Goal: Contribute content: Contribute content

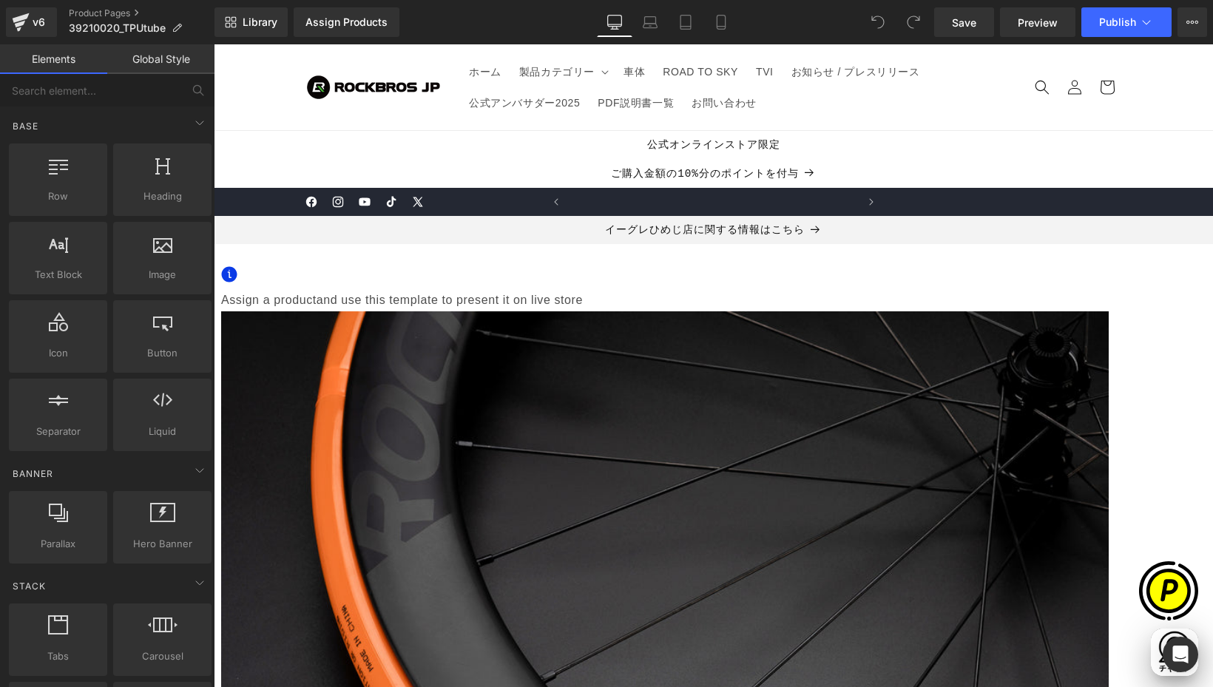
scroll to position [0, 289]
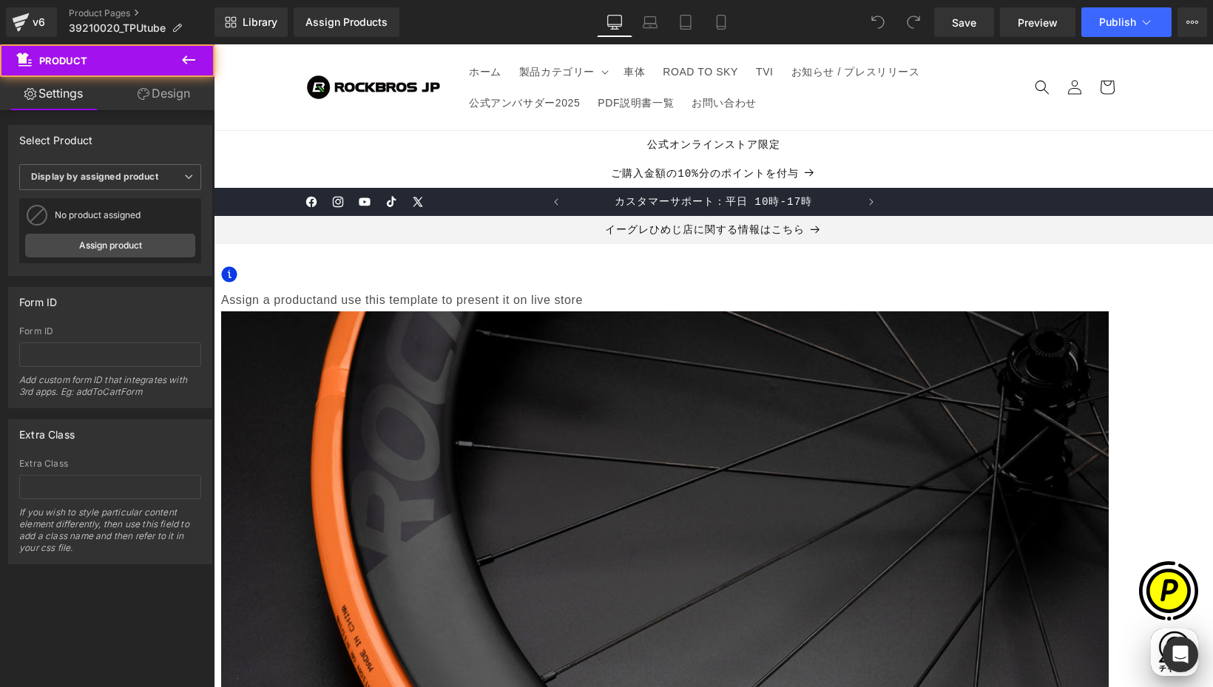
click at [317, 297] on span "Assign a product" at bounding box center [268, 300] width 95 height 13
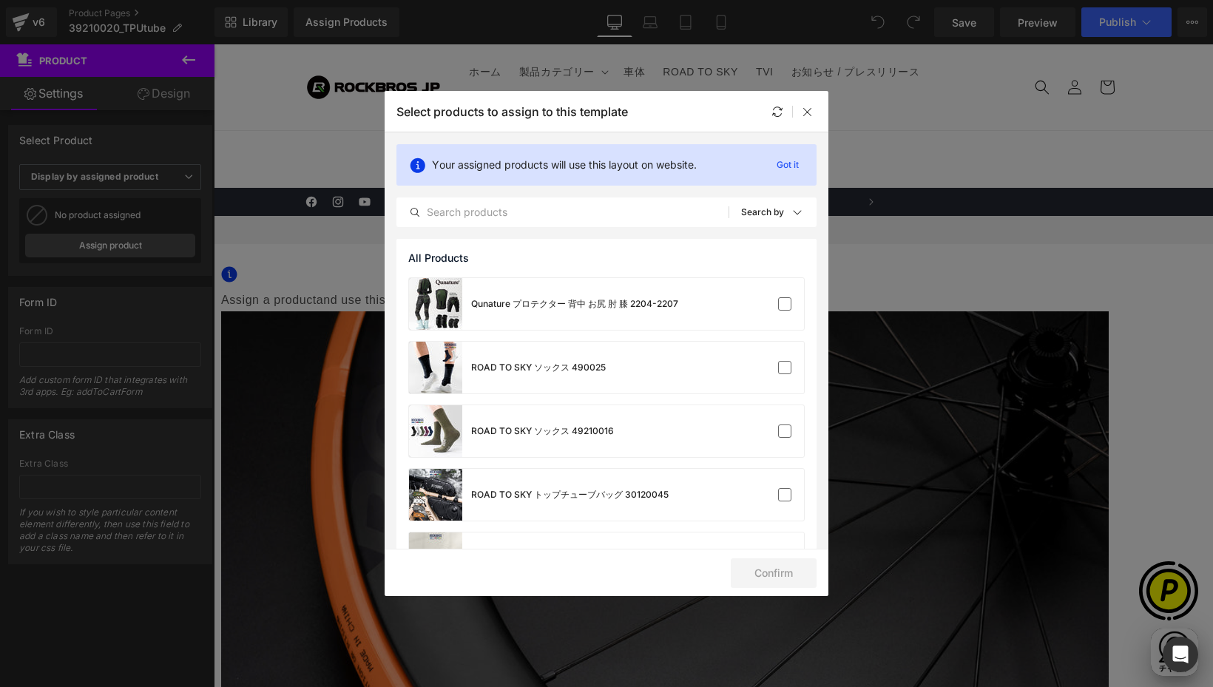
scroll to position [0, 577]
click at [461, 206] on input "text" at bounding box center [562, 212] width 331 height 18
paste input "39210020"
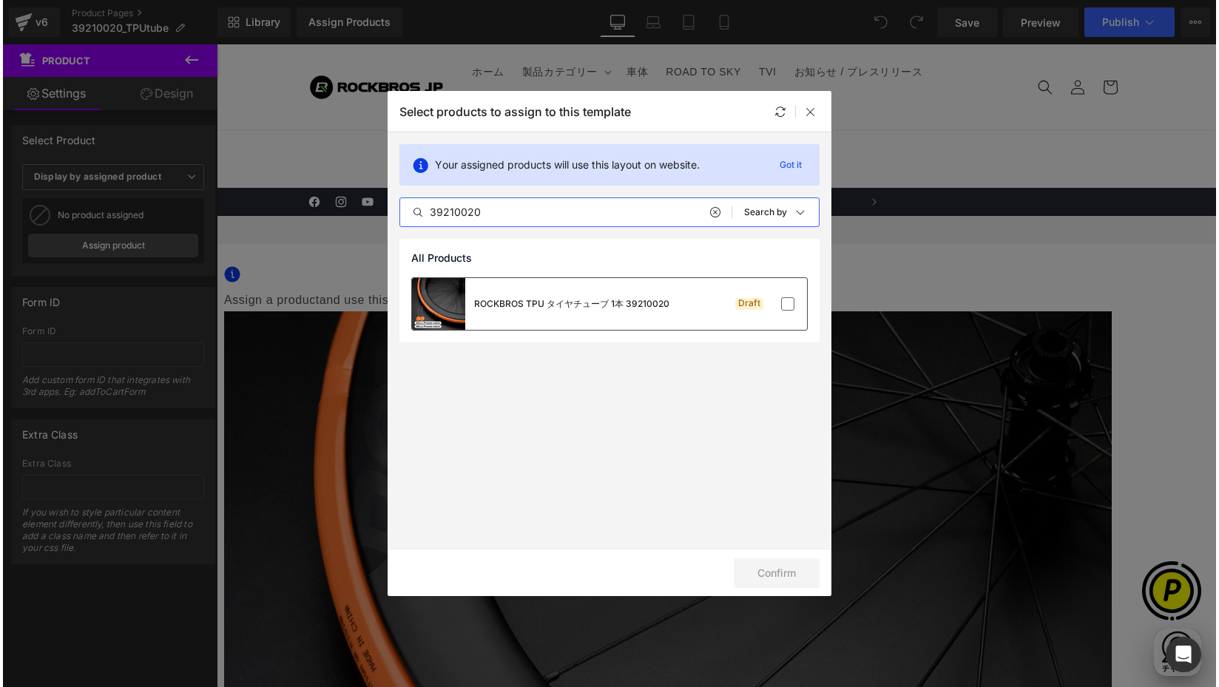
scroll to position [0, 866]
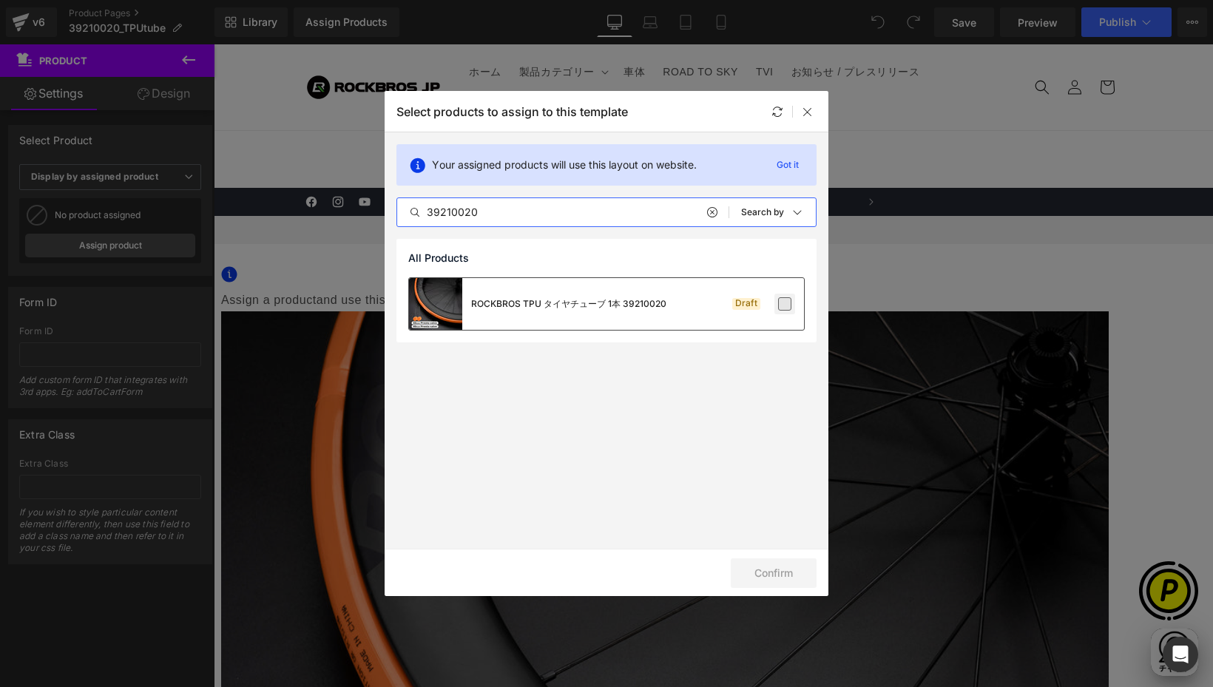
type input "39210020"
click at [785, 309] on label at bounding box center [784, 303] width 13 height 13
click at [785, 304] on input "checkbox" at bounding box center [785, 304] width 0 height 0
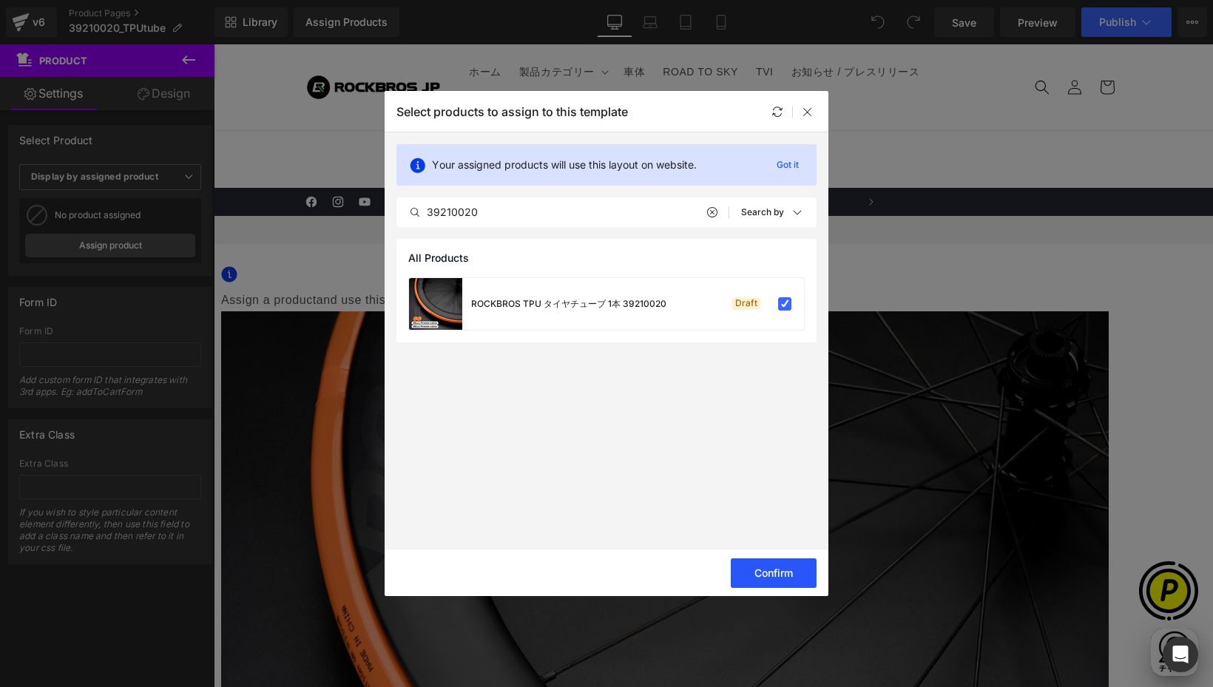
click at [740, 574] on button "Confirm" at bounding box center [774, 574] width 86 height 30
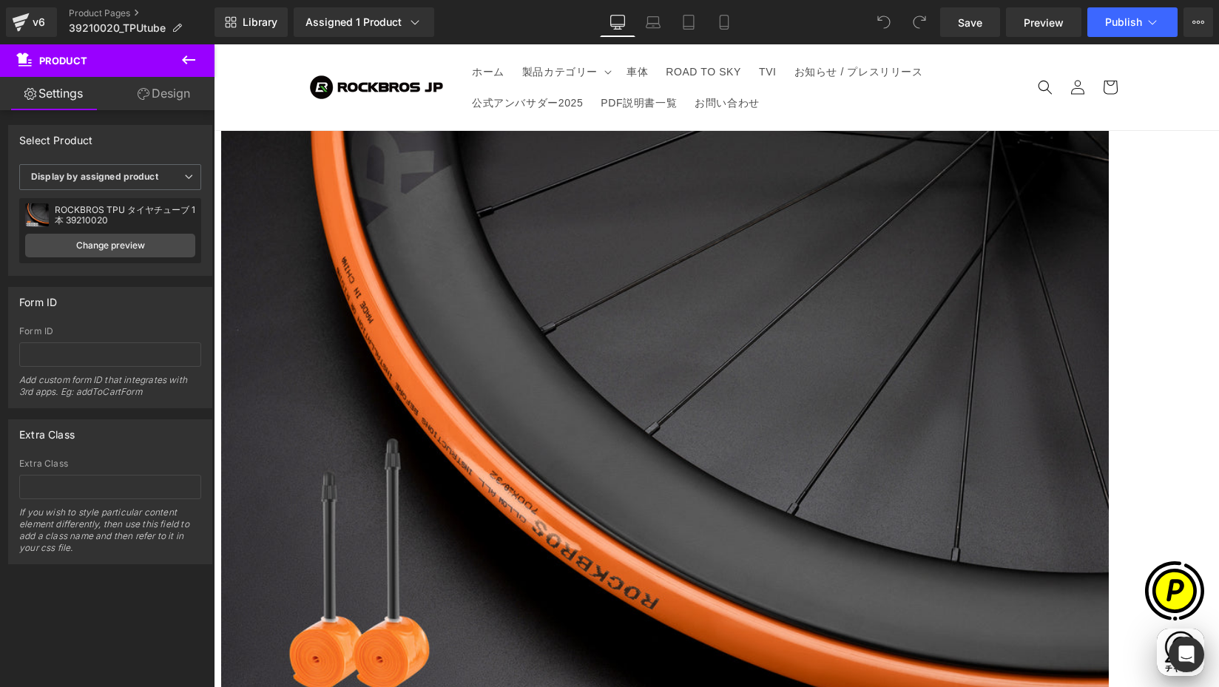
scroll to position [304, 0]
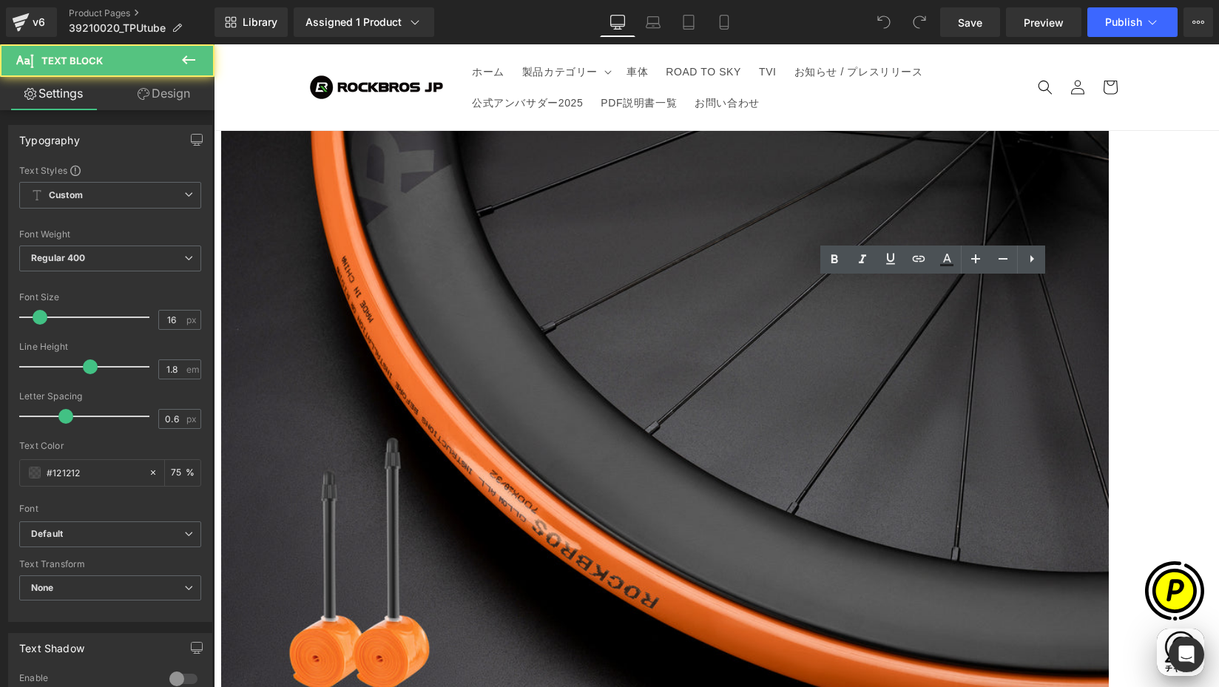
scroll to position [0, 289]
drag, startPoint x: 734, startPoint y: 416, endPoint x: 983, endPoint y: 498, distance: 261.8
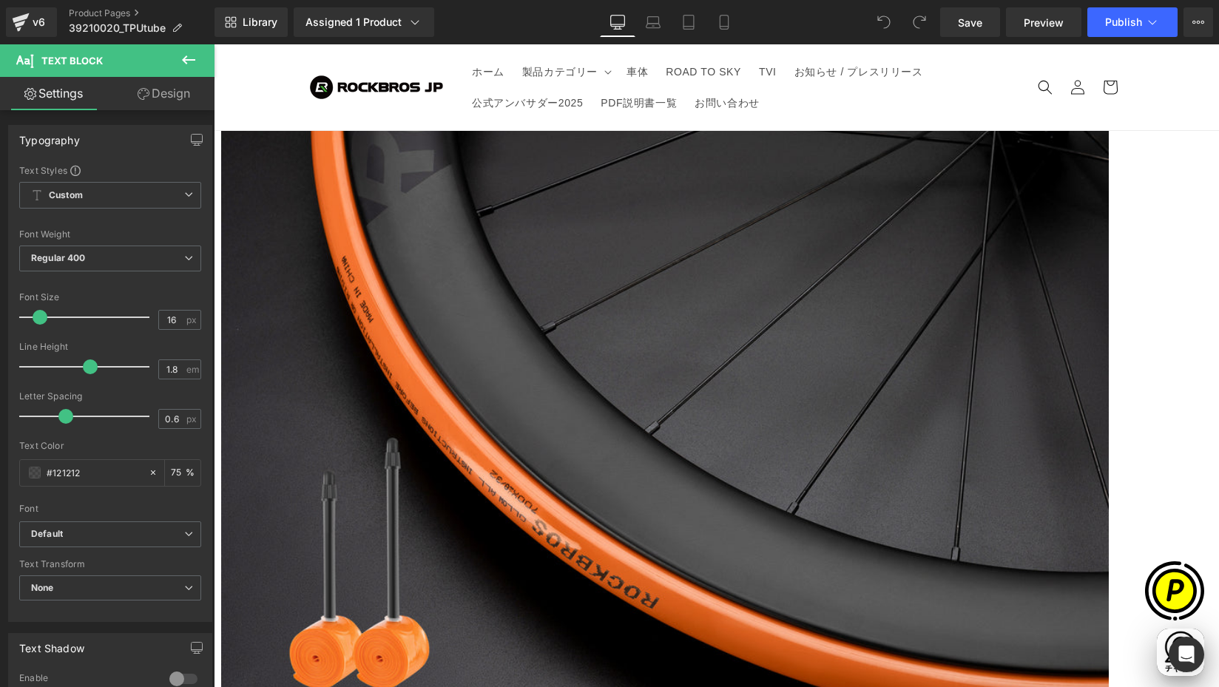
paste div
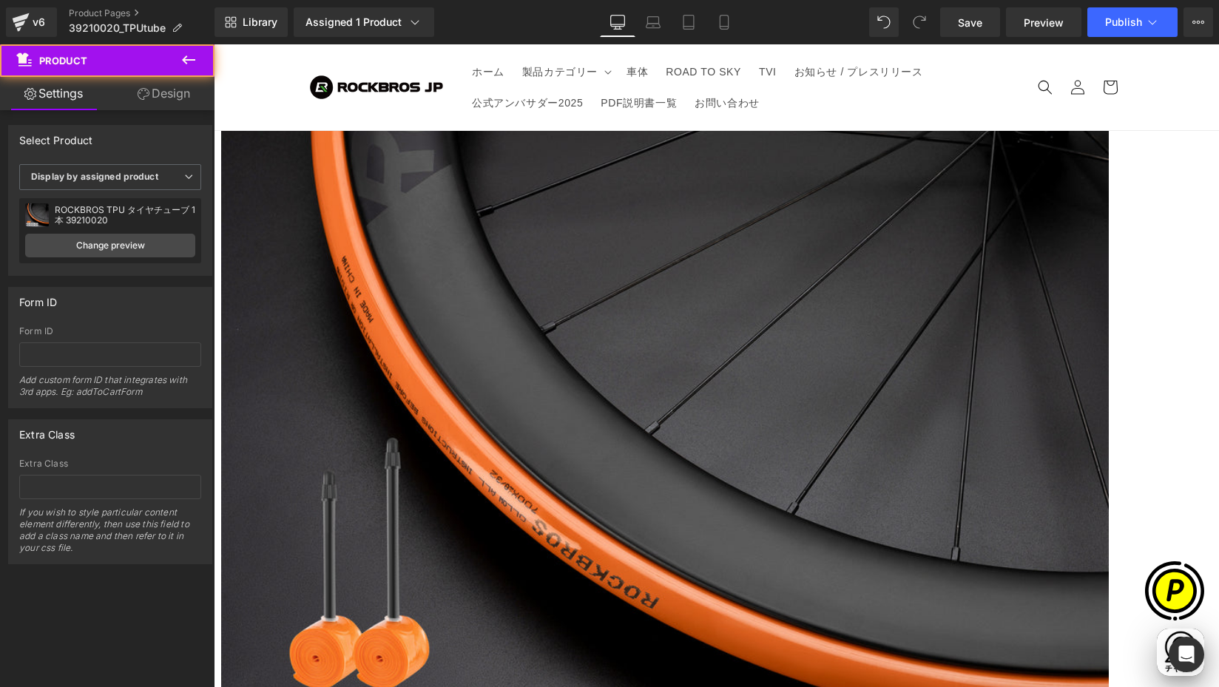
scroll to position [0, 577]
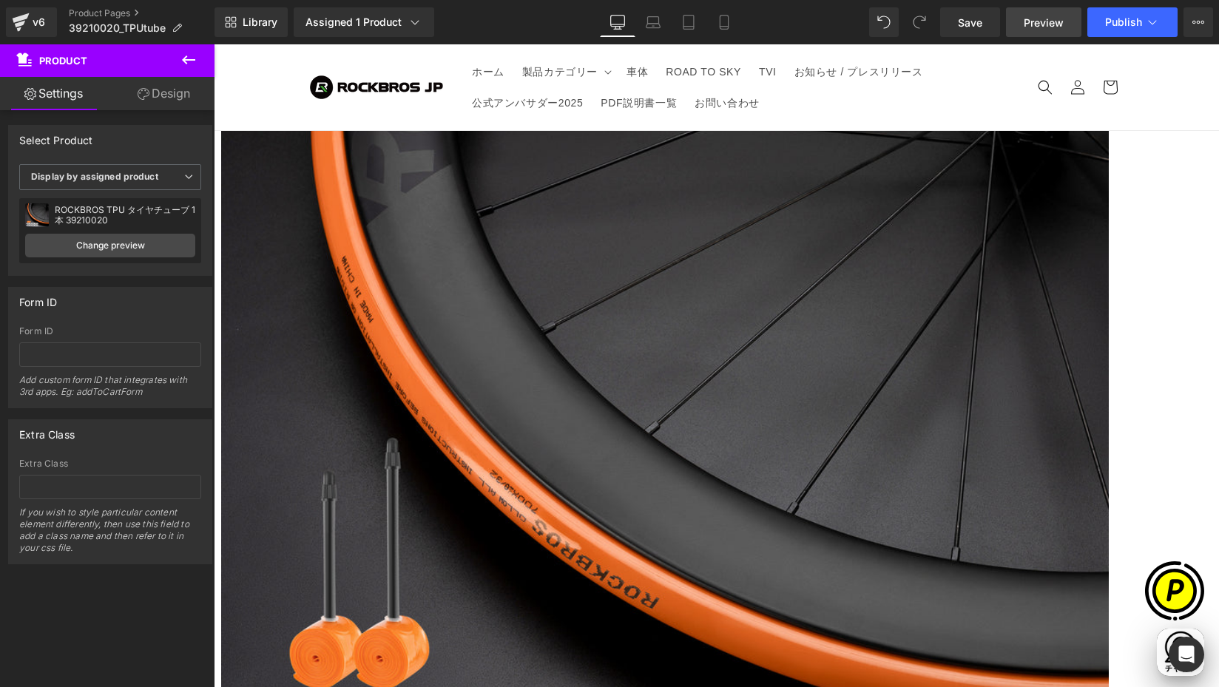
scroll to position [0, 0]
drag, startPoint x: 839, startPoint y: 375, endPoint x: 858, endPoint y: 375, distance: 19.2
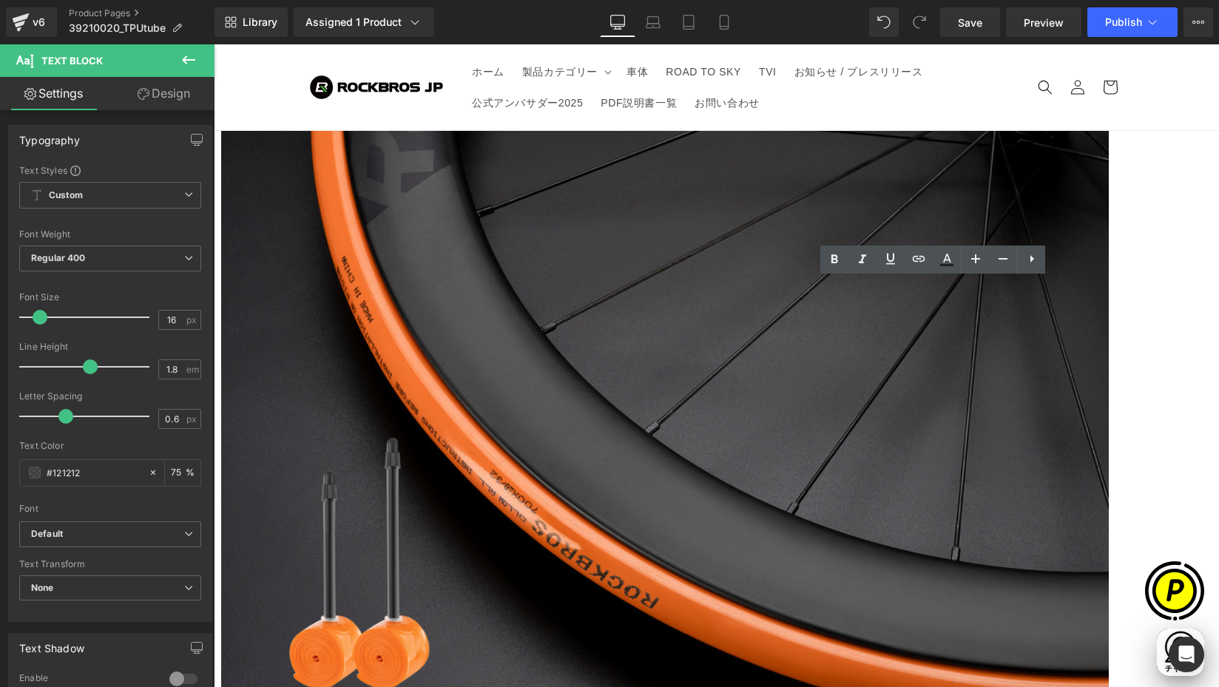
scroll to position [0, 289]
drag, startPoint x: 901, startPoint y: 373, endPoint x: 727, endPoint y: 281, distance: 196.6
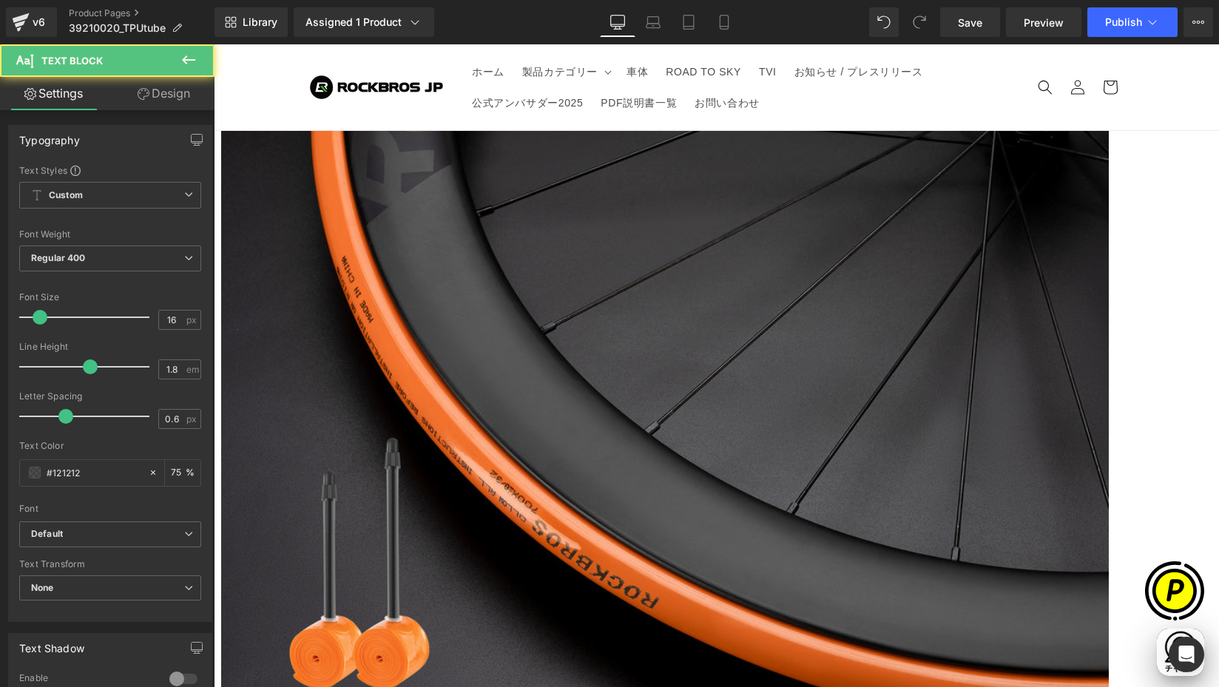
drag, startPoint x: 852, startPoint y: 371, endPoint x: 720, endPoint y: 280, distance: 160.7
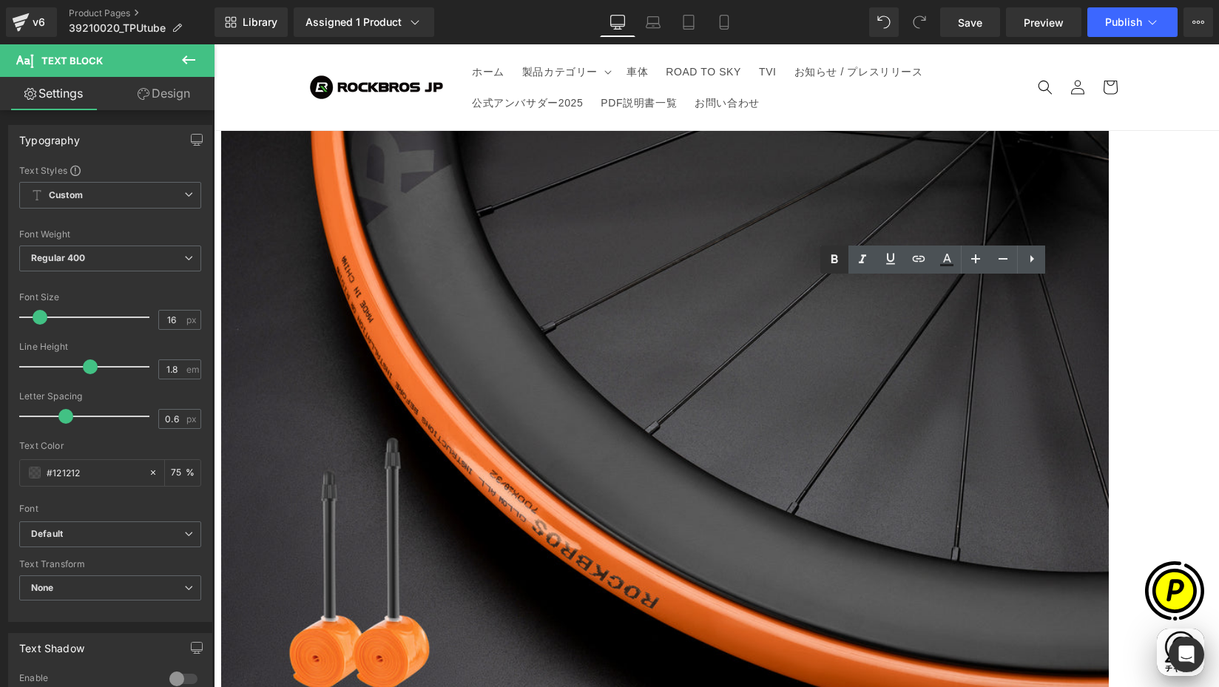
click at [835, 259] on icon at bounding box center [835, 259] width 7 height 9
click at [835, 257] on icon at bounding box center [835, 260] width 18 height 18
drag, startPoint x: 914, startPoint y: 375, endPoint x: 904, endPoint y: 371, distance: 11.0
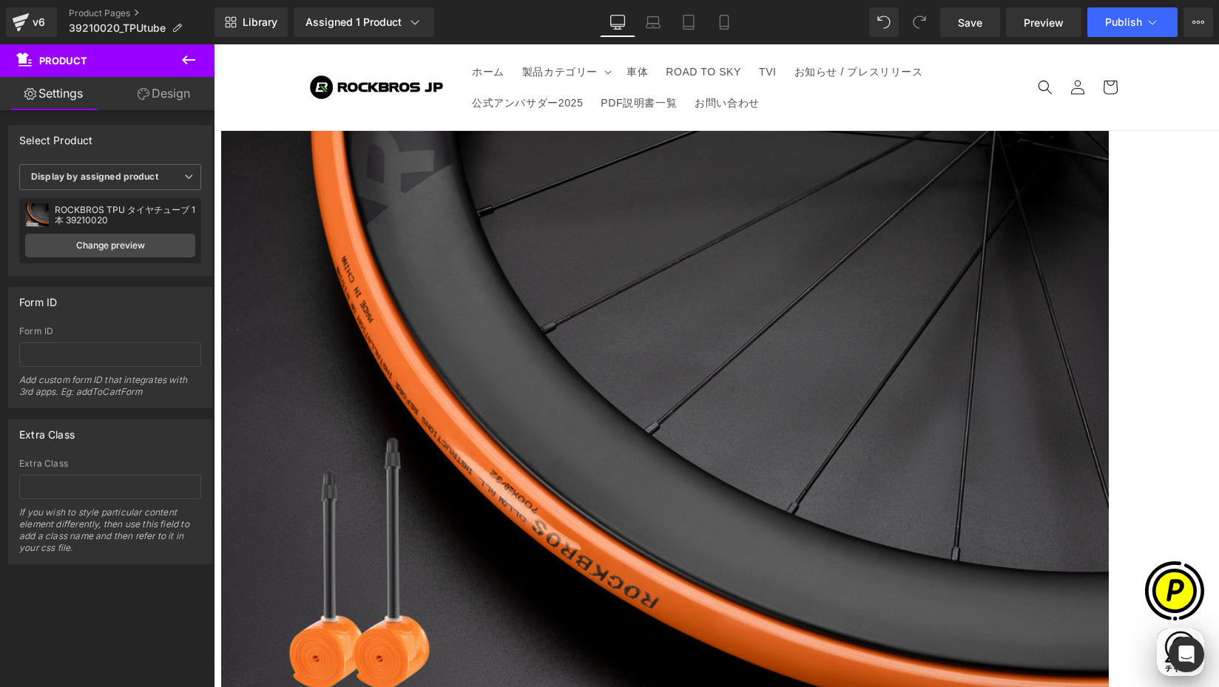
scroll to position [0, 0]
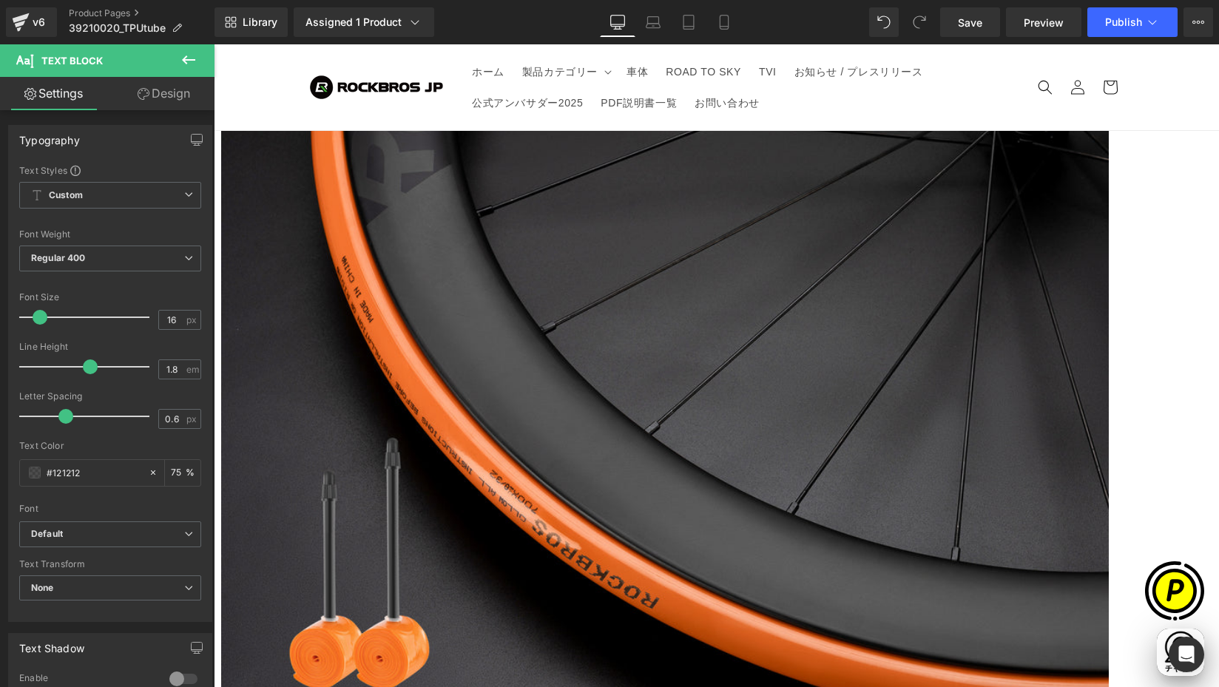
scroll to position [0, 577]
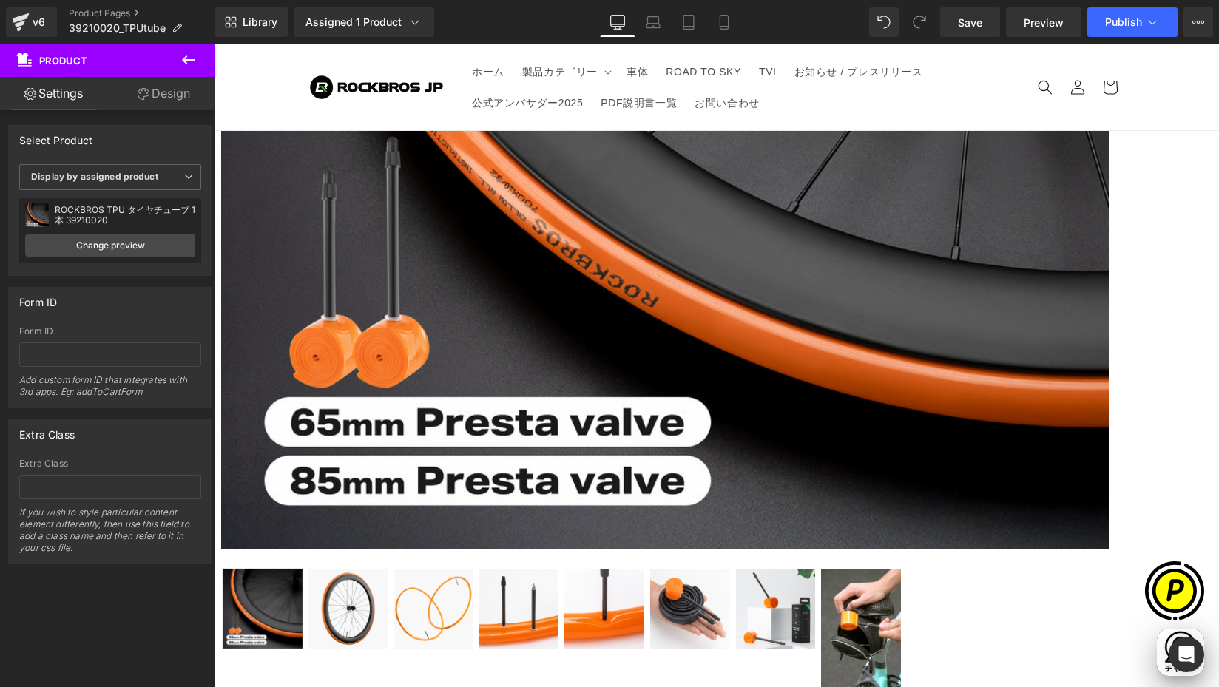
scroll to position [0, 0]
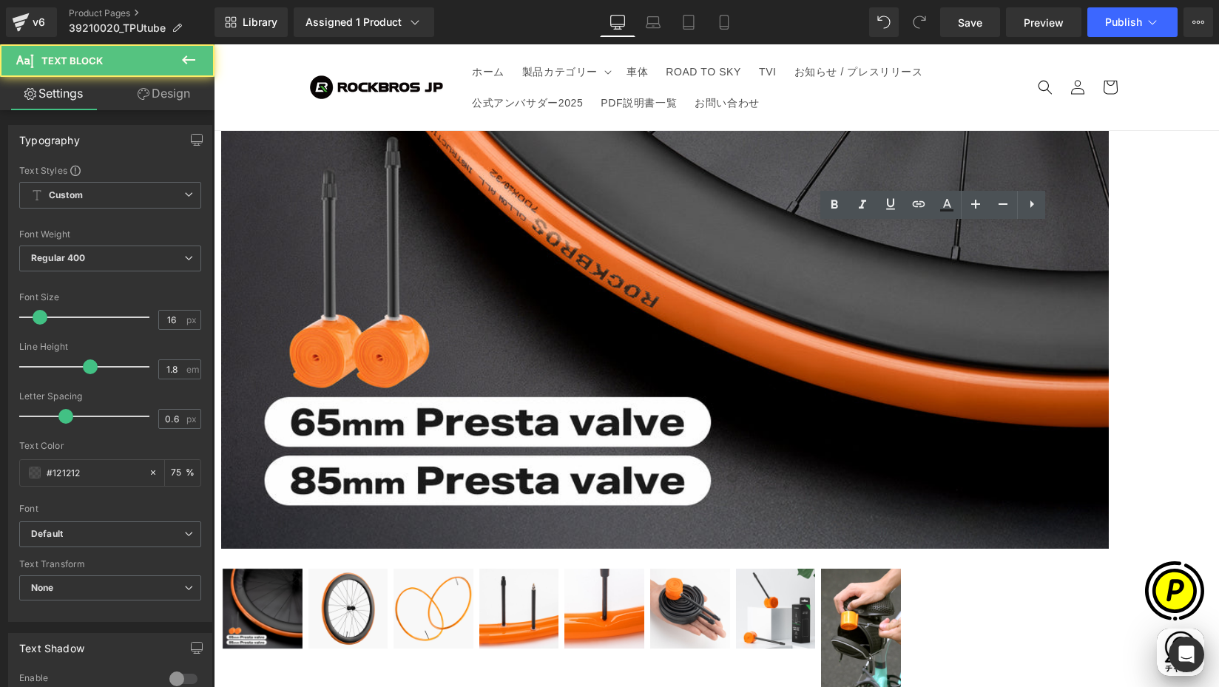
drag, startPoint x: 732, startPoint y: 254, endPoint x: 973, endPoint y: 275, distance: 241.4
drag, startPoint x: 959, startPoint y: 274, endPoint x: 732, endPoint y: 250, distance: 227.6
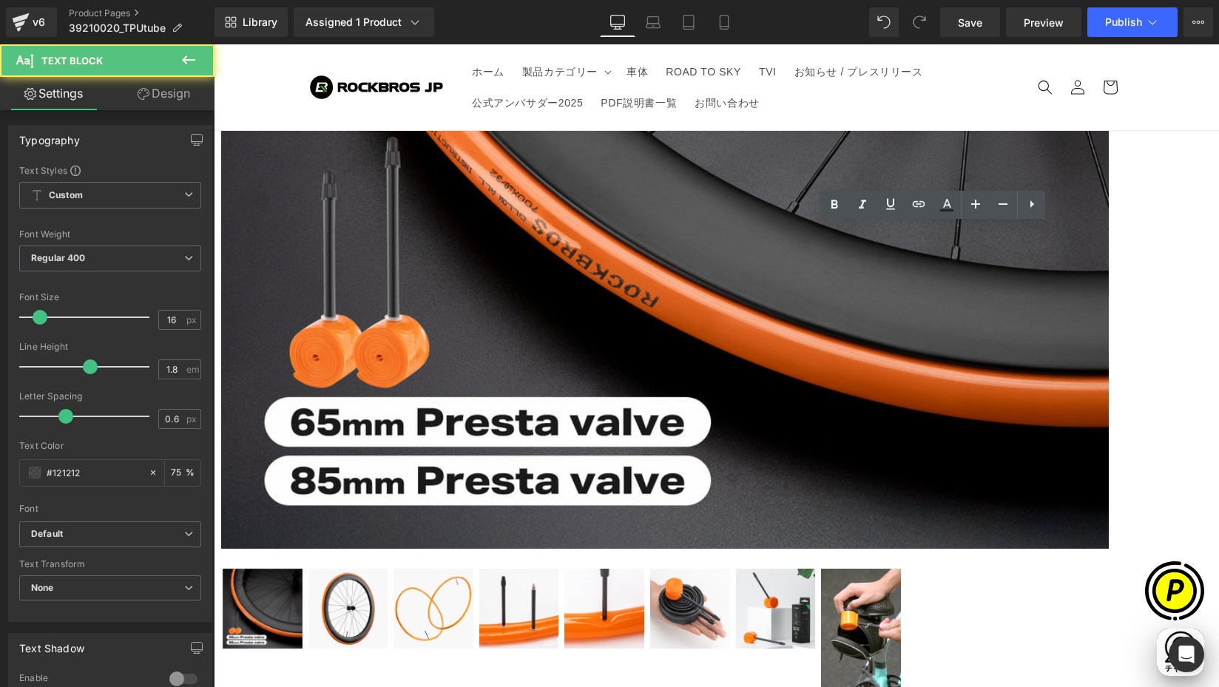
drag, startPoint x: 732, startPoint y: 255, endPoint x: 948, endPoint y: 276, distance: 216.4
drag, startPoint x: 949, startPoint y: 275, endPoint x: 735, endPoint y: 252, distance: 215.8
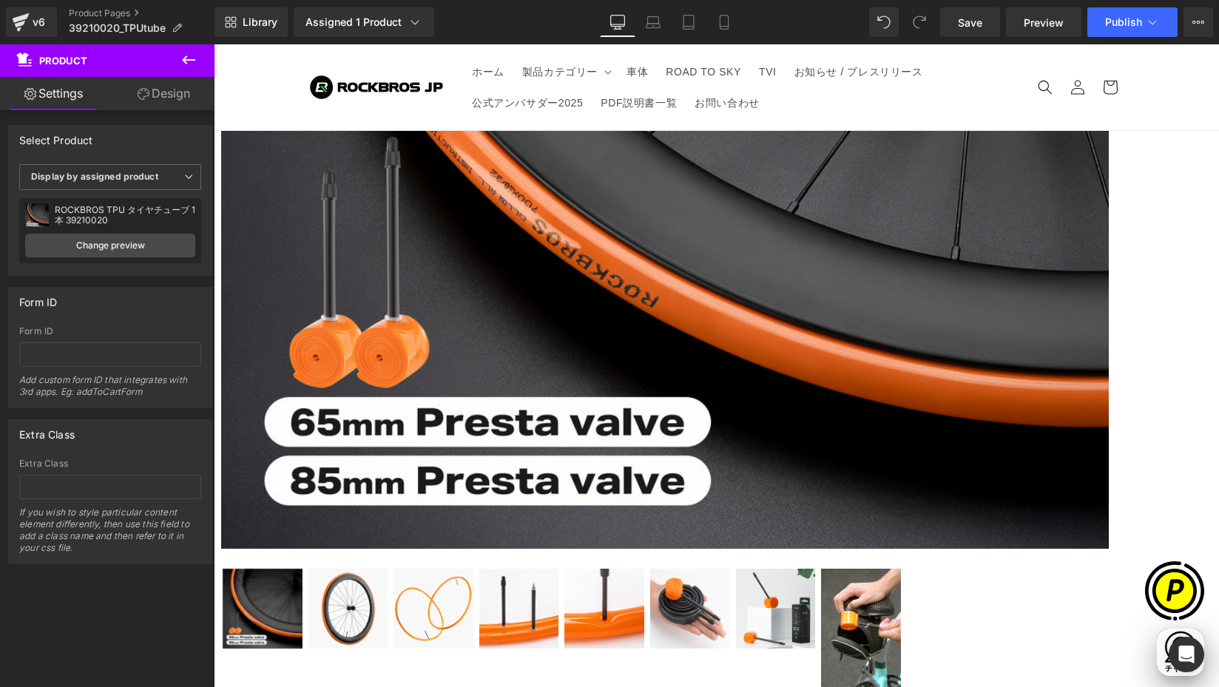
scroll to position [0, 866]
click at [214, 44] on span "Youtube" at bounding box center [214, 44] width 0 height 0
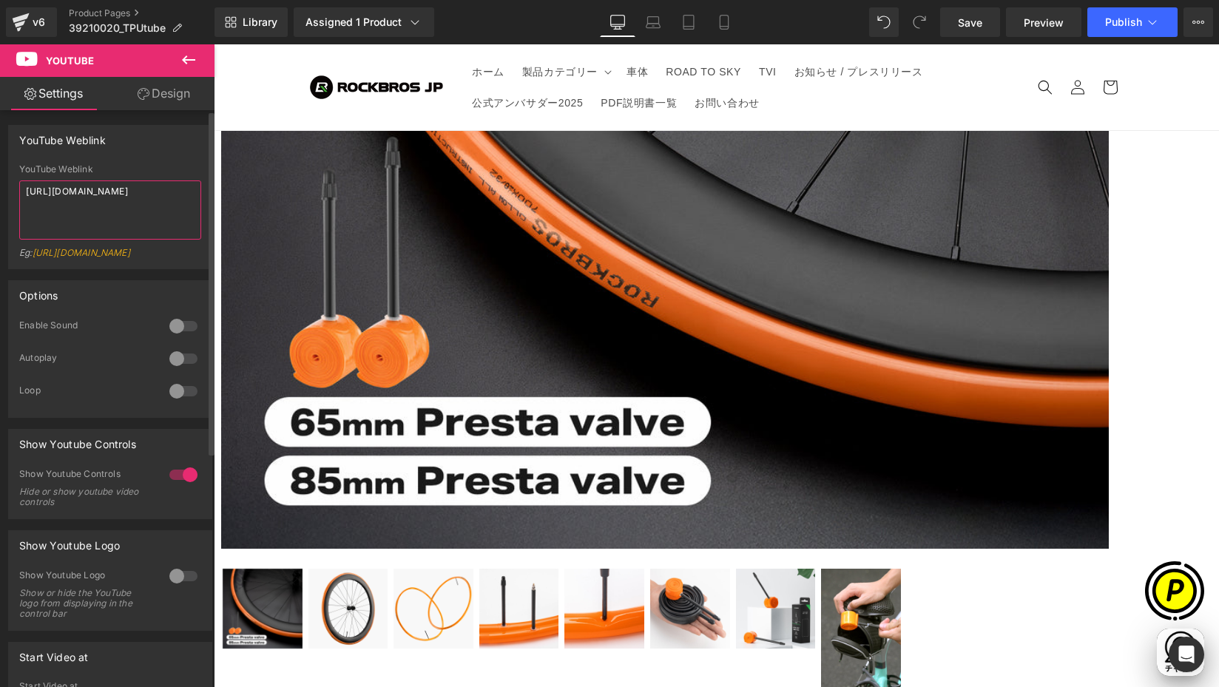
drag, startPoint x: 162, startPoint y: 203, endPoint x: 192, endPoint y: 199, distance: 29.9
click at [163, 203] on textarea "https://youtu.be/WbnTPJQ1kFQ" at bounding box center [110, 210] width 182 height 59
drag, startPoint x: 188, startPoint y: 190, endPoint x: -9, endPoint y: 172, distance: 197.6
click at [0, 172] on html "Youtube You are previewing how the will restyle your page. You can not edit Ele…" at bounding box center [609, 343] width 1219 height 687
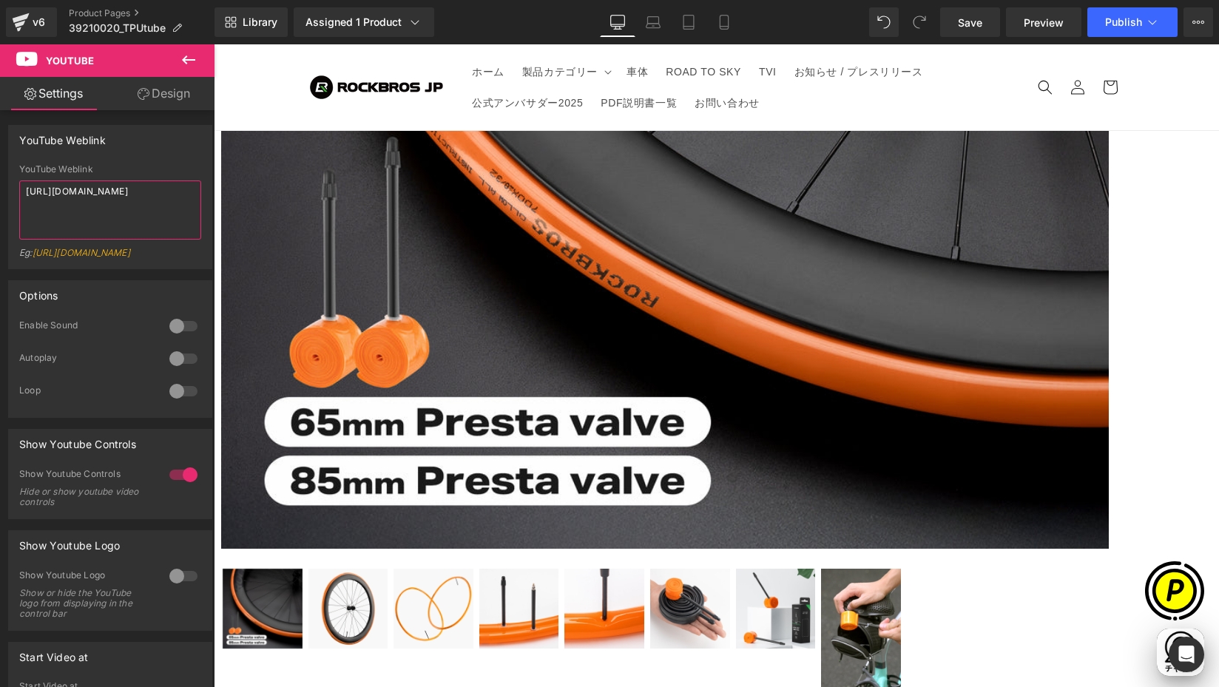
type textarea "https://youtu.be/AD_zVemaOzc"
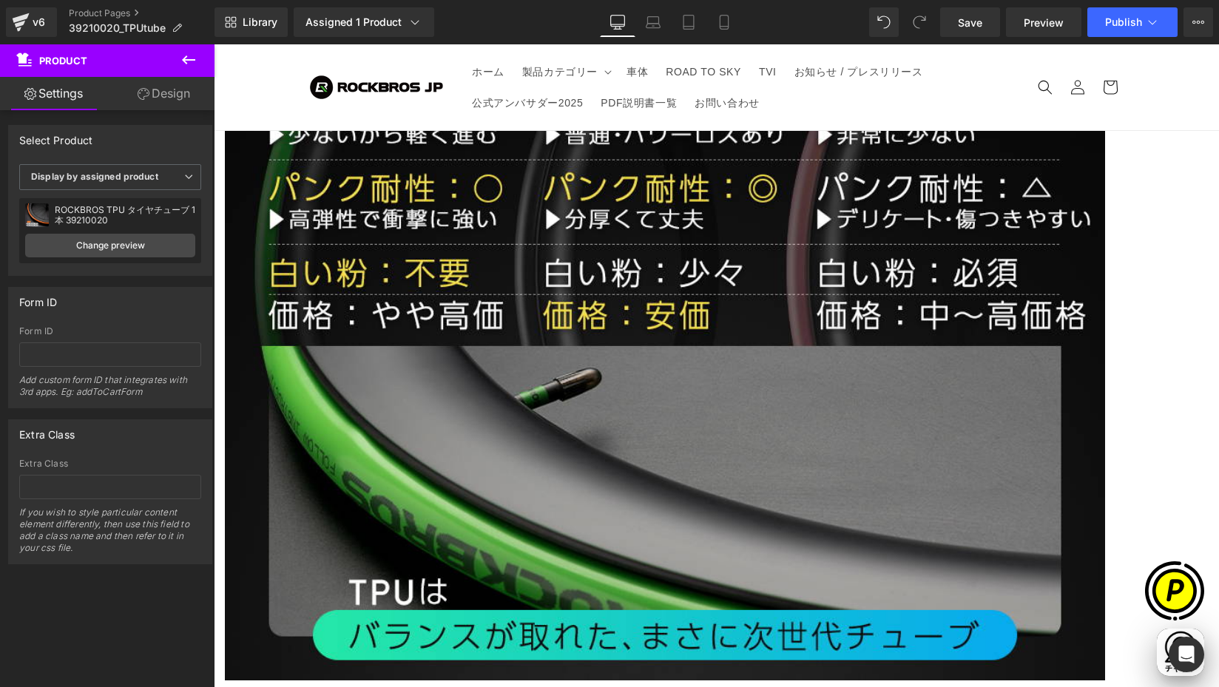
scroll to position [0, 289]
drag, startPoint x: 701, startPoint y: 117, endPoint x: 660, endPoint y: 115, distance: 41.5
click at [214, 44] on span "Youtube" at bounding box center [214, 44] width 0 height 0
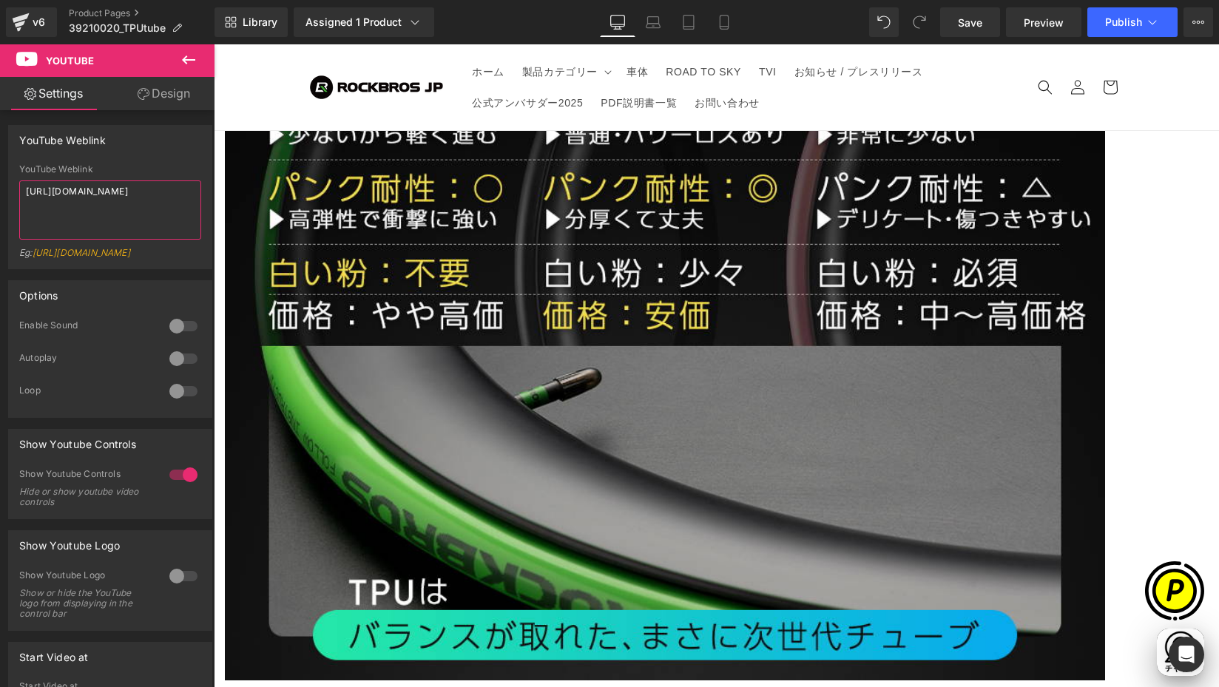
drag, startPoint x: 181, startPoint y: 196, endPoint x: -9, endPoint y: 167, distance: 191.6
click at [0, 167] on html "Youtube You are previewing how the will restyle your page. You can not edit Ele…" at bounding box center [609, 343] width 1219 height 687
paste textarea "AD_zVemaOzc"
type textarea "https://youtu.be/AD_zVemaOzc"
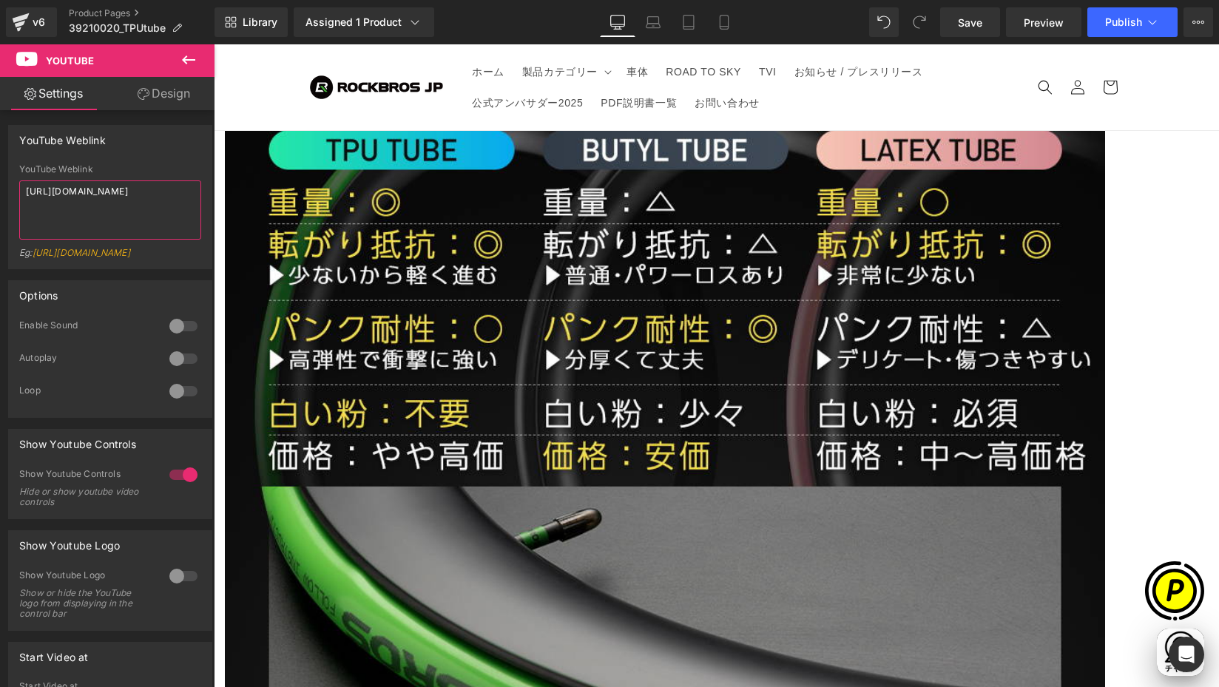
scroll to position [0, 577]
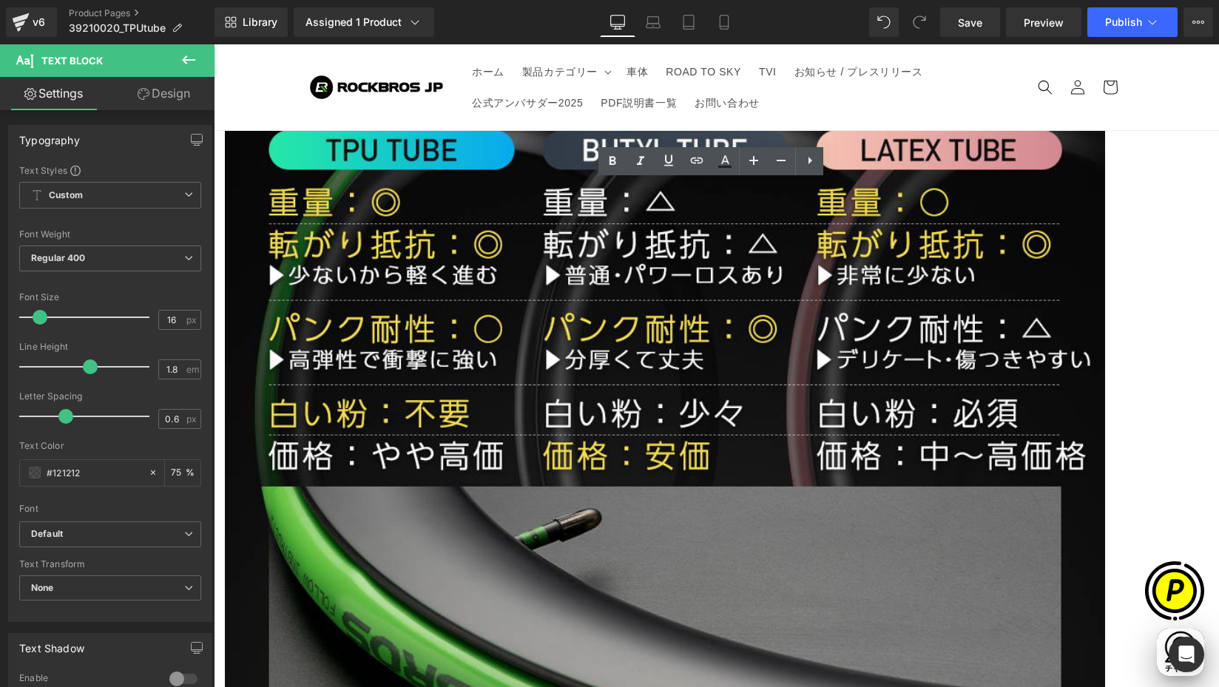
drag, startPoint x: 277, startPoint y: 211, endPoint x: 252, endPoint y: 207, distance: 25.4
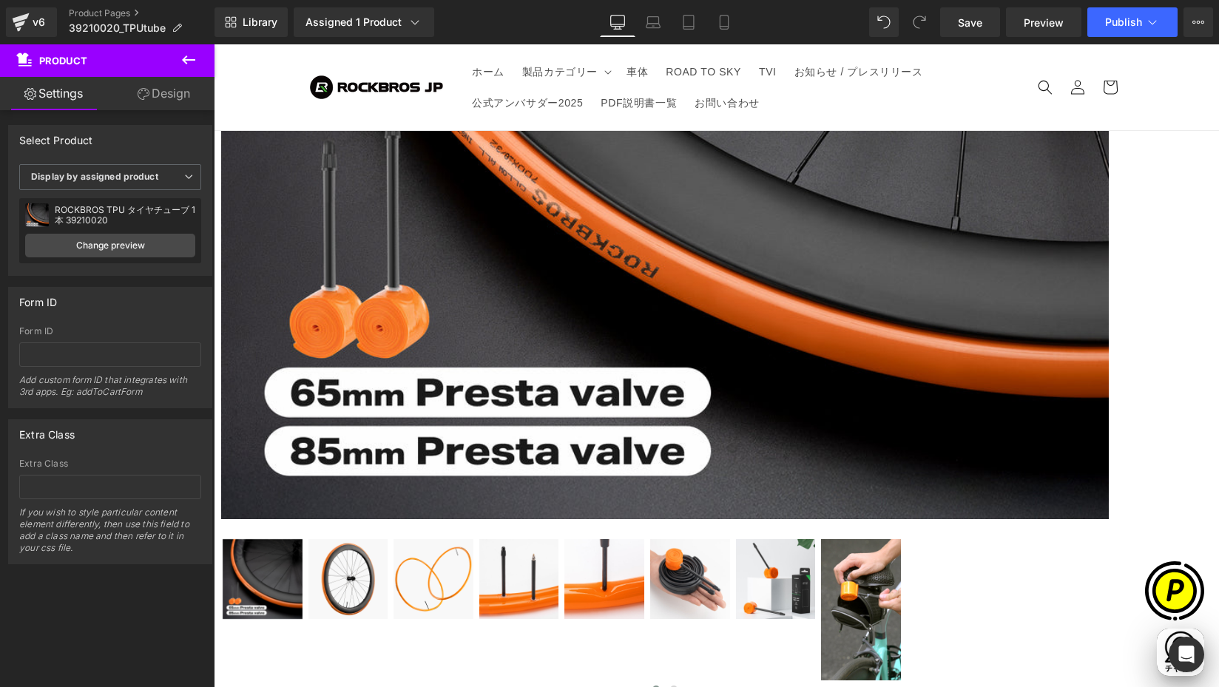
scroll to position [936, 0]
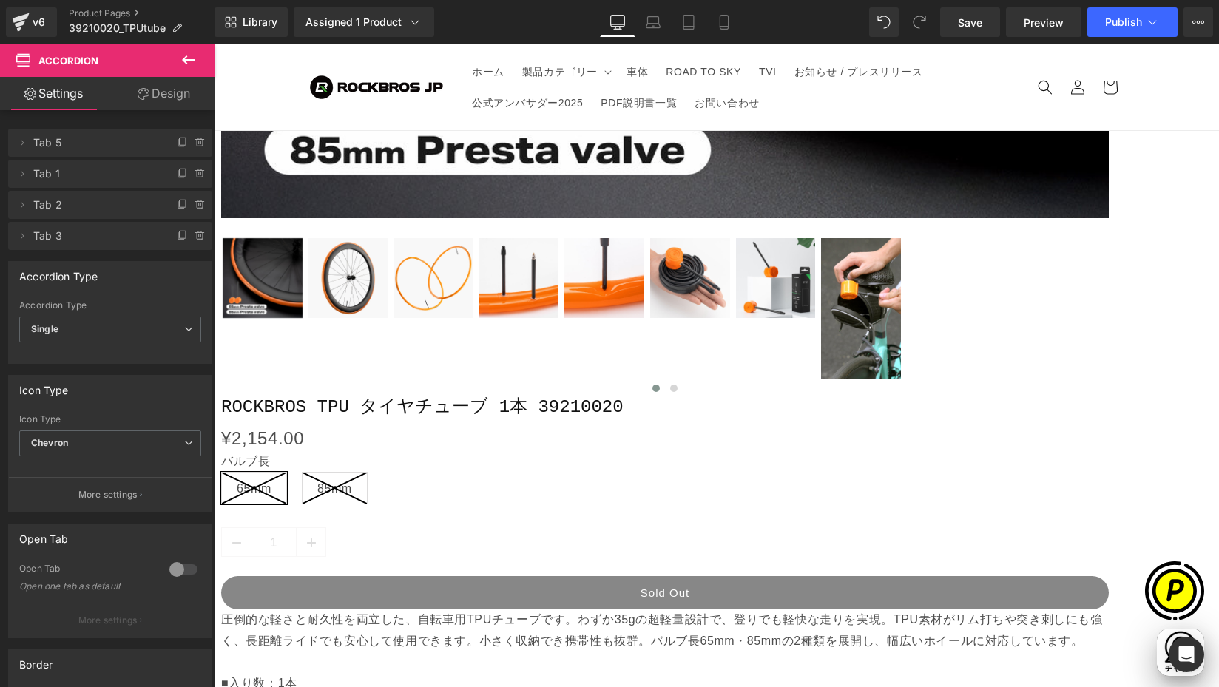
scroll to position [0, 577]
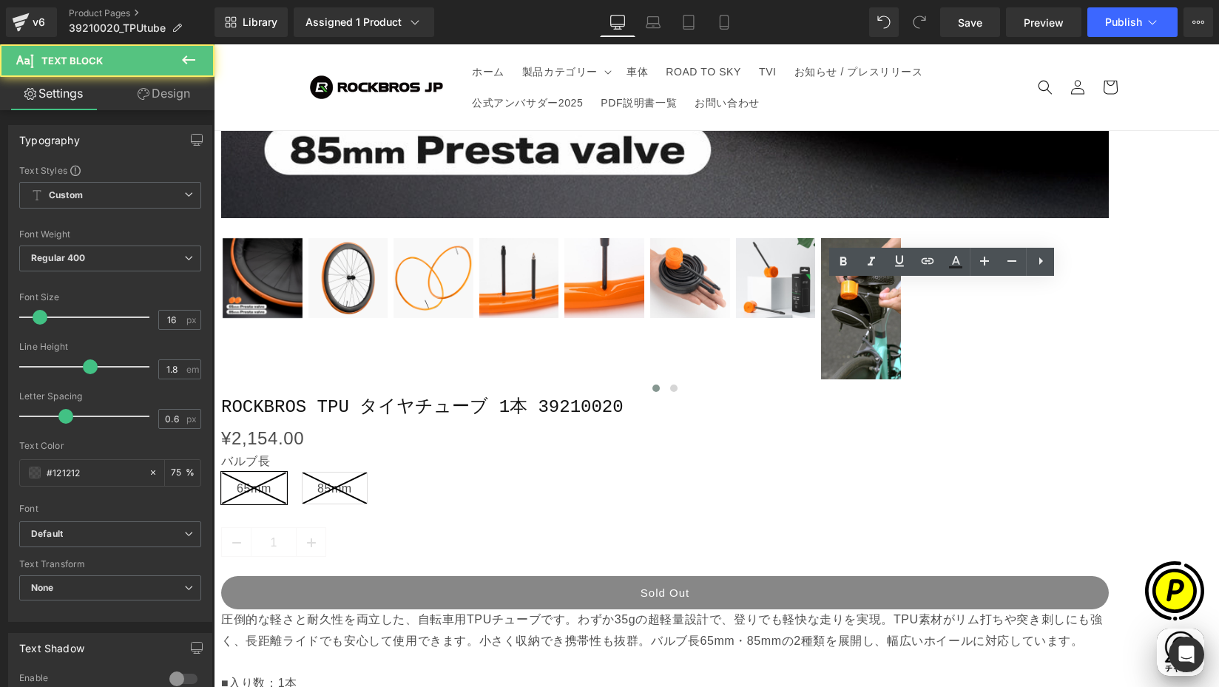
drag, startPoint x: 767, startPoint y: 291, endPoint x: 997, endPoint y: 394, distance: 252.3
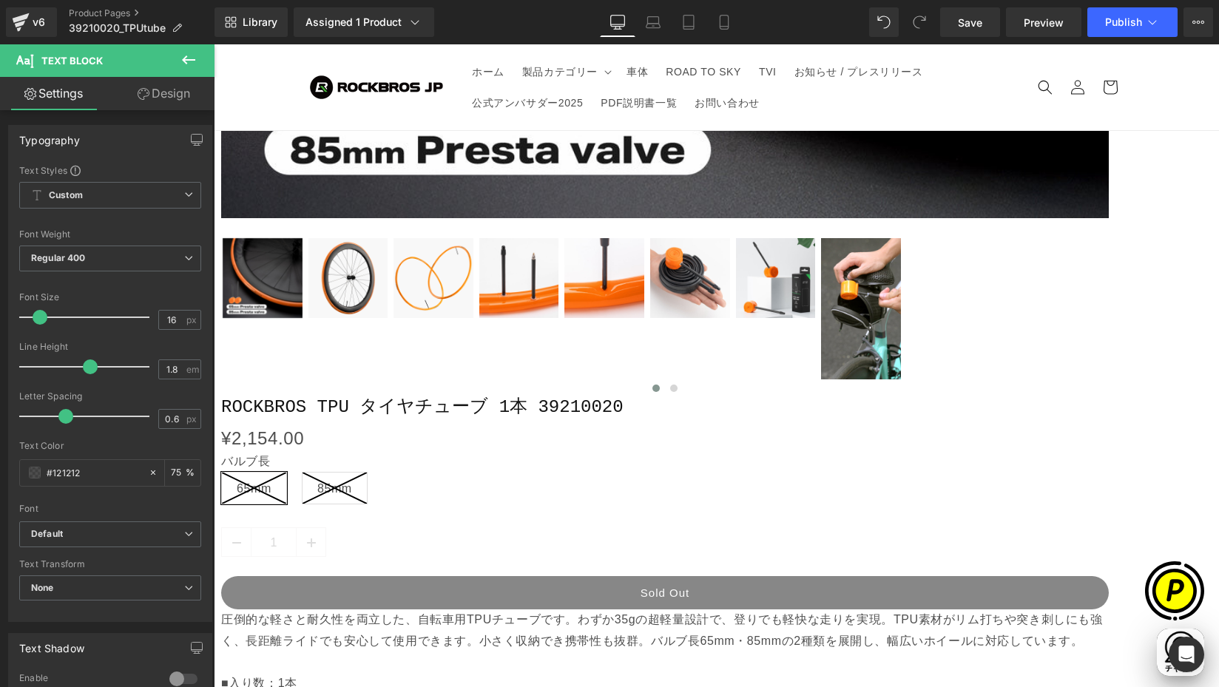
paste div
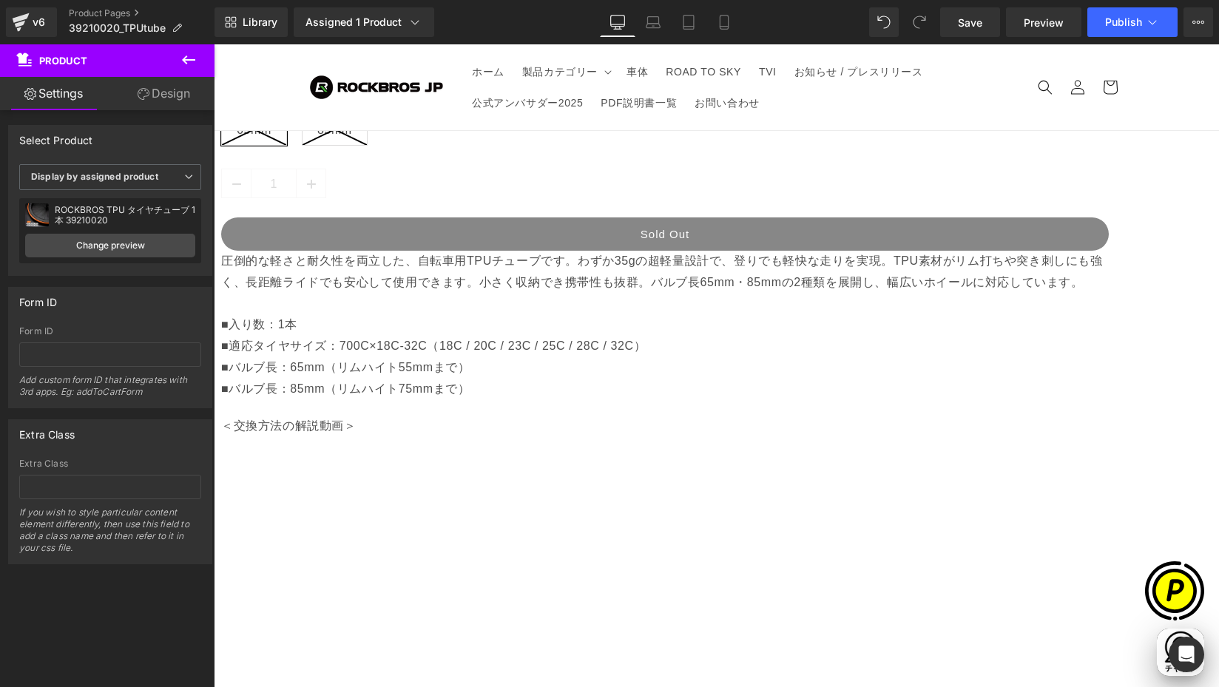
scroll to position [1313, 0]
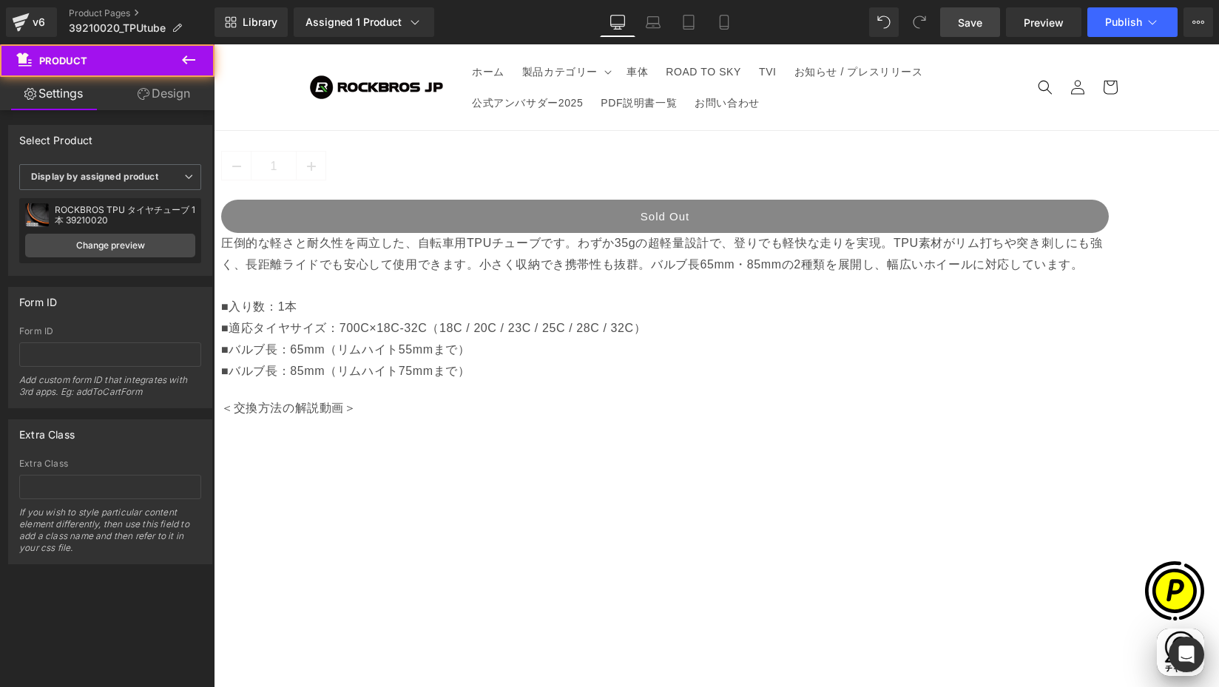
click at [969, 24] on span "Save" at bounding box center [970, 23] width 24 height 16
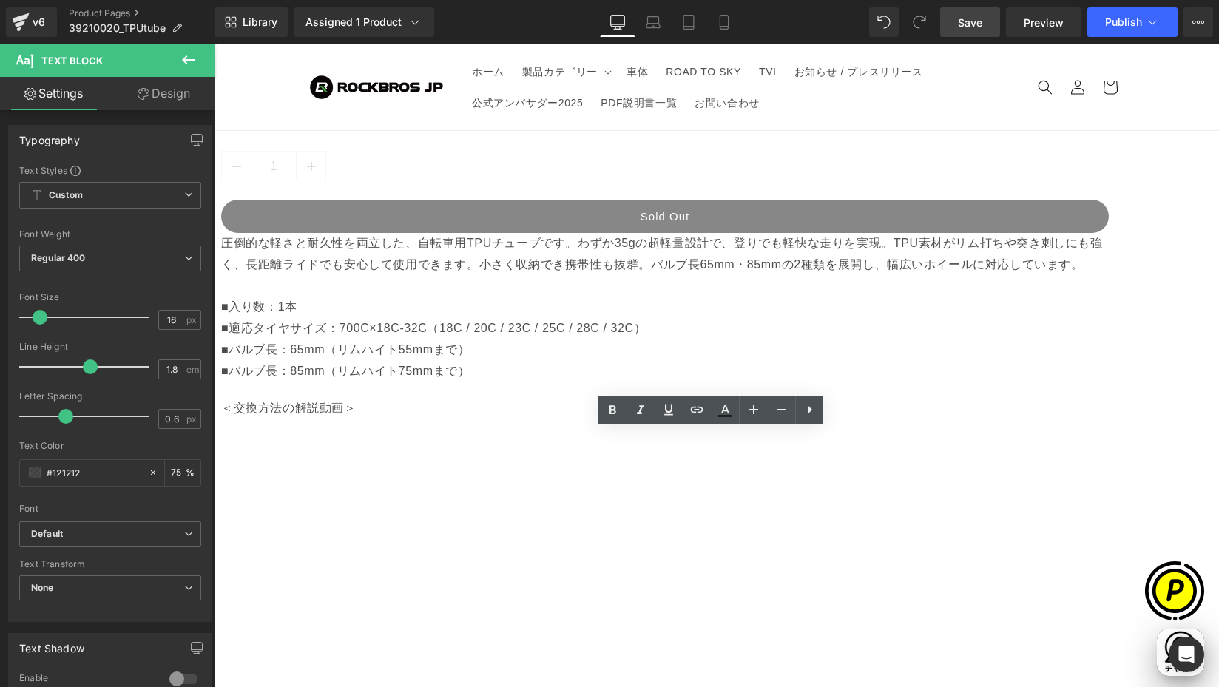
drag, startPoint x: 579, startPoint y: 439, endPoint x: 847, endPoint y: 448, distance: 268.0
paste div
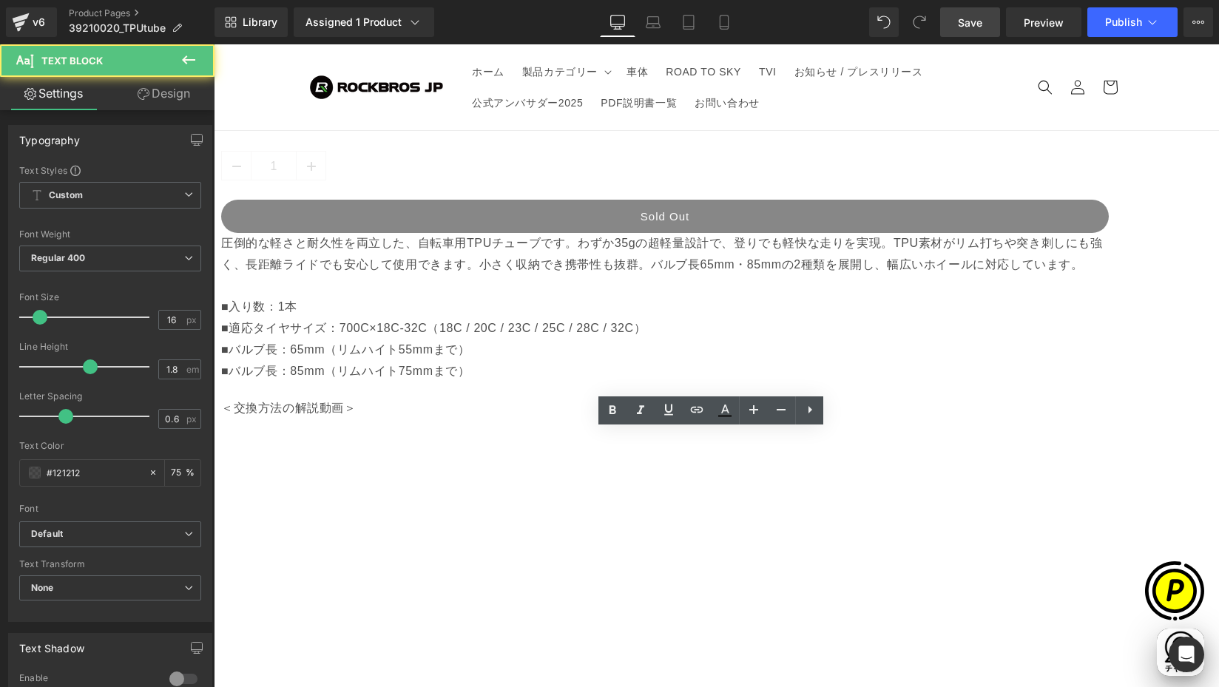
scroll to position [0, 577]
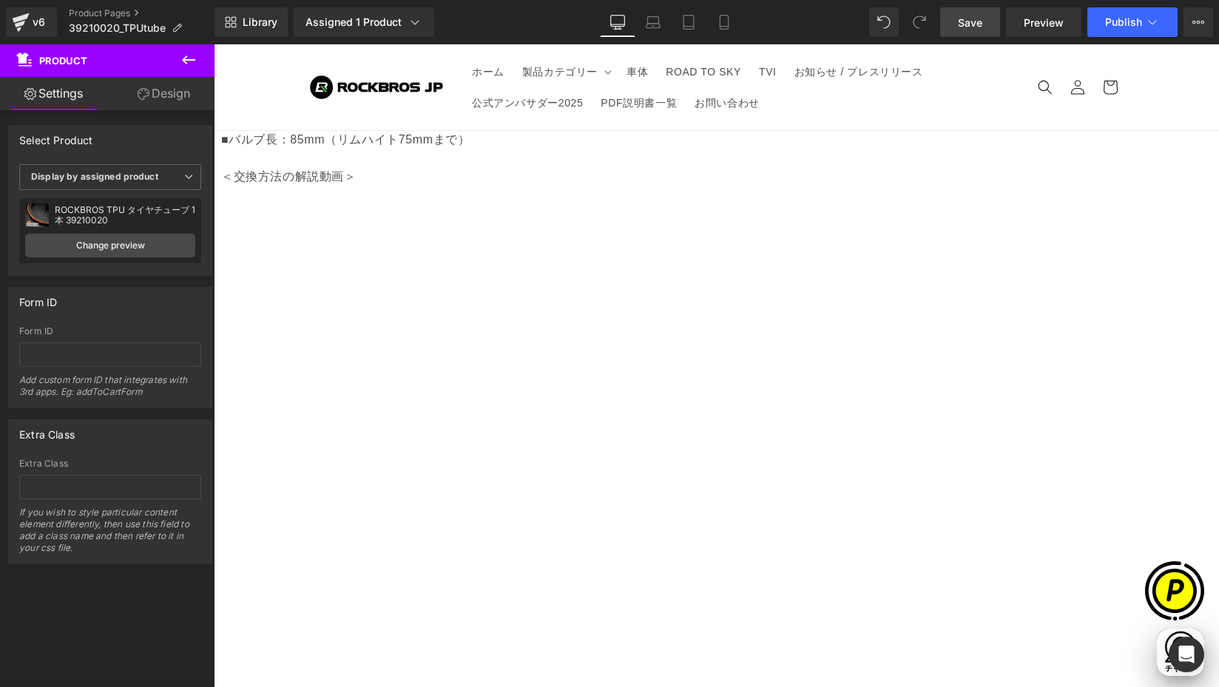
scroll to position [0, 0]
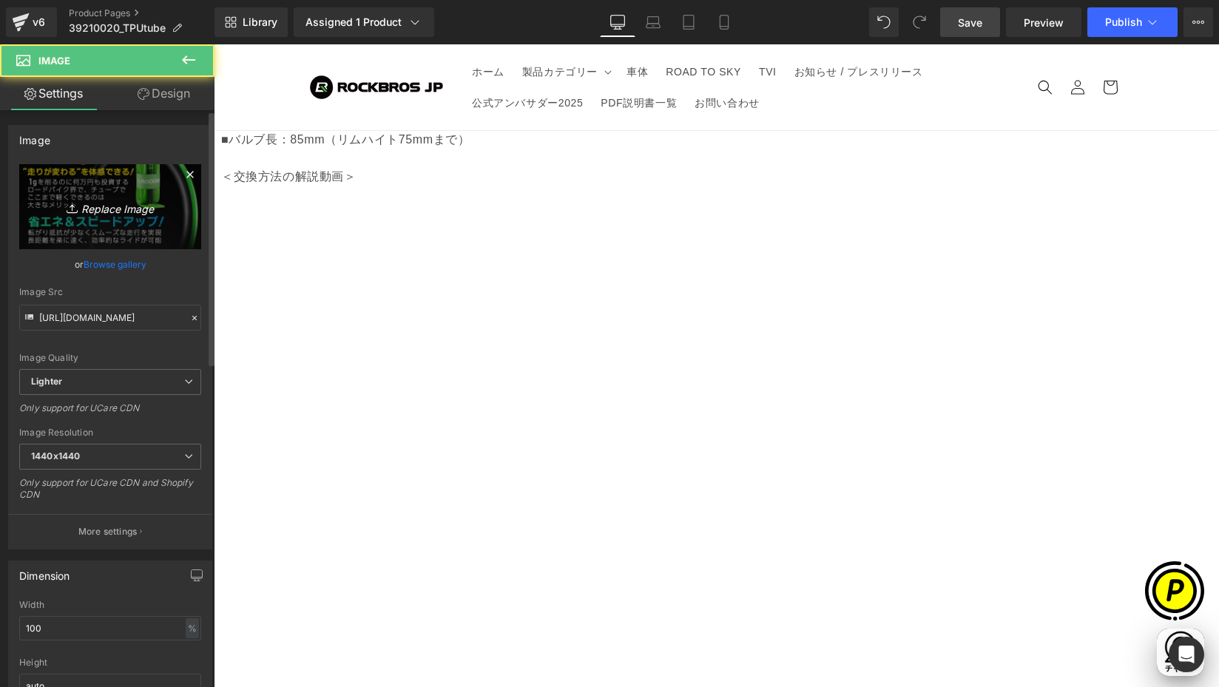
click at [55, 186] on link "Replace Image" at bounding box center [110, 206] width 182 height 85
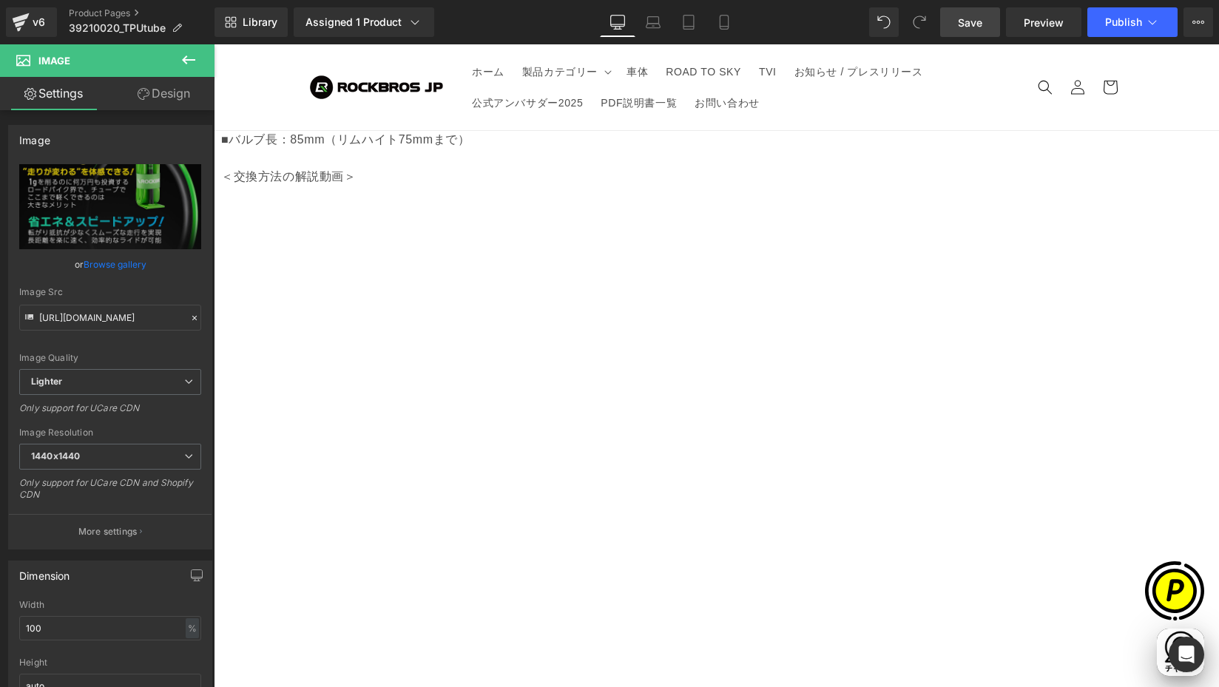
scroll to position [0, 577]
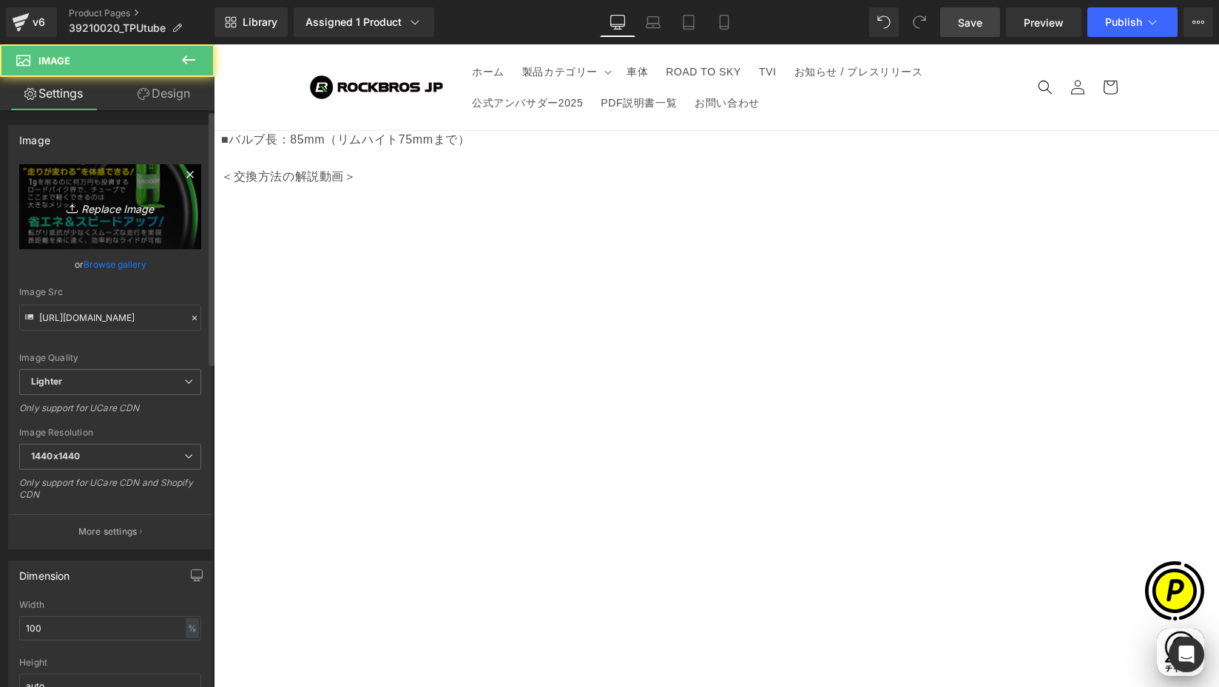
click at [97, 199] on icon "Replace Image" at bounding box center [110, 207] width 118 height 18
type input "C:\fakepath\39210020-2.jpg"
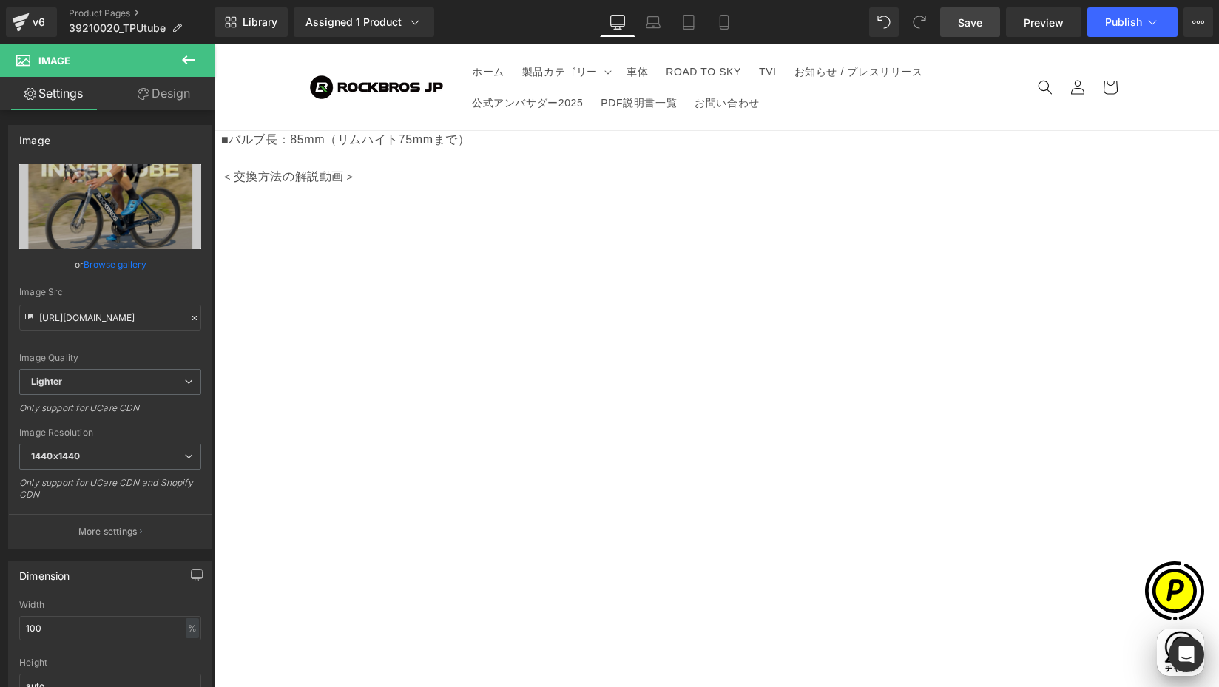
scroll to position [0, 289]
type input "https://ucarecdn.com/aba63695-5a5b-490e-8321-f080e1419101/-/format/auto/-/previ…"
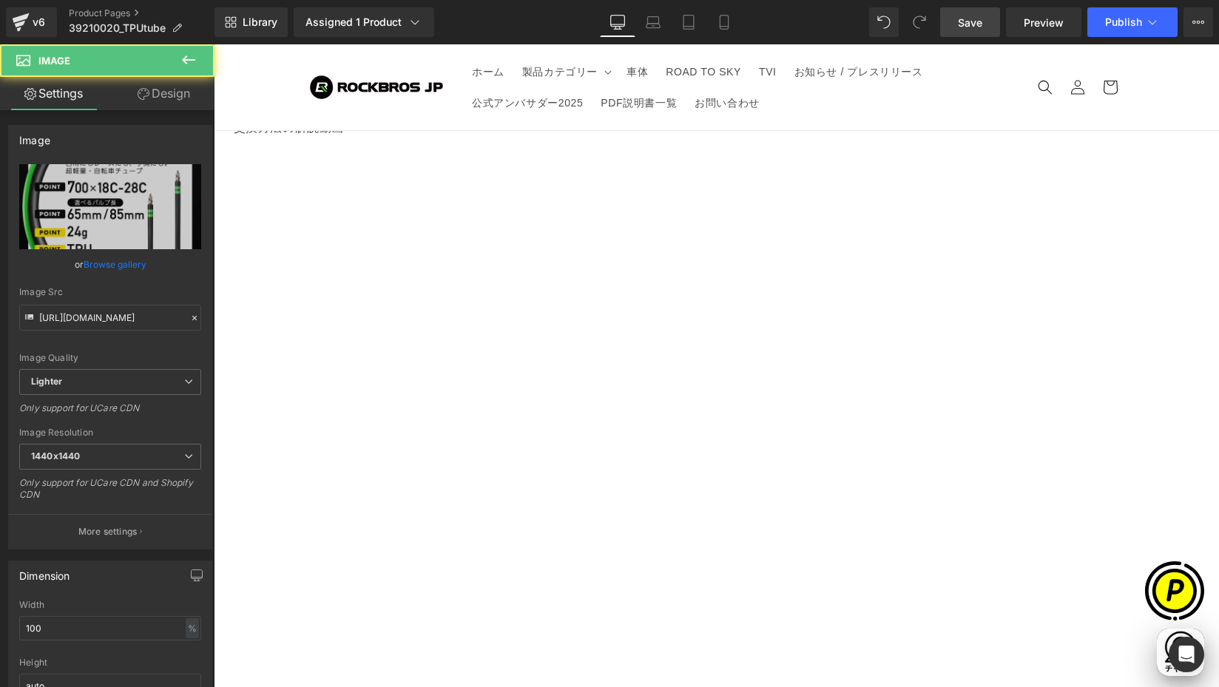
scroll to position [0, 289]
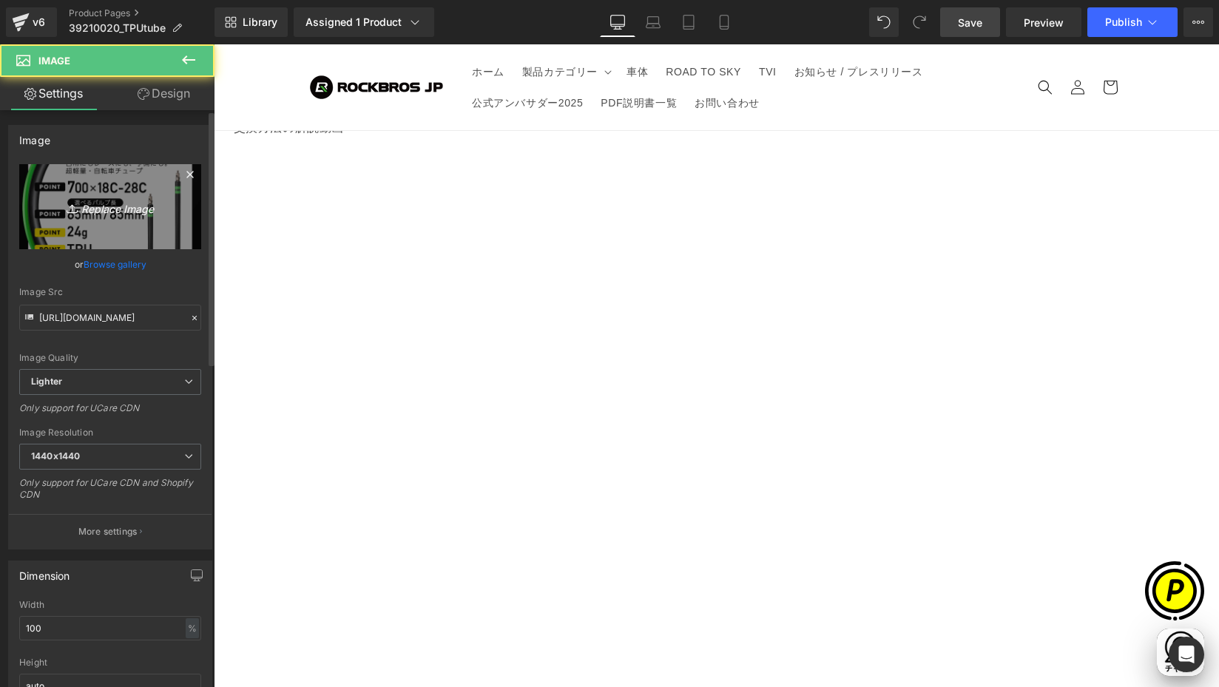
click at [117, 202] on icon "Replace Image" at bounding box center [110, 207] width 118 height 18
type input "C:\fakepath\39210020-3.jpg"
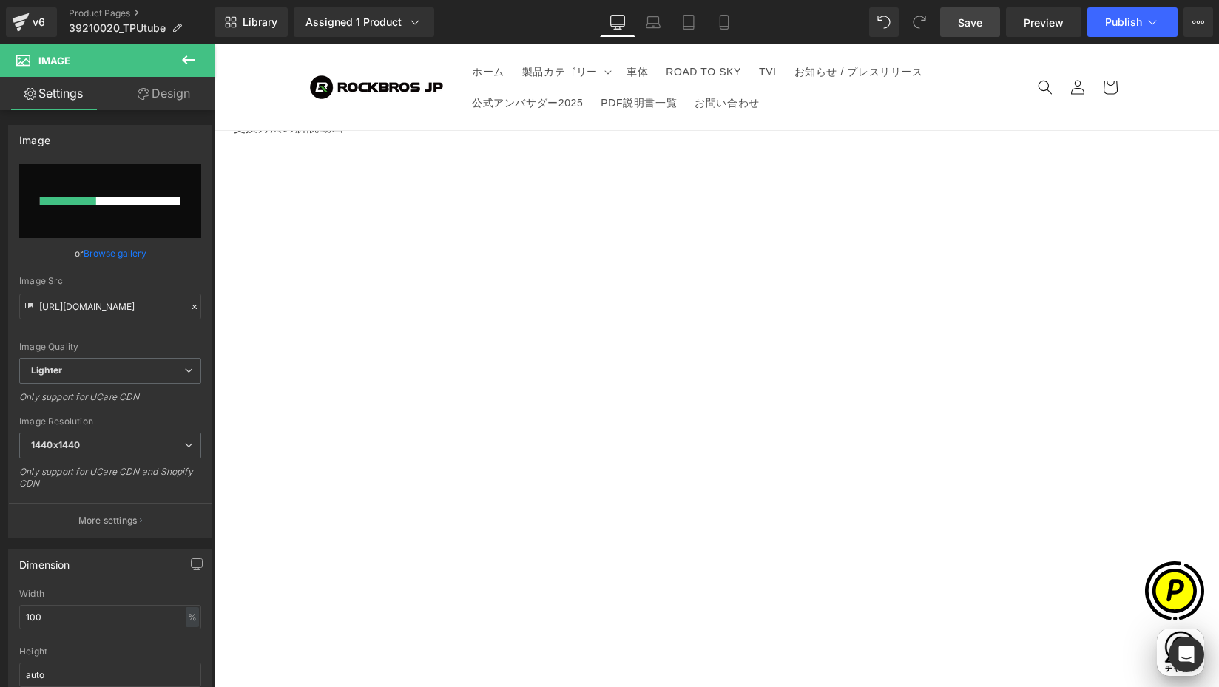
scroll to position [0, 577]
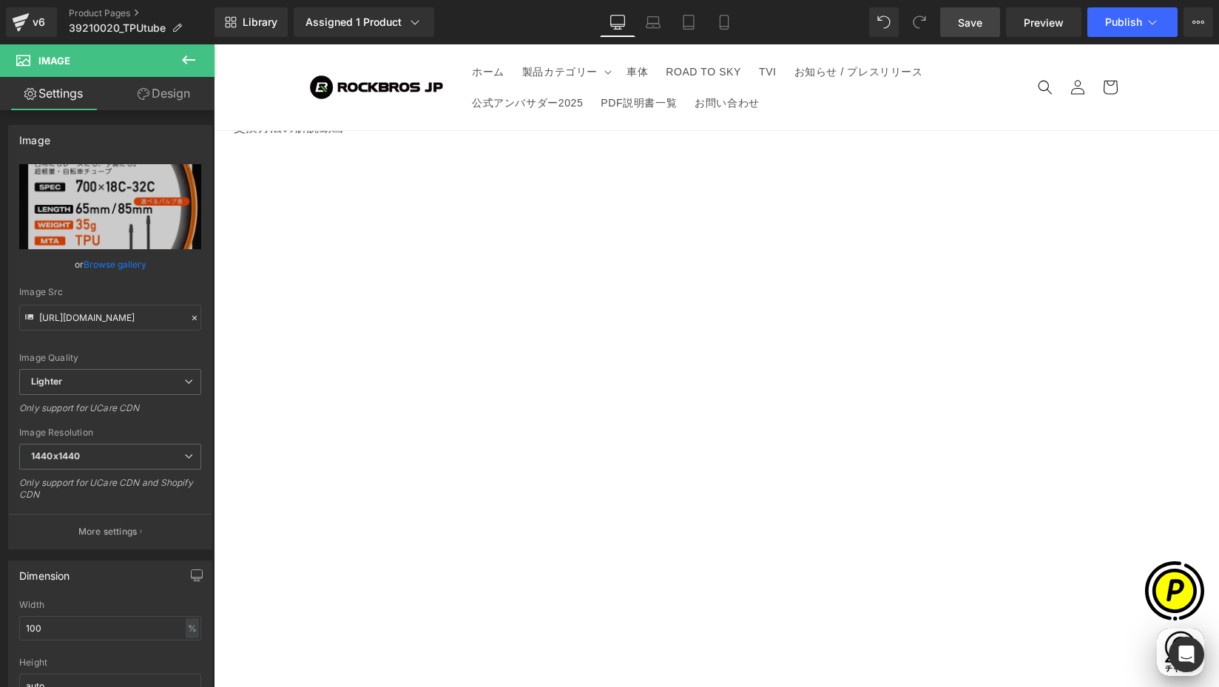
type input "https://ucarecdn.com/3b07ac9e-00c3-4fa1-9afa-7cff1635fd68/-/format/auto/-/previ…"
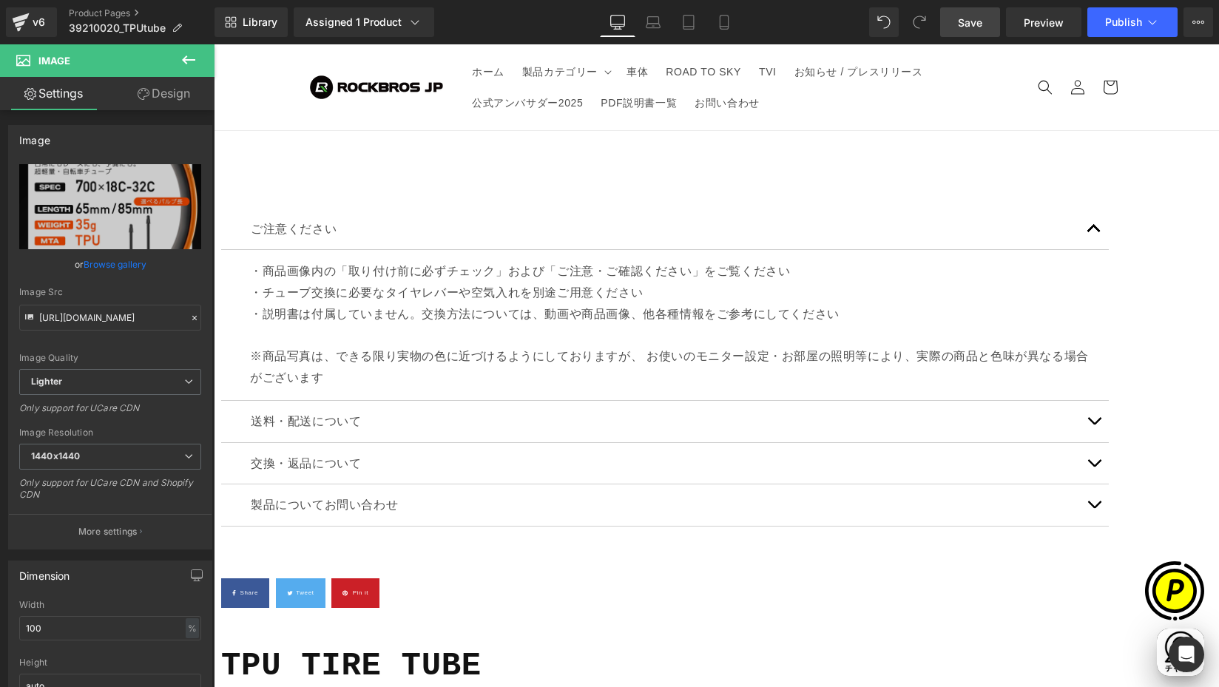
scroll to position [2081, 0]
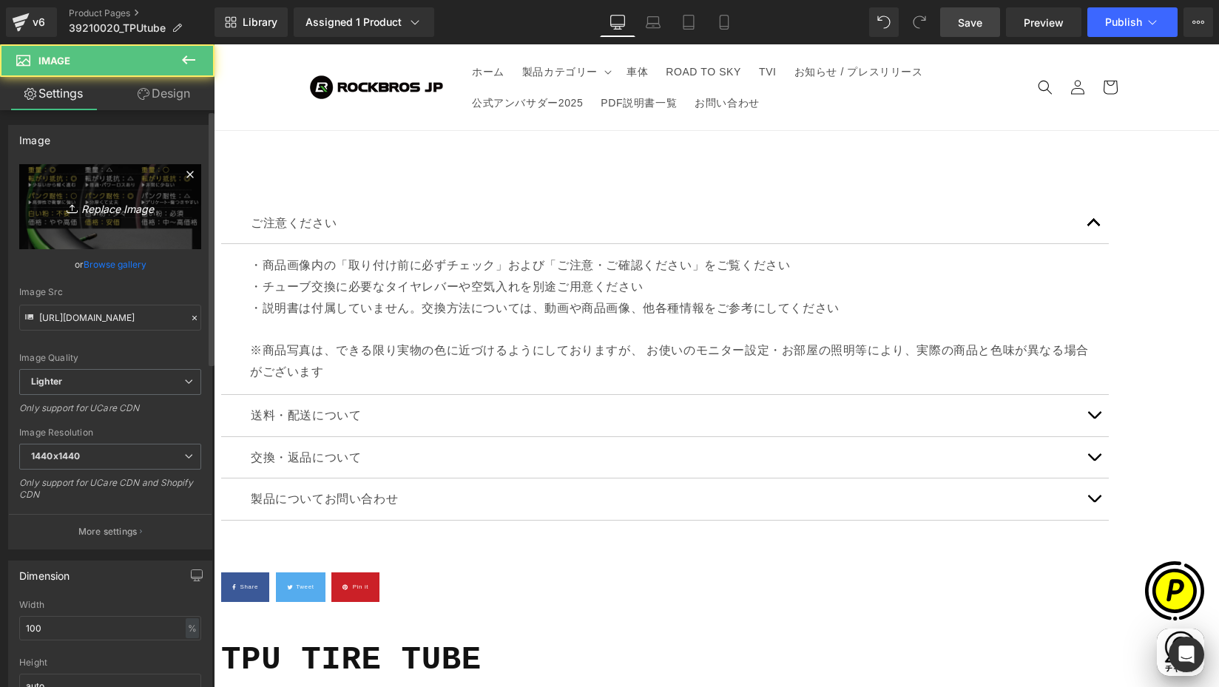
click at [97, 203] on icon "Replace Image" at bounding box center [110, 207] width 118 height 18
type input "C:\fakepath\39210020-4.jpg"
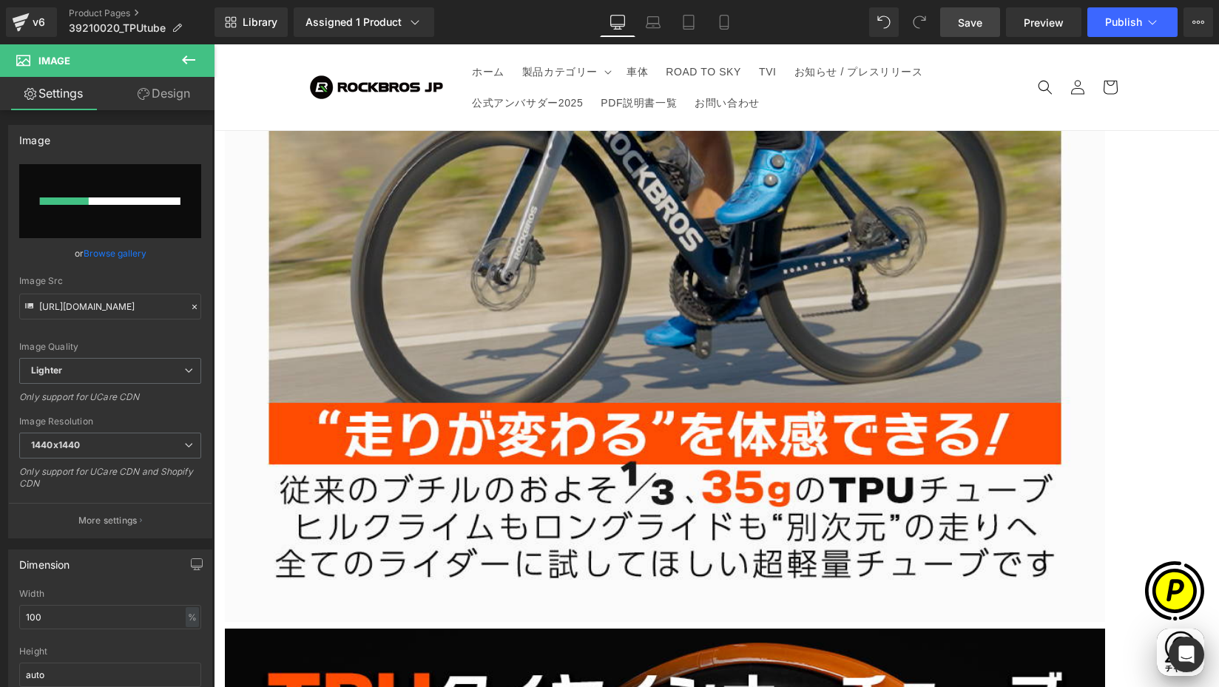
scroll to position [0, 577]
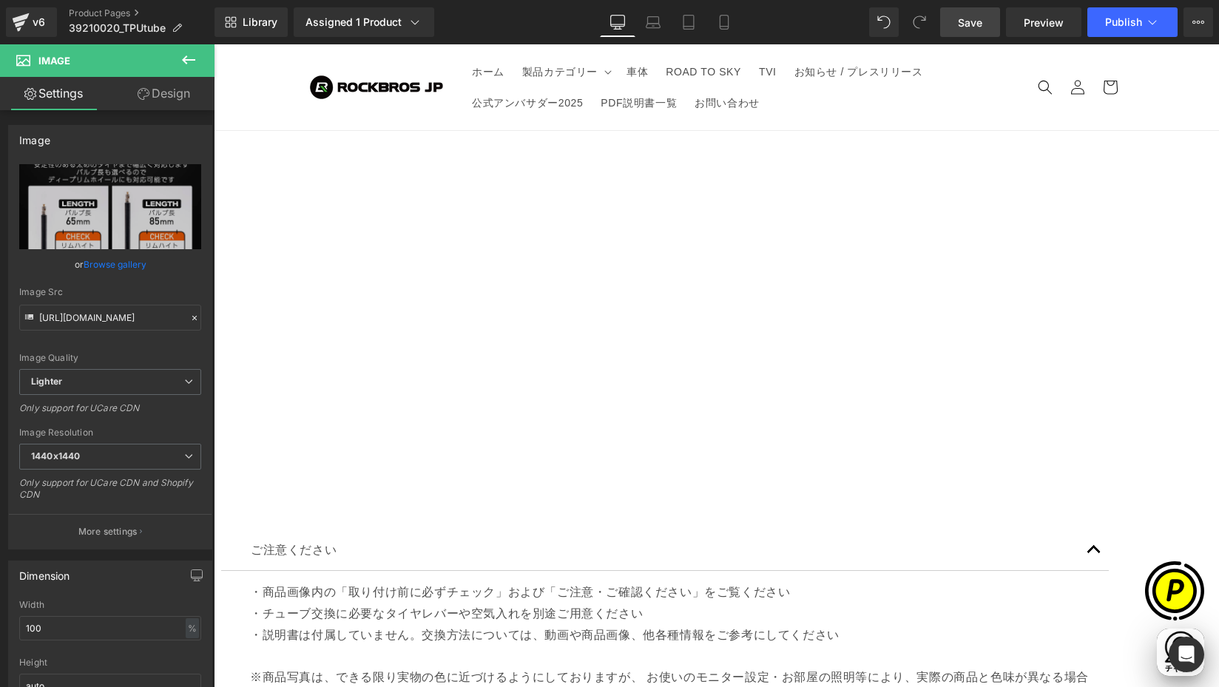
type input "https://ucarecdn.com/b191e10d-7501-48b6-9849-f80f35e47f18/-/format/auto/-/previ…"
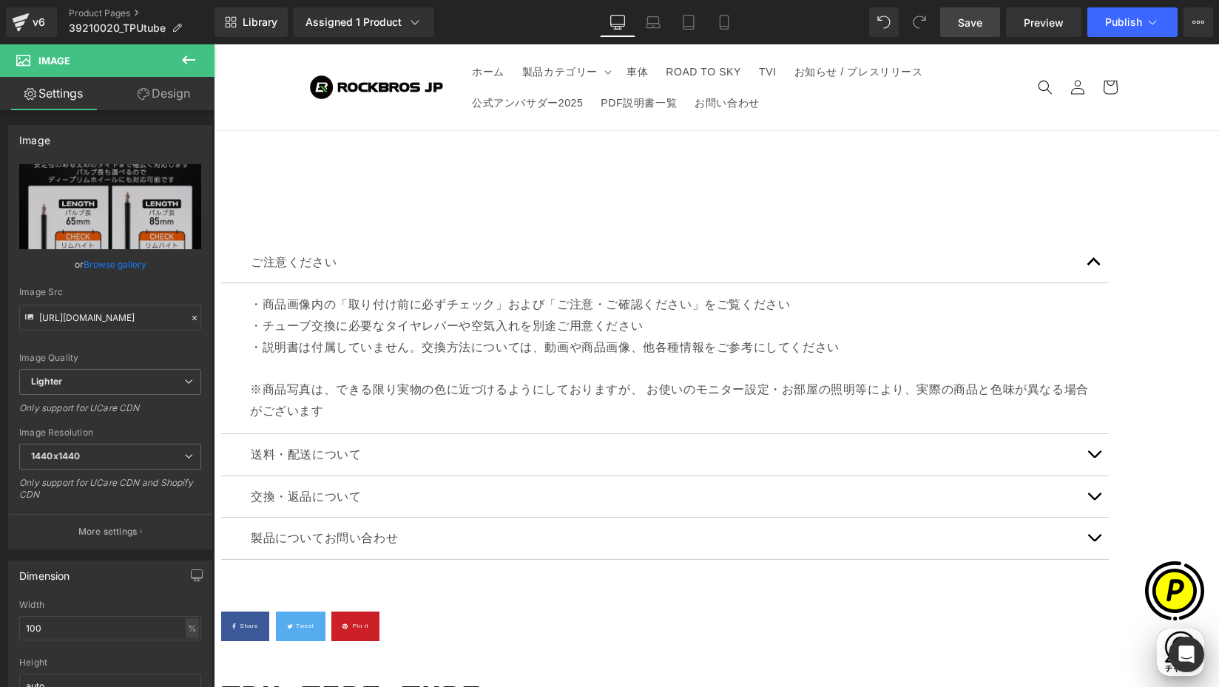
scroll to position [2061, 0]
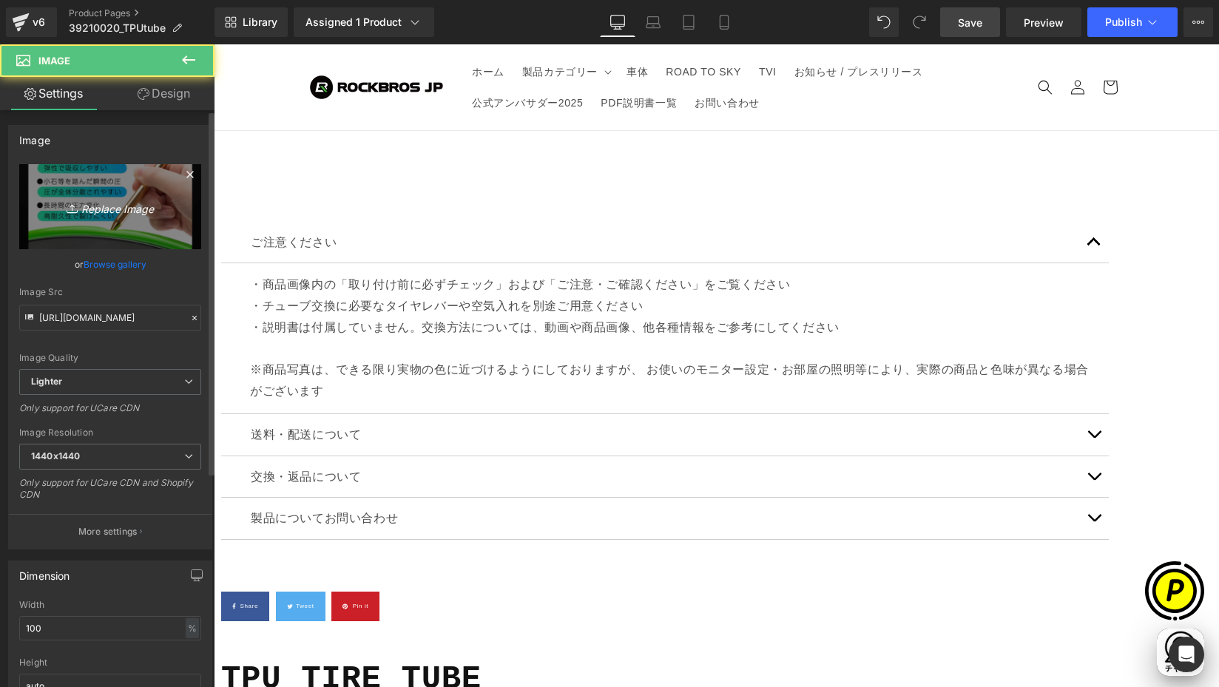
scroll to position [0, 866]
click at [81, 189] on link "Replace Image" at bounding box center [110, 206] width 182 height 85
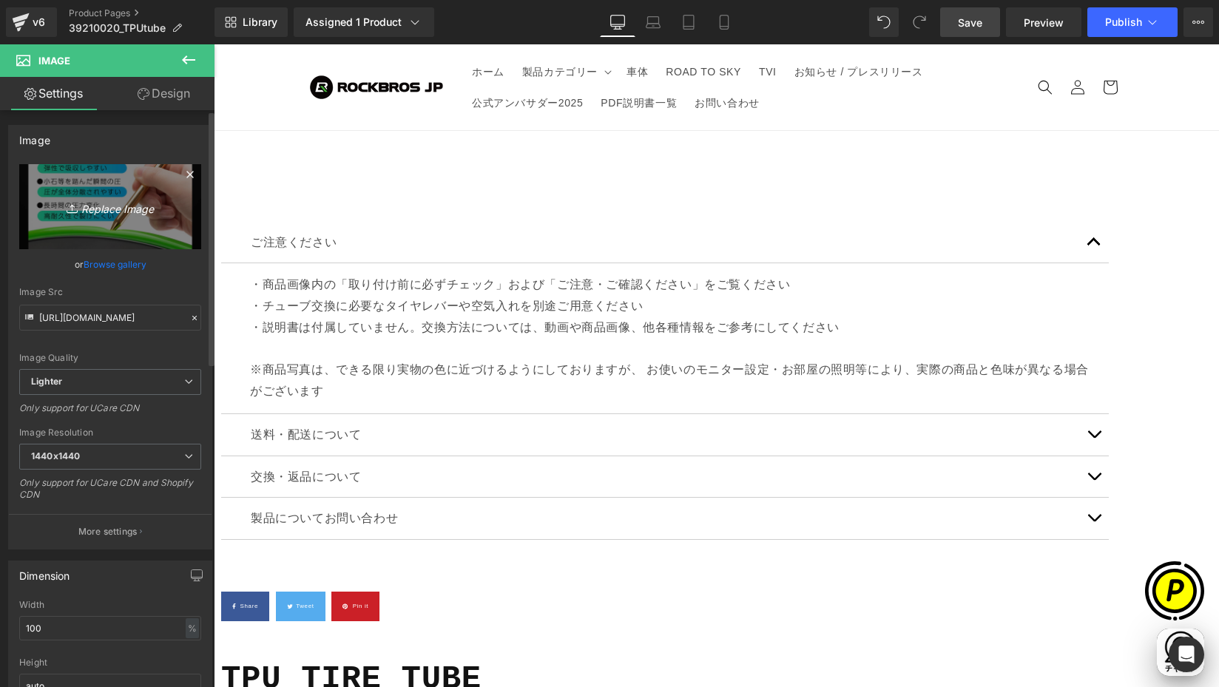
type input "C:\fakepath\39210020-5.jpg"
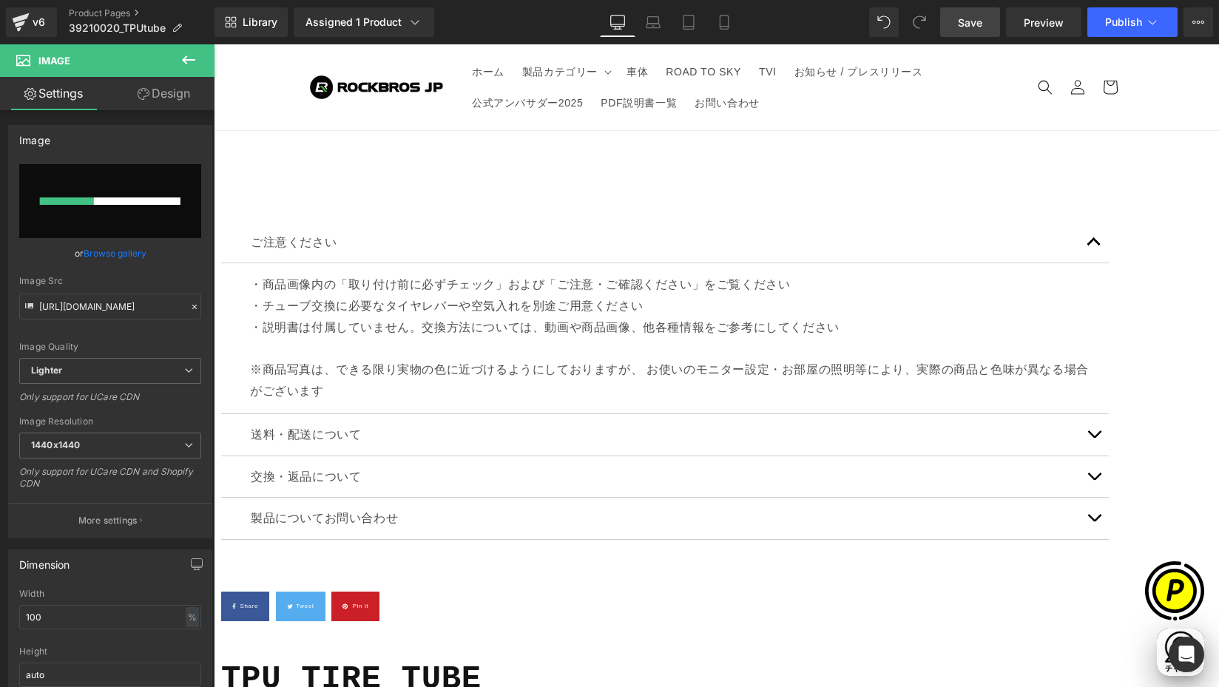
scroll to position [0, 0]
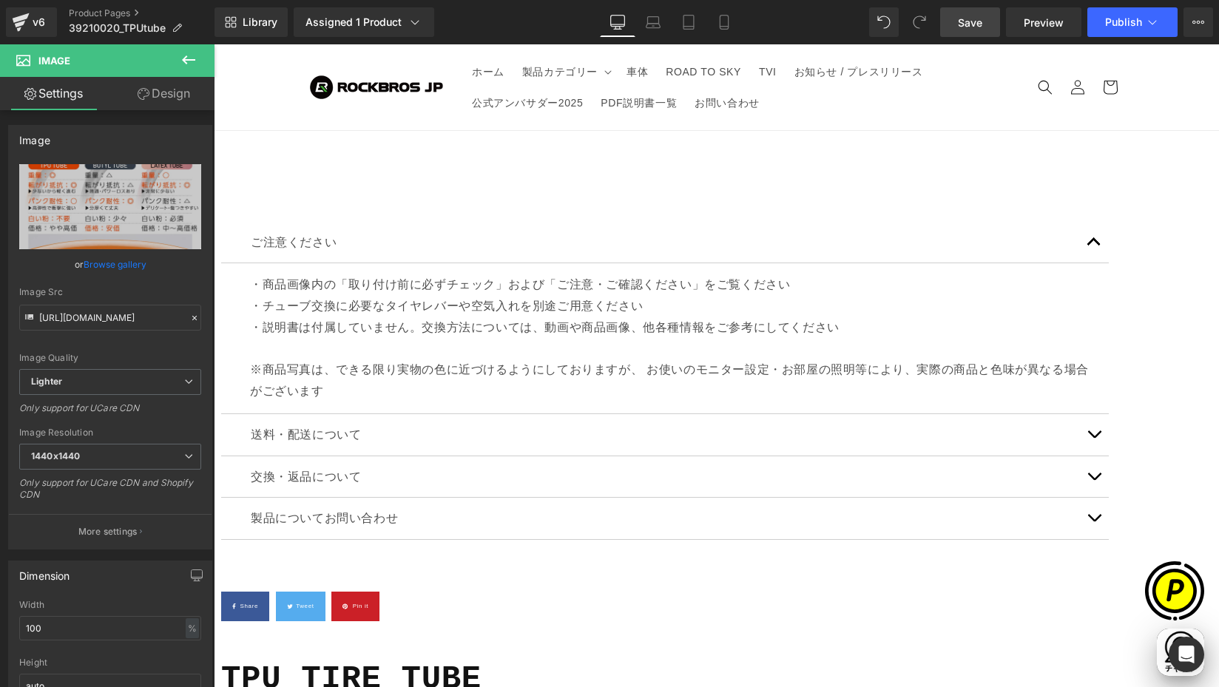
type input "https://ucarecdn.com/30da3eb7-7d78-421b-8e5b-b1ed3cd2cd46/-/format/auto/-/previ…"
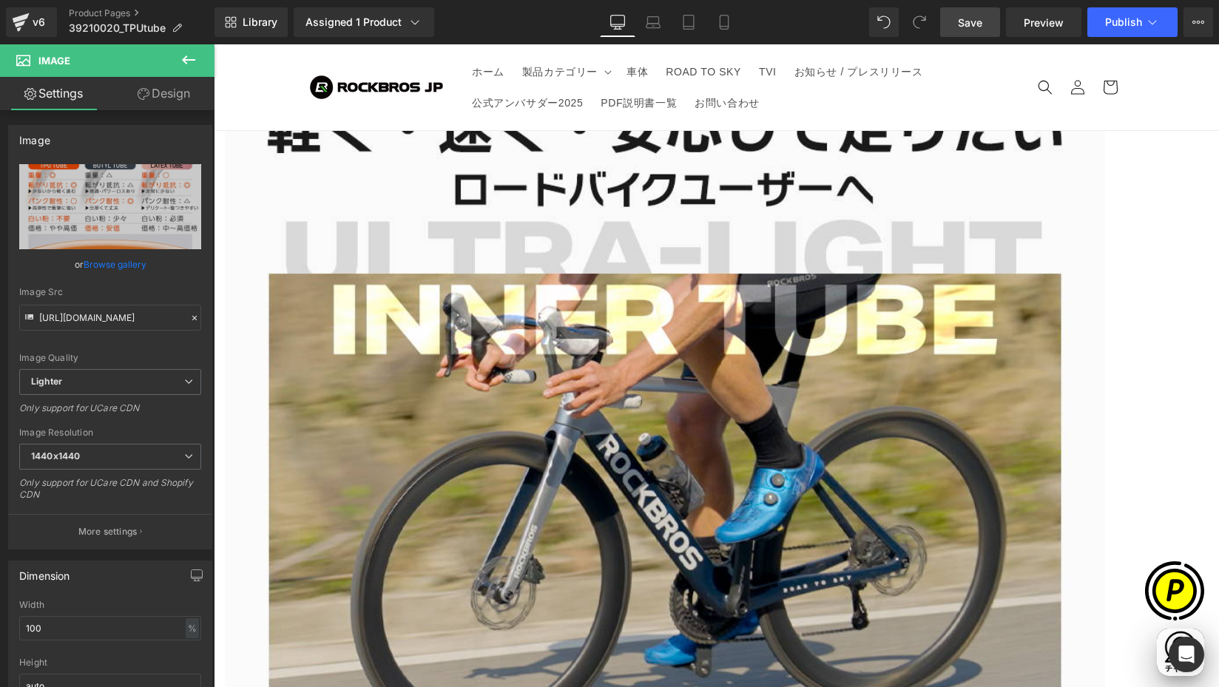
scroll to position [0, 577]
drag, startPoint x: 187, startPoint y: 64, endPoint x: 1, endPoint y: 38, distance: 188.2
click at [187, 64] on icon at bounding box center [189, 60] width 18 height 18
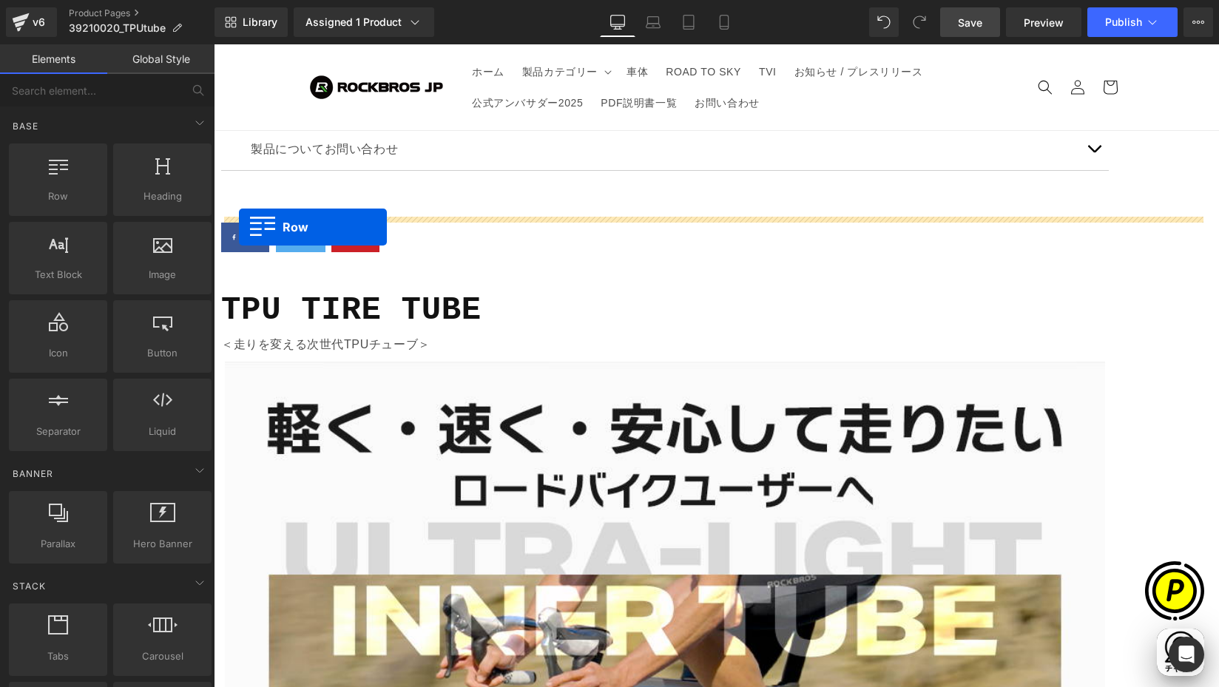
drag, startPoint x: 272, startPoint y: 234, endPoint x: 239, endPoint y: 227, distance: 34.0
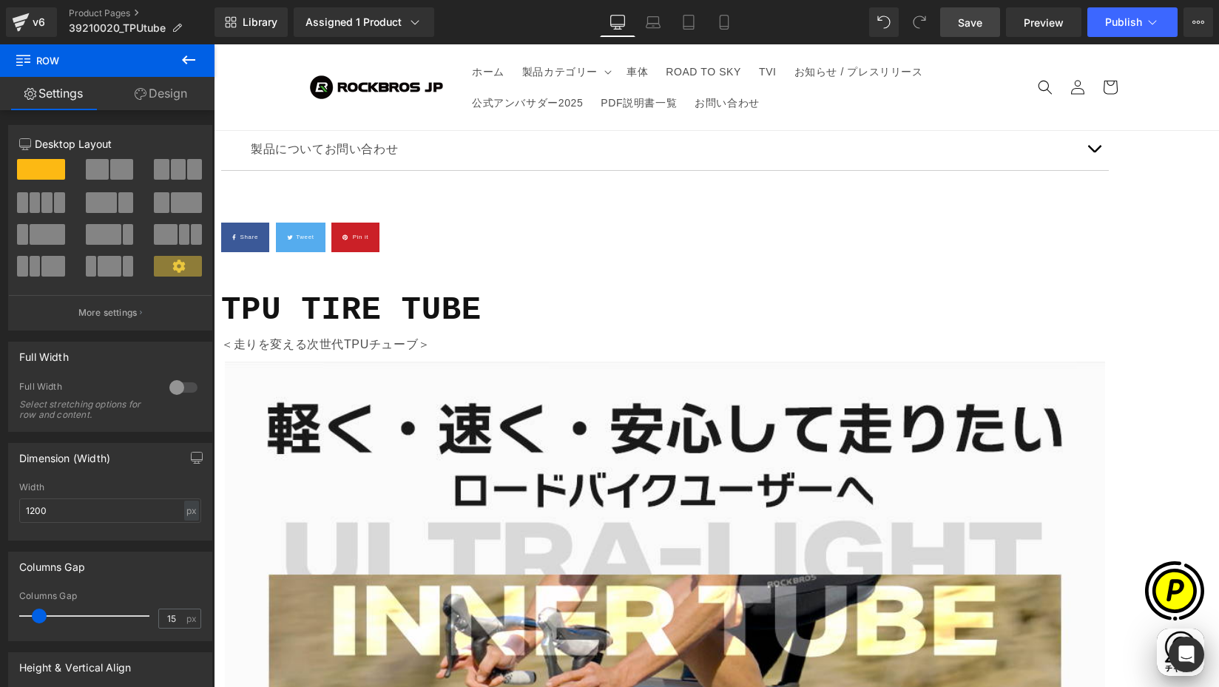
click at [184, 61] on icon at bounding box center [188, 59] width 13 height 9
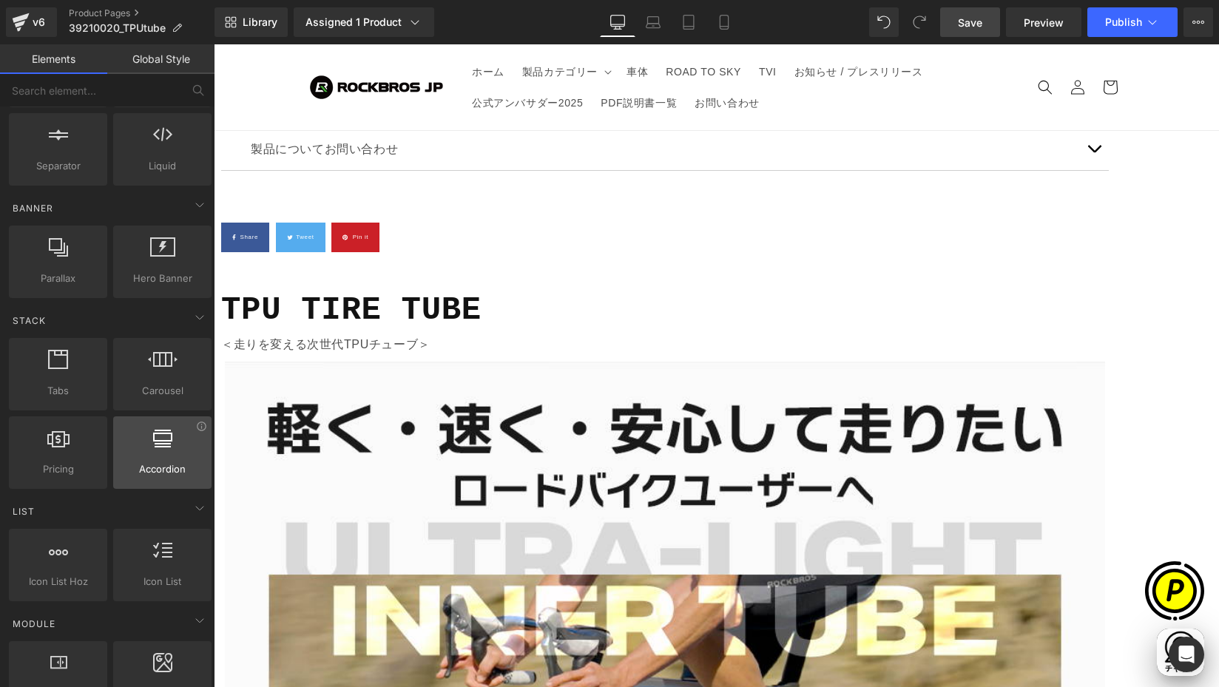
scroll to position [0, 866]
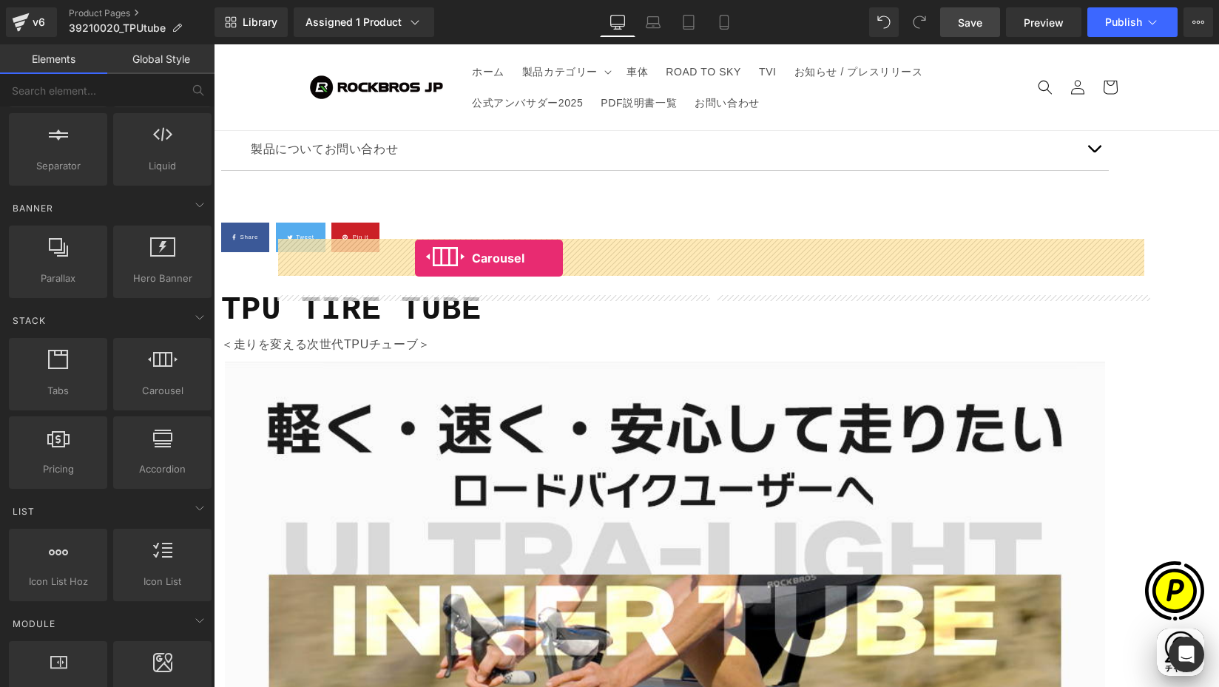
drag, startPoint x: 391, startPoint y: 417, endPoint x: 415, endPoint y: 258, distance: 160.9
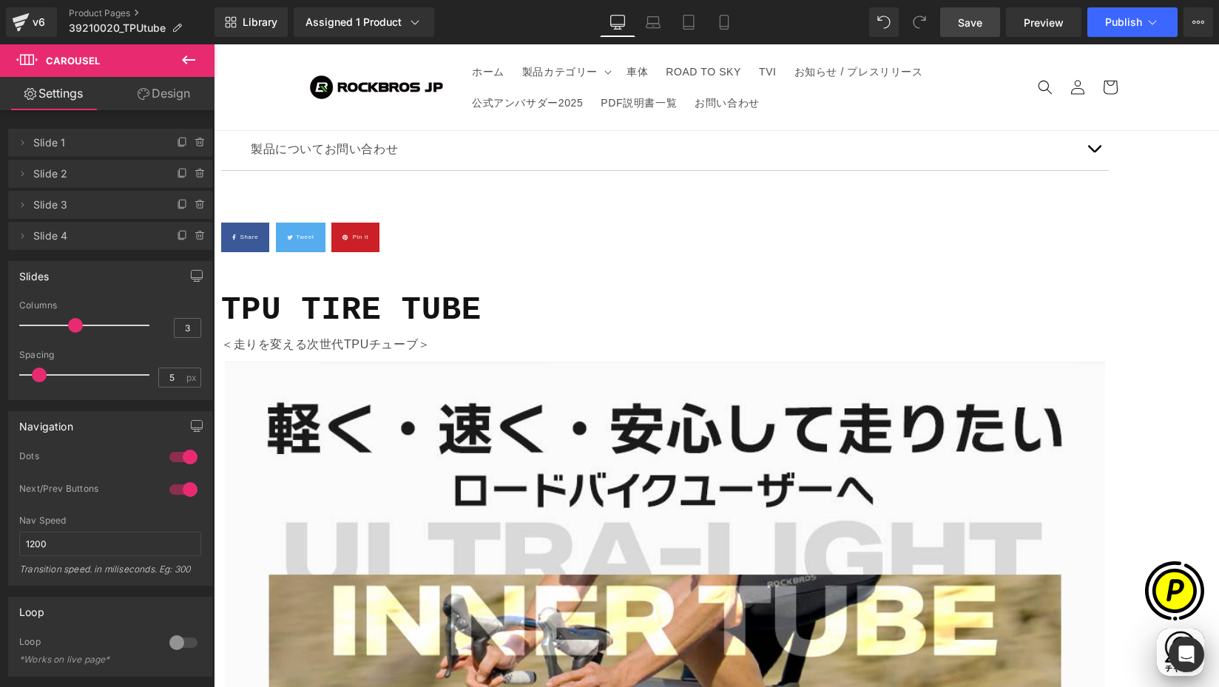
click at [214, 44] on span "Carousel" at bounding box center [214, 44] width 0 height 0
type input "8"
drag, startPoint x: 52, startPoint y: 376, endPoint x: 44, endPoint y: 377, distance: 7.5
click at [44, 377] on span at bounding box center [46, 375] width 15 height 15
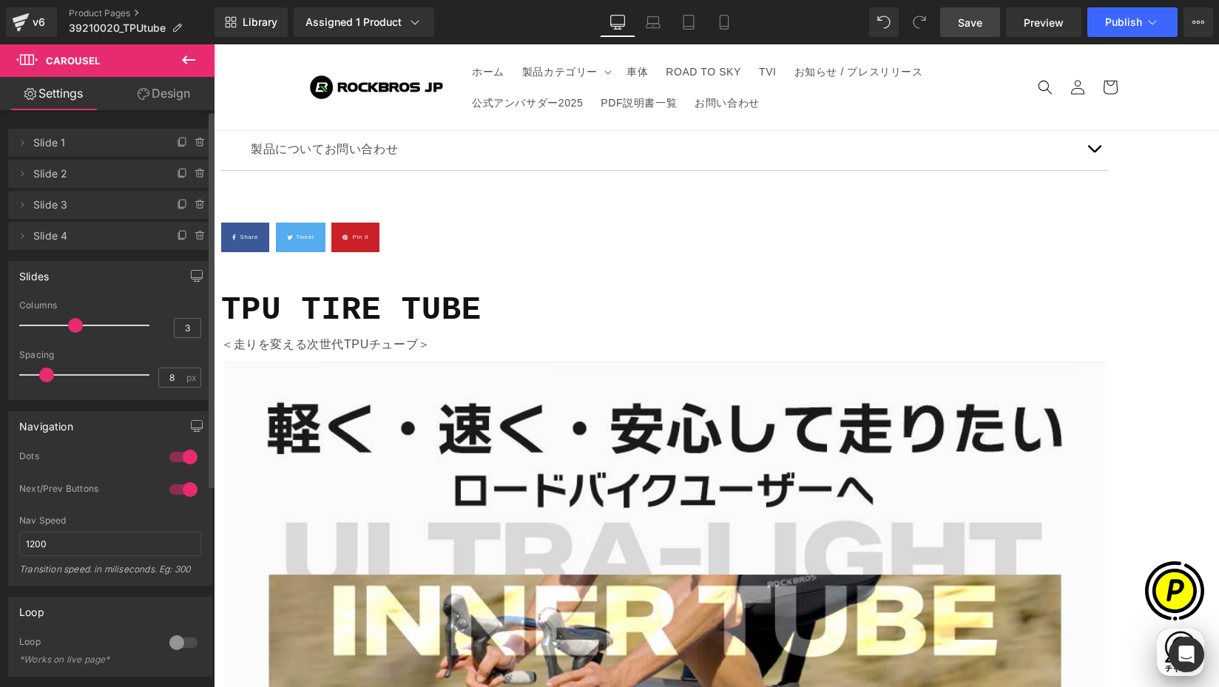
type input "2"
drag, startPoint x: 67, startPoint y: 326, endPoint x: 50, endPoint y: 326, distance: 17.0
click at [50, 326] on span at bounding box center [51, 325] width 15 height 15
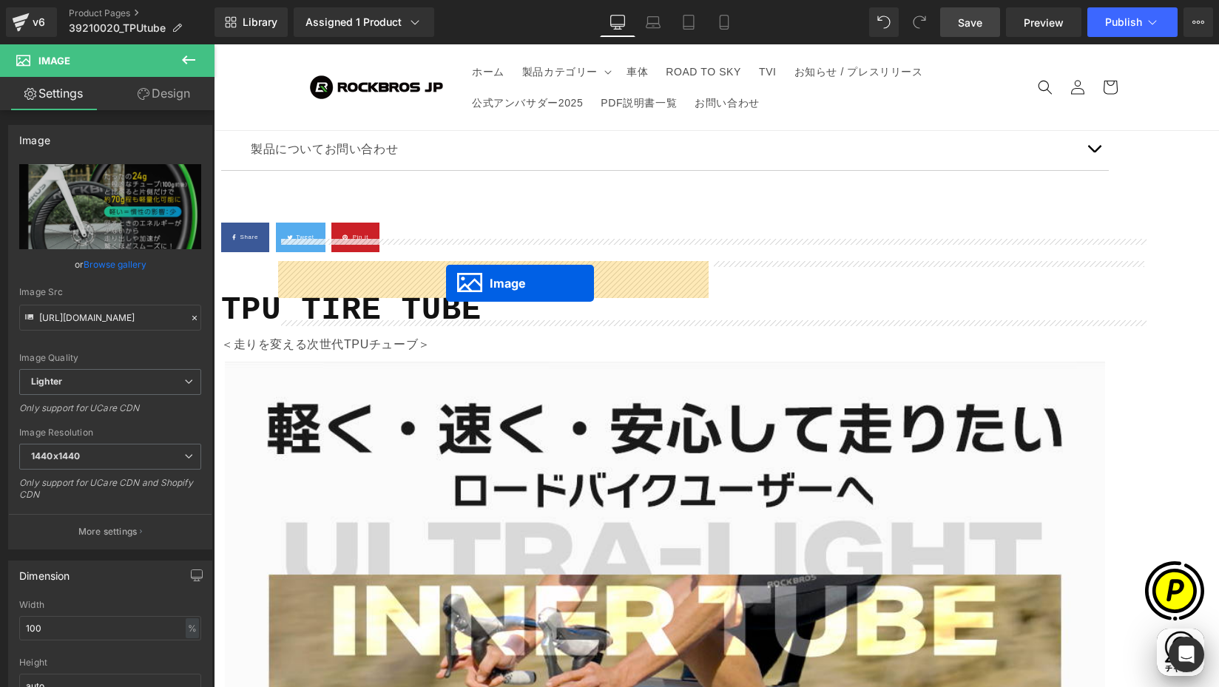
drag, startPoint x: 468, startPoint y: 557, endPoint x: 446, endPoint y: 283, distance: 274.6
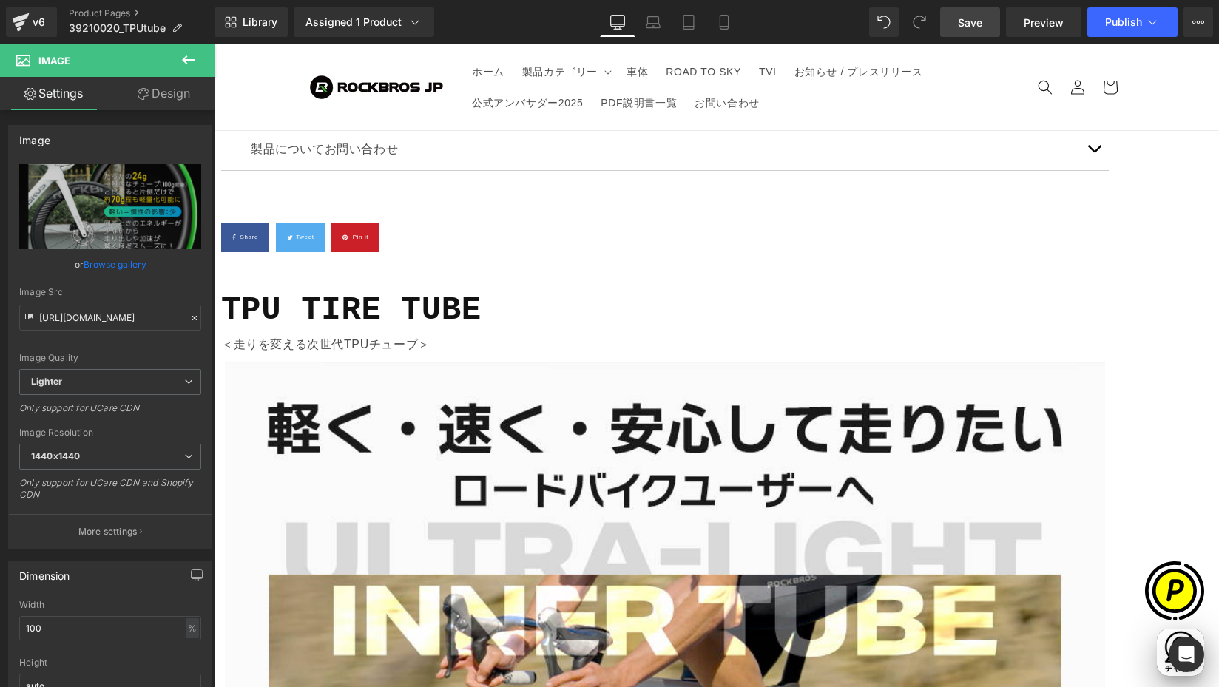
scroll to position [0, 577]
click at [214, 44] on span "Carousel" at bounding box center [214, 44] width 0 height 0
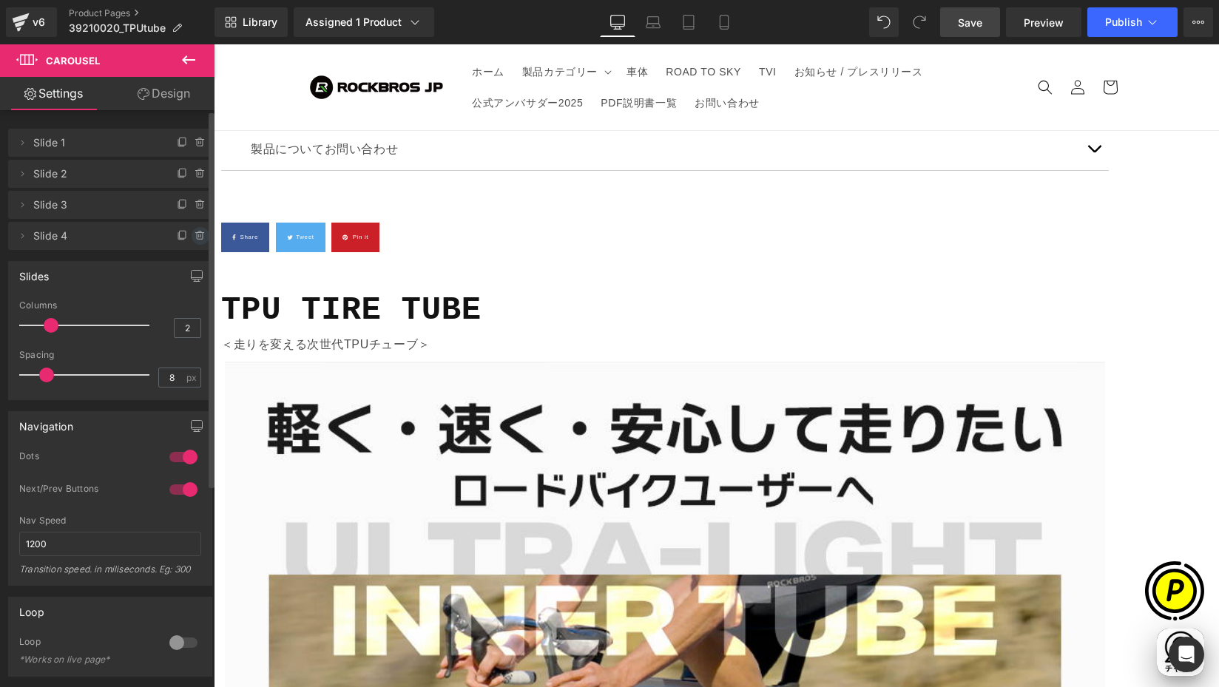
click at [195, 235] on icon at bounding box center [201, 236] width 12 height 12
drag, startPoint x: 186, startPoint y: 235, endPoint x: 194, endPoint y: 220, distance: 17.2
click at [187, 235] on button "Delete" at bounding box center [184, 236] width 47 height 19
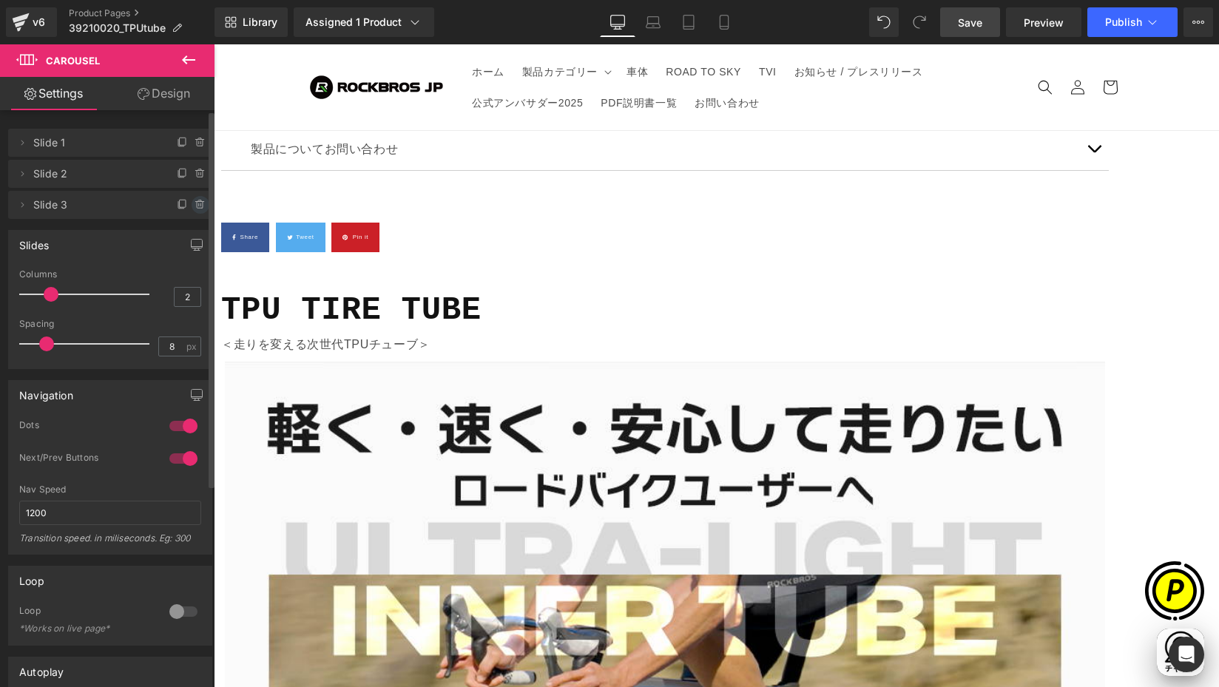
click at [198, 201] on icon at bounding box center [199, 201] width 3 height 1
click at [186, 201] on button "Delete" at bounding box center [184, 205] width 47 height 19
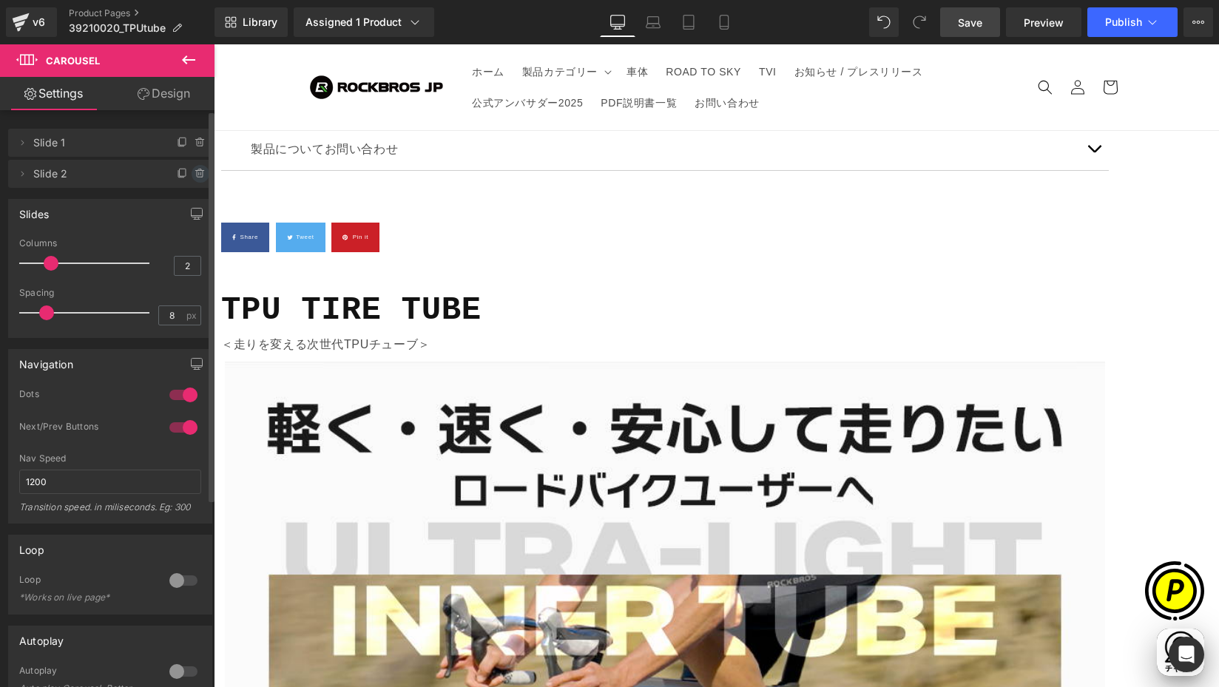
click at [195, 175] on icon at bounding box center [201, 174] width 12 height 12
click at [167, 173] on button "Delete" at bounding box center [184, 174] width 47 height 19
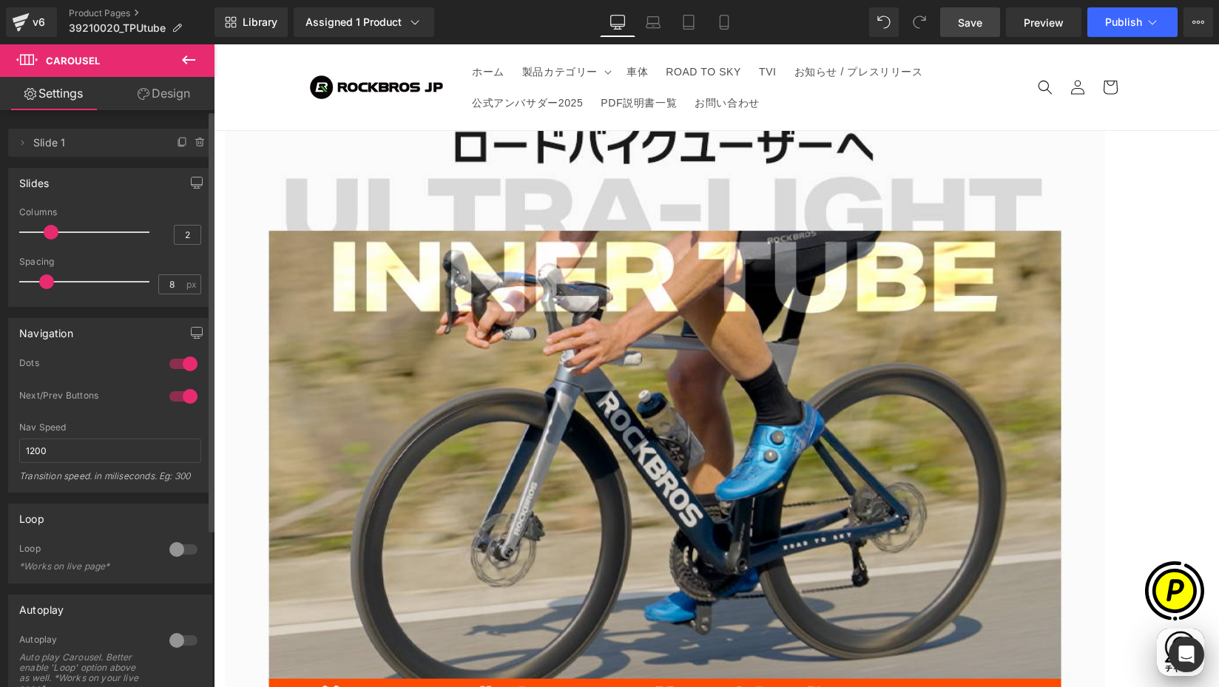
scroll to position [0, 866]
click at [214, 44] on link at bounding box center [214, 44] width 0 height 0
click at [214, 44] on icon at bounding box center [214, 44] width 0 height 0
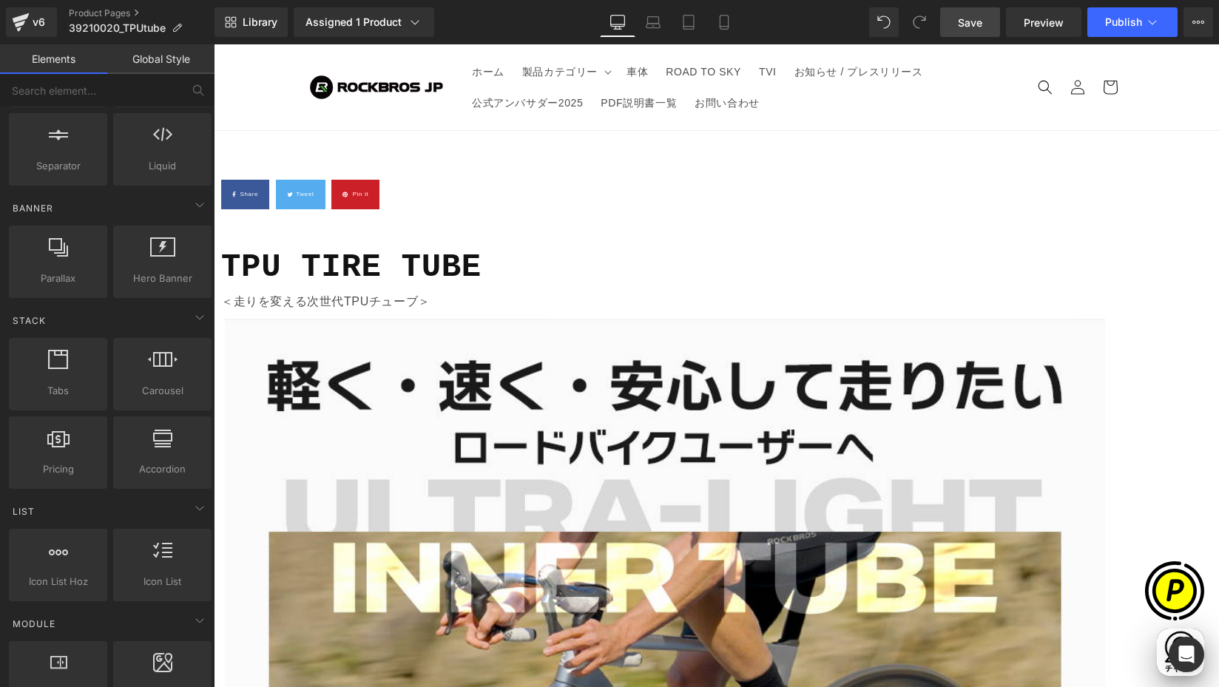
scroll to position [0, 0]
click at [214, 44] on span "Image" at bounding box center [214, 44] width 0 height 0
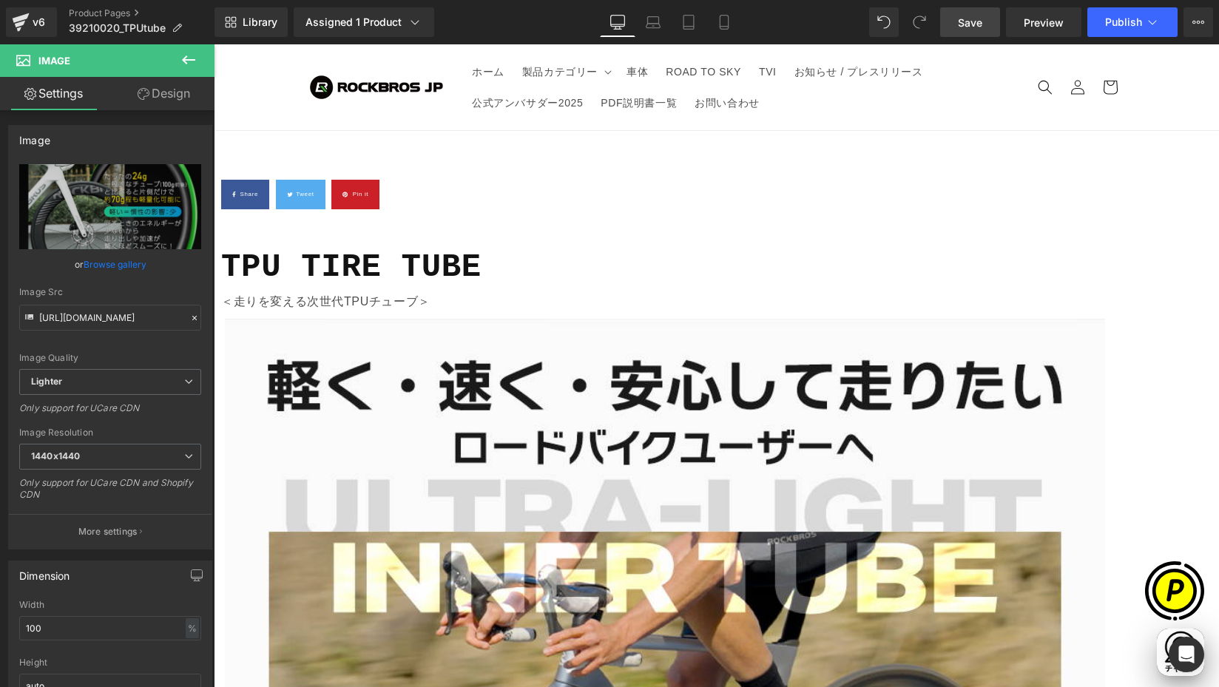
click at [184, 85] on link "Design" at bounding box center [163, 93] width 107 height 33
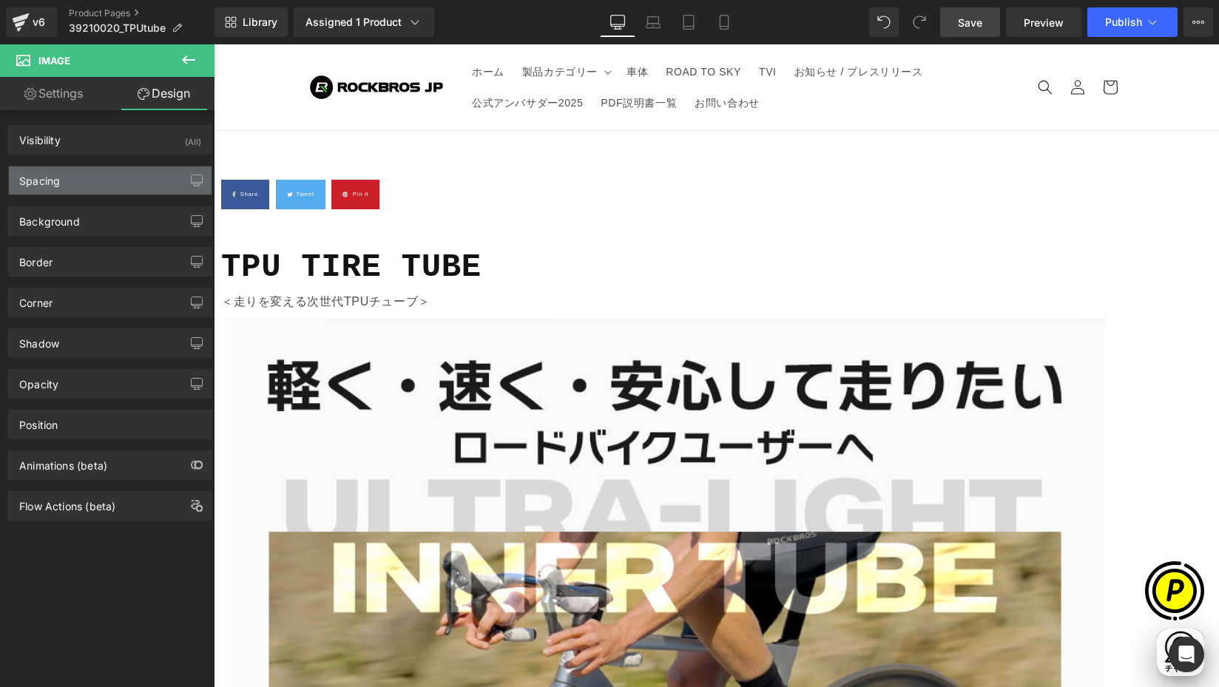
click at [66, 178] on div "Spacing" at bounding box center [110, 180] width 203 height 28
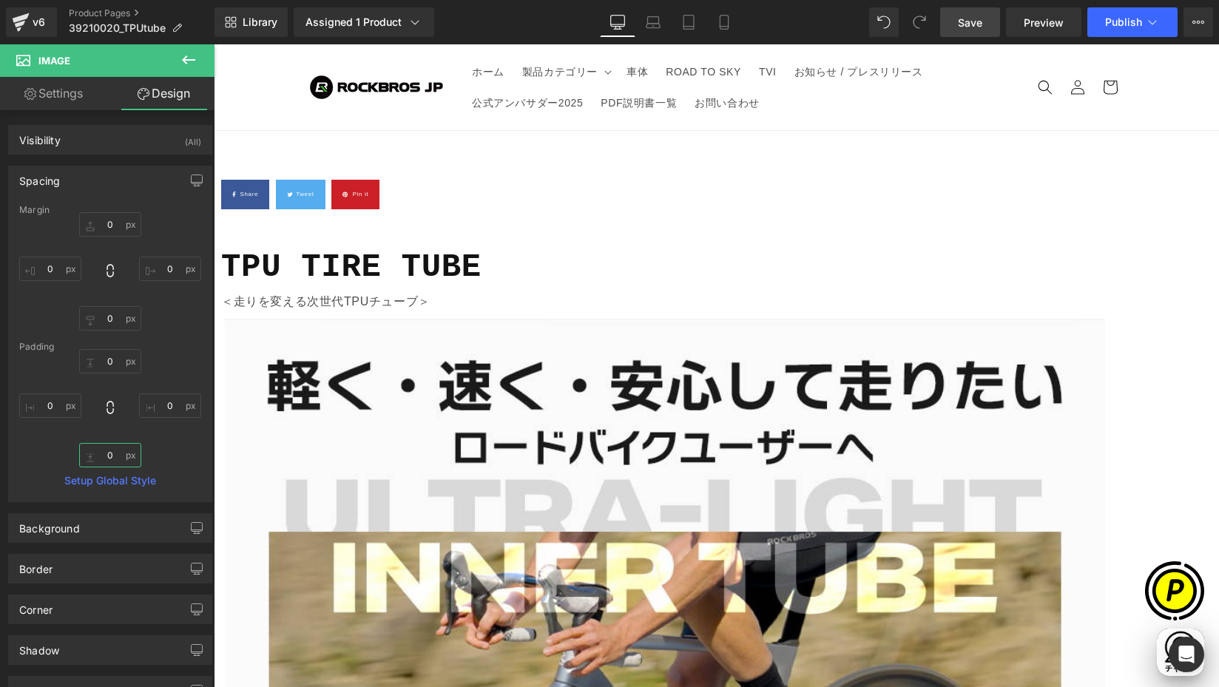
drag, startPoint x: 115, startPoint y: 453, endPoint x: 133, endPoint y: 450, distance: 18.7
click at [114, 453] on input "0" at bounding box center [110, 455] width 62 height 24
type input "36"
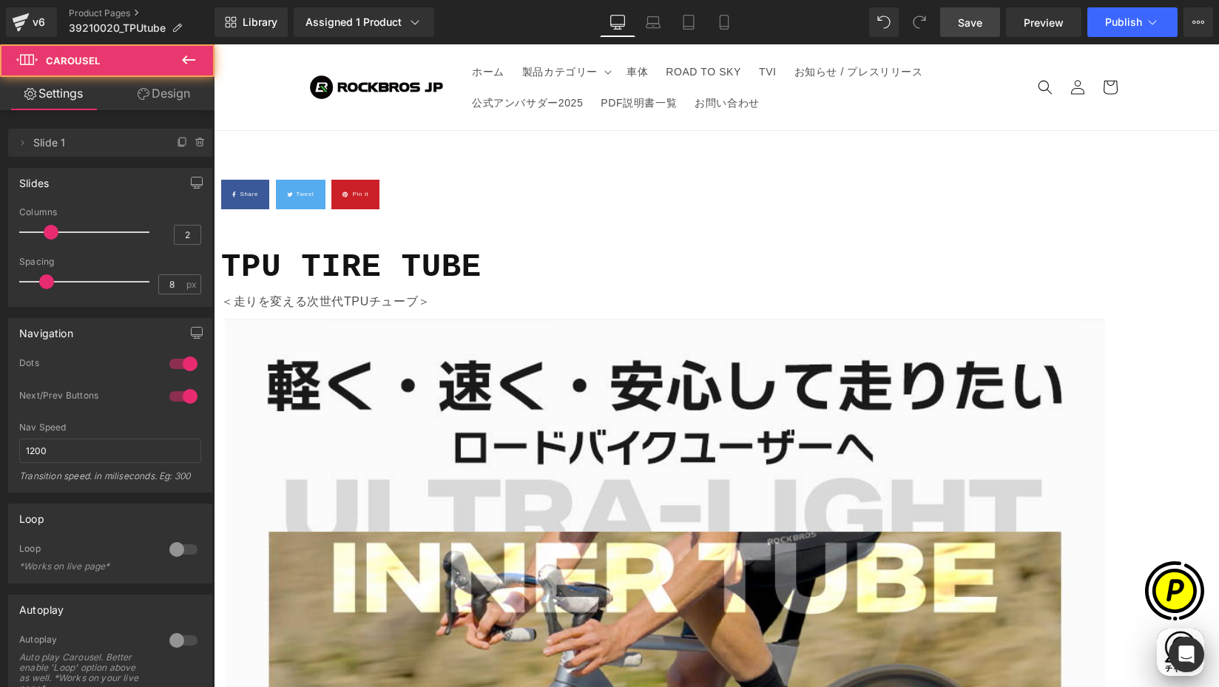
click at [214, 44] on span "Carousel" at bounding box center [214, 44] width 0 height 0
click at [177, 143] on icon at bounding box center [183, 143] width 12 height 12
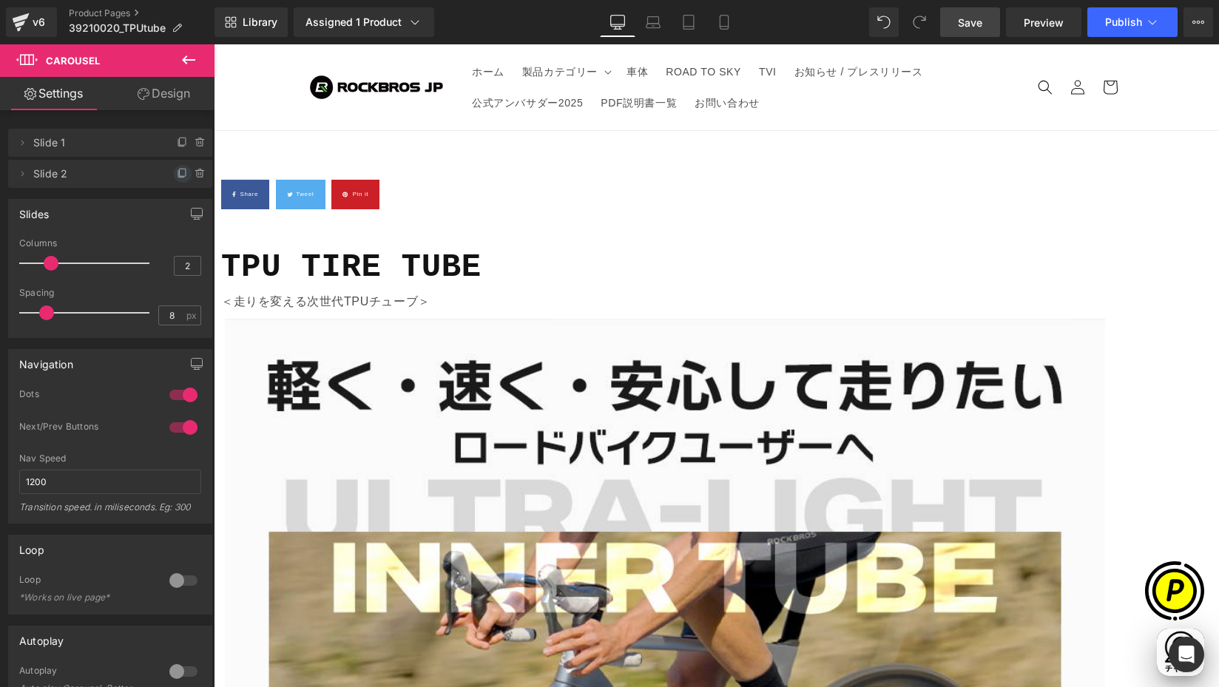
click at [177, 178] on icon at bounding box center [183, 174] width 12 height 12
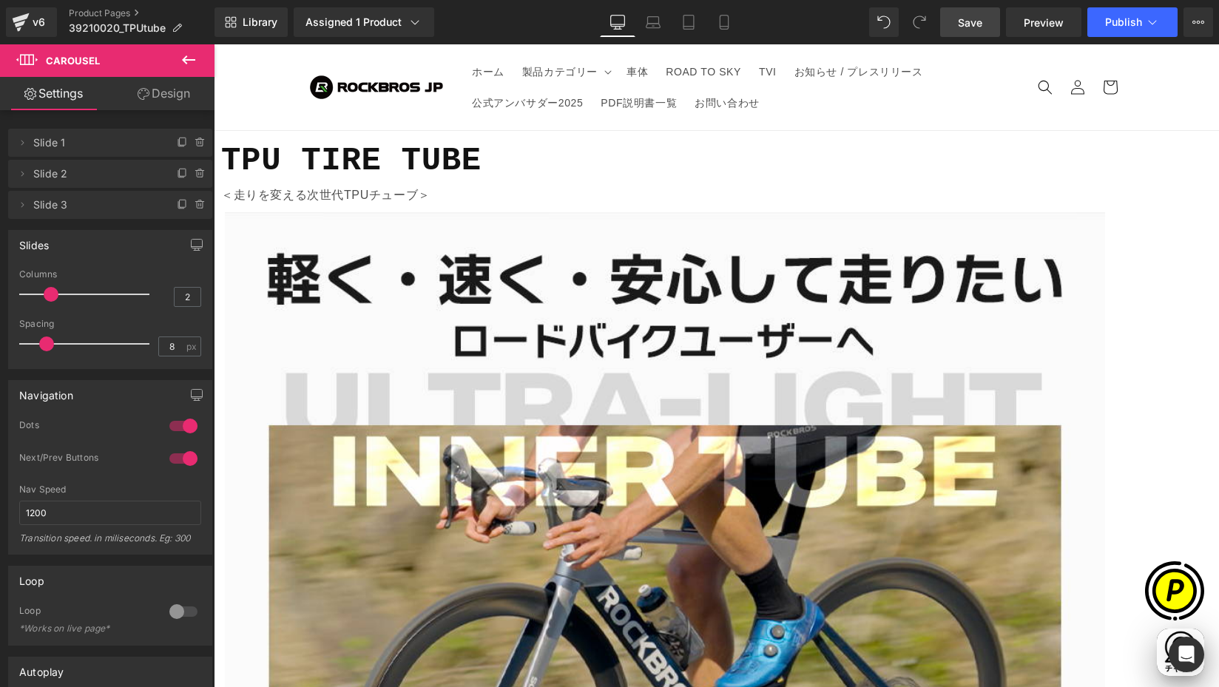
scroll to position [0, 0]
click at [214, 44] on span "Carousel" at bounding box center [214, 44] width 0 height 0
click at [177, 201] on icon at bounding box center [183, 205] width 12 height 12
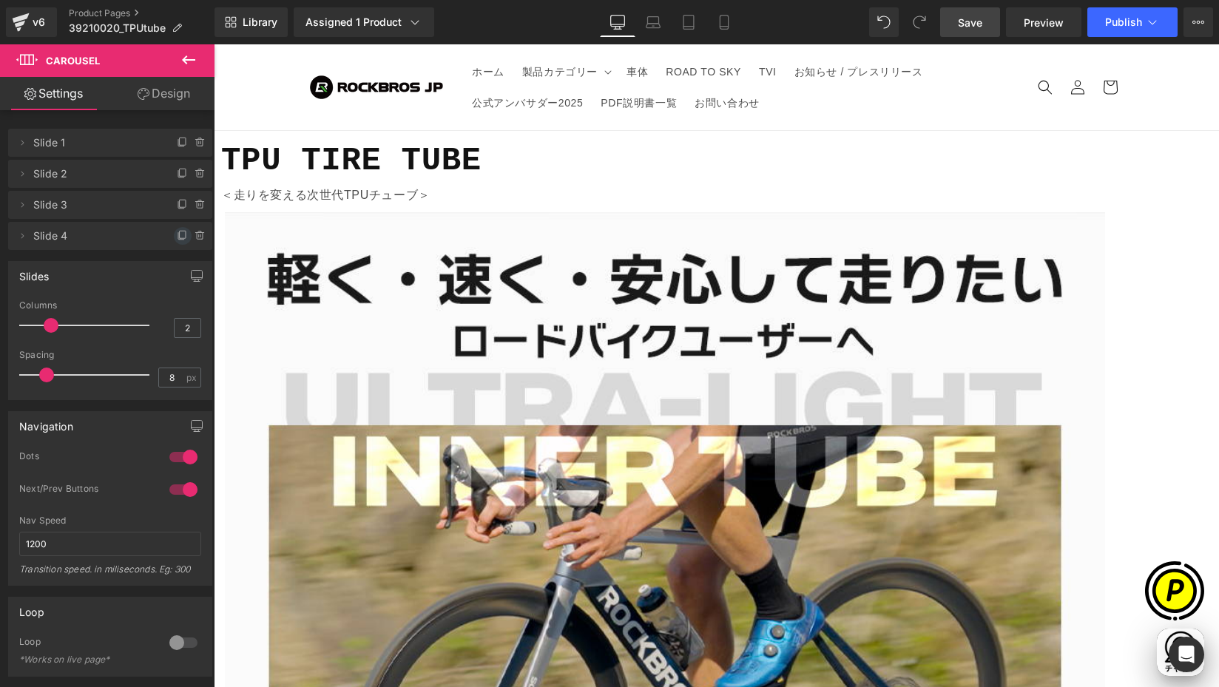
click at [177, 239] on icon at bounding box center [183, 236] width 12 height 12
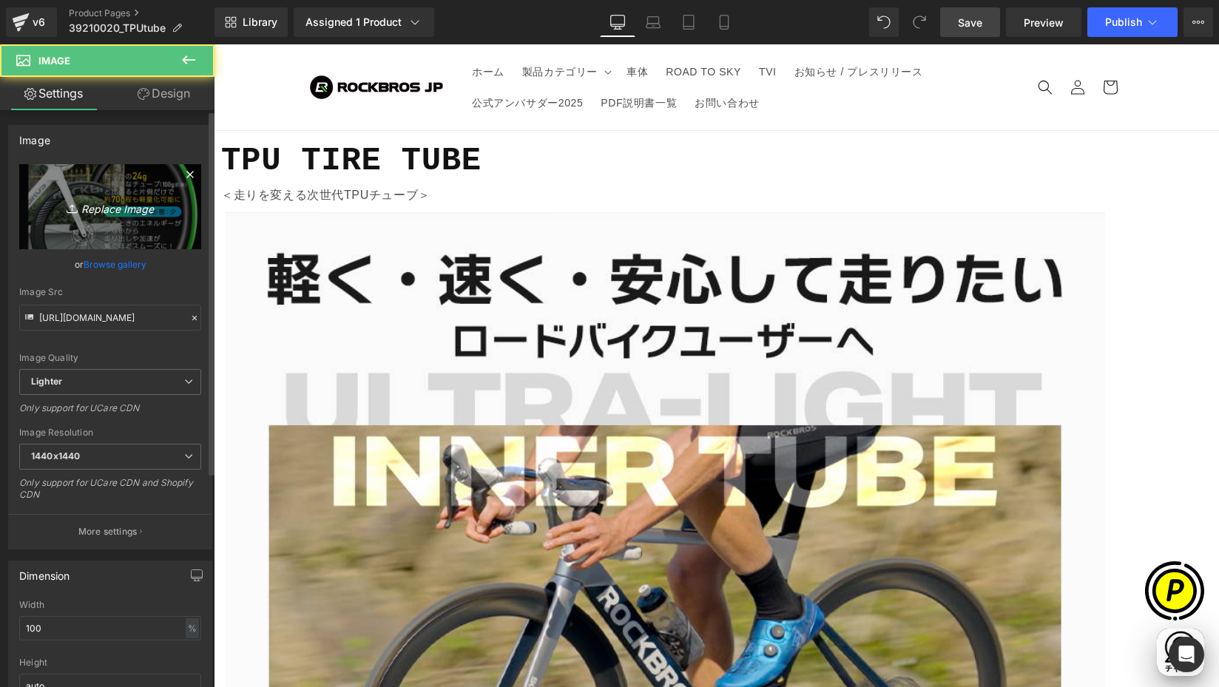
click at [110, 212] on icon "Replace Image" at bounding box center [110, 207] width 118 height 18
type input "C:\fakepath\39210020-6.jpg"
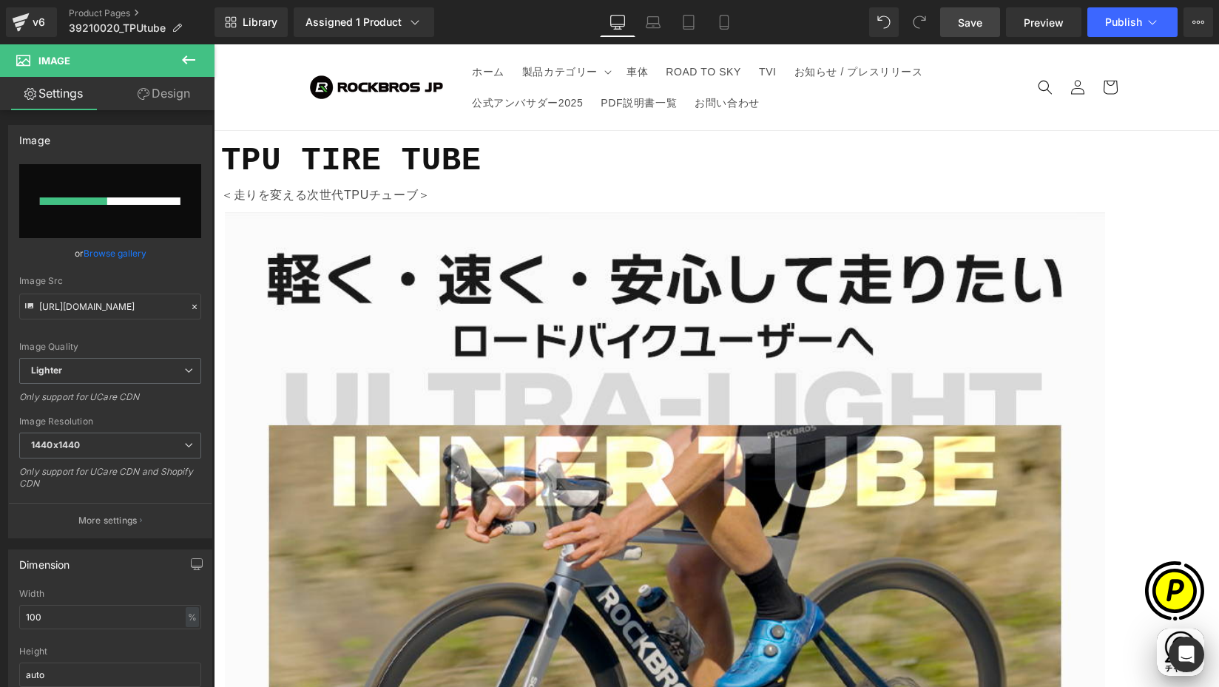
scroll to position [0, 577]
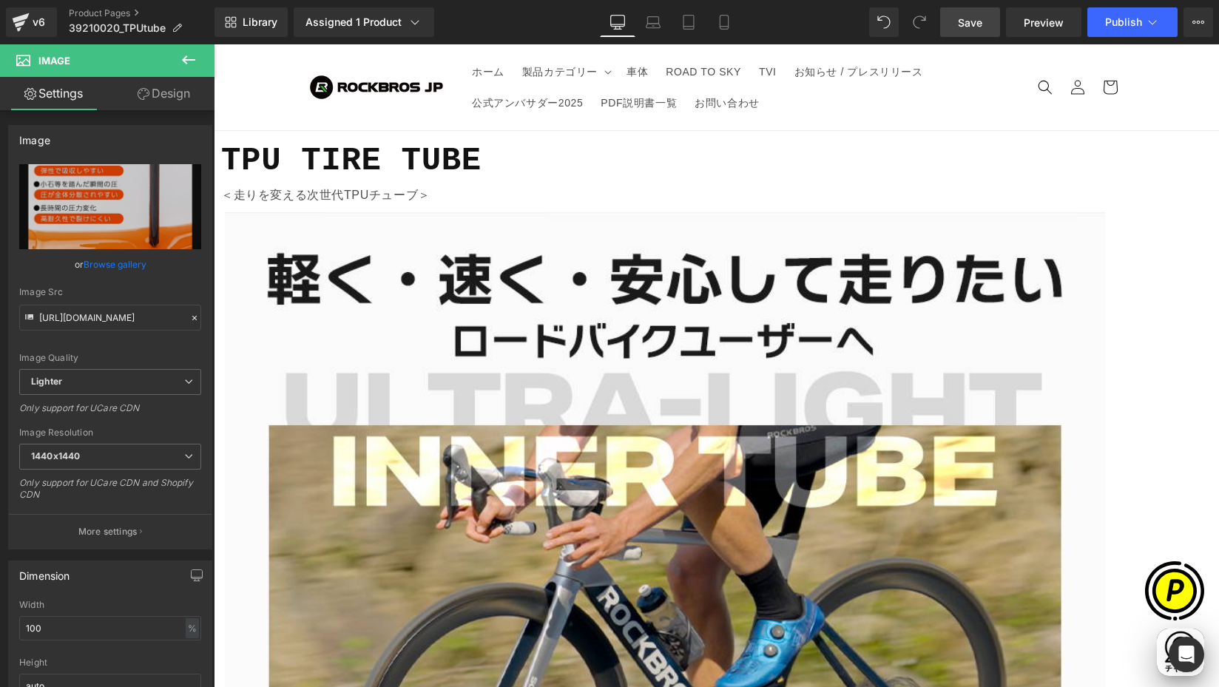
type input "https://ucarecdn.com/86915dca-7ff0-491b-99ce-3ea3b9eb207c/-/format/auto/-/previ…"
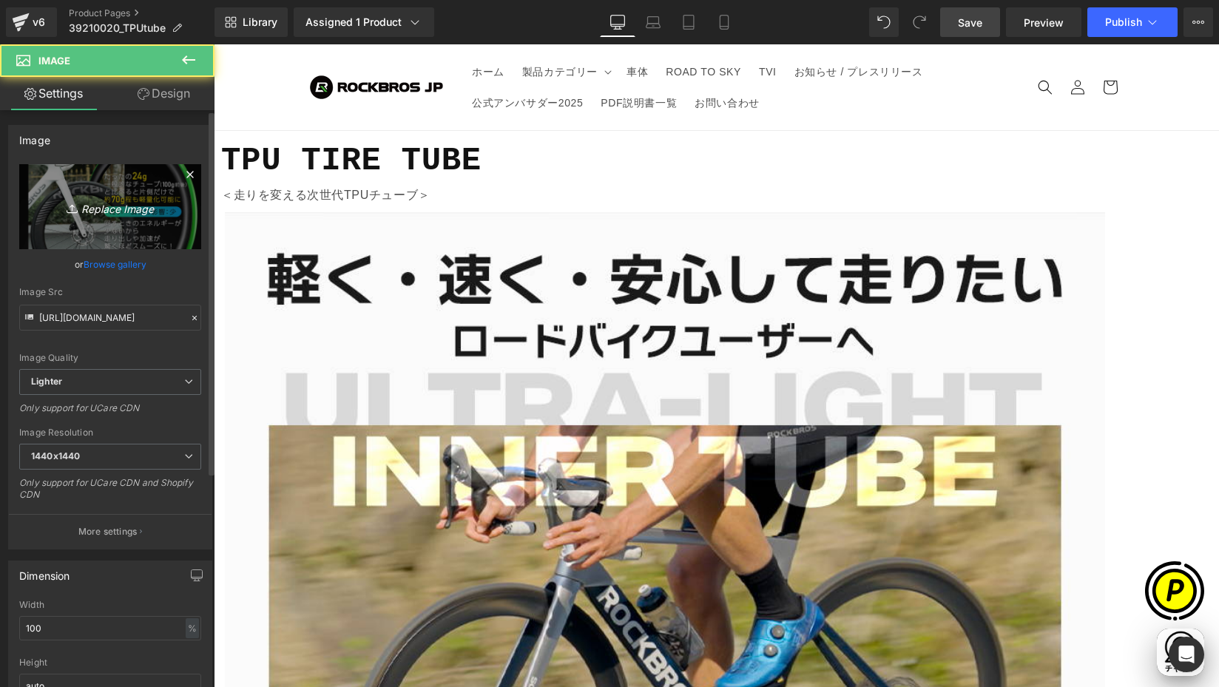
click at [135, 195] on link "Replace Image" at bounding box center [110, 206] width 182 height 85
type input "C:\fakepath\39210020-7.jpg"
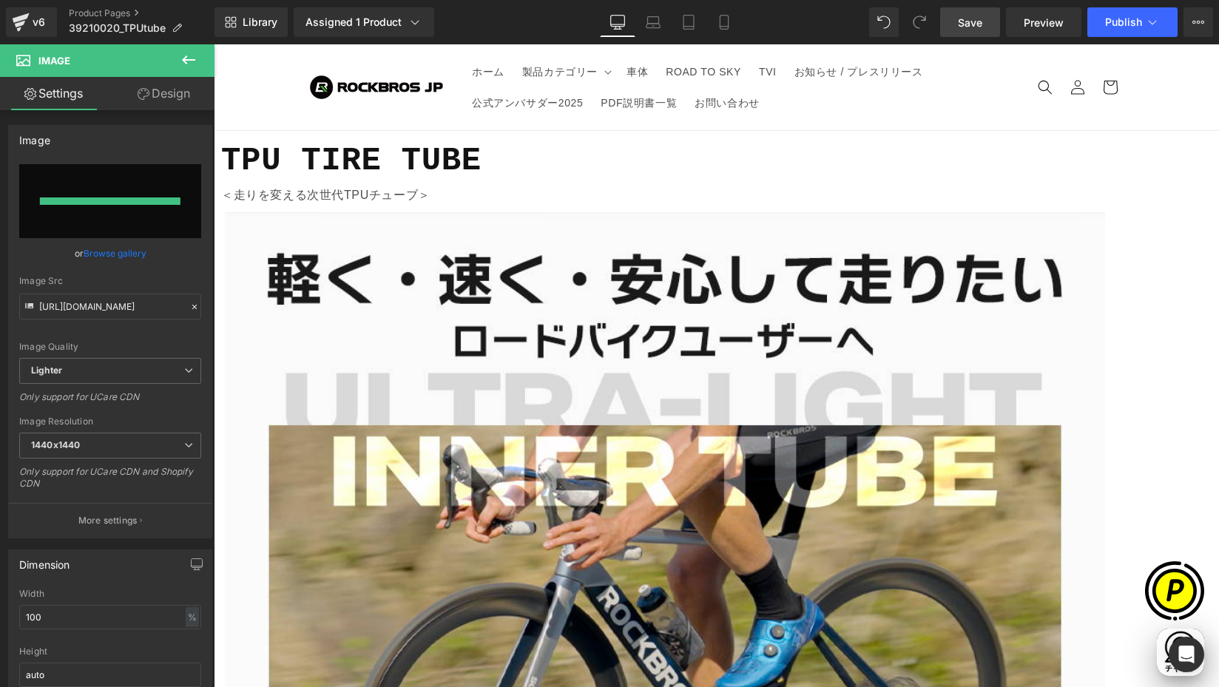
scroll to position [0, 289]
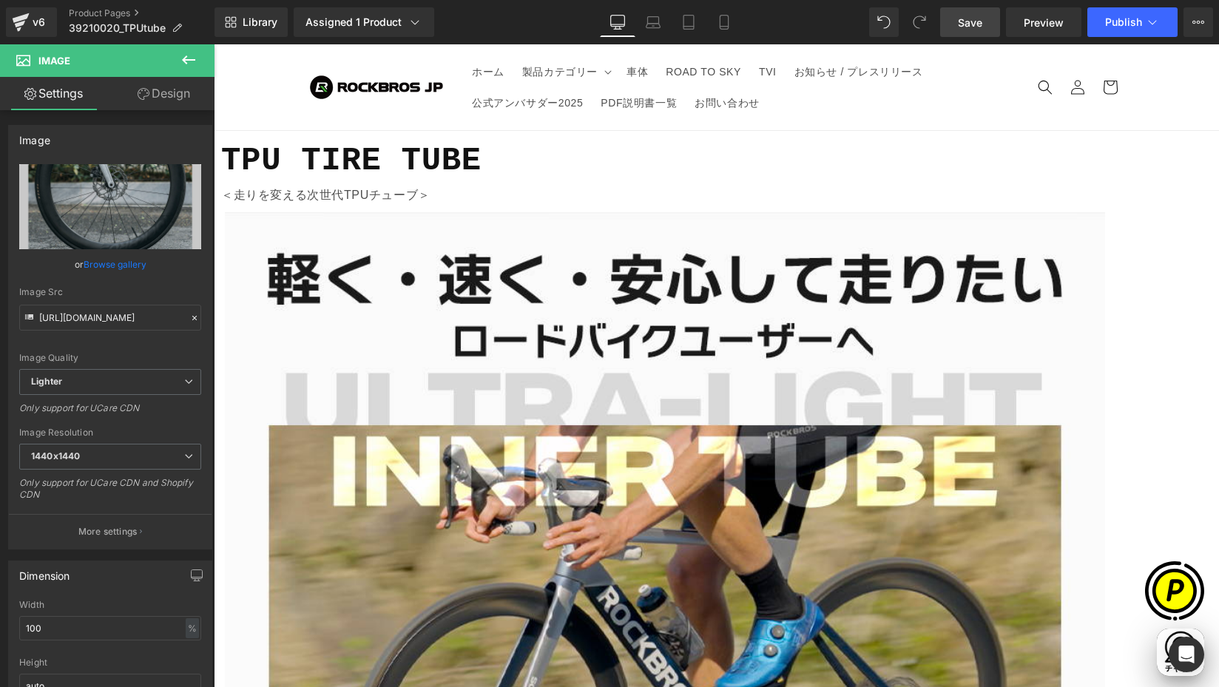
type input "https://ucarecdn.com/de96d7c0-9262-4b2a-810d-a20cc33e7174/-/format/auto/-/previ…"
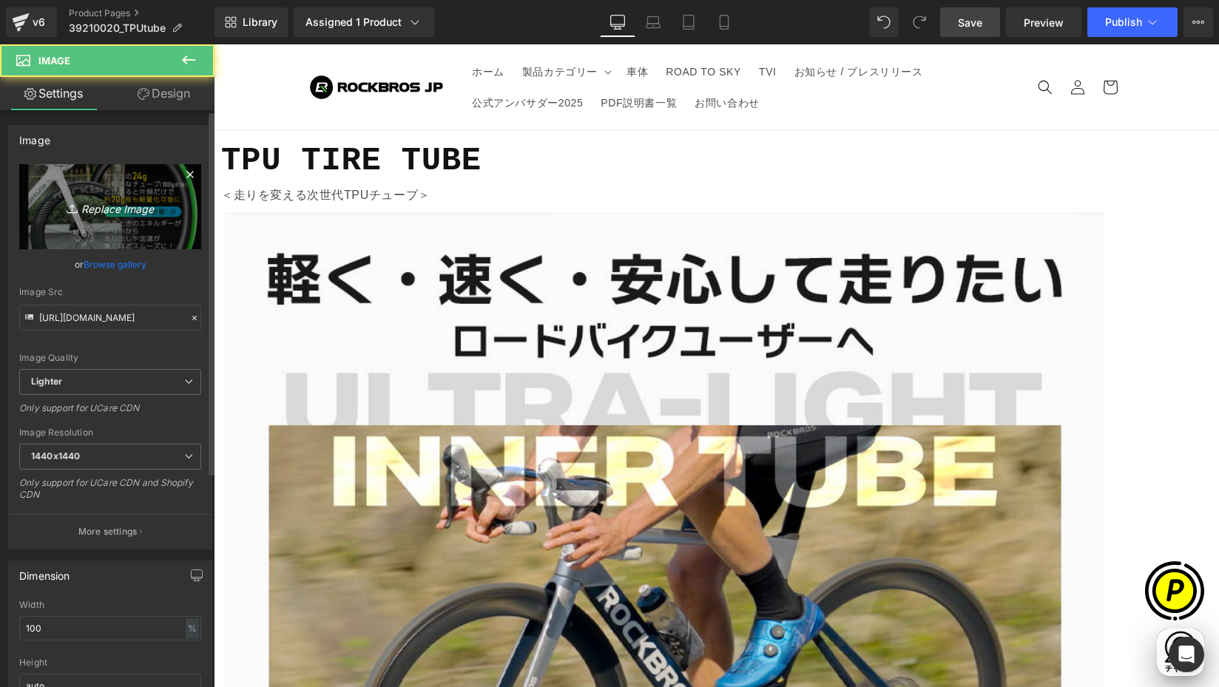
click at [167, 218] on link "Replace Image" at bounding box center [110, 206] width 182 height 85
type input "C:\fakepath\39210020-8.jpg"
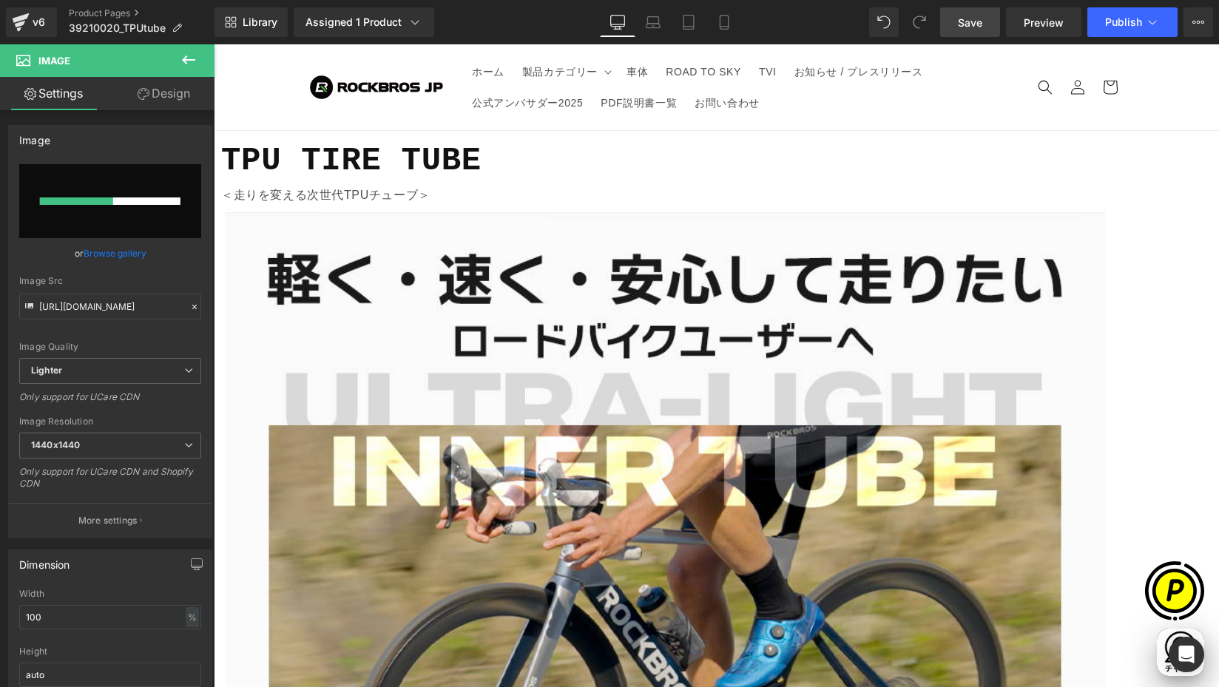
scroll to position [0, 866]
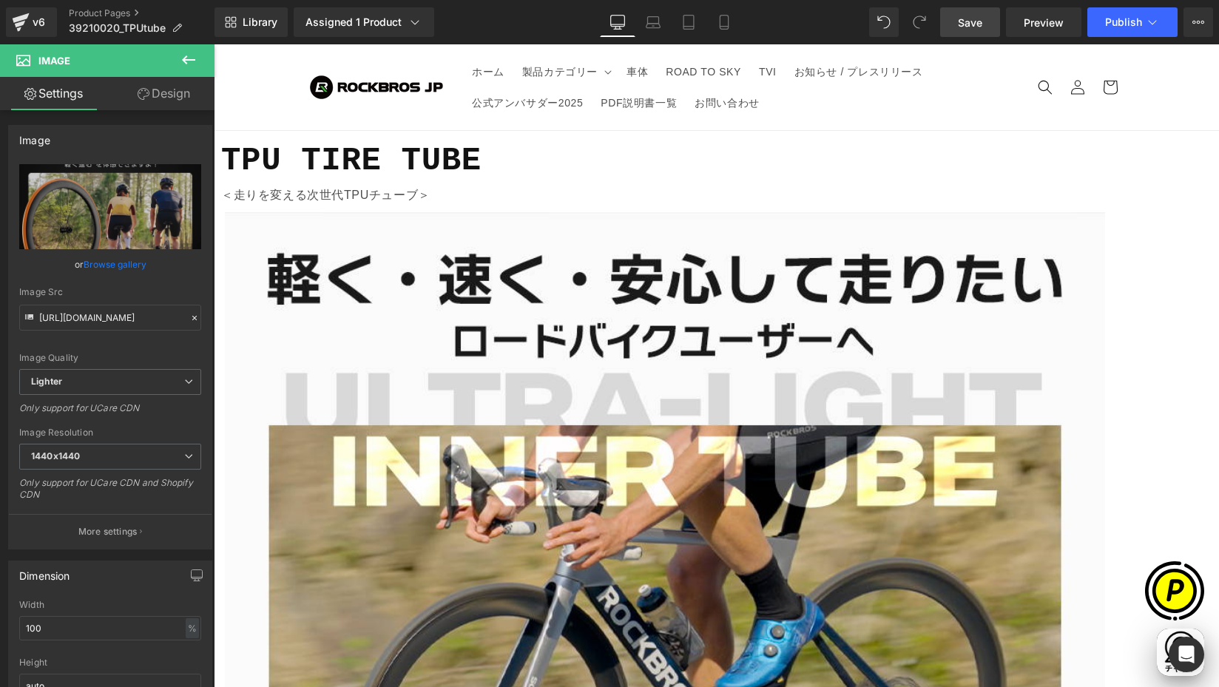
type input "https://ucarecdn.com/71c3c602-8465-46d8-8fdb-d33352587275/-/format/auto/-/previ…"
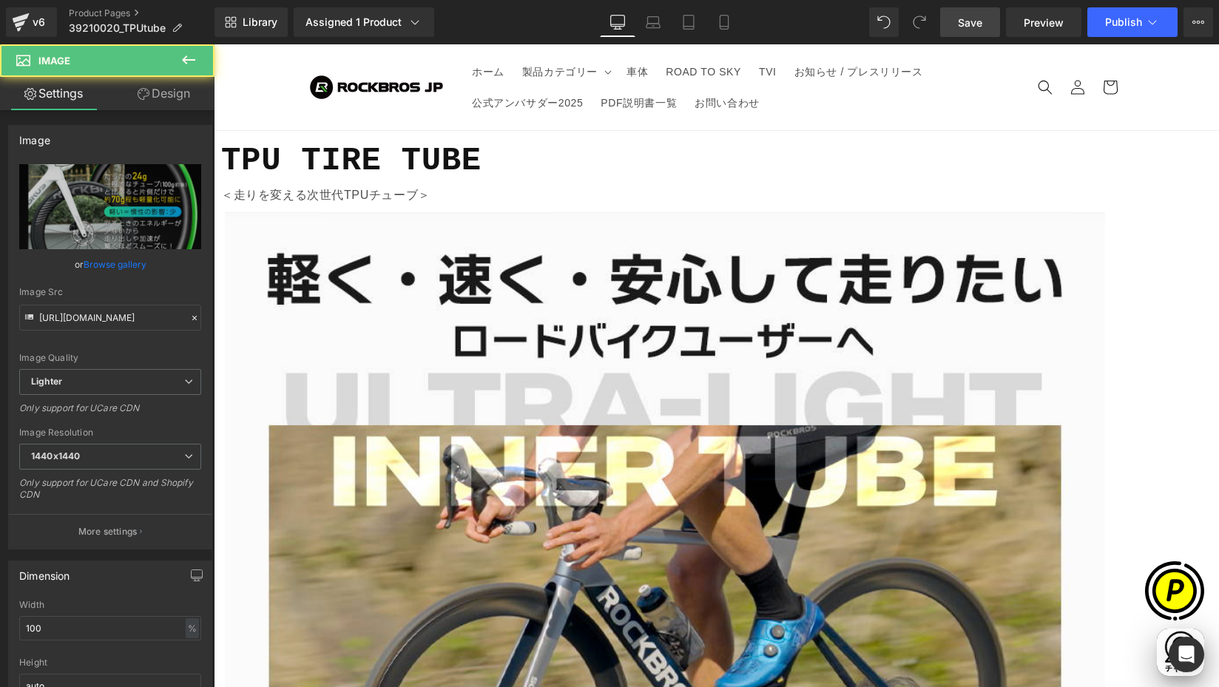
scroll to position [0, 0]
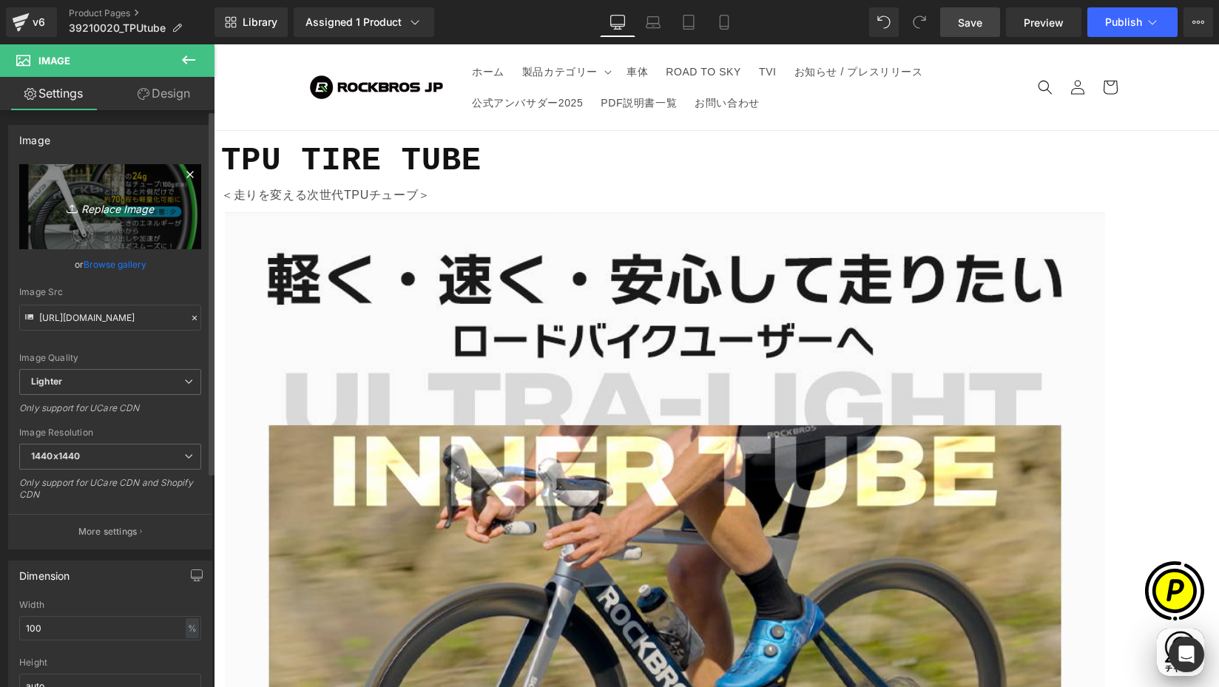
click at [135, 181] on link "Replace Image" at bounding box center [110, 206] width 182 height 85
type input "C:\fakepath\39210020-9.jpg"
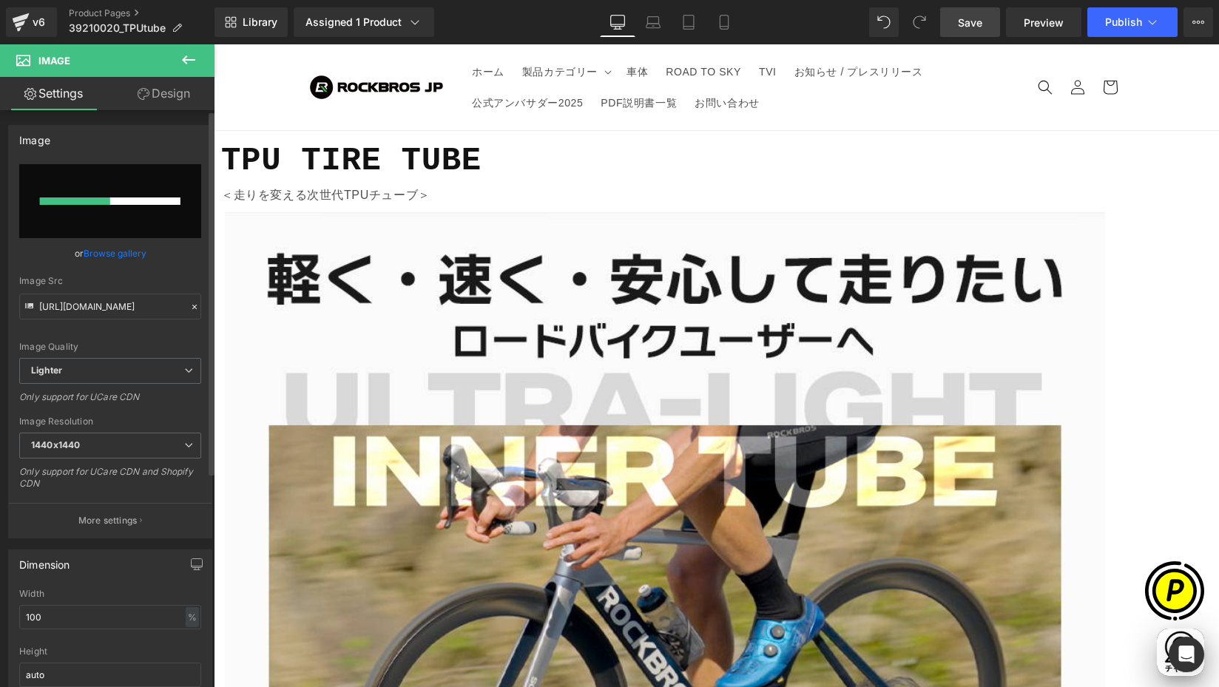
scroll to position [0, 289]
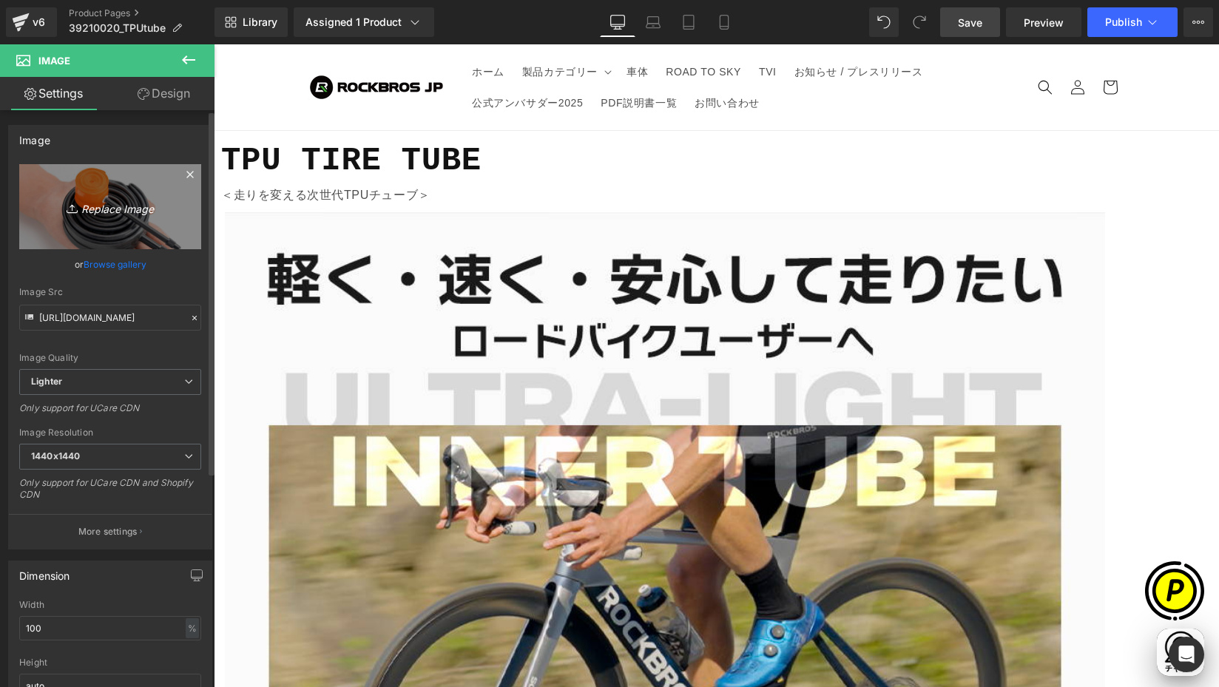
type input "https://ucarecdn.com/1183d601-a4cf-46cc-8fb3-5b61c98fa73b/-/format/auto/-/previ…"
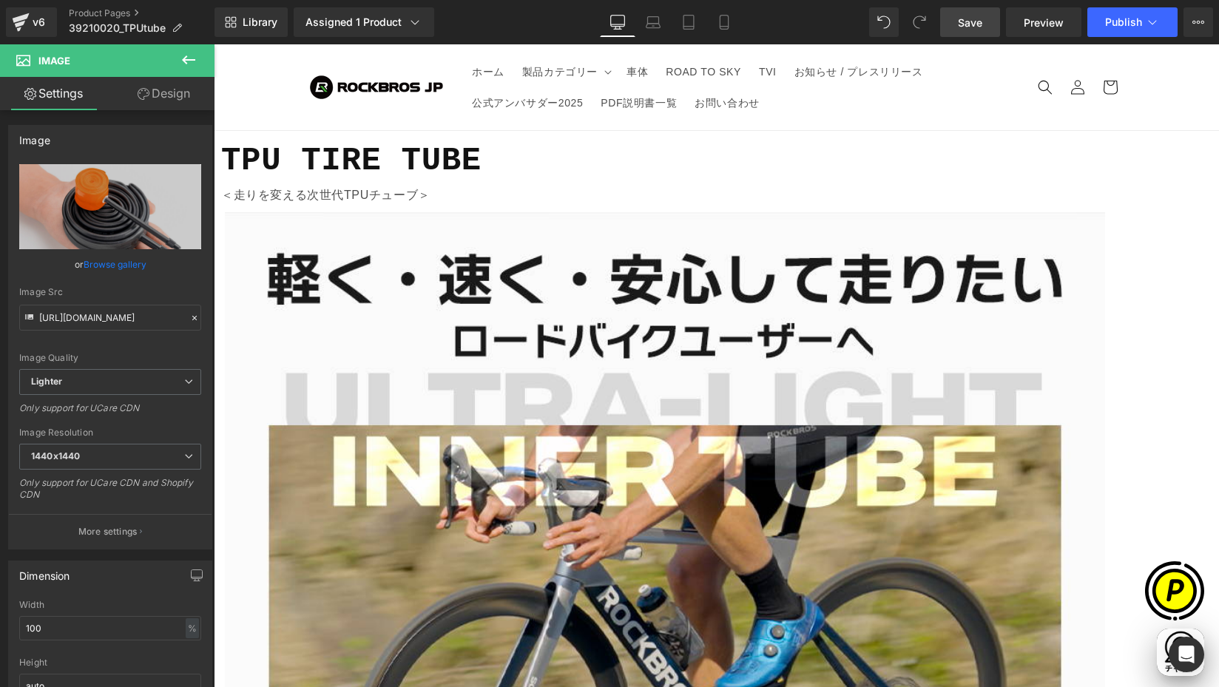
scroll to position [0, 577]
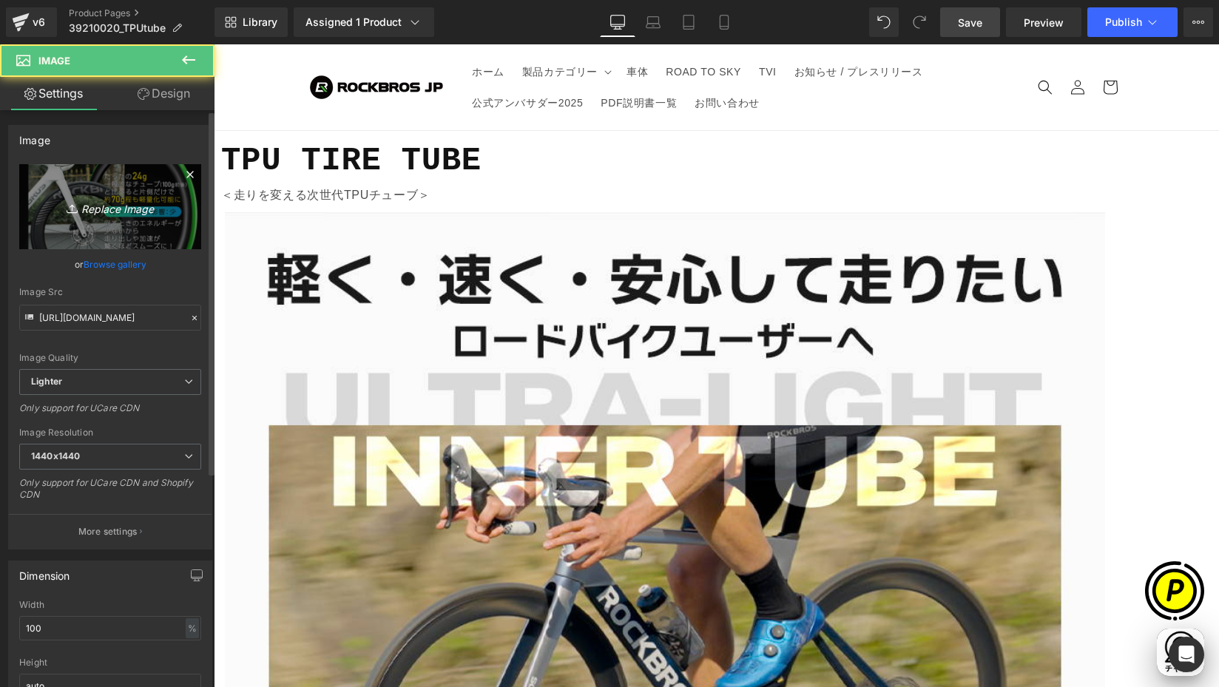
click at [104, 183] on link "Replace Image" at bounding box center [110, 206] width 182 height 85
type input "C:\fakepath\39210020-10.jpg"
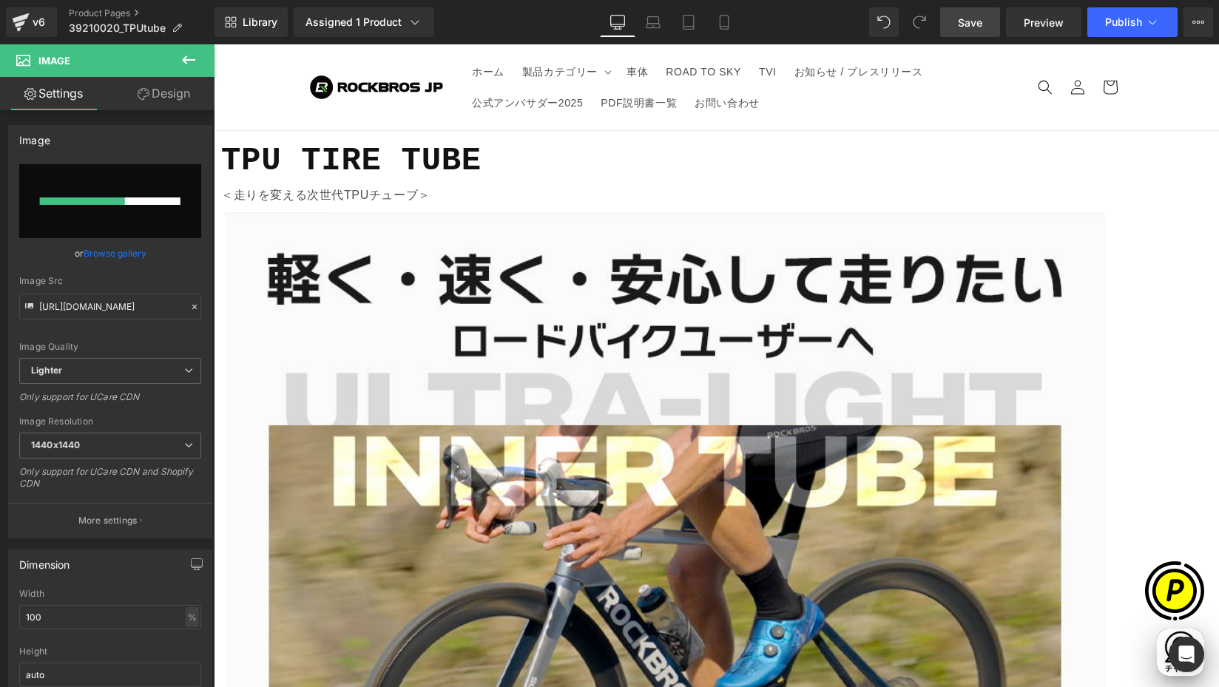
scroll to position [0, 0]
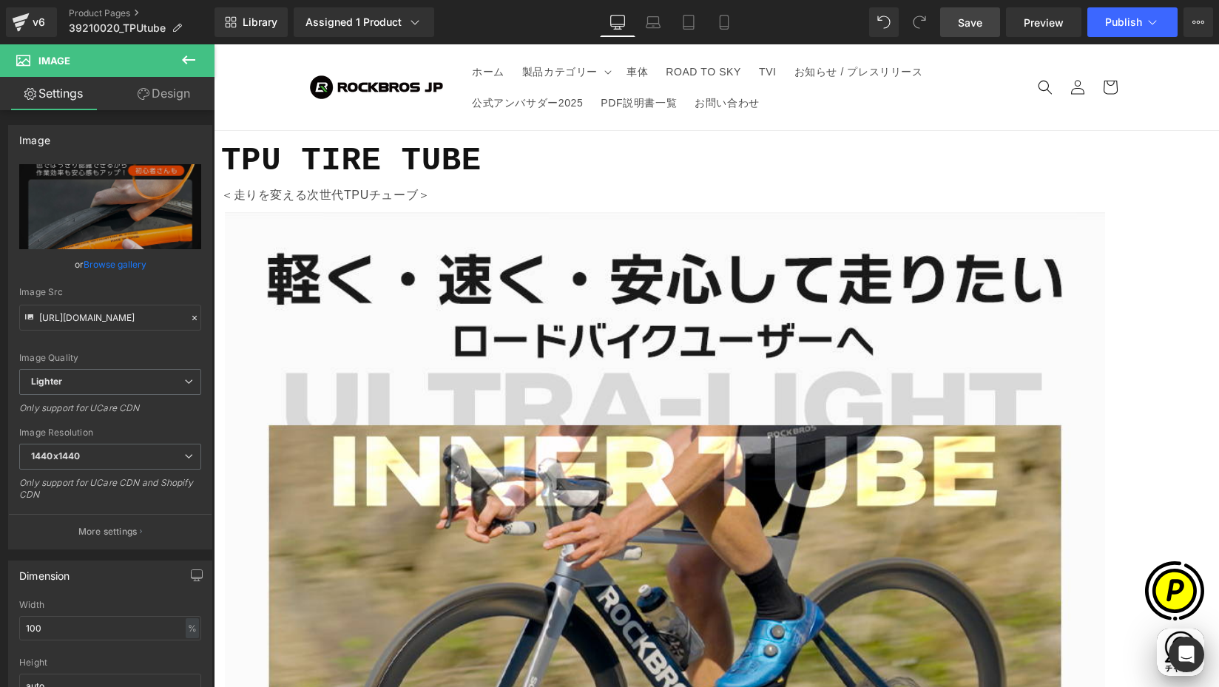
type input "https://ucarecdn.com/b185ea3d-89ad-4686-a5e1-e9715ac740e9/-/format/auto/-/previ…"
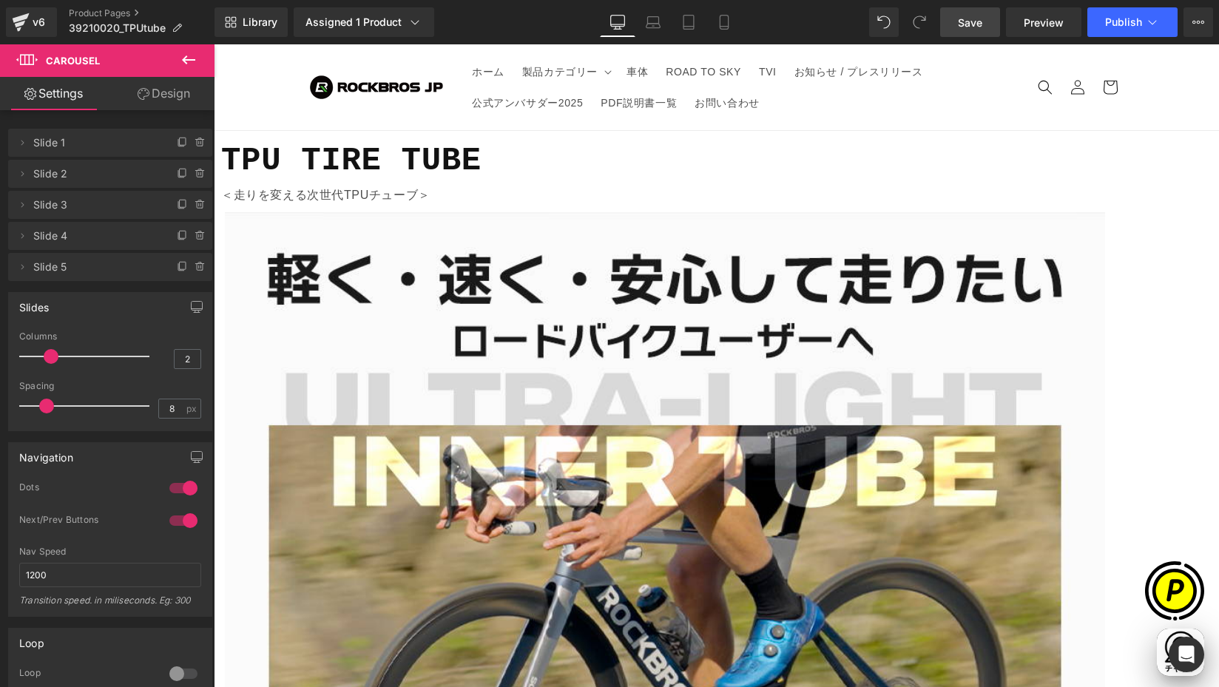
scroll to position [0, 289]
click at [214, 44] on span "Carousel" at bounding box center [214, 44] width 0 height 0
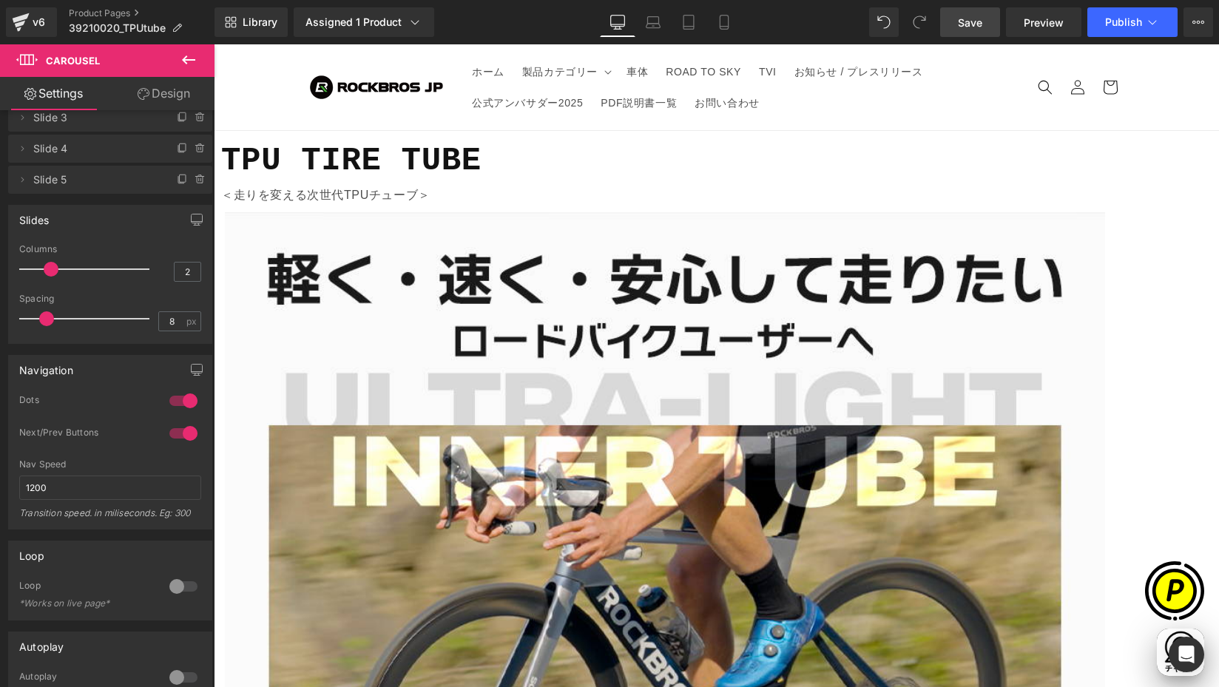
scroll to position [0, 577]
click at [173, 584] on div at bounding box center [184, 587] width 36 height 24
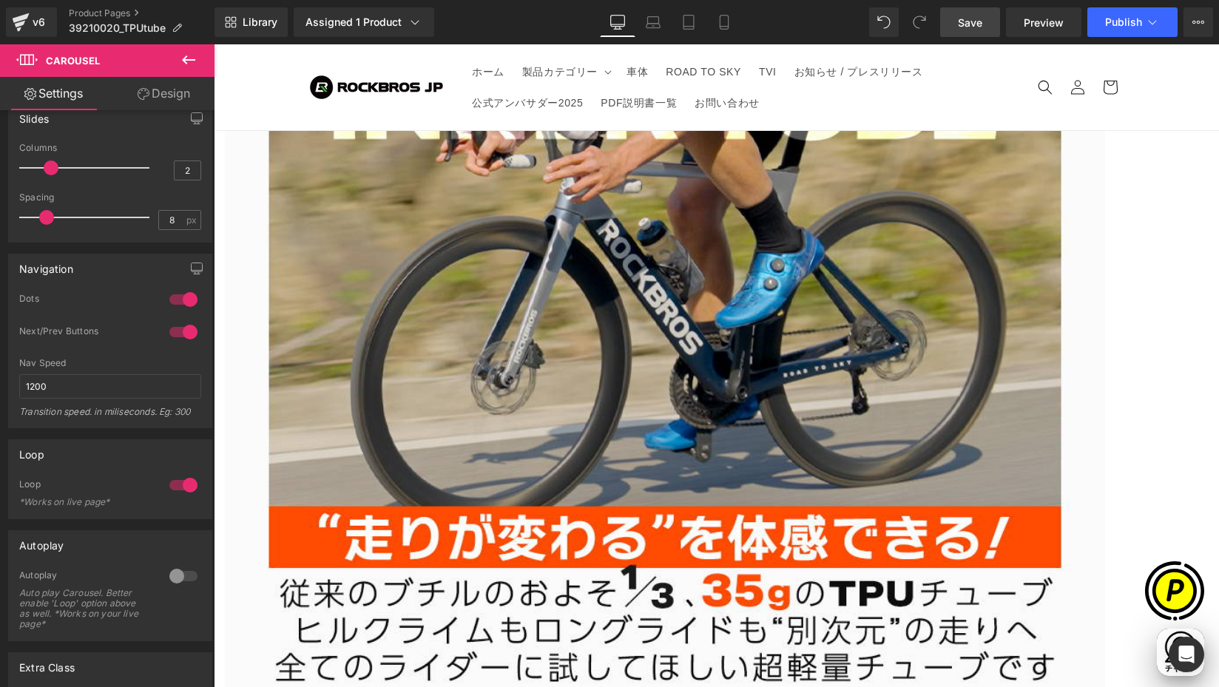
scroll to position [2986, 0]
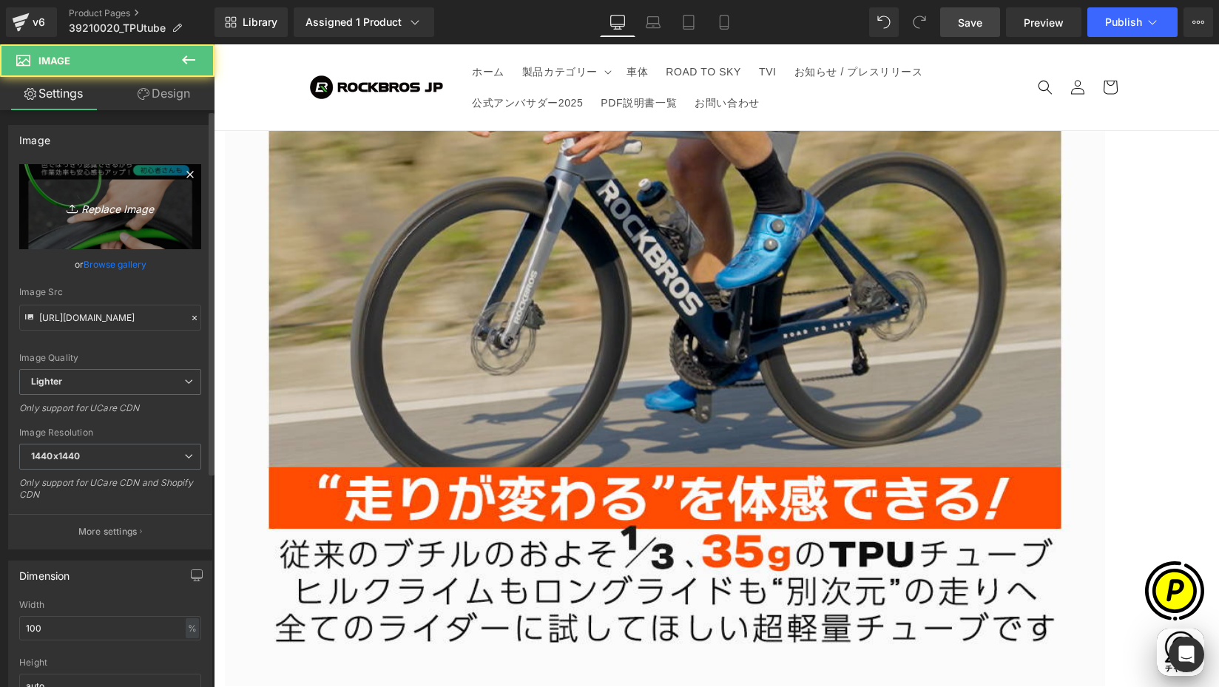
scroll to position [0, 866]
click at [82, 219] on link "Replace Image" at bounding box center [110, 206] width 182 height 85
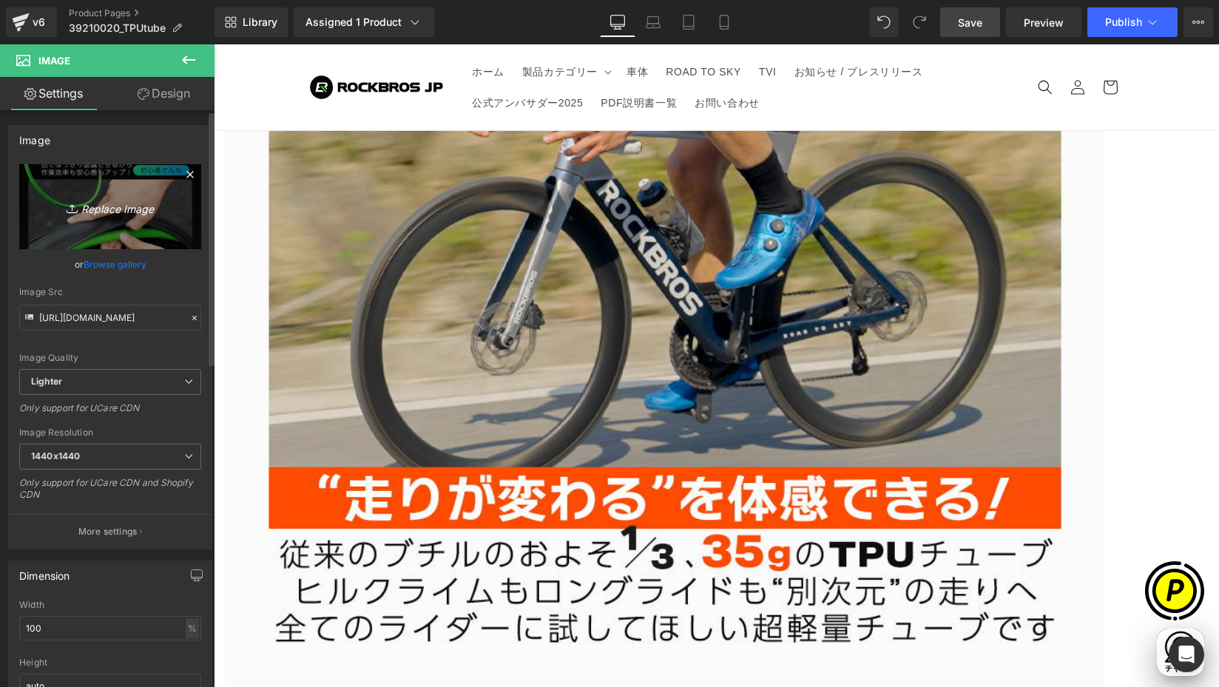
scroll to position [0, 577]
type input "C:\fakepath\39210020-17.jpg"
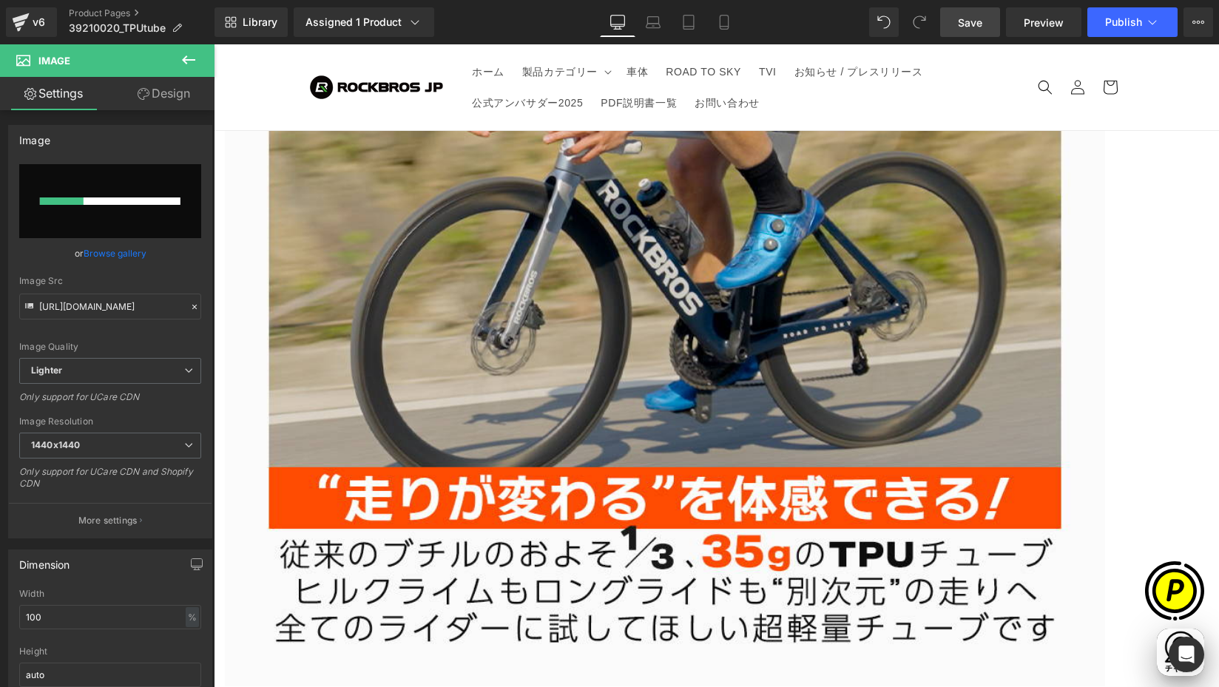
scroll to position [0, 866]
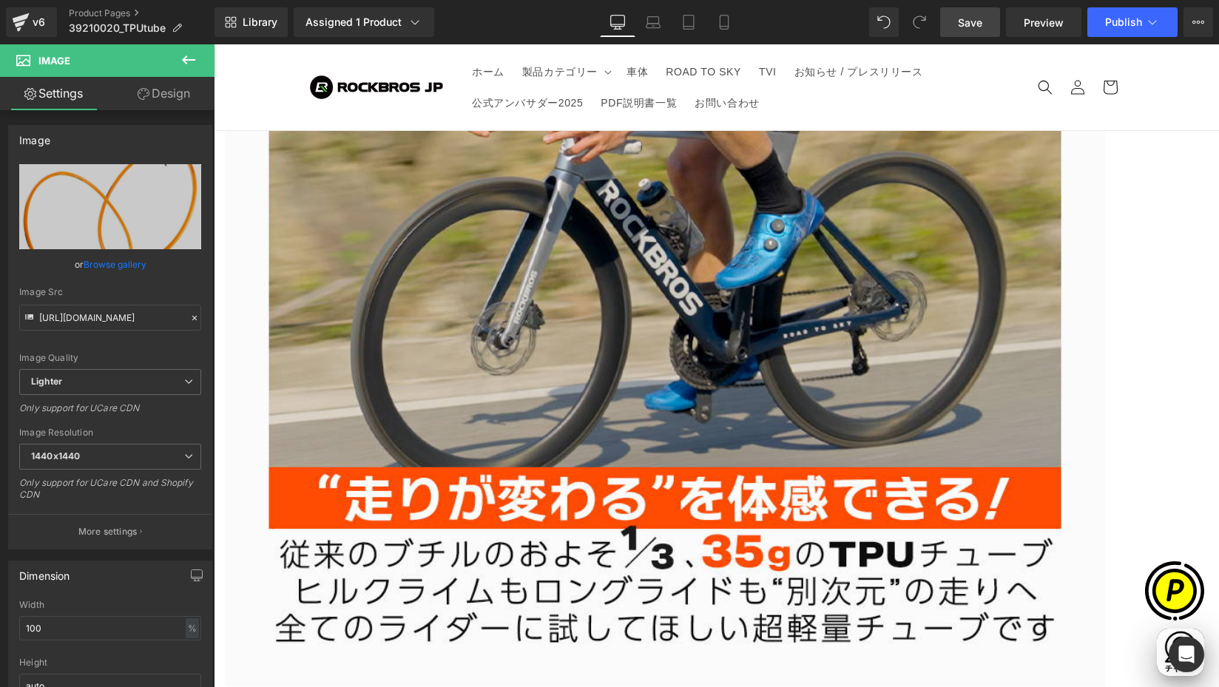
type input "https://ucarecdn.com/fa0531db-c1b3-4bb6-86a5-6fadbf5676b3/-/format/auto/-/previ…"
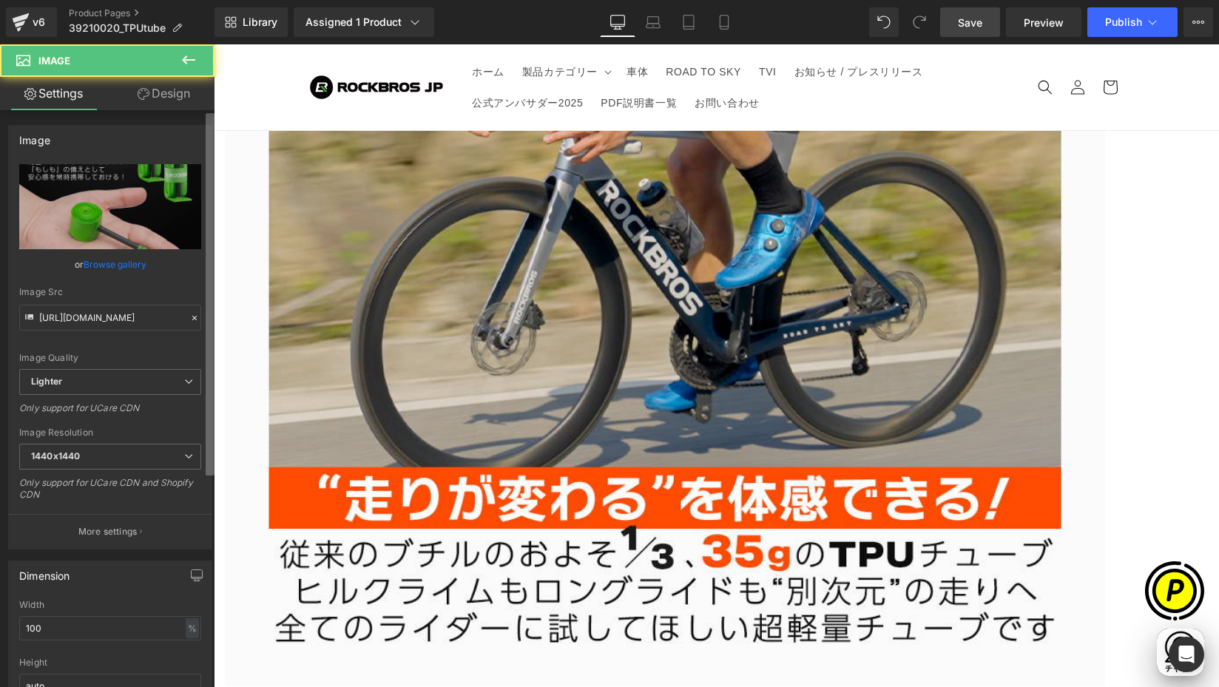
scroll to position [0, 0]
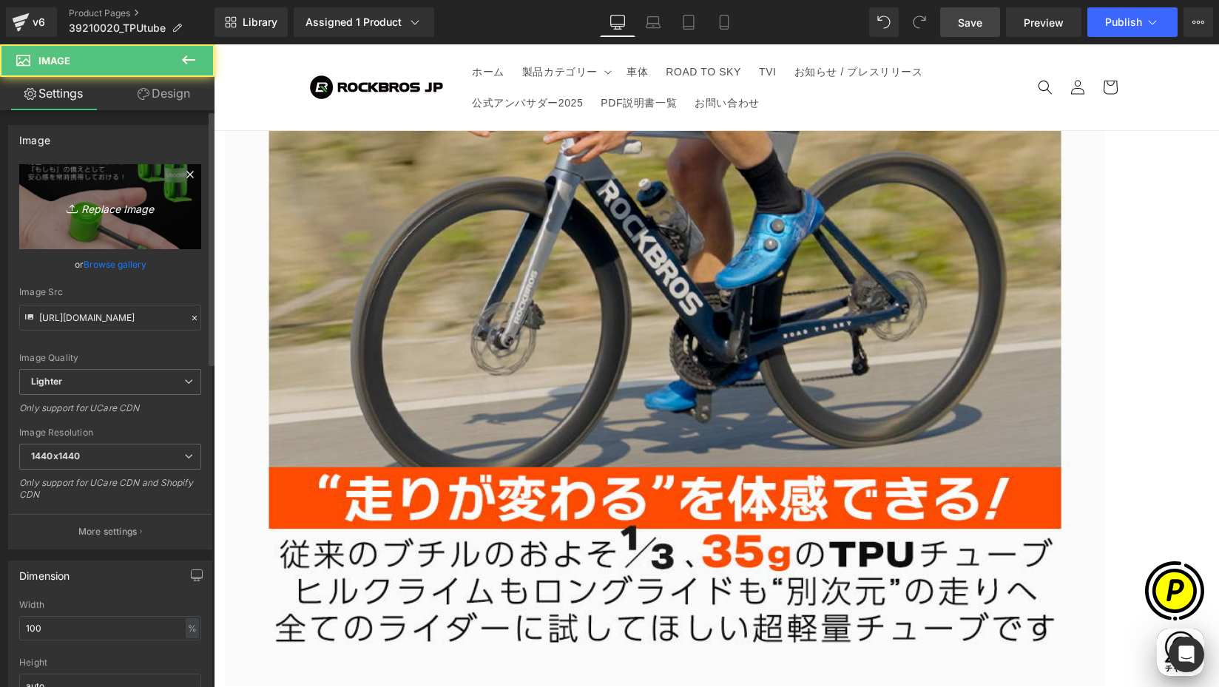
click at [74, 203] on icon at bounding box center [74, 208] width 15 height 15
type input "C:\fakepath\39210020-11.jpg"
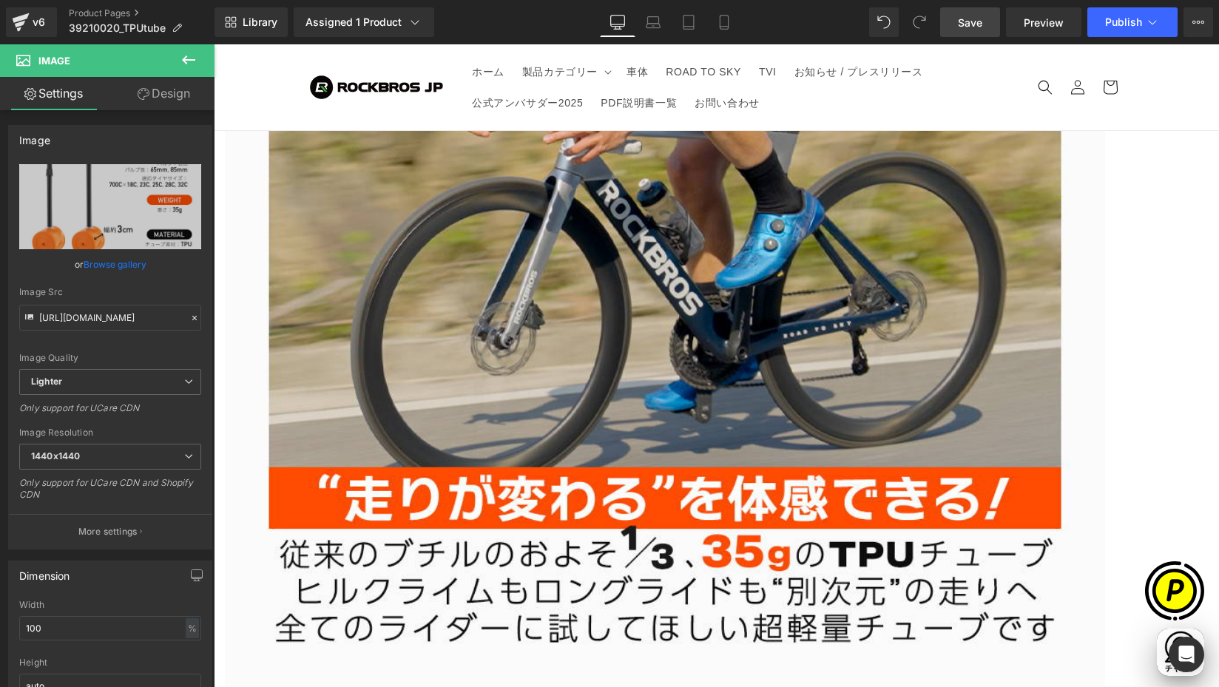
type input "https://ucarecdn.com/0391533d-4f66-49a7-aaef-3f3425530c0e/-/format/auto/-/previ…"
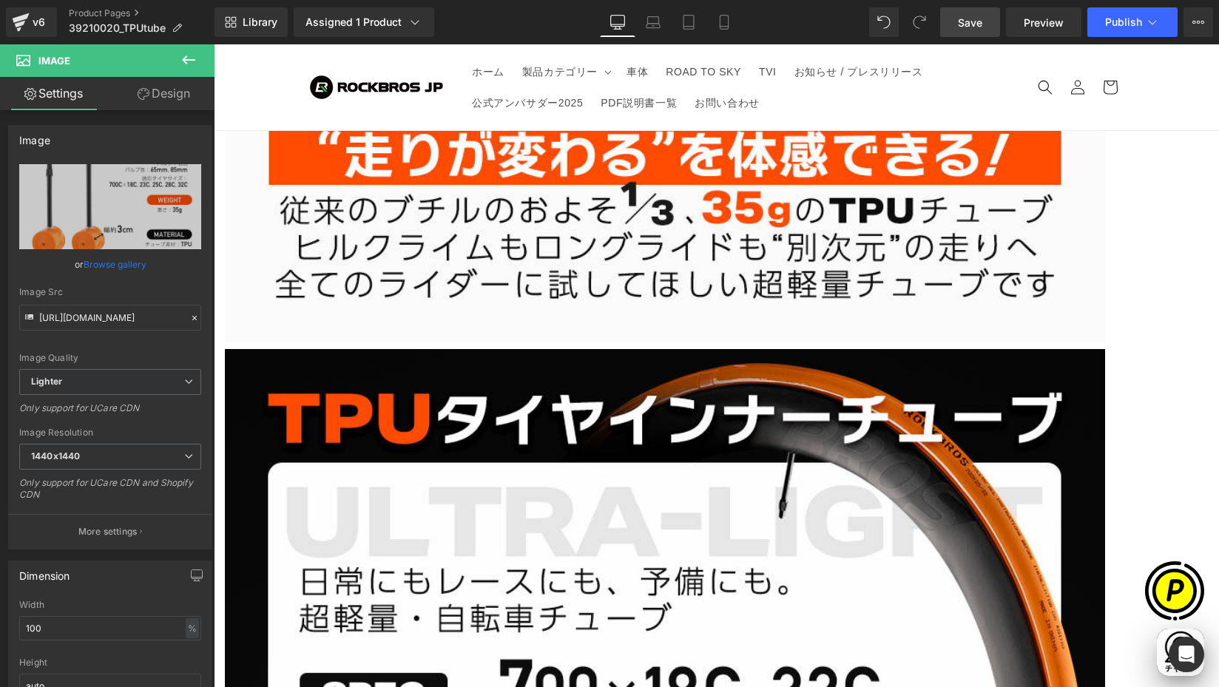
scroll to position [3358, 0]
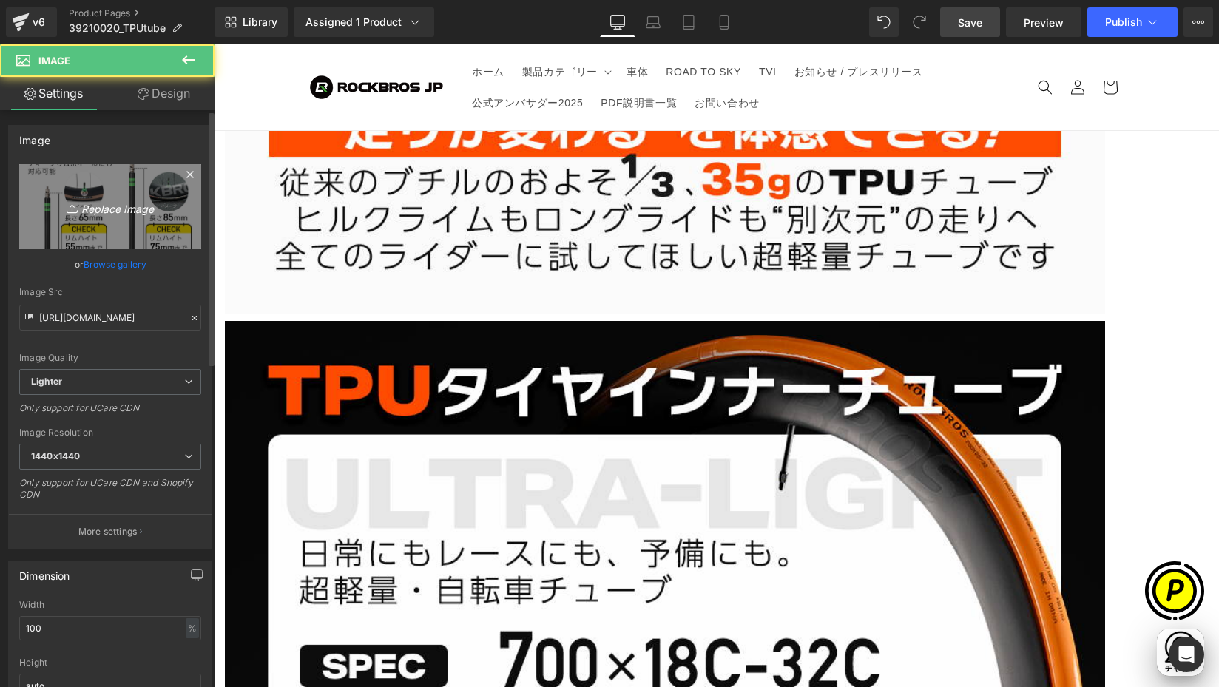
click at [138, 219] on link "Replace Image" at bounding box center [110, 206] width 182 height 85
type input "C:\fakepath\39210020-12.jpg"
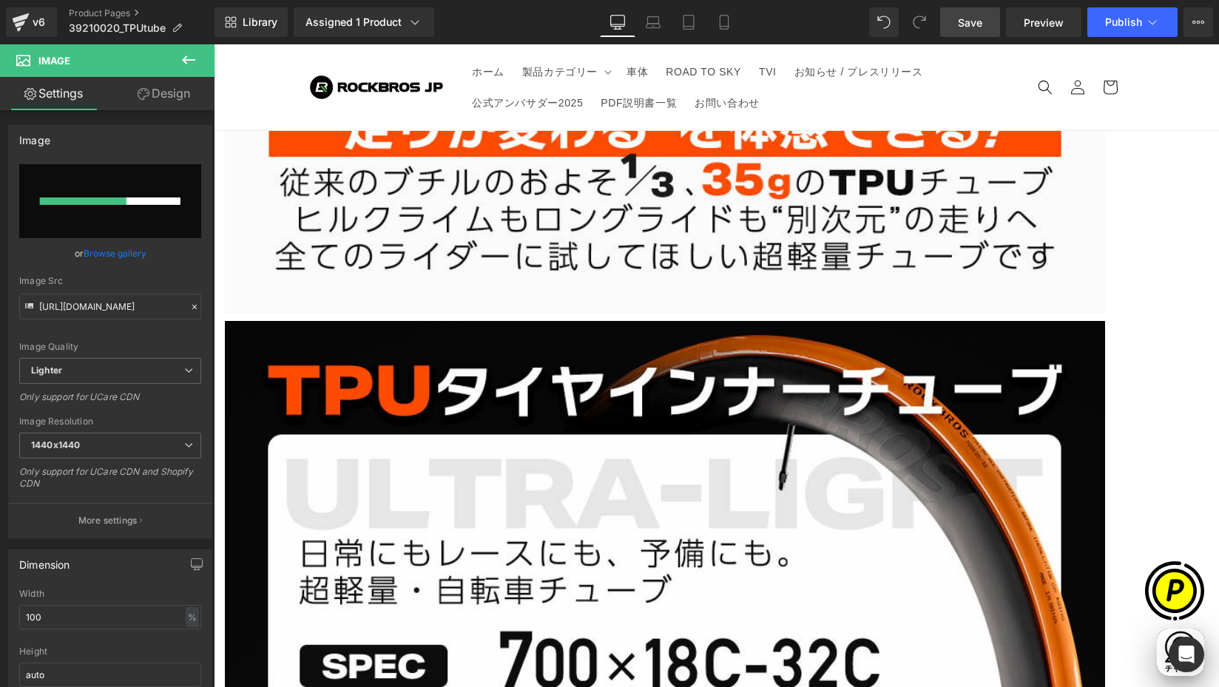
scroll to position [0, 0]
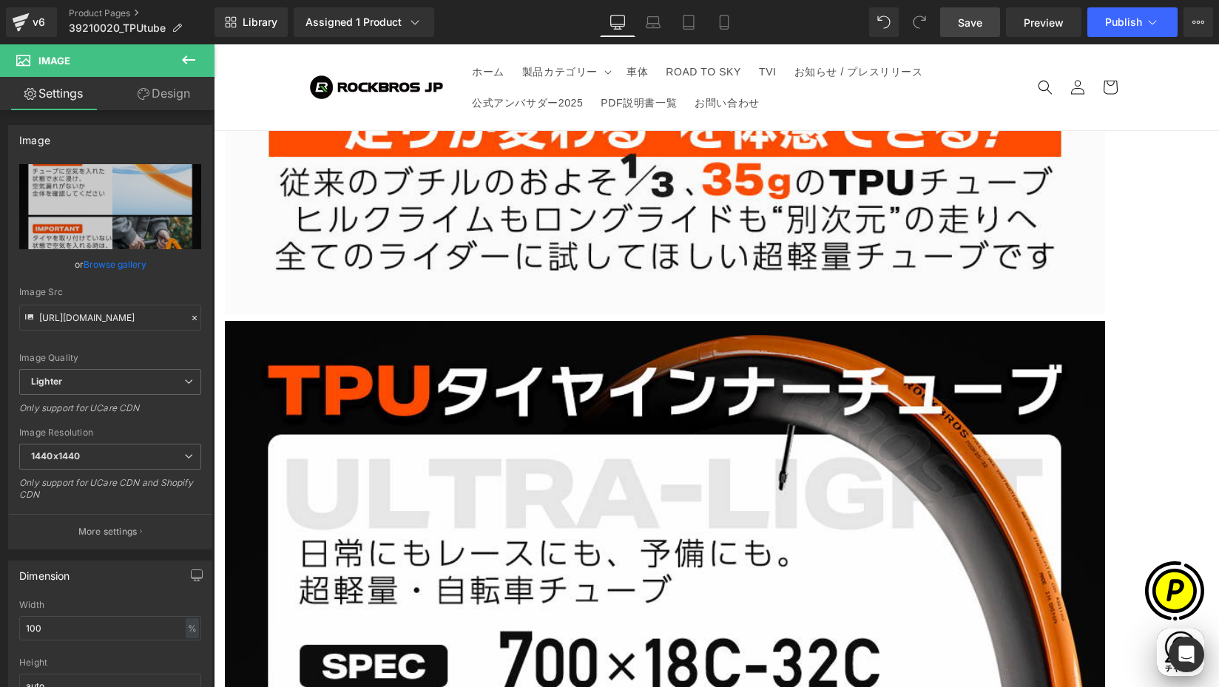
type input "https://ucarecdn.com/5b1ab117-2c2a-403e-8e17-cc97f7f39ceb/-/format/auto/-/previ…"
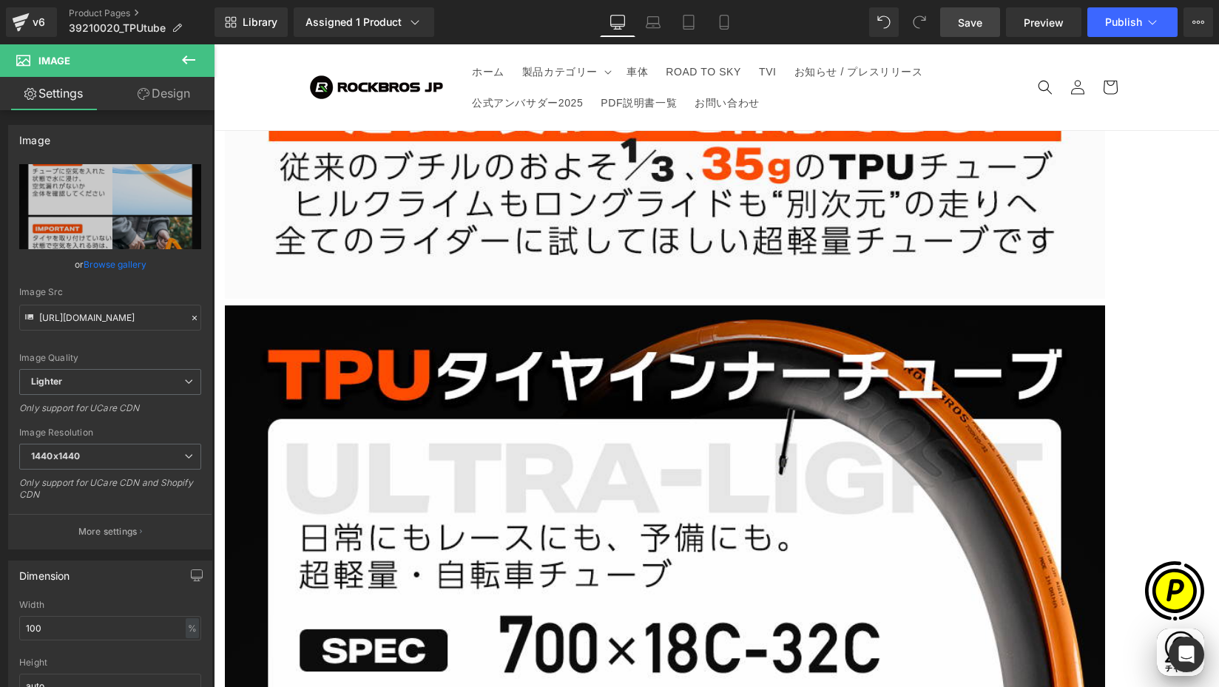
scroll to position [3398, 0]
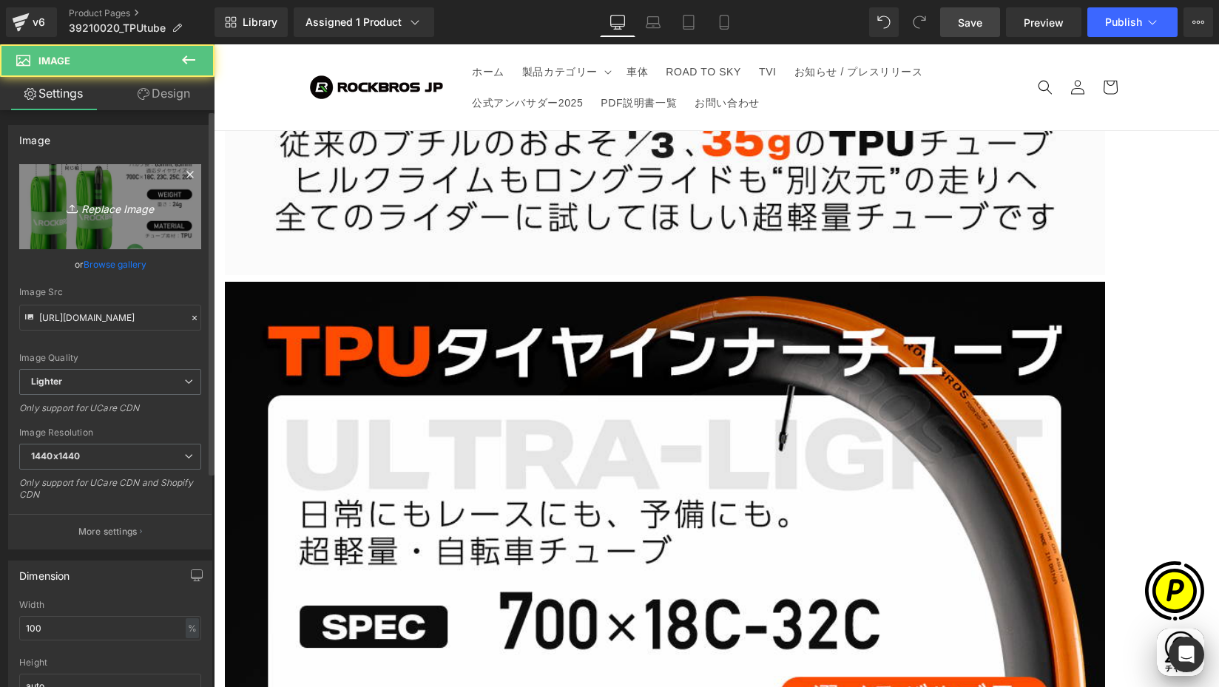
click at [150, 227] on link "Replace Image" at bounding box center [110, 206] width 182 height 85
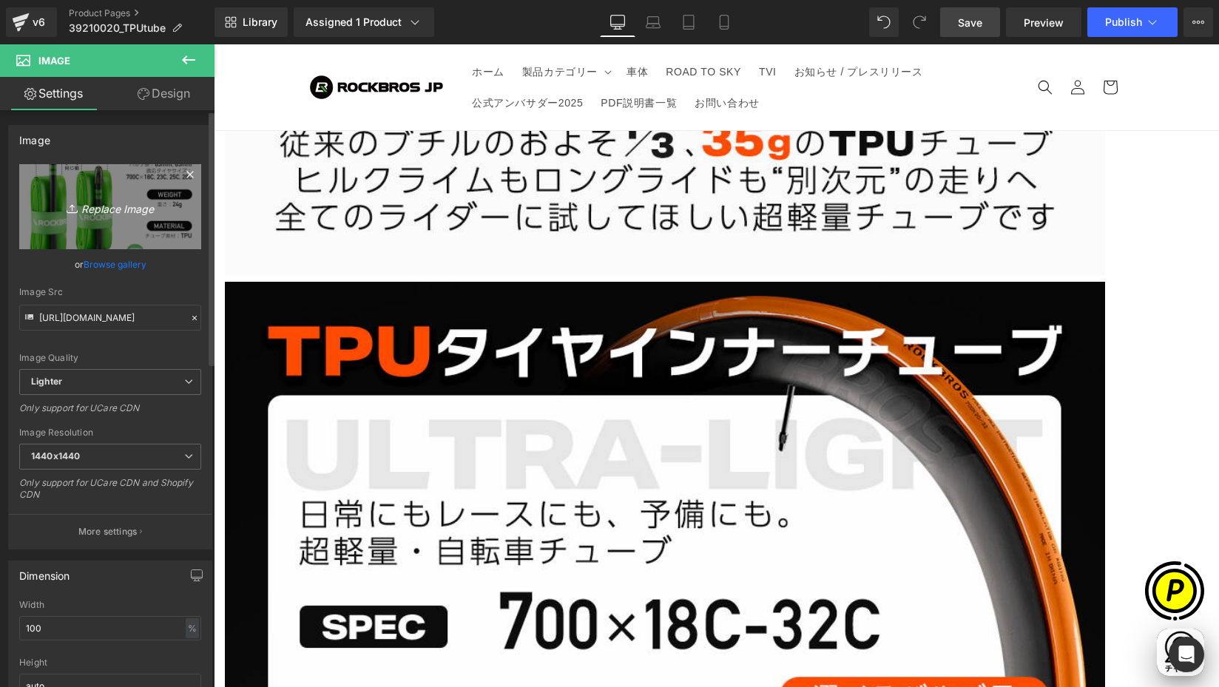
scroll to position [0, 289]
type input "C:\fakepath\39210020-13.jpg"
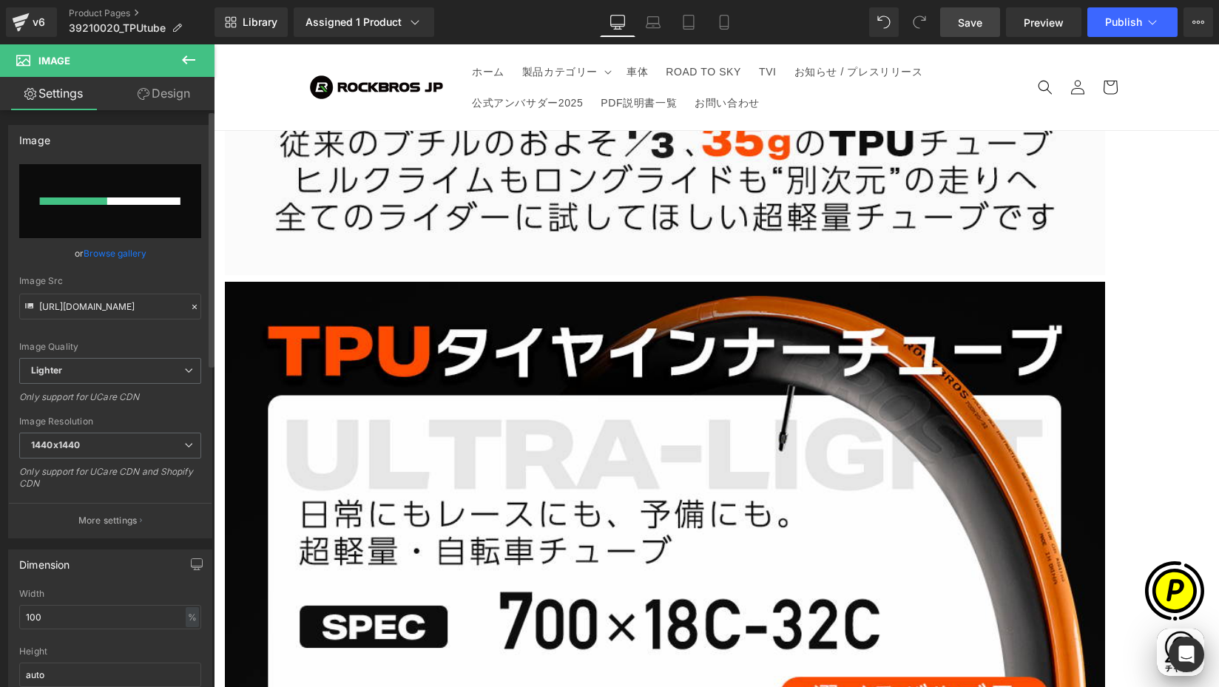
scroll to position [0, 577]
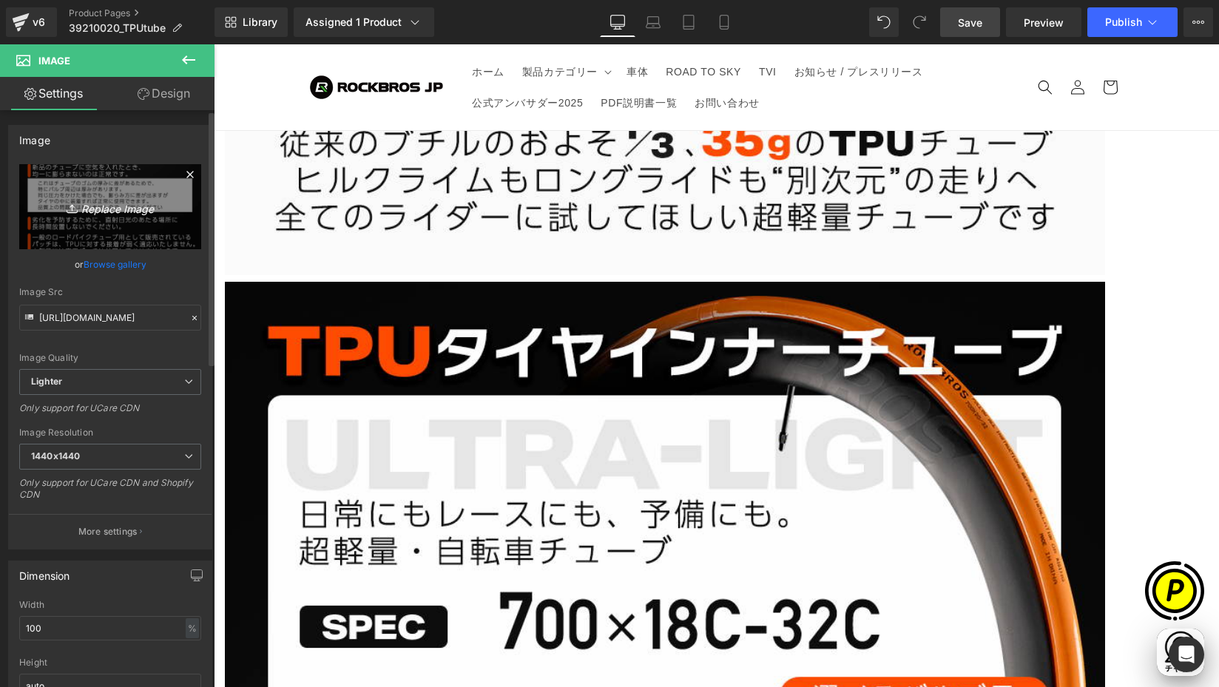
type input "https://ucarecdn.com/6e3d8962-64b6-4d1e-b364-a642dd44fc95/-/format/auto/-/previ…"
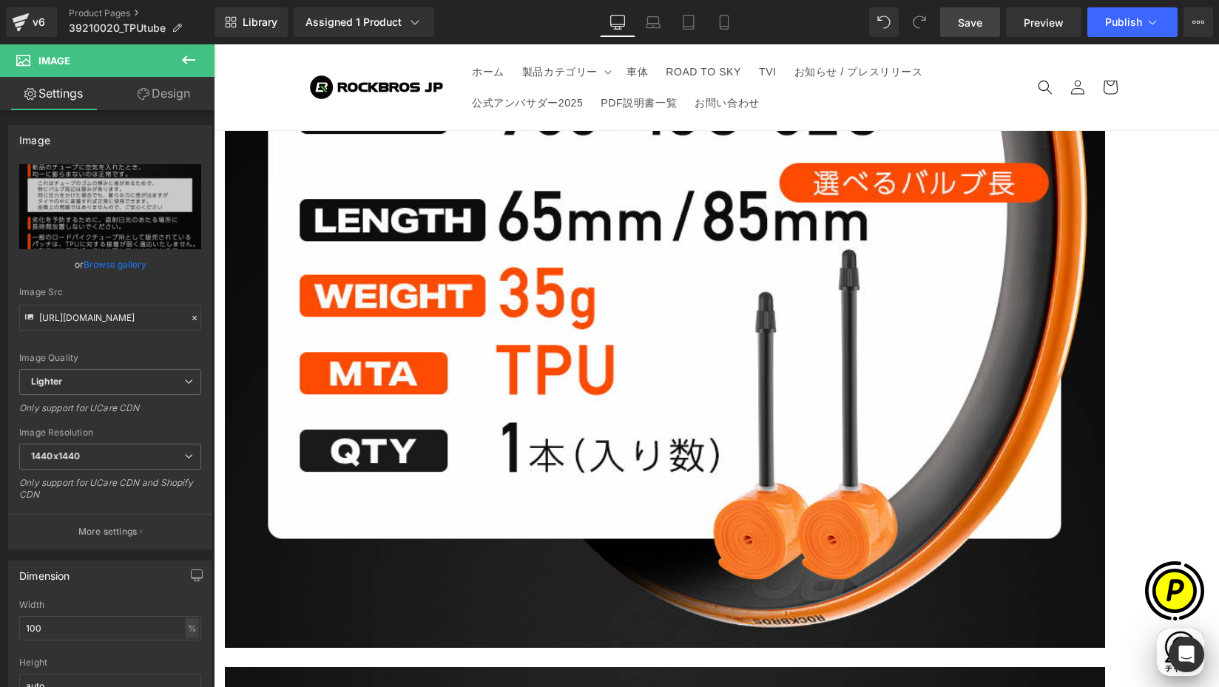
scroll to position [3877, 0]
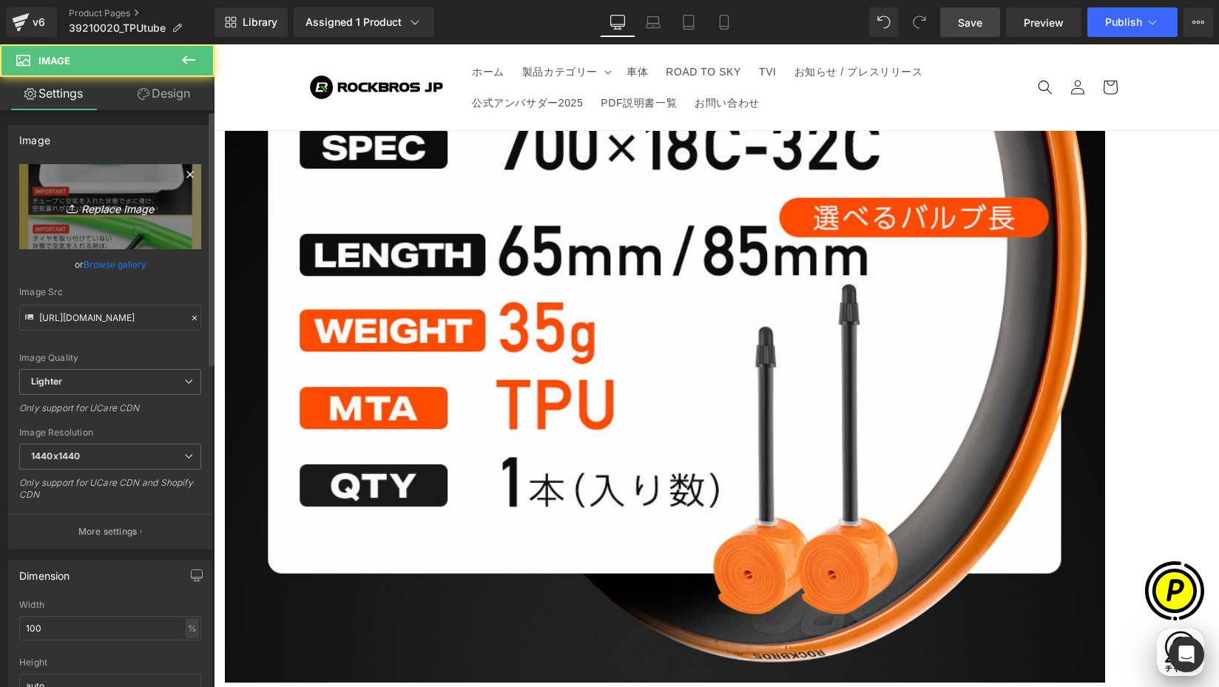
click at [98, 218] on link "Replace Image" at bounding box center [110, 206] width 182 height 85
type input "C:\fakepath\39210020-14.jpg"
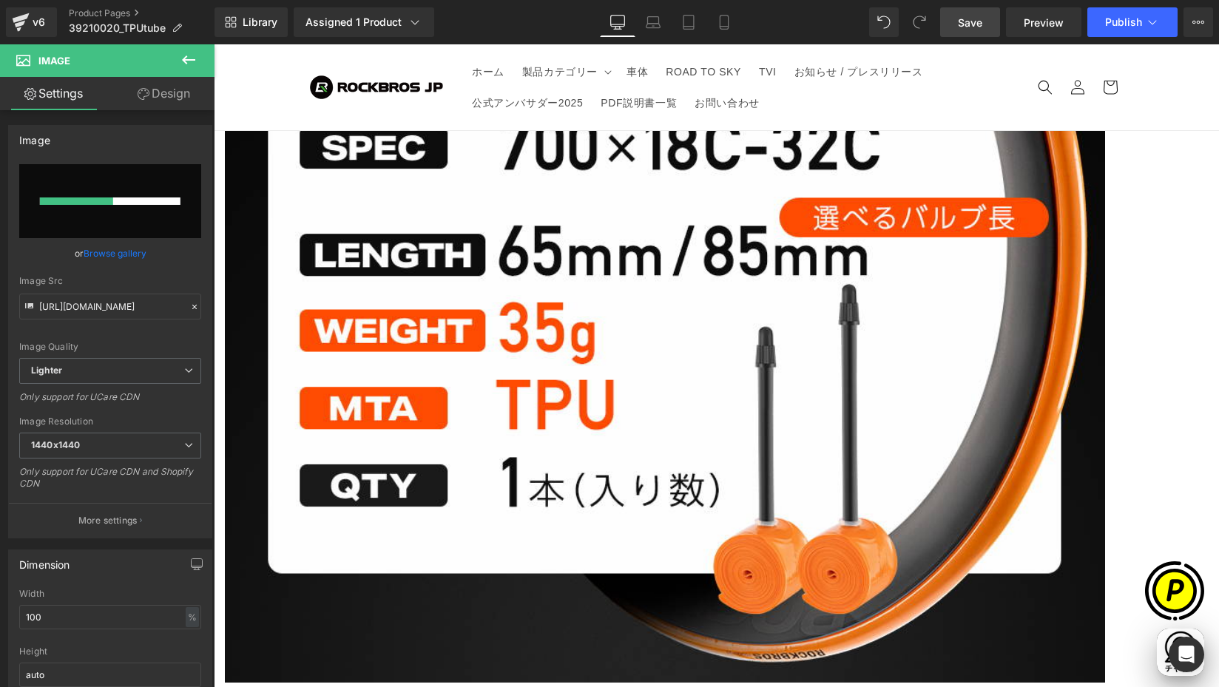
scroll to position [0, 289]
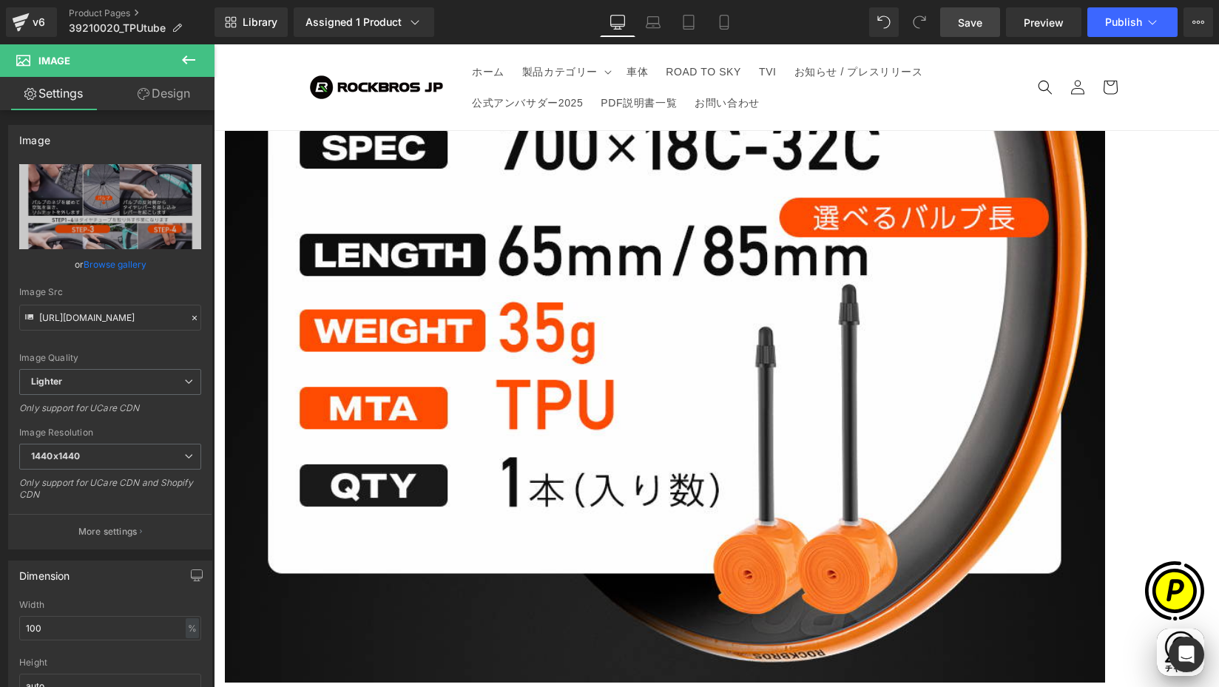
type input "https://ucarecdn.com/3e50938d-e208-4362-b5db-9b34fcb2dd9a/-/format/auto/-/previ…"
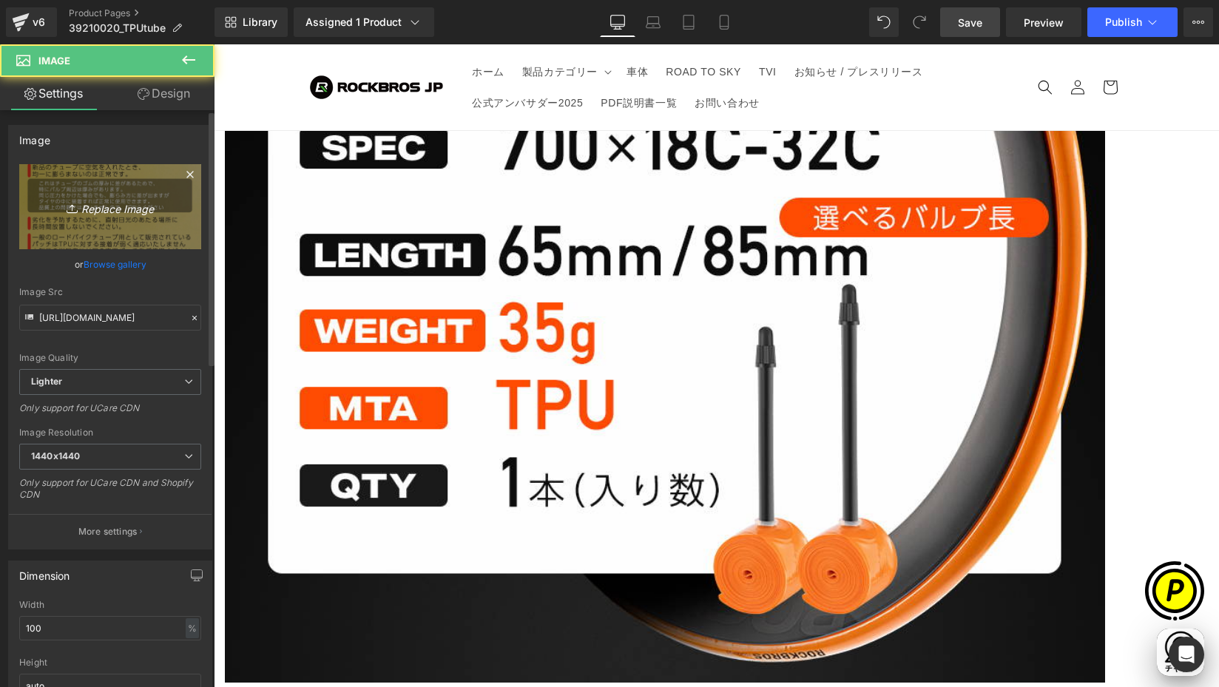
click at [121, 198] on icon "Replace Image" at bounding box center [110, 207] width 118 height 18
type input "C:\fakepath\39210020-15.jpg"
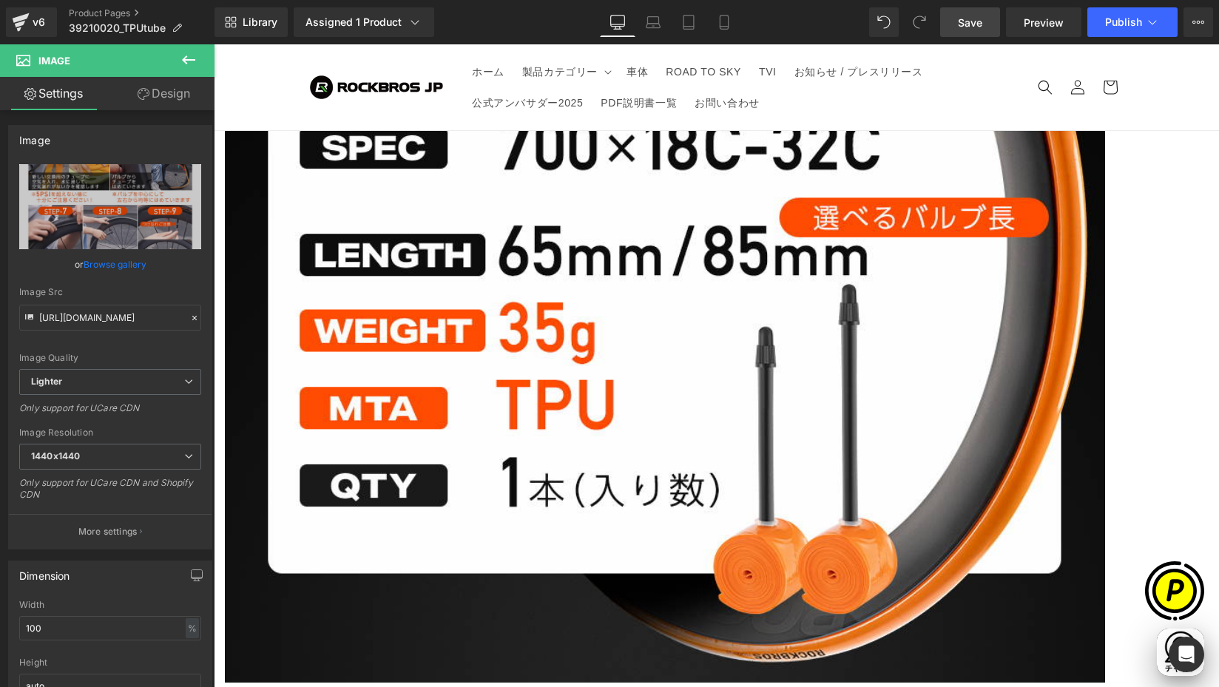
scroll to position [0, 0]
type input "https://ucarecdn.com/e9acd7da-5879-440c-87a3-1aef3e725587/-/format/auto/-/previ…"
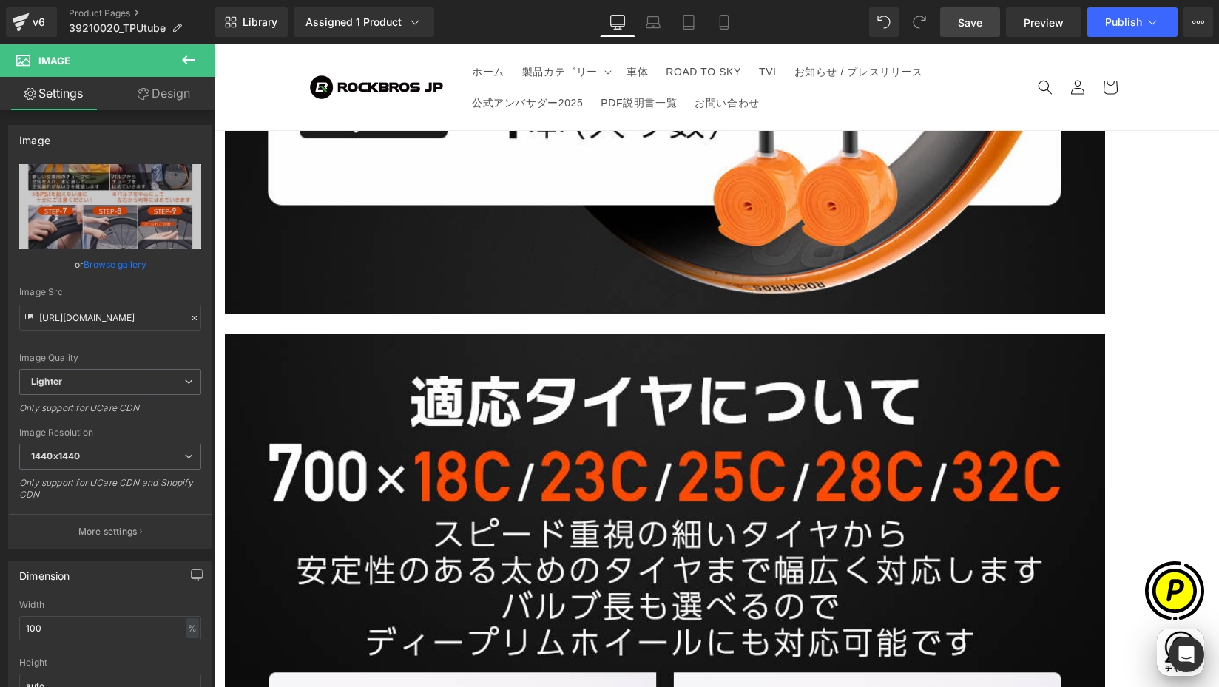
scroll to position [4389, 0]
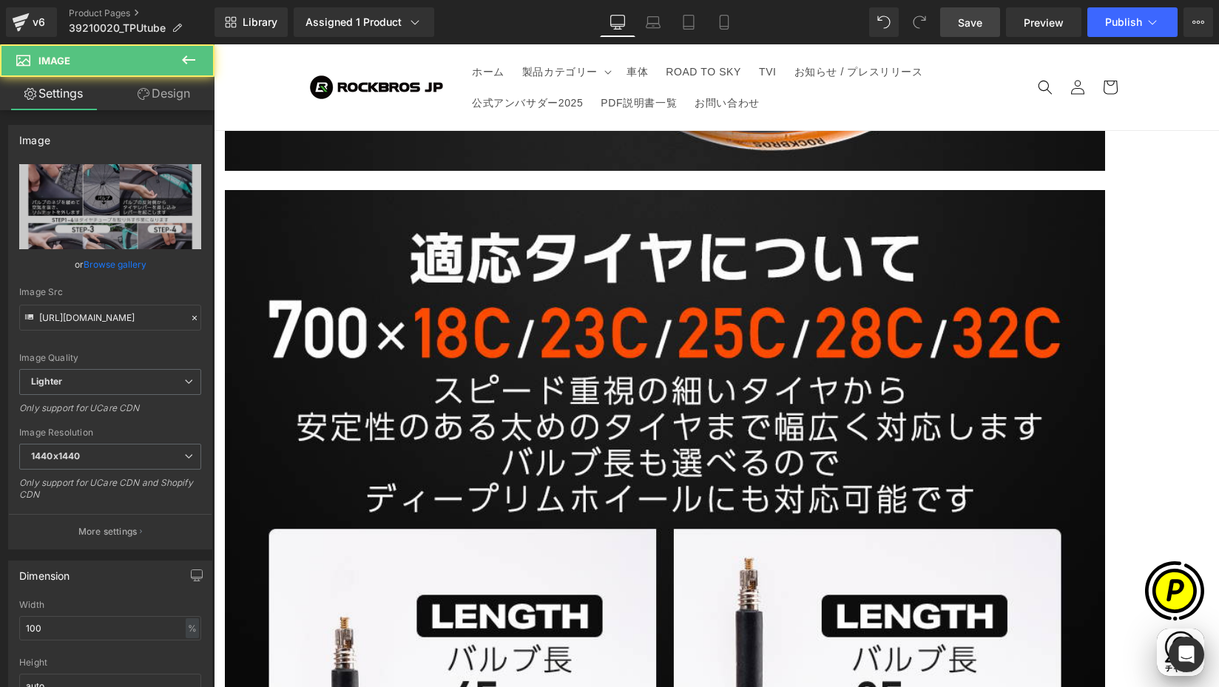
click at [214, 44] on icon at bounding box center [214, 44] width 0 height 0
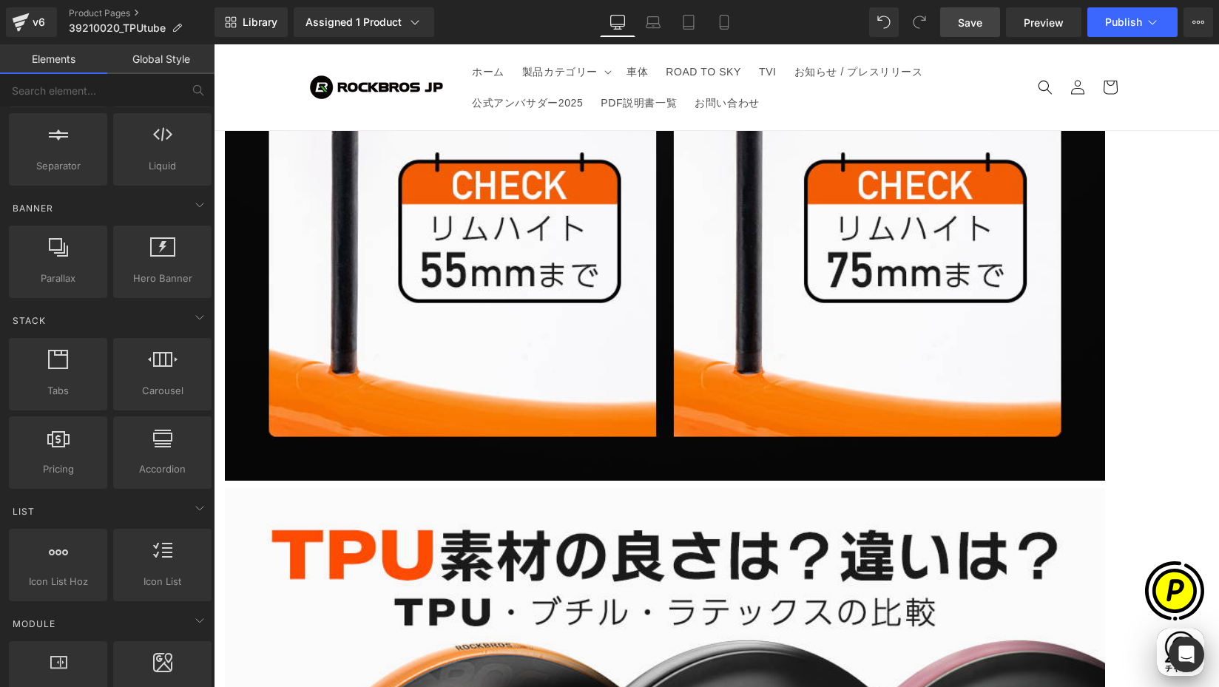
scroll to position [4963, 0]
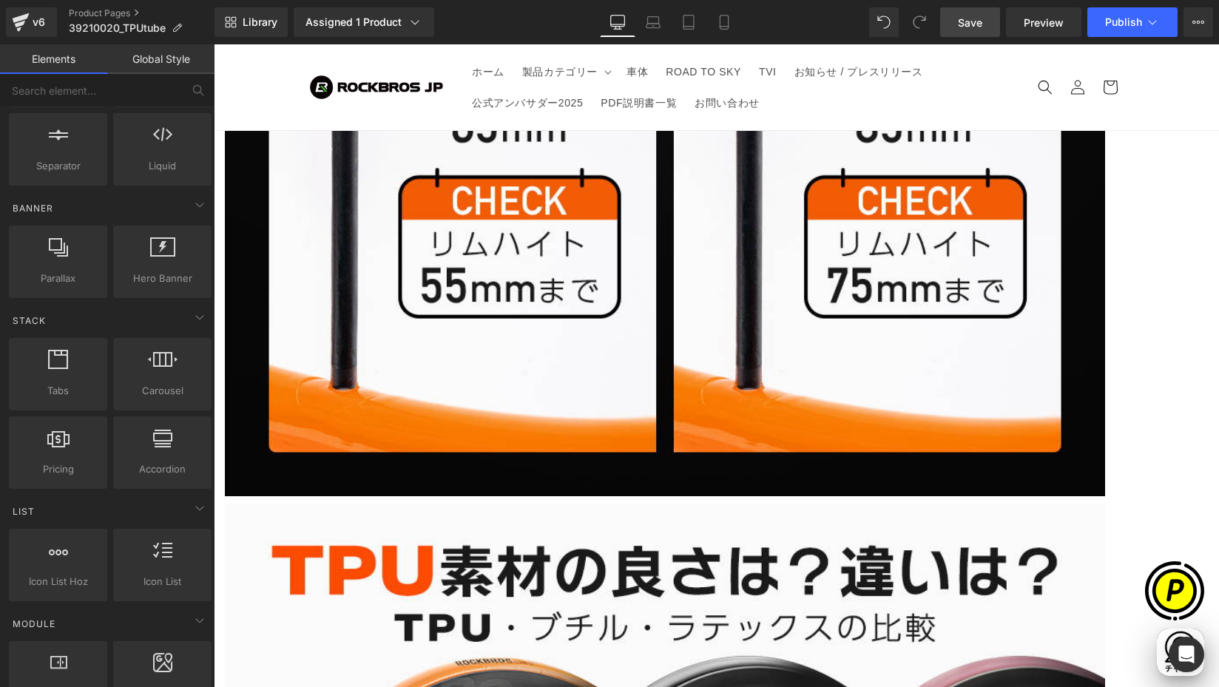
click at [214, 44] on span "Carousel" at bounding box center [214, 44] width 0 height 0
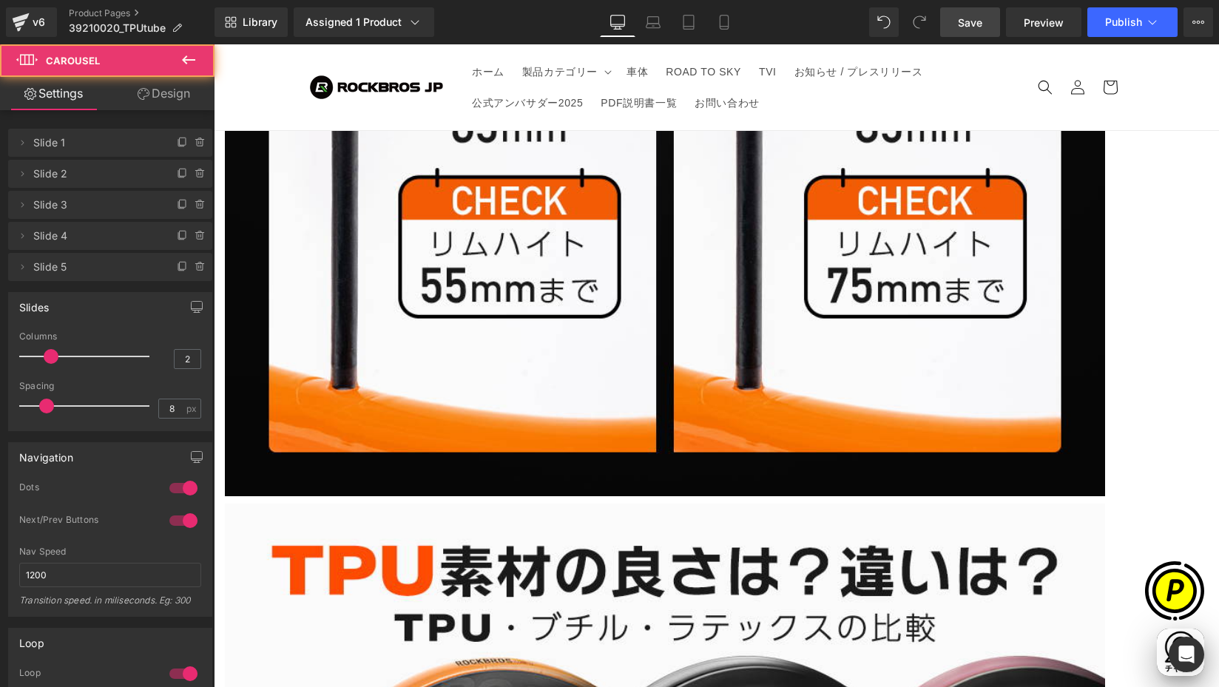
drag, startPoint x: 468, startPoint y: 186, endPoint x: 417, endPoint y: 206, distance: 55.5
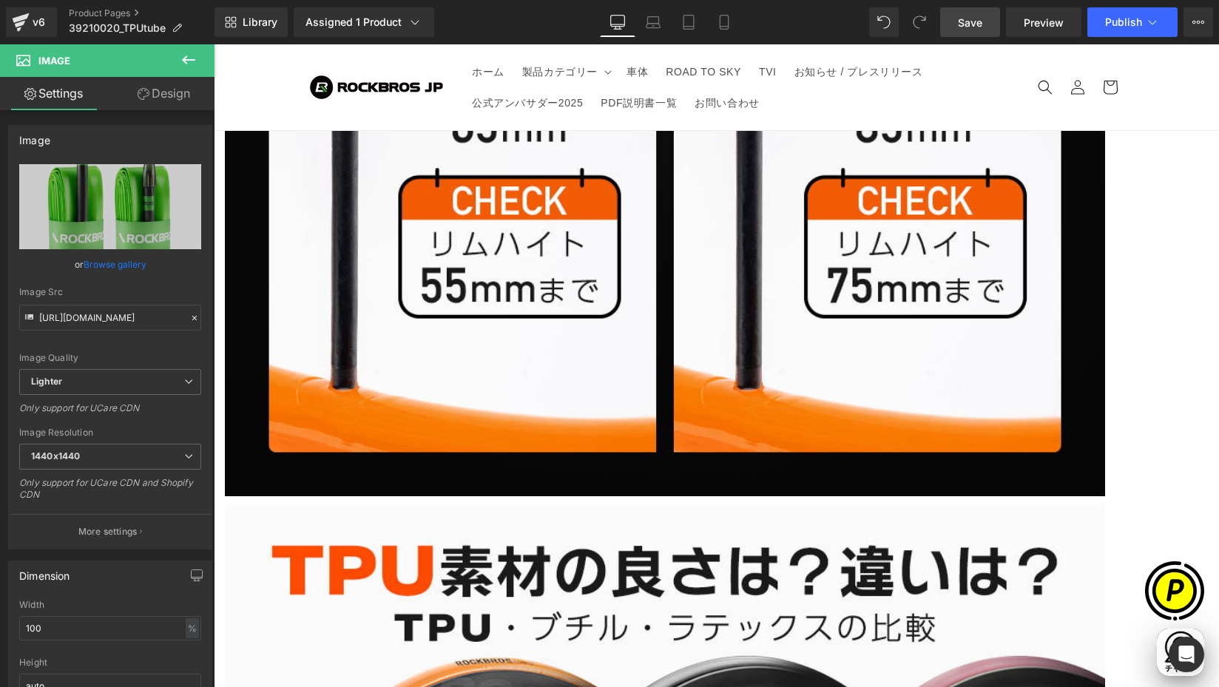
click at [214, 44] on span "Carousel" at bounding box center [214, 44] width 0 height 0
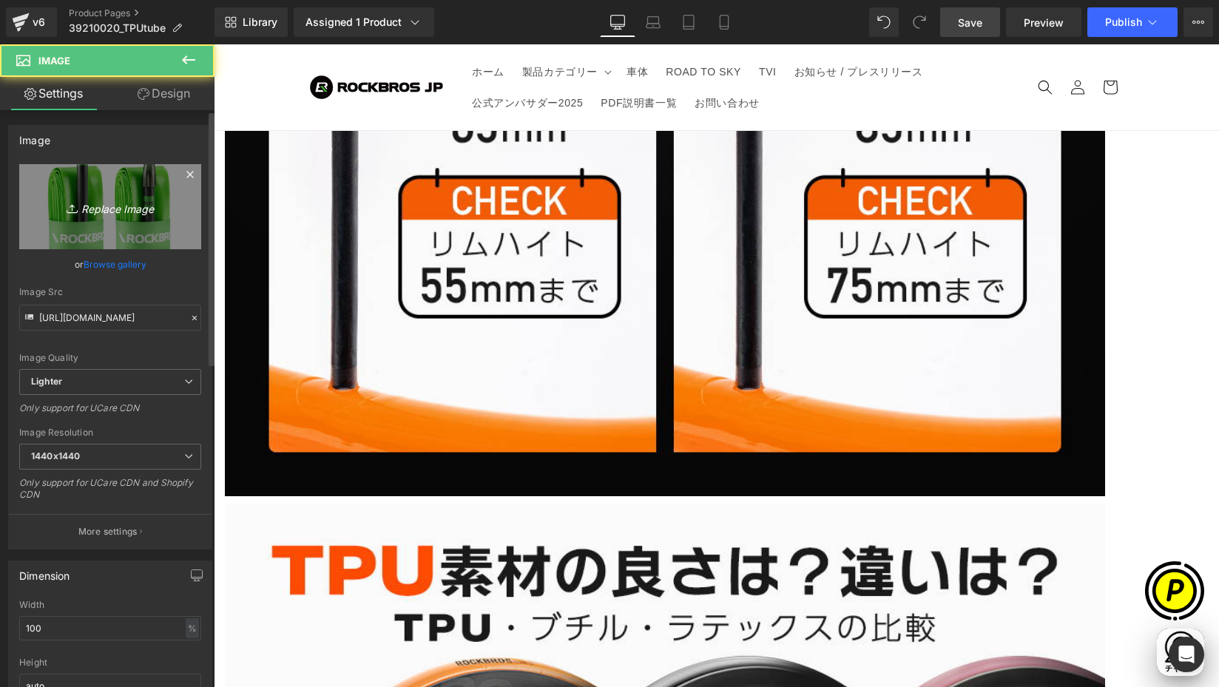
click at [161, 203] on icon "Replace Image" at bounding box center [110, 207] width 118 height 18
type input "C:\fakepath\shopify-LP-3921002-1.jpg"
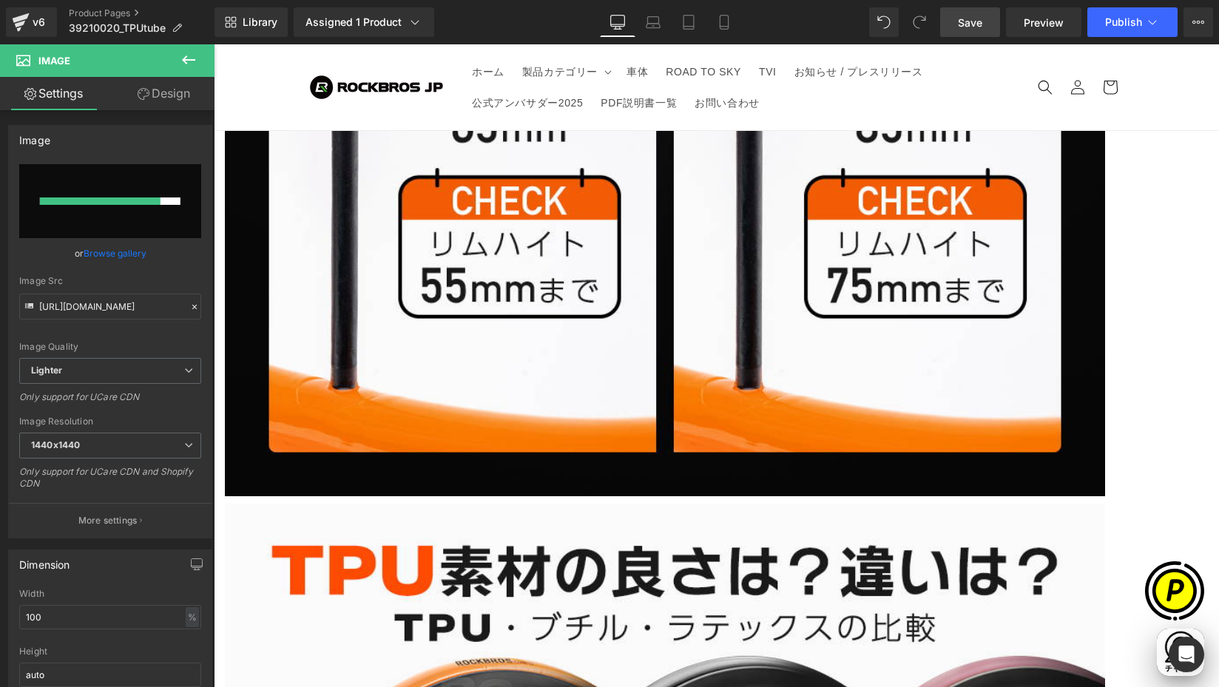
scroll to position [0, 866]
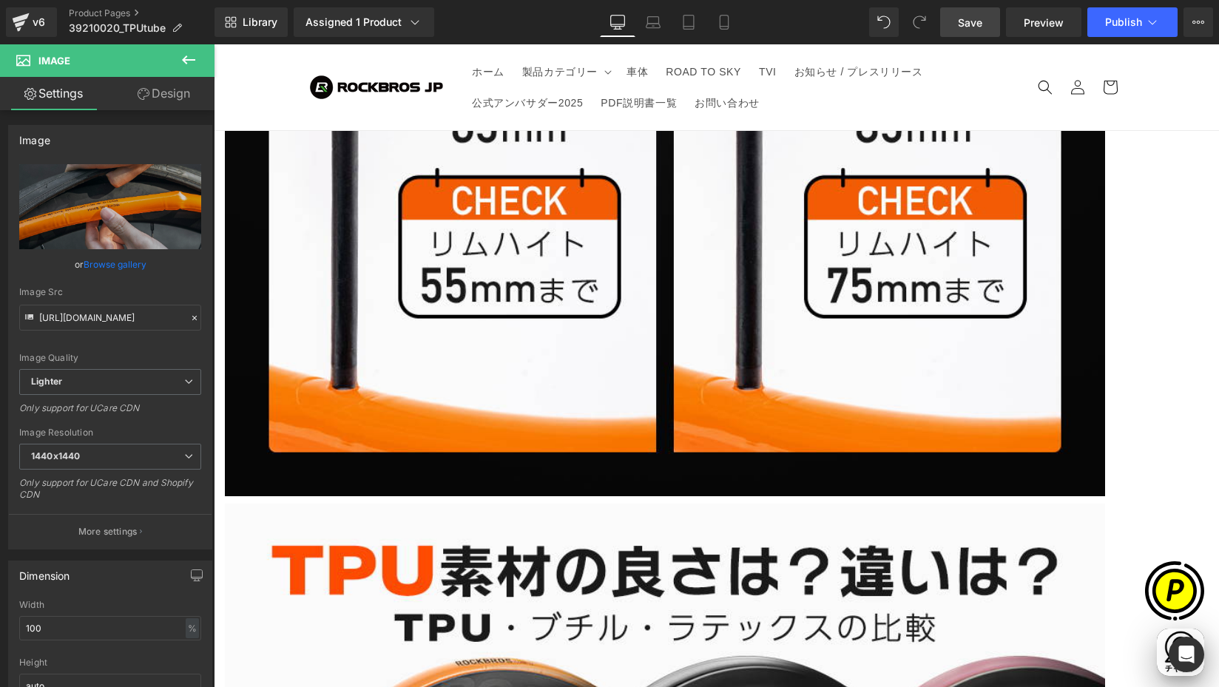
type input "https://ucarecdn.com/29c0bd2b-a137-46a2-9722-3749c0105f0f/-/format/auto/-/previ…"
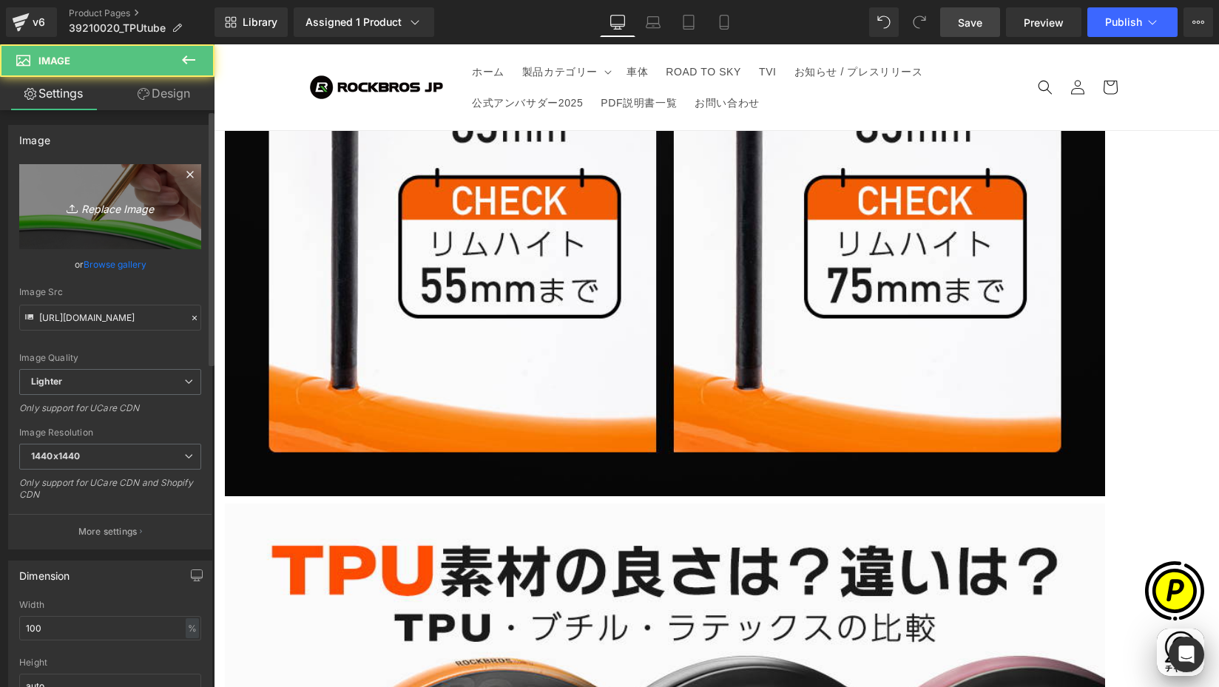
click at [87, 189] on link "Replace Image" at bounding box center [110, 206] width 182 height 85
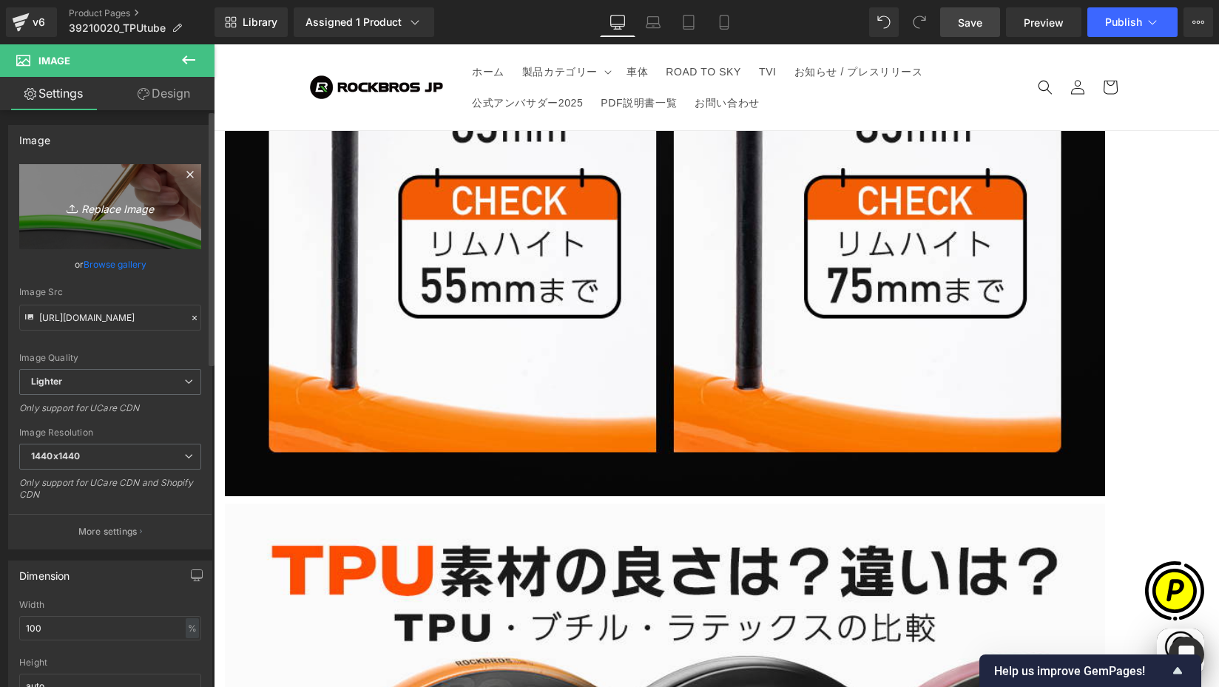
scroll to position [0, 0]
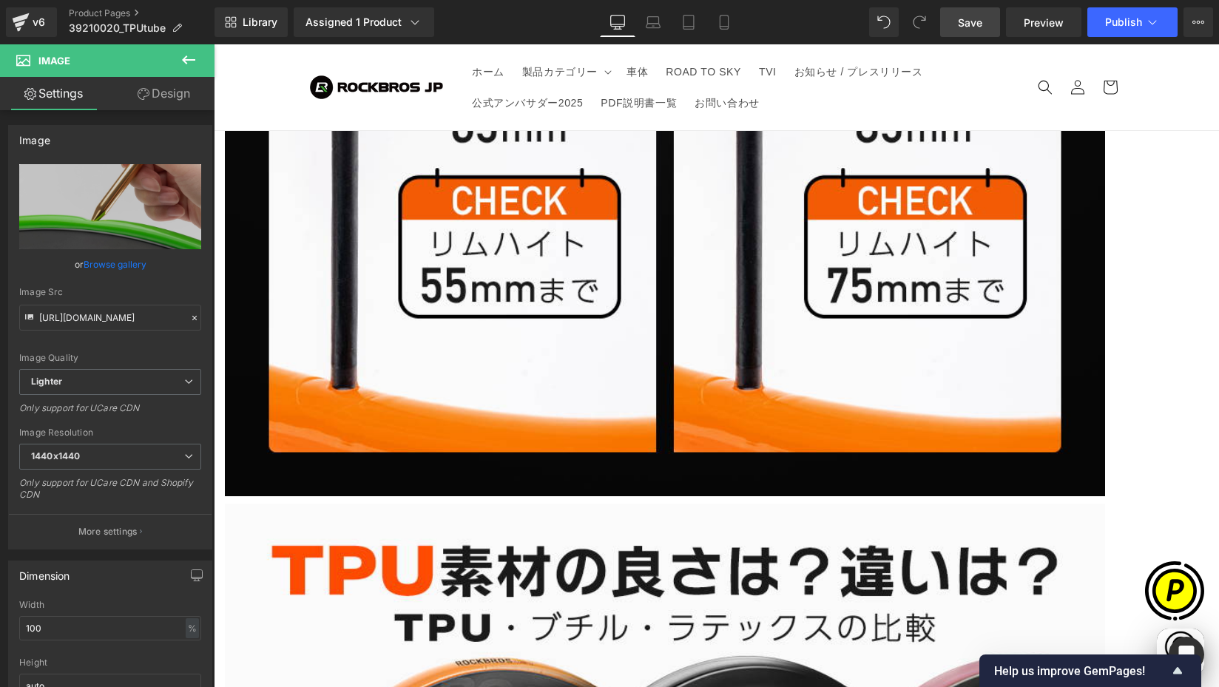
type input "C:\fakepath\shopify-LP-3921002-2.jpg"
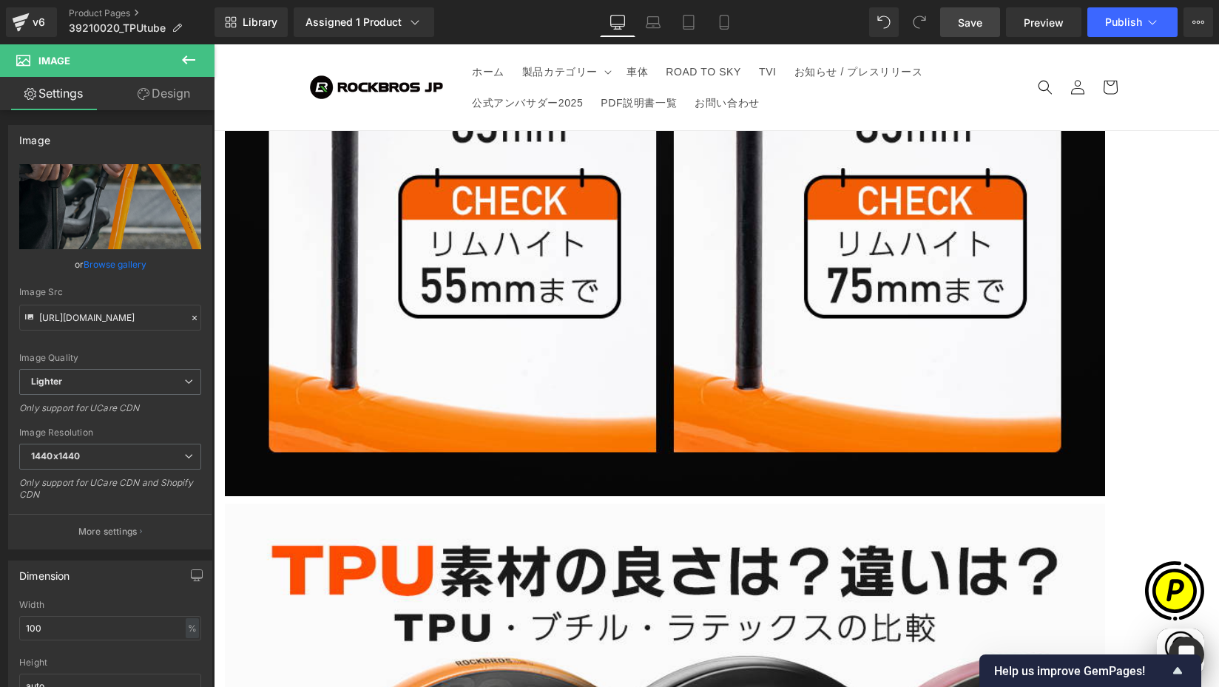
scroll to position [0, 577]
type input "https://ucarecdn.com/e5e76283-0249-471b-bc5a-d8633457c8fa/-/format/auto/-/previ…"
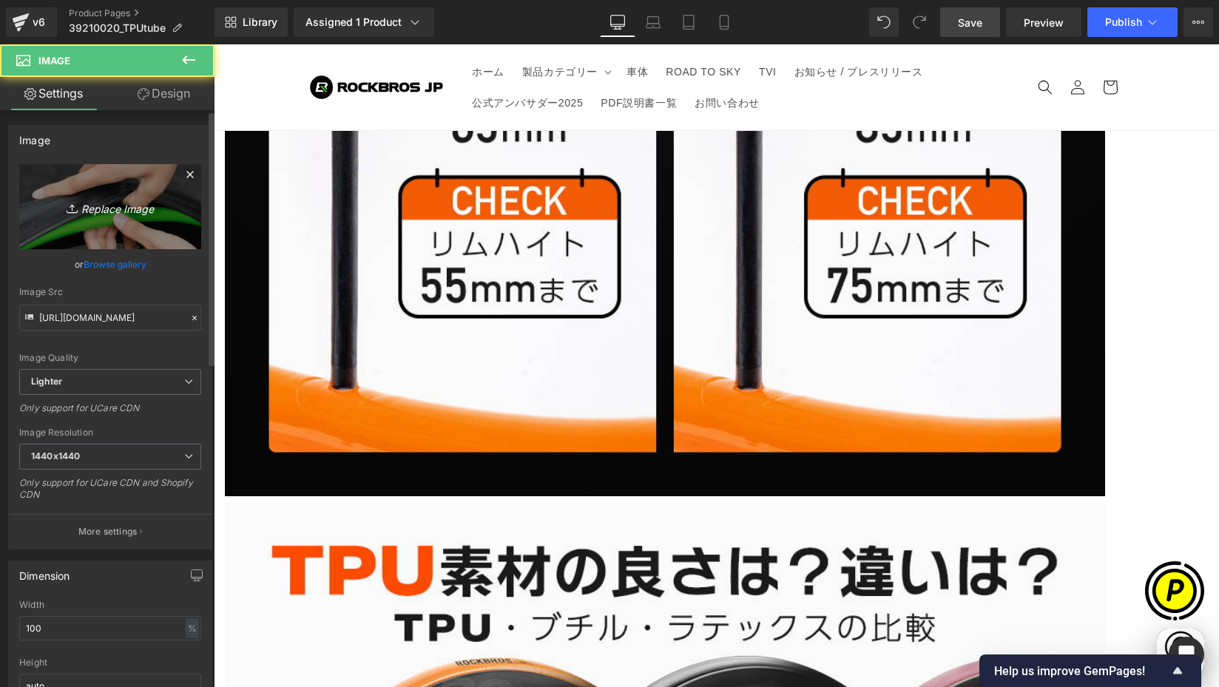
click at [76, 212] on icon at bounding box center [74, 208] width 15 height 15
type input "C:\fakepath\shopify-LP-3921002-3.jpg"
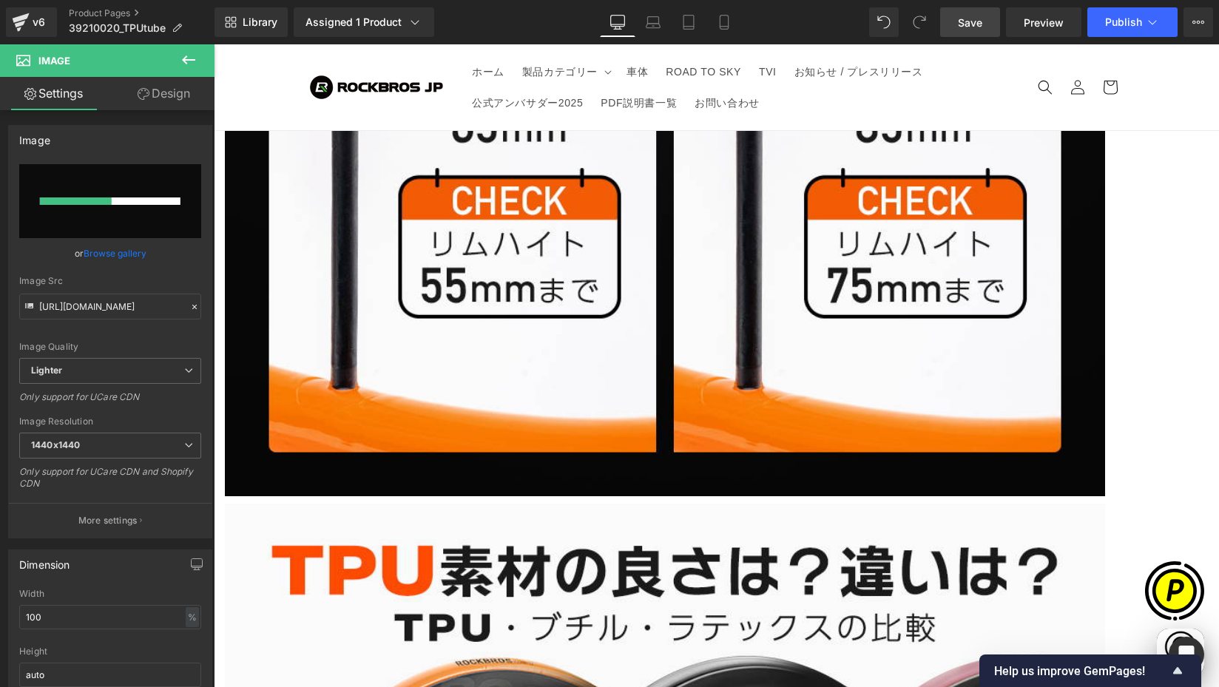
scroll to position [0, 0]
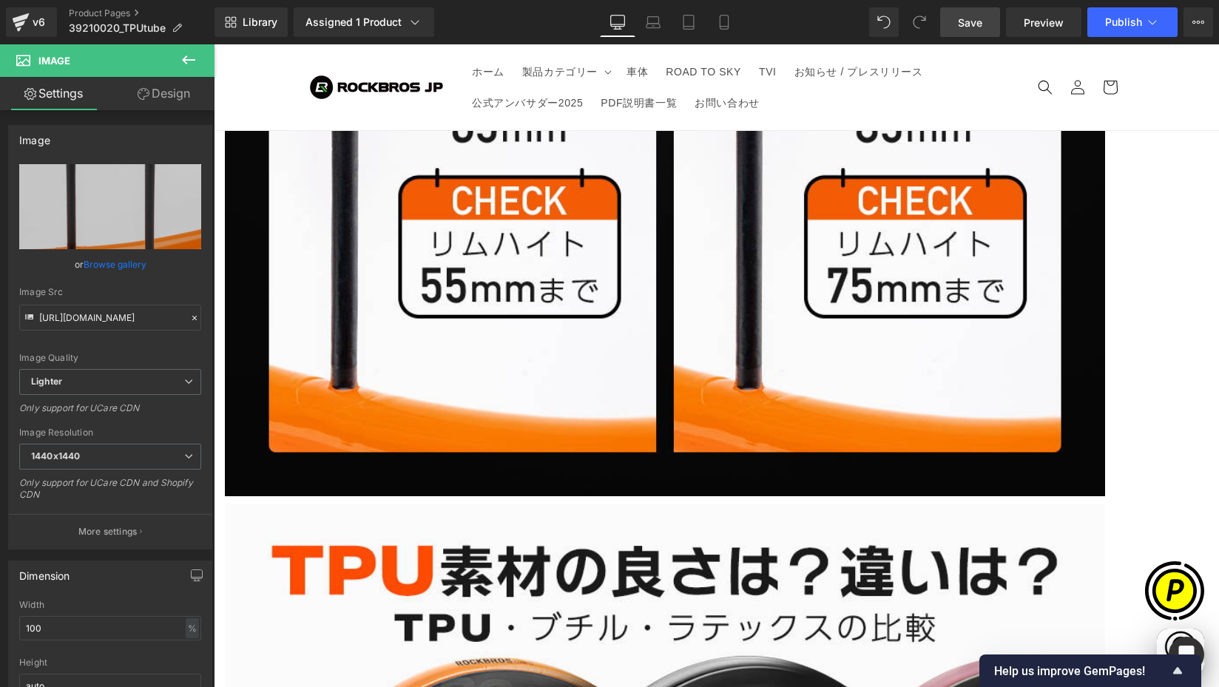
type input "https://ucarecdn.com/cf474493-a76f-4a6d-b2c1-65883f66cb23/-/format/auto/-/previ…"
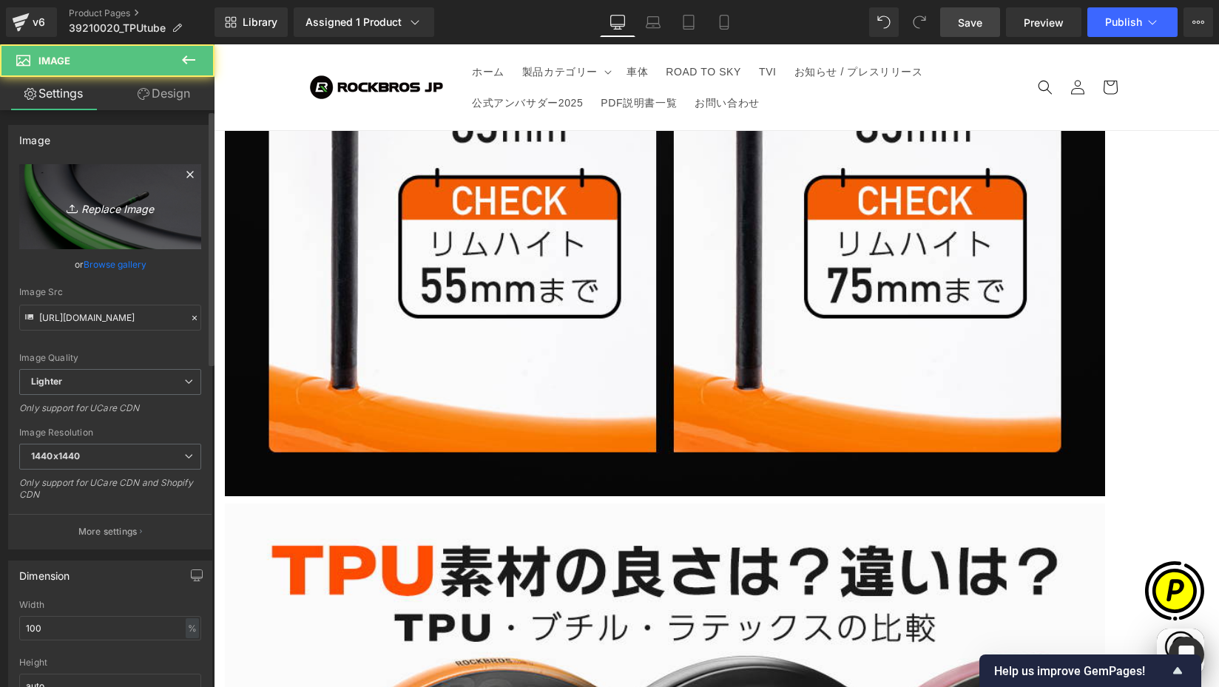
click at [151, 207] on icon "Replace Image" at bounding box center [110, 207] width 118 height 18
type input "C:\fakepath\shopify-LP-3921002-4.jpg"
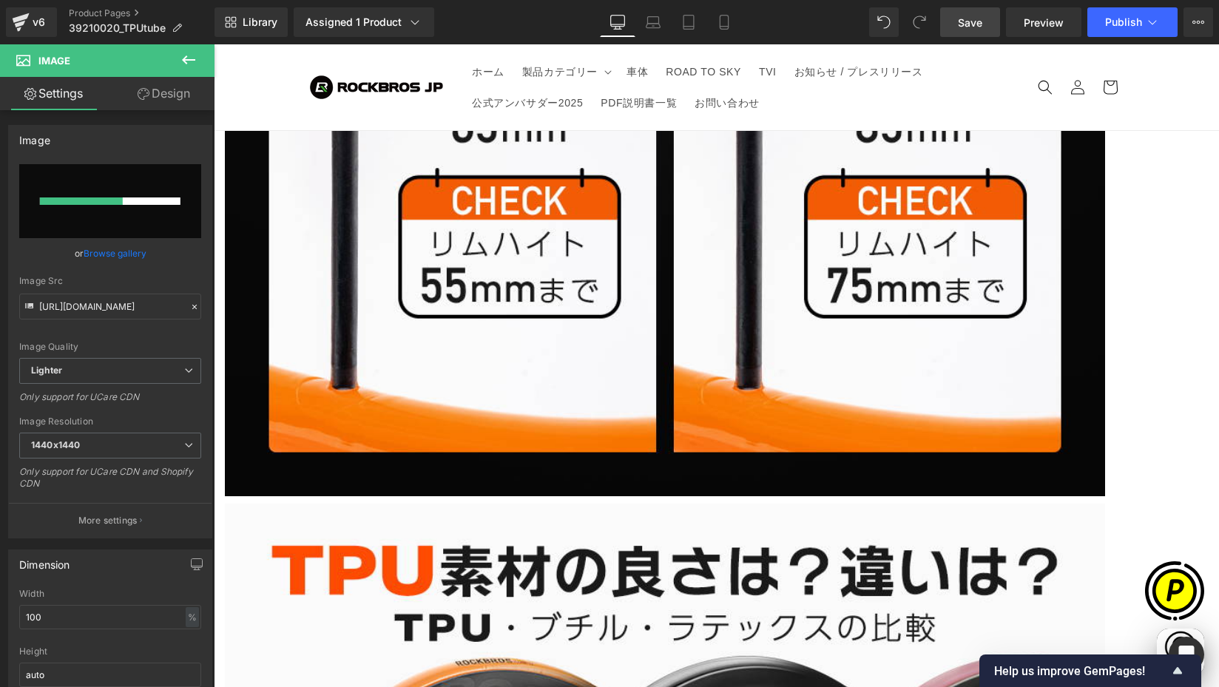
scroll to position [0, 577]
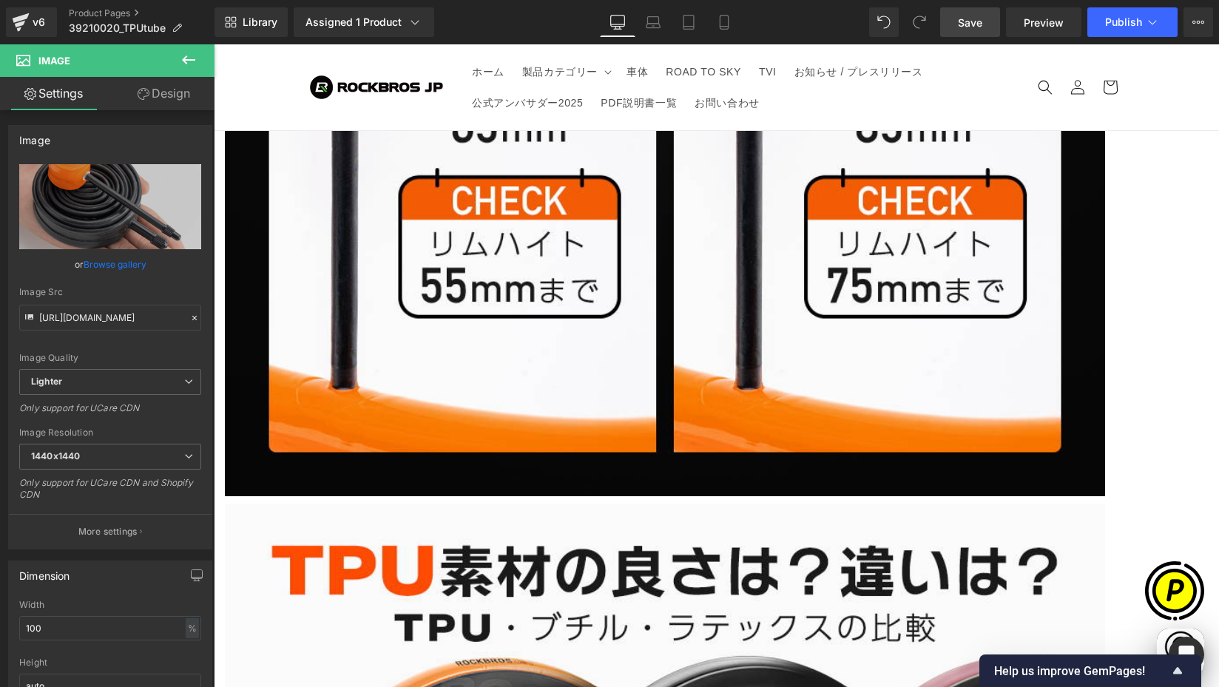
type input "https://ucarecdn.com/38616f8a-bef8-44d1-ab6d-ffeb42af2811/-/format/auto/-/previ…"
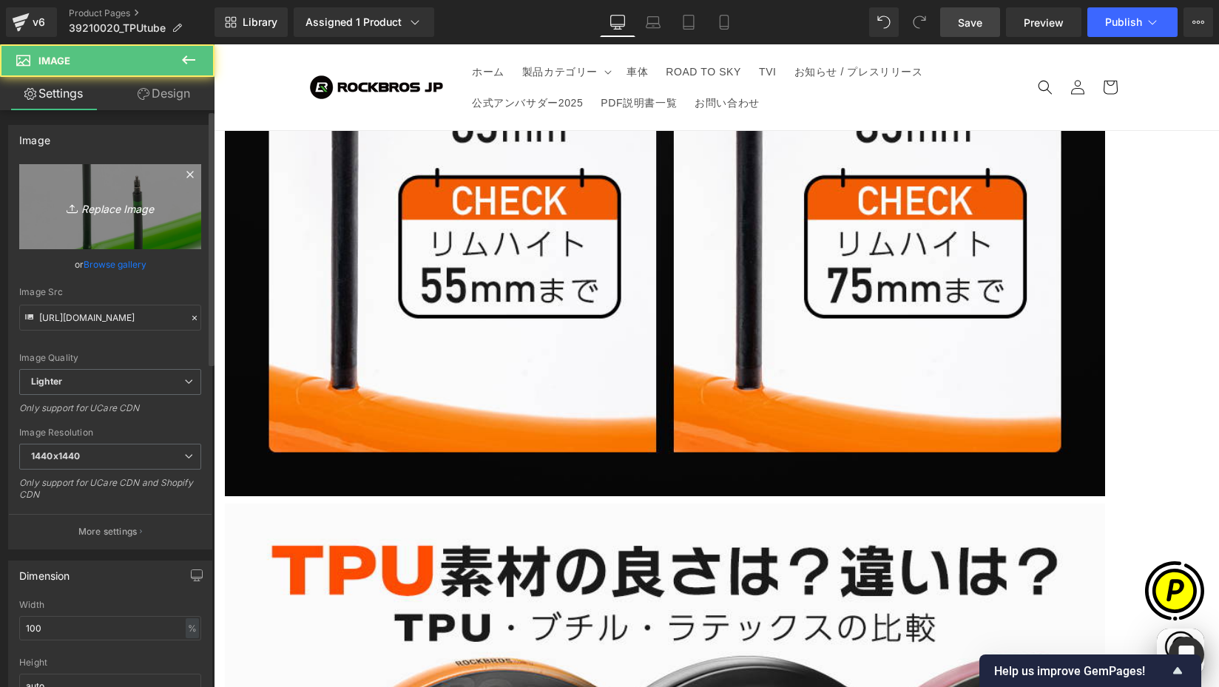
click at [151, 218] on link "Replace Image" at bounding box center [110, 206] width 182 height 85
type input "C:\fakepath\shopify-LP-3921002-5.jpg"
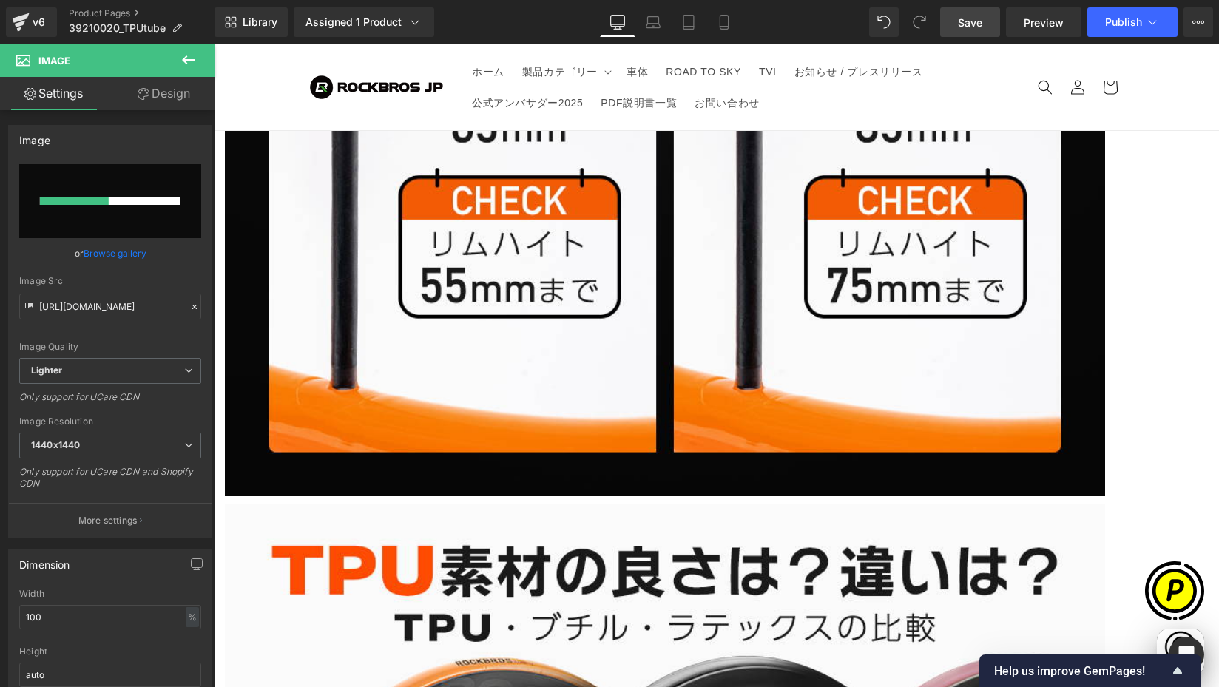
scroll to position [0, 0]
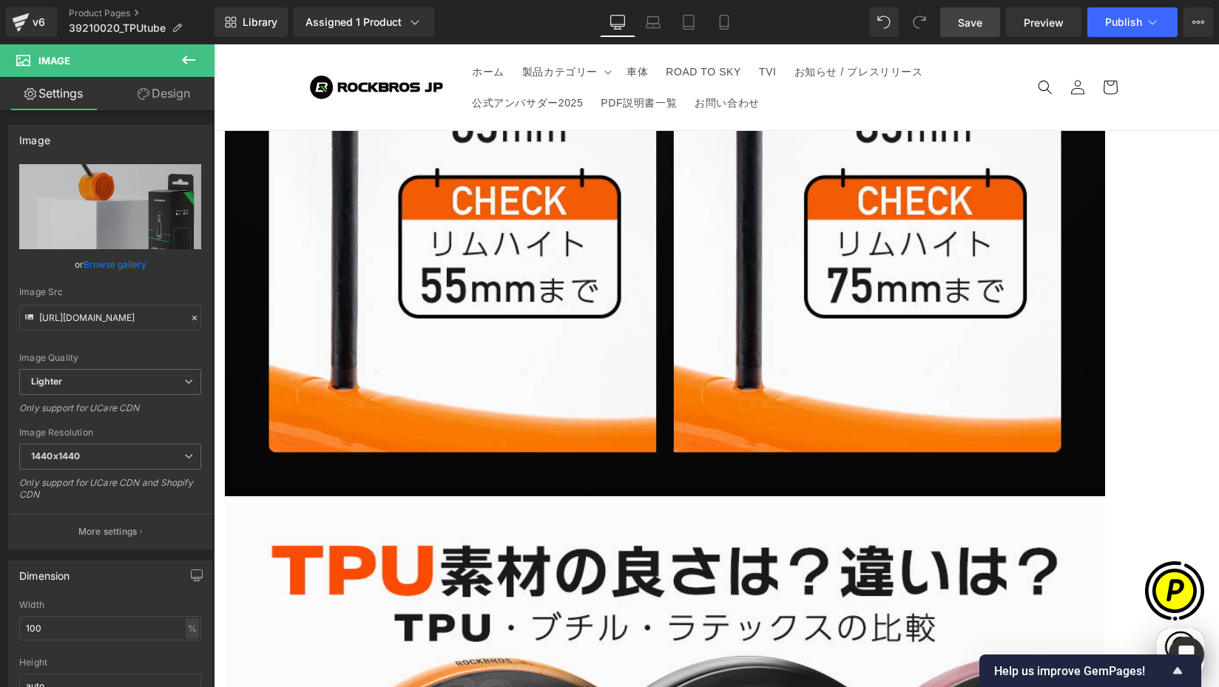
type input "https://ucarecdn.com/272173c2-5804-4cee-8a1e-0ae09889400d/-/format/auto/-/previ…"
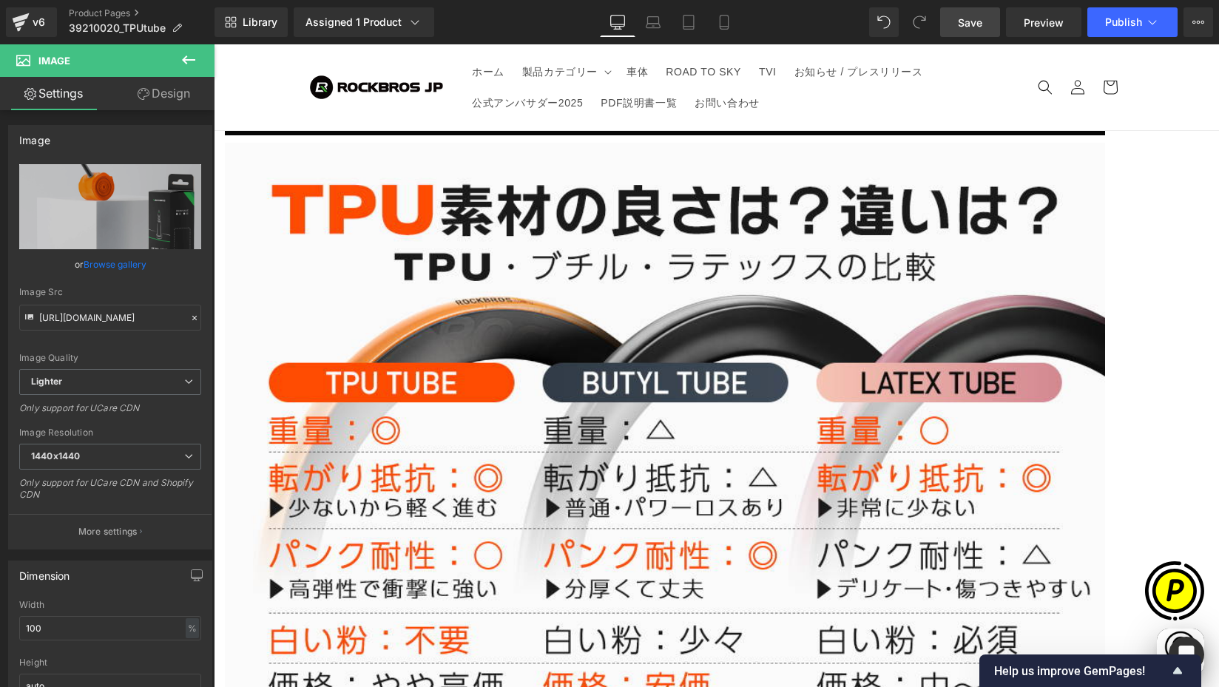
scroll to position [5344, 0]
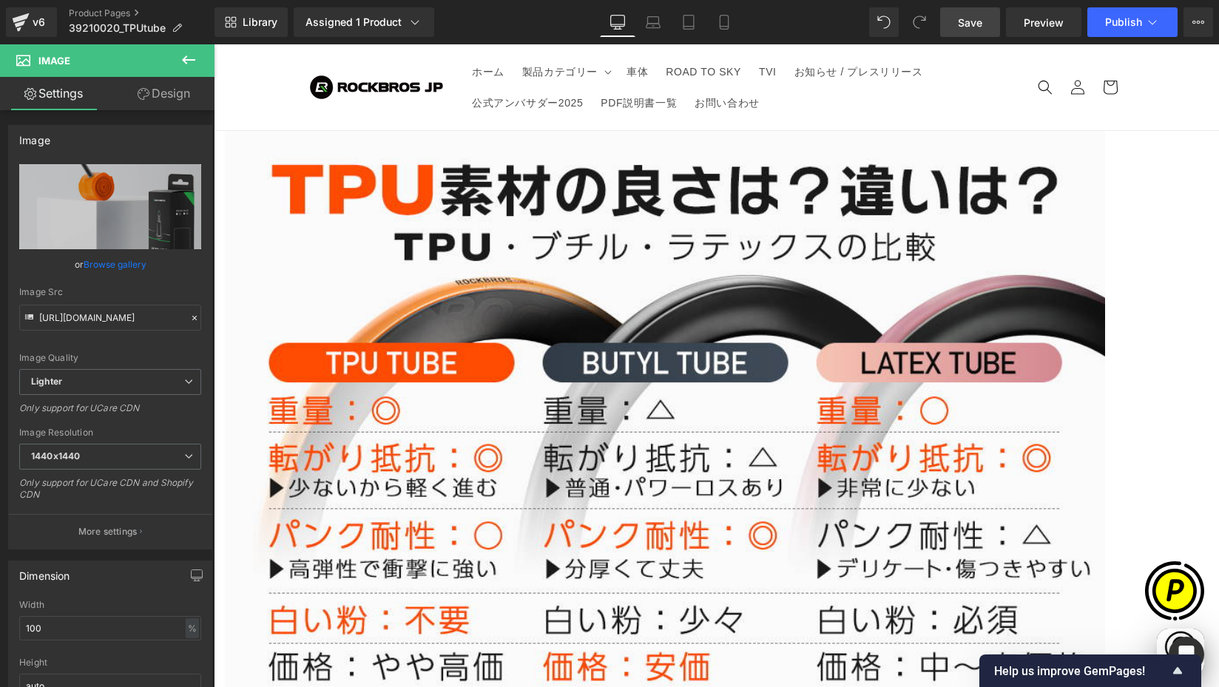
click at [974, 24] on span "Save" at bounding box center [970, 23] width 24 height 16
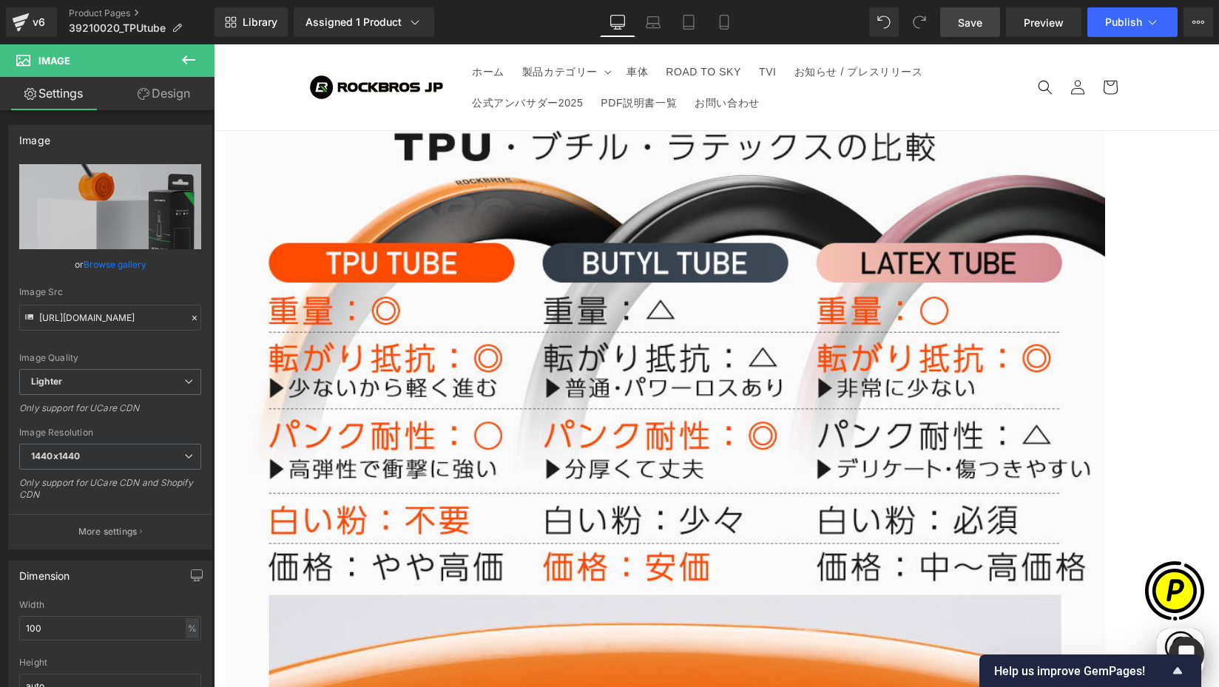
scroll to position [0, 866]
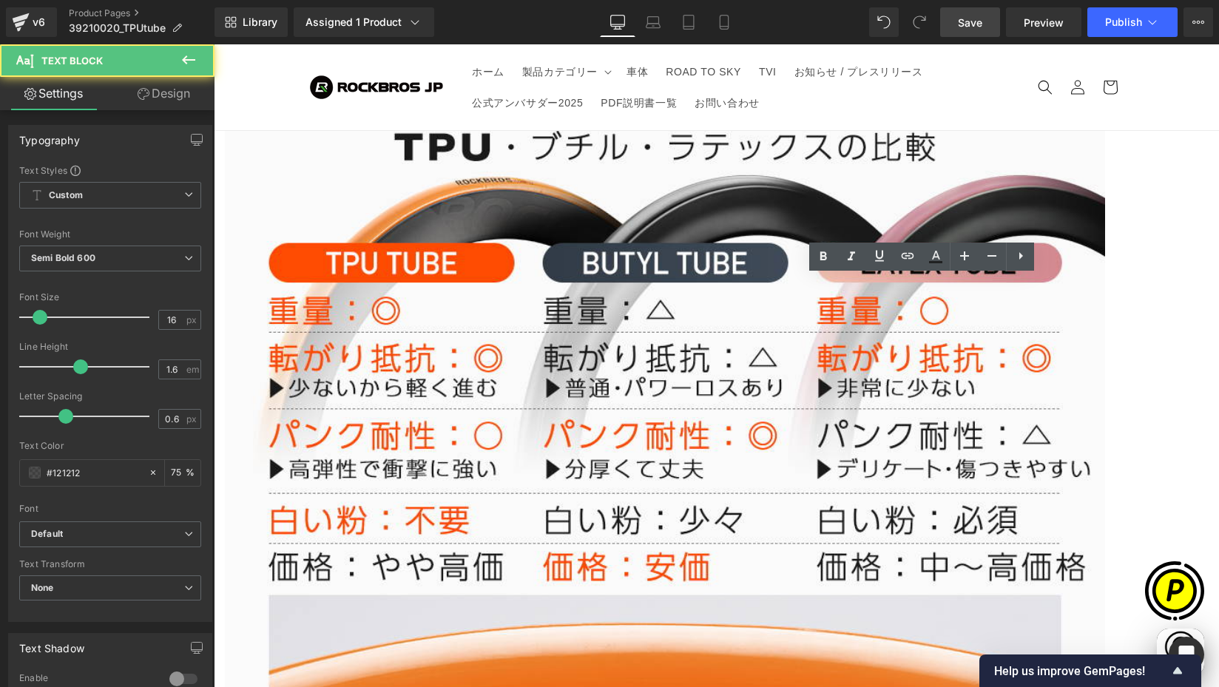
drag, startPoint x: 750, startPoint y: 292, endPoint x: 838, endPoint y: 294, distance: 87.3
paste div
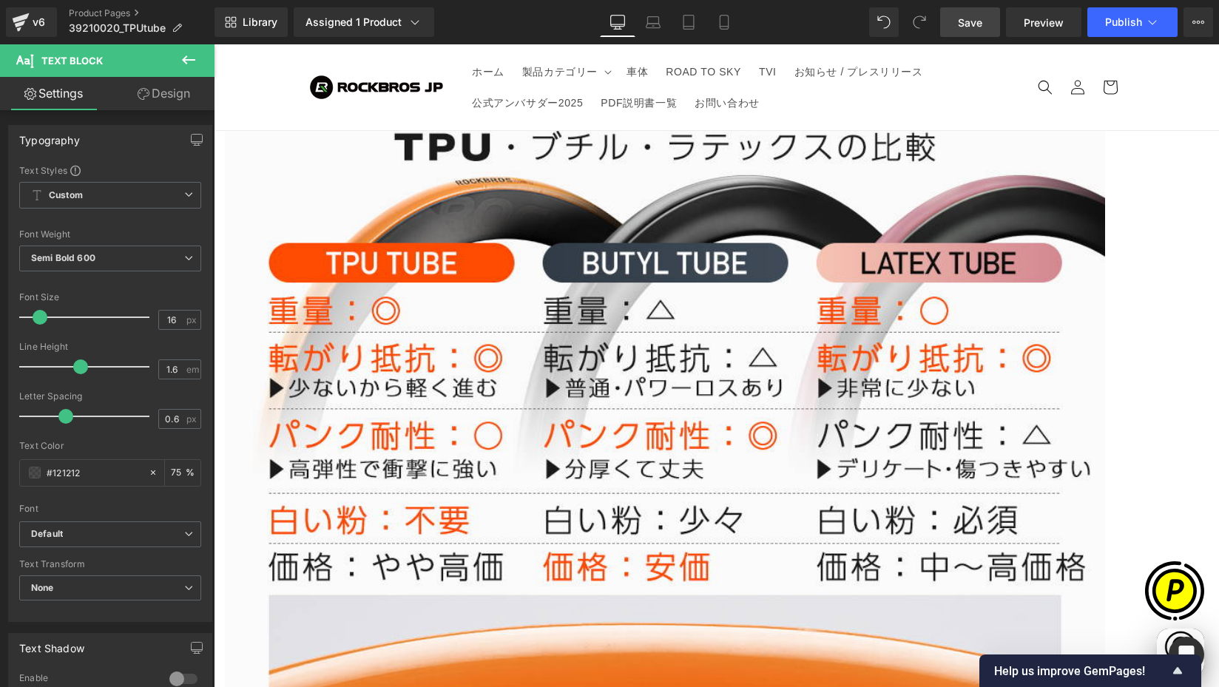
drag, startPoint x: 718, startPoint y: 401, endPoint x: 1008, endPoint y: 392, distance: 289.4
drag, startPoint x: 997, startPoint y: 404, endPoint x: 717, endPoint y: 404, distance: 279.7
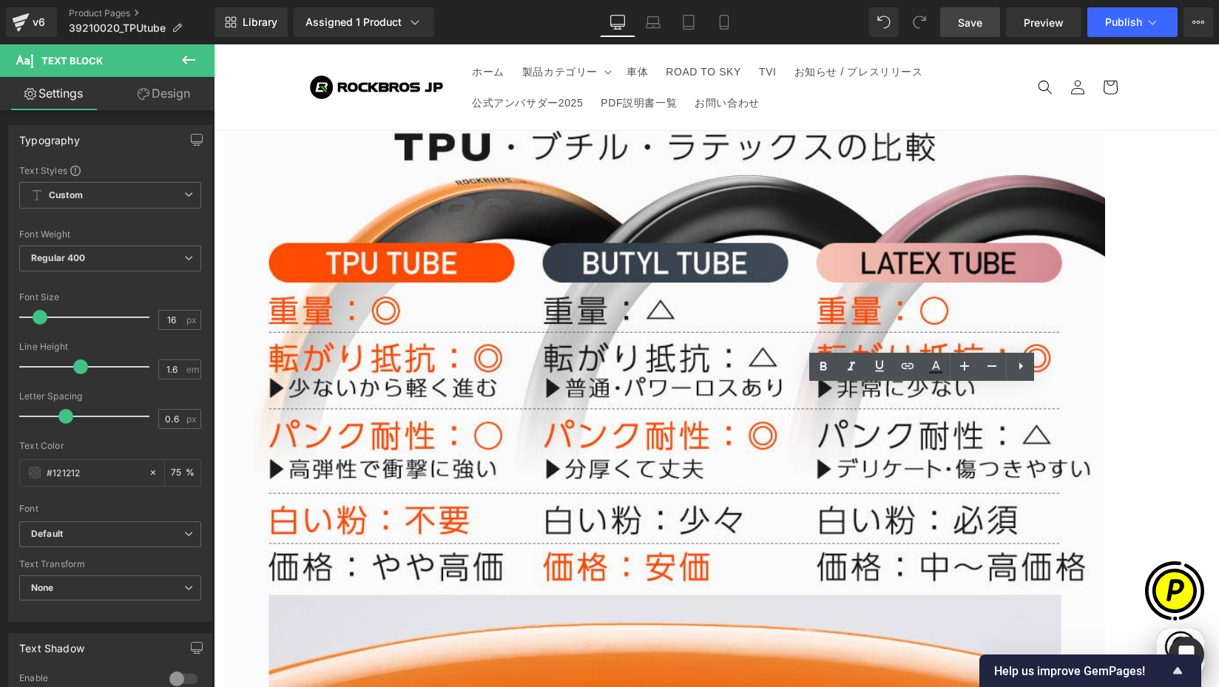
paste div
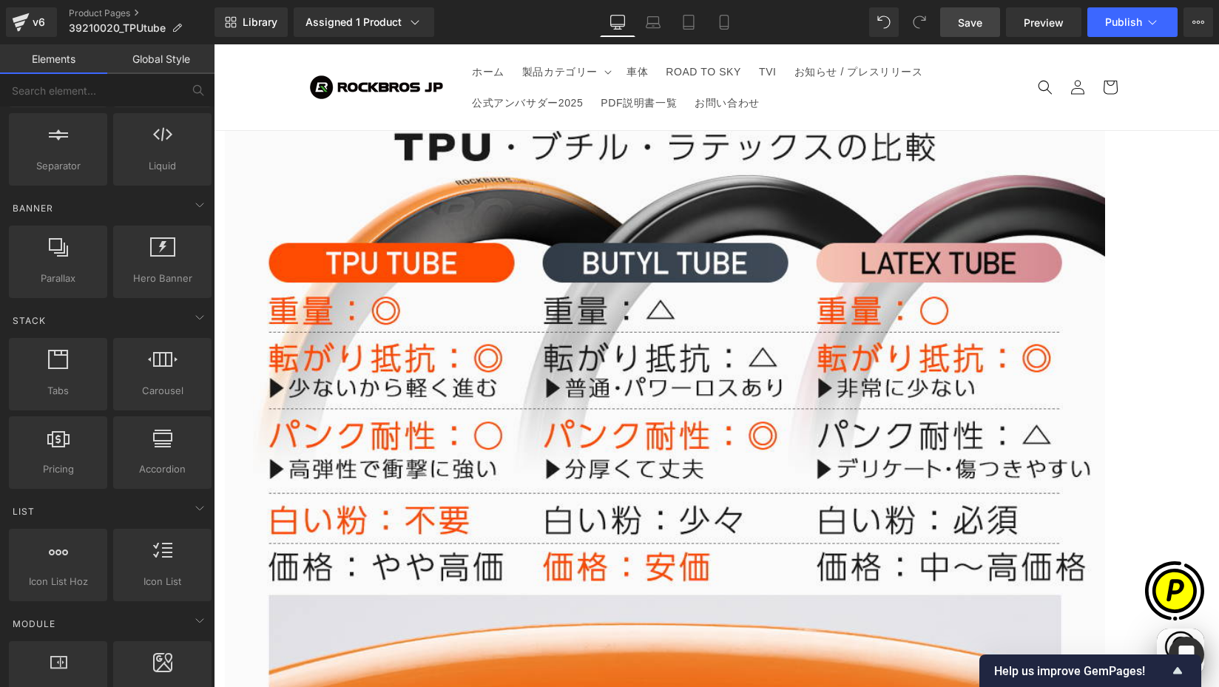
scroll to position [0, 577]
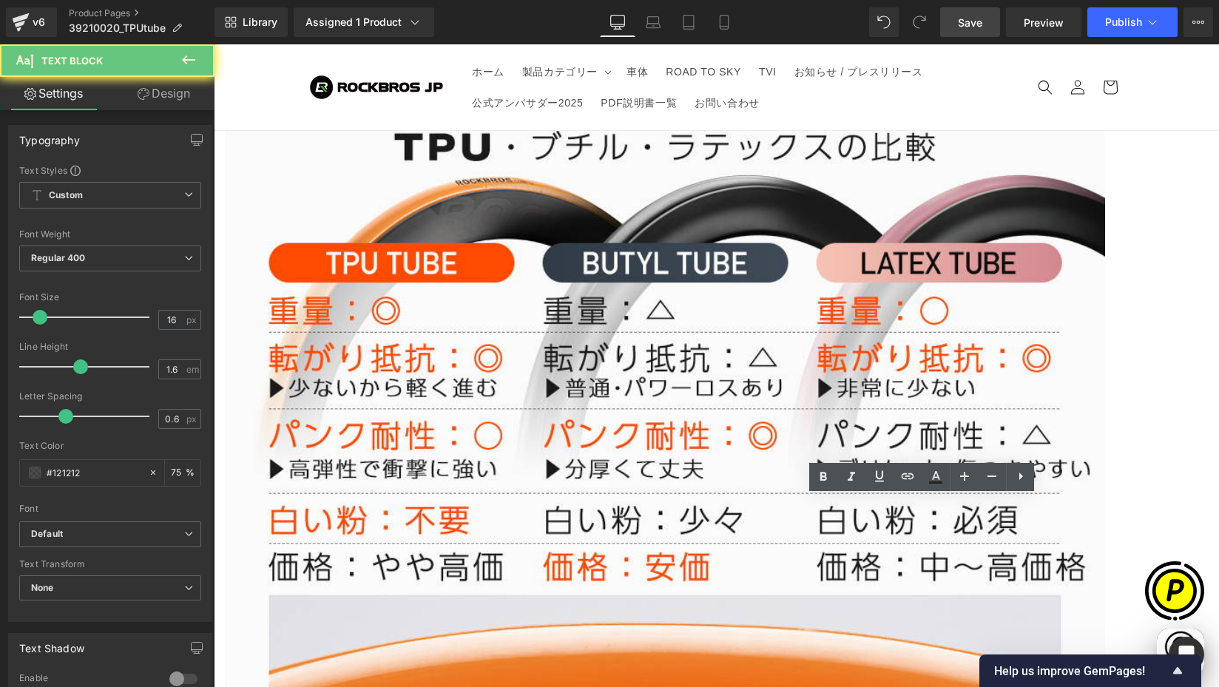
drag, startPoint x: 720, startPoint y: 508, endPoint x: 769, endPoint y: 508, distance: 48.8
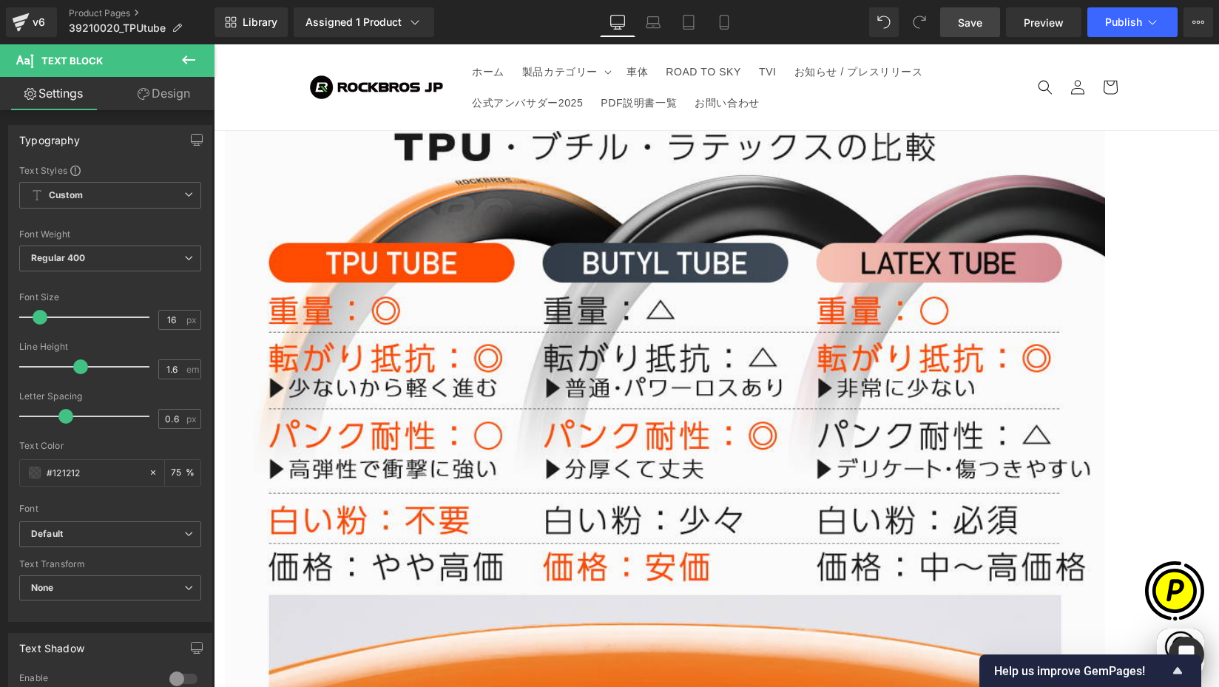
paste div
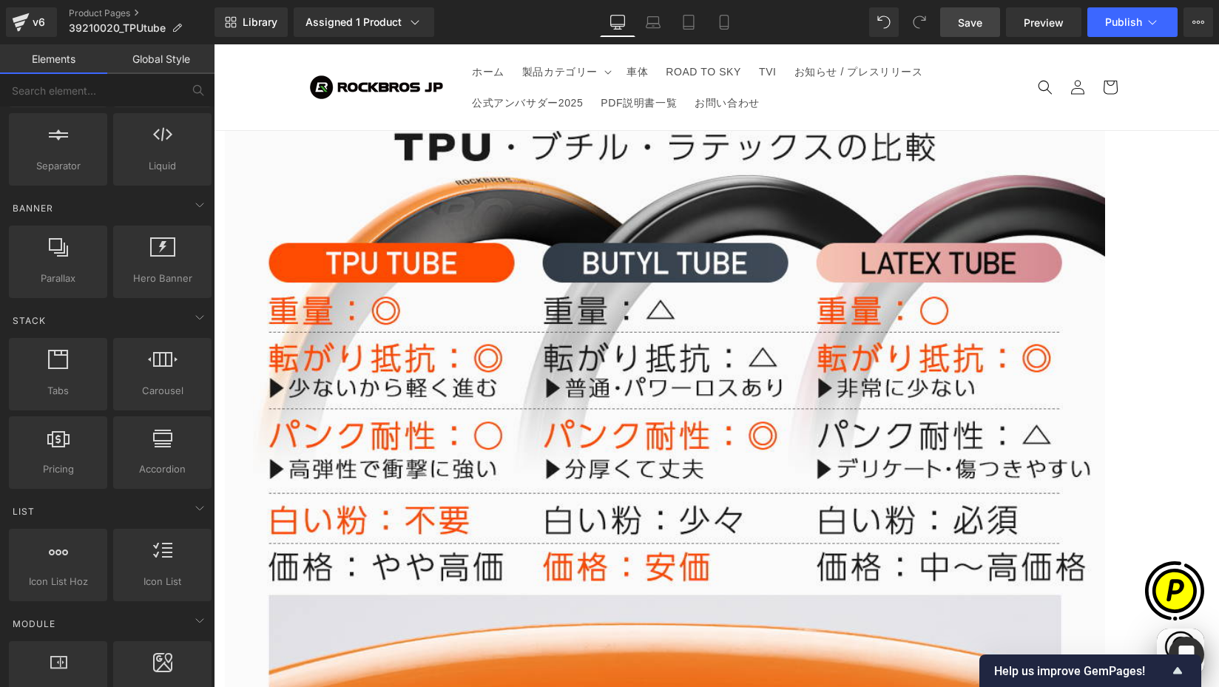
scroll to position [0, 0]
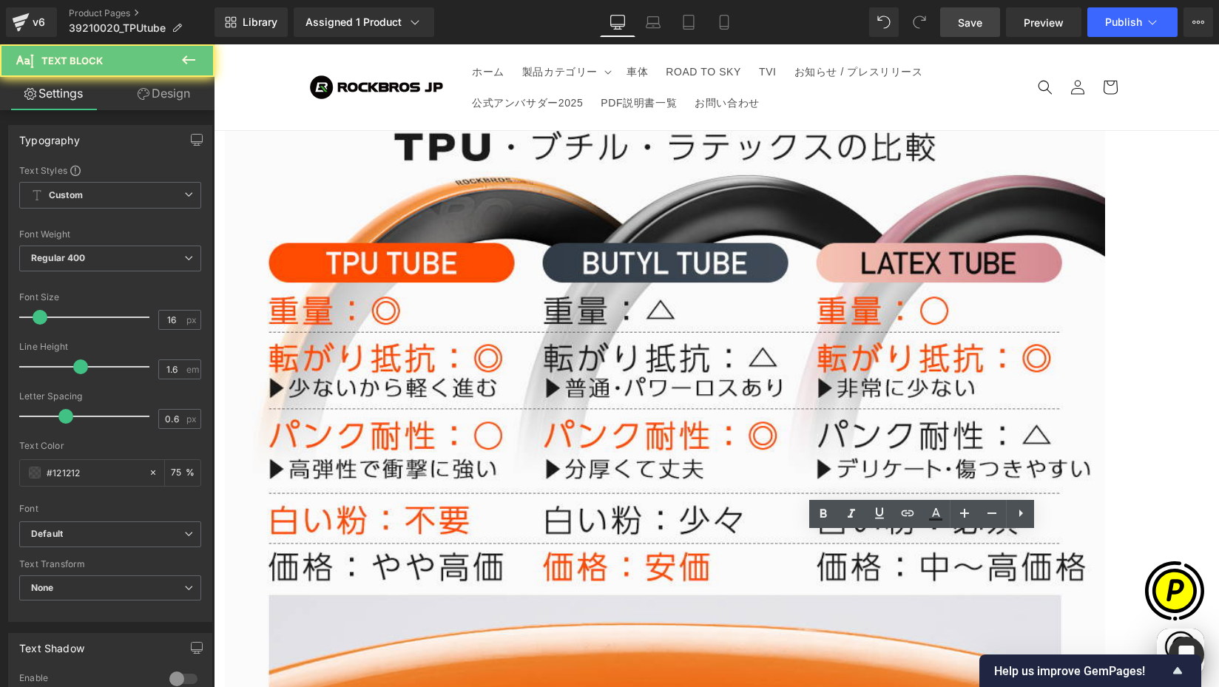
drag, startPoint x: 718, startPoint y: 548, endPoint x: 750, endPoint y: 547, distance: 32.6
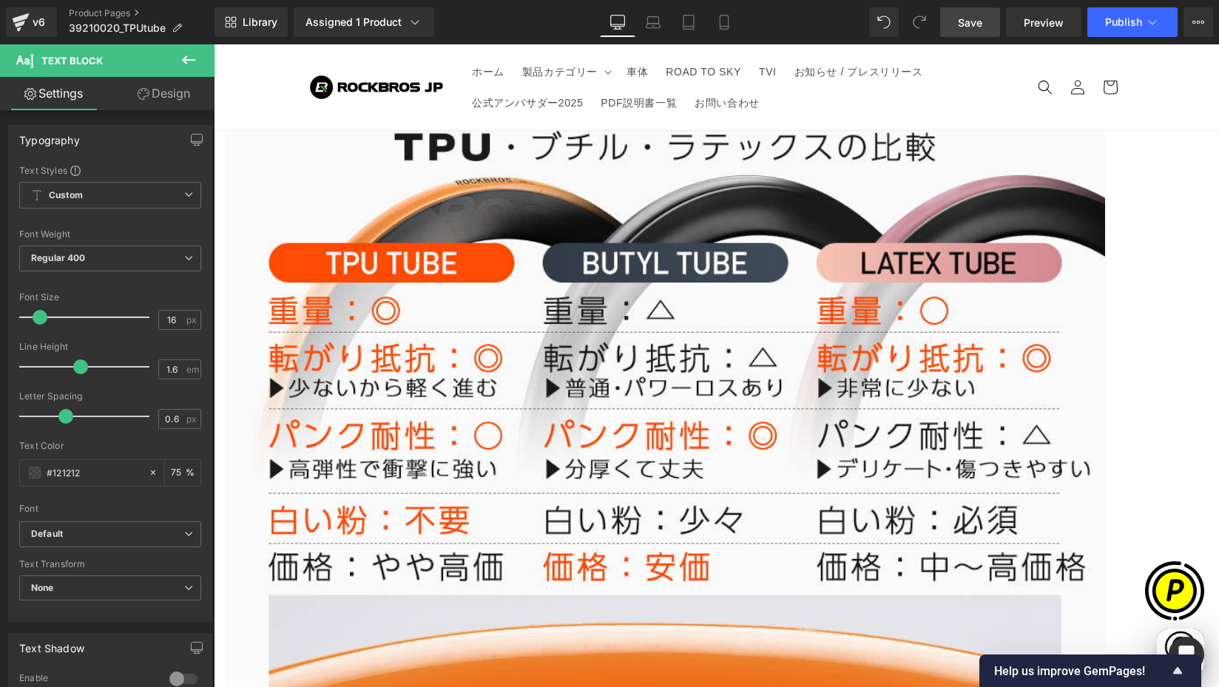
paste div
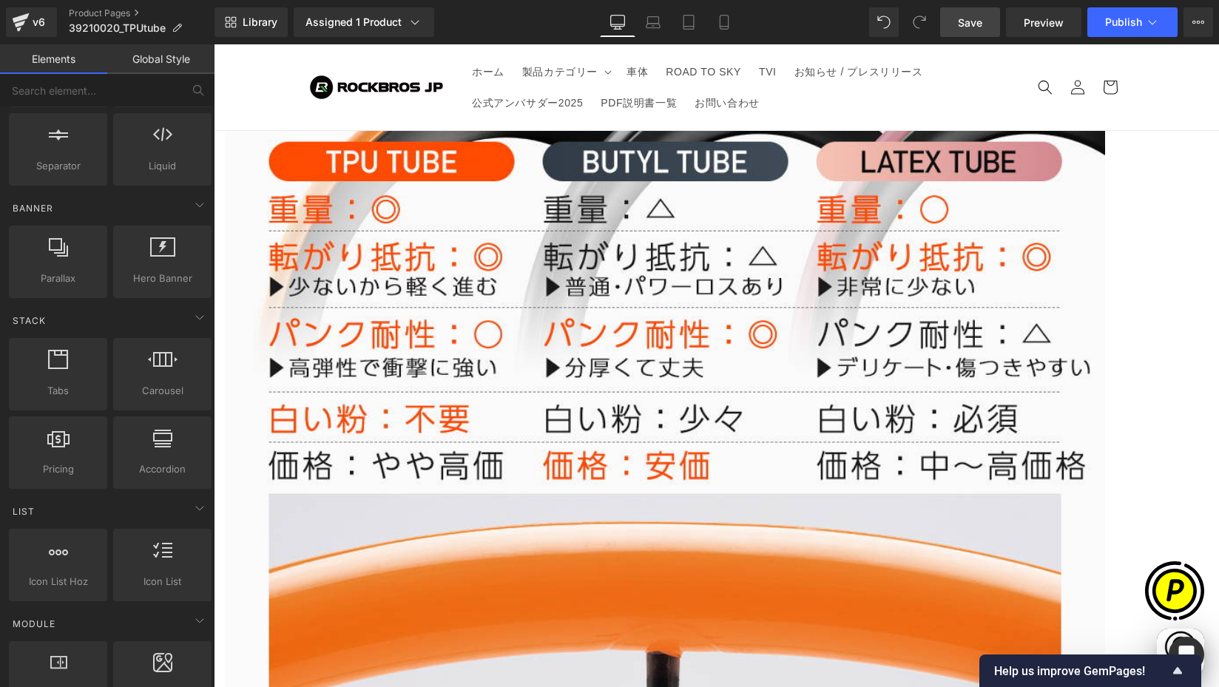
scroll to position [0, 577]
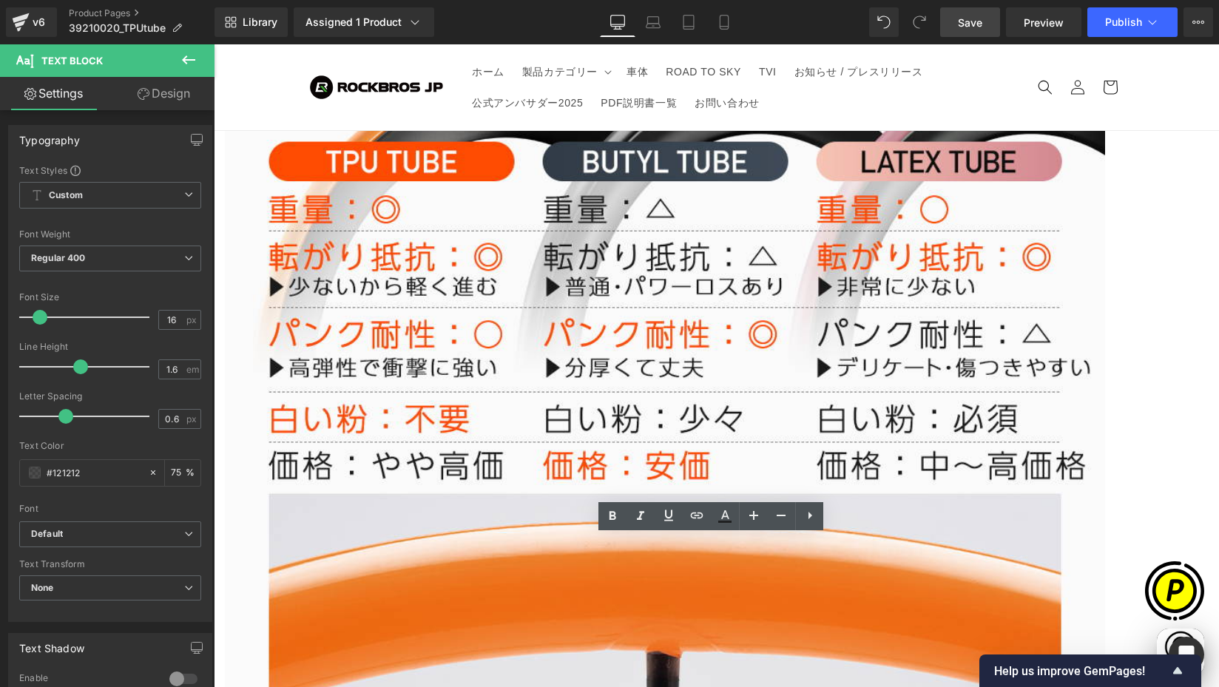
drag, startPoint x: 329, startPoint y: 550, endPoint x: 624, endPoint y: 577, distance: 296.5
paste div
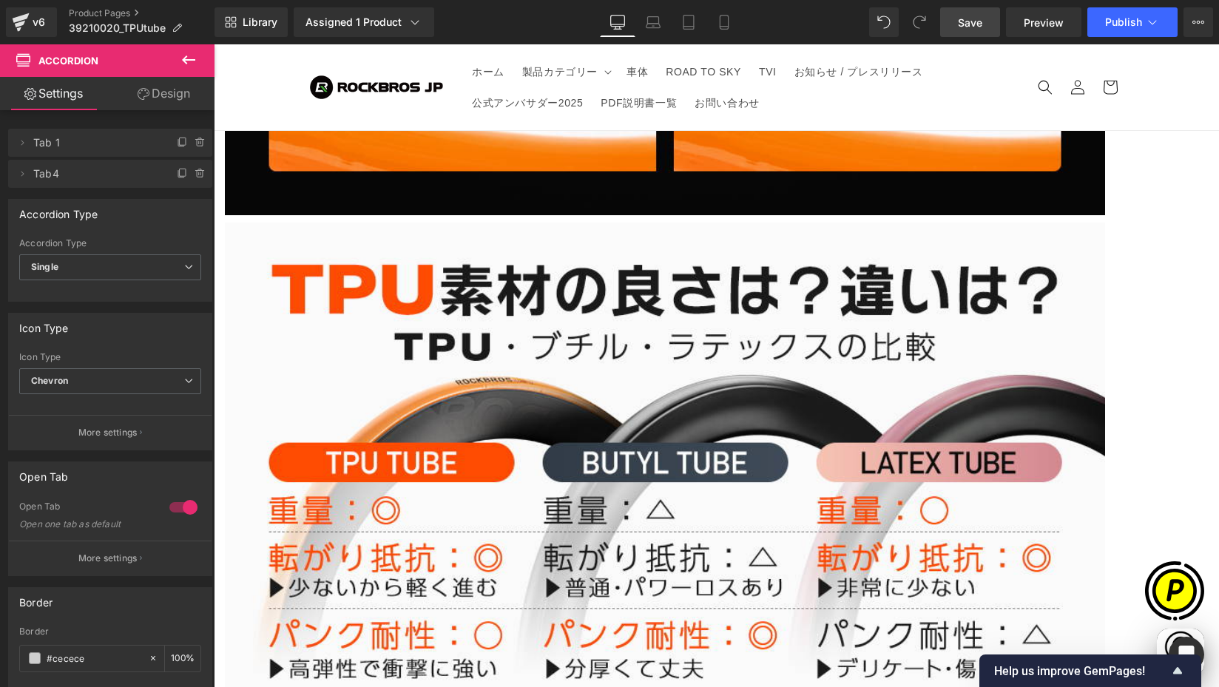
scroll to position [0, 0]
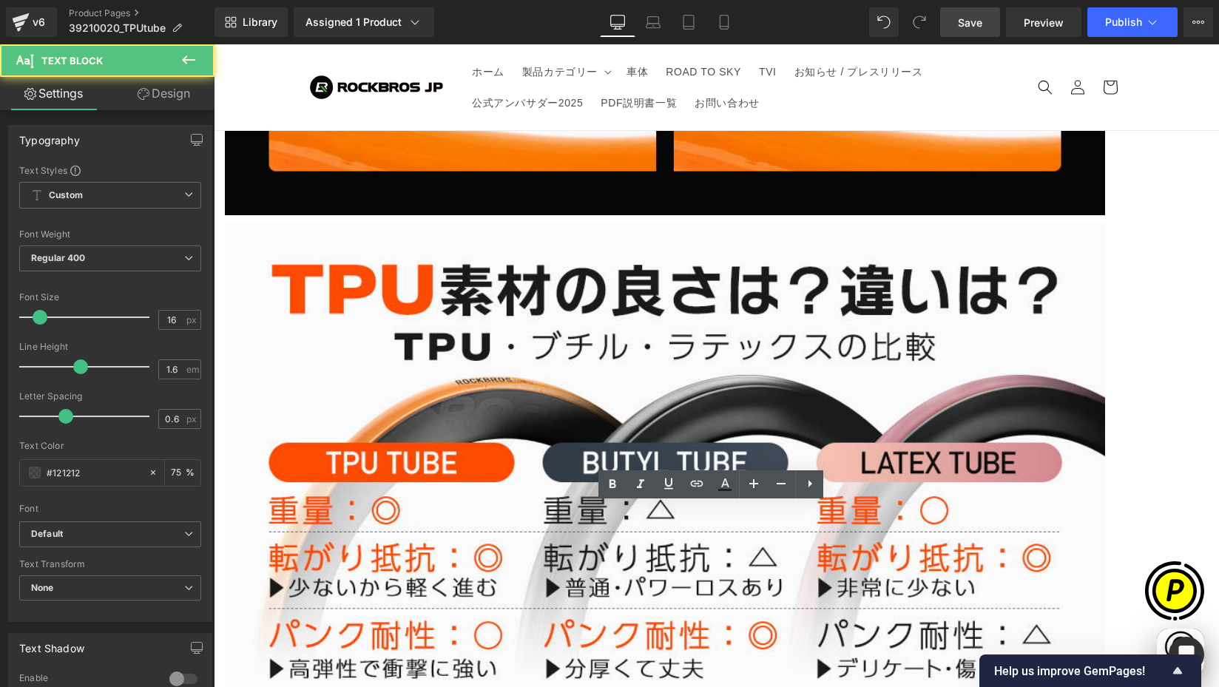
scroll to position [0, 289]
drag, startPoint x: 300, startPoint y: 517, endPoint x: 893, endPoint y: 559, distance: 594.9
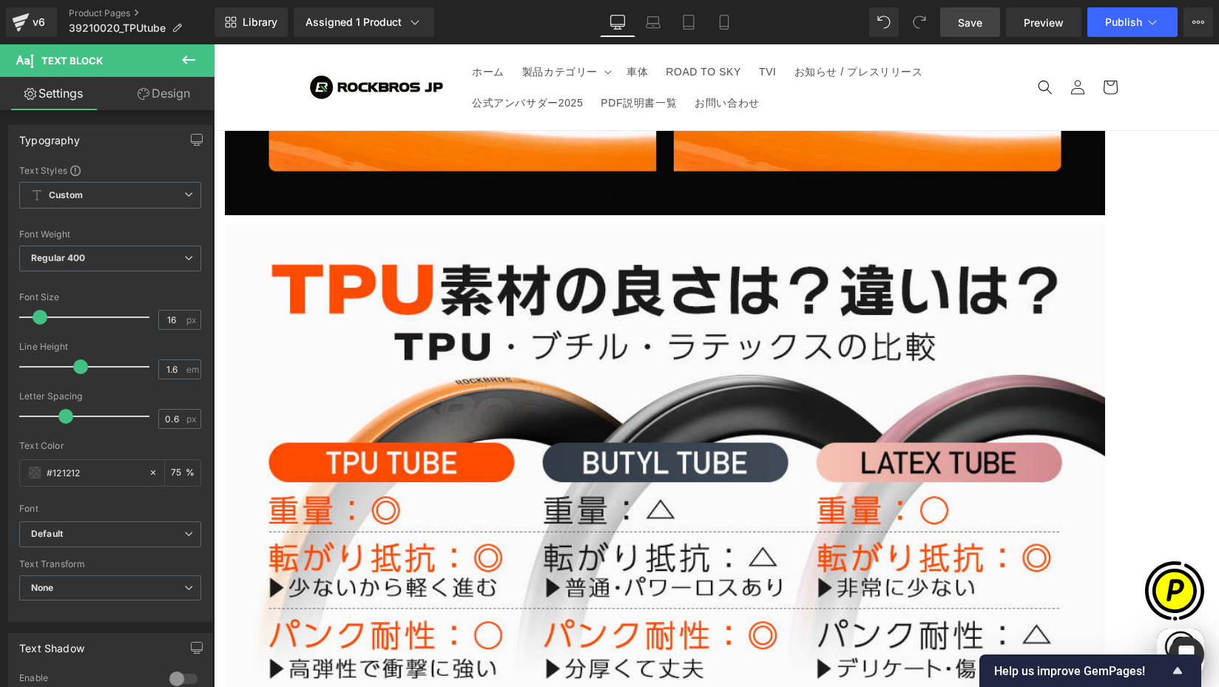
paste div
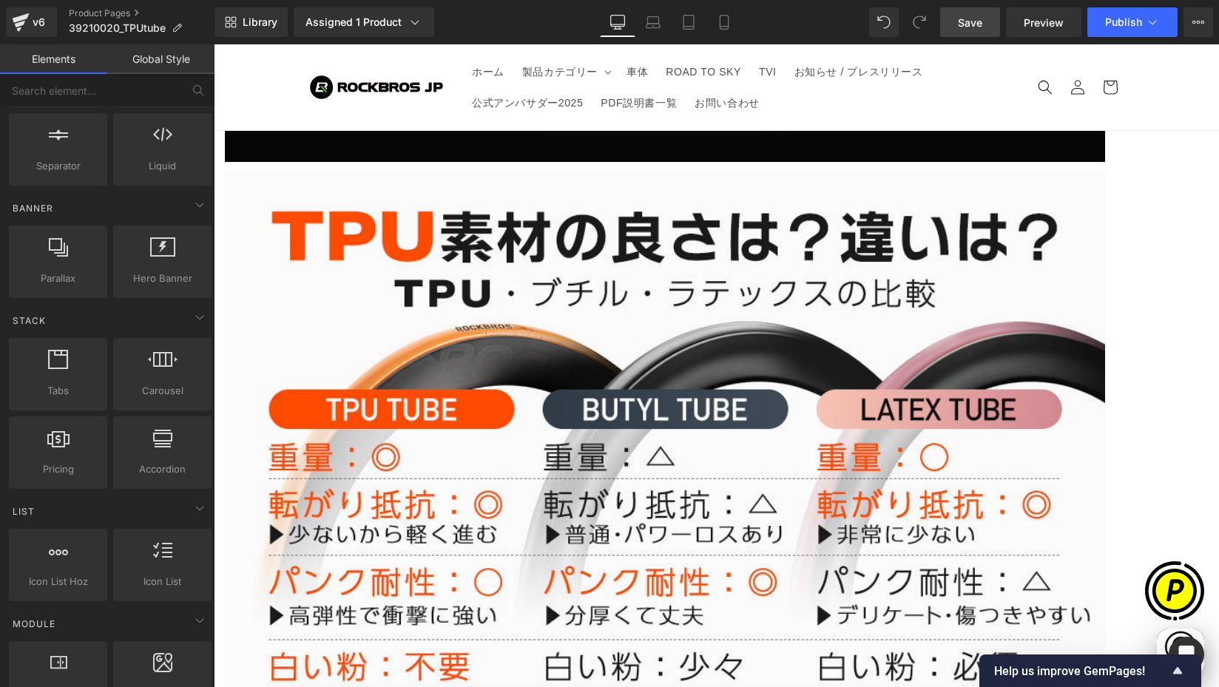
scroll to position [0, 577]
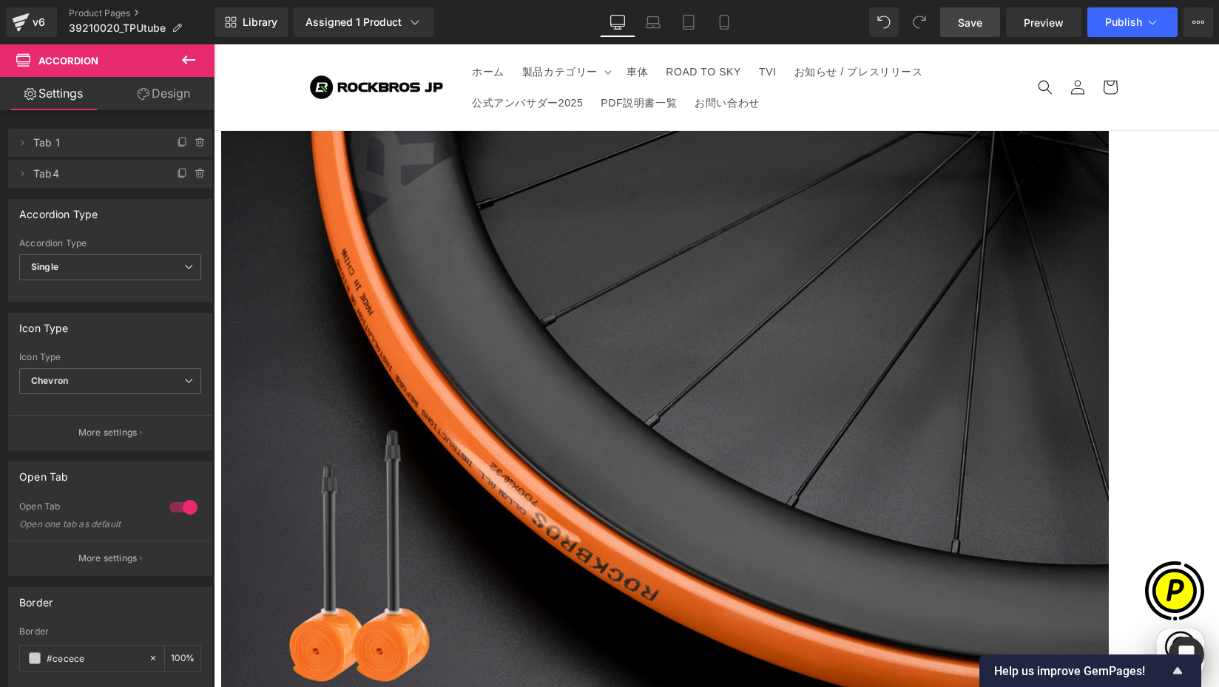
scroll to position [314, 0]
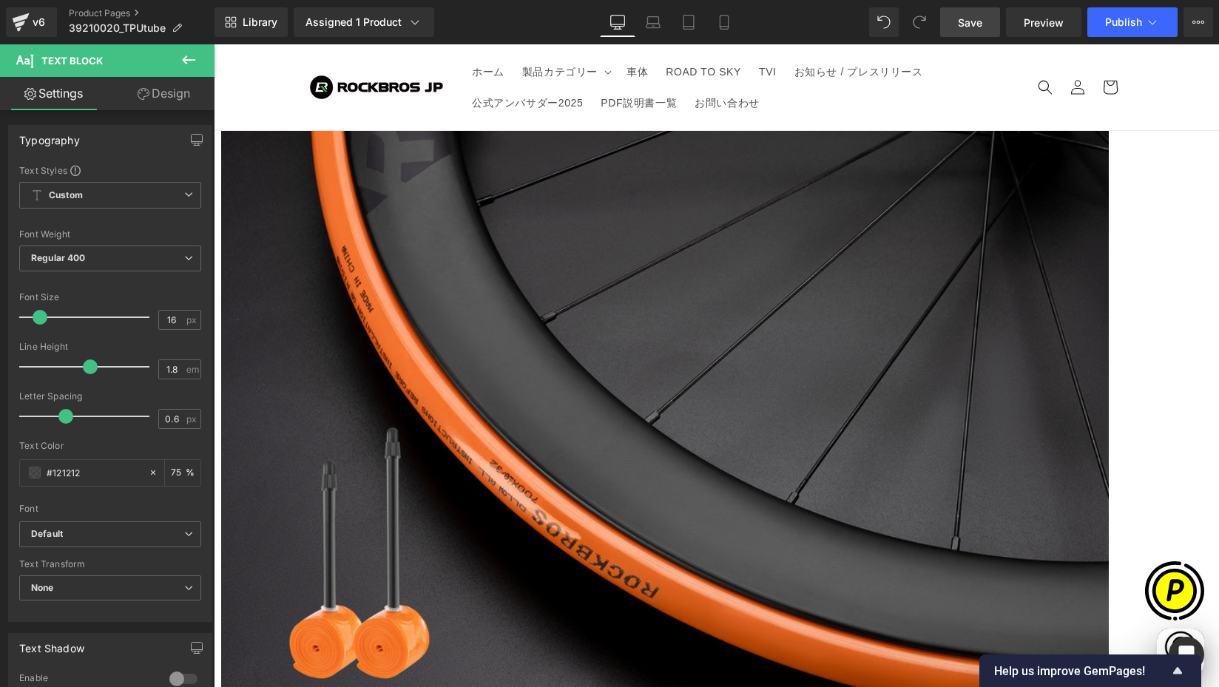
scroll to position [0, 866]
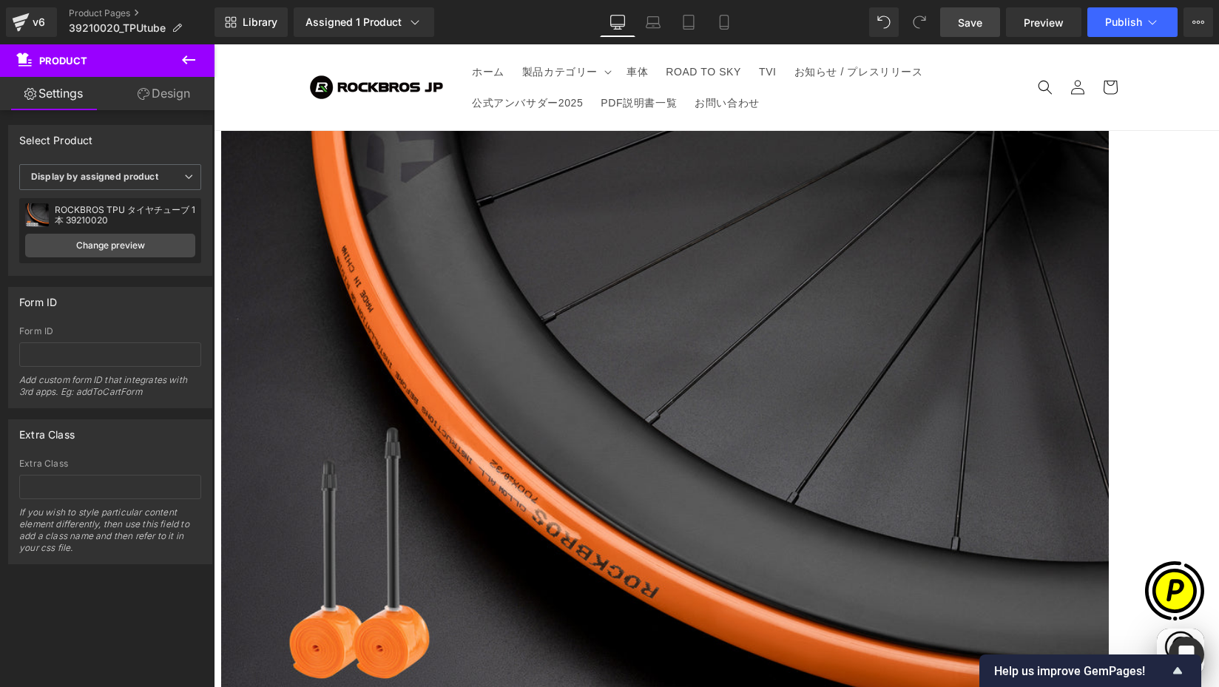
scroll to position [0, 289]
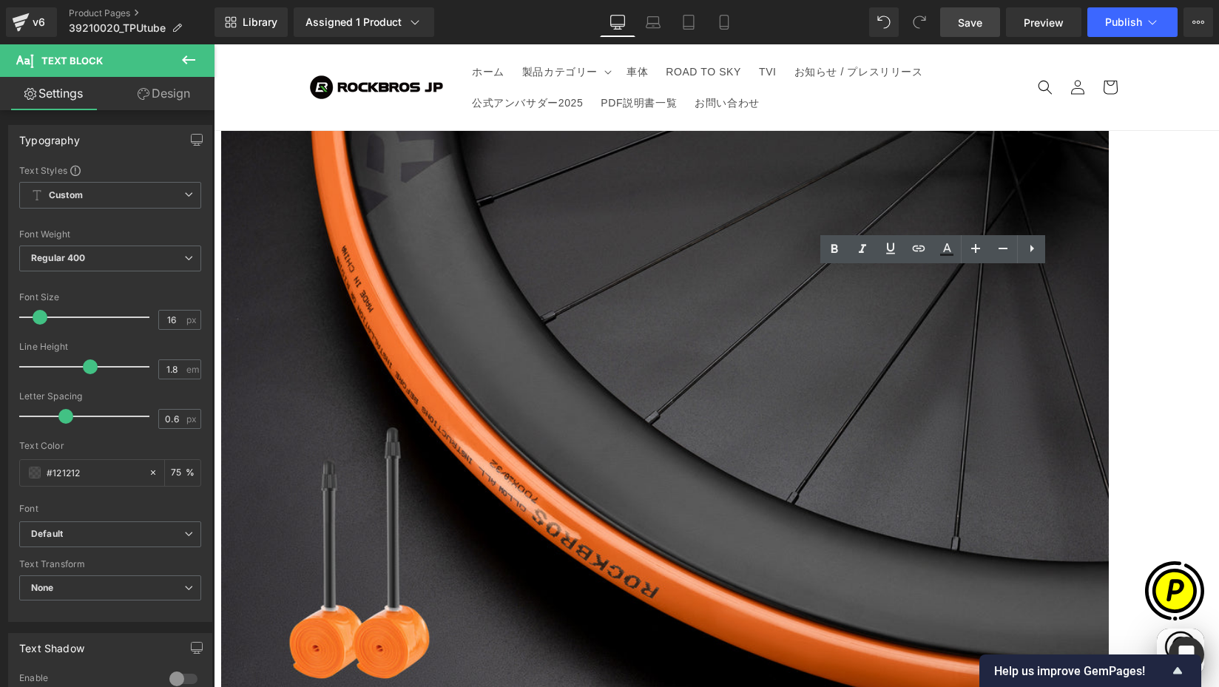
drag, startPoint x: 733, startPoint y: 406, endPoint x: 1006, endPoint y: 408, distance: 273.0
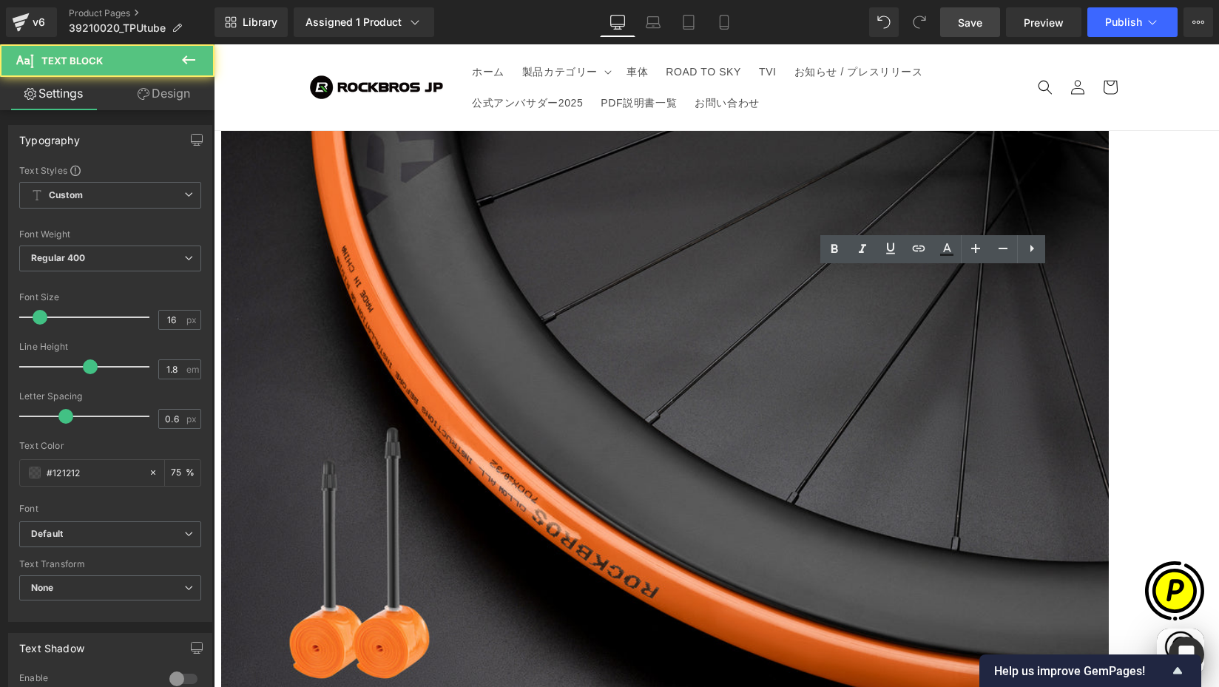
drag, startPoint x: 735, startPoint y: 405, endPoint x: 862, endPoint y: 425, distance: 128.8
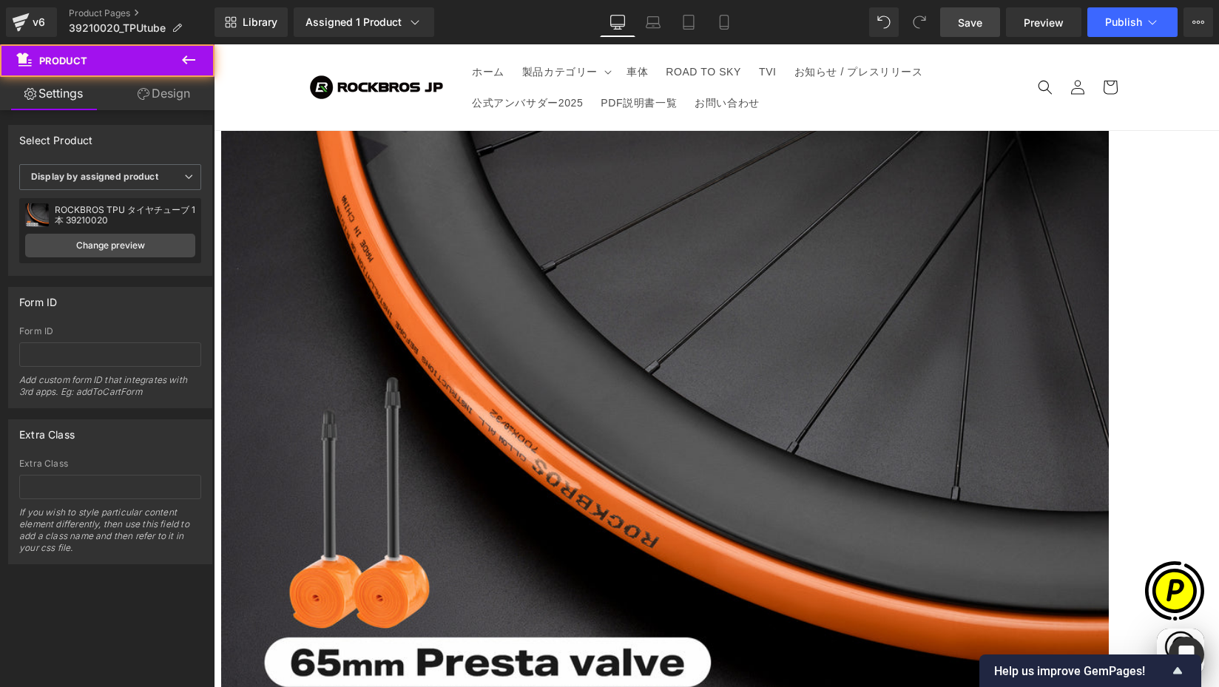
scroll to position [0, 0]
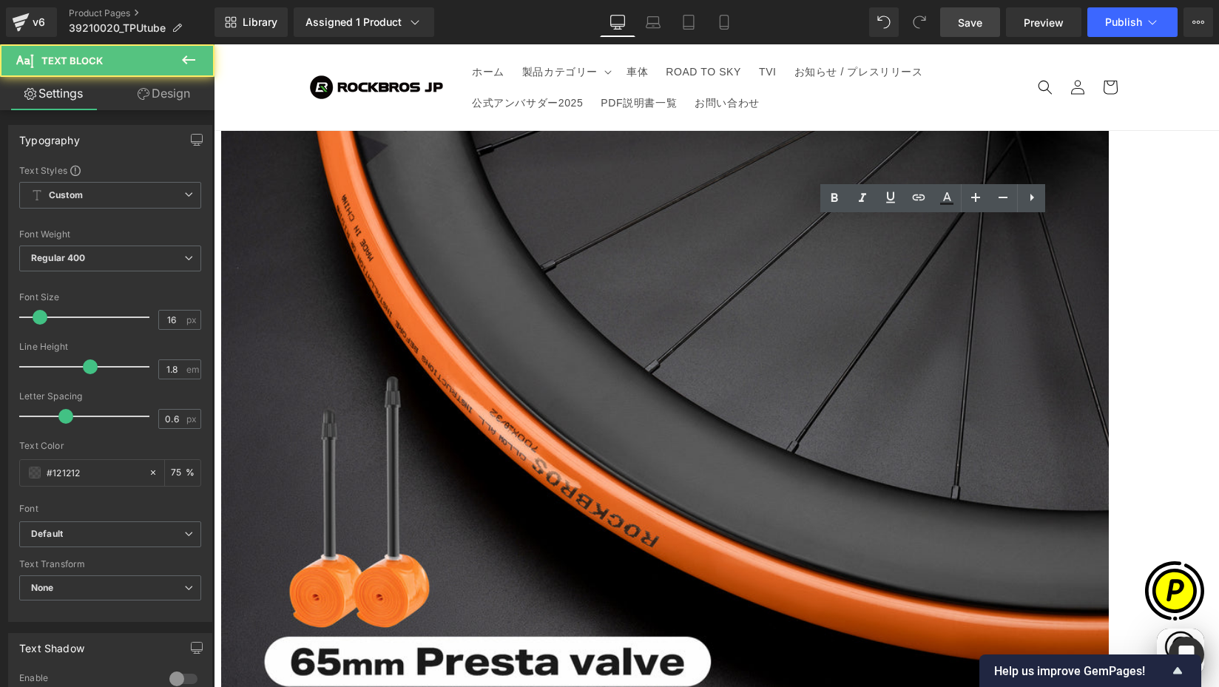
drag, startPoint x: 734, startPoint y: 501, endPoint x: 874, endPoint y: 504, distance: 139.9
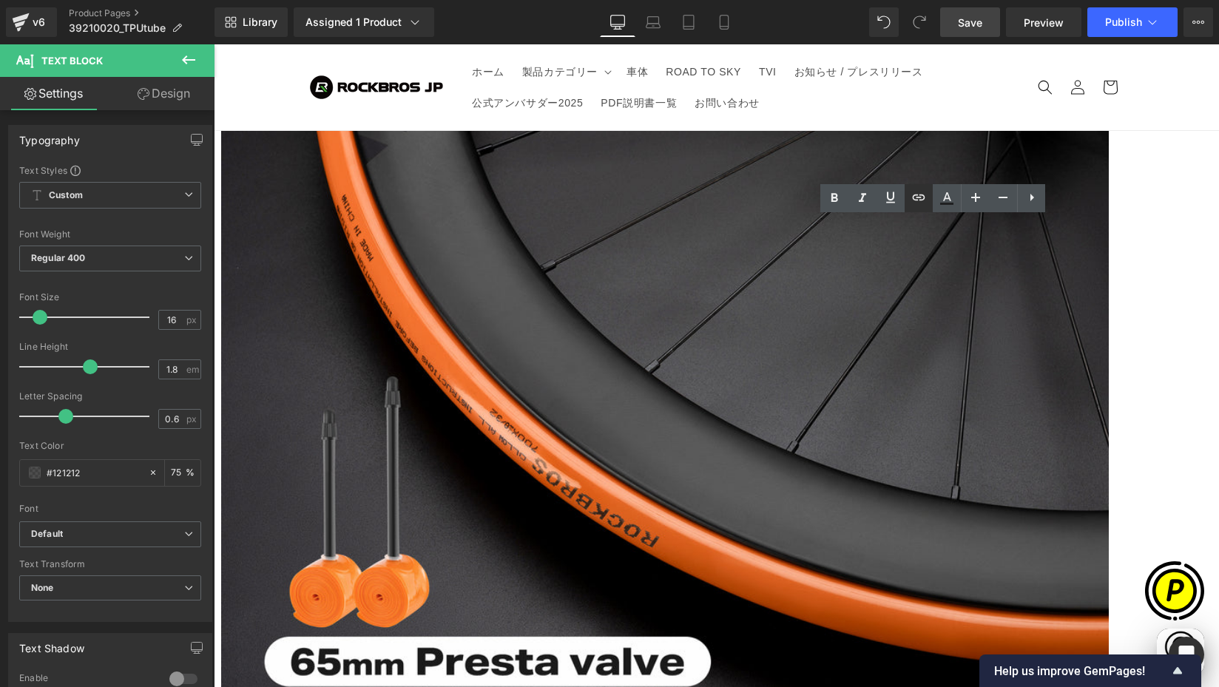
click at [914, 195] on icon at bounding box center [919, 198] width 18 height 18
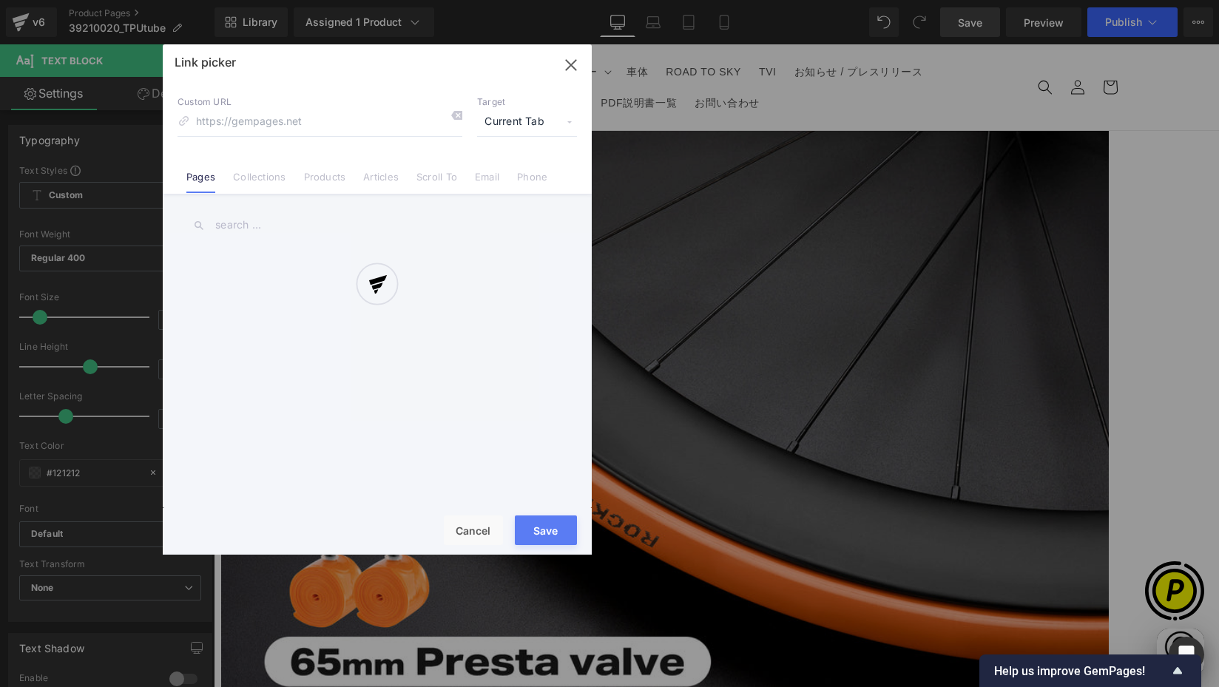
click at [1008, 0] on div "Text Color Highlight Color #333333 Edit or remove link: Edit - Unlink - Cancel …" at bounding box center [609, 0] width 1219 height 0
click at [513, 128] on div at bounding box center [377, 299] width 429 height 511
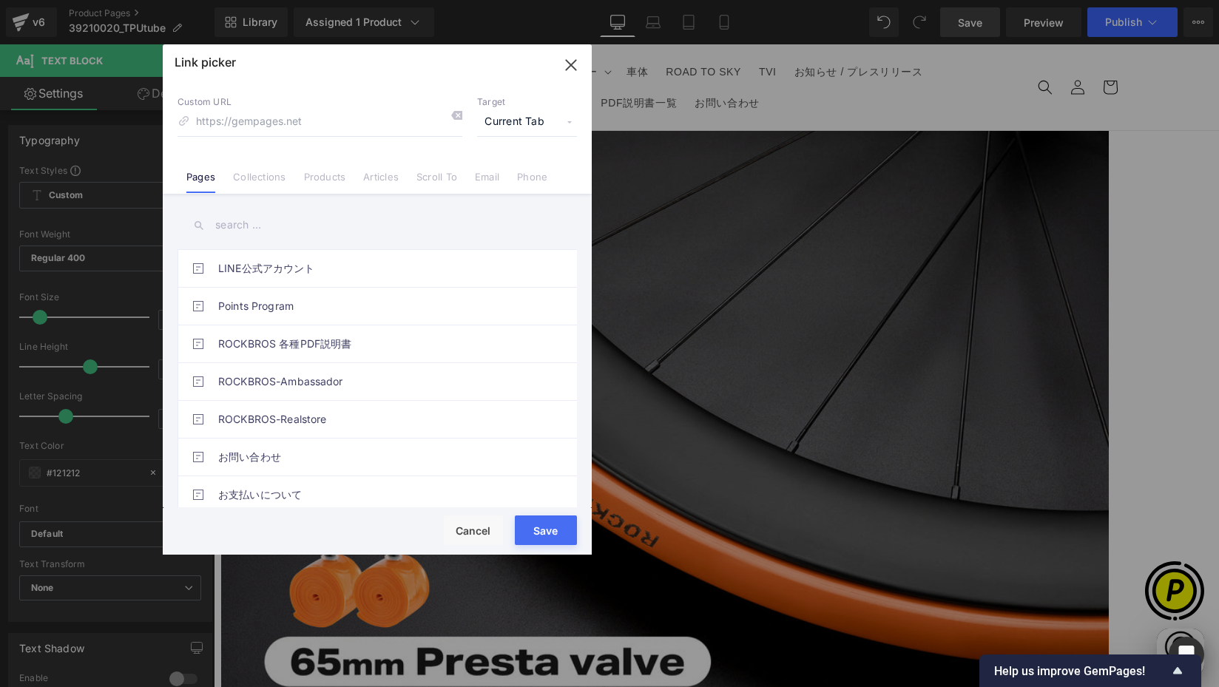
click at [511, 121] on span "Current Tab" at bounding box center [527, 122] width 100 height 28
click at [494, 172] on li "New Tab" at bounding box center [527, 175] width 115 height 26
click at [269, 127] on input at bounding box center [320, 122] width 285 height 28
paste input "https://rockbros.jp/products/rockbros-390009"
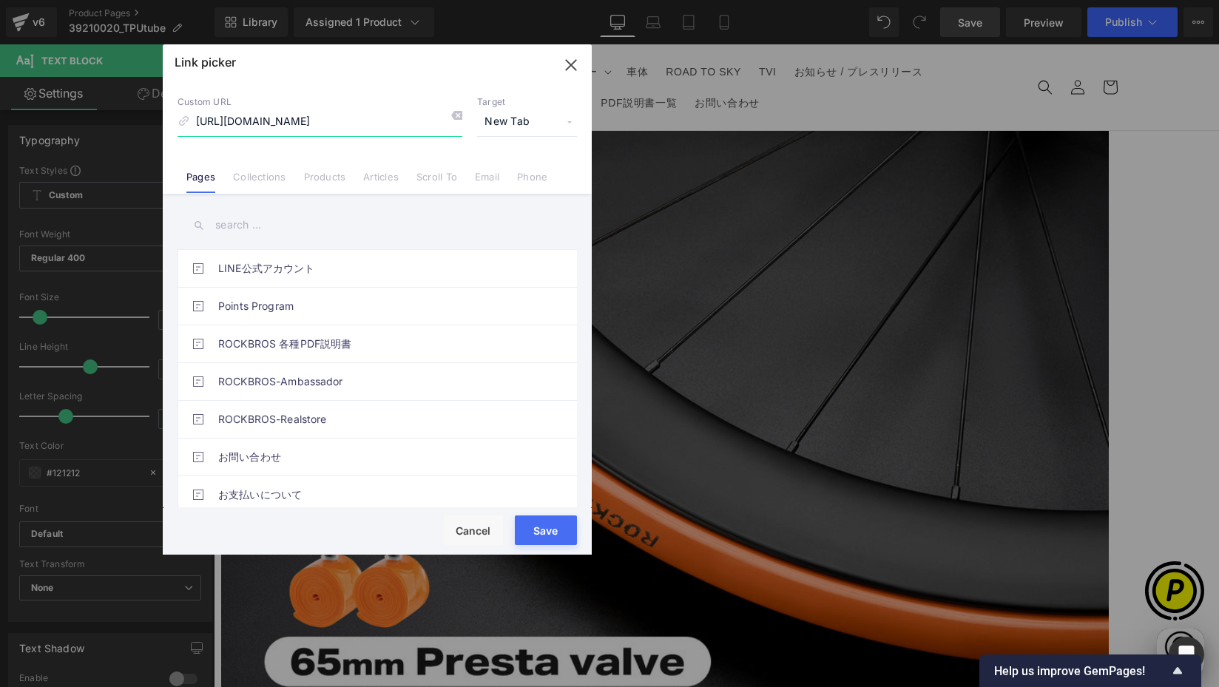
type input "https://rockbros.jp/products/rockbros-390009"
drag, startPoint x: 542, startPoint y: 526, endPoint x: 465, endPoint y: 447, distance: 110.9
click at [542, 526] on button "Save" at bounding box center [546, 531] width 62 height 30
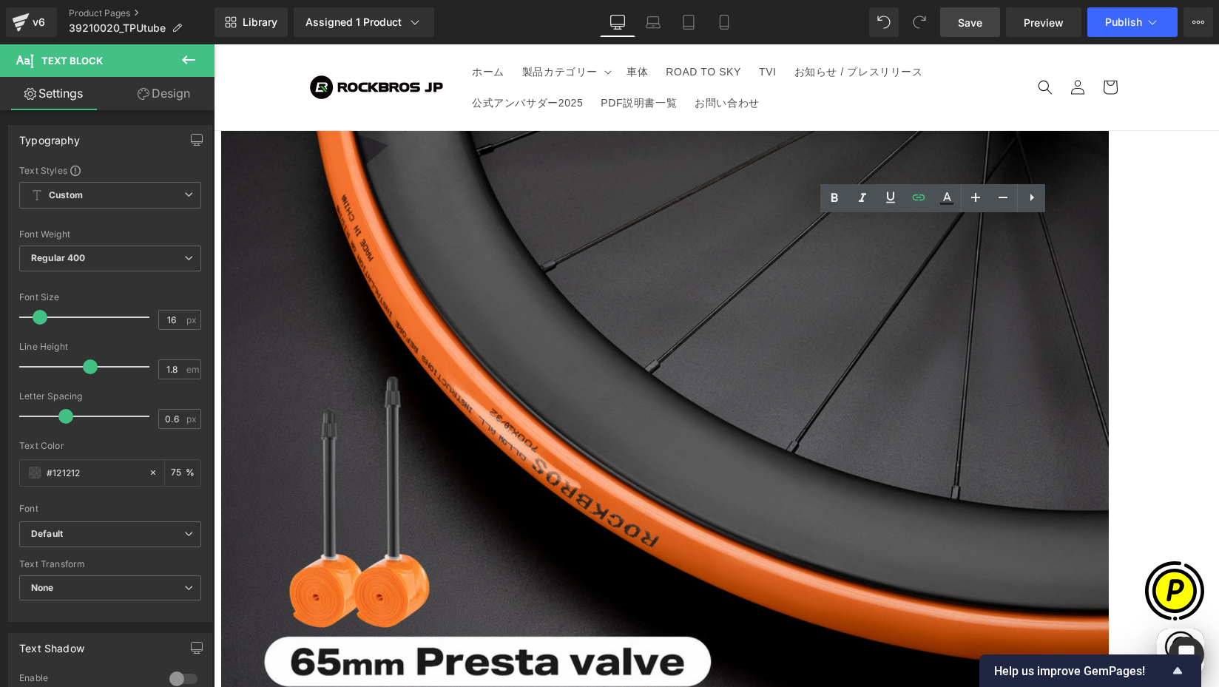
scroll to position [0, 0]
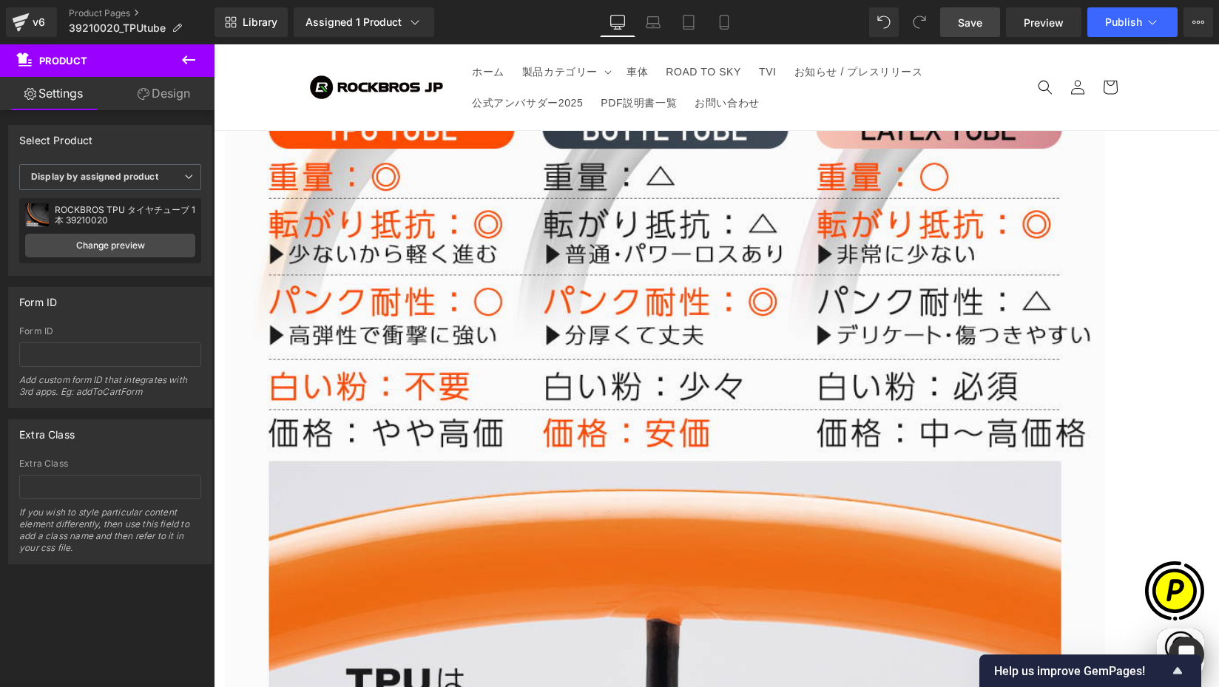
scroll to position [0, 289]
click at [214, 44] on icon at bounding box center [214, 44] width 0 height 0
click at [214, 44] on span at bounding box center [214, 44] width 0 height 0
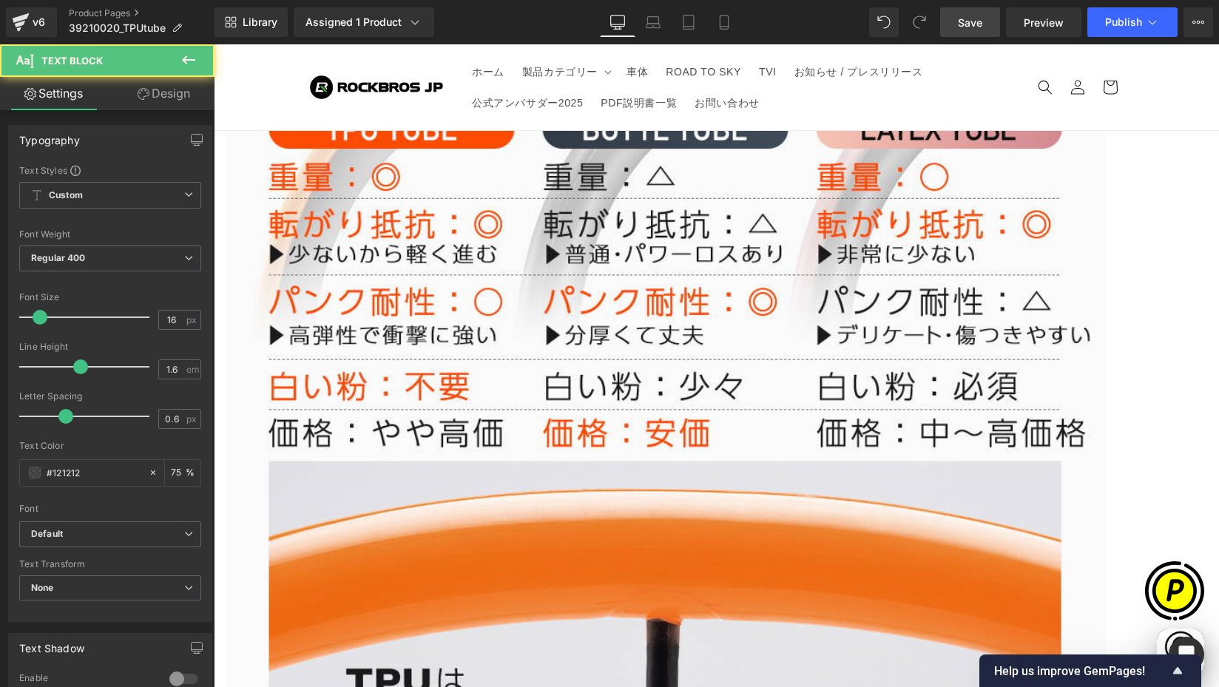
drag, startPoint x: 419, startPoint y: 461, endPoint x: 358, endPoint y: 448, distance: 62.0
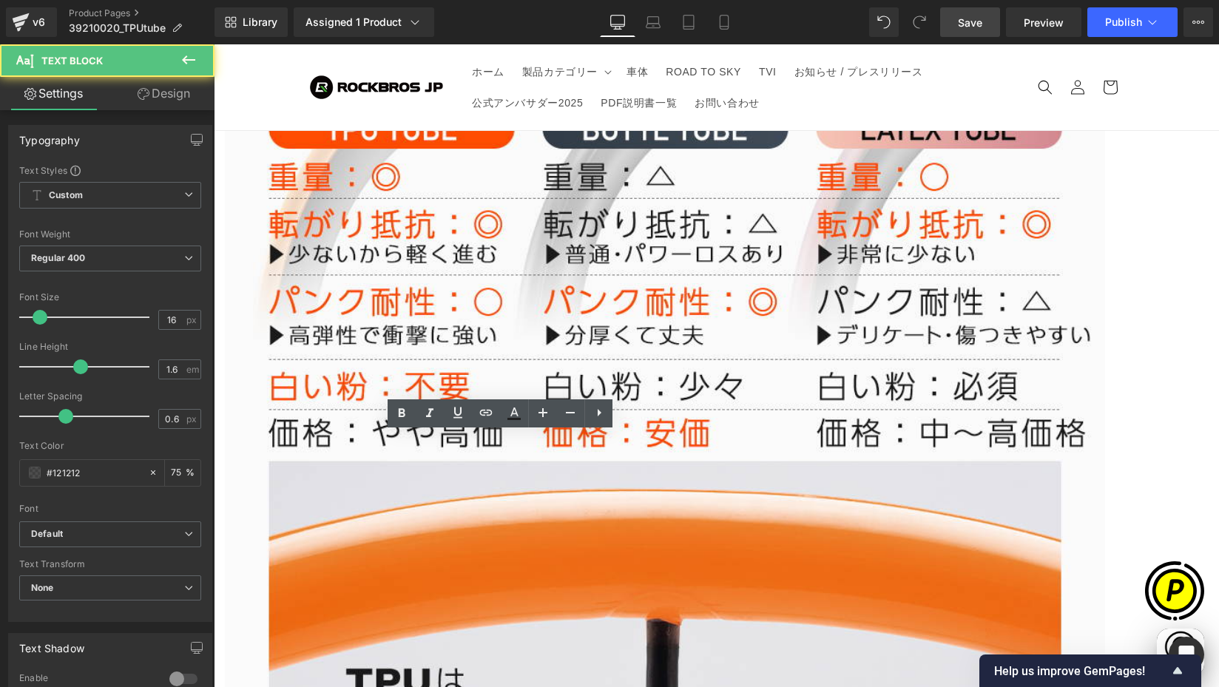
drag, startPoint x: 347, startPoint y: 449, endPoint x: 385, endPoint y: 450, distance: 37.7
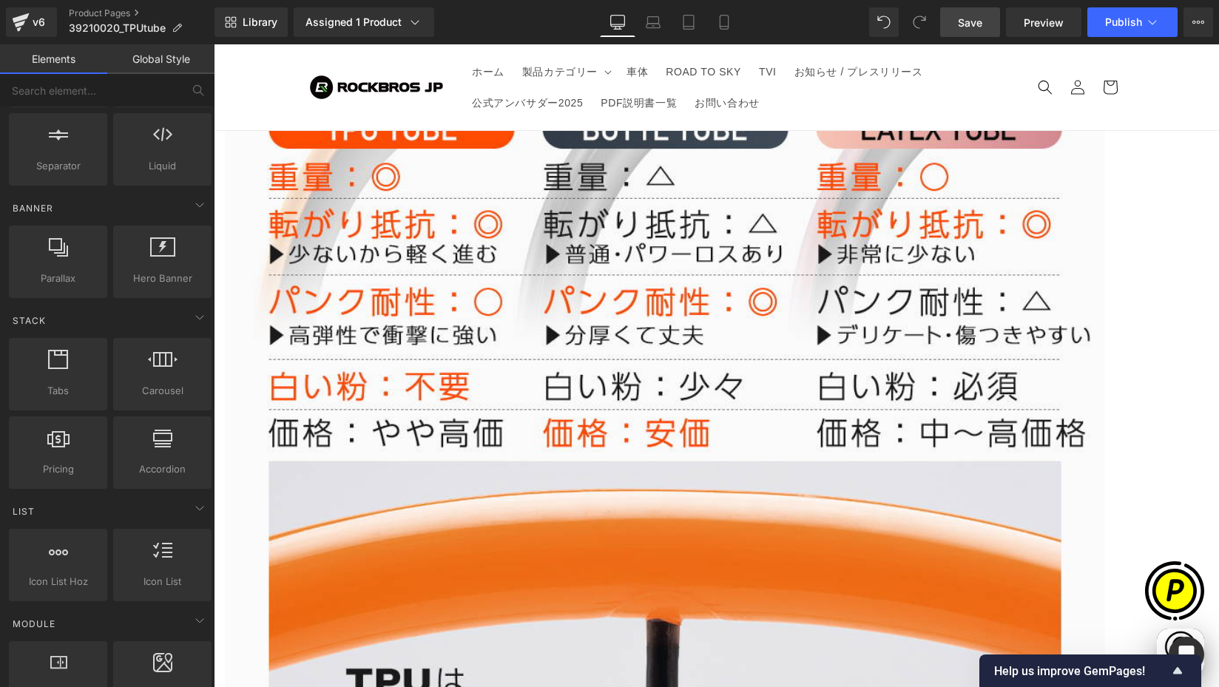
click at [214, 44] on span "Row" at bounding box center [214, 44] width 0 height 0
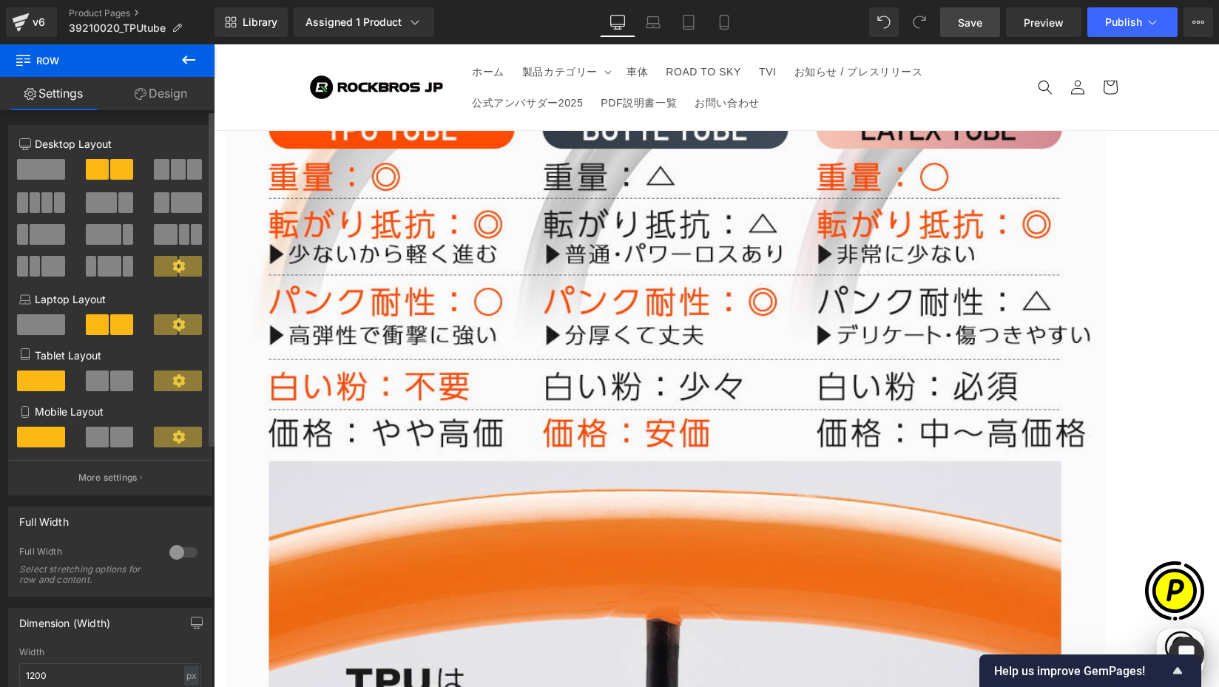
drag, startPoint x: 36, startPoint y: 173, endPoint x: 207, endPoint y: 292, distance: 207.9
click at [36, 173] on span at bounding box center [41, 169] width 48 height 21
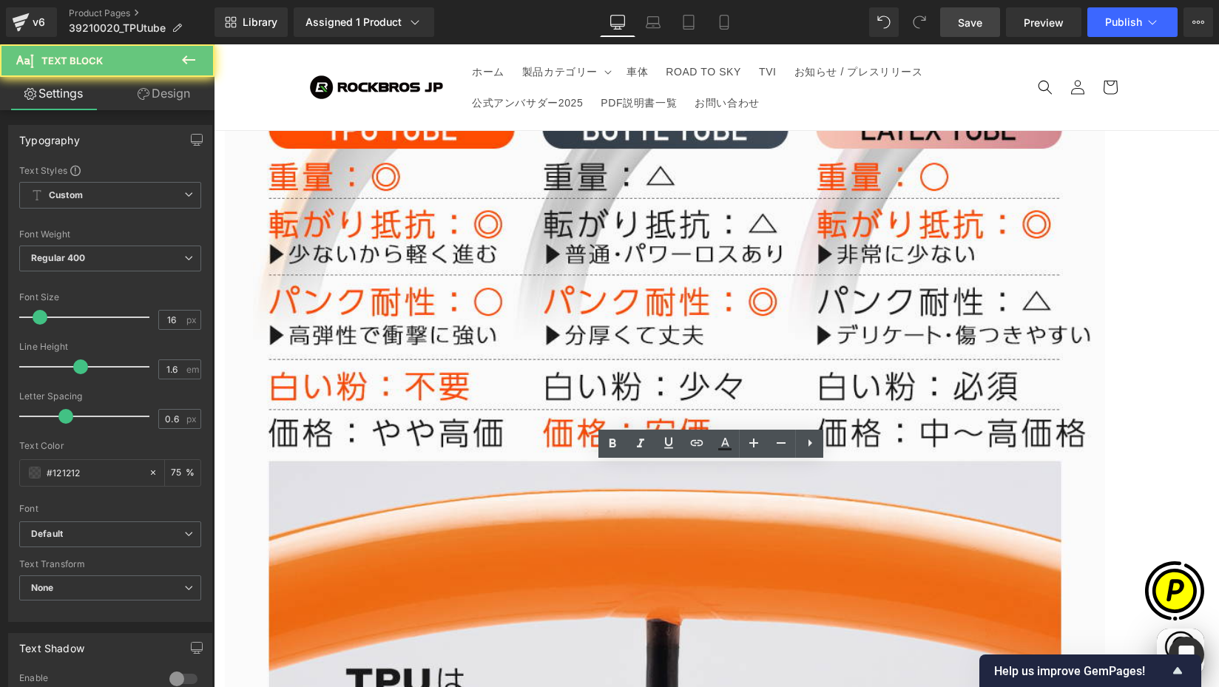
scroll to position [0, 0]
drag, startPoint x: 294, startPoint y: 476, endPoint x: 597, endPoint y: 487, distance: 302.8
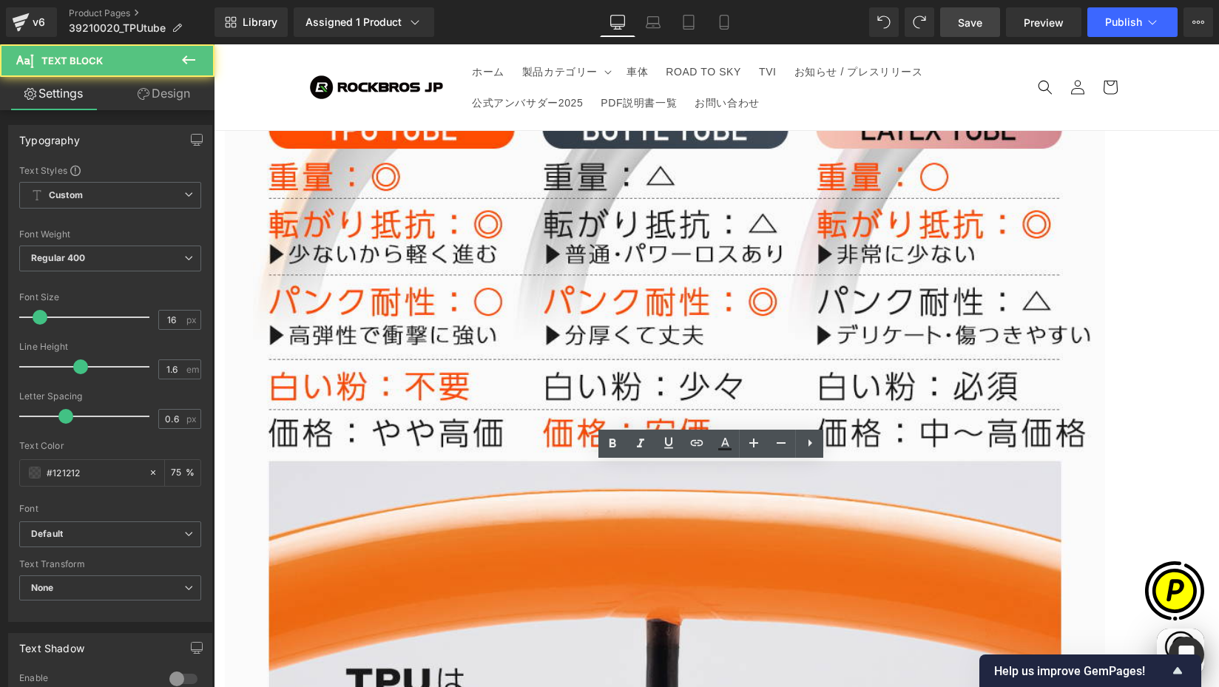
drag, startPoint x: 297, startPoint y: 476, endPoint x: 542, endPoint y: 477, distance: 245.6
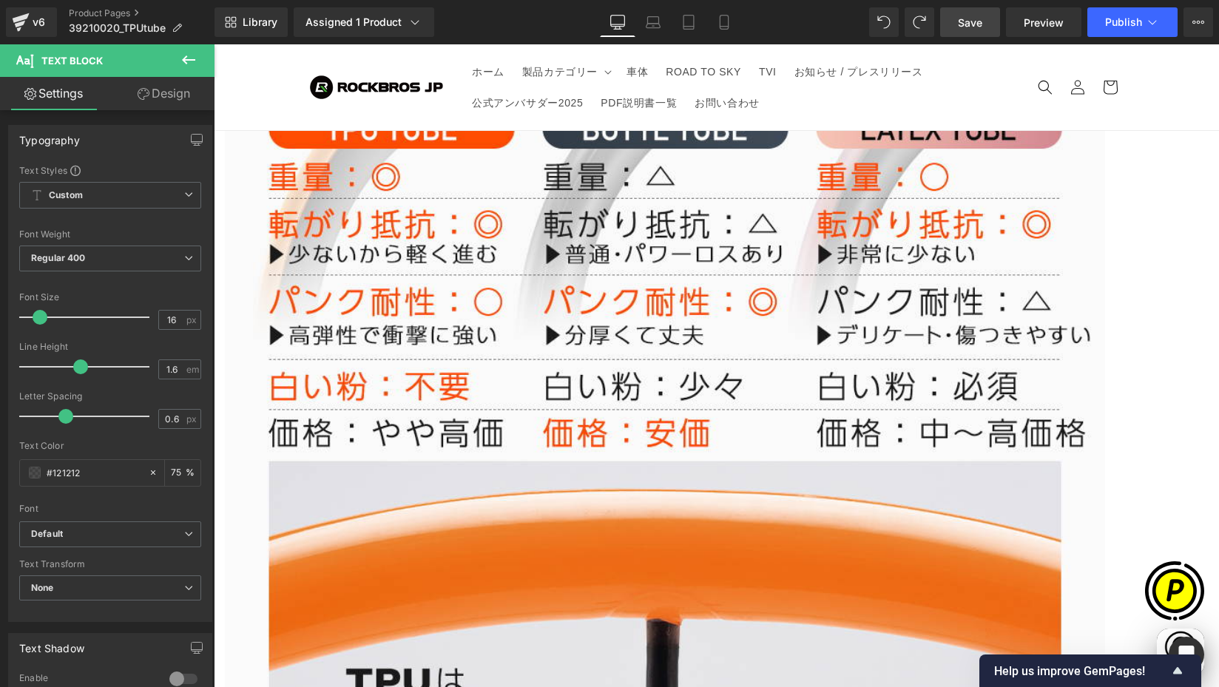
scroll to position [0, 577]
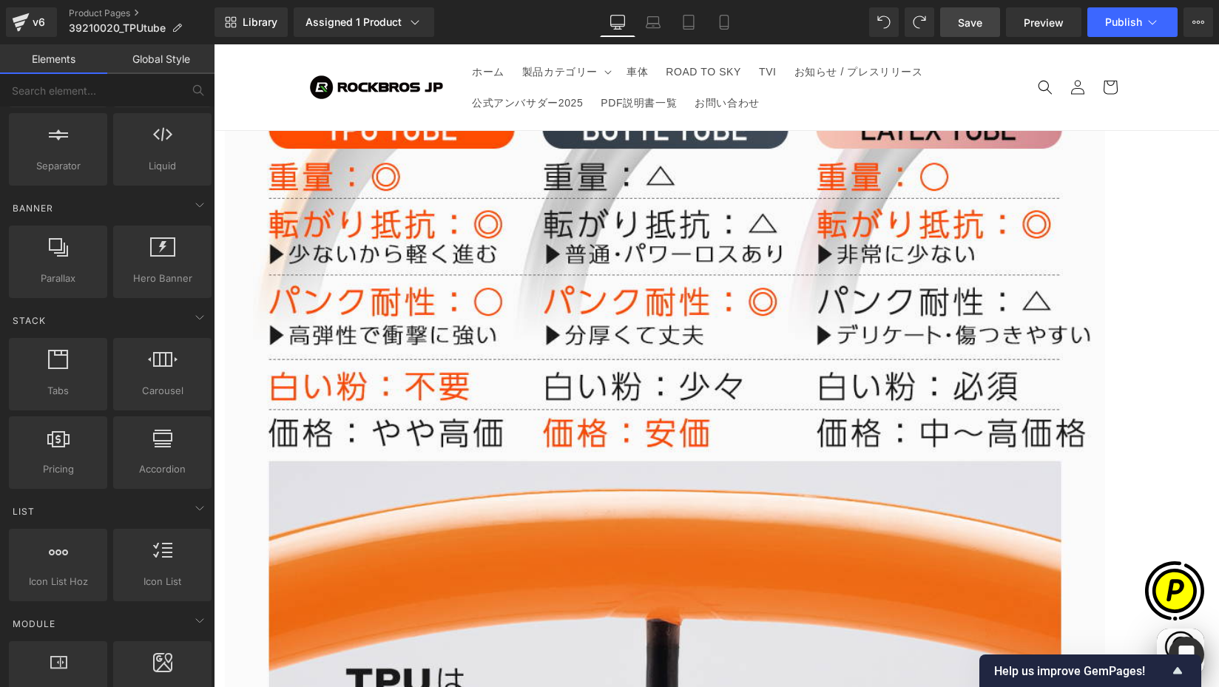
scroll to position [0, 866]
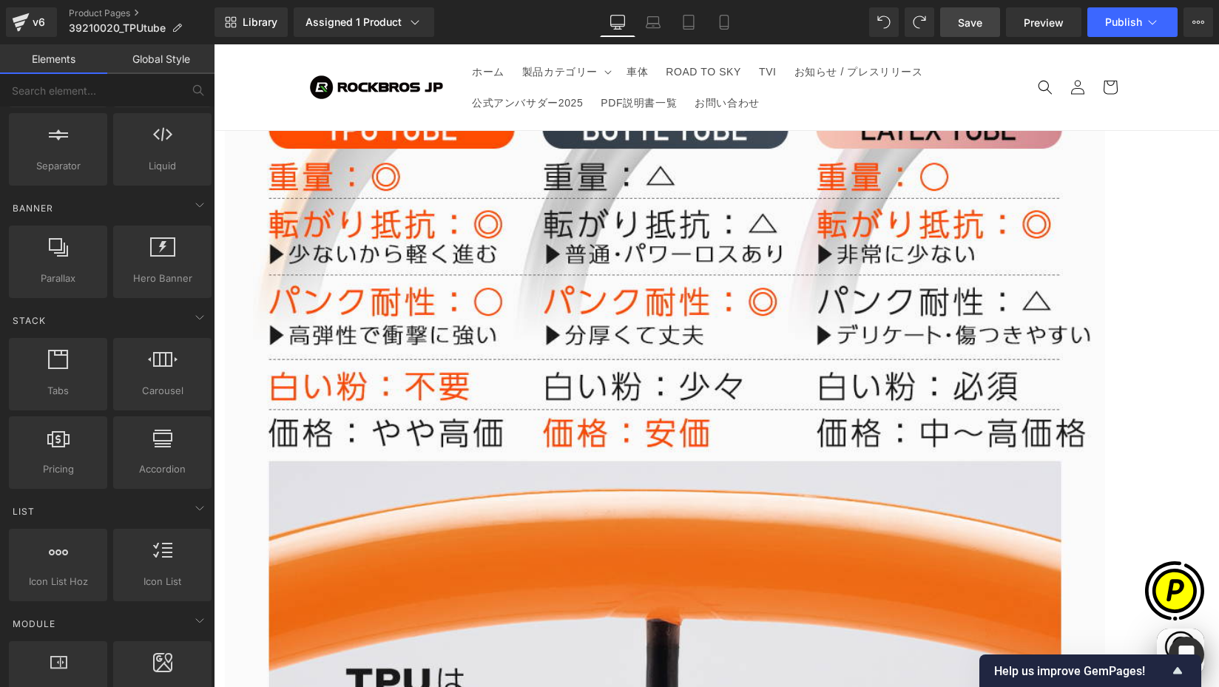
scroll to position [0, 289]
drag, startPoint x: 567, startPoint y: 496, endPoint x: 549, endPoint y: 501, distance: 19.0
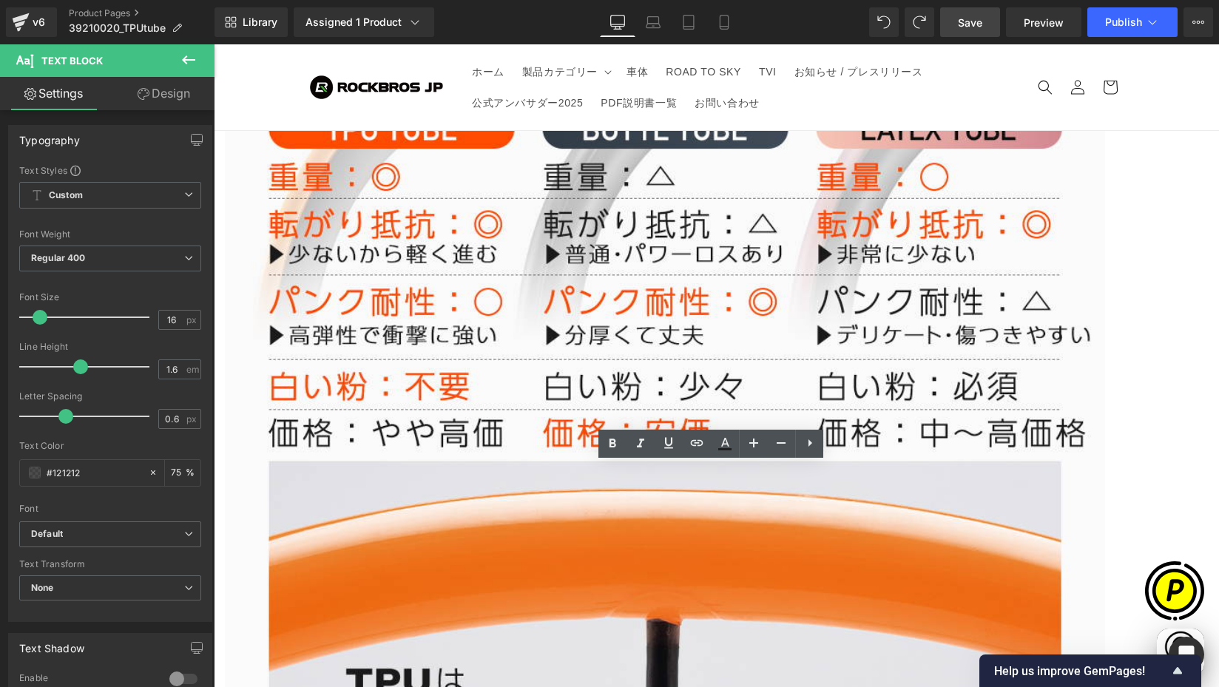
drag, startPoint x: 547, startPoint y: 497, endPoint x: 707, endPoint y: 499, distance: 160.6
click at [695, 445] on icon at bounding box center [697, 443] width 13 height 6
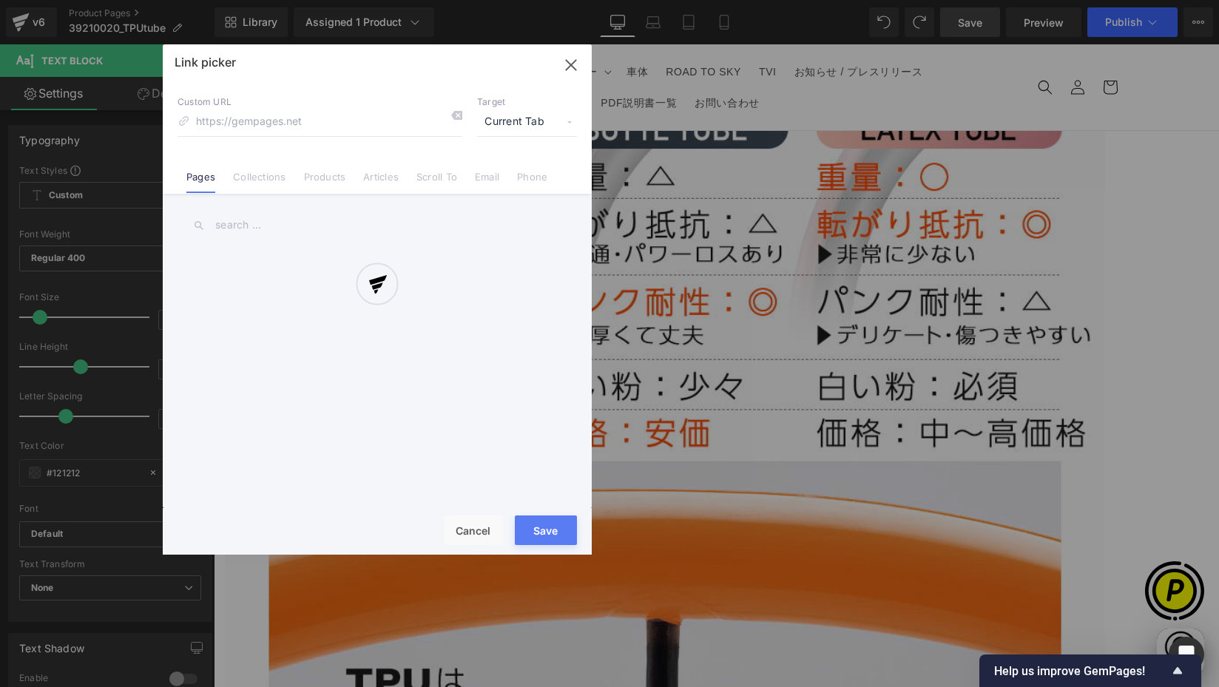
click at [821, 0] on div "Text Color Highlight Color #333333 Edit or remove link: Edit - Unlink - Cancel …" at bounding box center [609, 0] width 1219 height 0
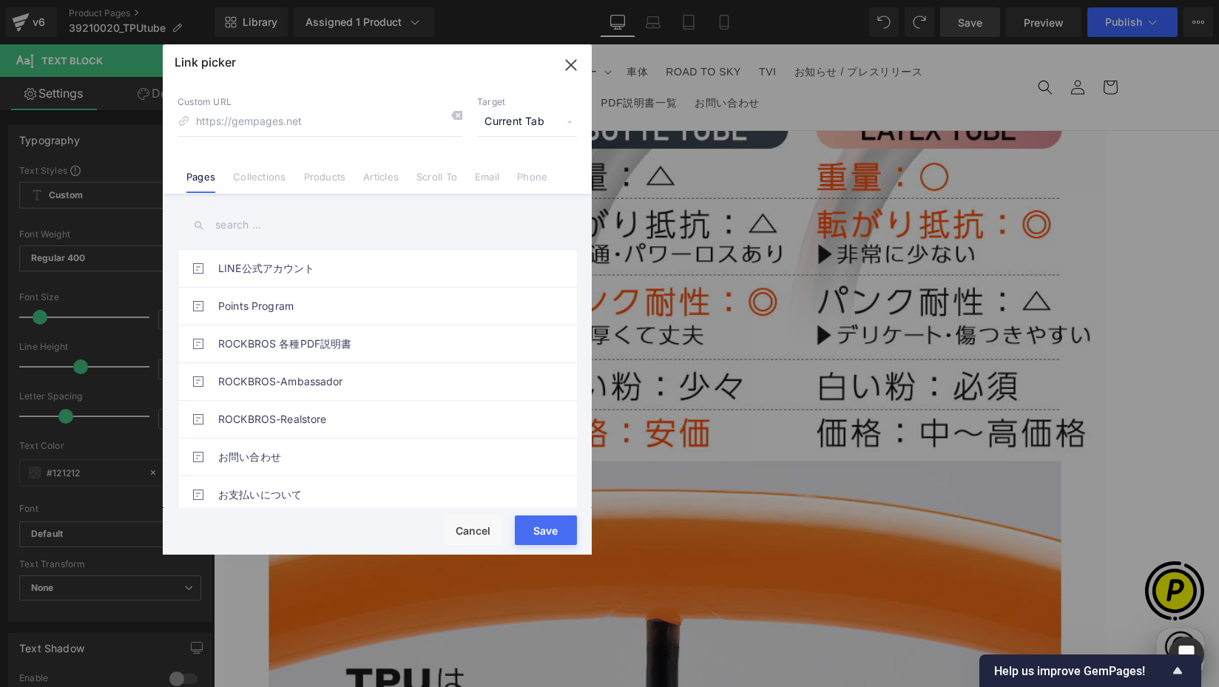
click at [529, 126] on span "Current Tab" at bounding box center [527, 122] width 100 height 28
click at [506, 175] on li "New Tab" at bounding box center [527, 175] width 115 height 26
click at [306, 129] on input at bounding box center [320, 122] width 285 height 28
paste input "https://rockbros.jp/products/rockbros-390009"
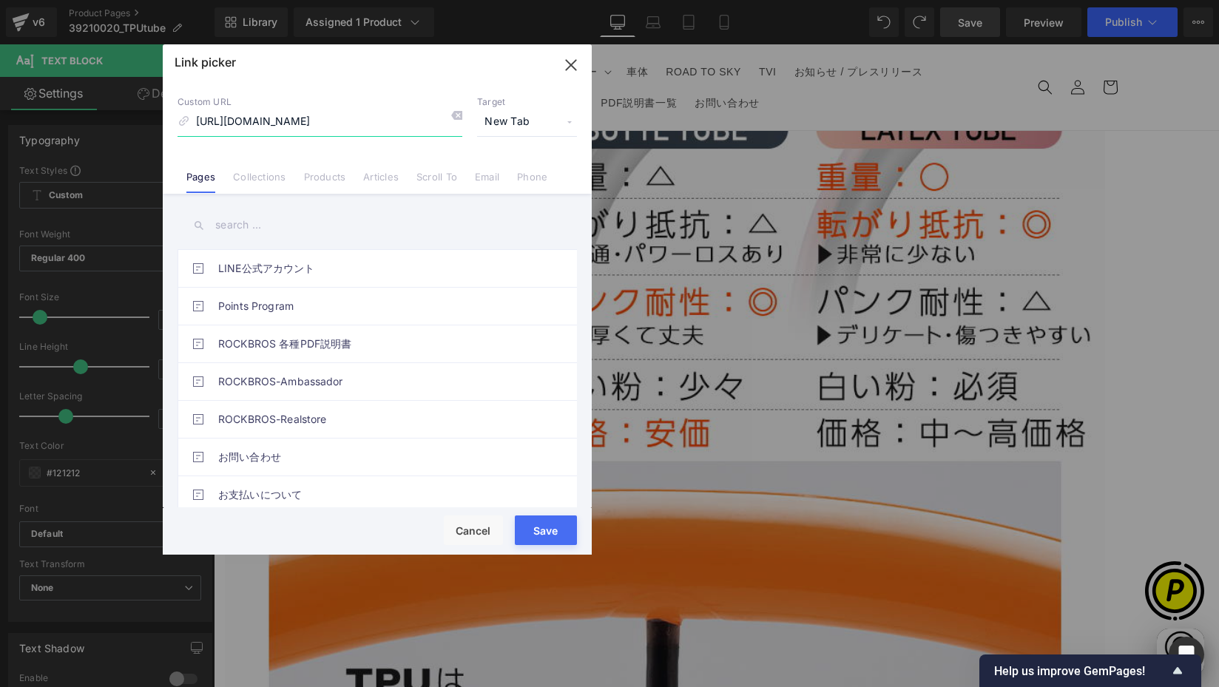
type input "https://rockbros.jp/products/rockbros-390009"
drag, startPoint x: 545, startPoint y: 532, endPoint x: 568, endPoint y: 474, distance: 62.8
click at [545, 532] on button "Save" at bounding box center [546, 531] width 62 height 30
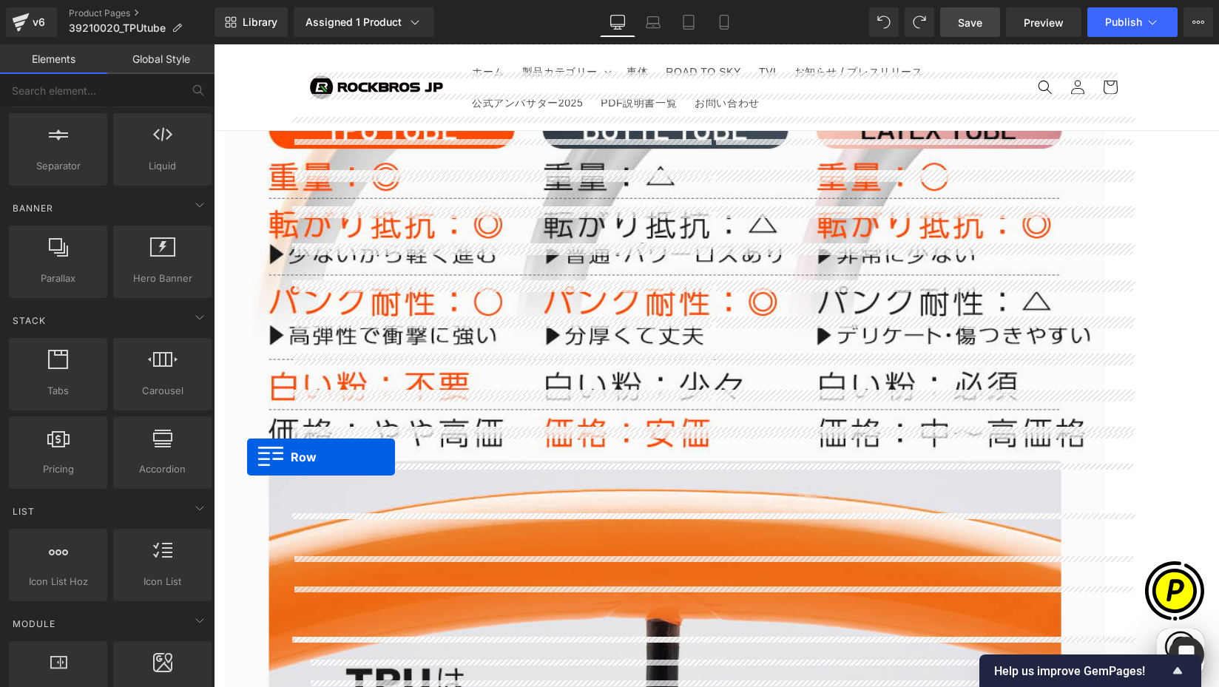
scroll to position [0, 289]
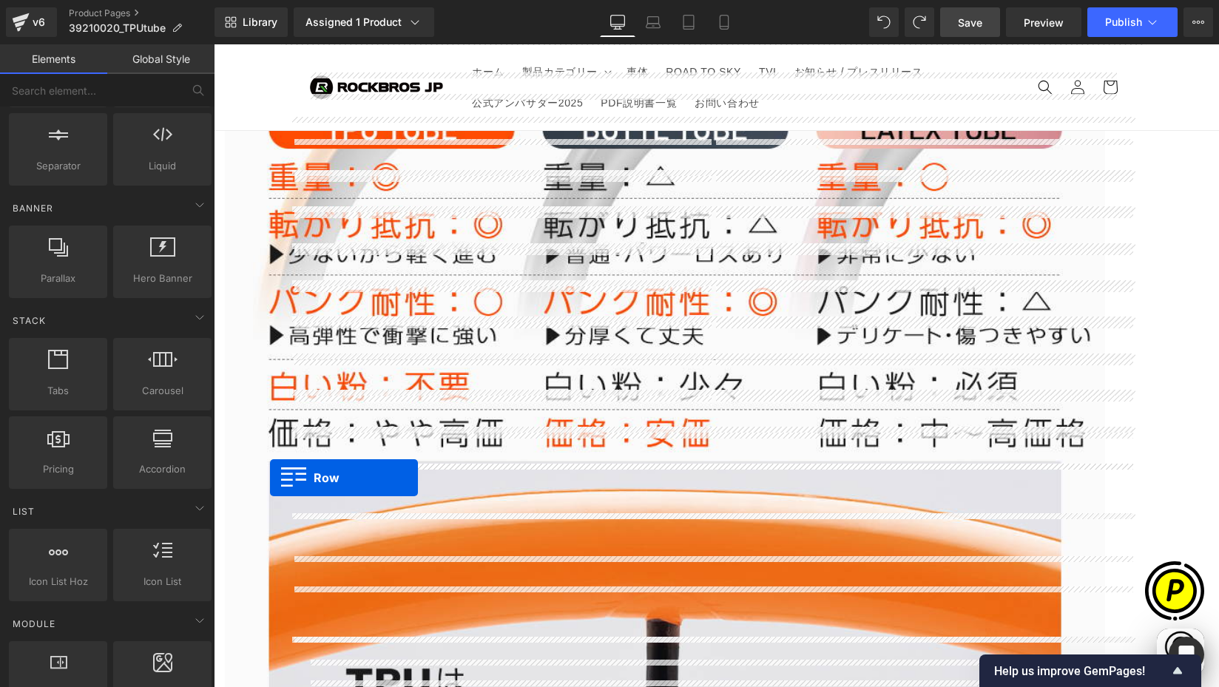
drag, startPoint x: 298, startPoint y: 525, endPoint x: 293, endPoint y: 473, distance: 52.8
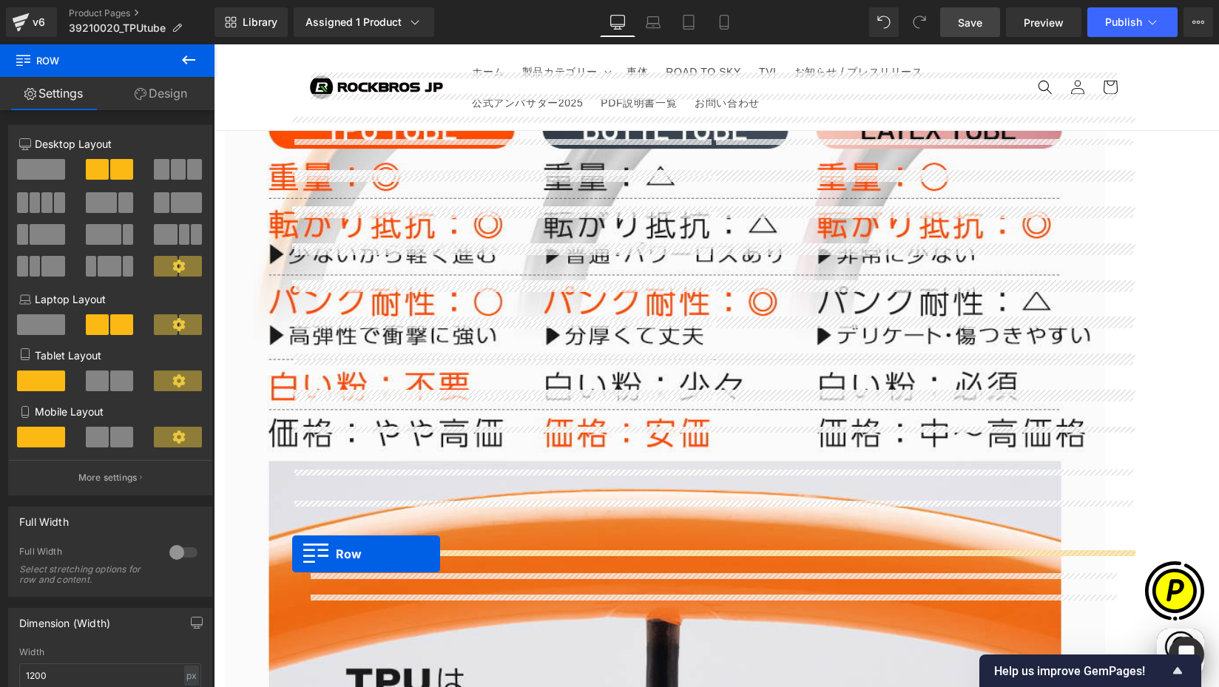
scroll to position [0, 577]
drag, startPoint x: 296, startPoint y: 437, endPoint x: 292, endPoint y: 554, distance: 117.7
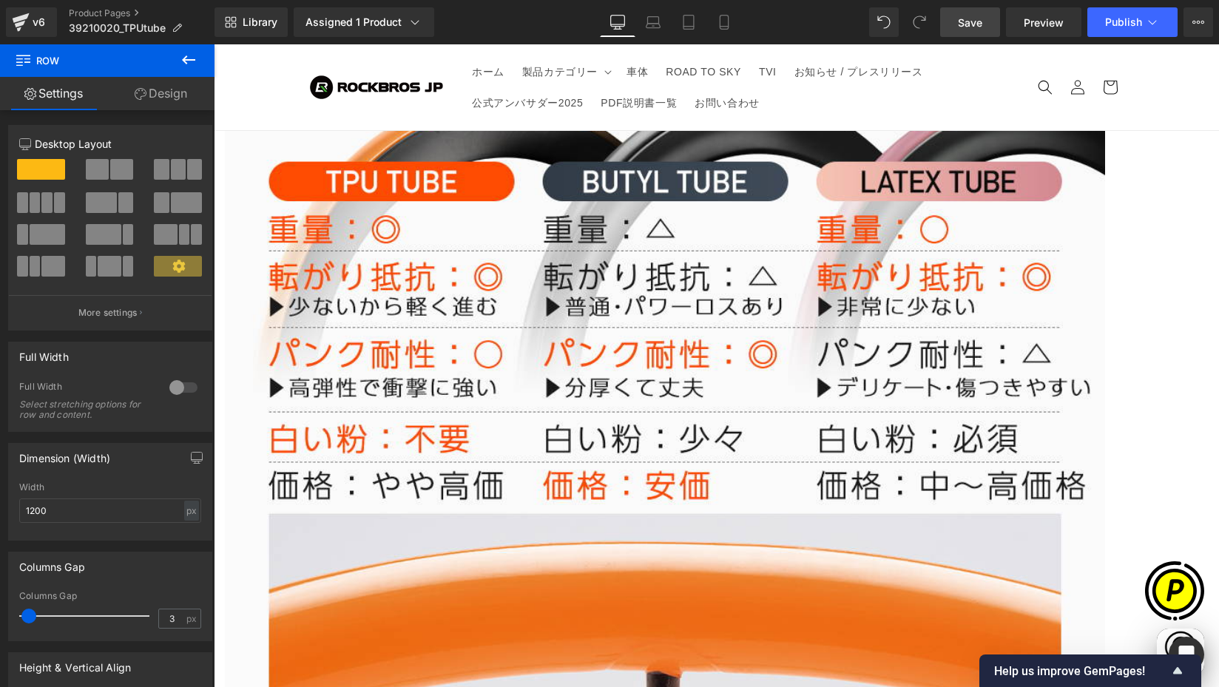
scroll to position [5577, 0]
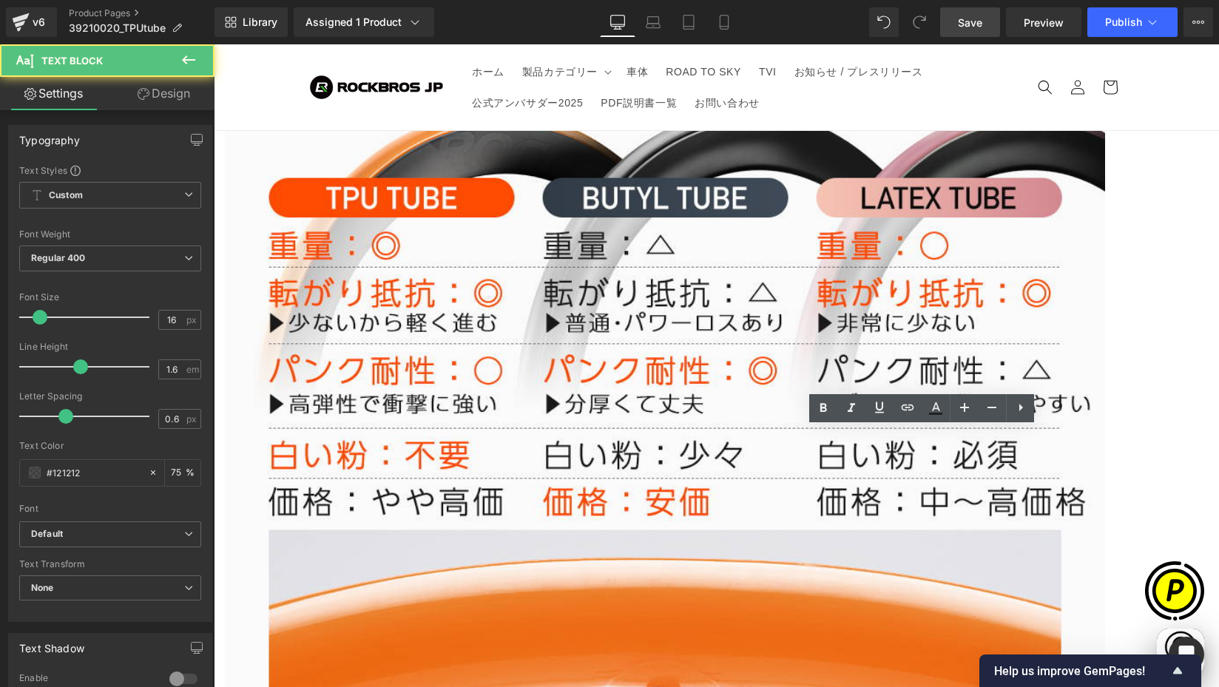
scroll to position [0, 0]
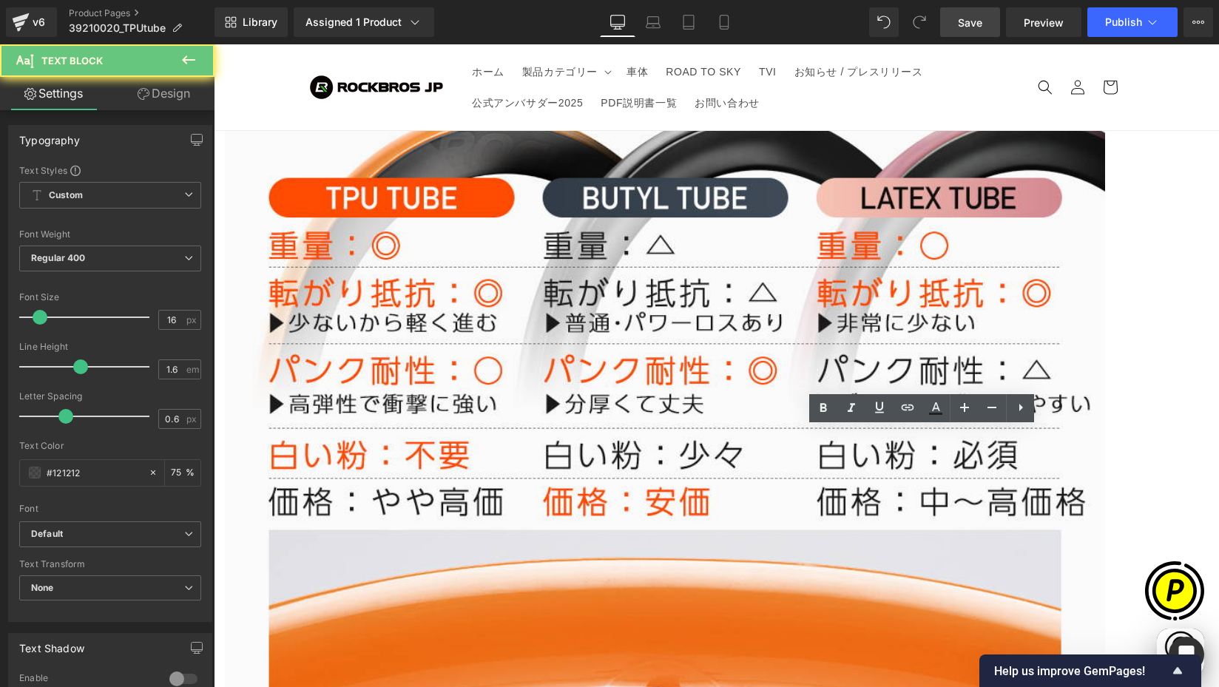
drag, startPoint x: 718, startPoint y: 441, endPoint x: 738, endPoint y: 444, distance: 20.2
copy p "約"
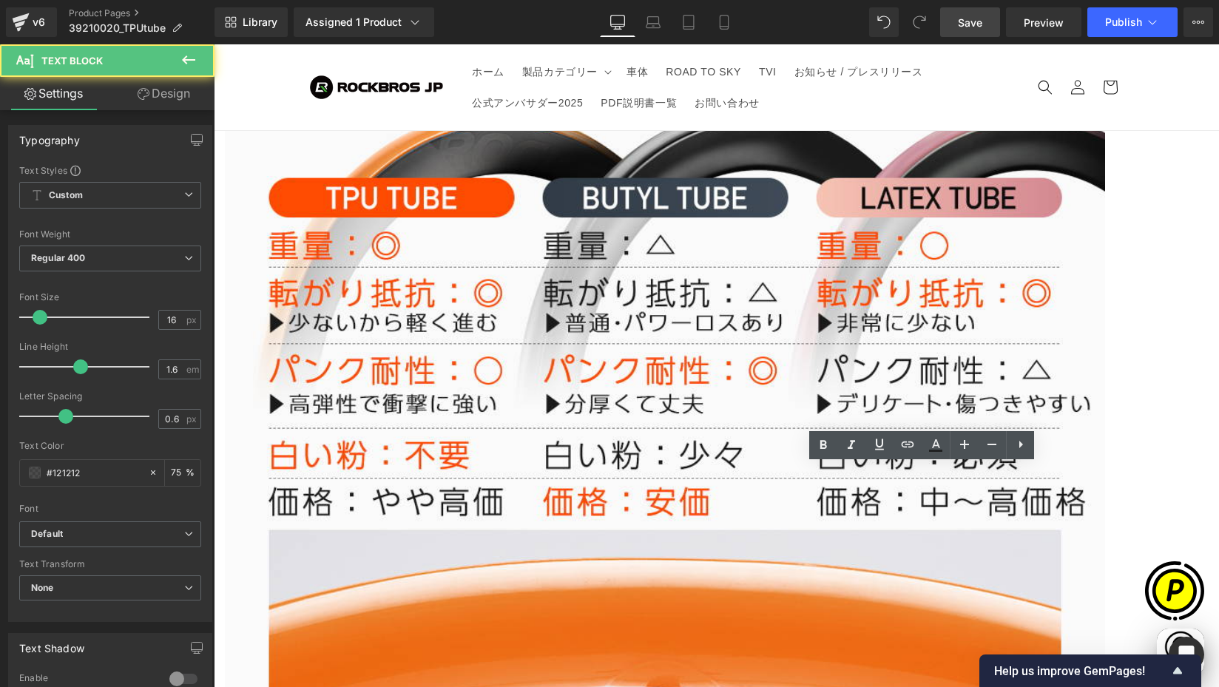
scroll to position [0, 289]
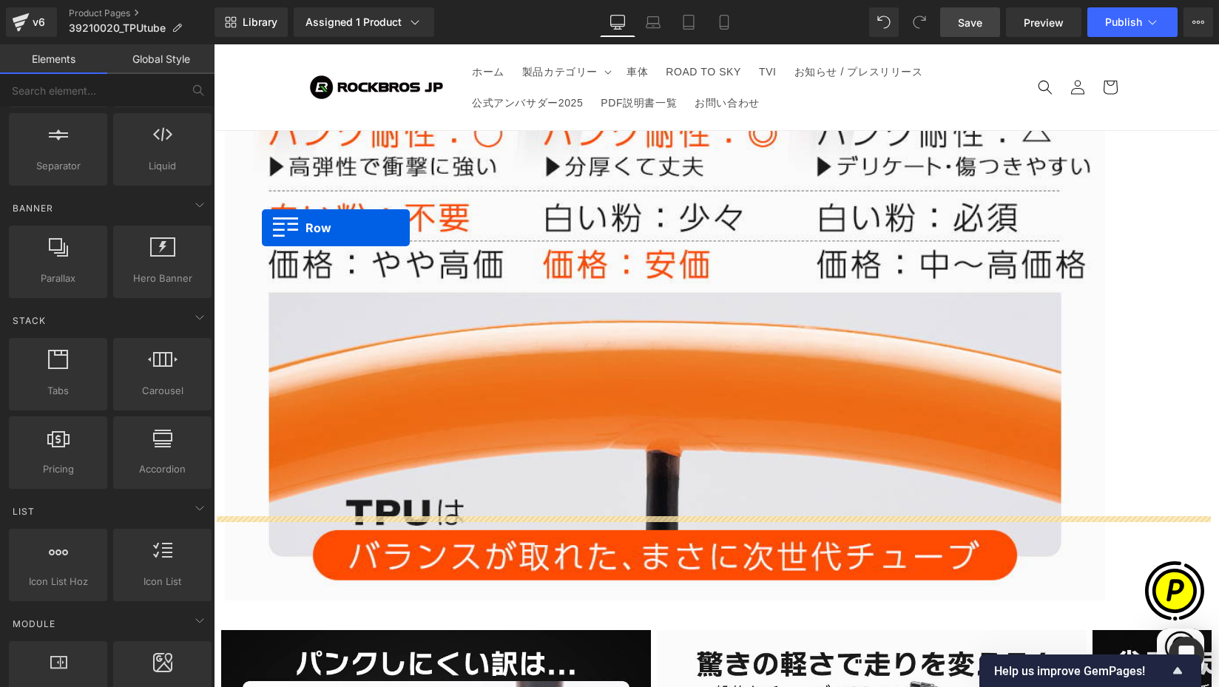
scroll to position [0, 866]
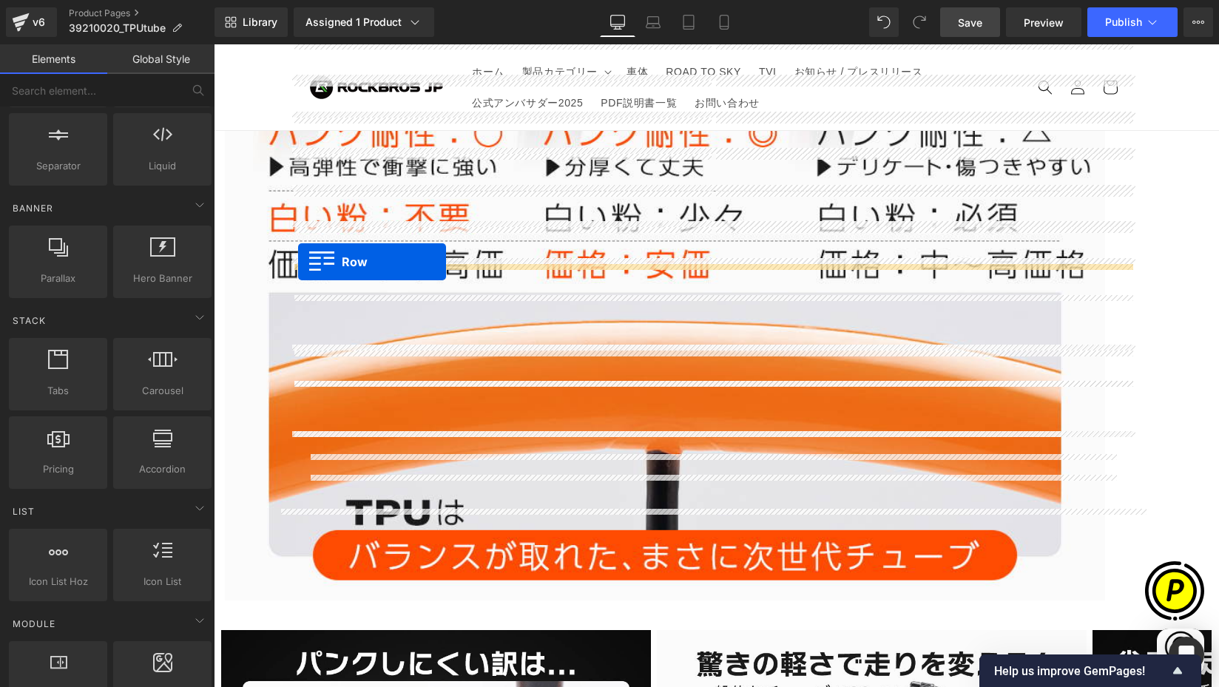
drag, startPoint x: 305, startPoint y: 526, endPoint x: 298, endPoint y: 262, distance: 264.2
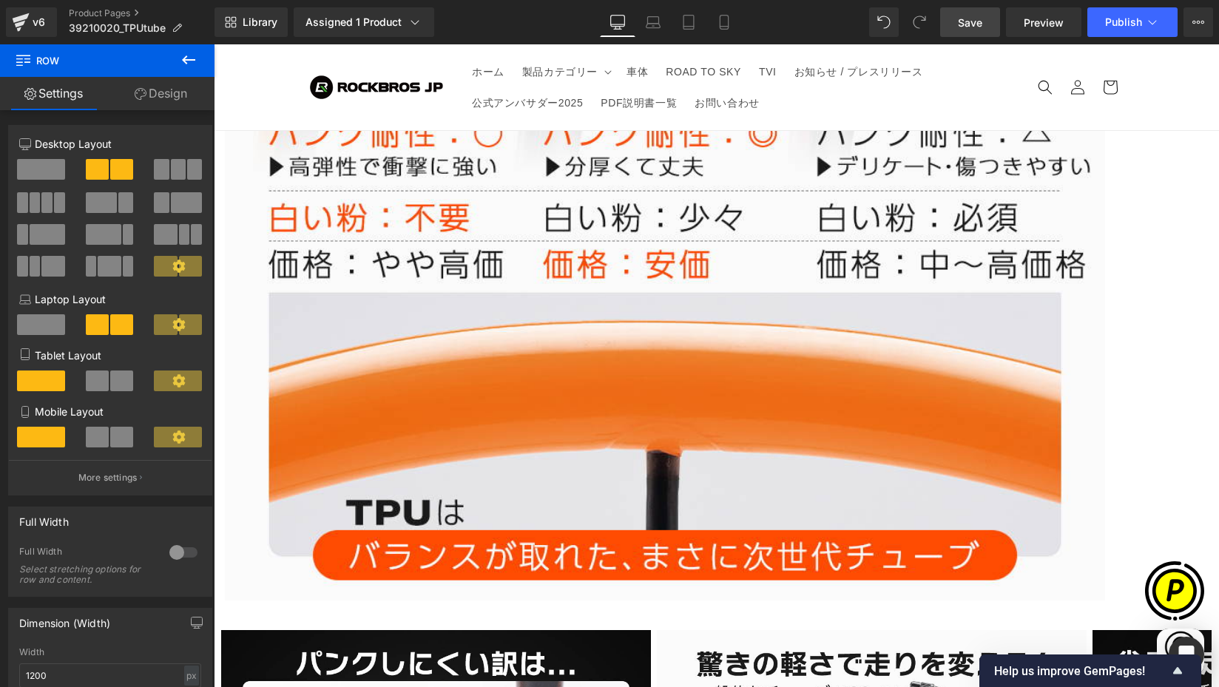
scroll to position [0, 0]
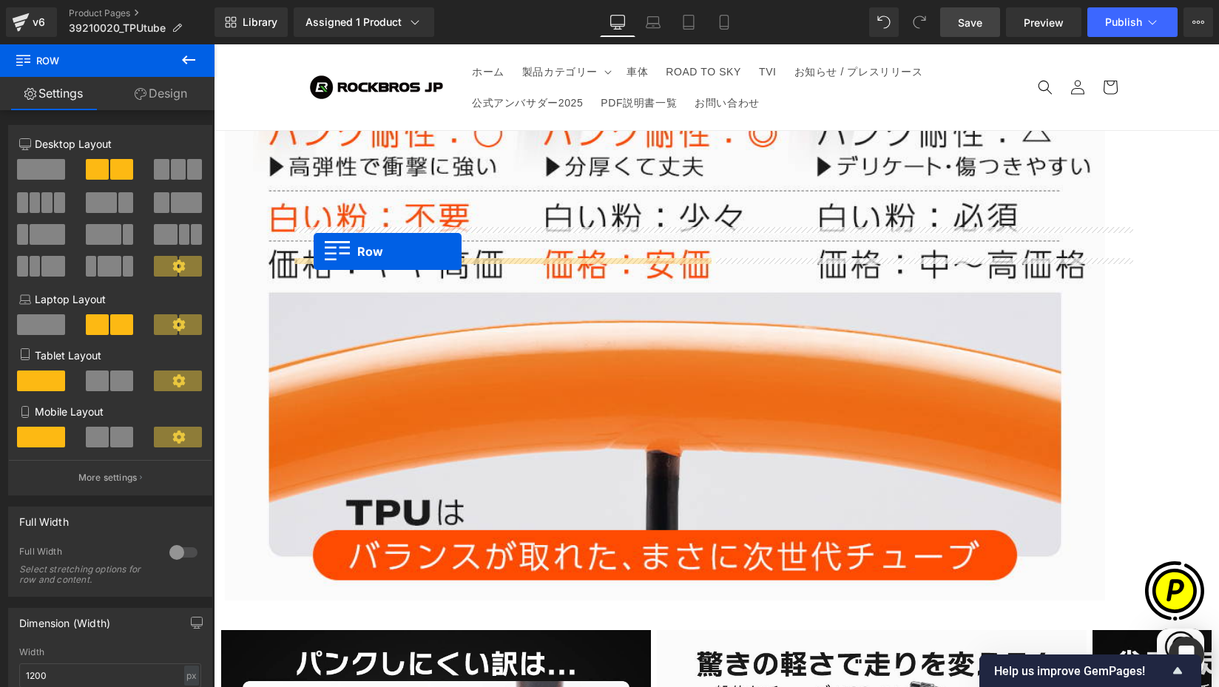
drag, startPoint x: 297, startPoint y: 282, endPoint x: 314, endPoint y: 252, distance: 34.8
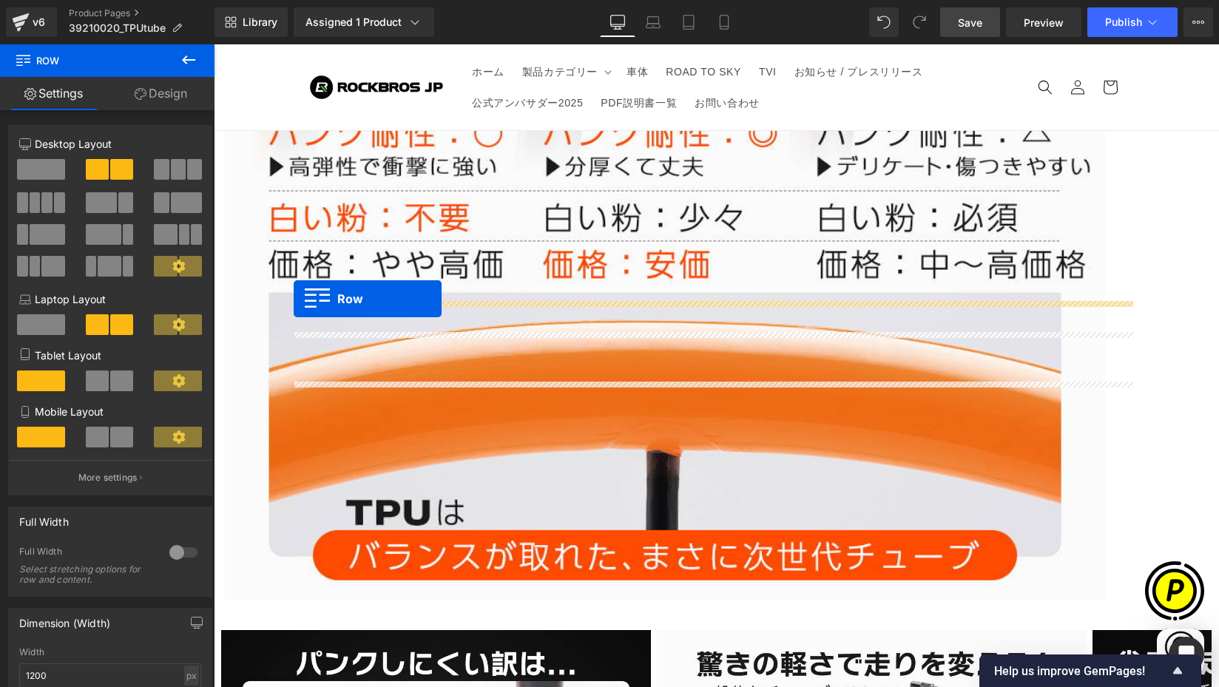
scroll to position [0, 577]
drag, startPoint x: 299, startPoint y: 270, endPoint x: 294, endPoint y: 299, distance: 29.3
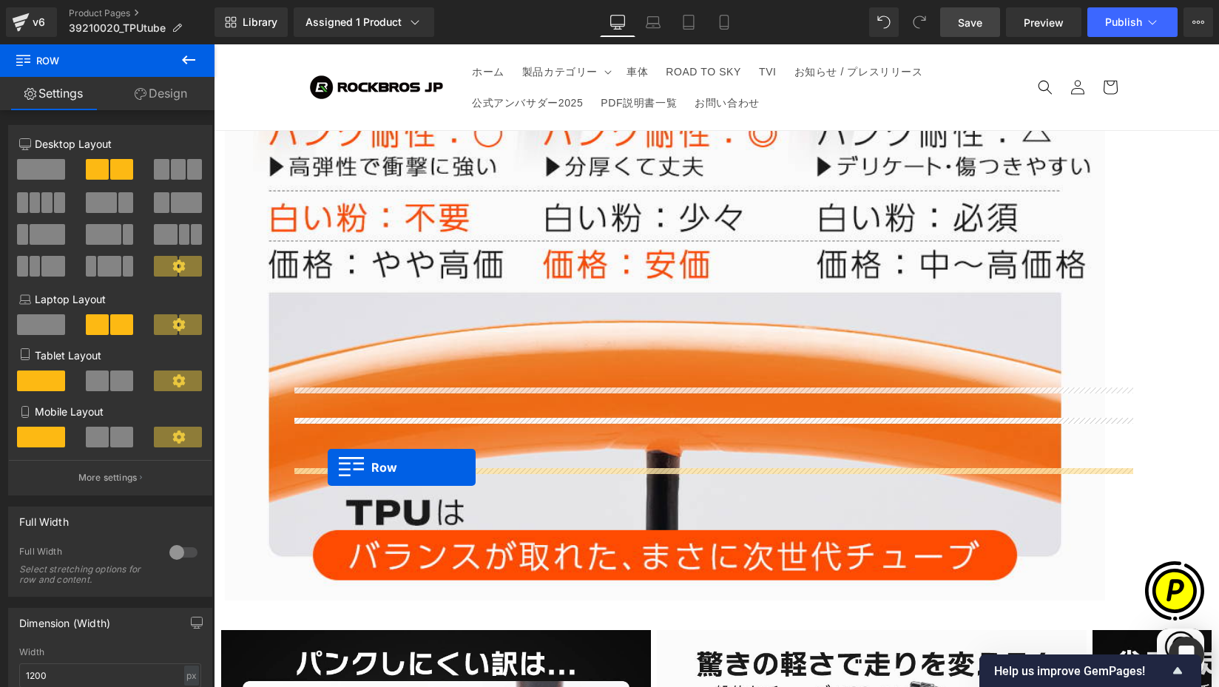
drag, startPoint x: 303, startPoint y: 282, endPoint x: 328, endPoint y: 468, distance: 187.4
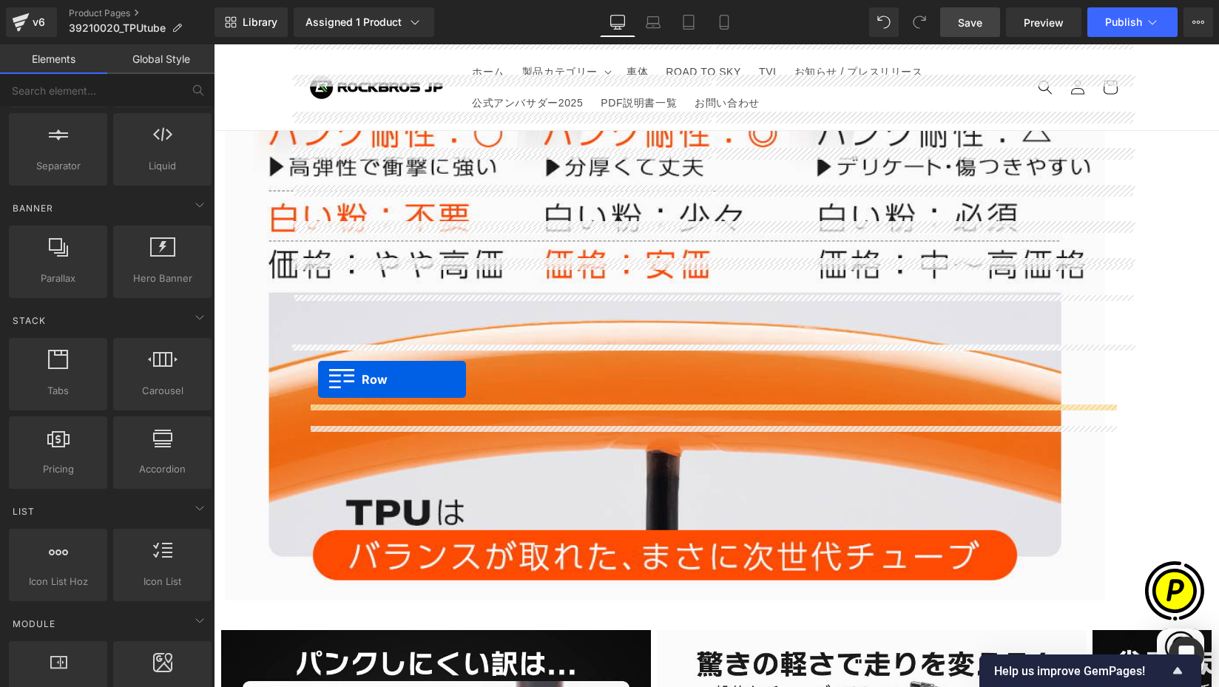
scroll to position [0, 0]
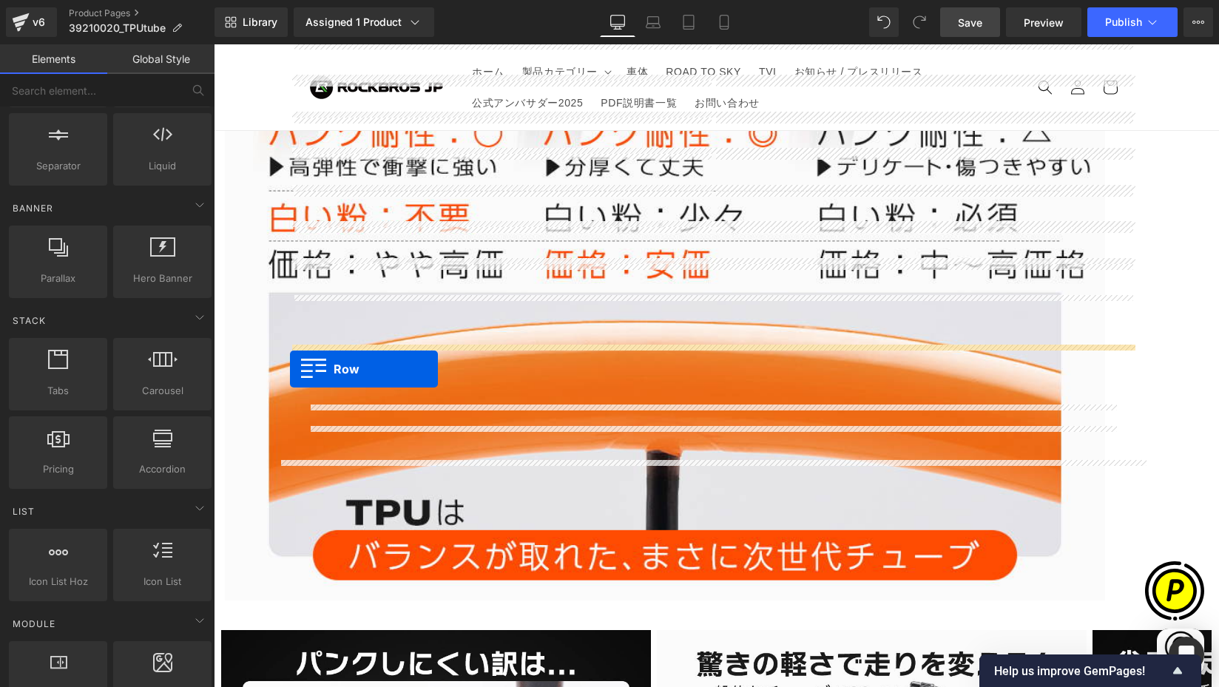
drag, startPoint x: 297, startPoint y: 355, endPoint x: 290, endPoint y: 369, distance: 15.9
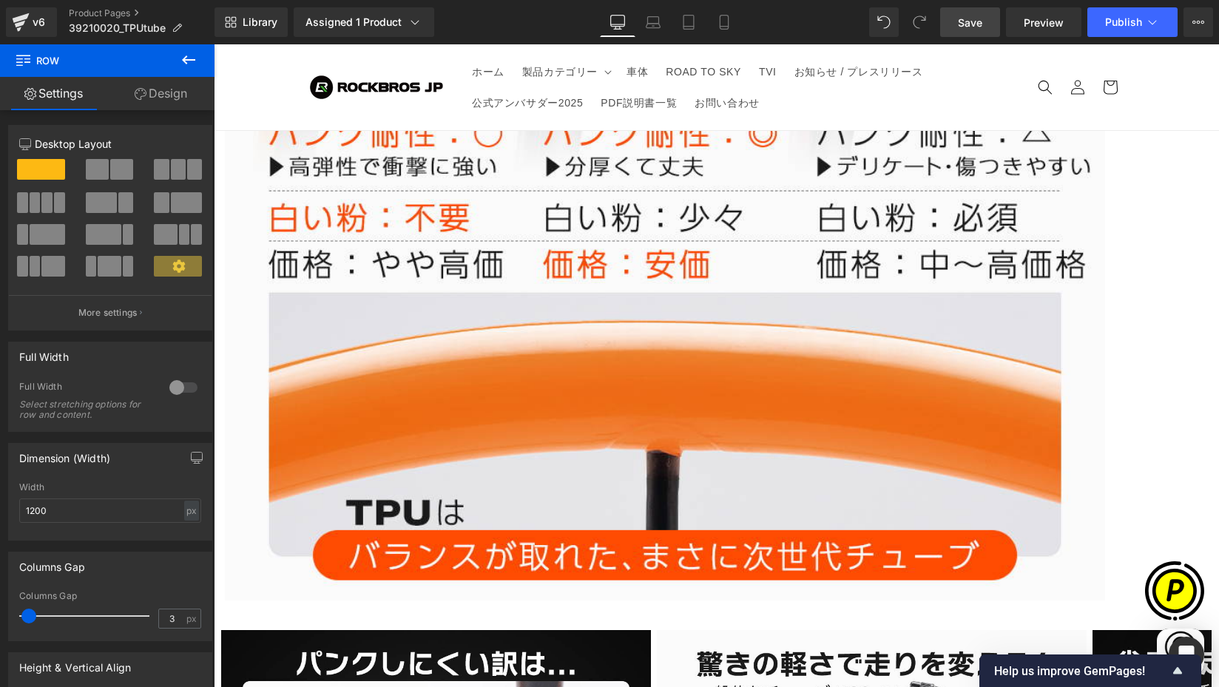
scroll to position [0, 289]
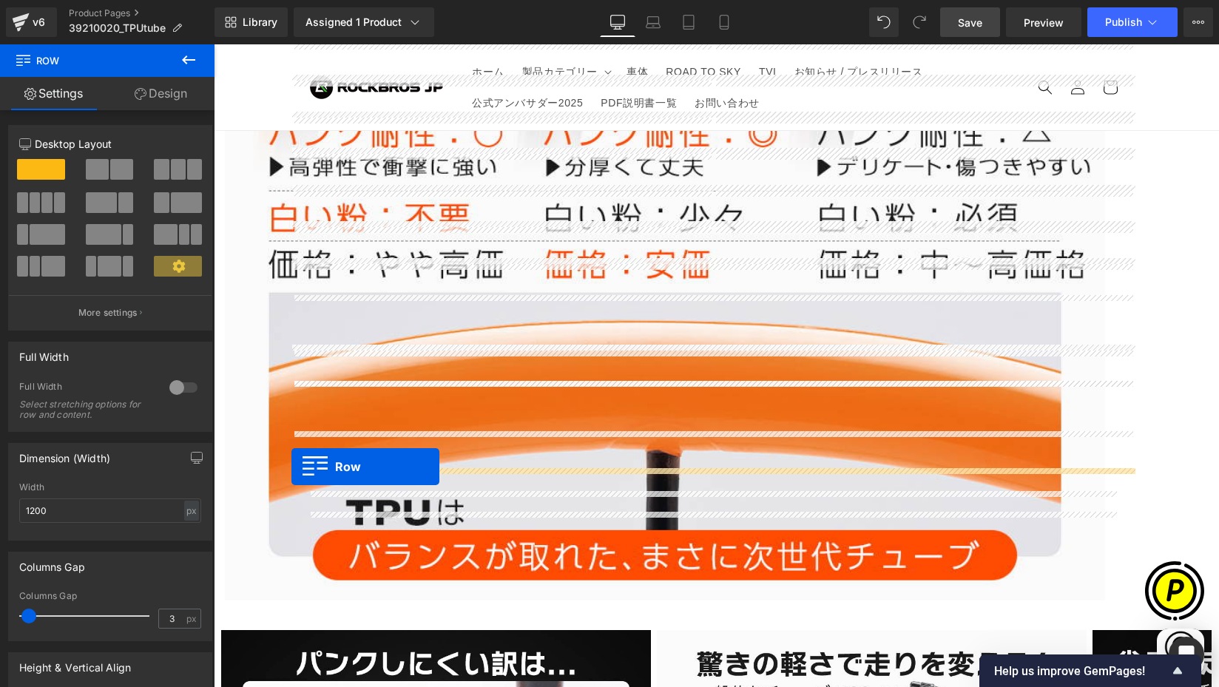
drag, startPoint x: 299, startPoint y: 442, endPoint x: 292, endPoint y: 467, distance: 25.5
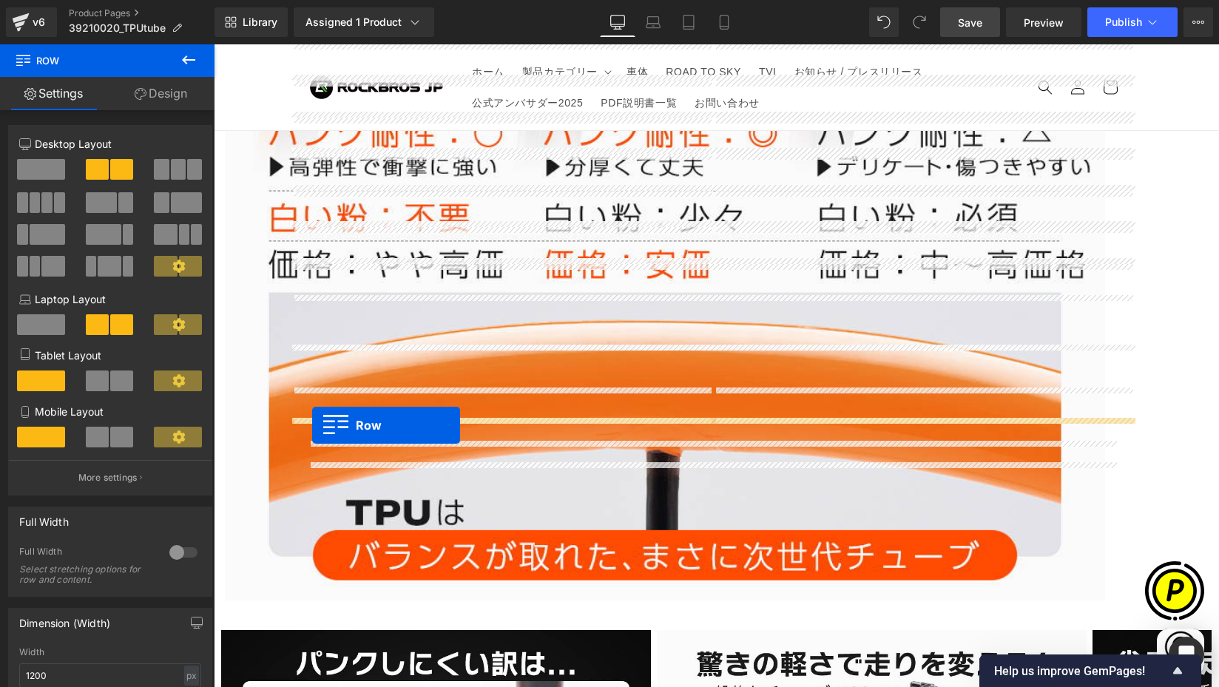
scroll to position [0, 866]
drag, startPoint x: 298, startPoint y: 354, endPoint x: 301, endPoint y: 425, distance: 71.1
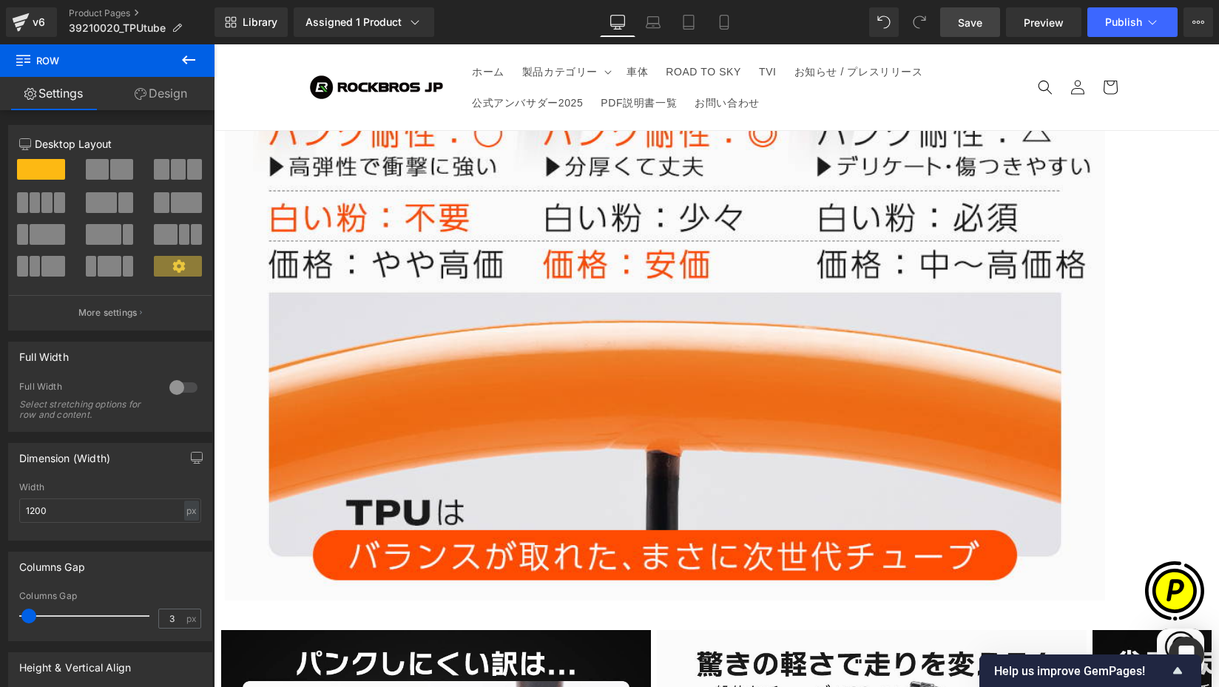
scroll to position [0, 0]
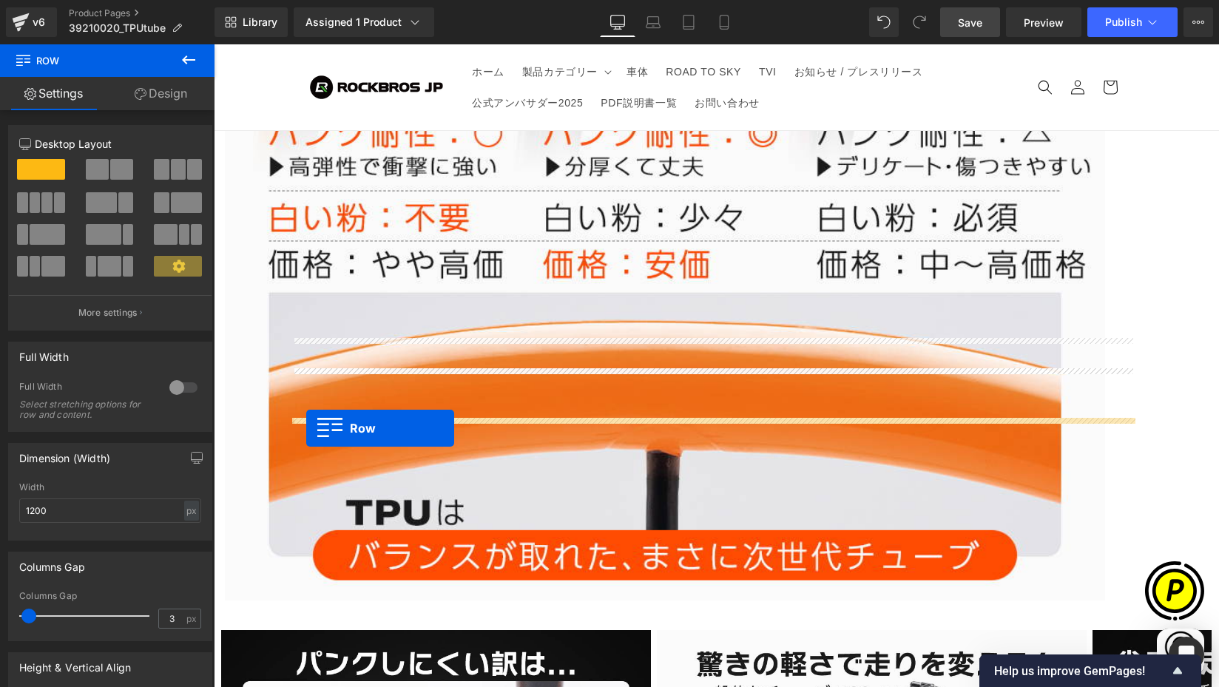
drag, startPoint x: 297, startPoint y: 266, endPoint x: 306, endPoint y: 428, distance: 163.0
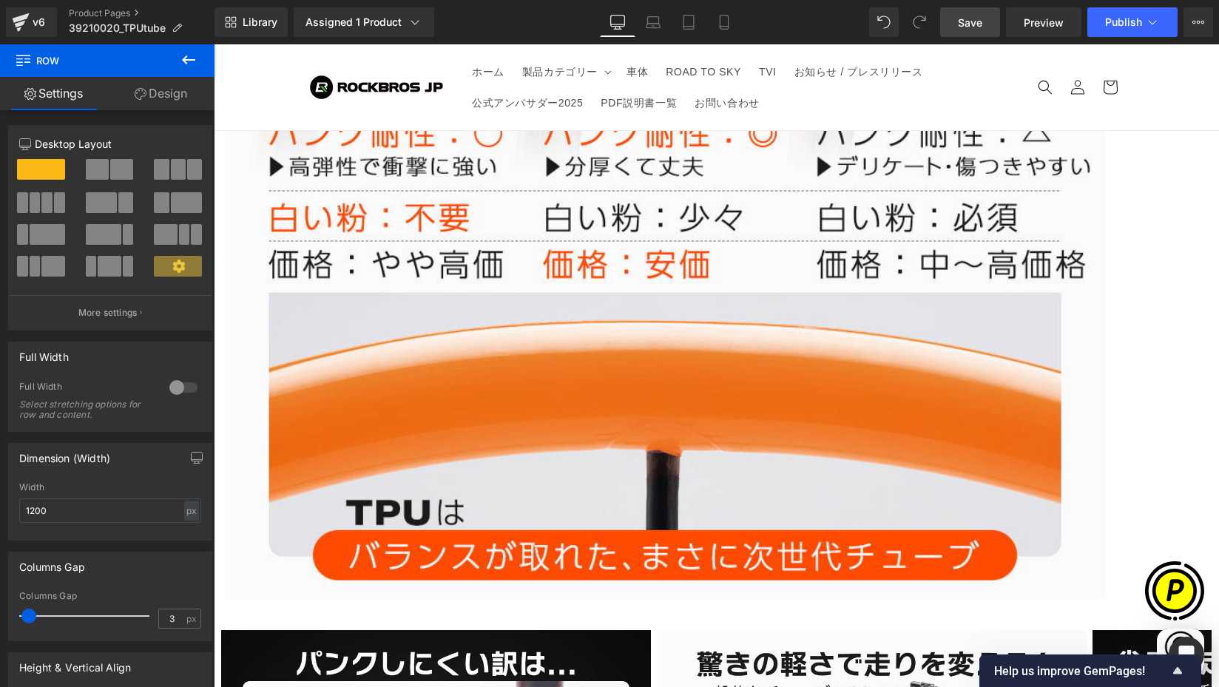
scroll to position [0, 289]
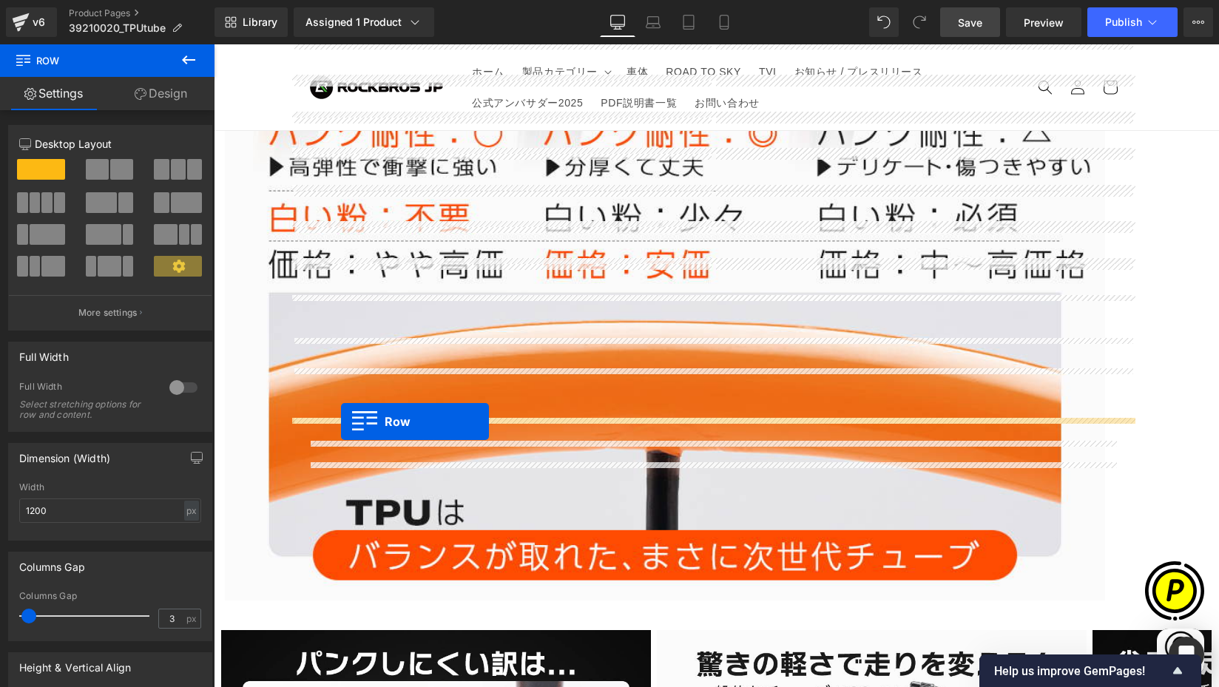
drag, startPoint x: 298, startPoint y: 307, endPoint x: 341, endPoint y: 422, distance: 122.4
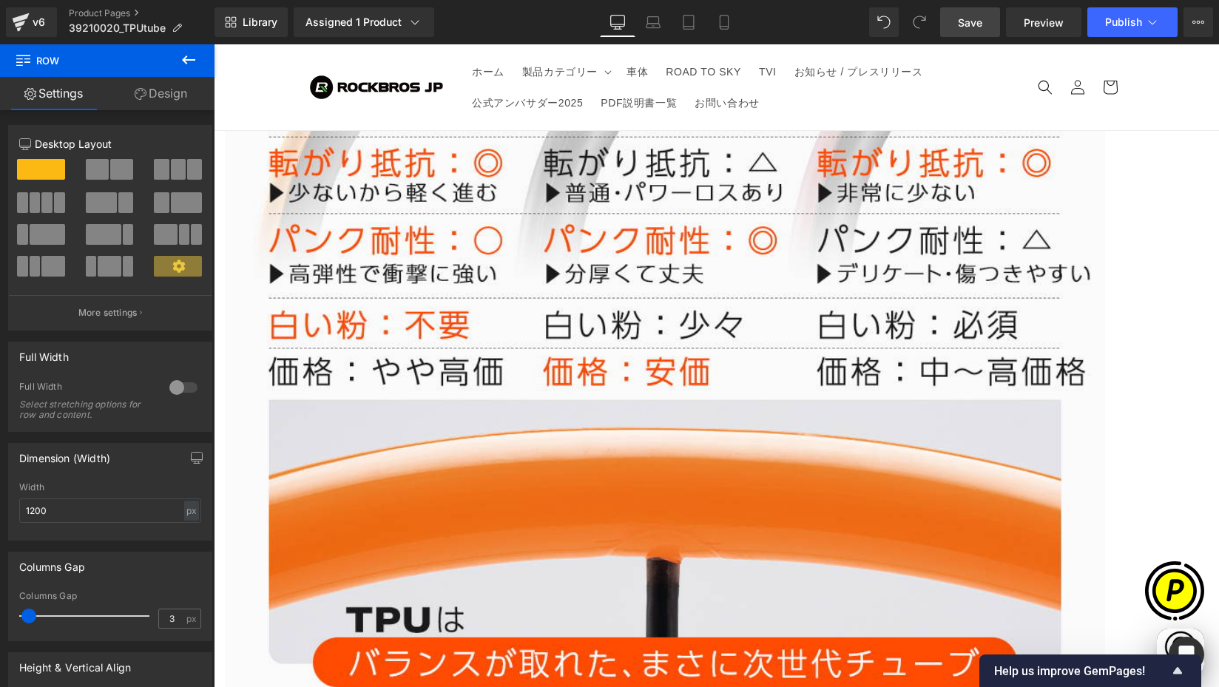
scroll to position [0, 577]
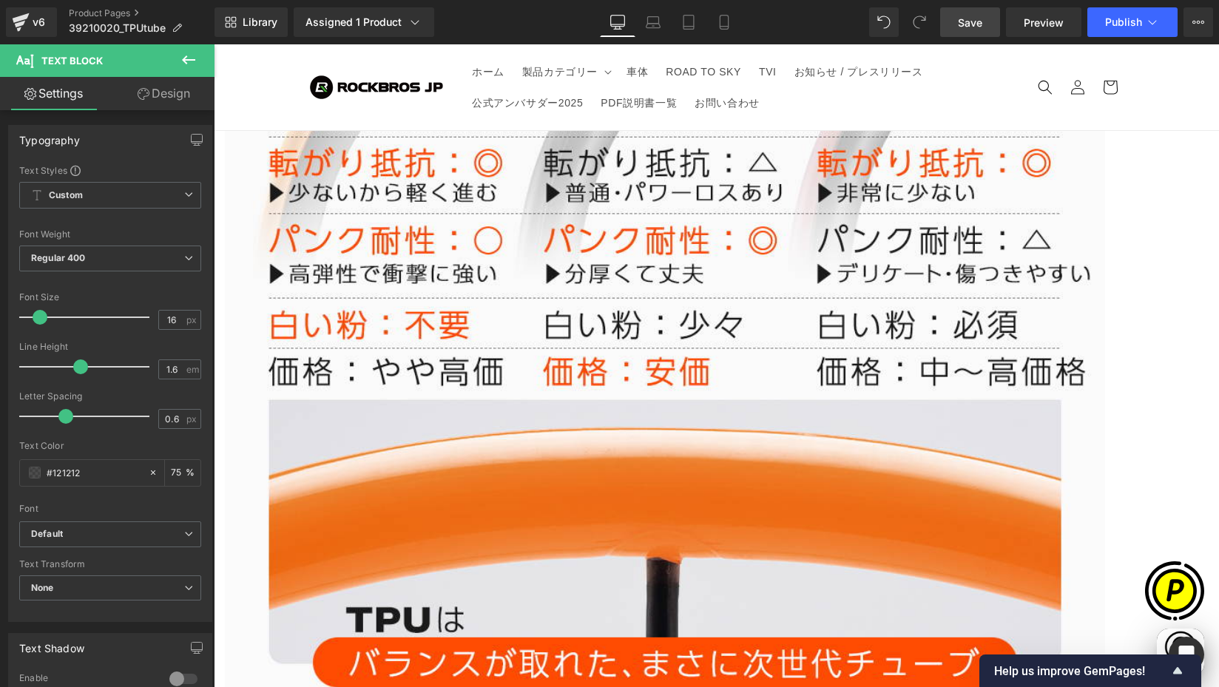
scroll to position [0, 866]
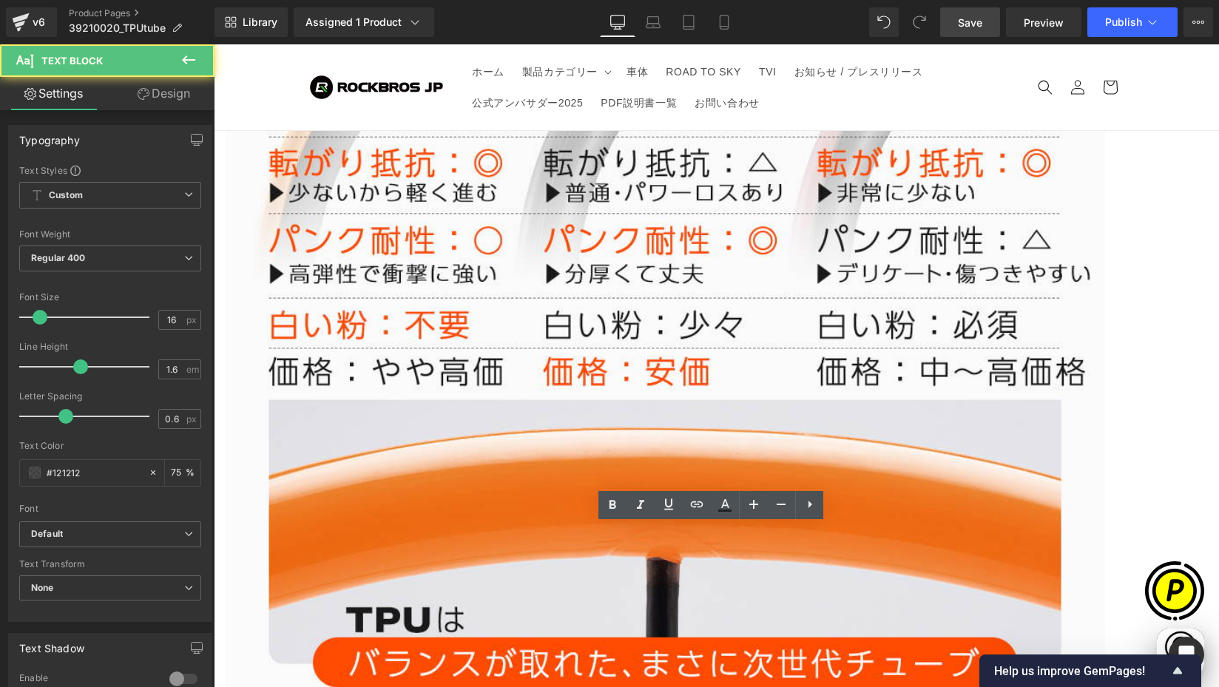
scroll to position [0, 0]
drag, startPoint x: 306, startPoint y: 558, endPoint x: 334, endPoint y: 569, distance: 29.5
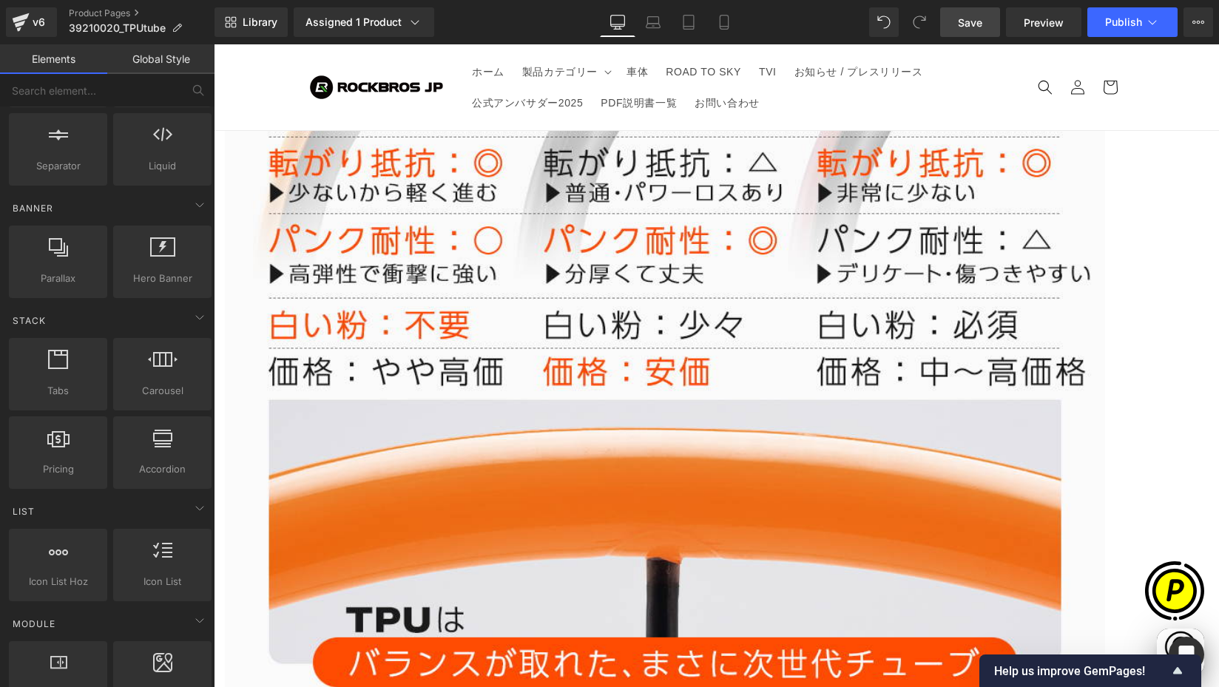
drag, startPoint x: 658, startPoint y: 24, endPoint x: 463, endPoint y: 50, distance: 196.2
click at [658, 24] on icon at bounding box center [653, 22] width 15 height 15
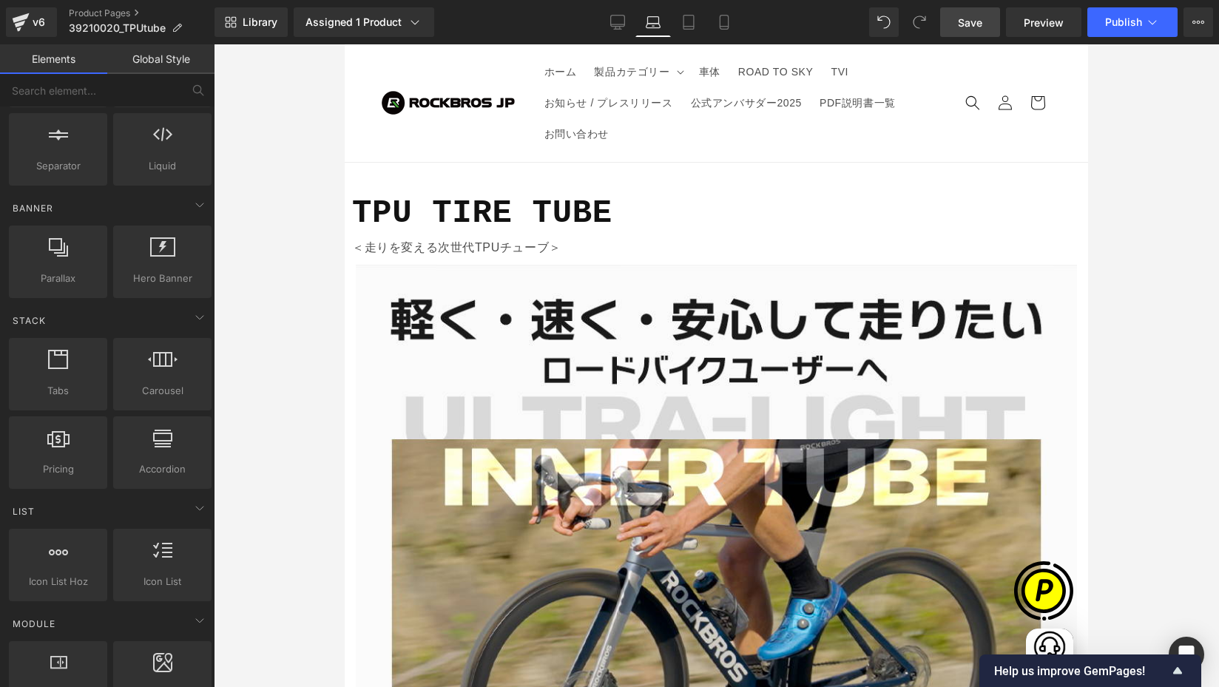
scroll to position [2354, 0]
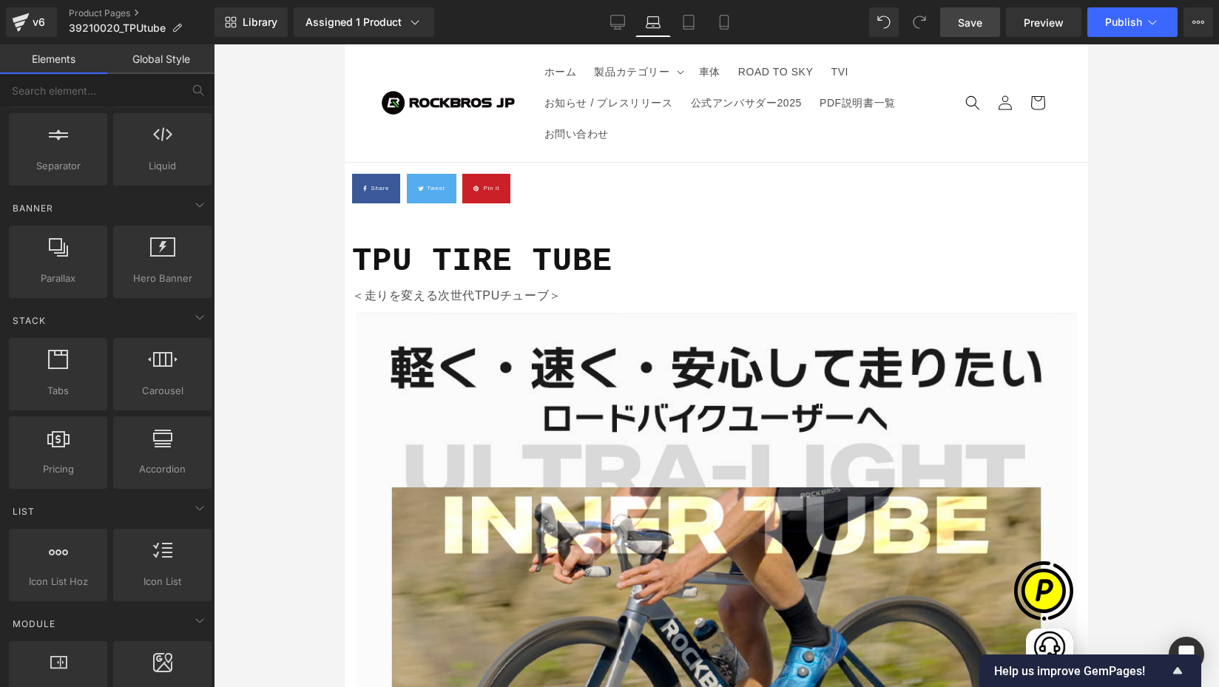
click at [345, 44] on span "Carousel" at bounding box center [345, 44] width 0 height 0
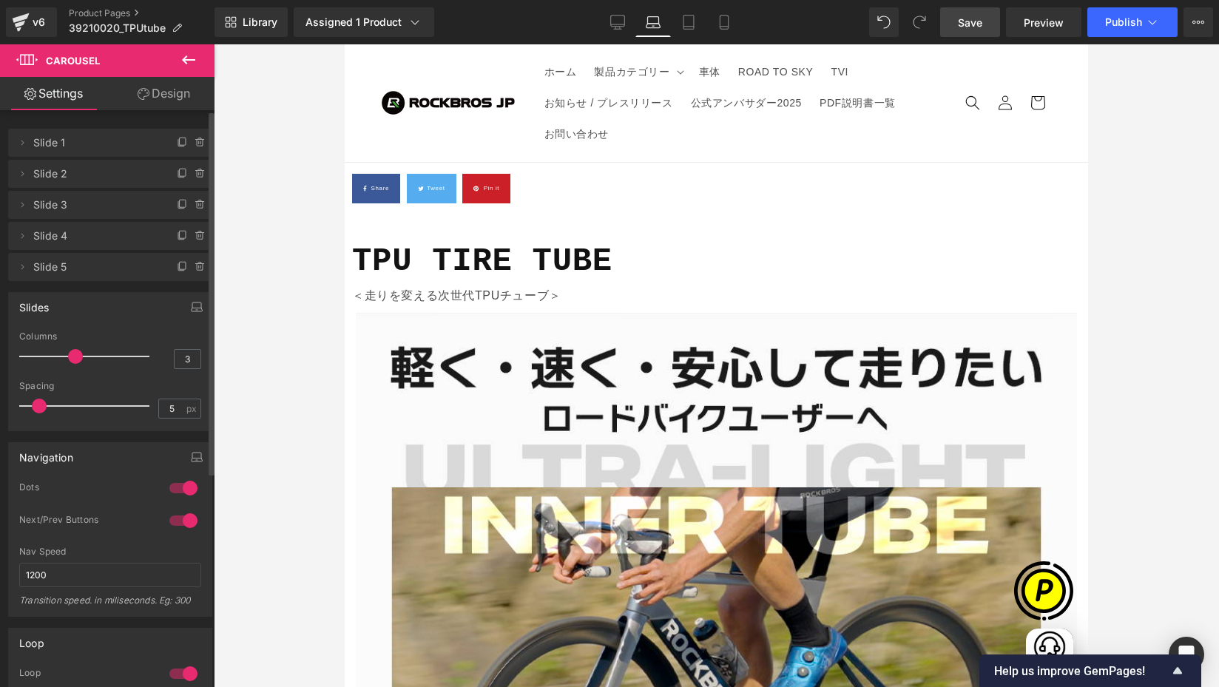
type input "2"
drag, startPoint x: 70, startPoint y: 356, endPoint x: 57, endPoint y: 357, distance: 13.3
click at [57, 357] on div at bounding box center [88, 357] width 123 height 30
type input "8"
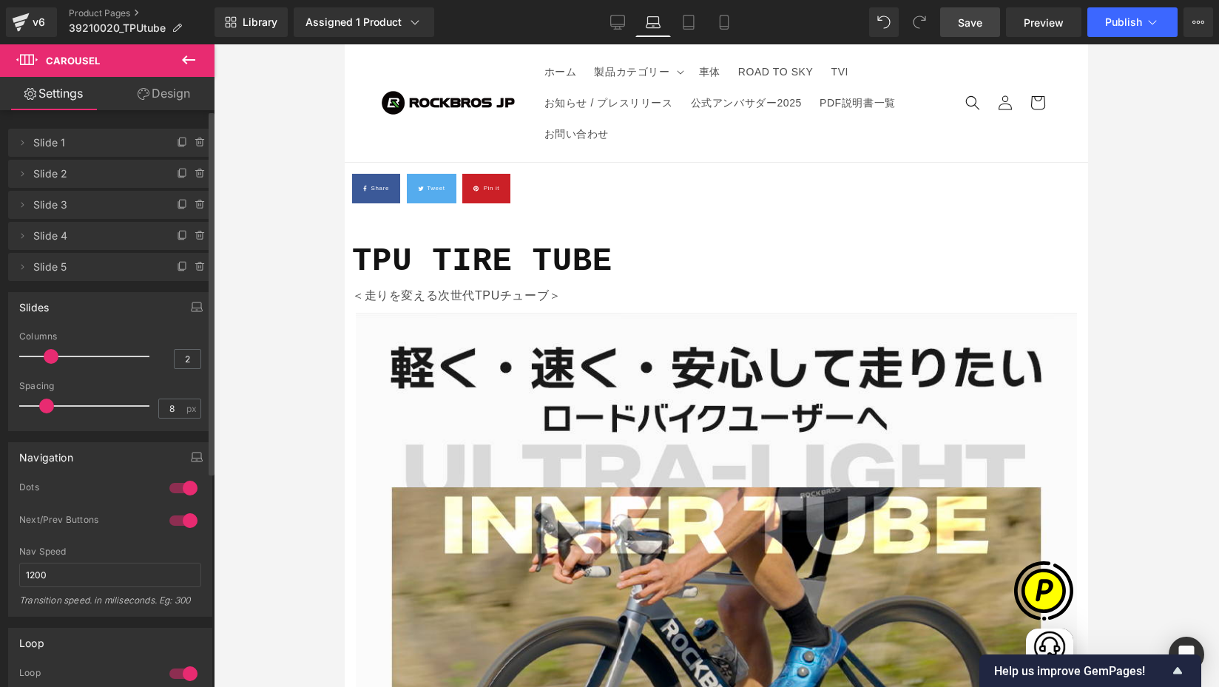
click at [45, 403] on span at bounding box center [46, 406] width 15 height 15
click at [695, 16] on icon at bounding box center [688, 22] width 15 height 15
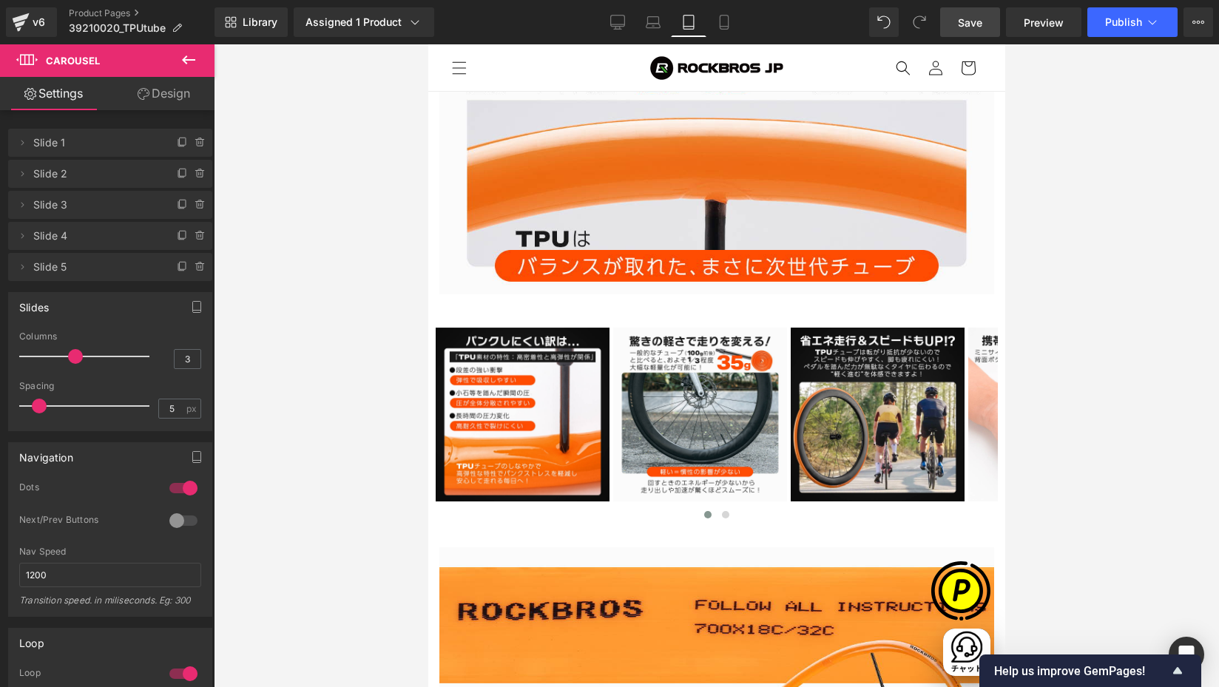
scroll to position [0, 963]
click at [428, 44] on span "Carousel" at bounding box center [428, 44] width 0 height 0
type input "1"
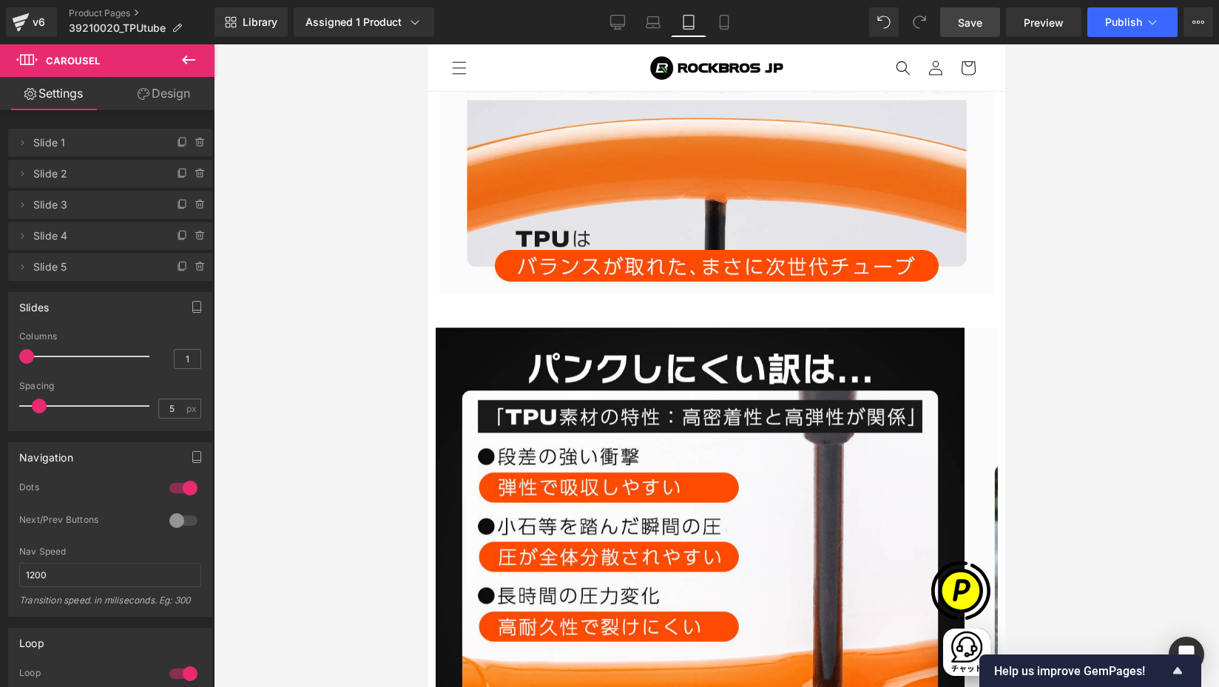
drag, startPoint x: 63, startPoint y: 356, endPoint x: -6, endPoint y: 356, distance: 68.8
click at [0, 356] on html "Carousel You are previewing how the will restyle your page. You can not edit El…" at bounding box center [609, 343] width 1219 height 687
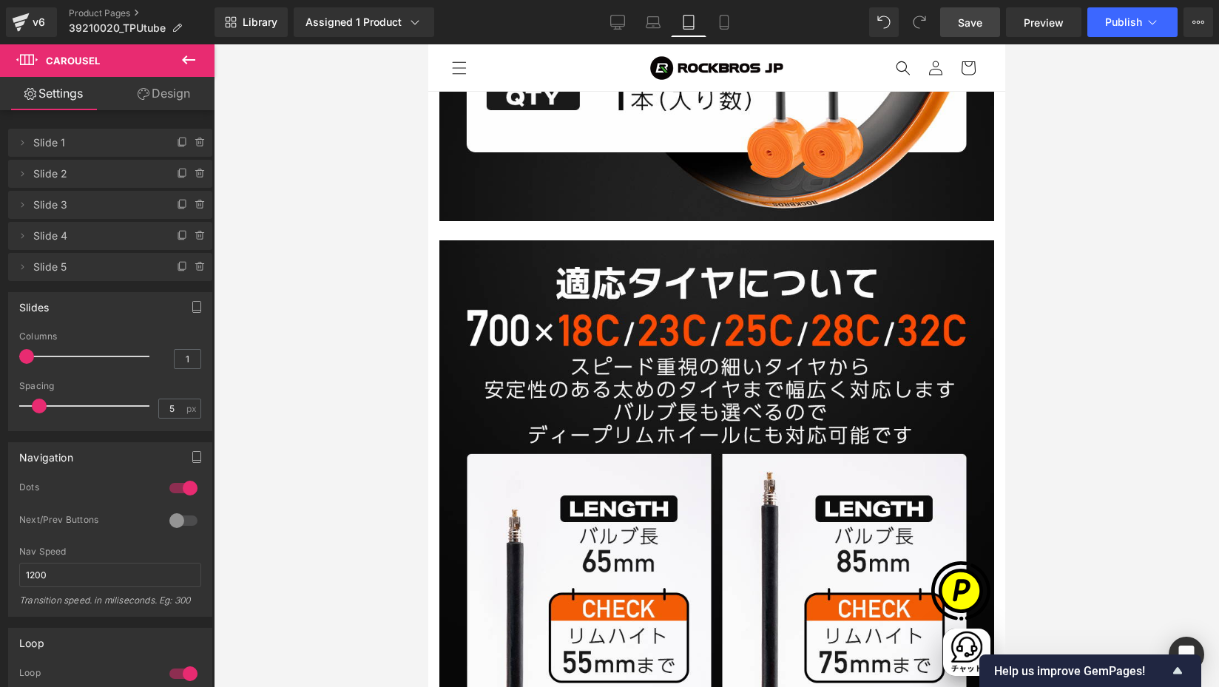
scroll to position [3450, 0]
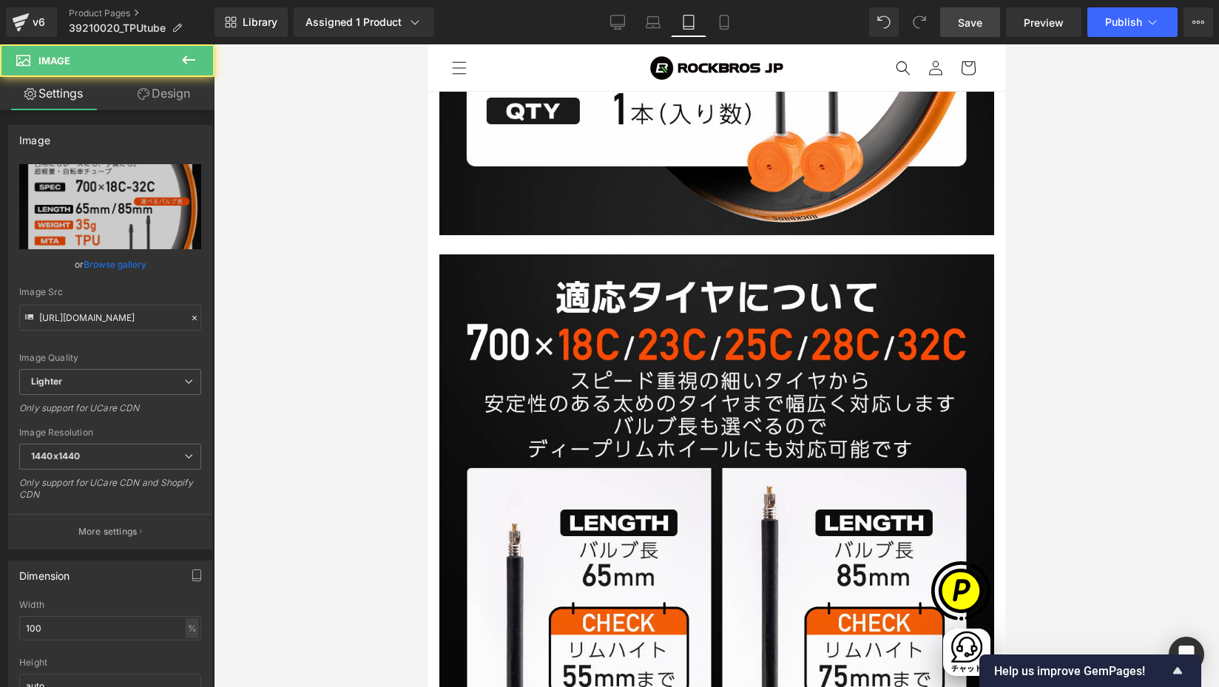
click at [152, 95] on link "Design" at bounding box center [163, 93] width 107 height 33
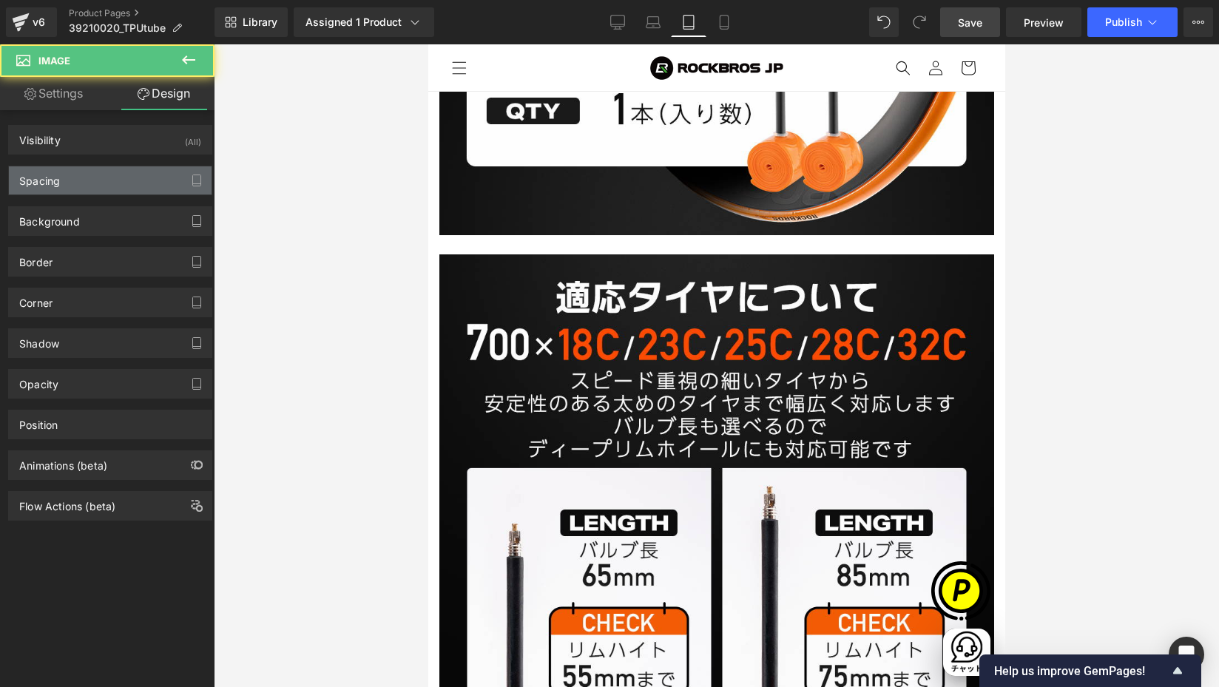
click at [66, 171] on div "Spacing" at bounding box center [110, 180] width 203 height 28
type input "0"
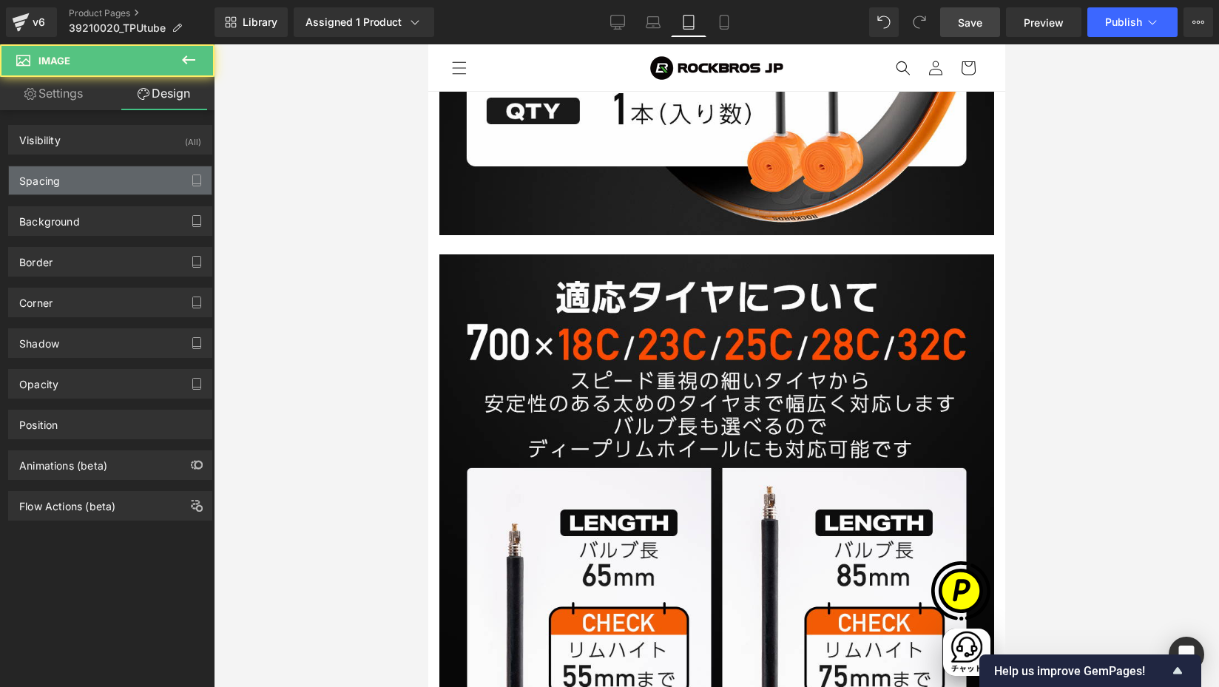
type input "0"
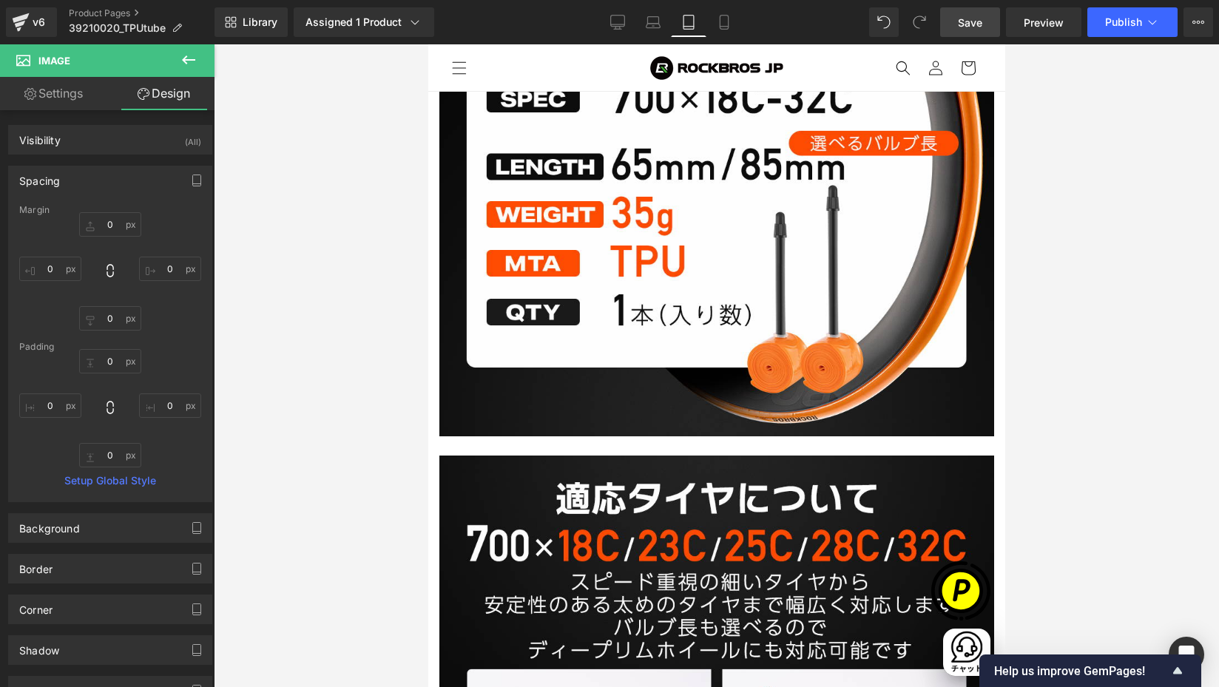
scroll to position [3126, 0]
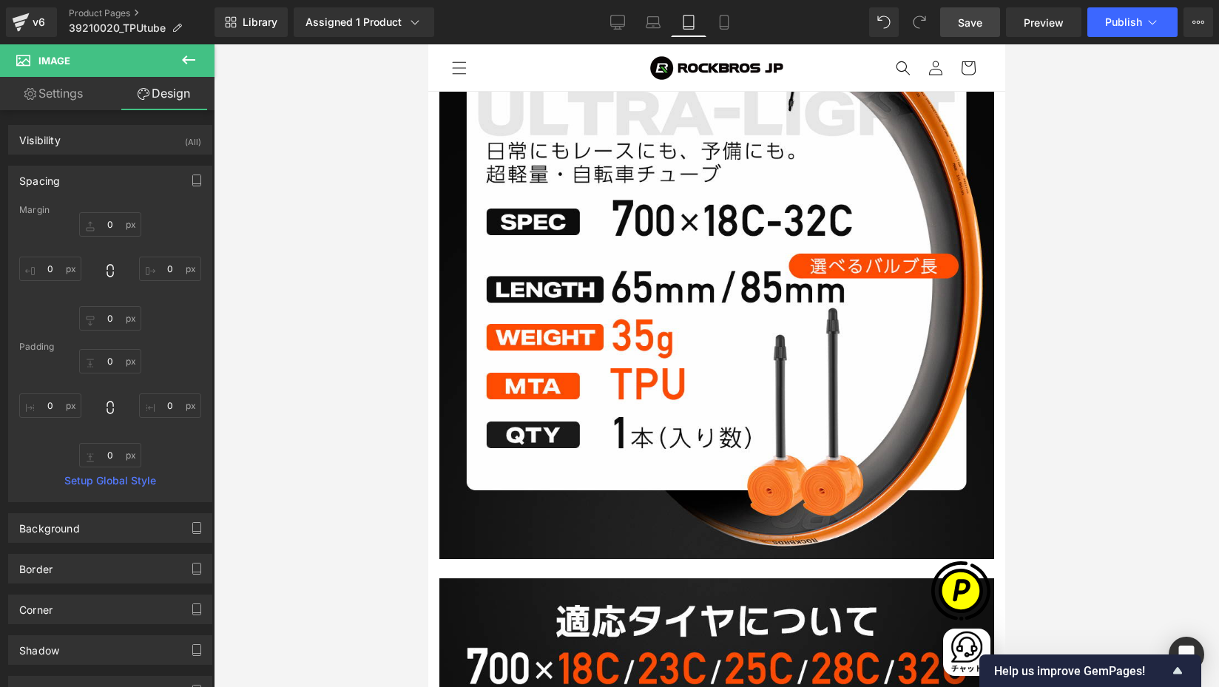
click at [642, 271] on img at bounding box center [716, 281] width 555 height 555
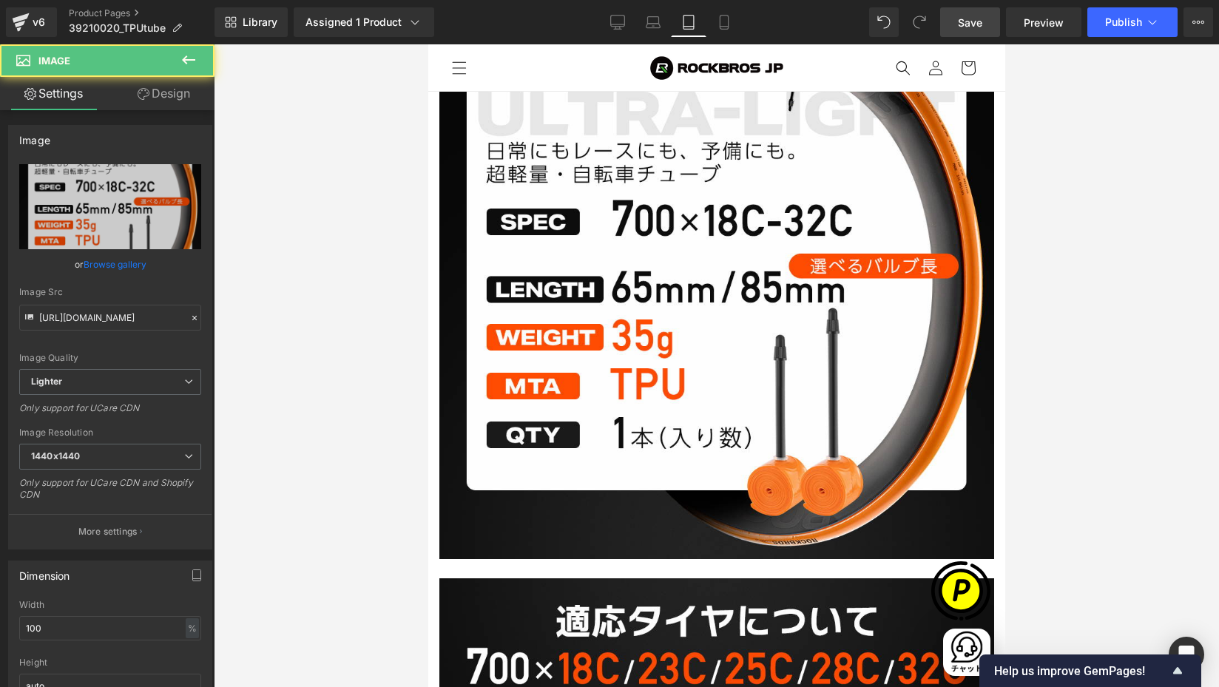
click at [169, 91] on link "Design" at bounding box center [163, 93] width 107 height 33
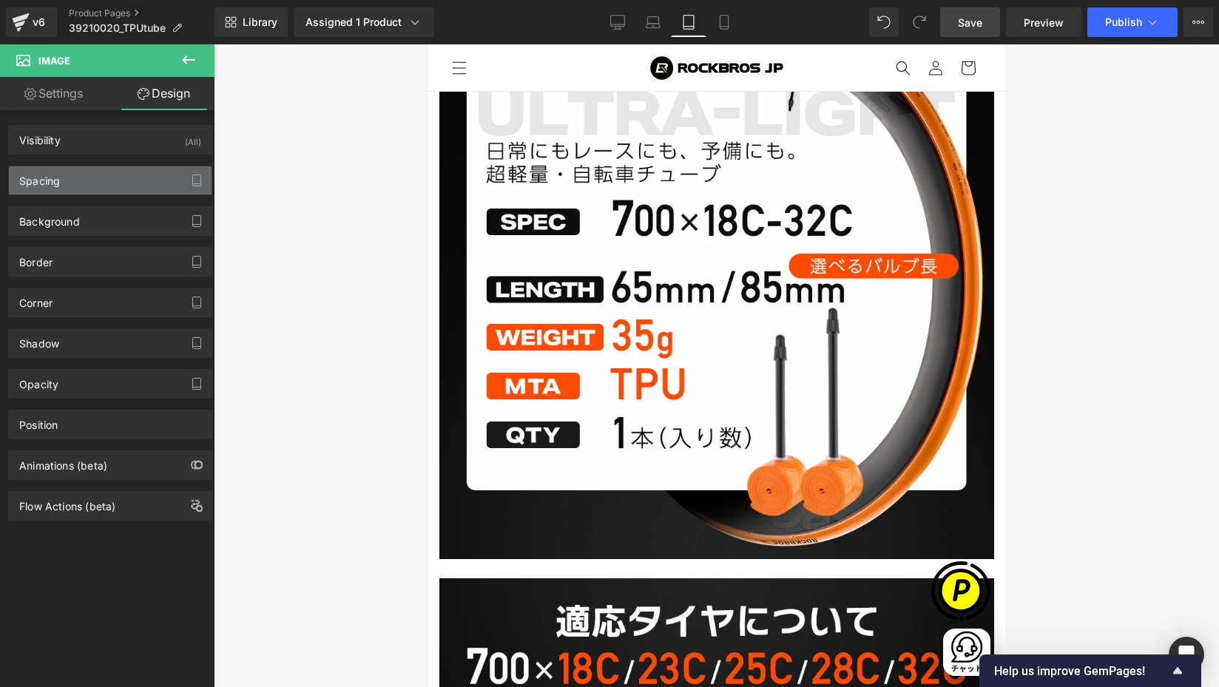
click at [58, 180] on div "Spacing" at bounding box center [39, 176] width 41 height 21
type input "0"
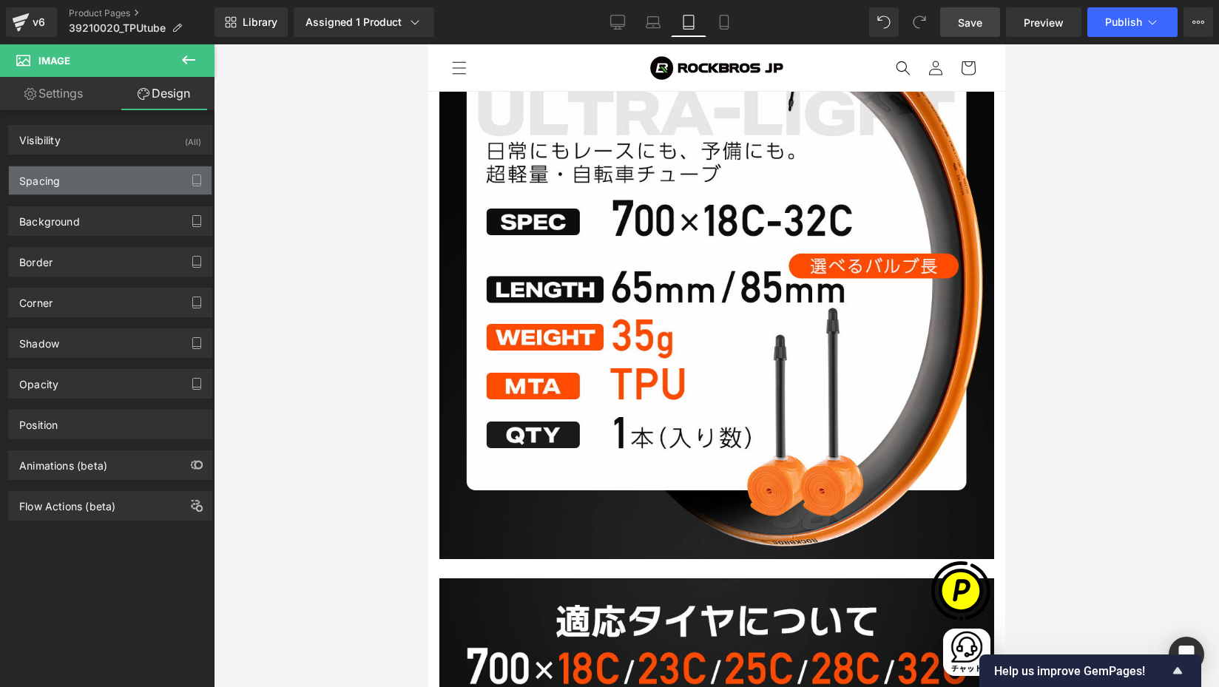
type input "0"
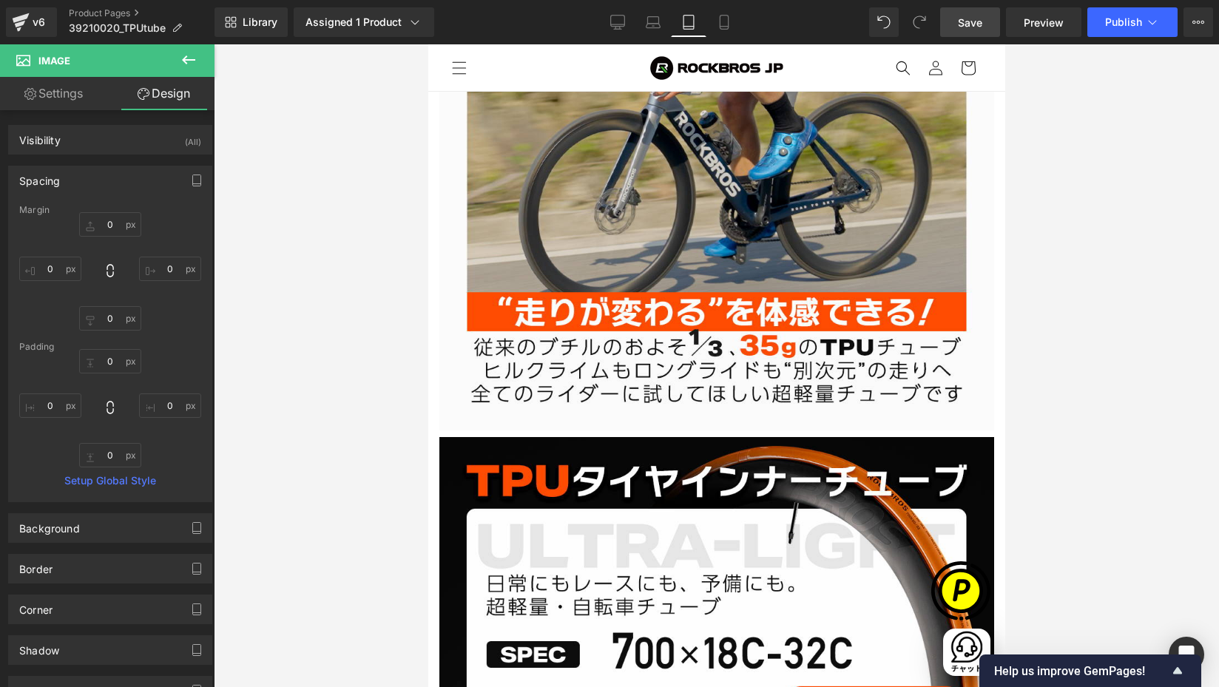
scroll to position [2570, 0]
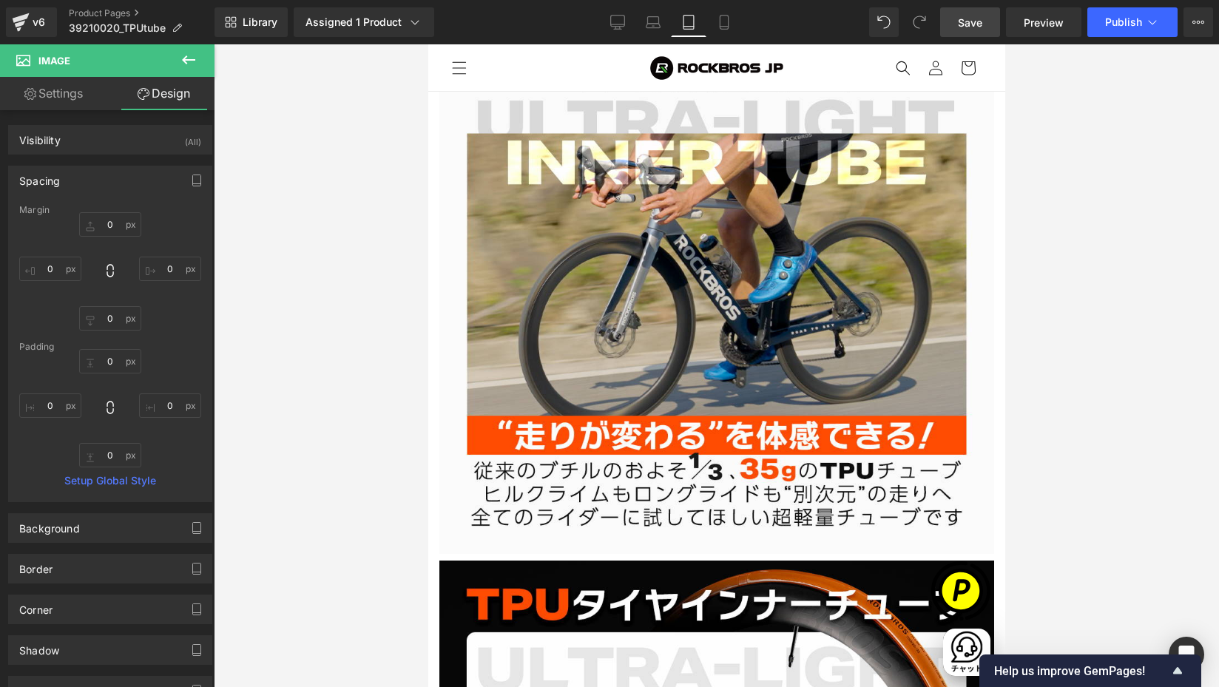
click at [428, 44] on span "Row" at bounding box center [428, 44] width 0 height 0
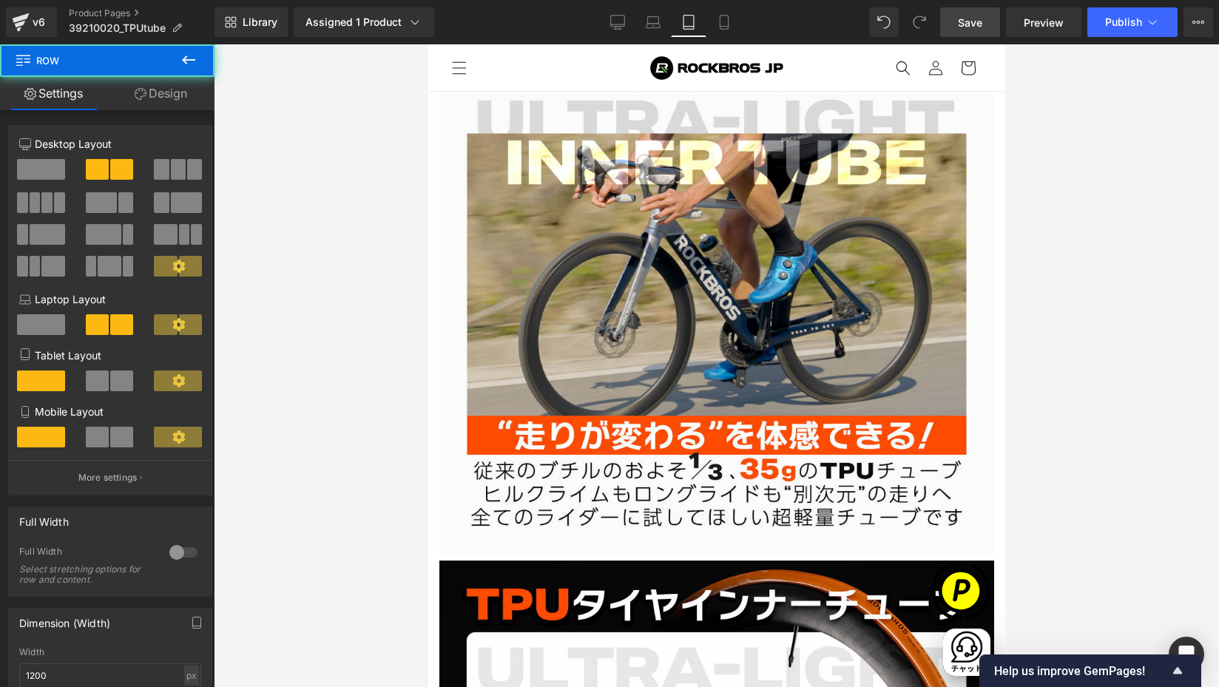
click at [166, 92] on link "Design" at bounding box center [160, 93] width 107 height 33
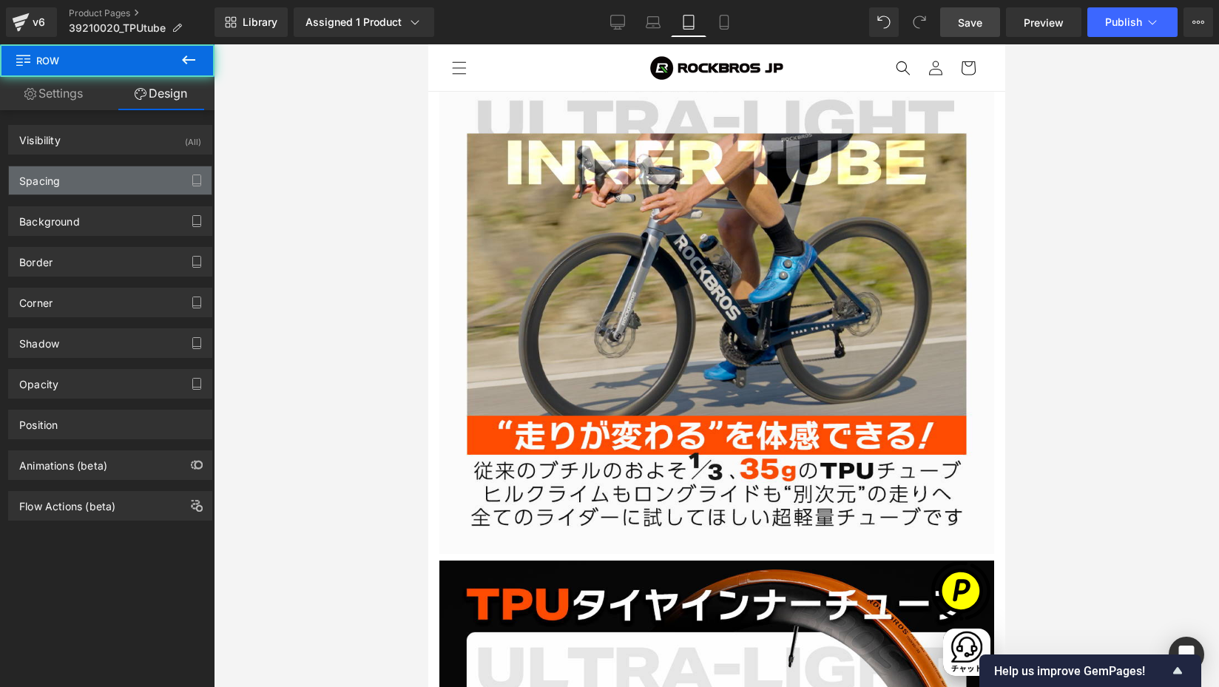
click at [43, 183] on div "Spacing" at bounding box center [39, 176] width 41 height 21
type input "0"
type input "5"
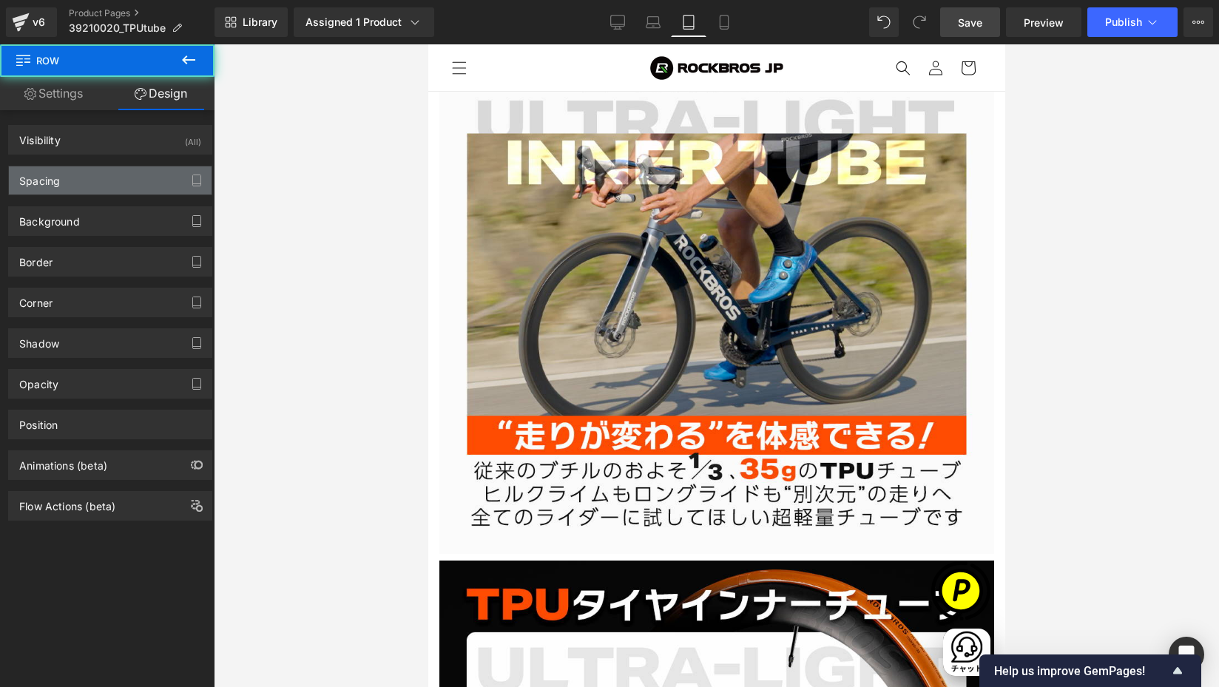
type input "0"
type input "5"
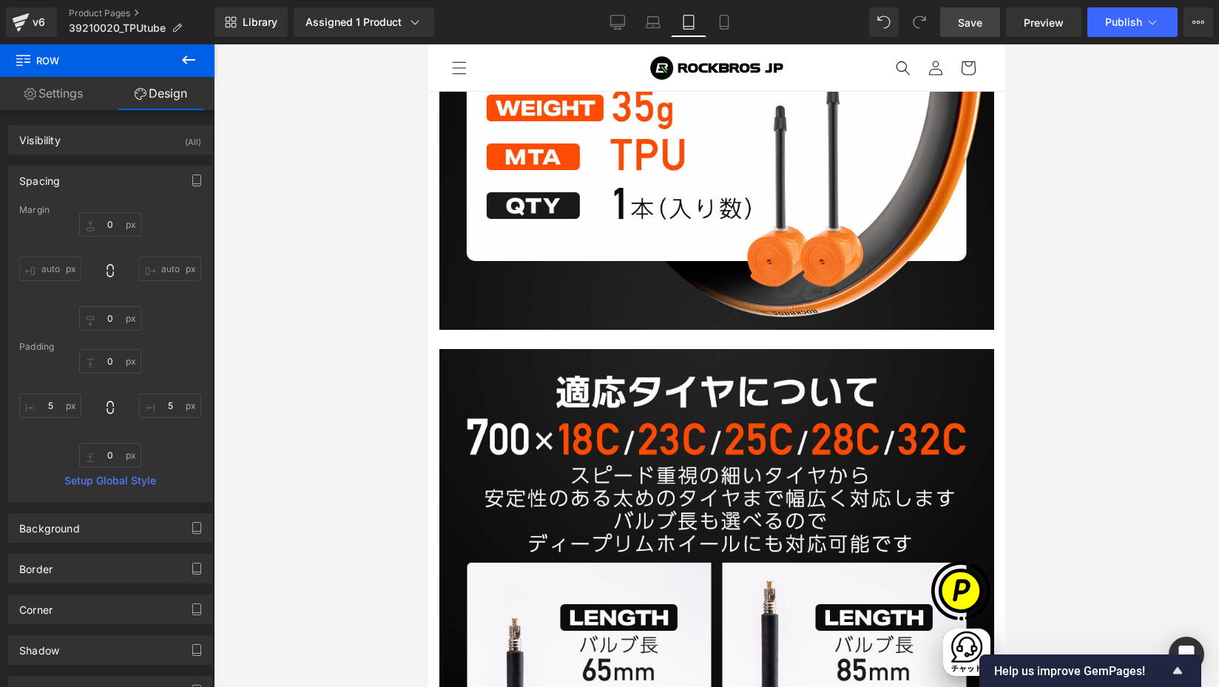
scroll to position [3574, 0]
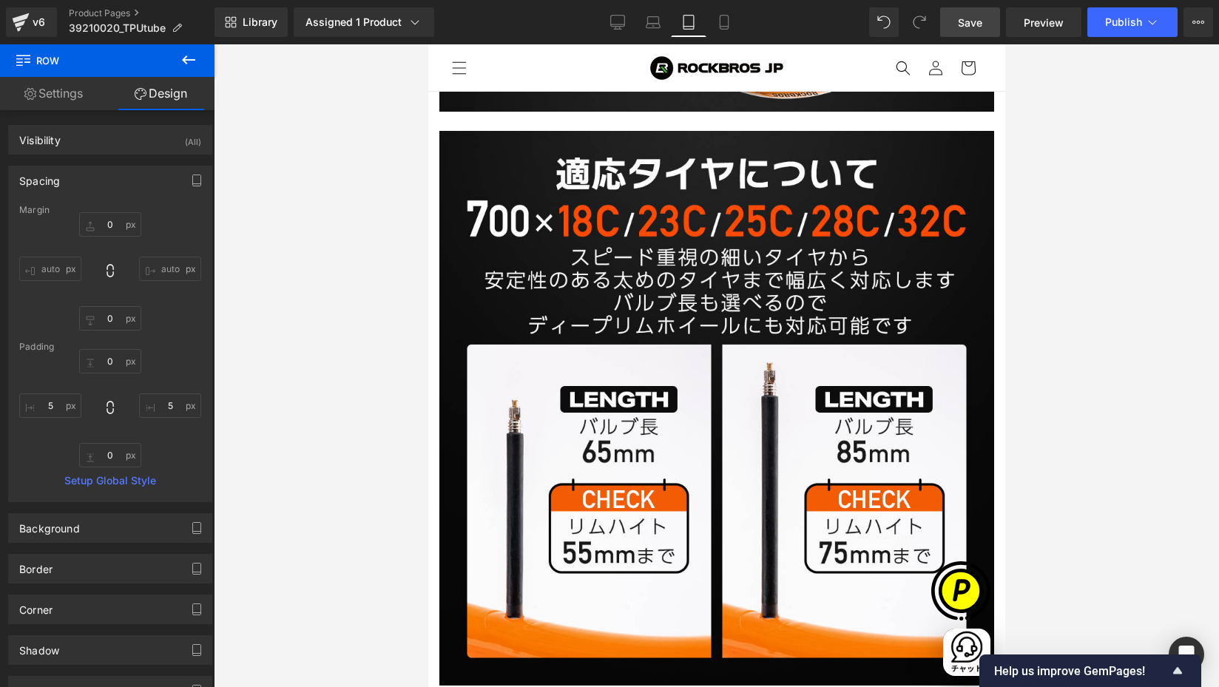
click at [428, 44] on span "Row" at bounding box center [428, 44] width 0 height 0
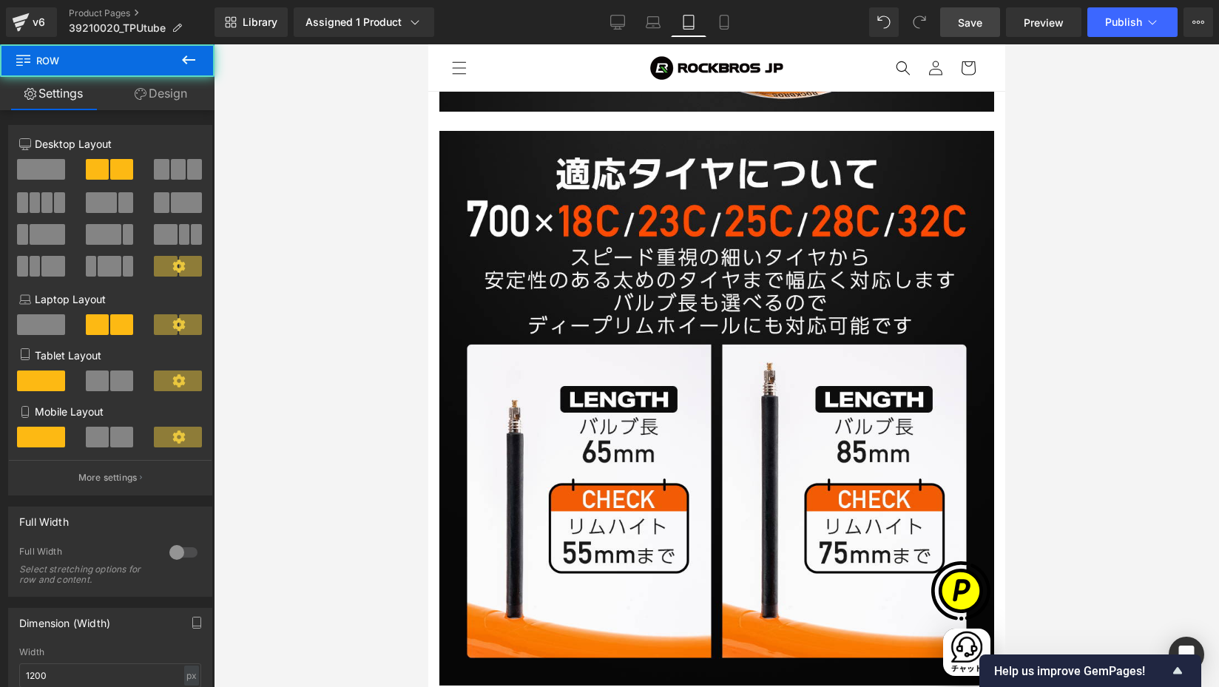
click at [162, 96] on link "Design" at bounding box center [160, 93] width 107 height 33
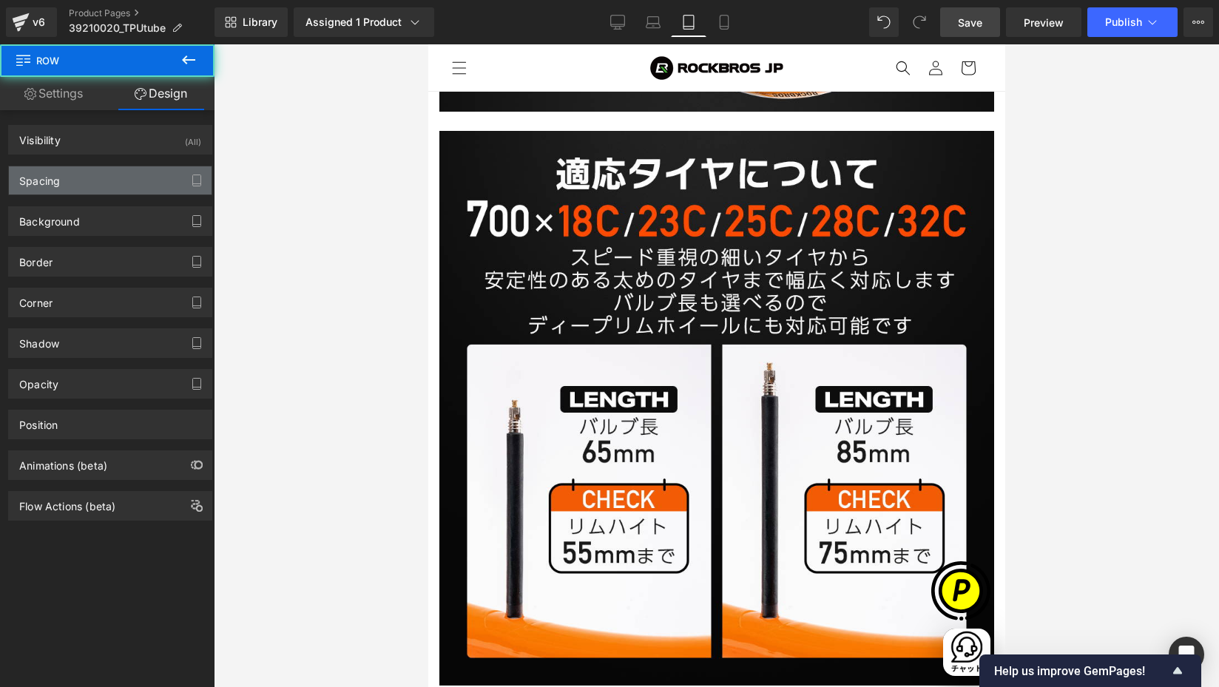
type input "16"
type input "0"
type input "5"
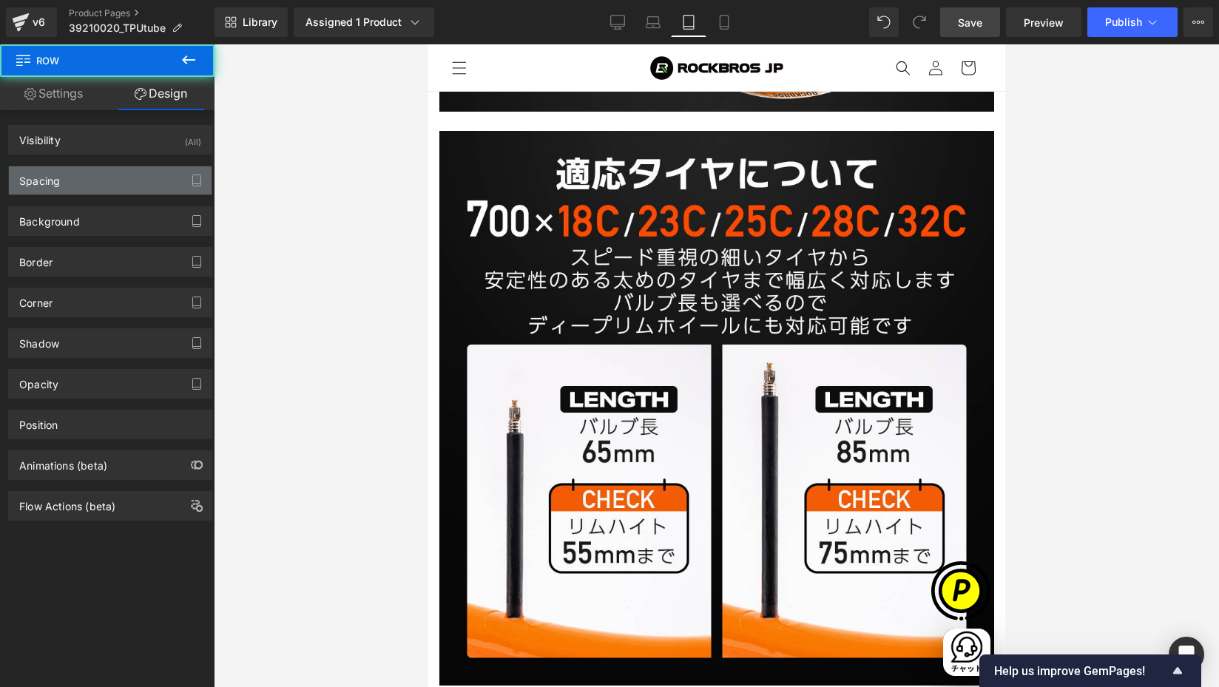
type input "5"
click at [60, 172] on div "Spacing" at bounding box center [110, 180] width 203 height 28
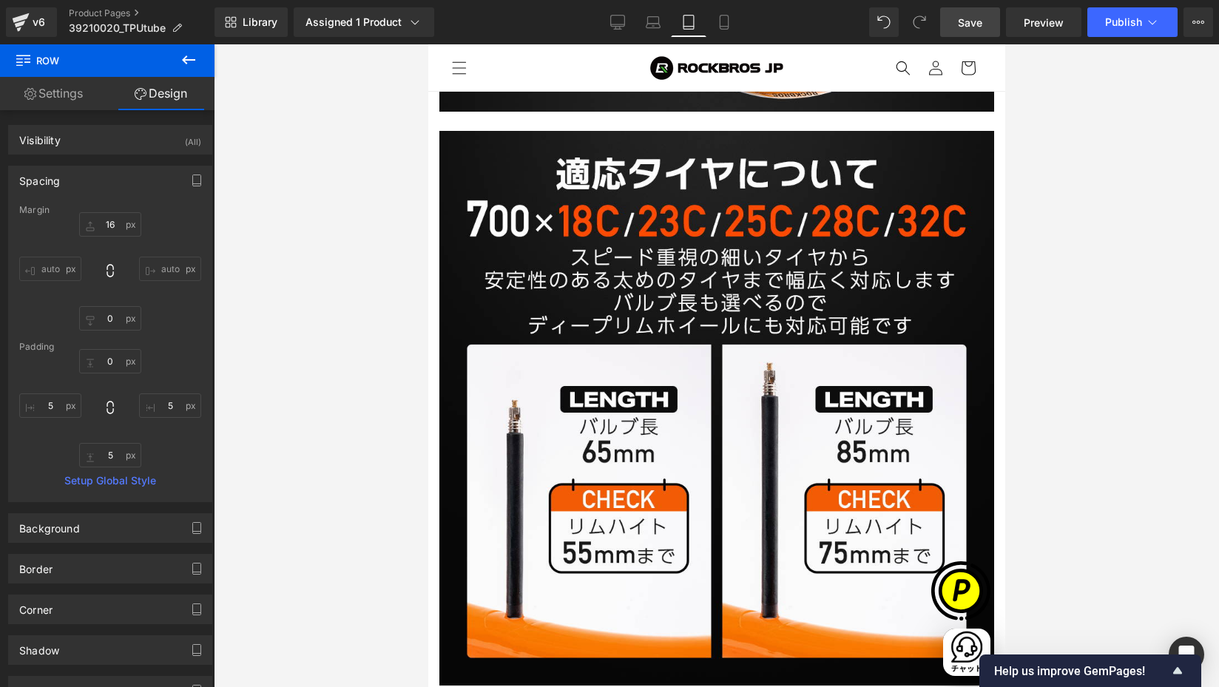
scroll to position [0, 482]
click at [112, 226] on input "16" at bounding box center [110, 224] width 62 height 24
type input "0"
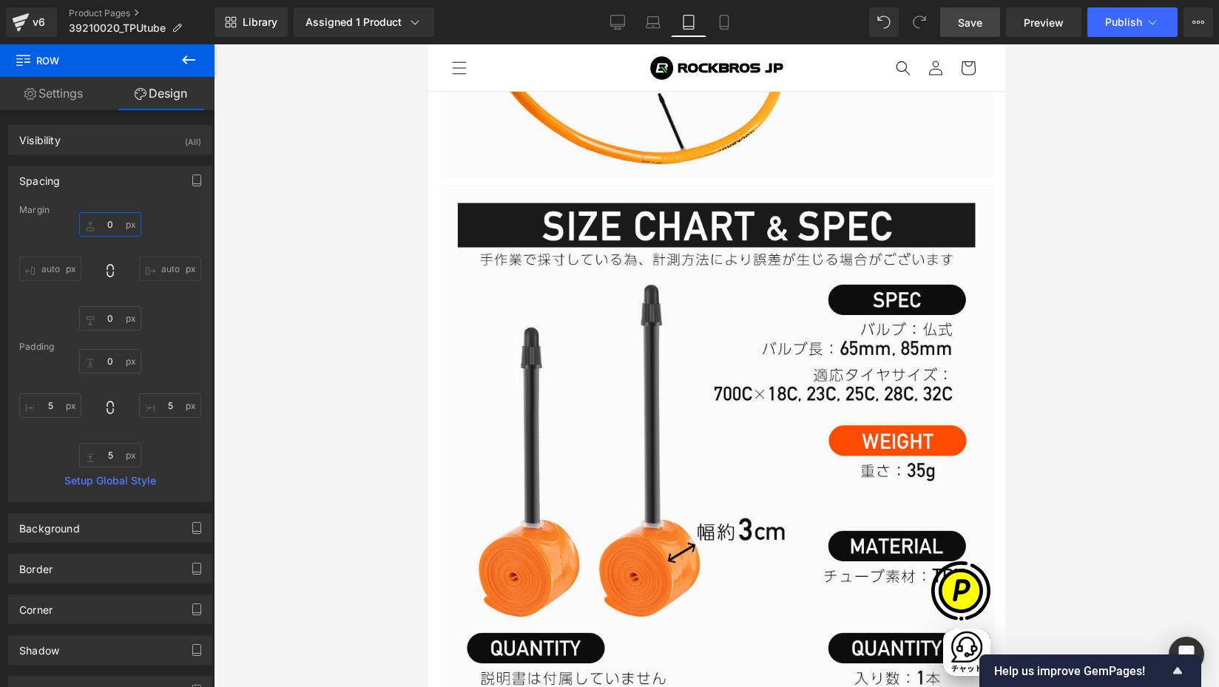
scroll to position [6152, 0]
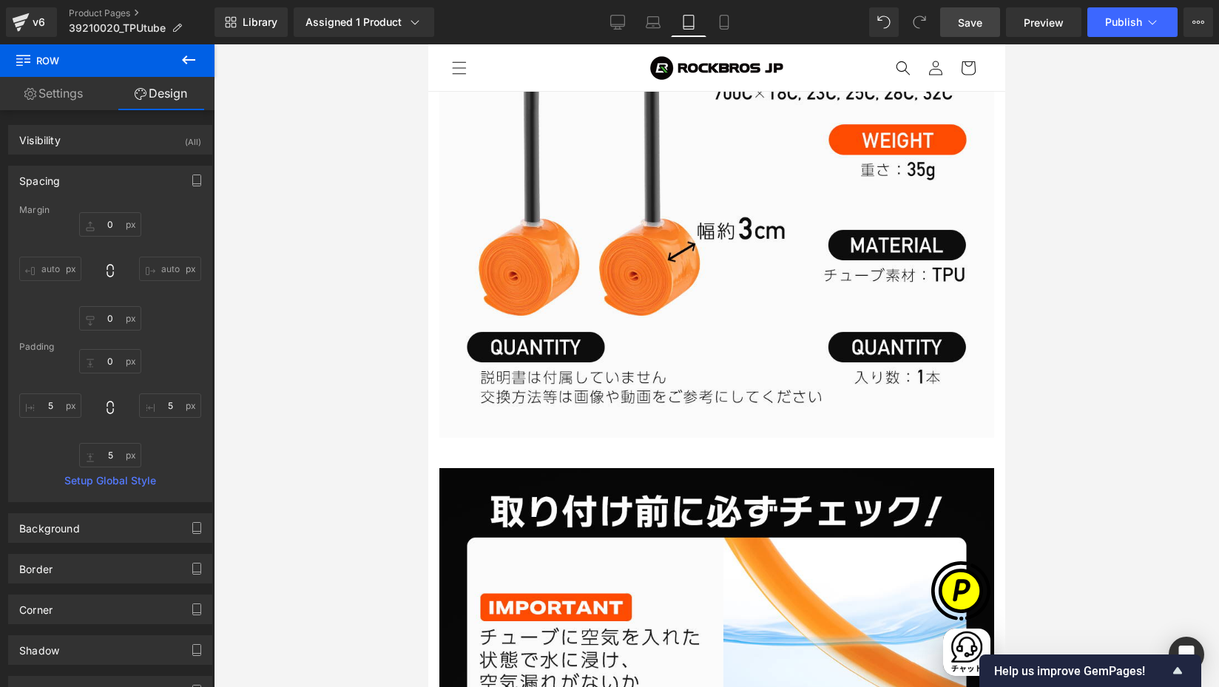
click at [428, 44] on span "Row" at bounding box center [428, 44] width 0 height 0
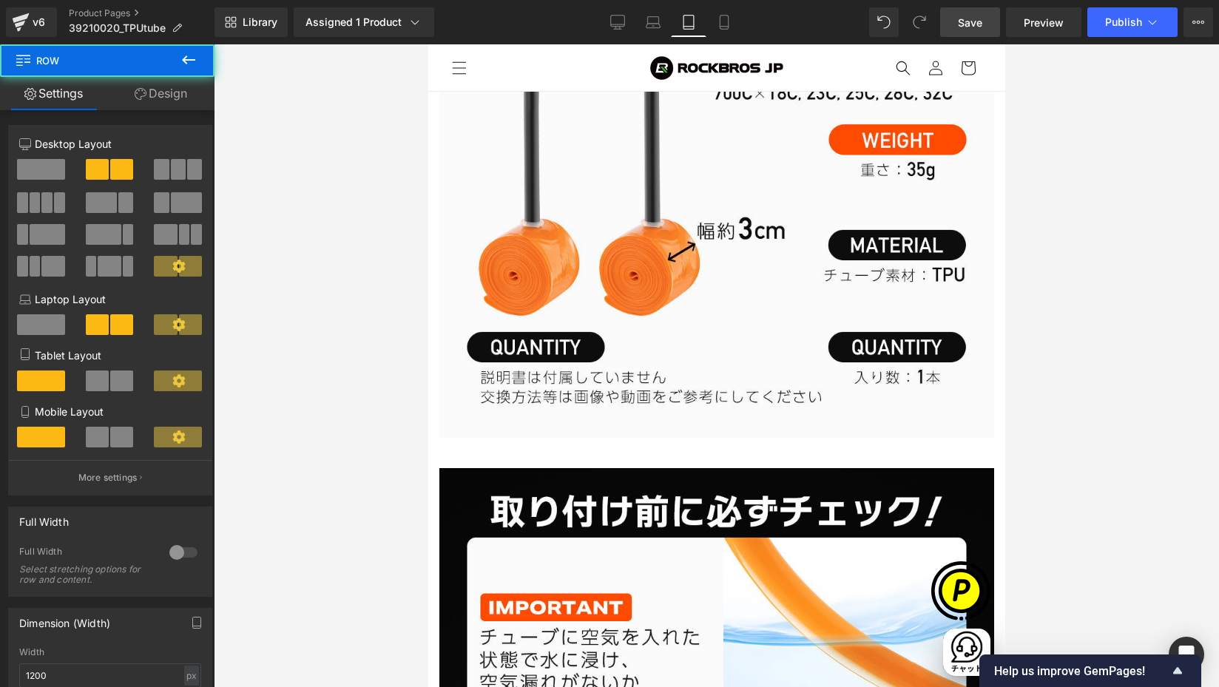
click at [173, 98] on link "Design" at bounding box center [160, 93] width 107 height 33
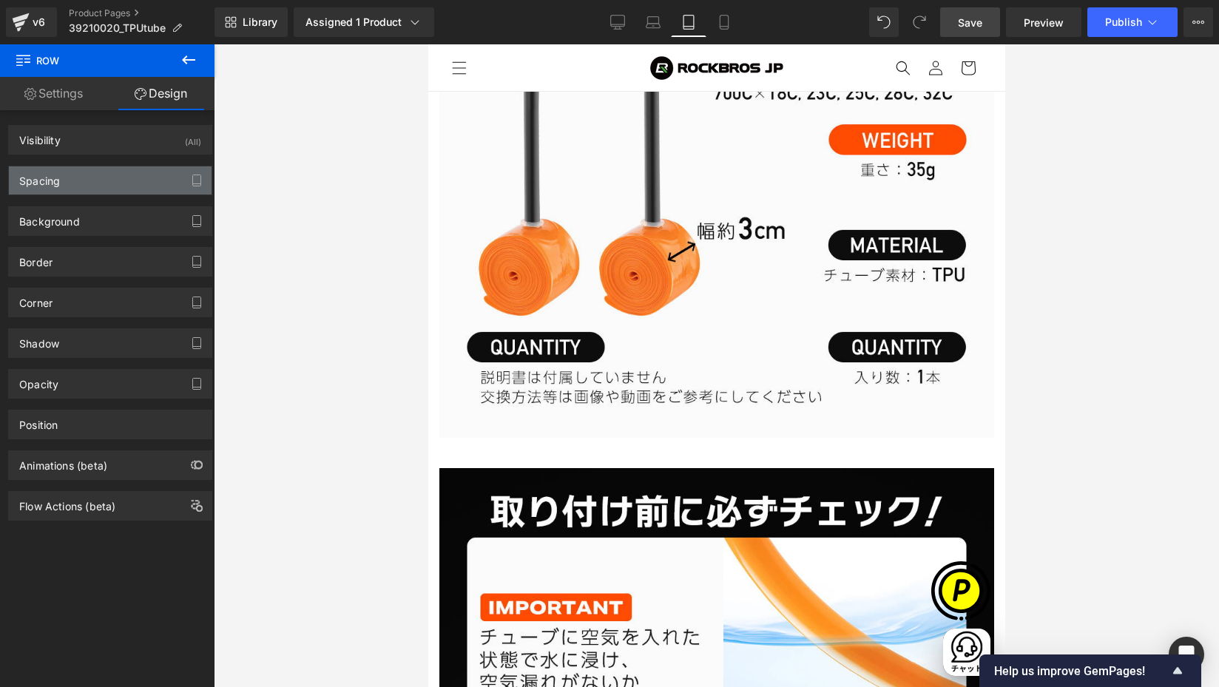
click at [58, 181] on div "Spacing" at bounding box center [39, 176] width 41 height 21
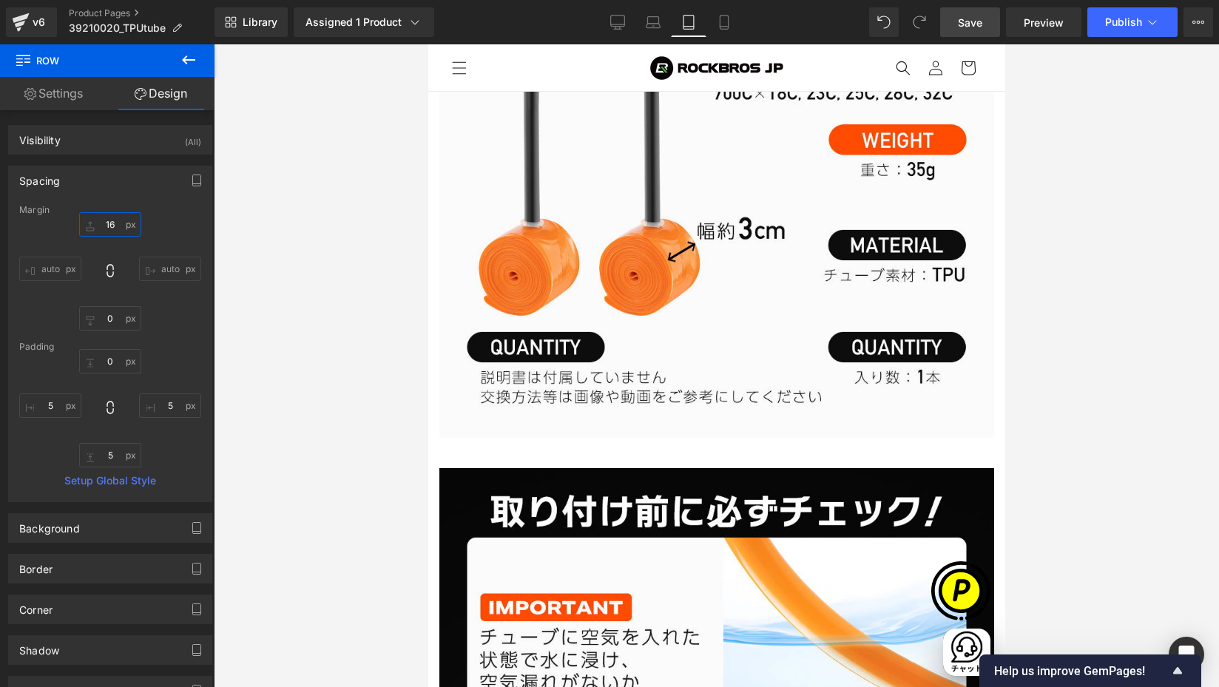
click at [112, 225] on input "16" at bounding box center [110, 224] width 62 height 24
type input "0"
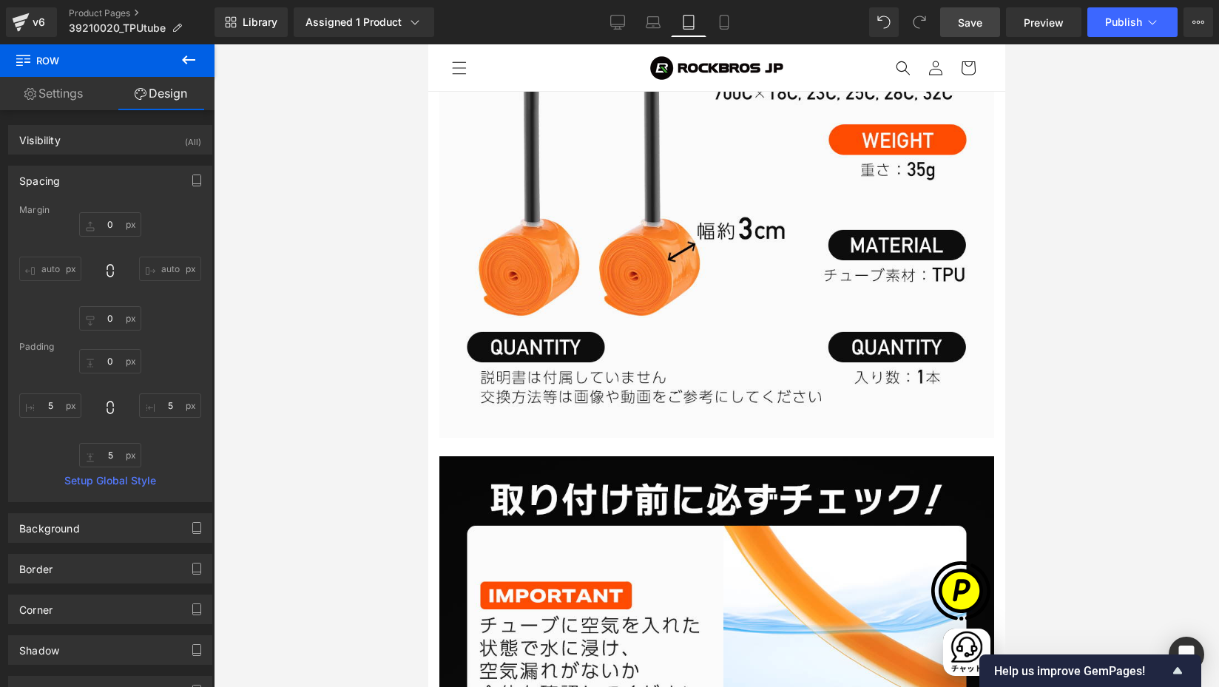
click at [610, 187] on img at bounding box center [716, 160] width 555 height 555
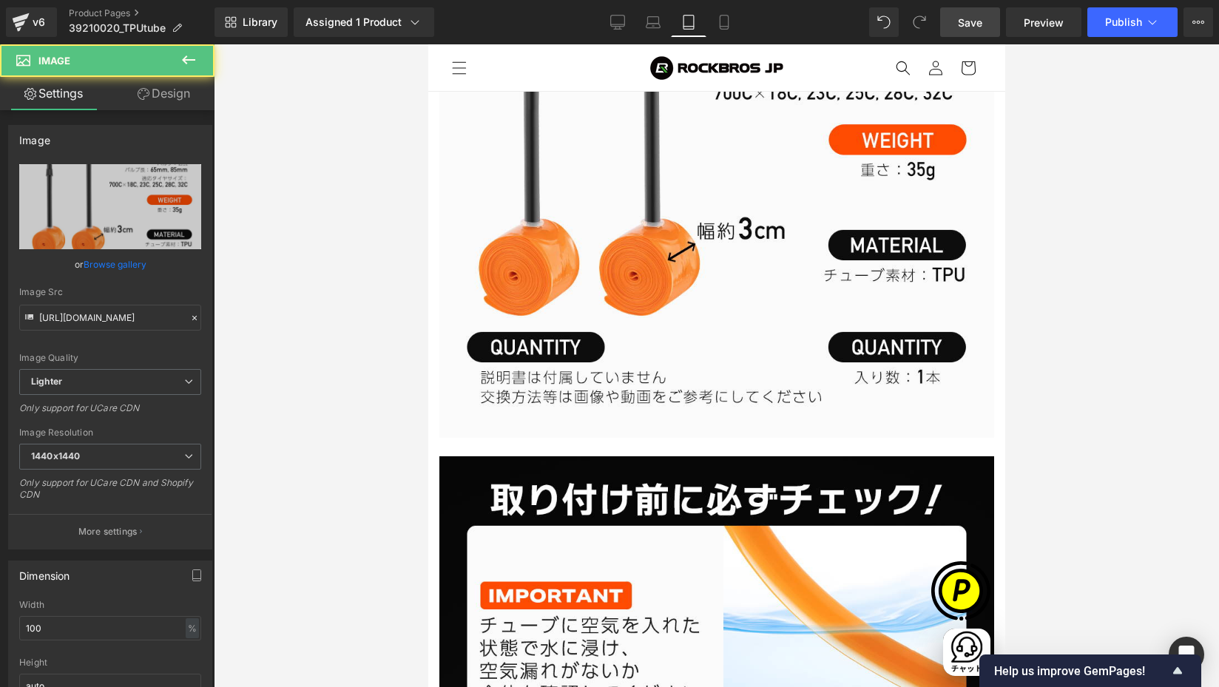
click at [164, 93] on link "Design" at bounding box center [163, 93] width 107 height 33
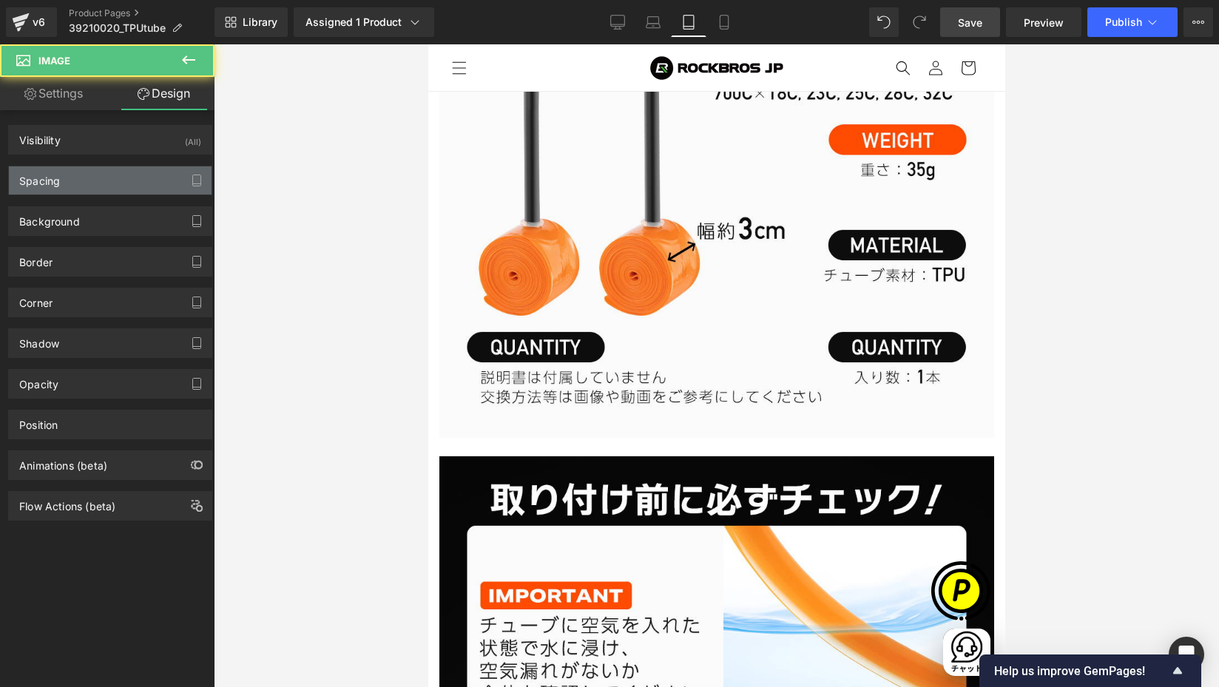
click at [48, 176] on div "Spacing" at bounding box center [39, 176] width 41 height 21
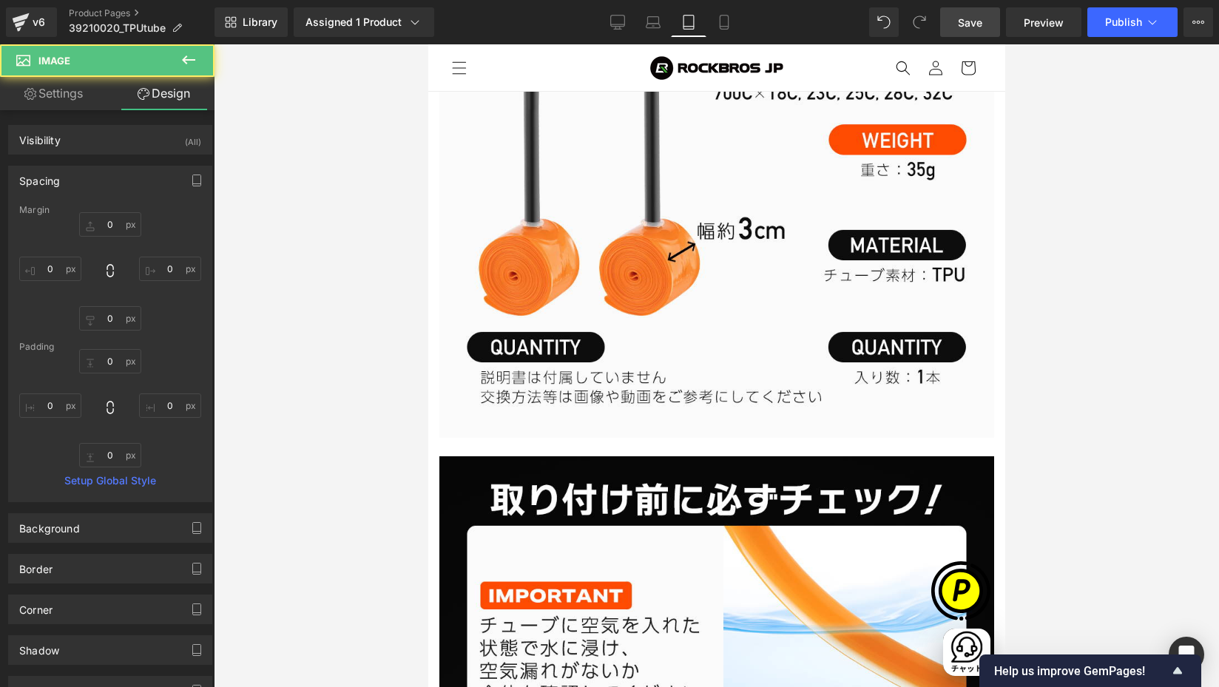
type input "0"
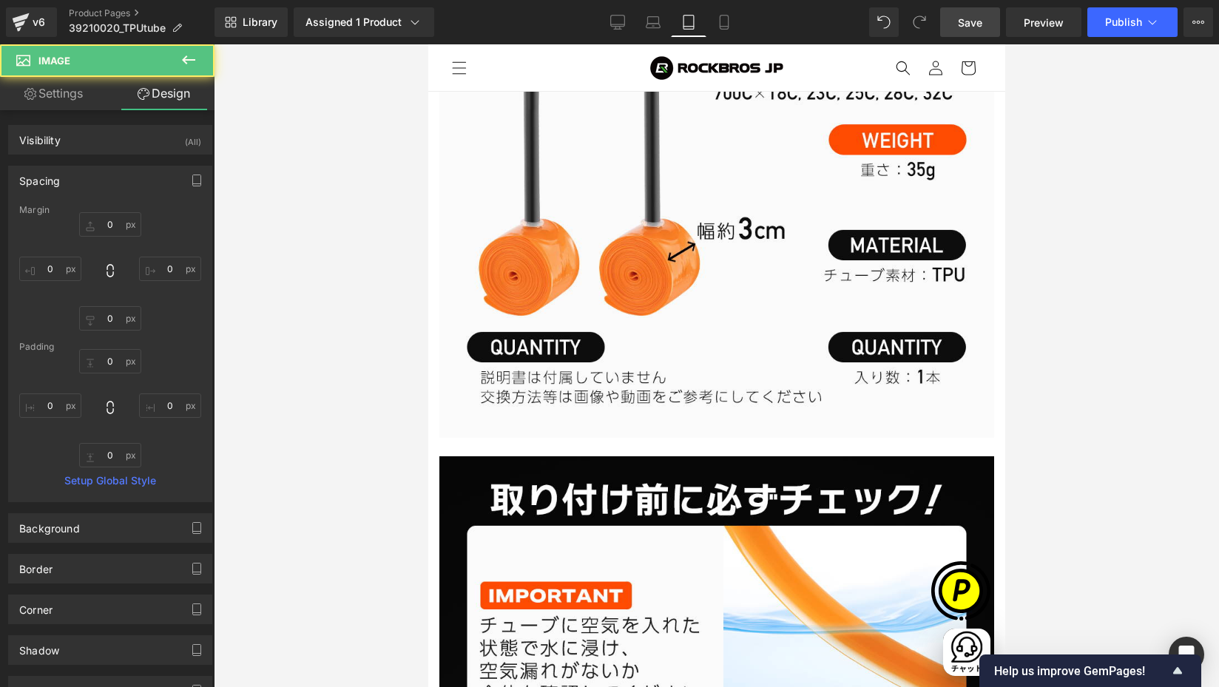
type input "0"
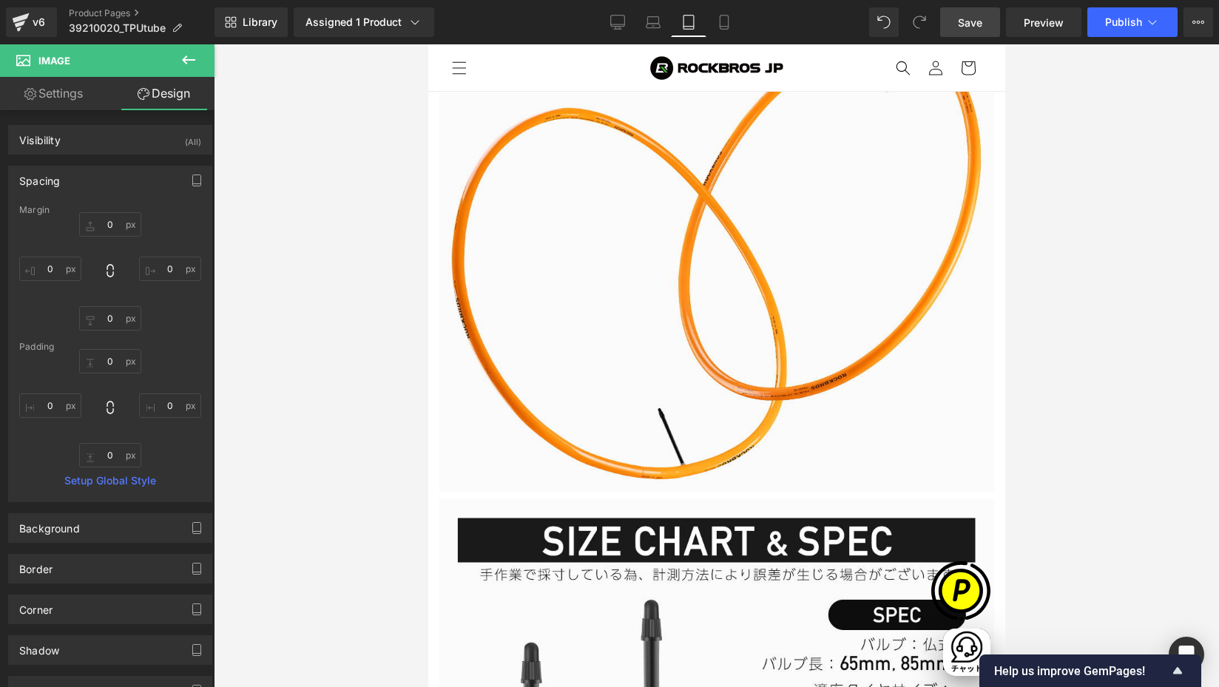
scroll to position [5215, 0]
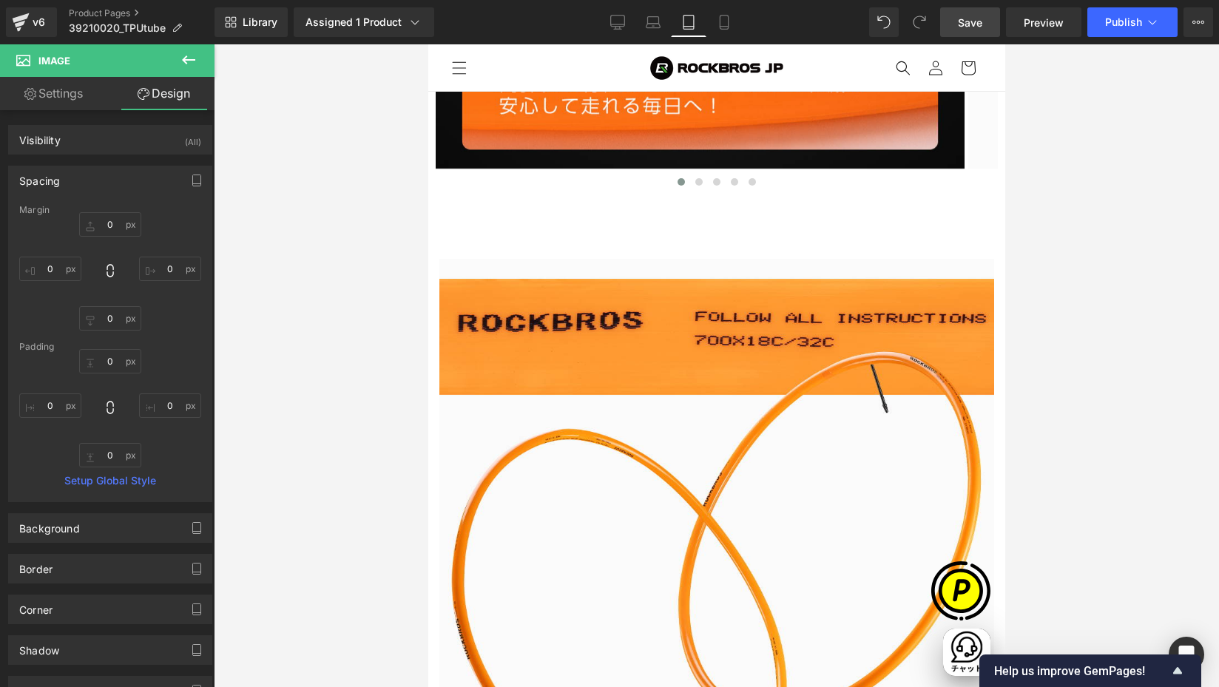
click at [428, 44] on span "Row" at bounding box center [428, 44] width 0 height 0
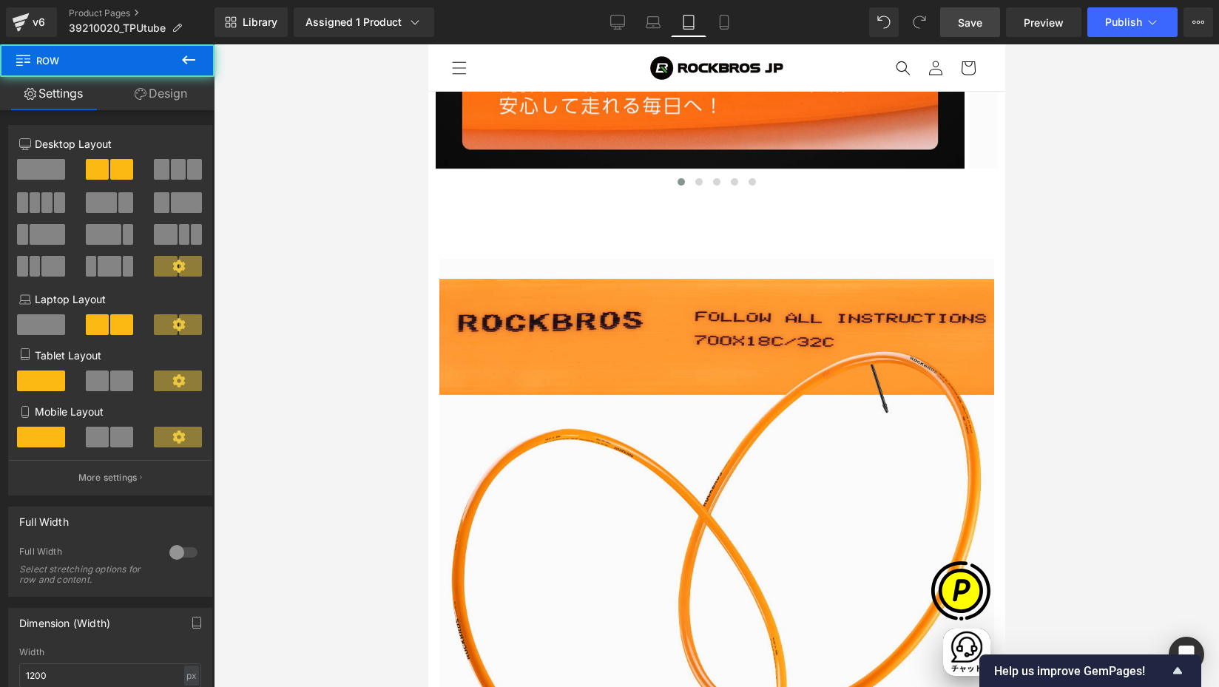
click at [154, 93] on link "Design" at bounding box center [160, 93] width 107 height 33
click at [0, 0] on div "Spacing" at bounding box center [0, 0] width 0 height 0
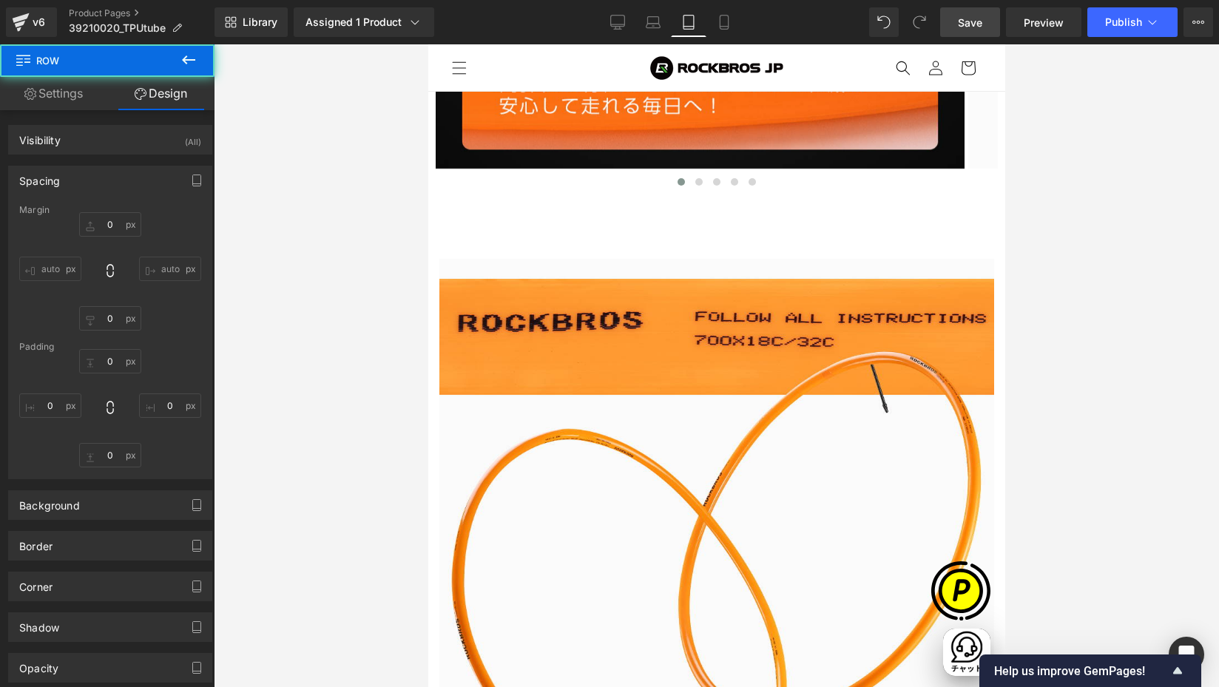
type input "16"
type input "0"
type input "5"
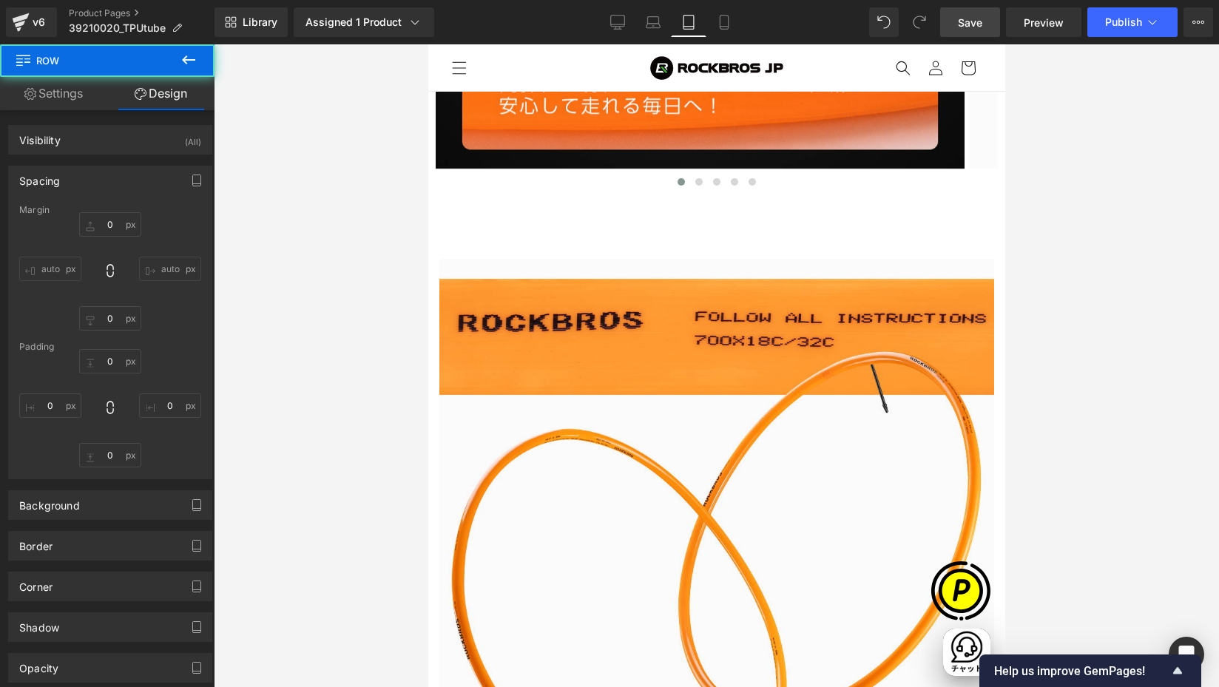
type input "5"
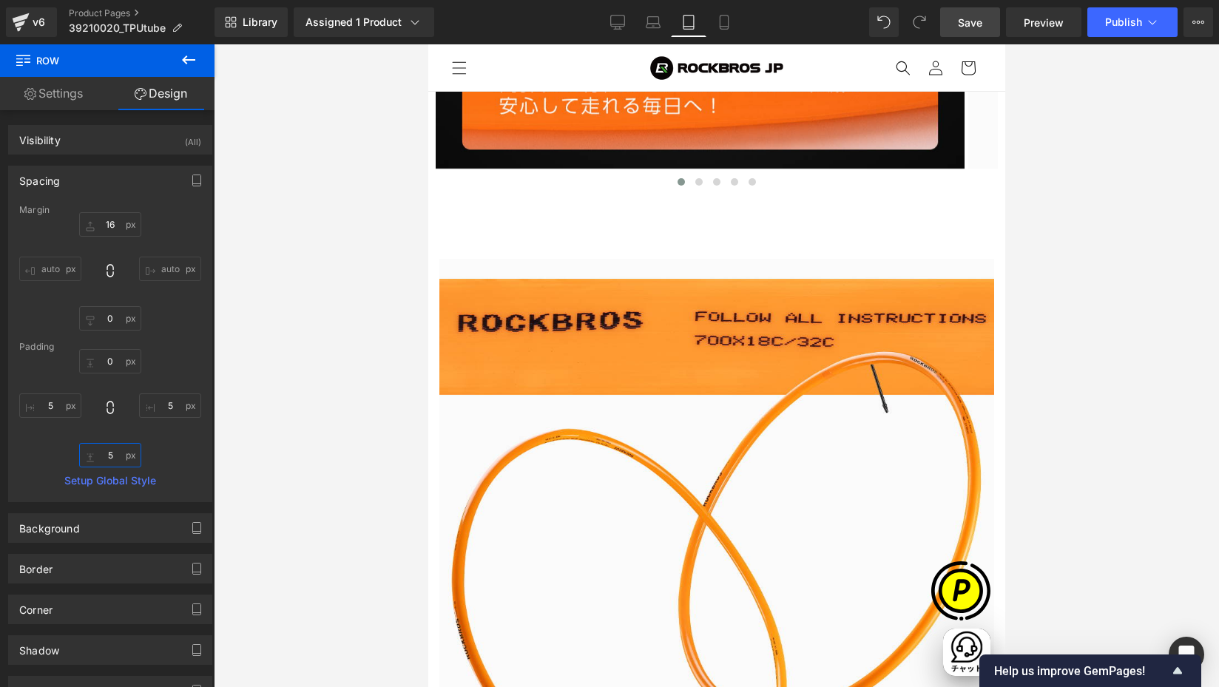
drag, startPoint x: 108, startPoint y: 457, endPoint x: 187, endPoint y: 458, distance: 79.2
click at [108, 457] on input "5" at bounding box center [110, 455] width 62 height 24
type input "0"
click at [105, 409] on icon at bounding box center [110, 407] width 15 height 15
type input "5"
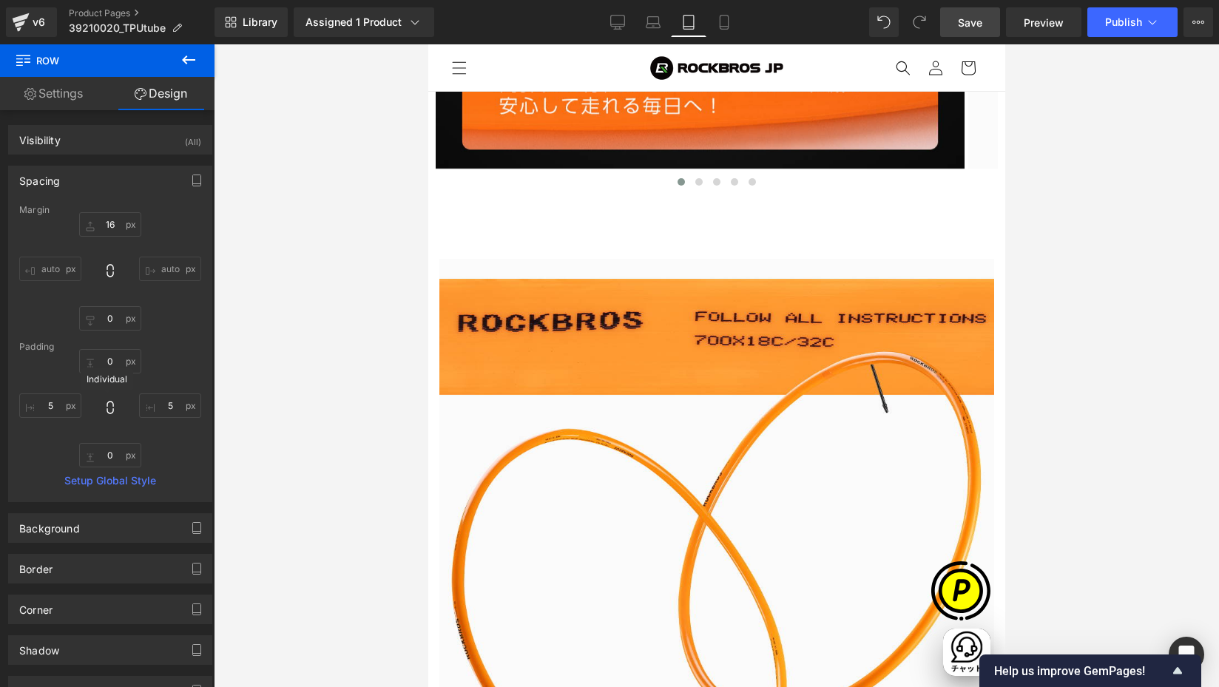
type input "5"
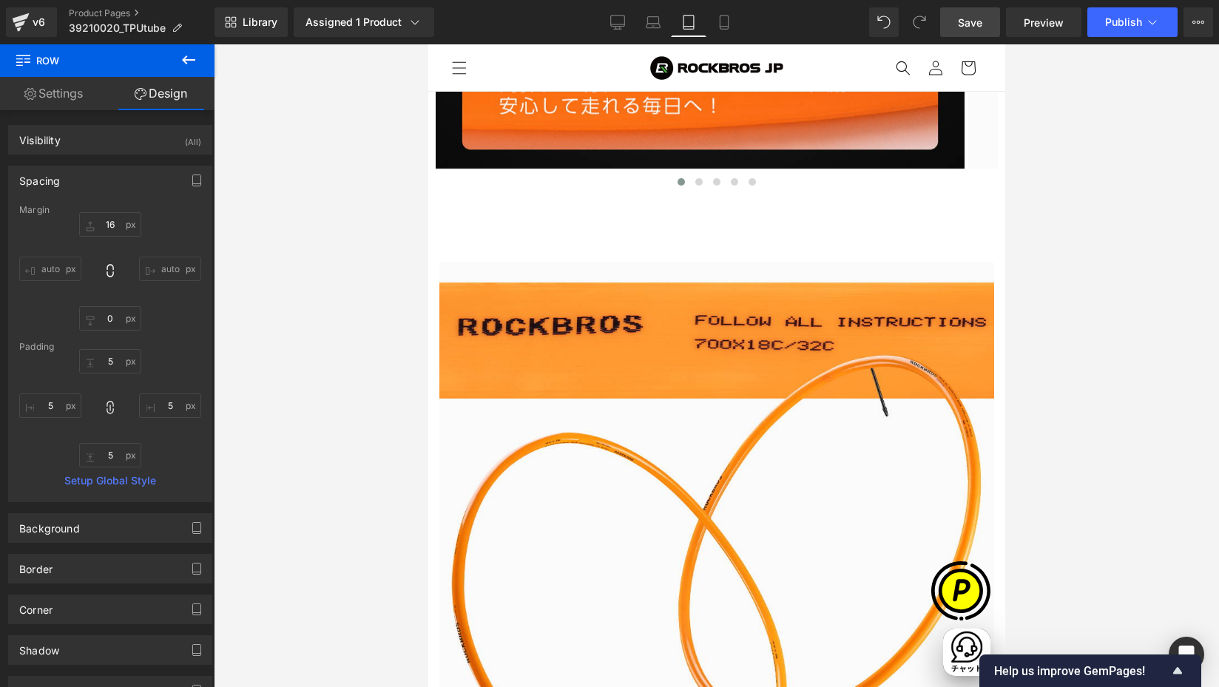
scroll to position [0, 1445]
click at [107, 366] on input "5" at bounding box center [110, 361] width 62 height 24
type input "0"
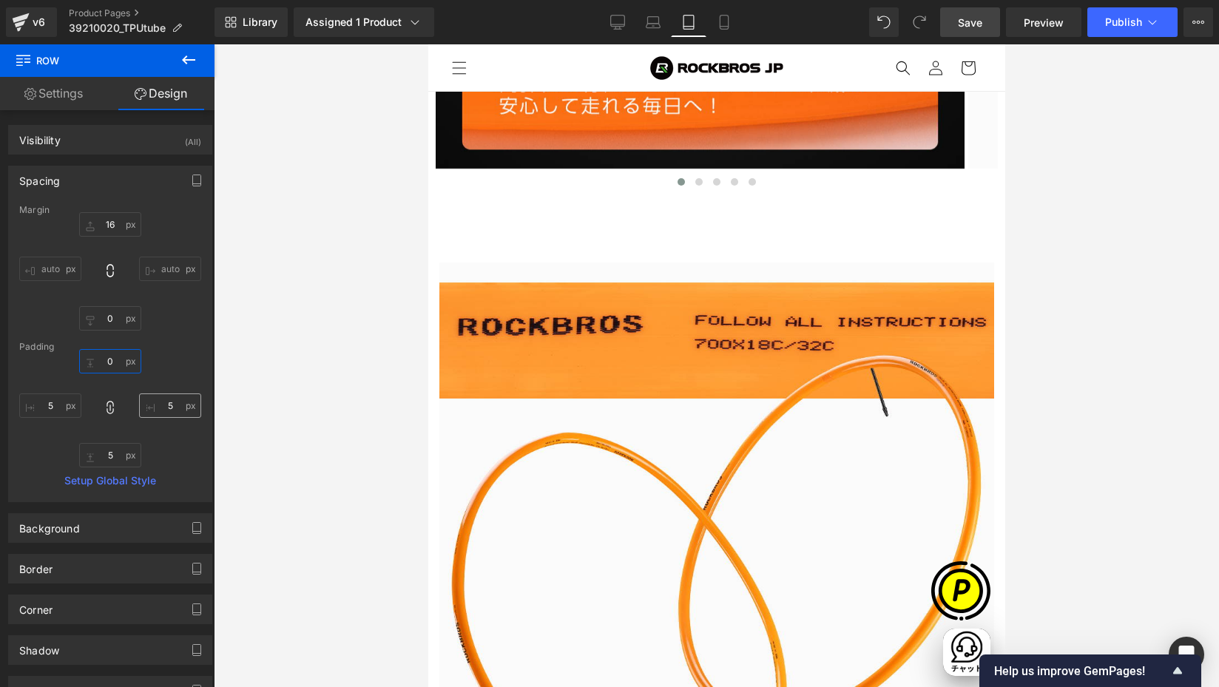
type input "0"
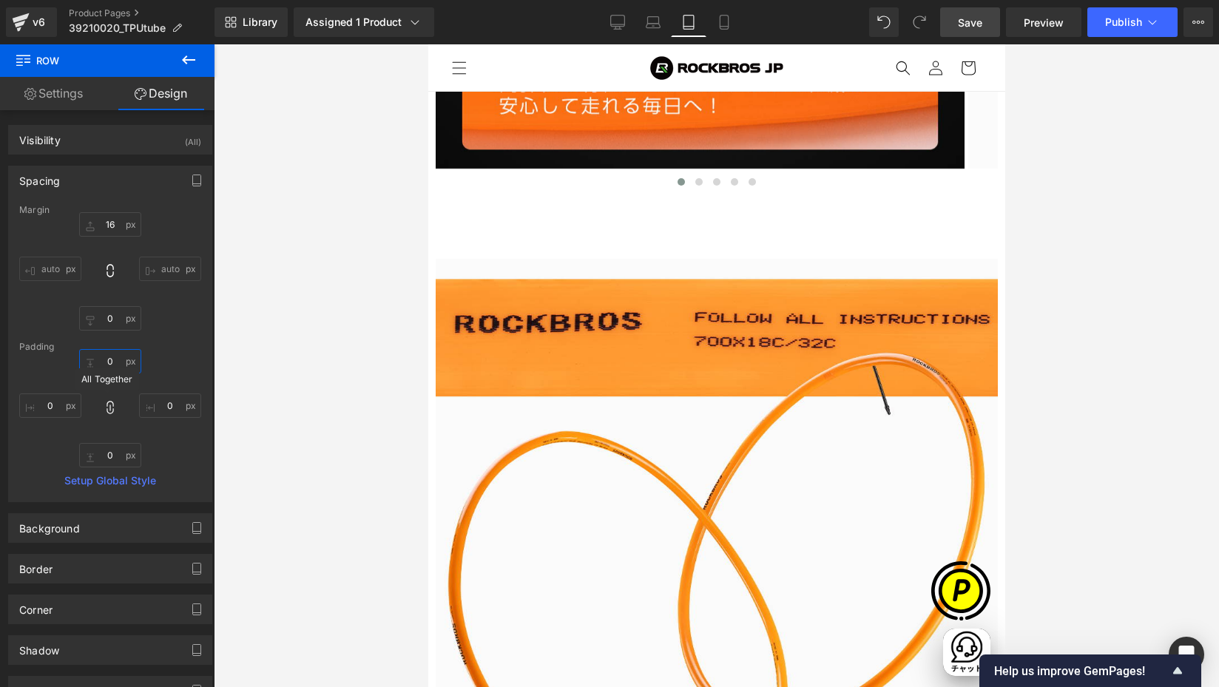
type input "0"
click at [105, 408] on icon at bounding box center [110, 407] width 15 height 15
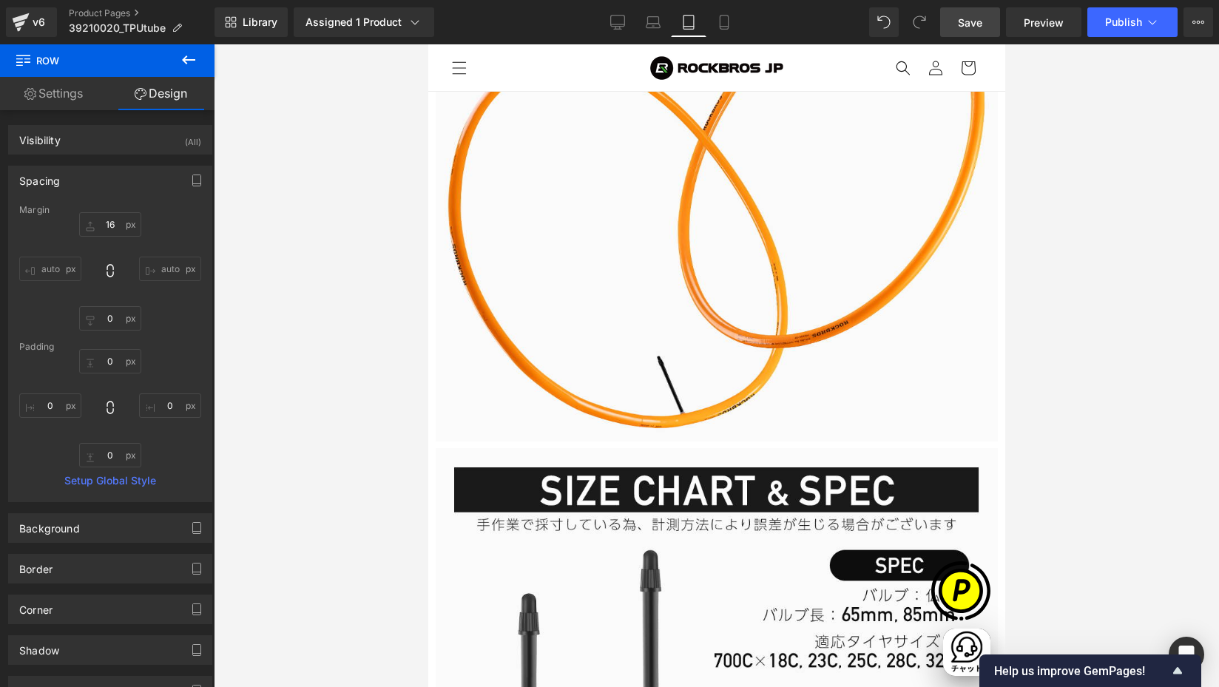
scroll to position [5611, 0]
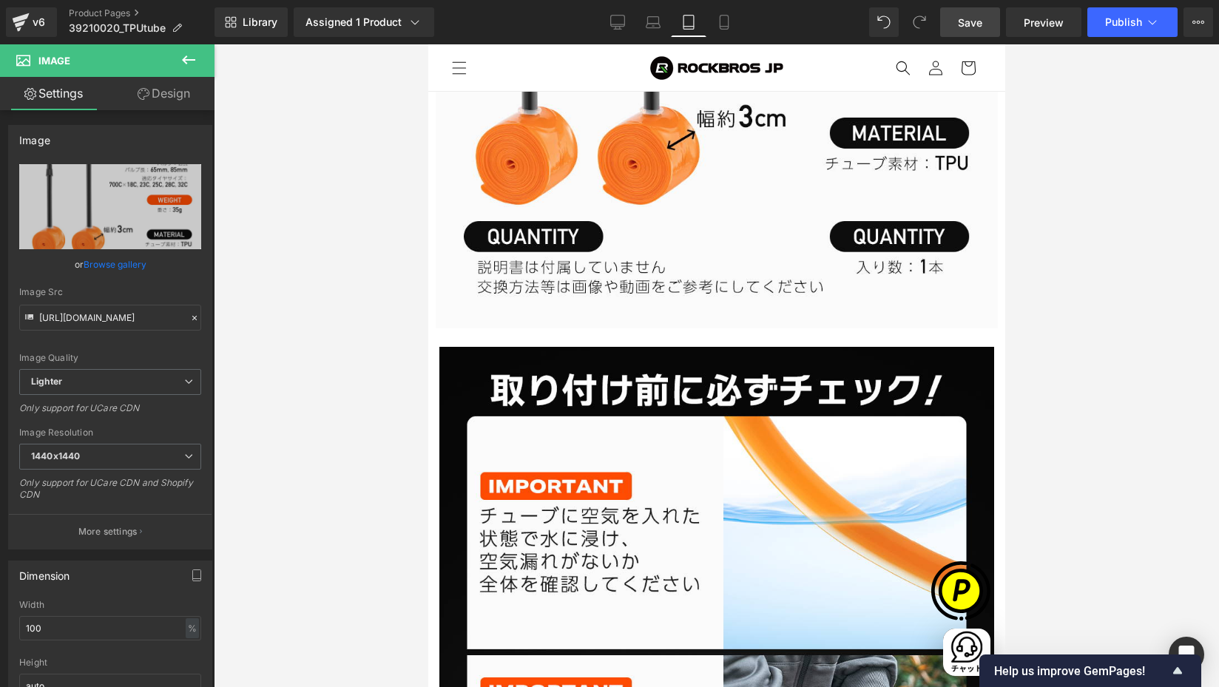
scroll to position [0, 482]
click at [428, 44] on span "Row" at bounding box center [428, 44] width 0 height 0
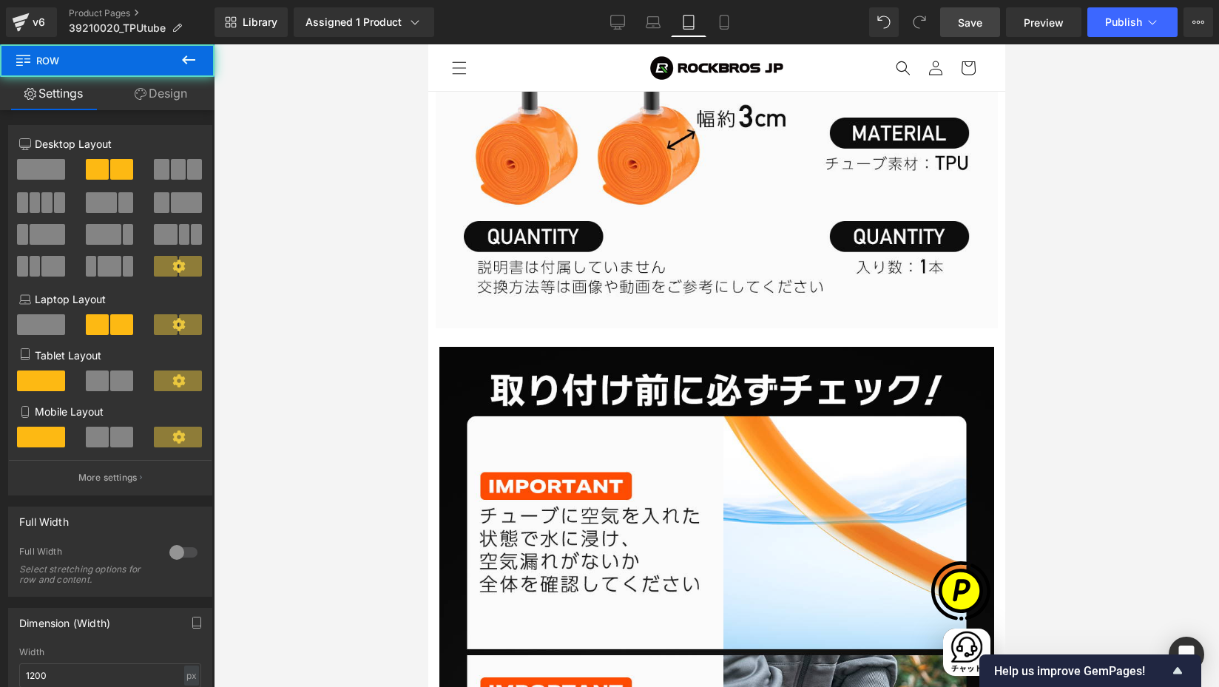
click at [168, 98] on link "Design" at bounding box center [160, 93] width 107 height 33
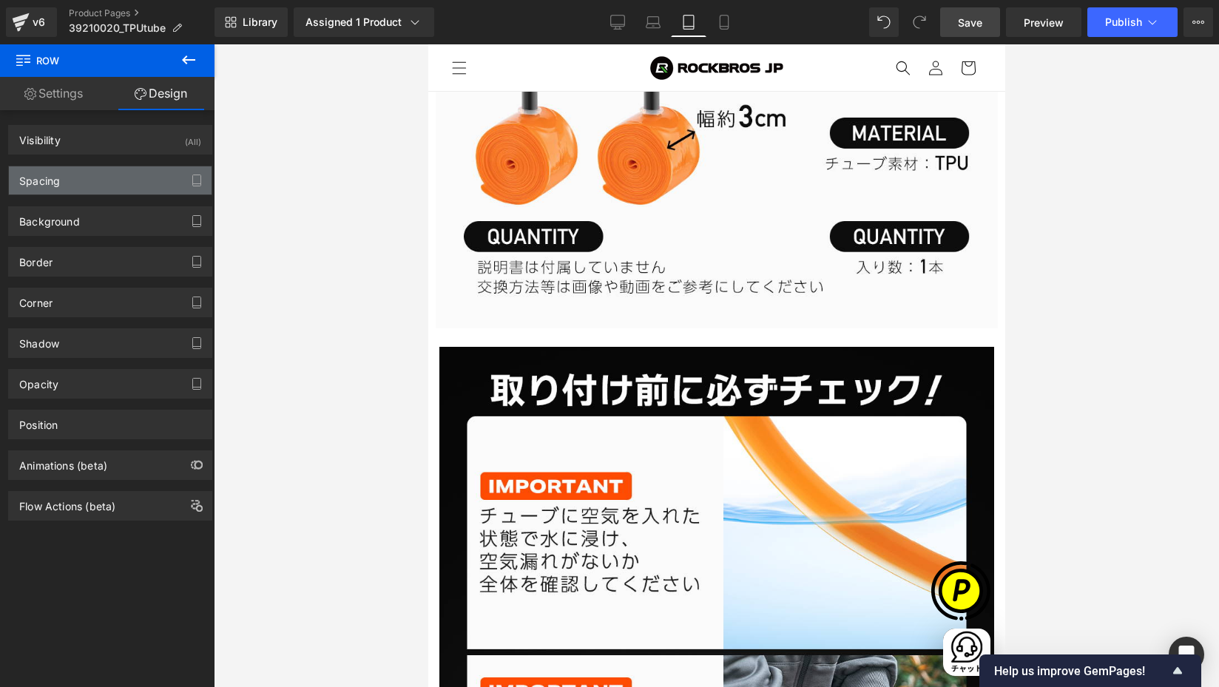
click at [50, 185] on div "Spacing" at bounding box center [39, 176] width 41 height 21
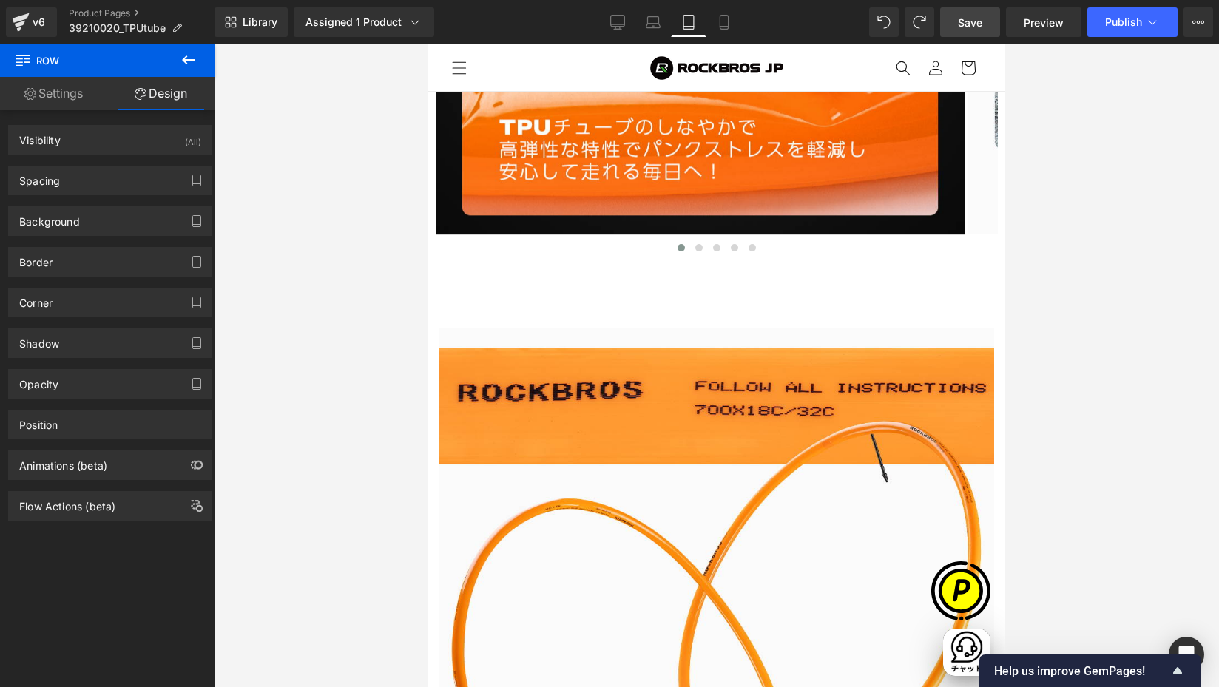
scroll to position [0, 1445]
click at [428, 44] on span "Row" at bounding box center [428, 44] width 0 height 0
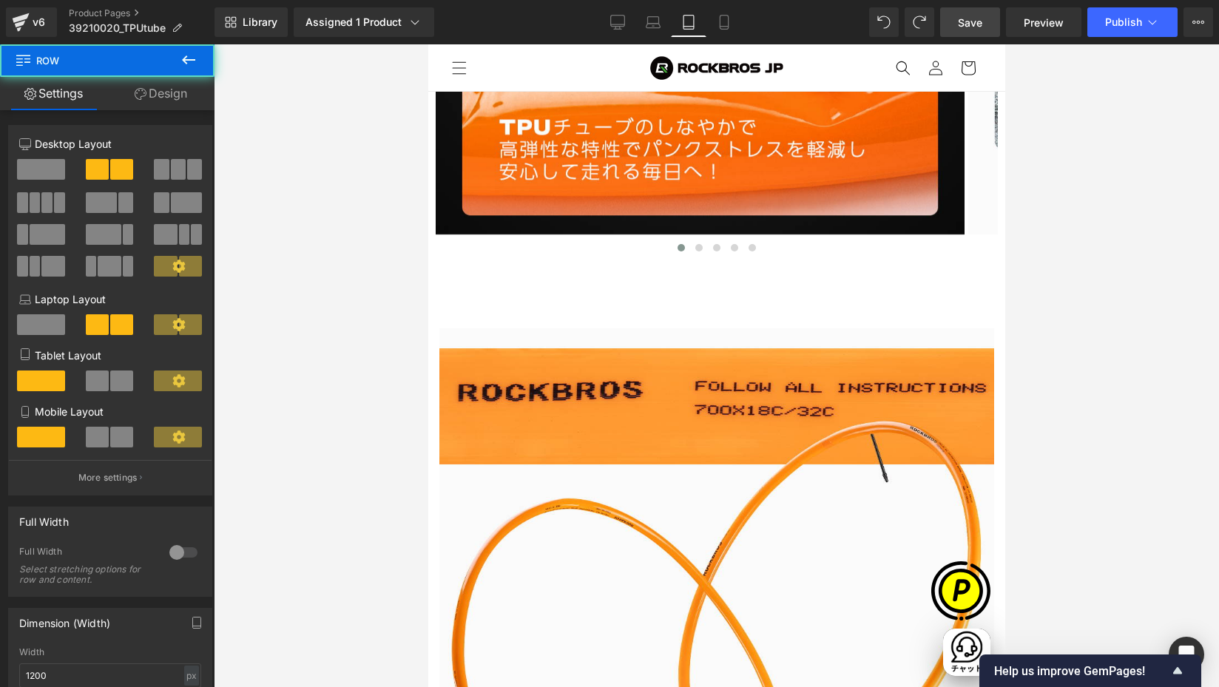
click at [157, 97] on link "Design" at bounding box center [160, 93] width 107 height 33
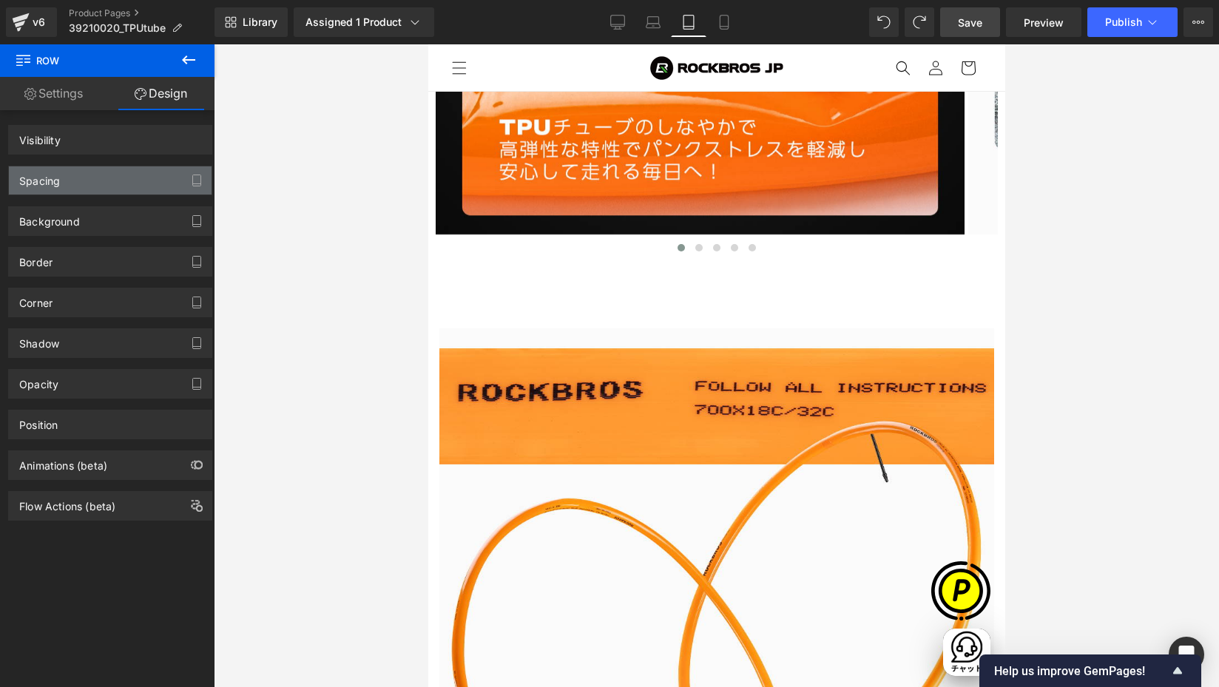
click at [54, 177] on div "Spacing" at bounding box center [39, 176] width 41 height 21
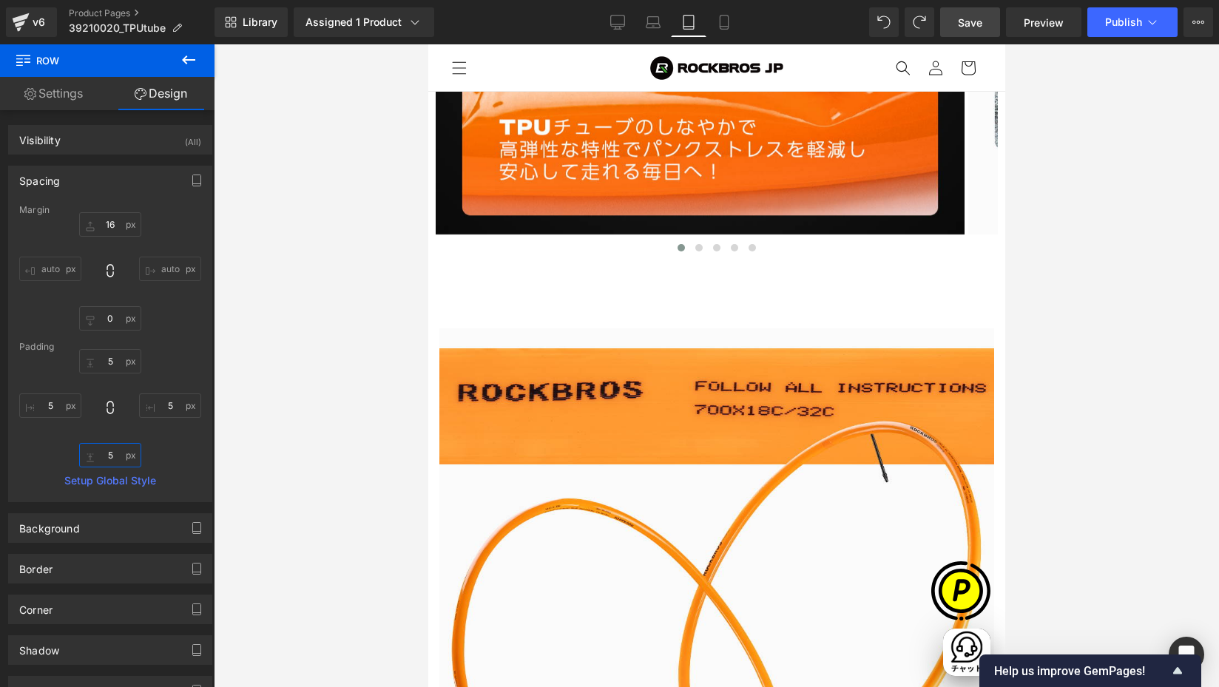
click at [110, 457] on input "5" at bounding box center [110, 455] width 62 height 24
type input "0"
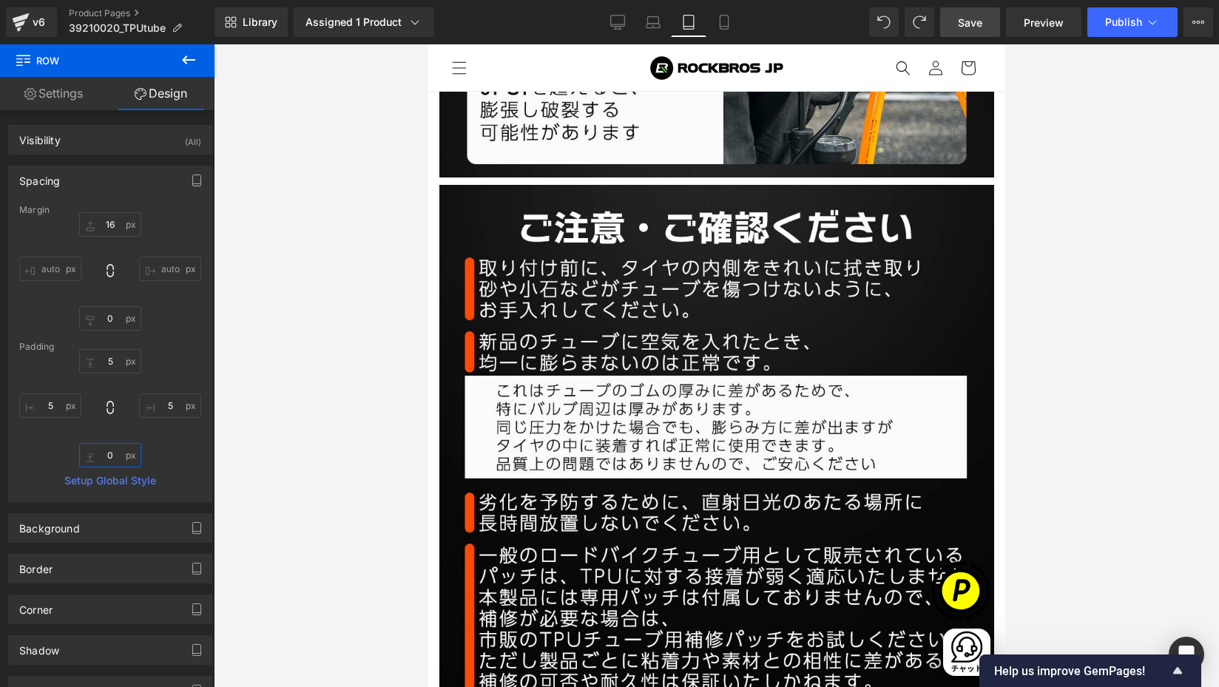
scroll to position [7326, 0]
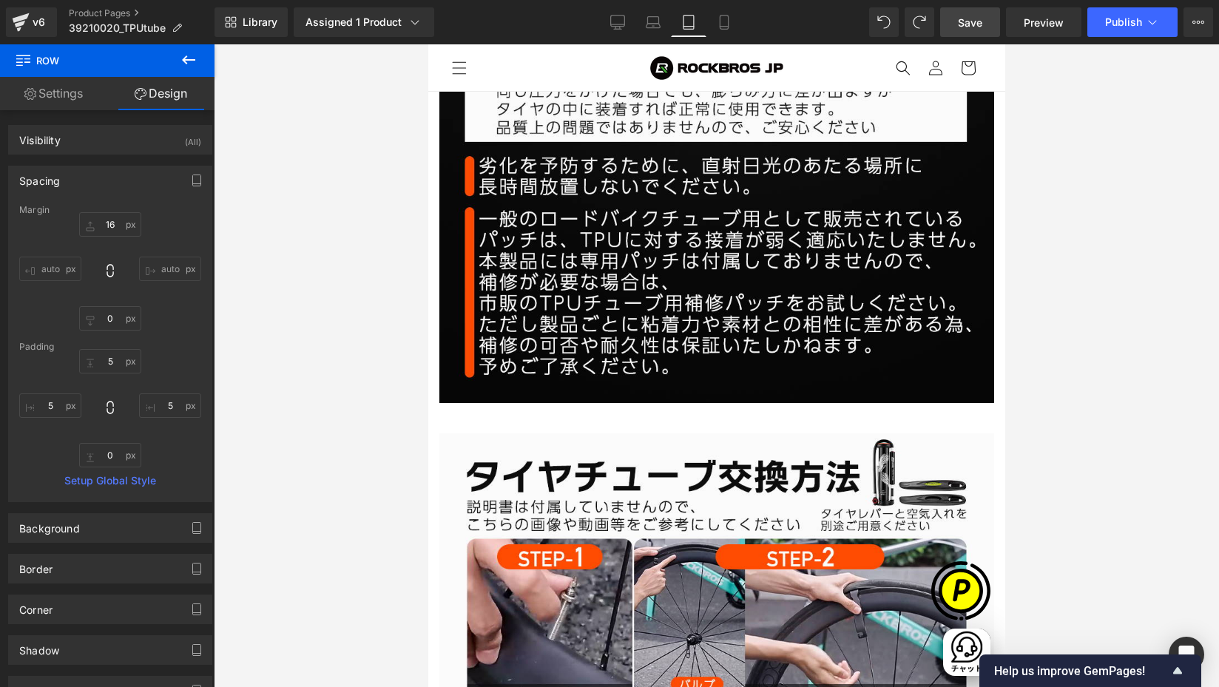
click at [428, 44] on span "Row" at bounding box center [428, 44] width 0 height 0
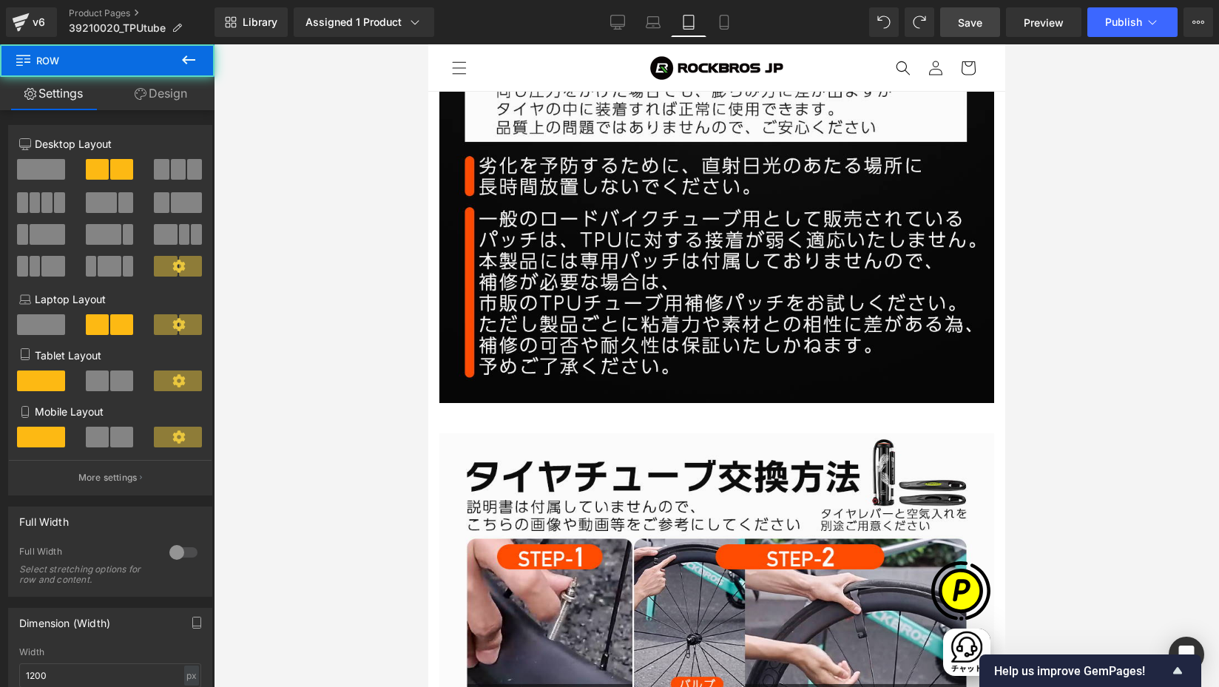
scroll to position [0, 963]
click at [170, 92] on link "Design" at bounding box center [160, 93] width 107 height 33
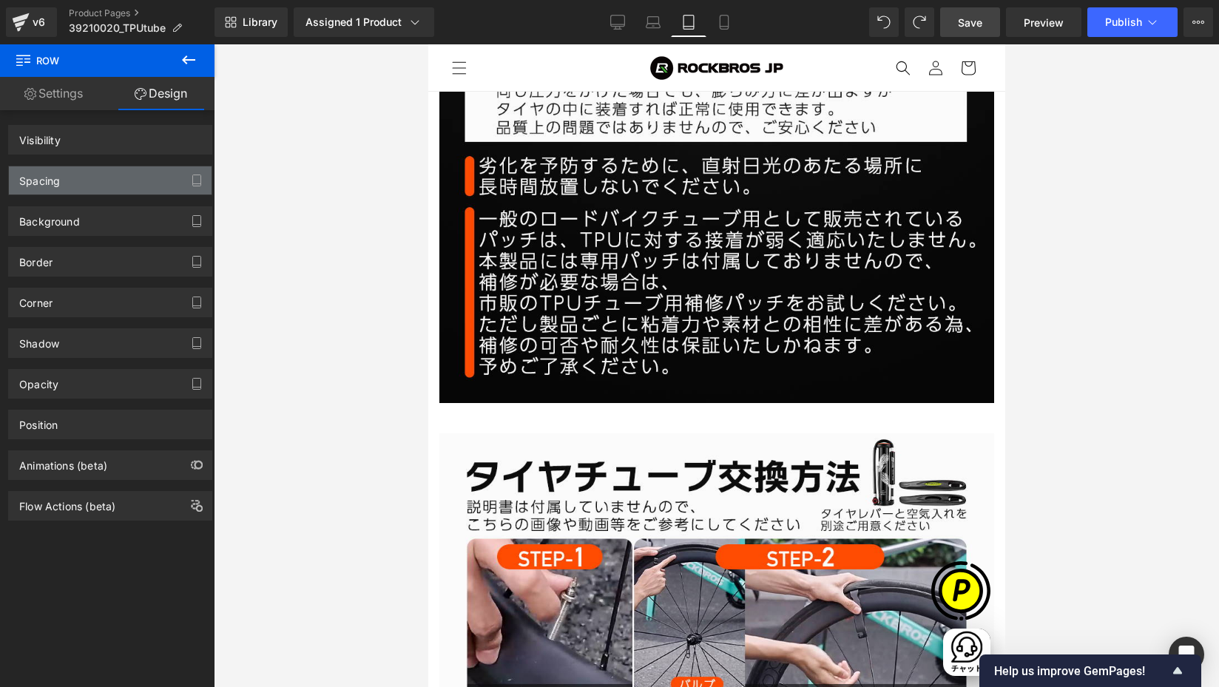
click at [49, 183] on div "Spacing" at bounding box center [39, 176] width 41 height 21
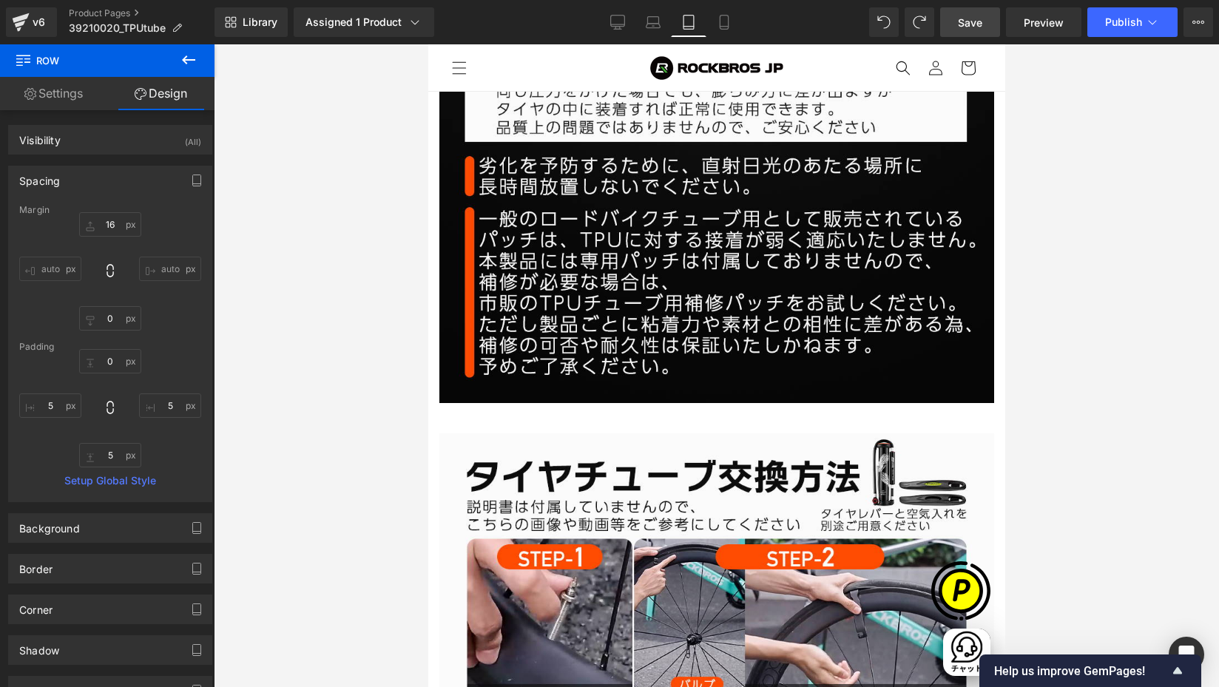
type input "16"
type input "0"
type input "5"
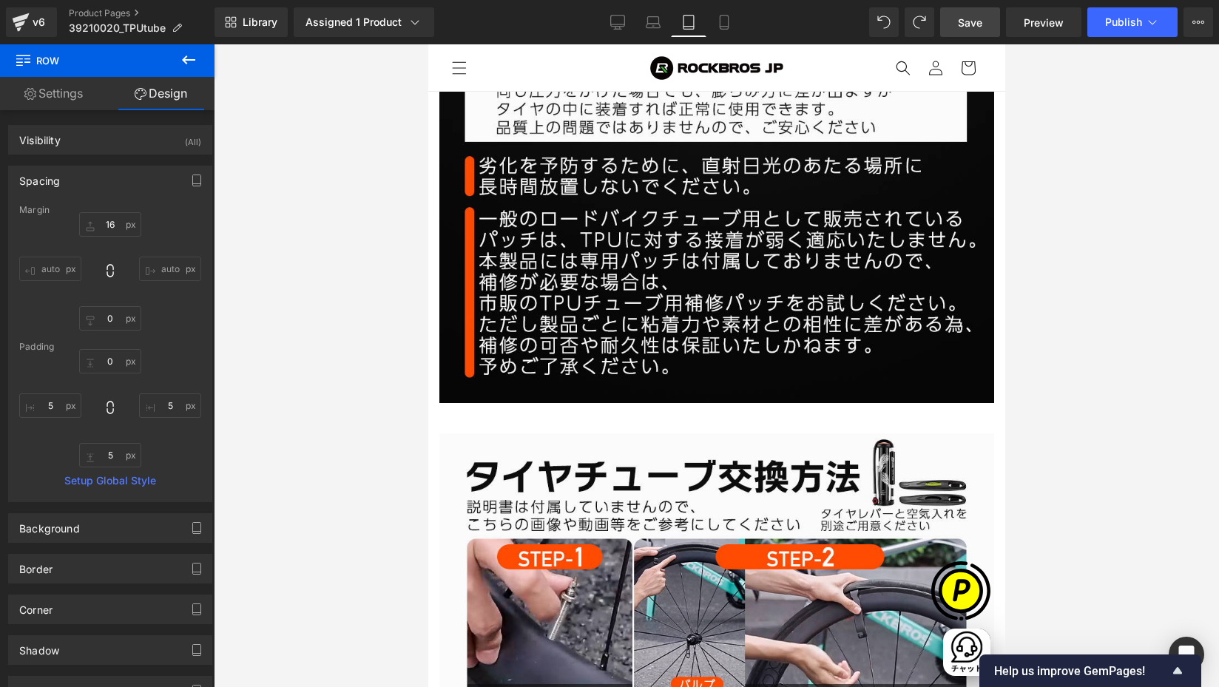
type input "5"
click at [109, 228] on input "16" at bounding box center [110, 224] width 62 height 24
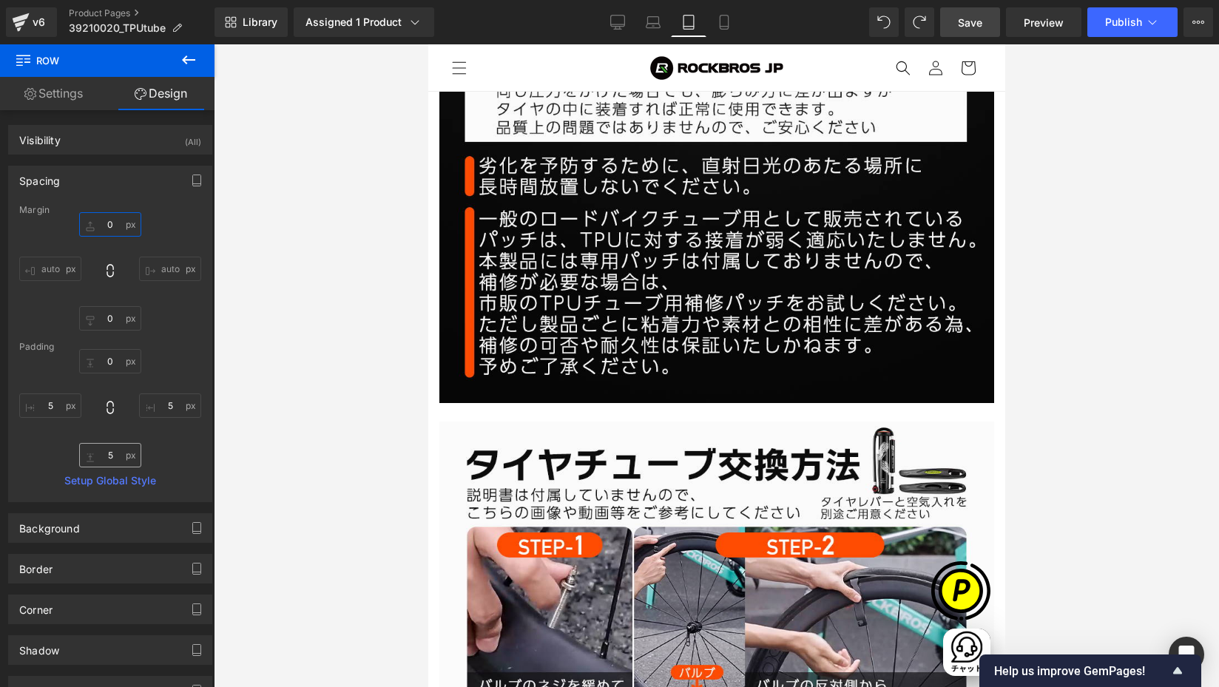
type input "0"
click at [115, 448] on input "5" at bounding box center [110, 455] width 62 height 24
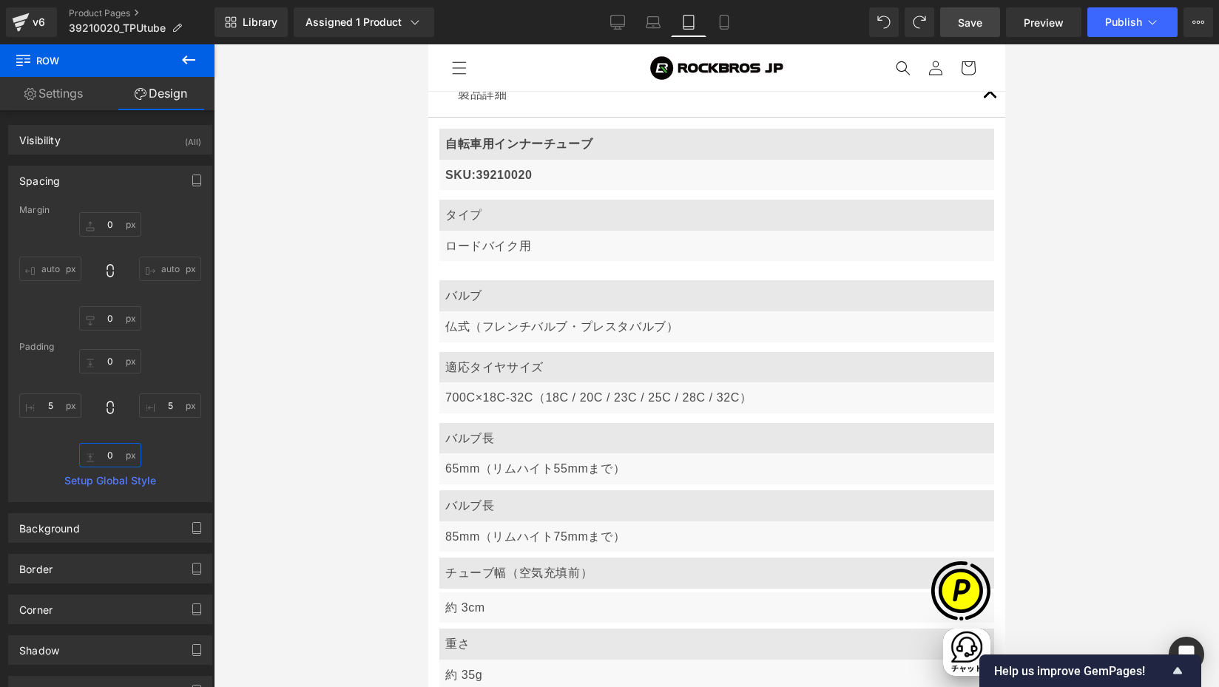
scroll to position [0, 482]
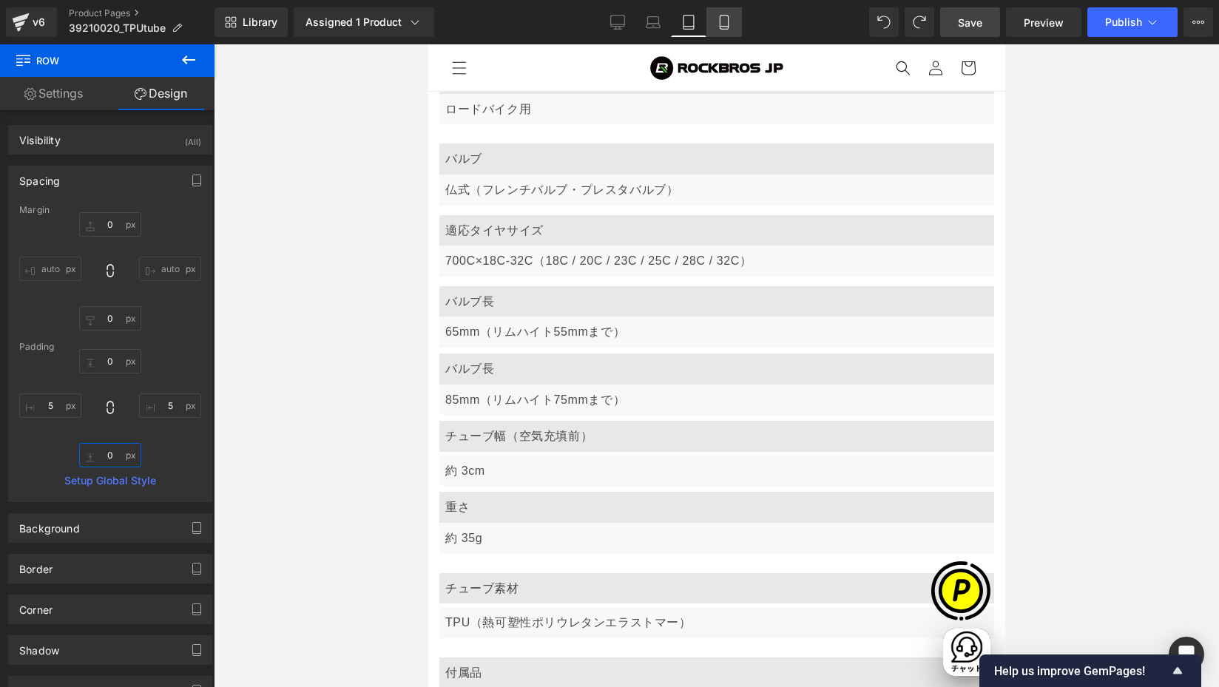
type input "0"
click at [723, 23] on icon at bounding box center [724, 22] width 15 height 15
type input "8"
type input "0"
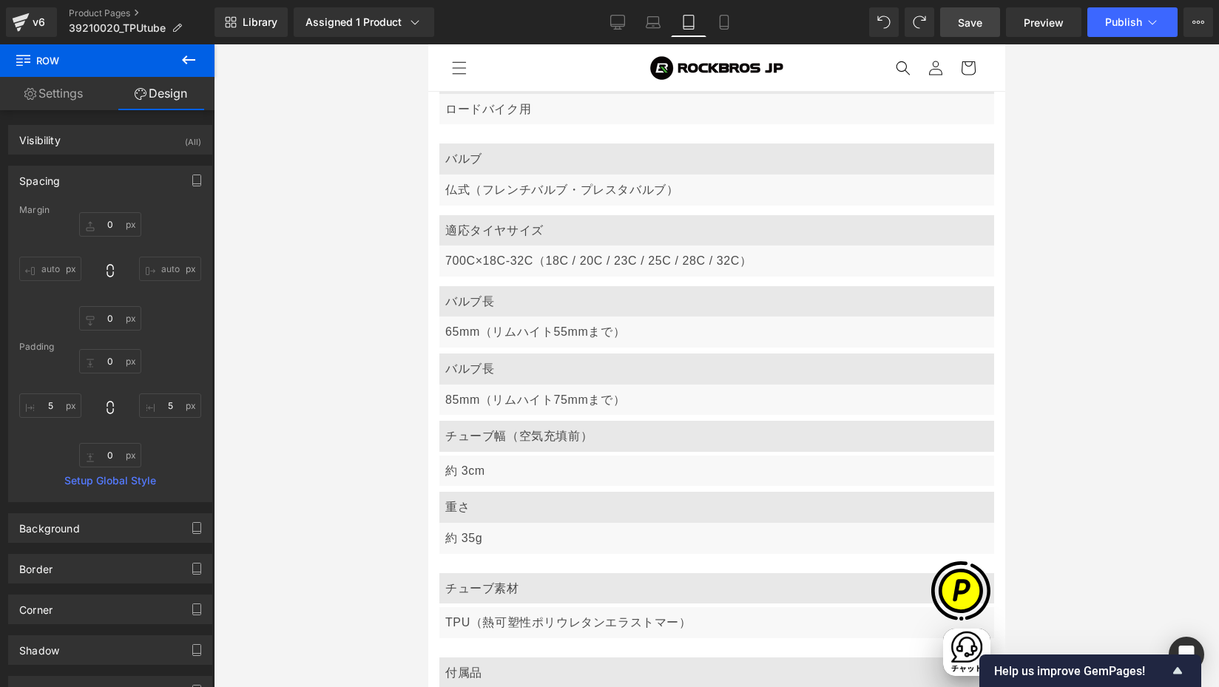
type input "5"
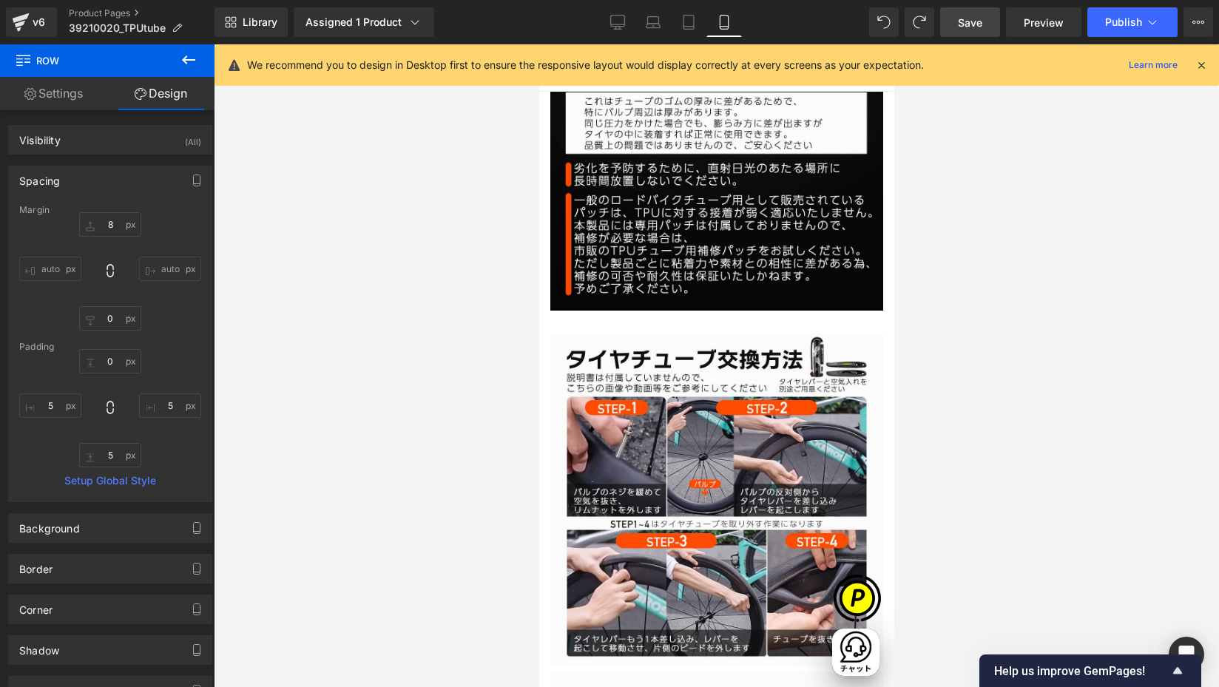
scroll to position [4962, 0]
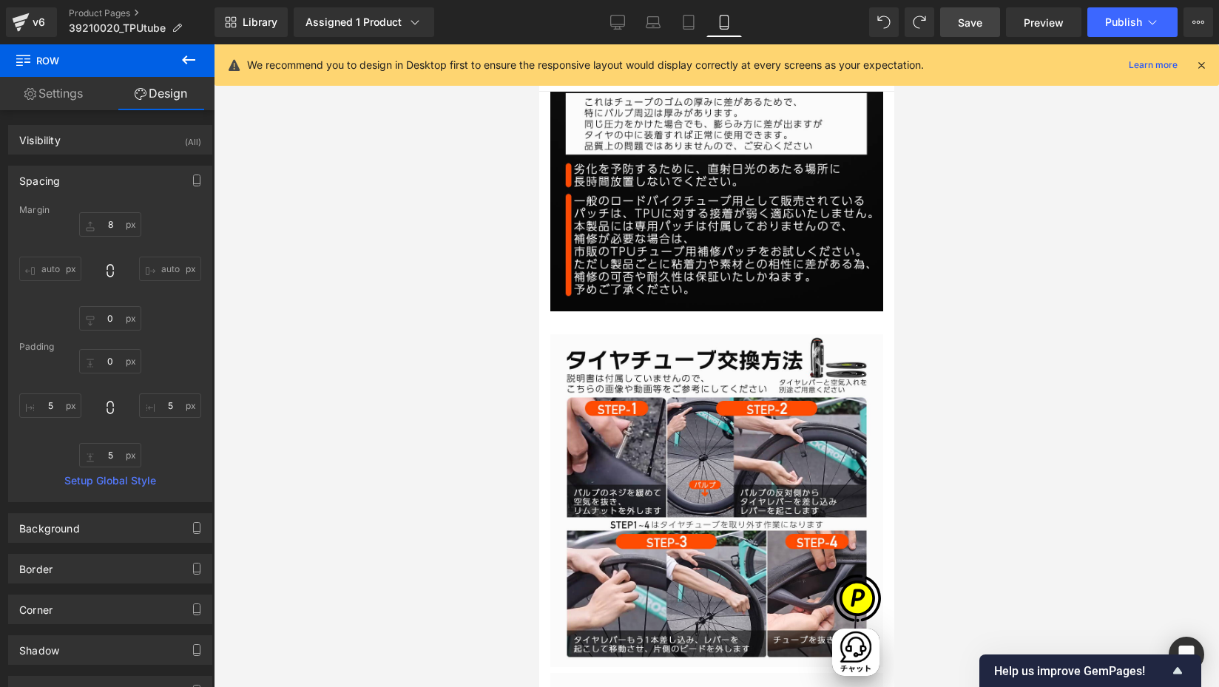
click at [1202, 67] on icon at bounding box center [1201, 64] width 13 height 13
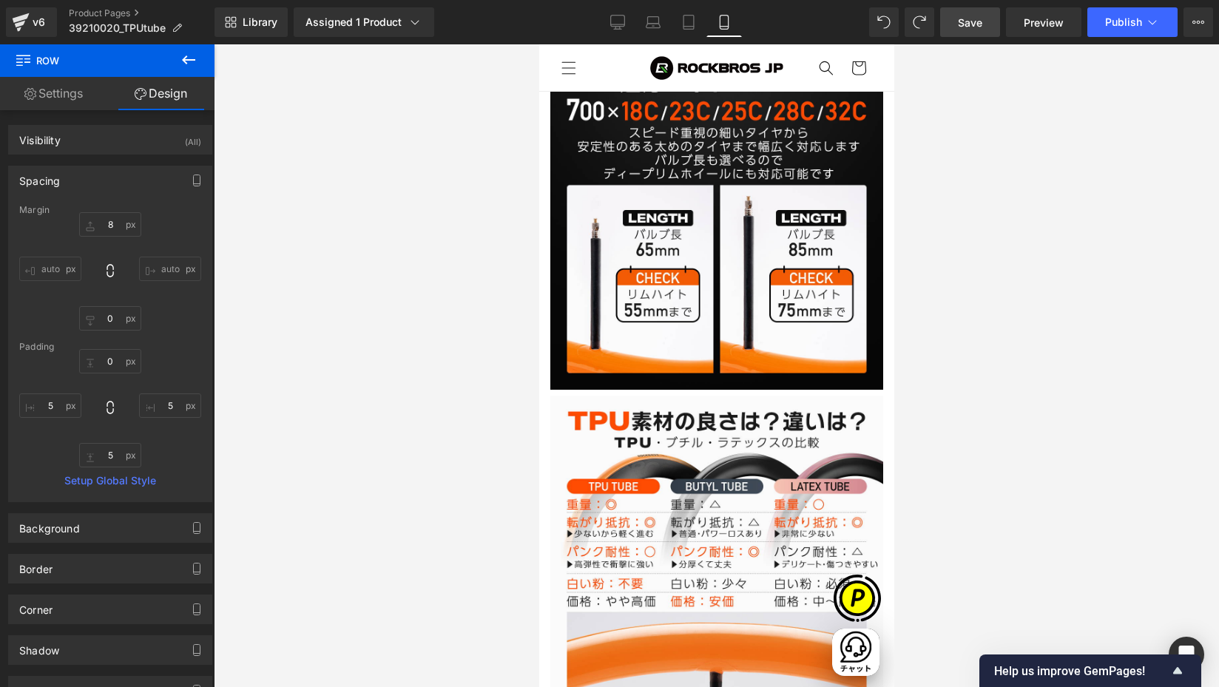
scroll to position [2817, 0]
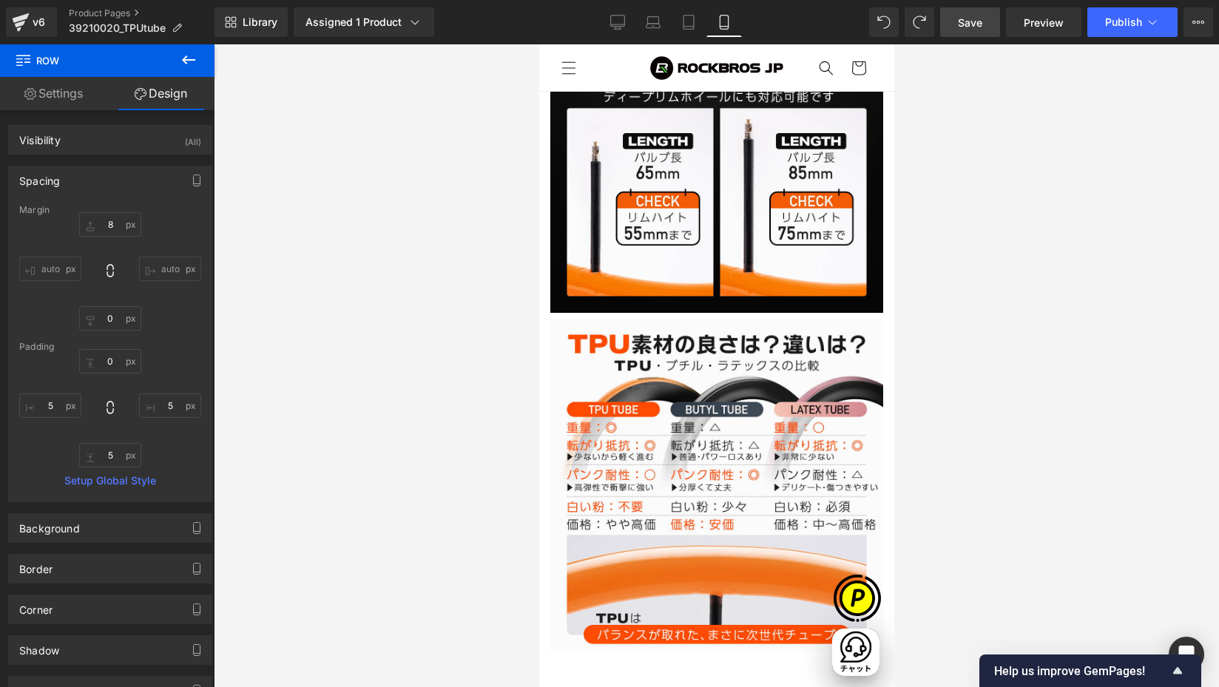
click at [588, 117] on div "Image Image Row" at bounding box center [716, 326] width 340 height 693
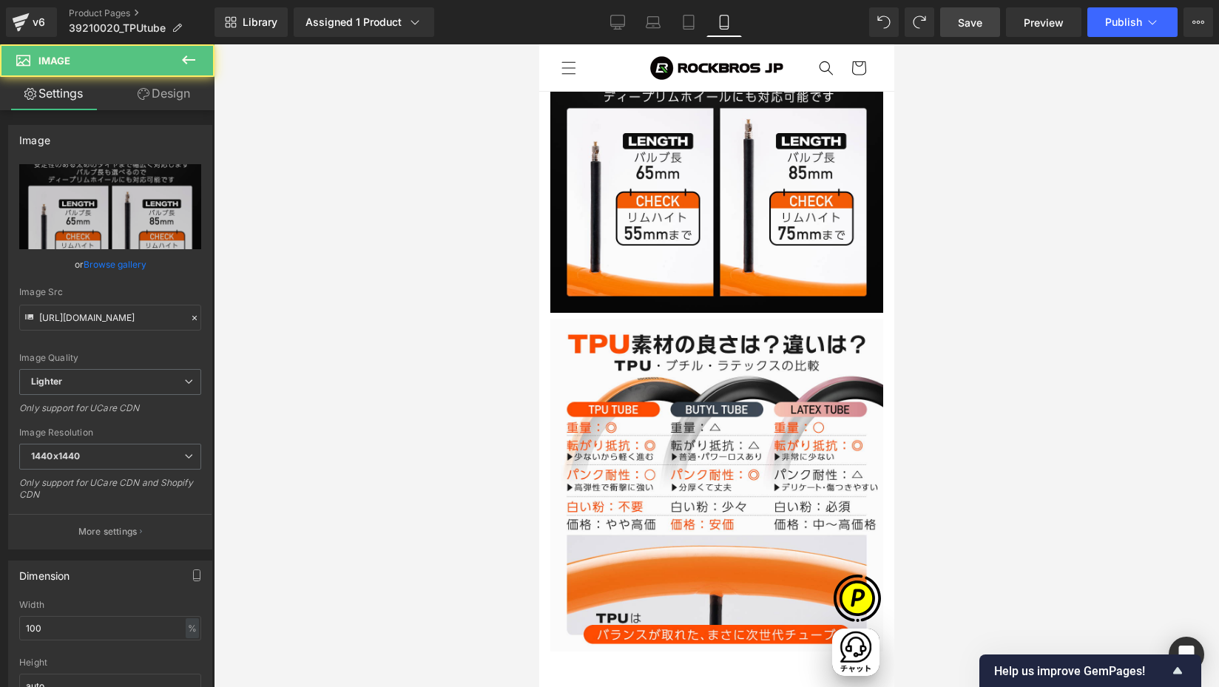
drag, startPoint x: 581, startPoint y: 109, endPoint x: 873, endPoint y: 171, distance: 298.8
click at [539, 44] on span "Row" at bounding box center [539, 44] width 0 height 0
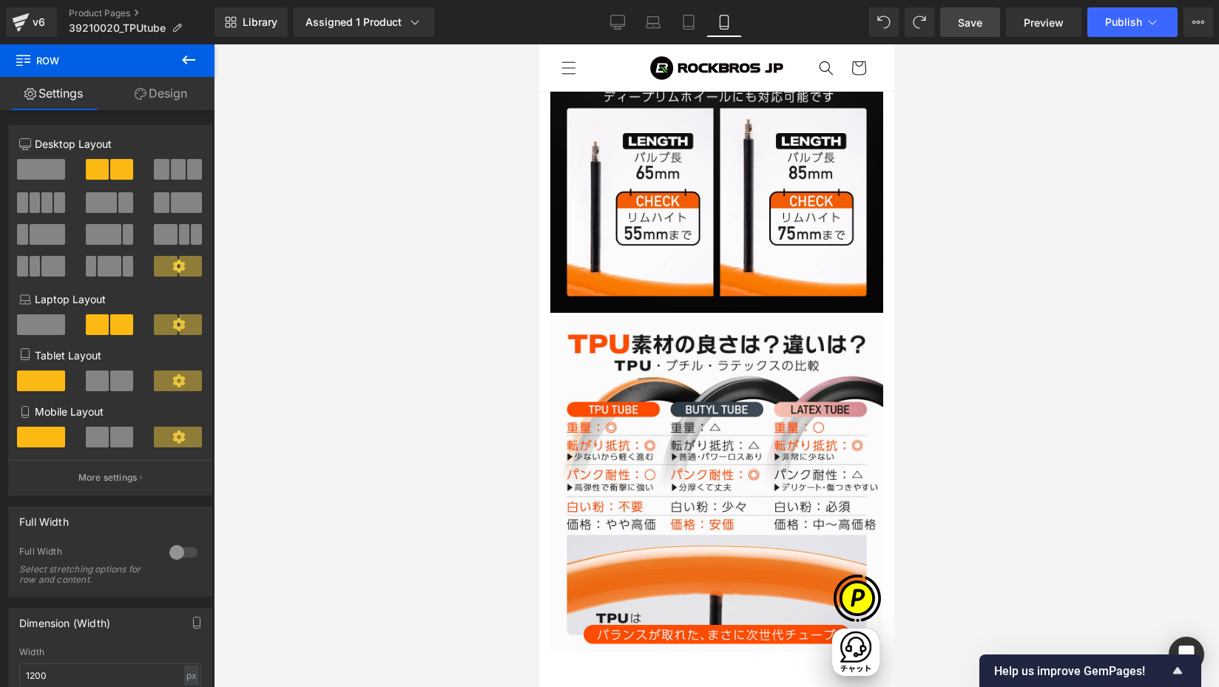
click at [159, 90] on link "Design" at bounding box center [160, 93] width 107 height 33
click at [0, 0] on div "Spacing" at bounding box center [0, 0] width 0 height 0
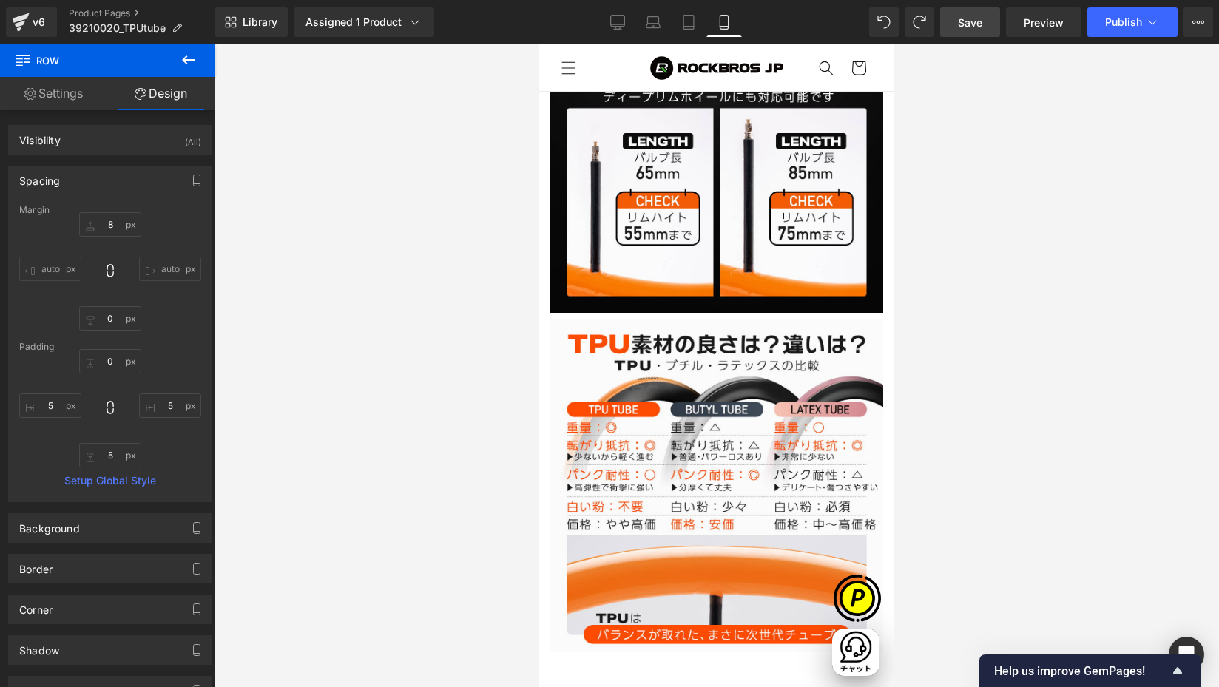
type input "8"
type input "0"
type input "5"
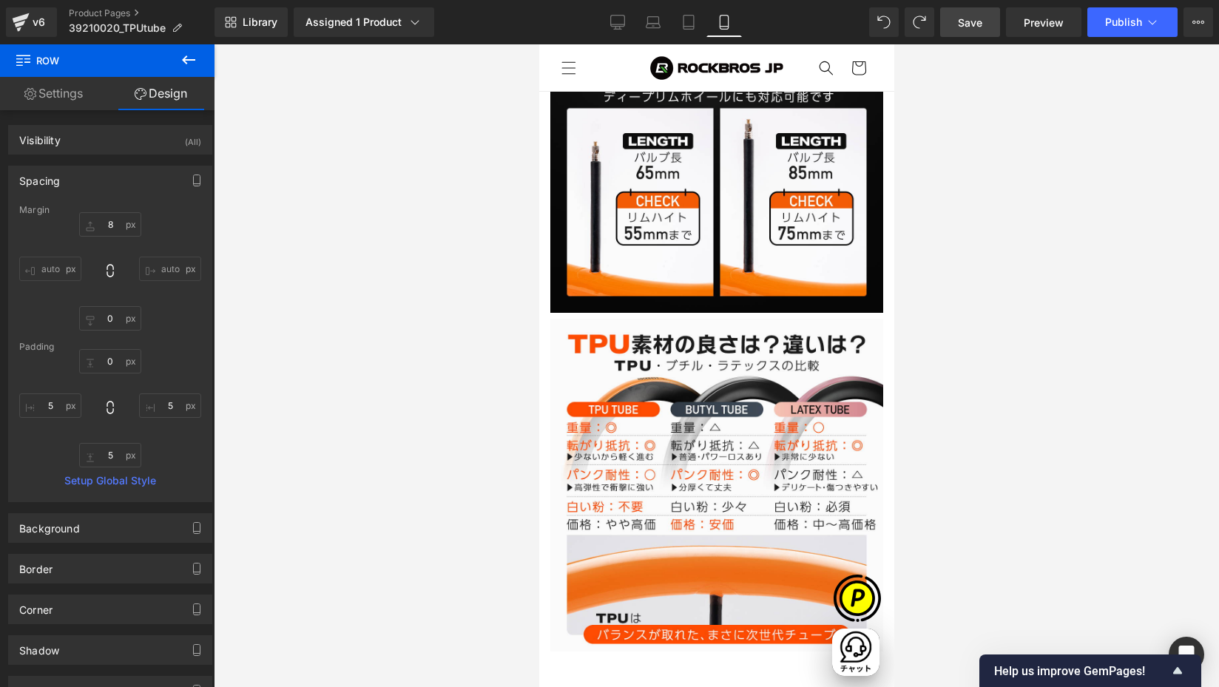
type input "5"
drag, startPoint x: 105, startPoint y: 222, endPoint x: 194, endPoint y: 243, distance: 91.3
click at [106, 222] on input "8" at bounding box center [110, 224] width 62 height 24
type input "0"
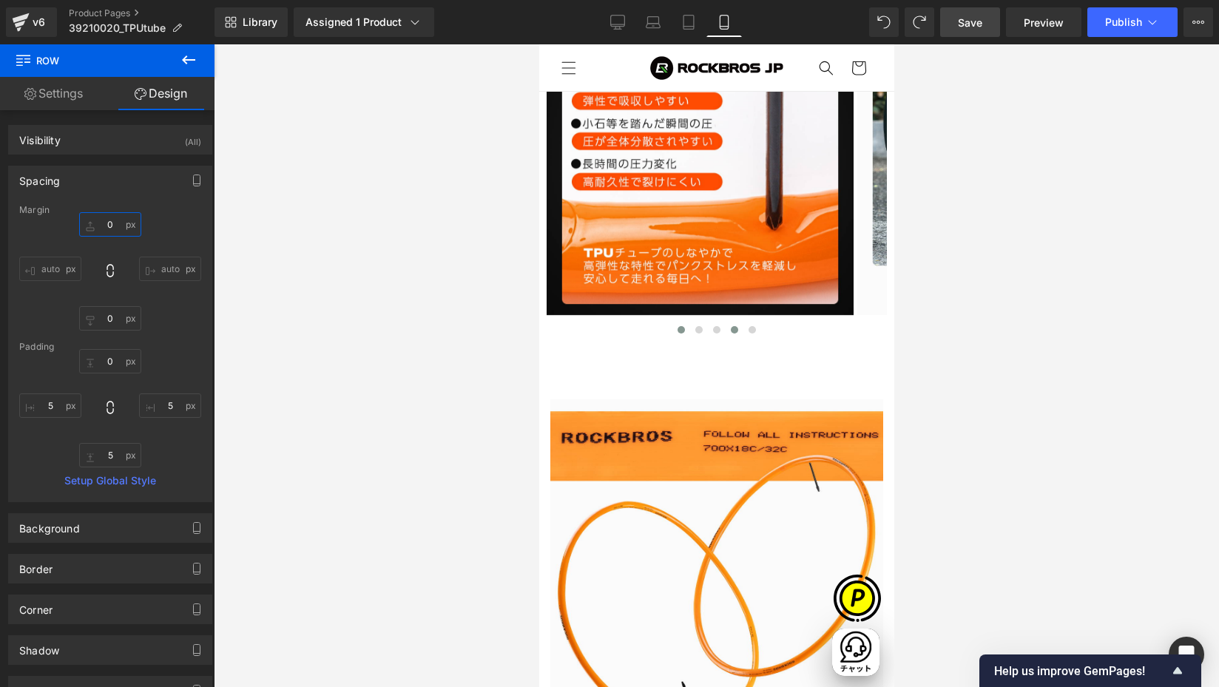
scroll to position [0, 0]
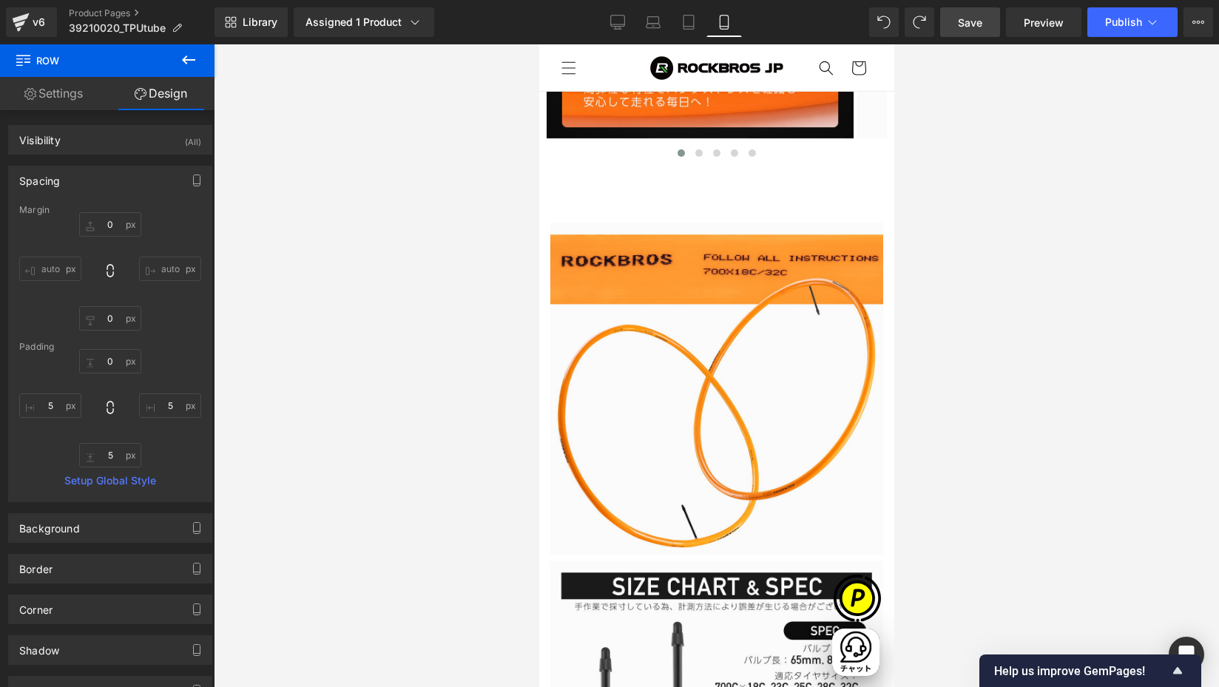
click at [597, 274] on div "Image Image Row" at bounding box center [716, 569] width 340 height 693
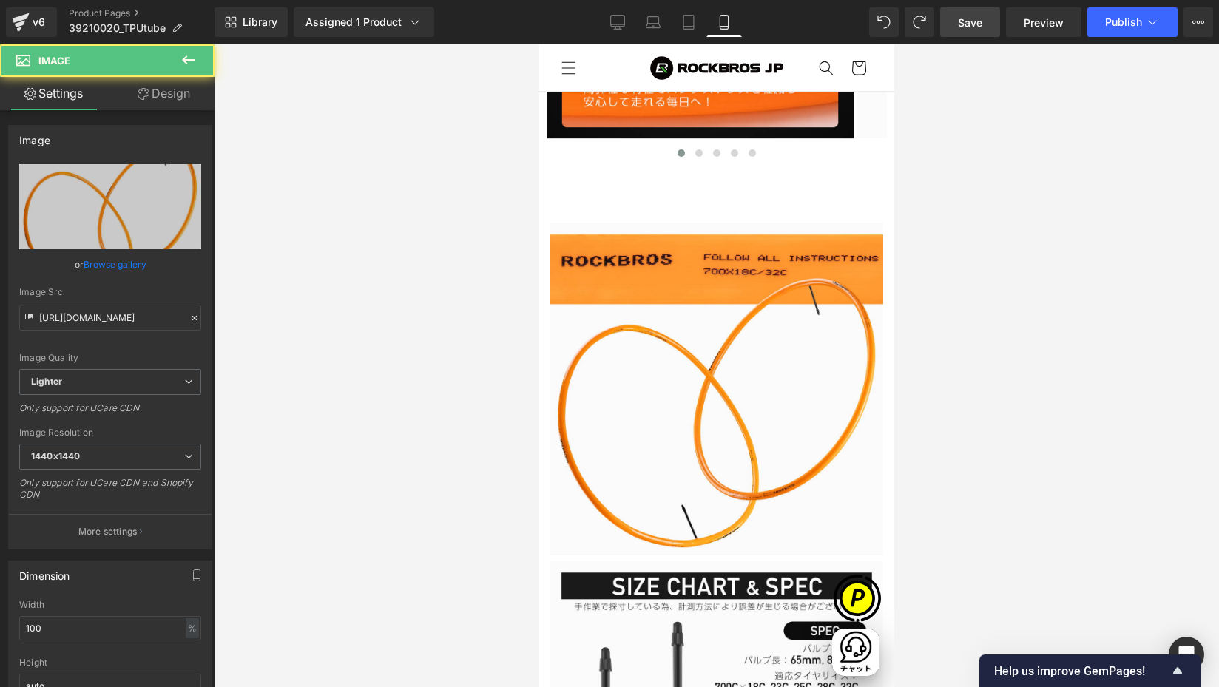
click at [539, 44] on span "Row" at bounding box center [539, 44] width 0 height 0
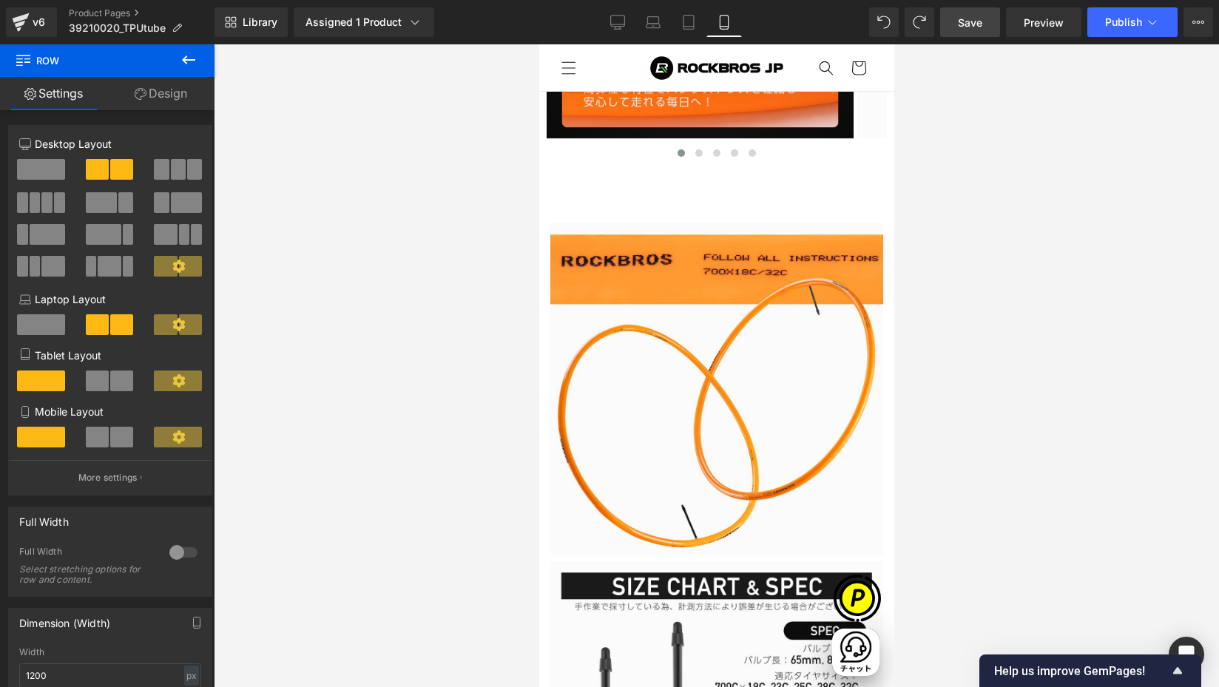
click at [158, 92] on link "Design" at bounding box center [160, 93] width 107 height 33
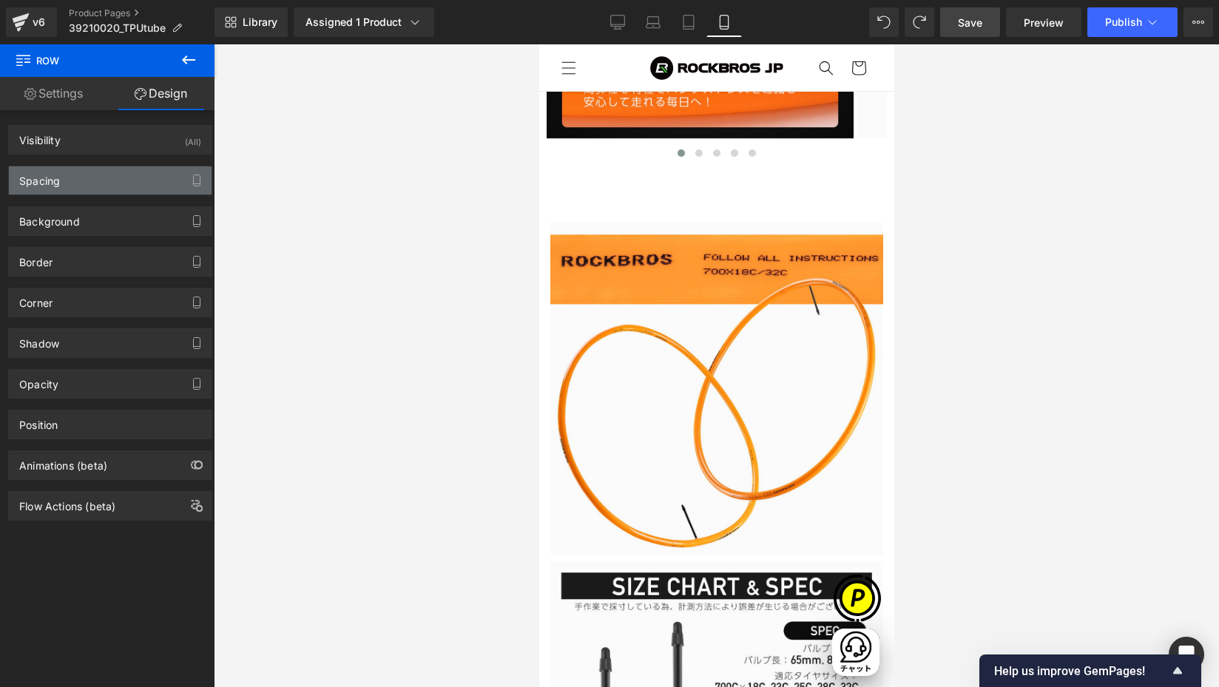
type input "8"
type input "0"
type input "5"
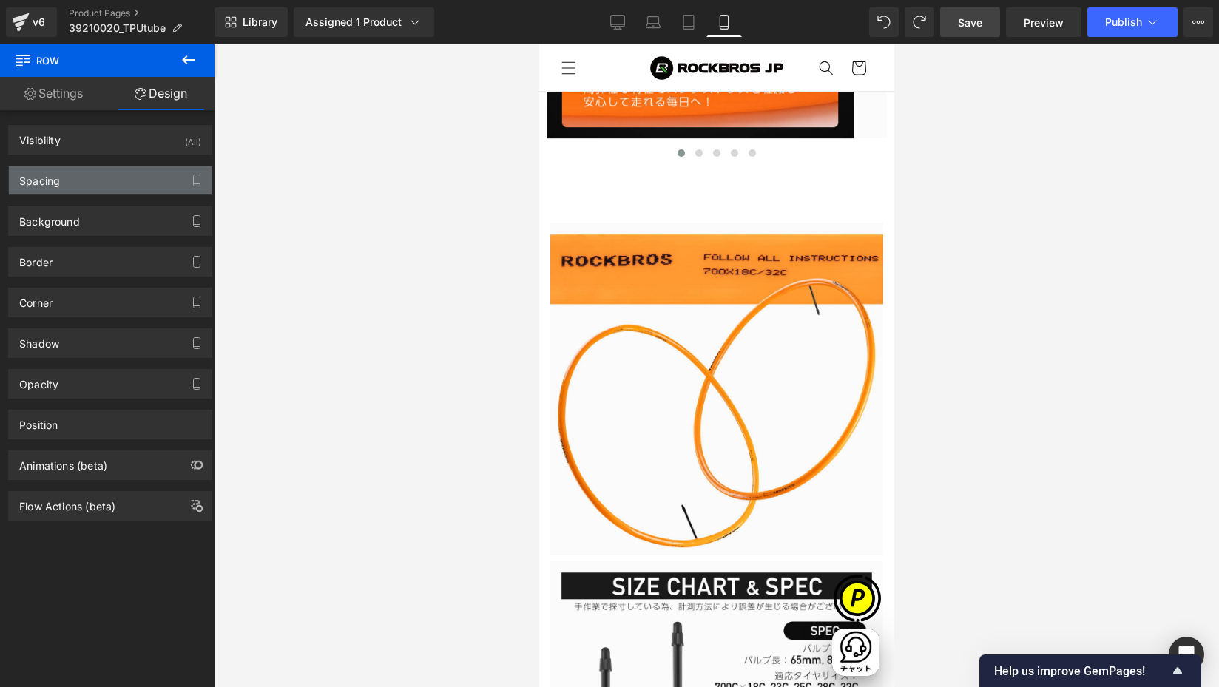
type input "5"
click at [44, 177] on div "Spacing" at bounding box center [39, 176] width 41 height 21
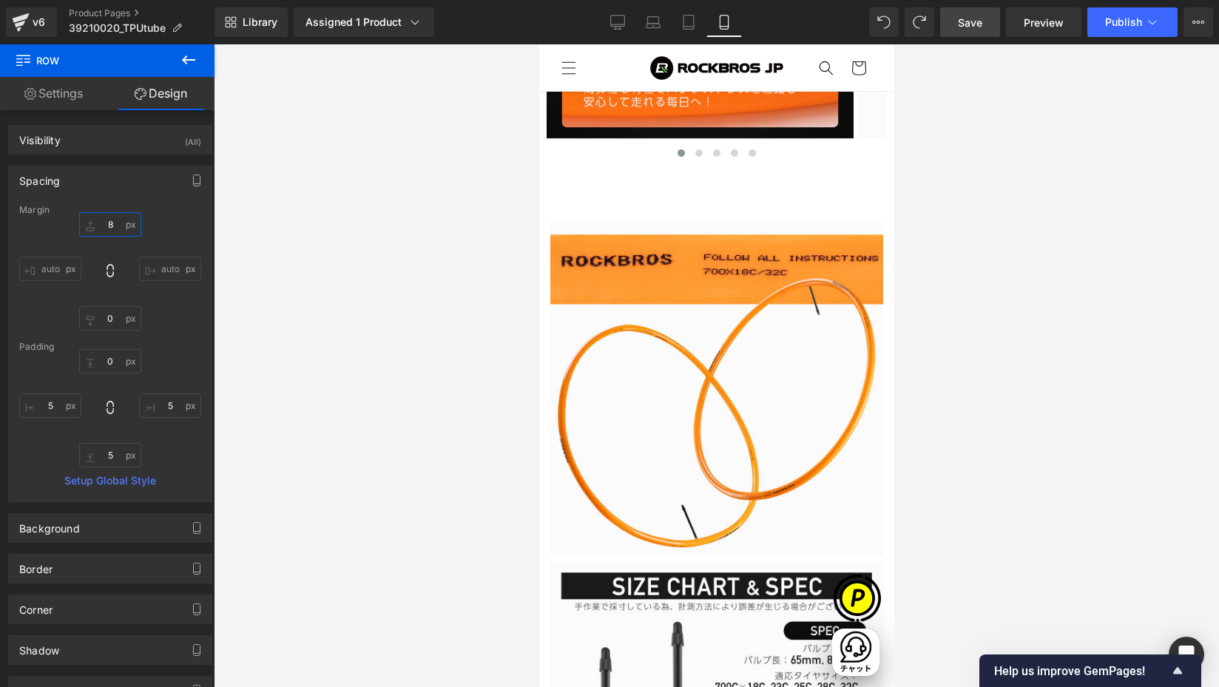
click at [116, 226] on input "8" at bounding box center [110, 224] width 62 height 24
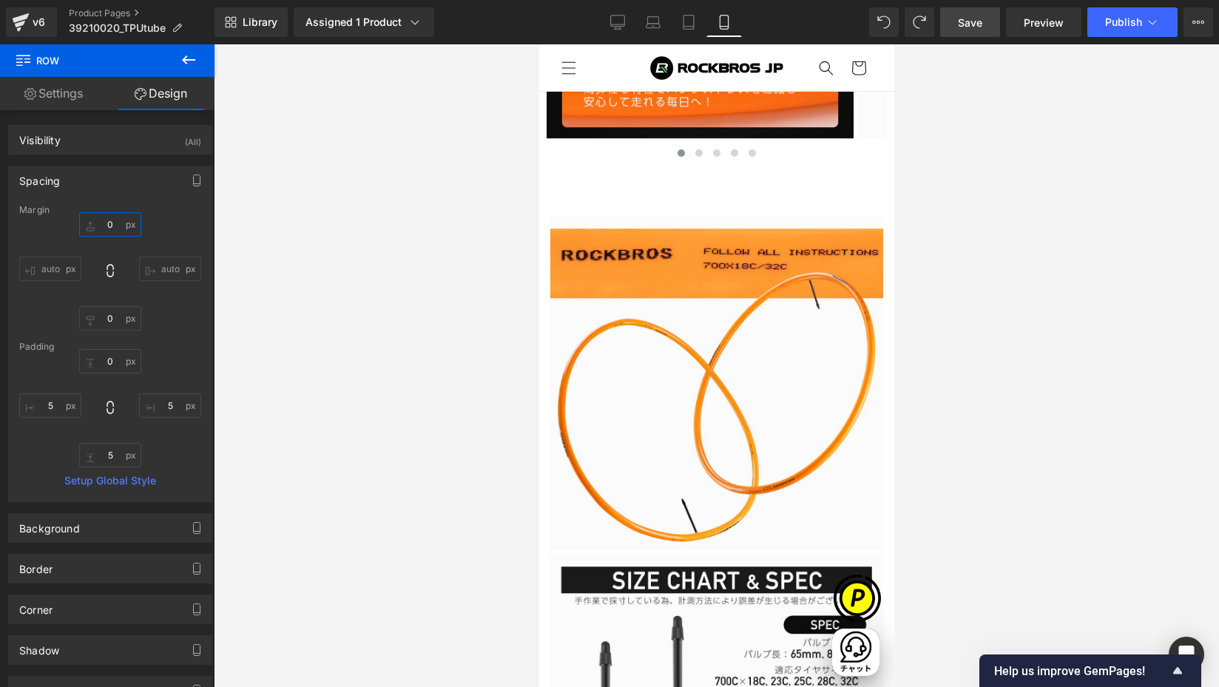
scroll to position [0, 0]
type input "0"
click at [115, 461] on input "5" at bounding box center [110, 455] width 62 height 24
type input "0"
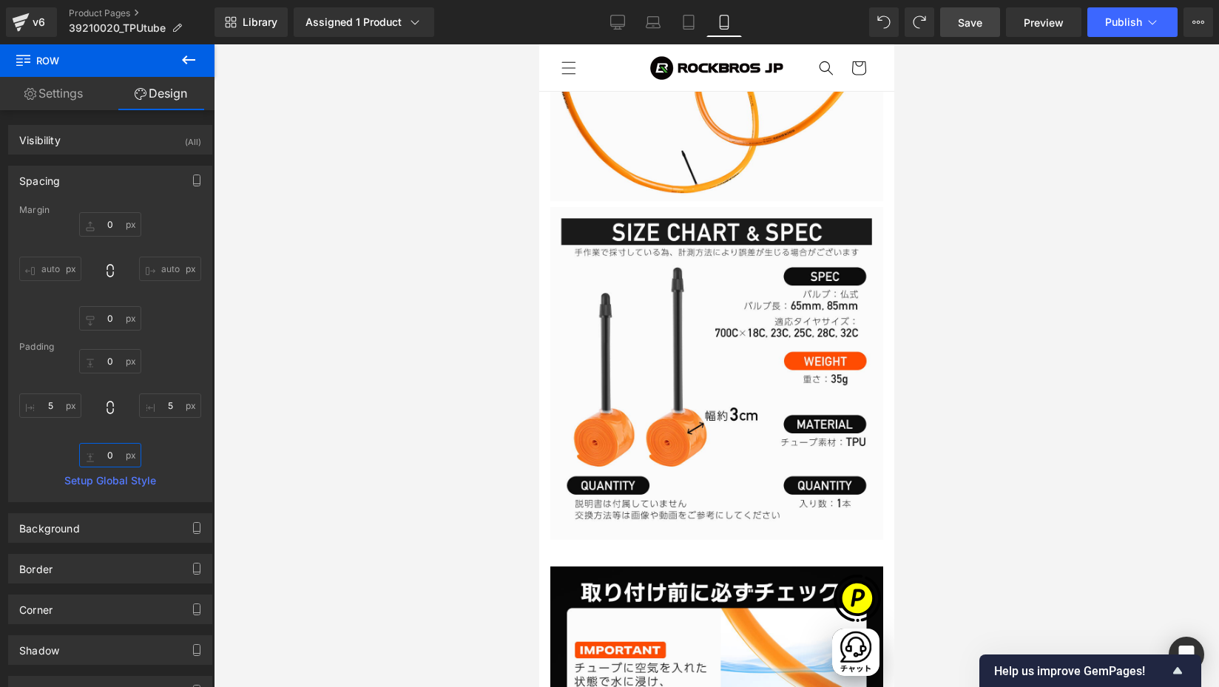
scroll to position [4268, 0]
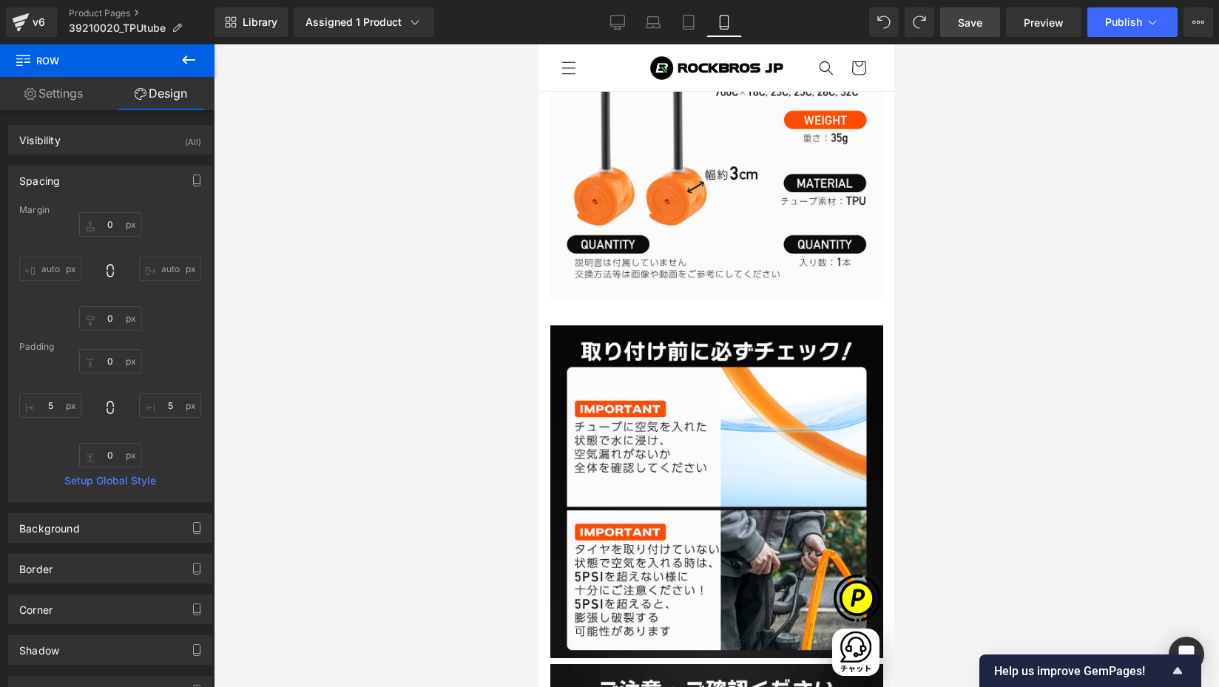
click at [590, 412] on img at bounding box center [716, 492] width 333 height 333
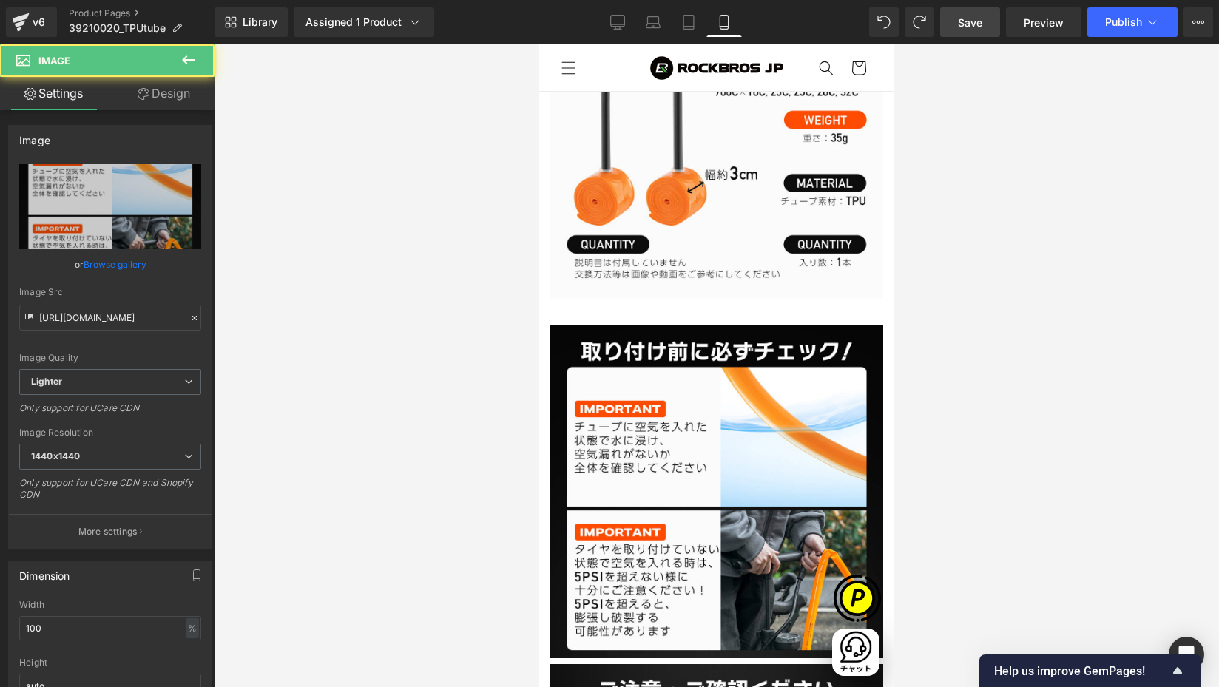
click at [149, 93] on link "Design" at bounding box center [163, 93] width 107 height 33
click at [0, 0] on div "Spacing" at bounding box center [0, 0] width 0 height 0
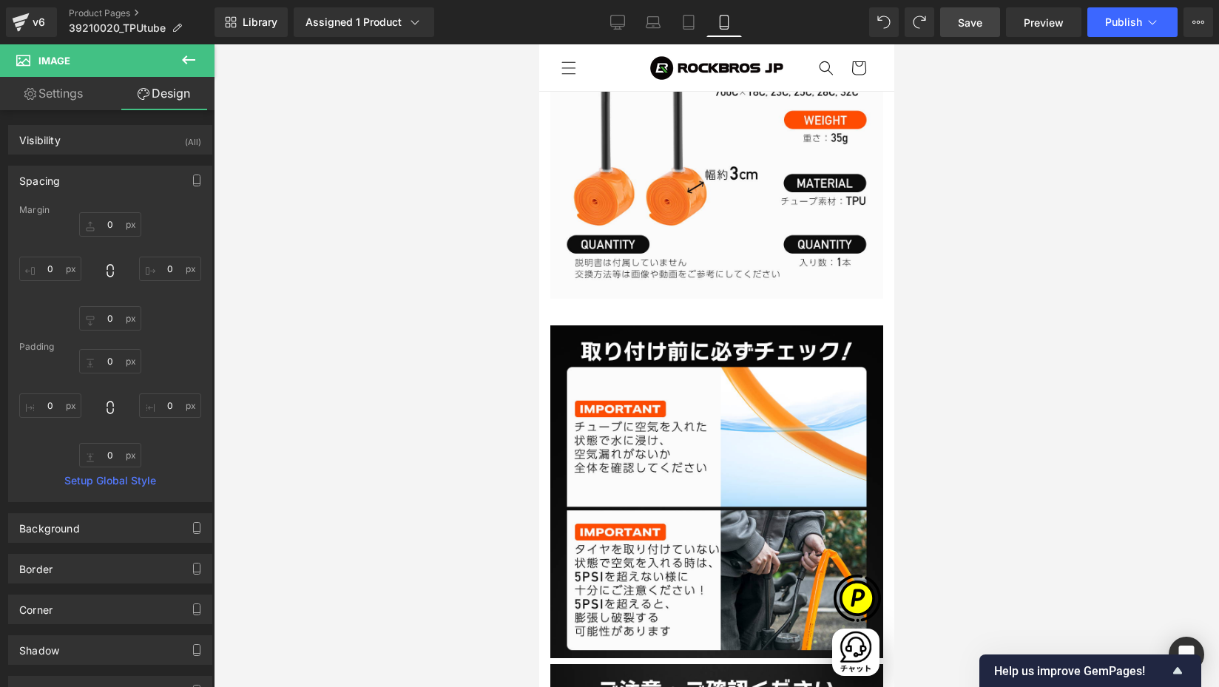
type input "0"
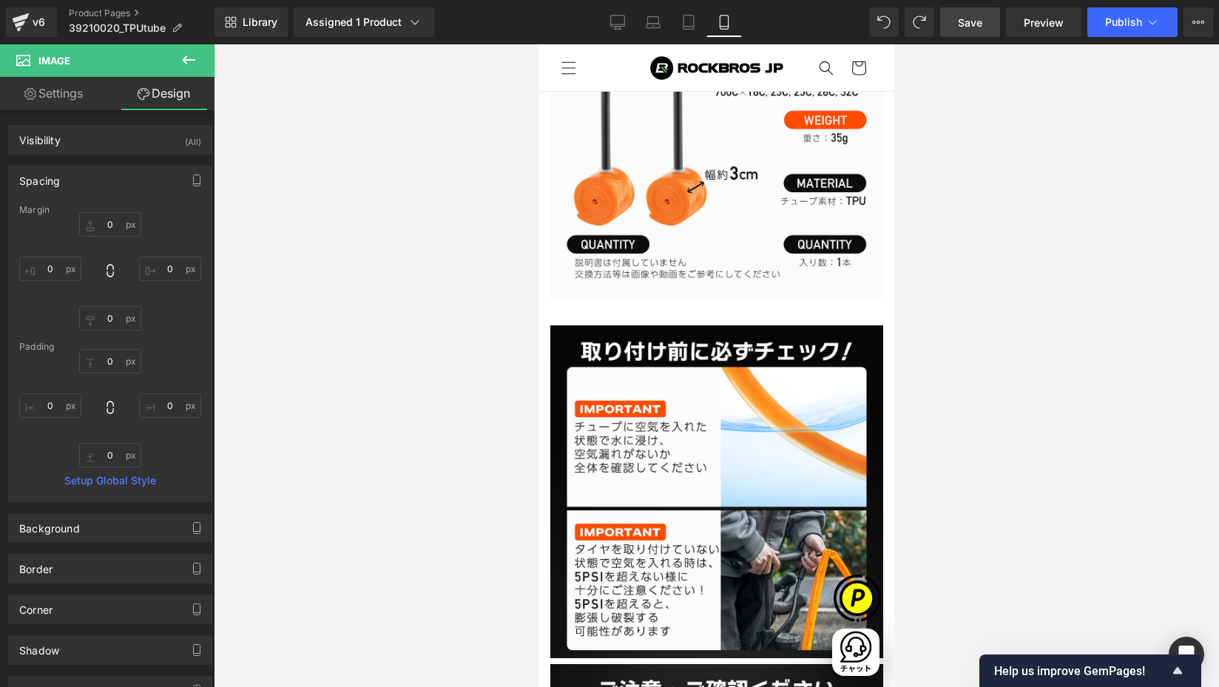
type input "0"
click at [539, 44] on span "Row" at bounding box center [539, 44] width 0 height 0
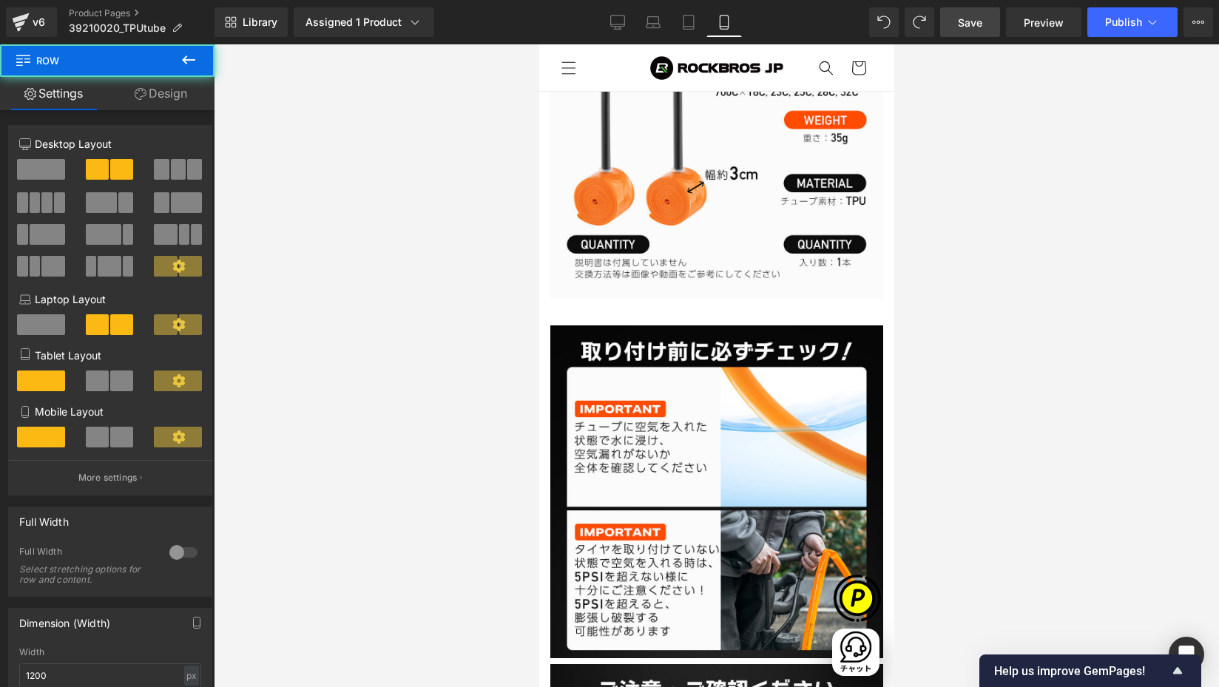
scroll to position [0, 519]
click at [170, 89] on link "Design" at bounding box center [160, 93] width 107 height 33
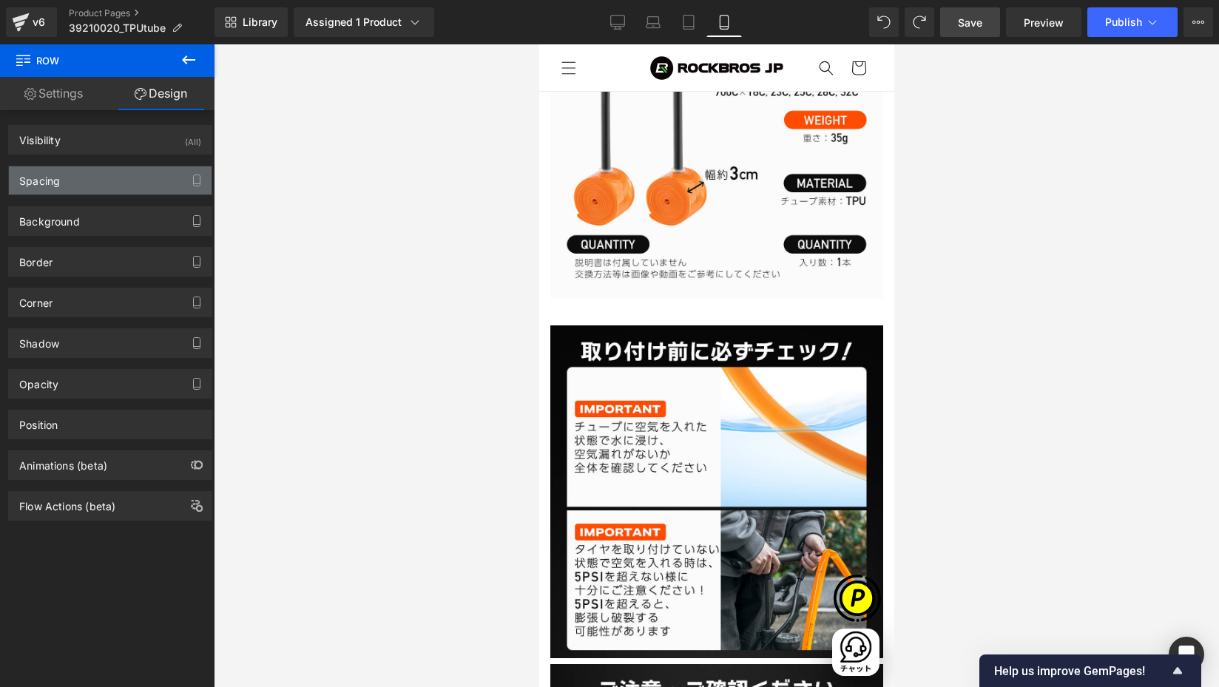
type input "8"
type input "0"
type input "5"
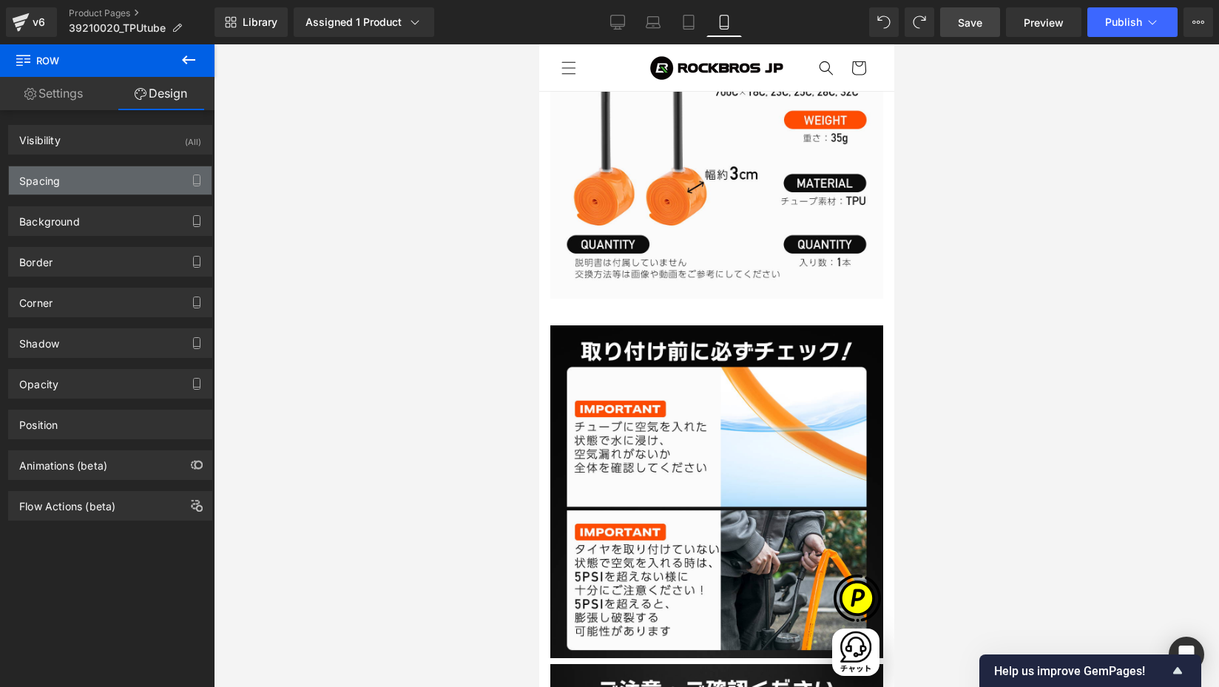
type input "5"
click at [73, 178] on div "Spacing" at bounding box center [110, 180] width 203 height 28
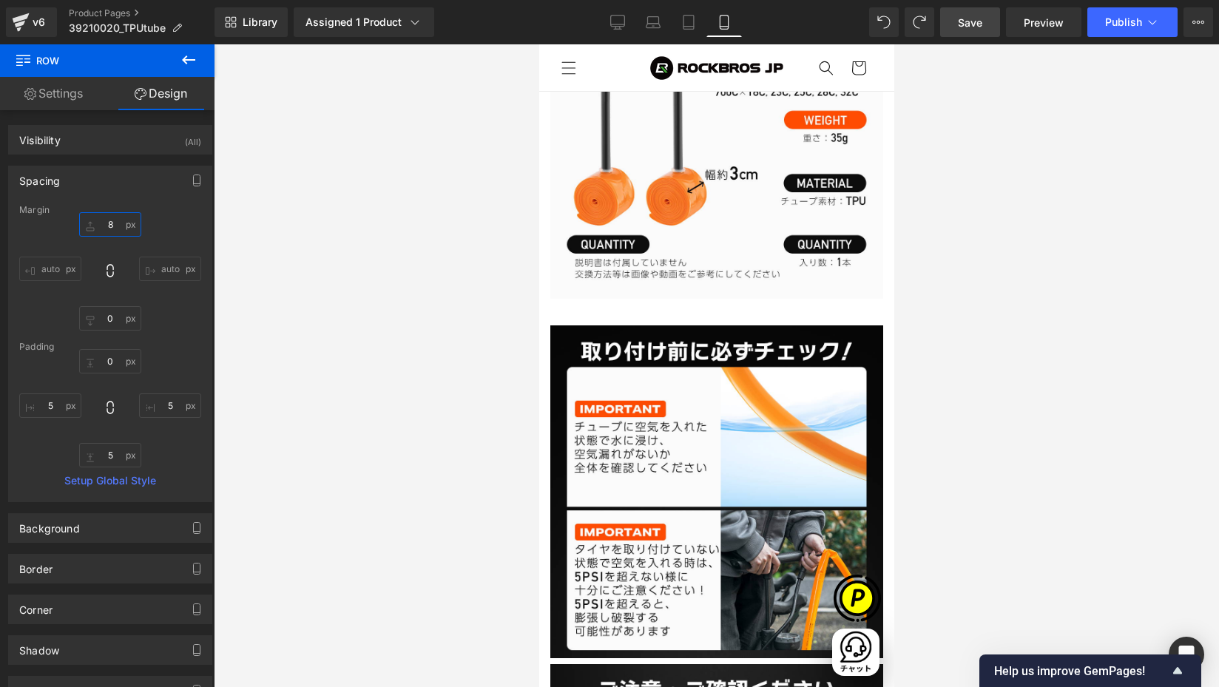
drag, startPoint x: 119, startPoint y: 231, endPoint x: 178, endPoint y: 239, distance: 59.0
click at [119, 231] on input "8" at bounding box center [110, 224] width 62 height 24
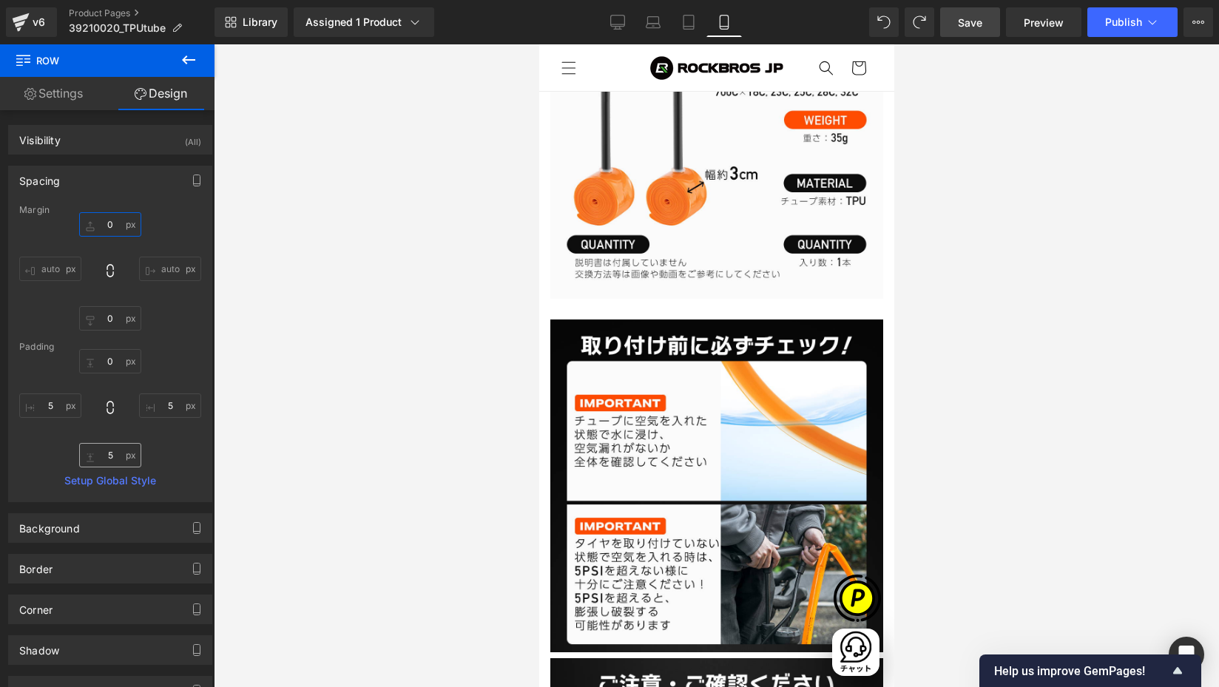
type input "0"
click at [109, 445] on input "5" at bounding box center [110, 455] width 62 height 24
type input "0"
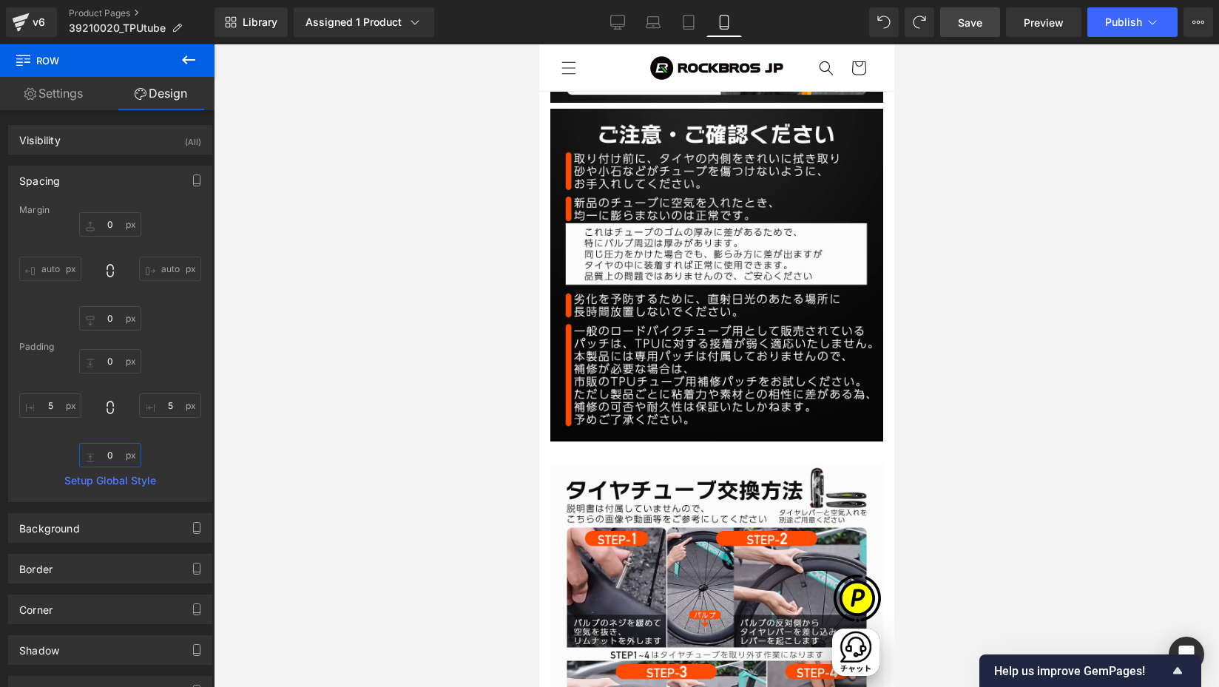
scroll to position [4846, 0]
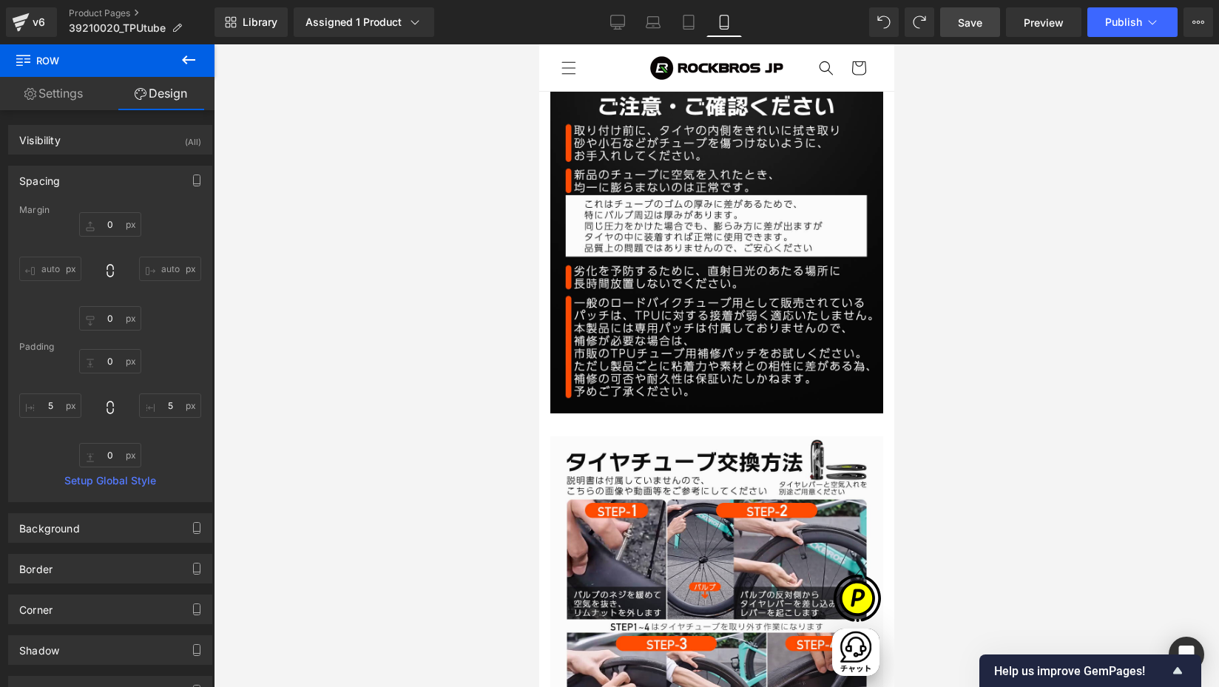
click at [596, 437] on img at bounding box center [716, 603] width 333 height 333
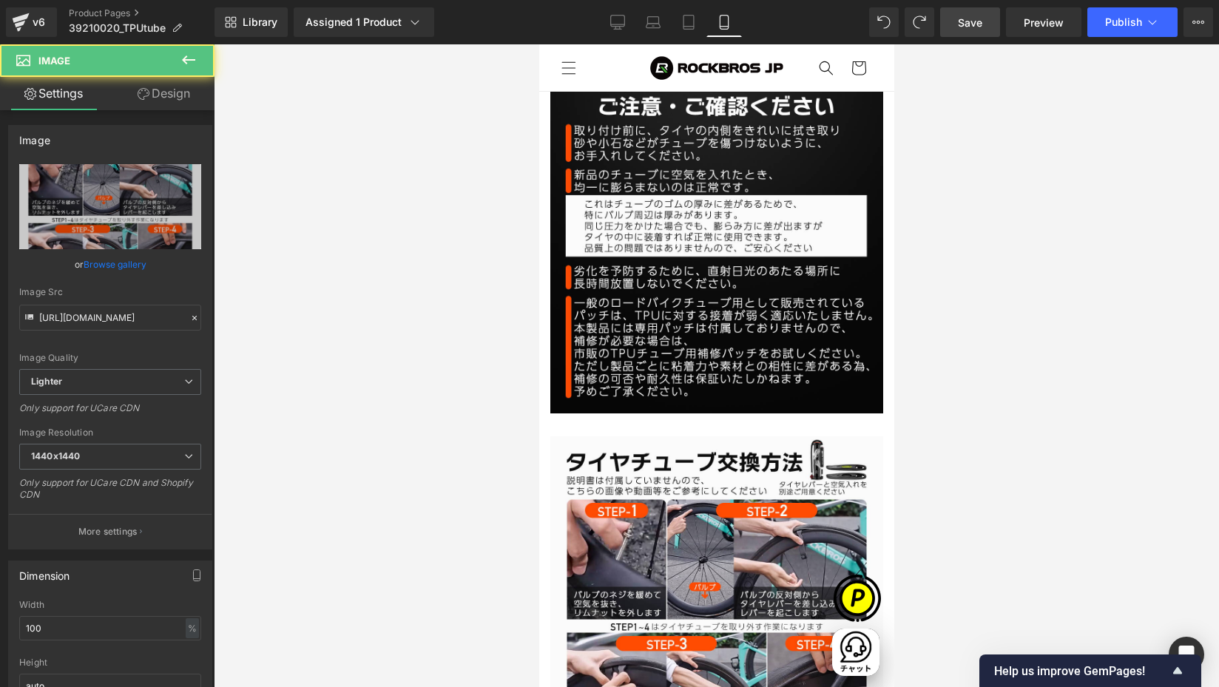
click at [539, 44] on span "Row" at bounding box center [539, 44] width 0 height 0
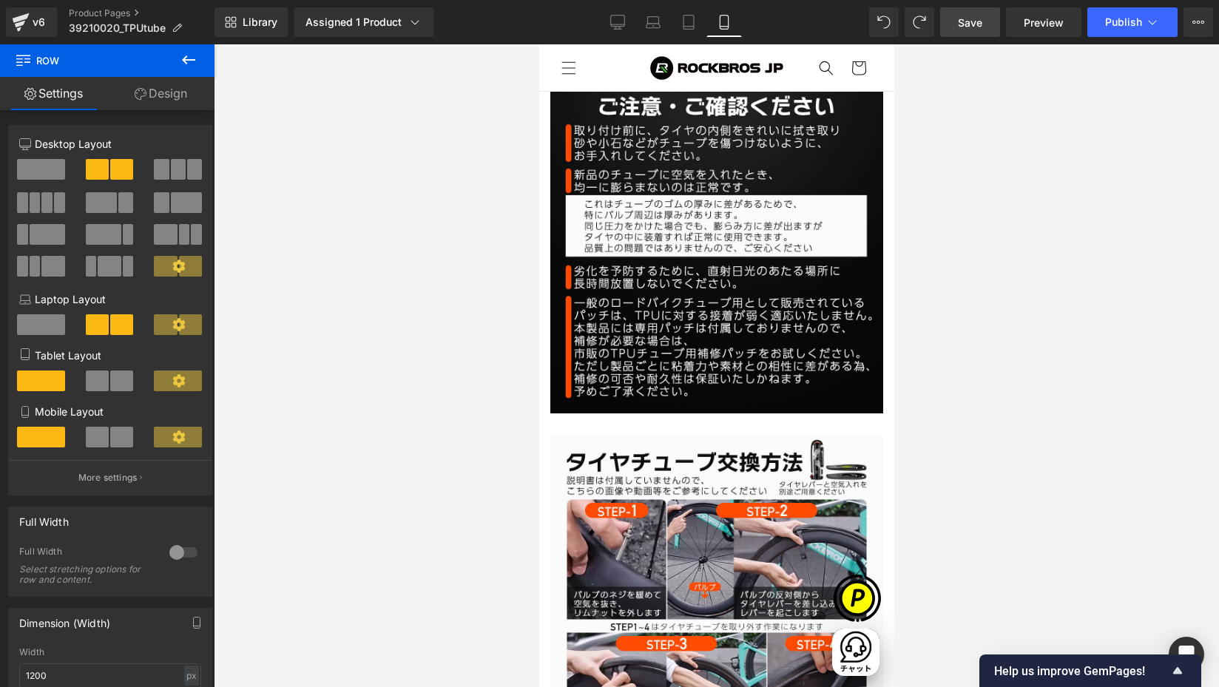
click at [171, 98] on link "Design" at bounding box center [160, 93] width 107 height 33
click at [0, 0] on div "Background" at bounding box center [0, 0] width 0 height 0
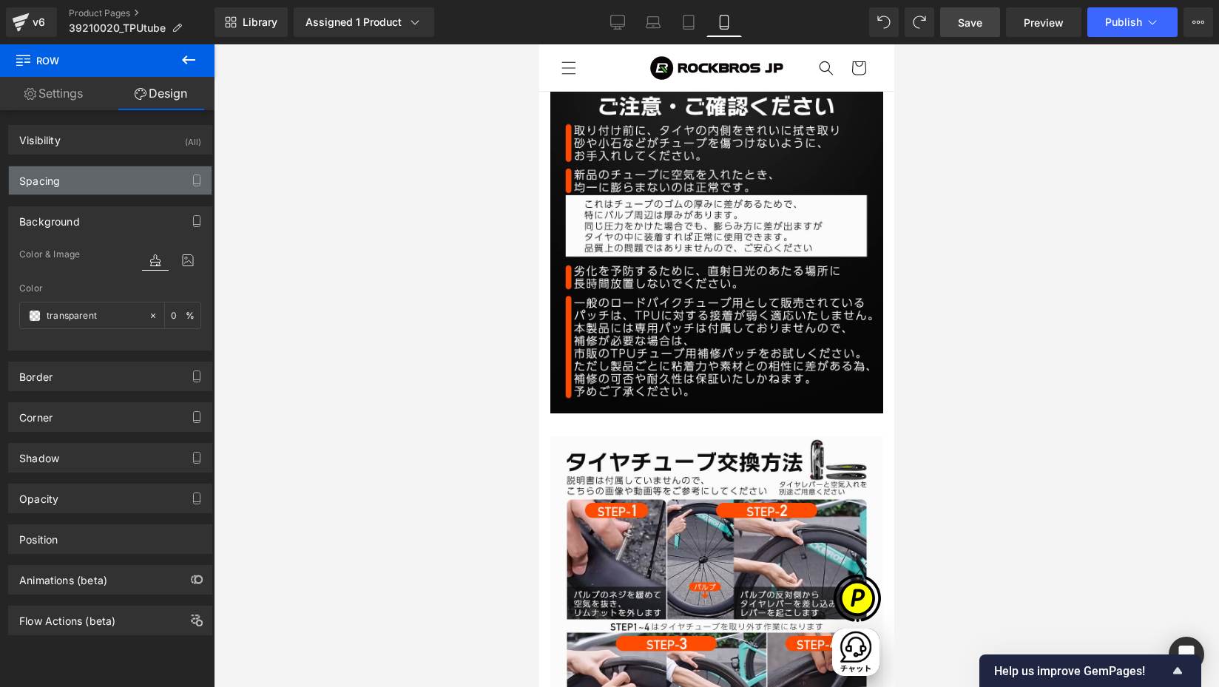
type input "8"
type input "0"
type input "5"
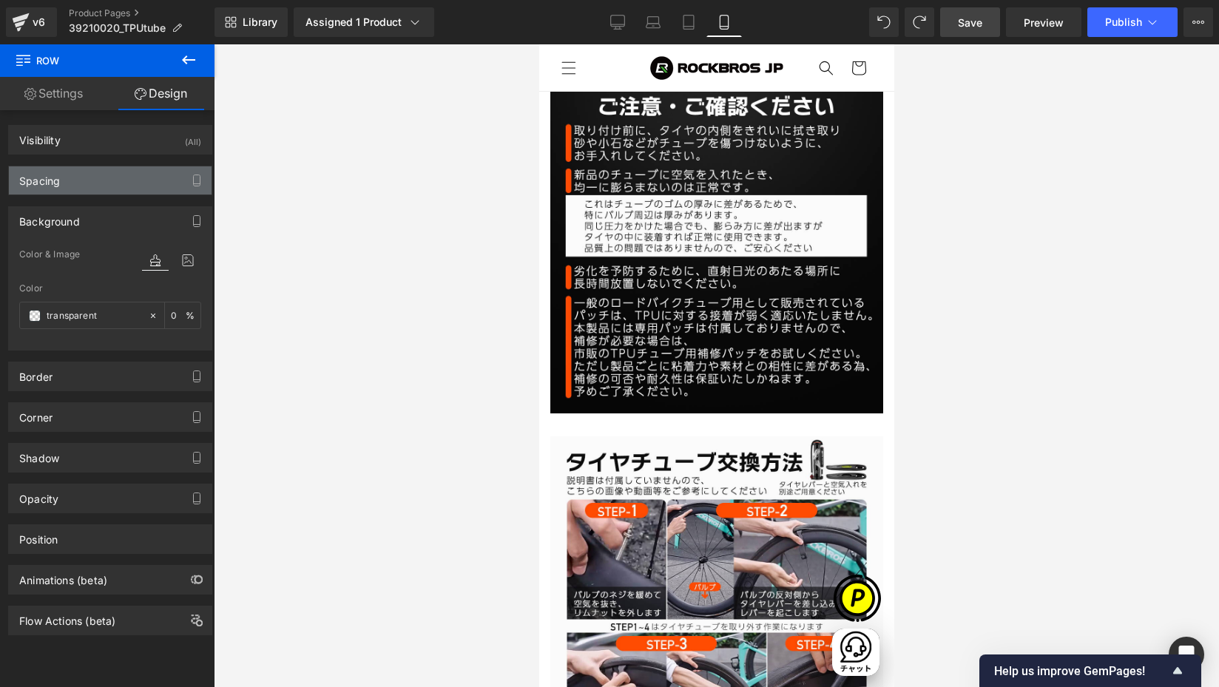
type input "5"
type input "transparent"
type input "0"
click at [64, 175] on div "Spacing" at bounding box center [110, 180] width 203 height 28
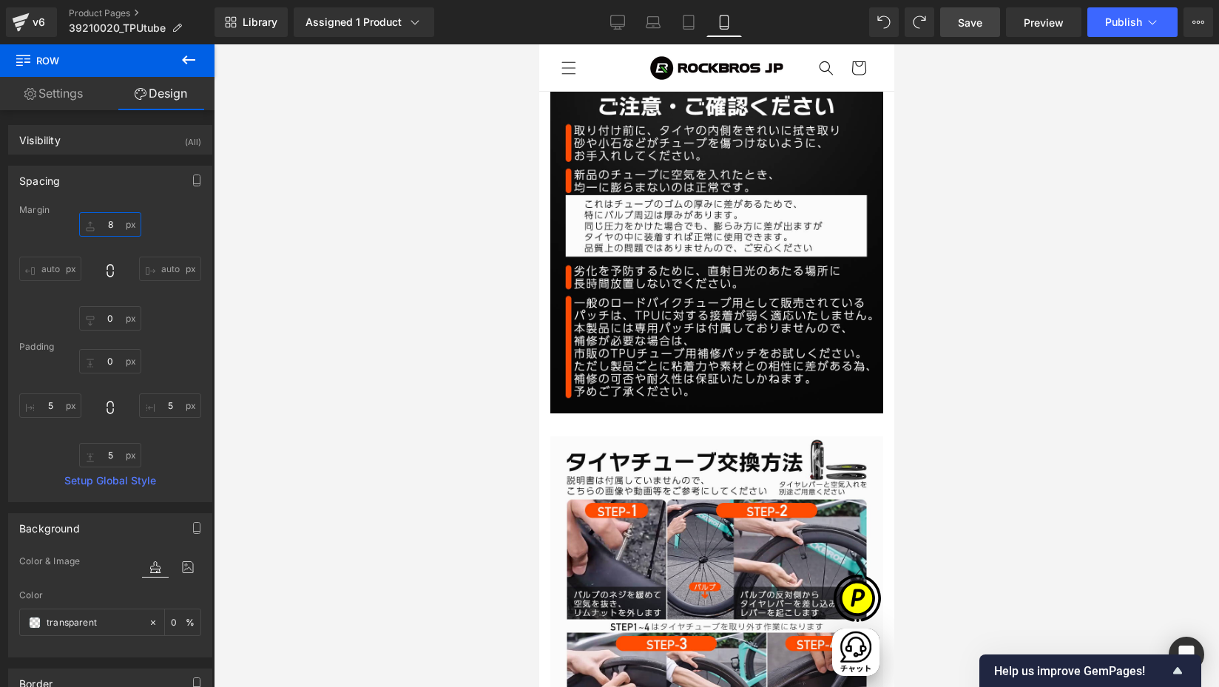
click at [112, 226] on input "8" at bounding box center [110, 224] width 62 height 24
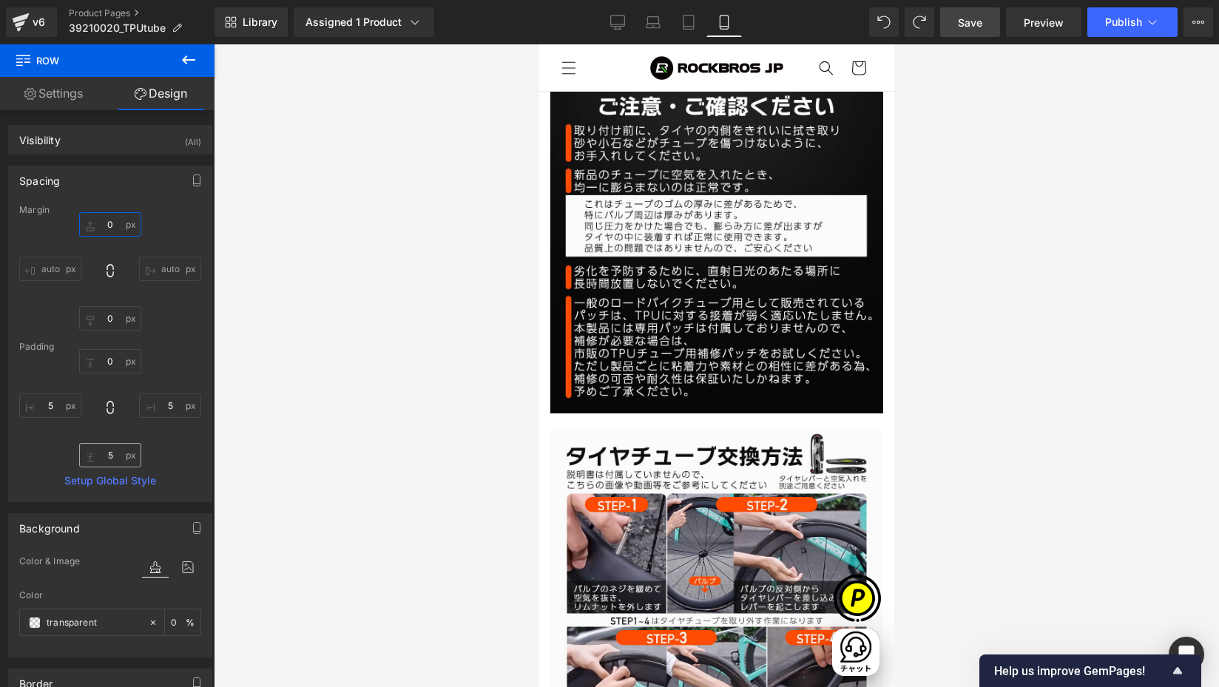
type input "0"
click at [107, 450] on input "5" at bounding box center [110, 455] width 62 height 24
type input "0"
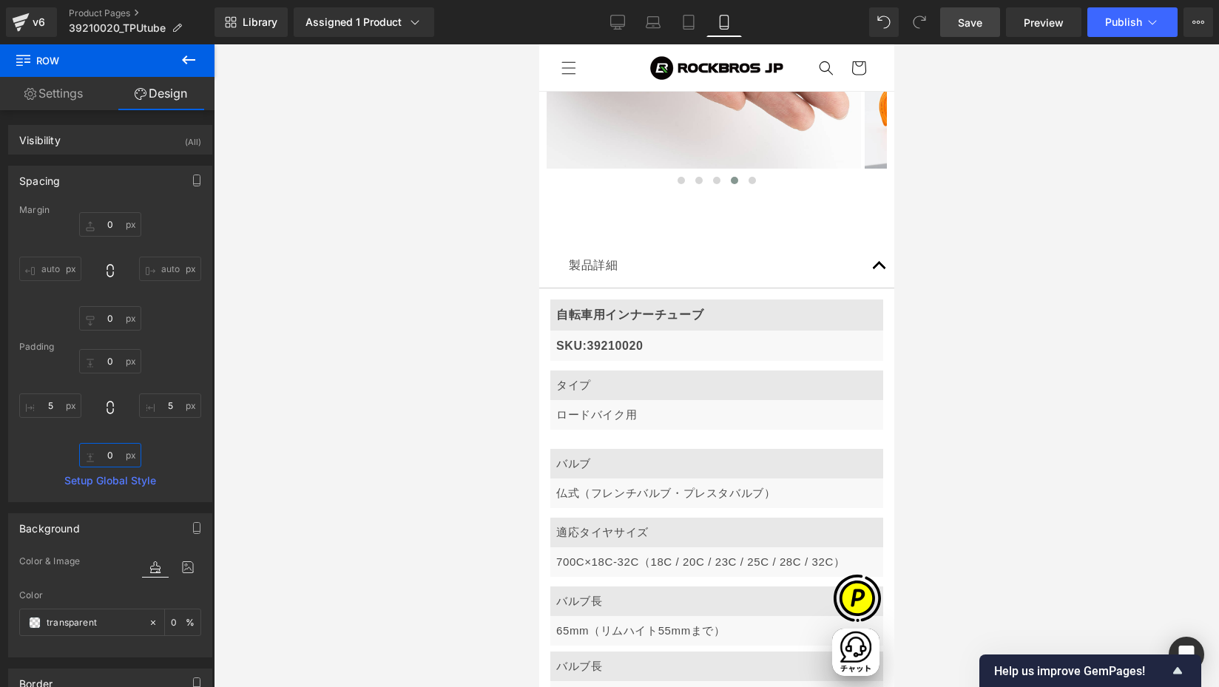
scroll to position [0, 779]
click at [539, 44] on span "Row" at bounding box center [539, 44] width 0 height 0
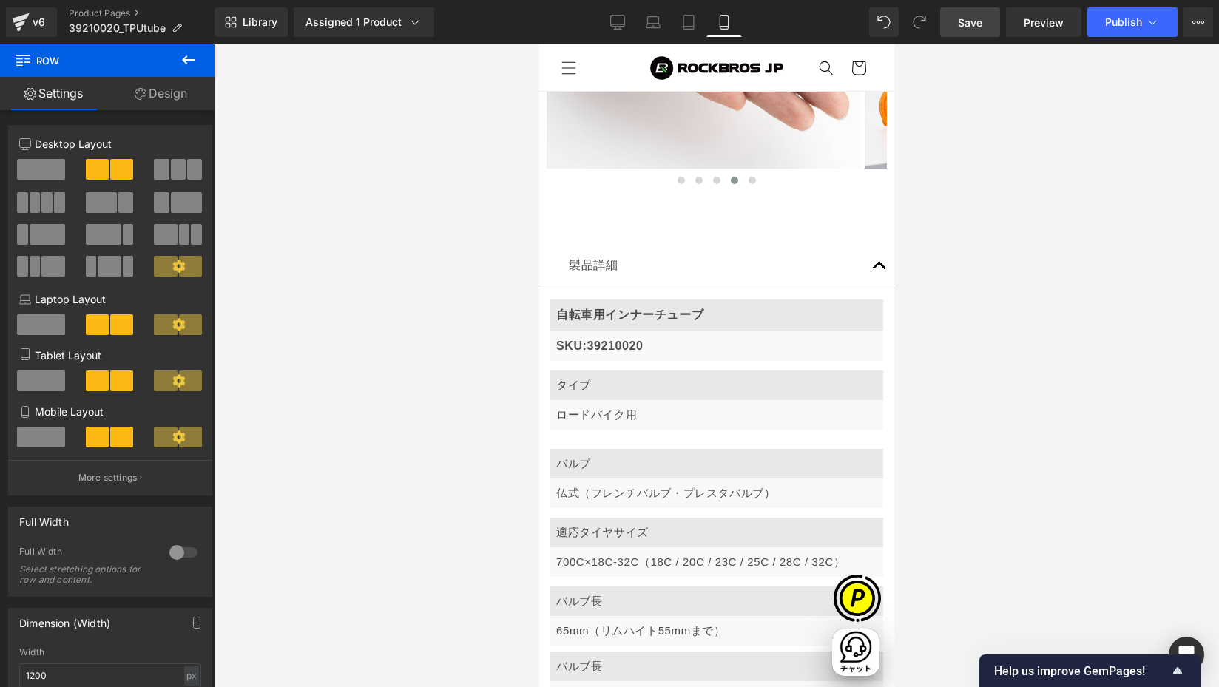
click at [41, 430] on span at bounding box center [41, 437] width 48 height 21
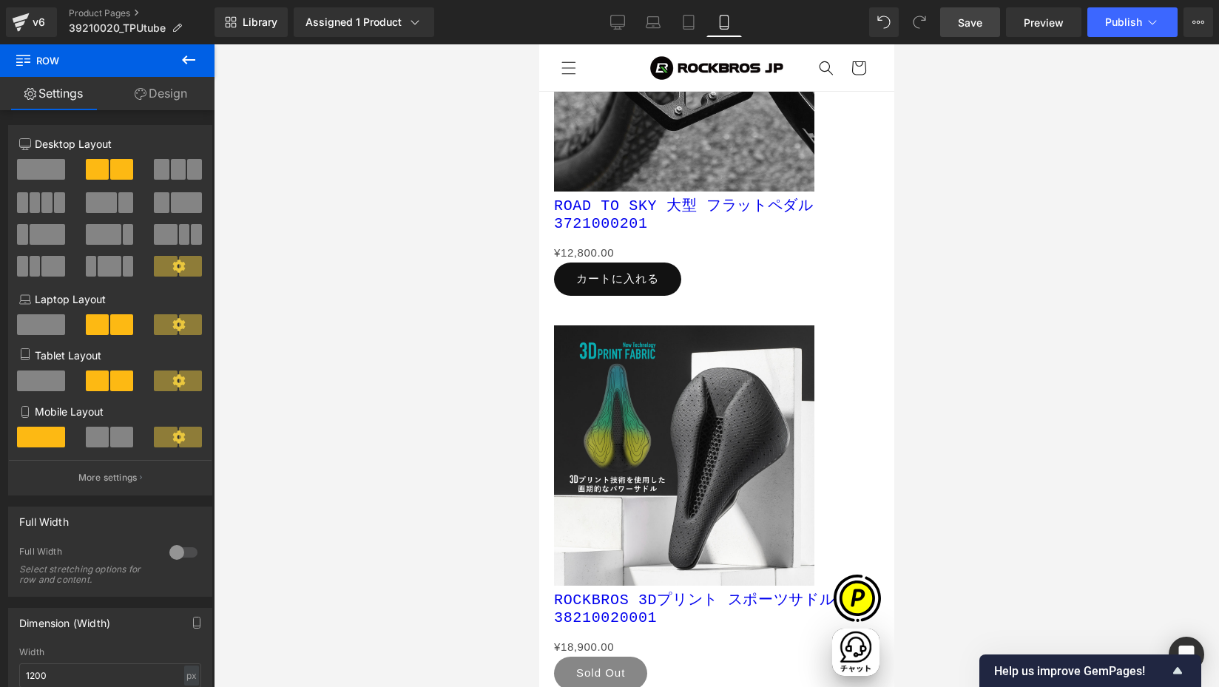
scroll to position [7670, 0]
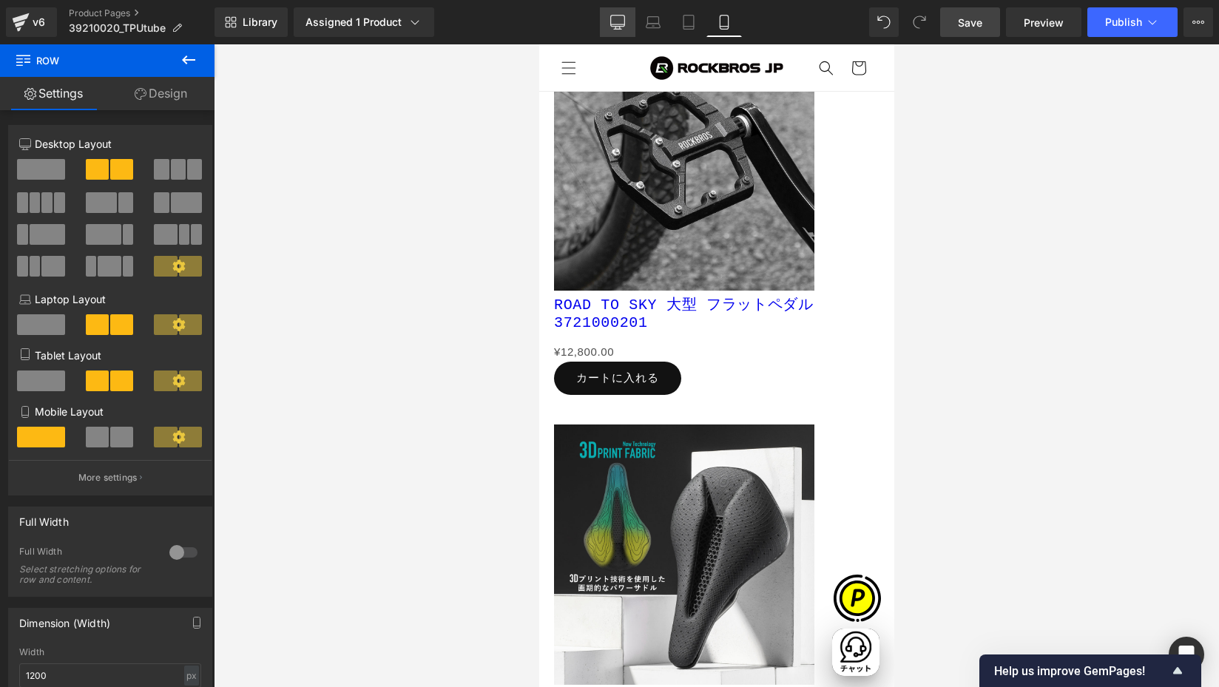
click at [616, 19] on icon at bounding box center [617, 22] width 15 height 15
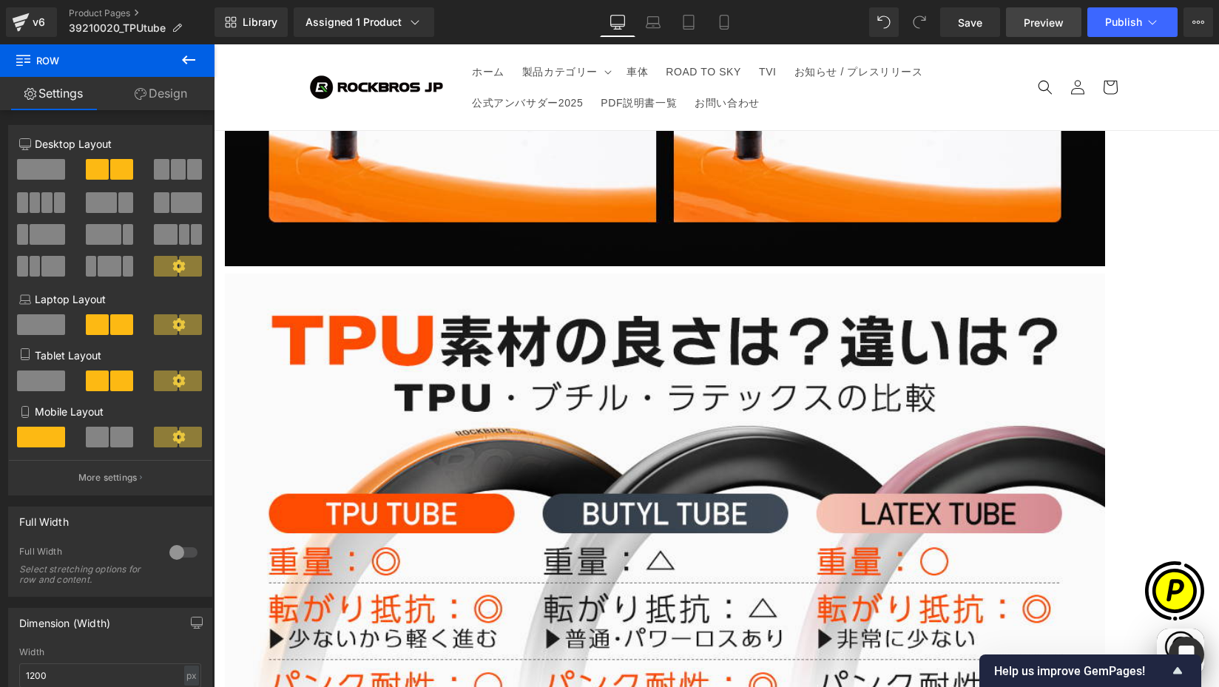
scroll to position [5420, 0]
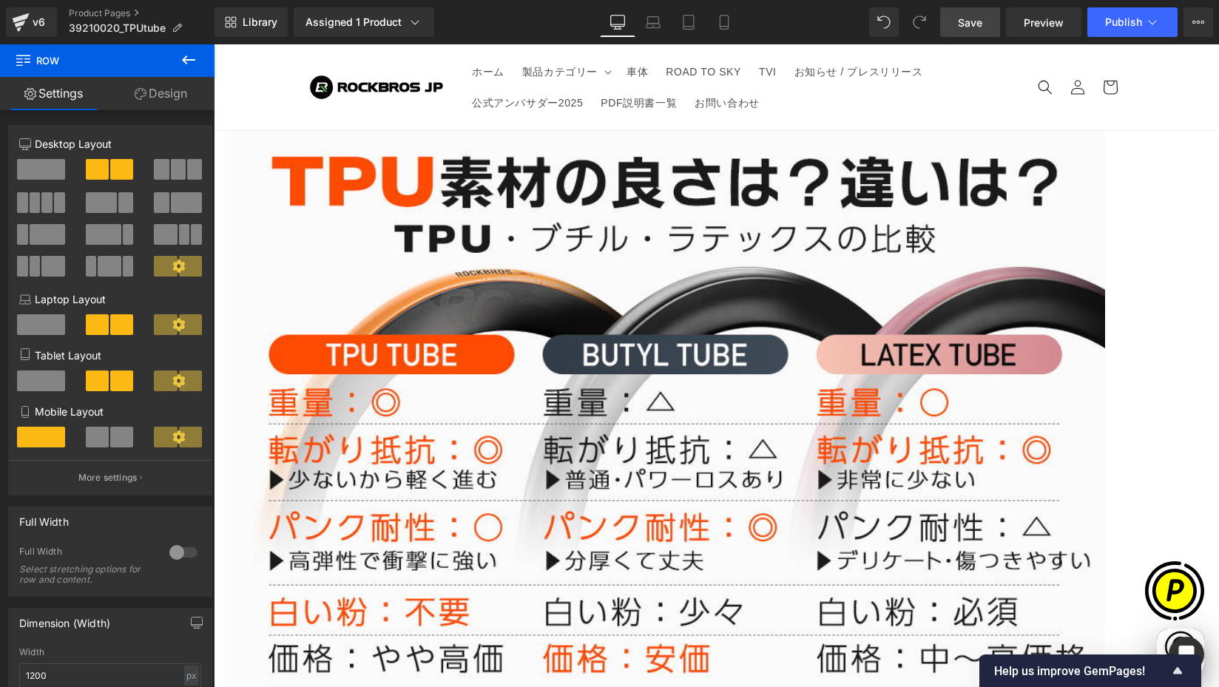
drag, startPoint x: 974, startPoint y: 19, endPoint x: 991, endPoint y: 48, distance: 33.9
click at [974, 19] on span "Save" at bounding box center [970, 23] width 24 height 16
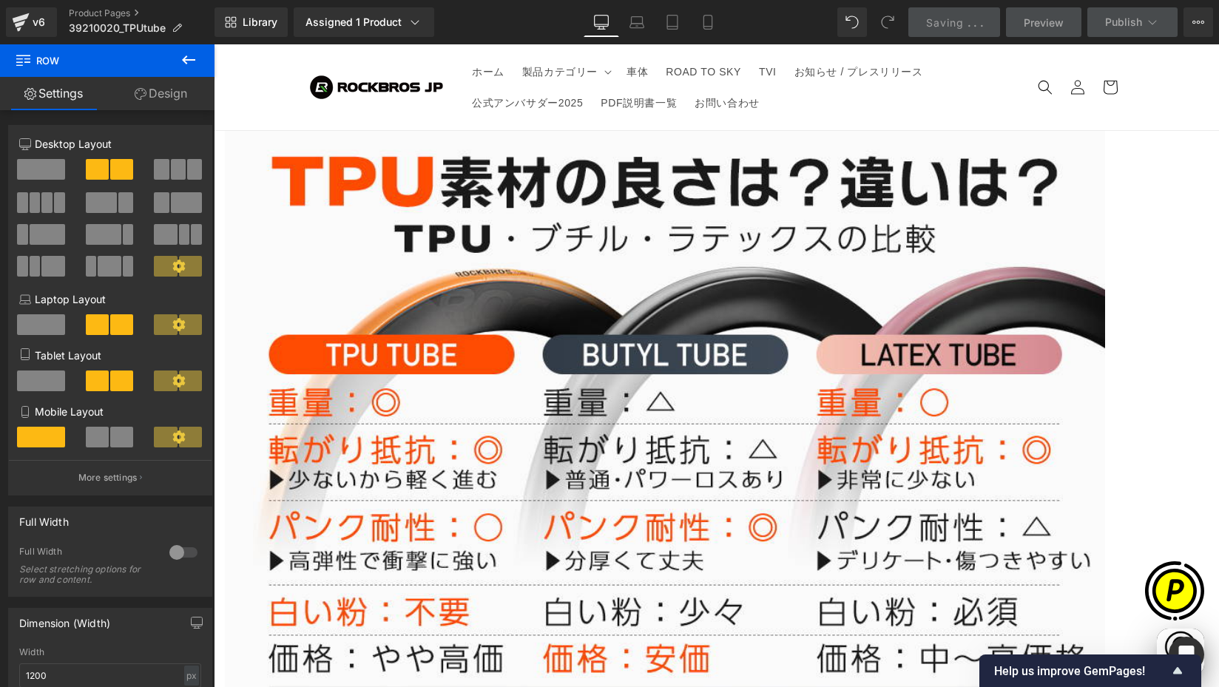
scroll to position [0, 577]
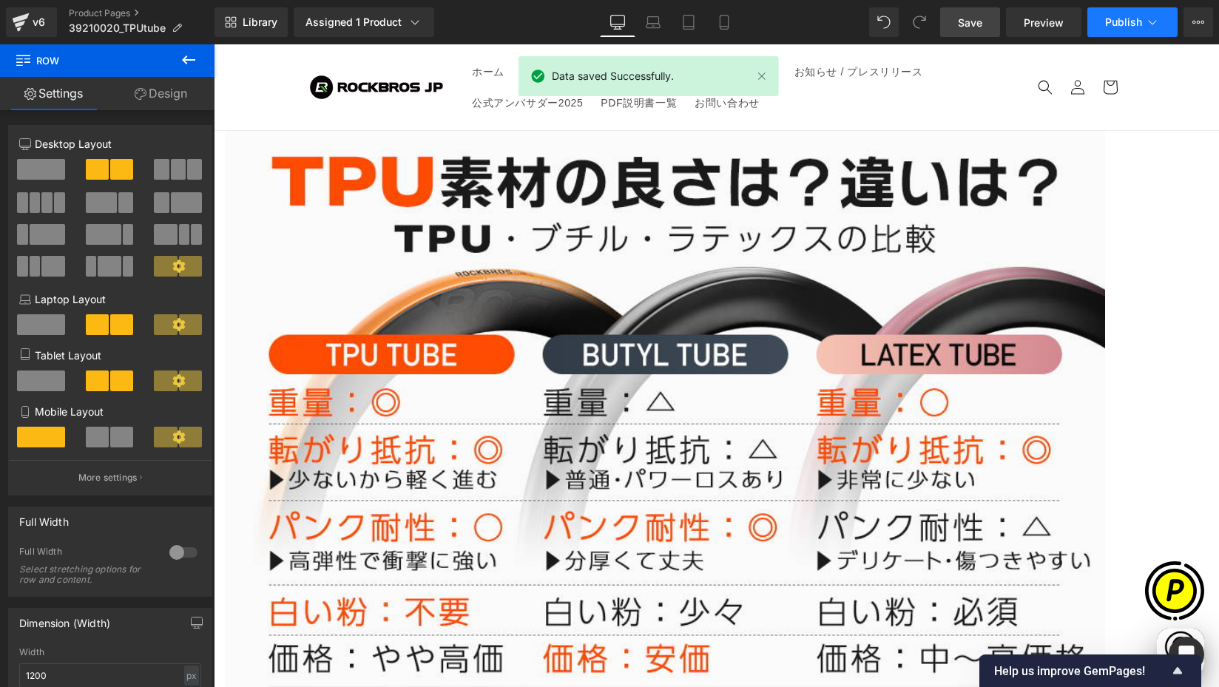
click at [1153, 24] on icon at bounding box center [1153, 22] width 8 height 4
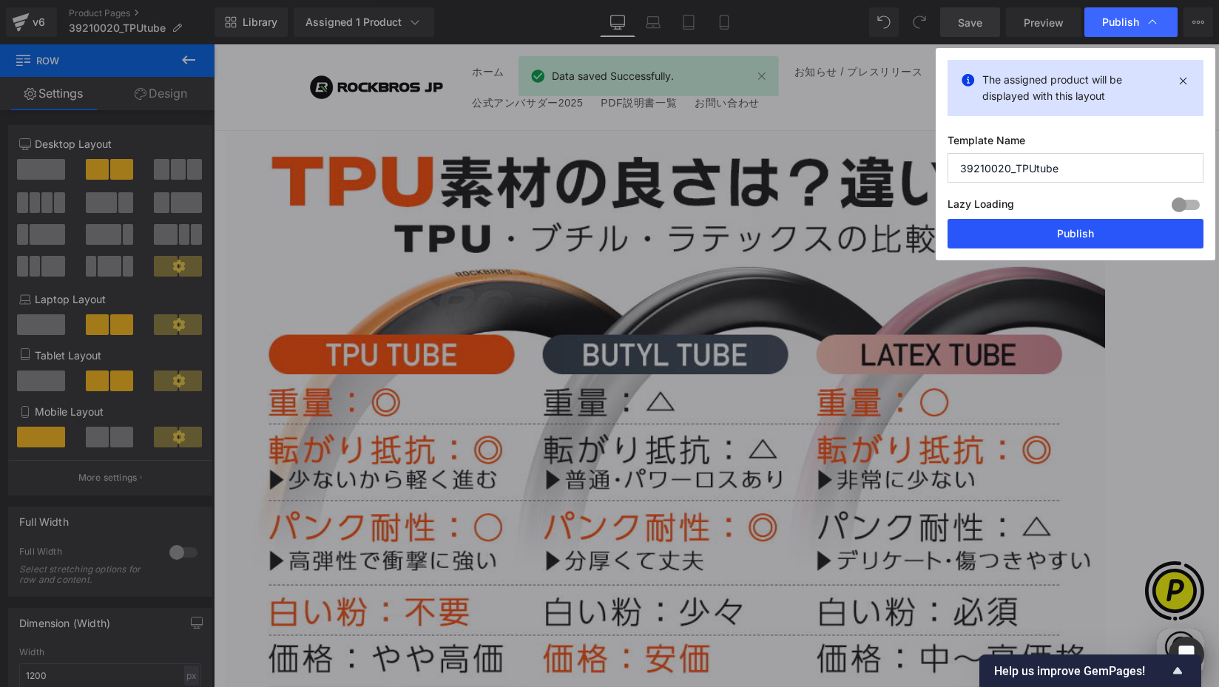
drag, startPoint x: 1064, startPoint y: 230, endPoint x: 946, endPoint y: 226, distance: 118.5
click at [1064, 230] on button "Publish" at bounding box center [1076, 234] width 256 height 30
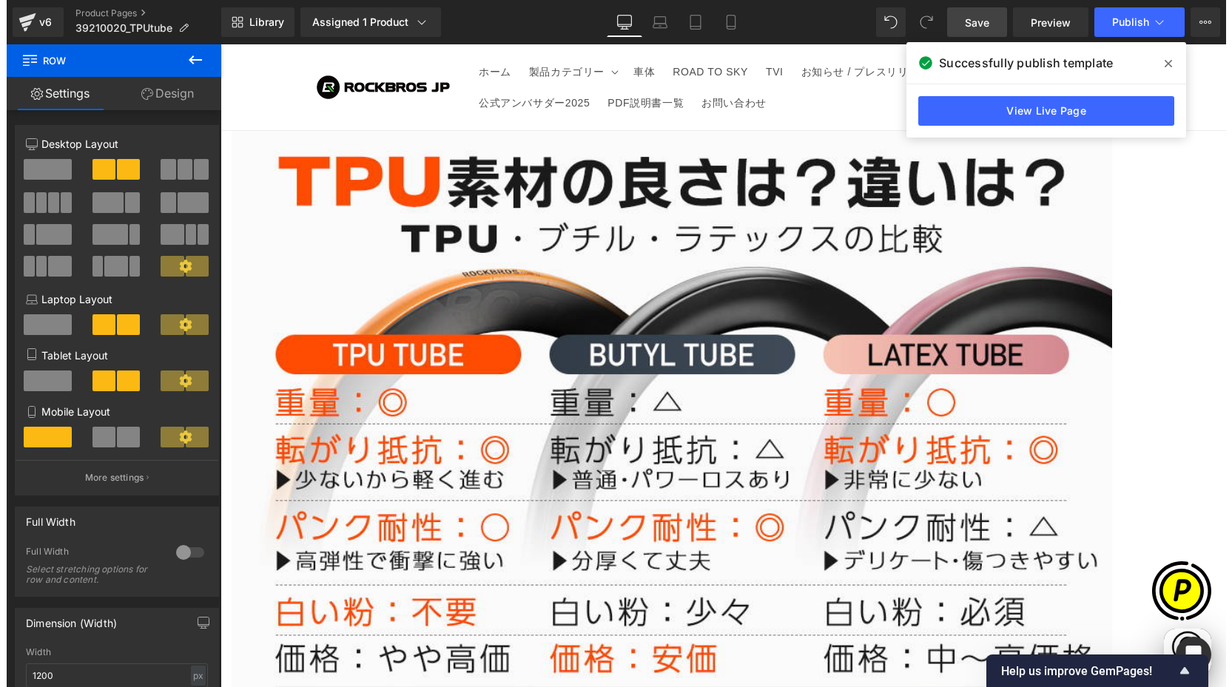
scroll to position [0, 866]
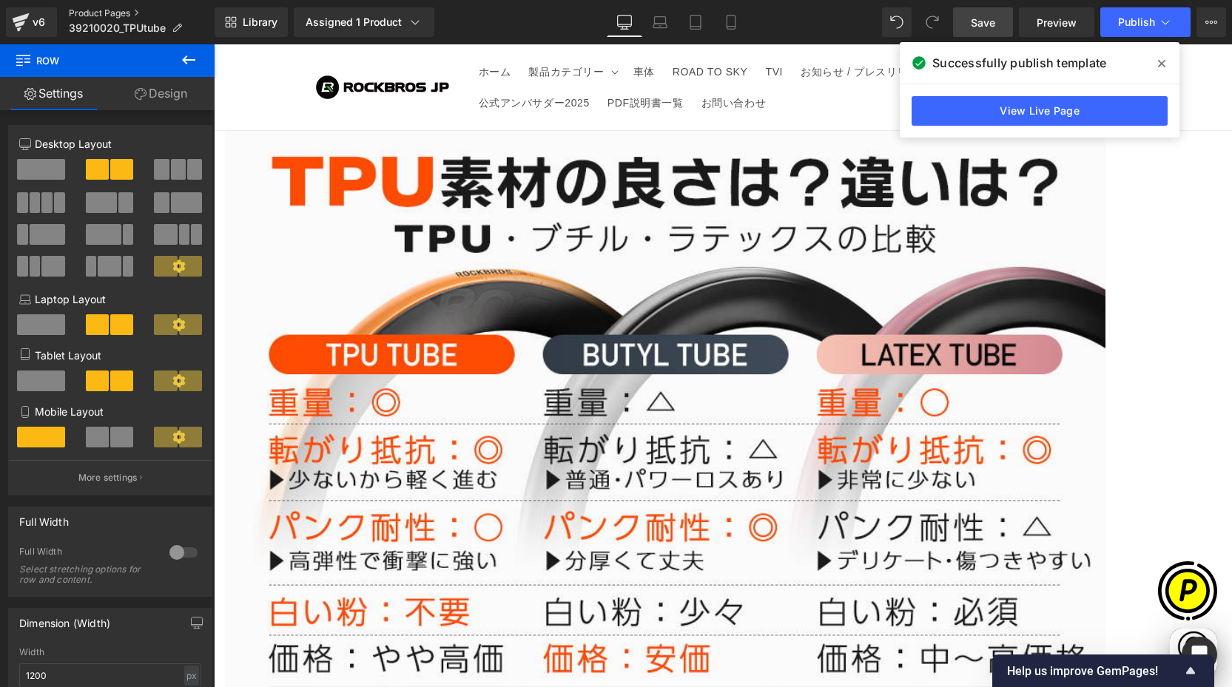
click at [104, 13] on link "Product Pages" at bounding box center [142, 13] width 146 height 12
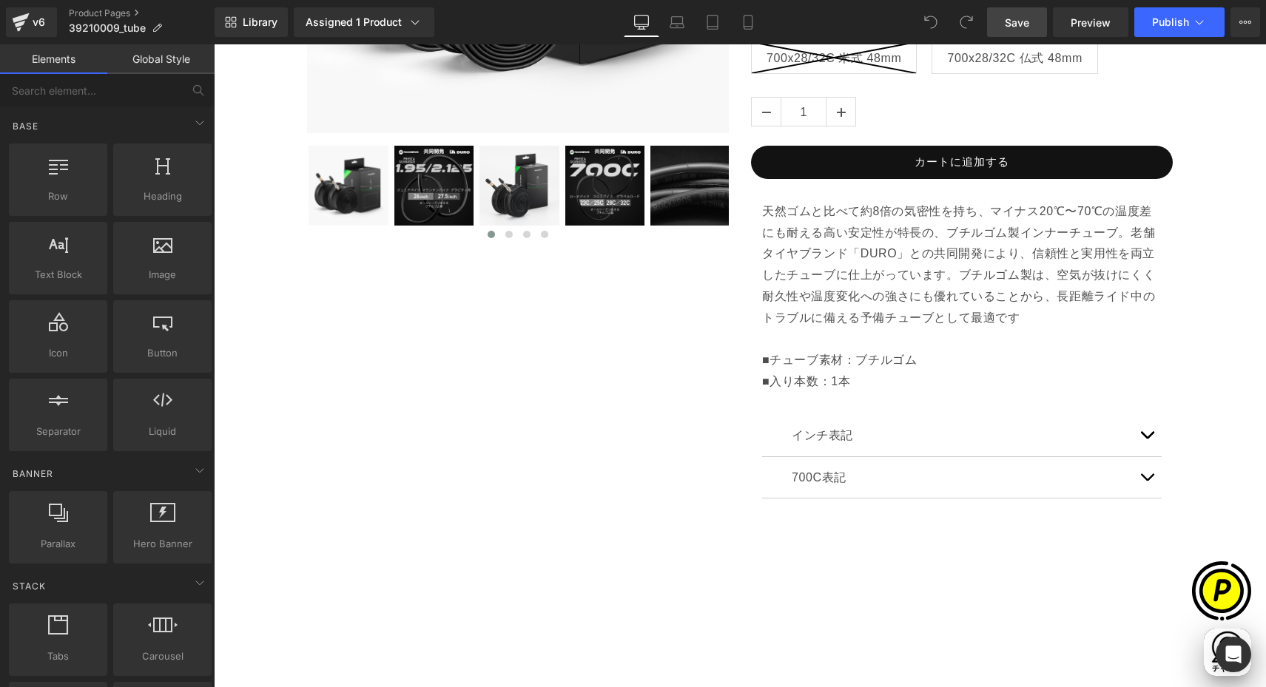
scroll to position [0, 289]
click at [87, 11] on link "Product Pages" at bounding box center [142, 13] width 146 height 12
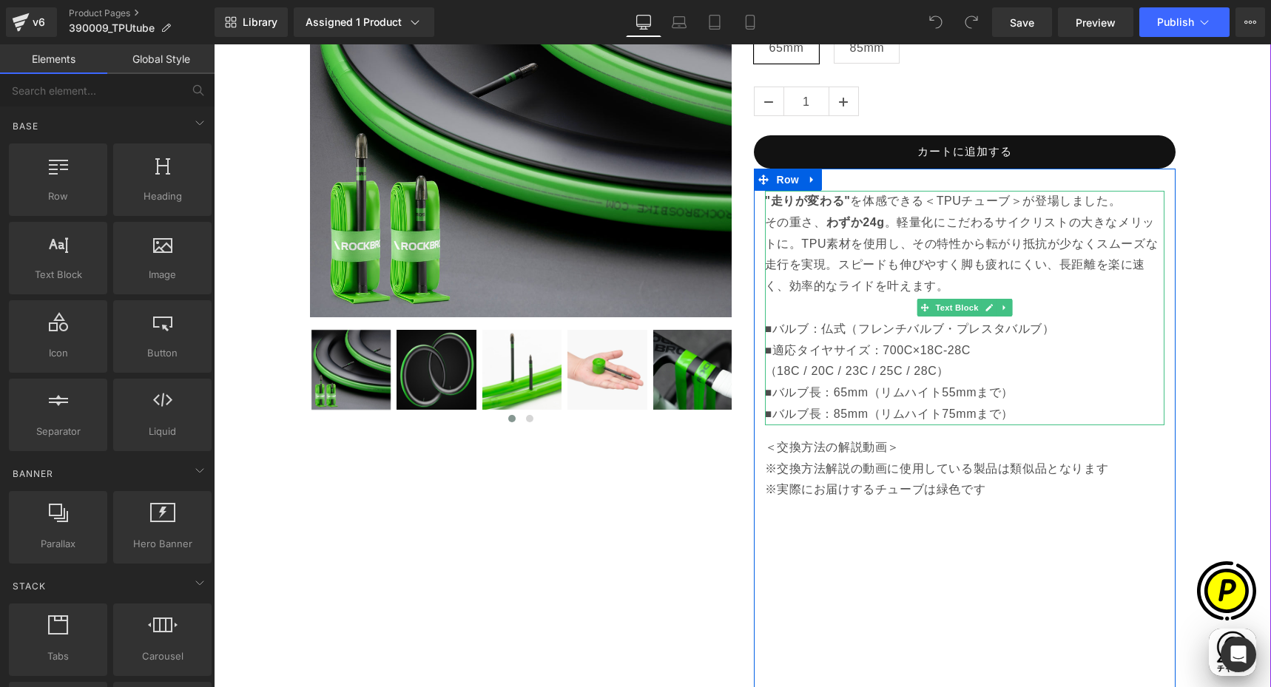
scroll to position [0, 289]
click at [765, 327] on p ""走りが変わる" を体感できる＜TPUチューブ＞が登場しました。 その重さ、 わずか24g 。軽量化にこだわるサイクリストの大きなメリットに。TPU素材を使用…" at bounding box center [965, 265] width 400 height 149
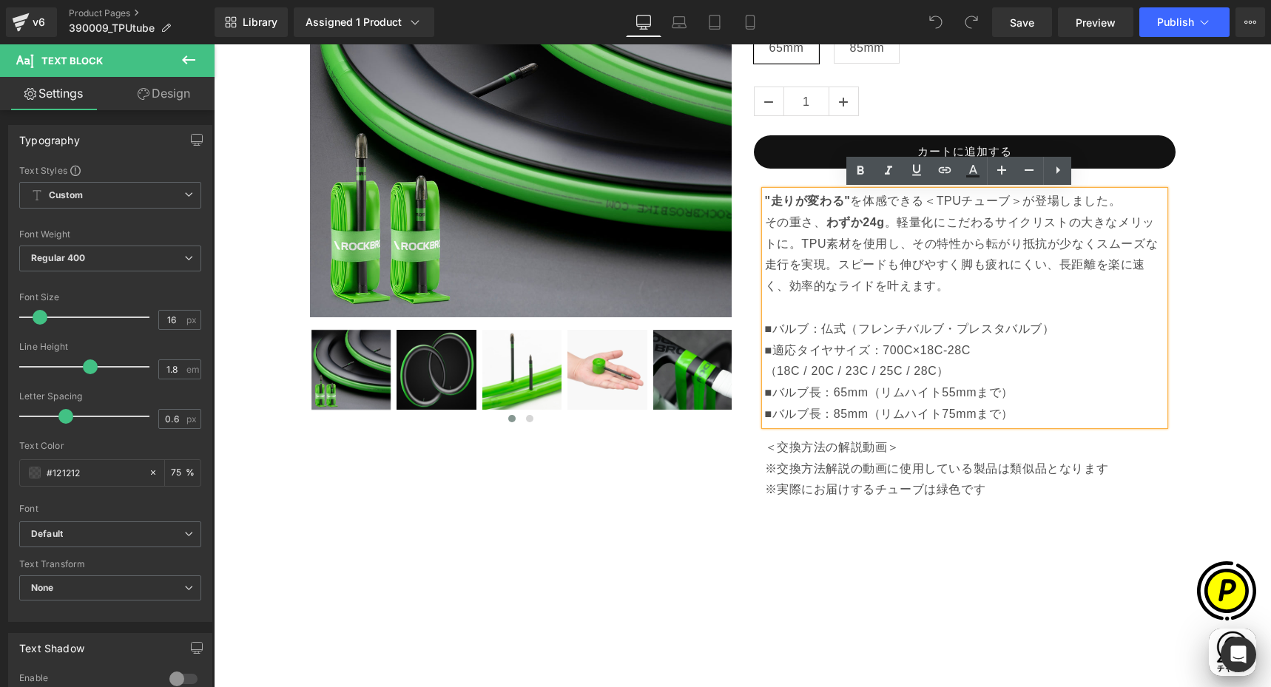
click at [765, 331] on p ""走りが変わる" を体感できる＜TPUチューブ＞が登場しました。 その重さ、 わずか24g 。軽量化にこだわるサイクリストの大きなメリットに。TPU素材を使用…" at bounding box center [965, 265] width 400 height 149
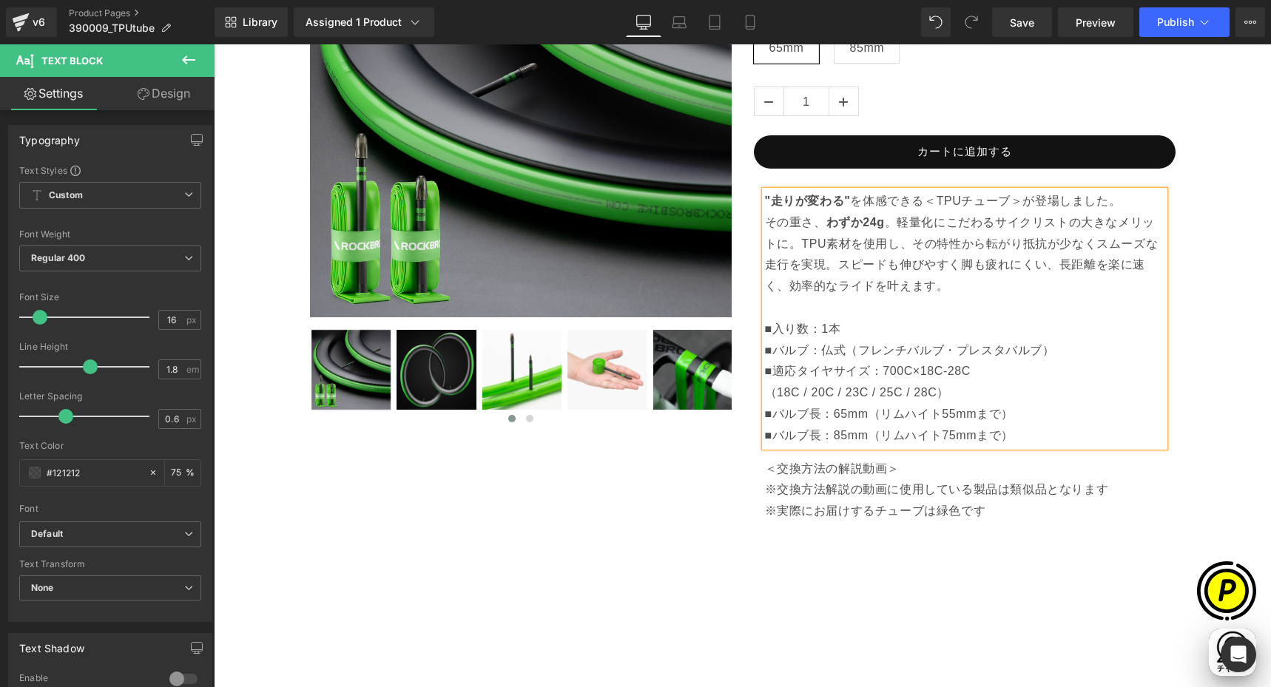
scroll to position [0, 866]
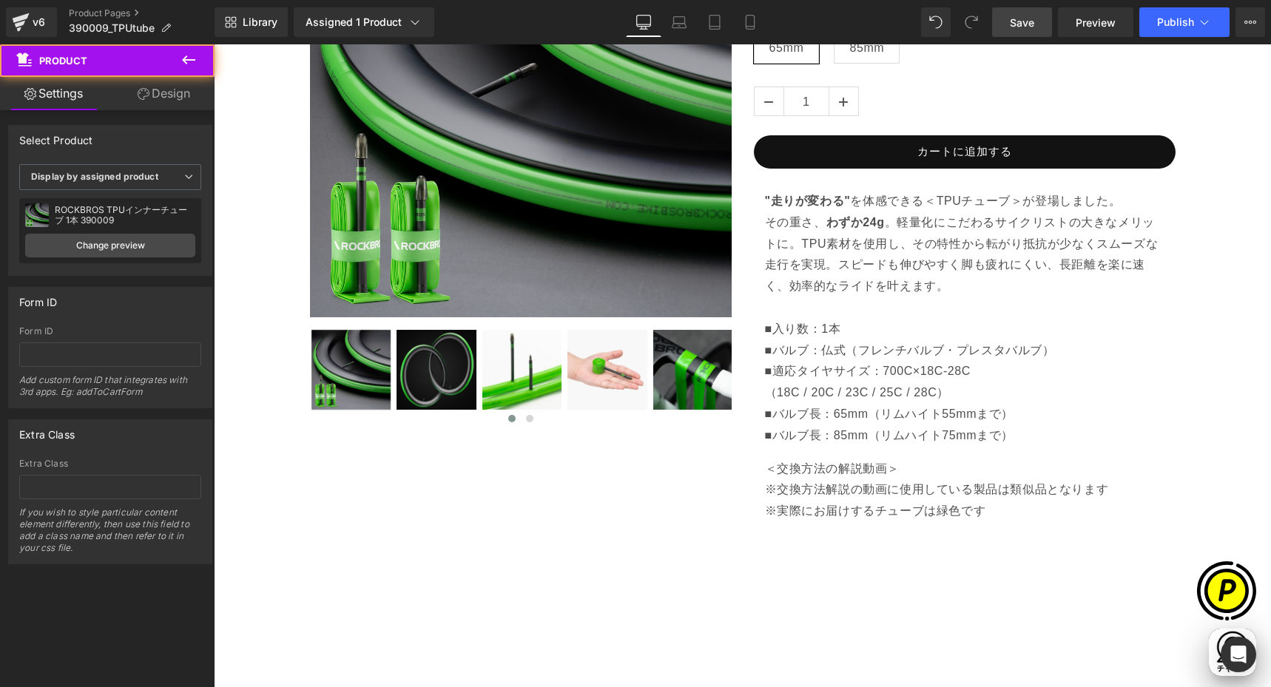
click at [1028, 27] on span "Save" at bounding box center [1022, 23] width 24 height 16
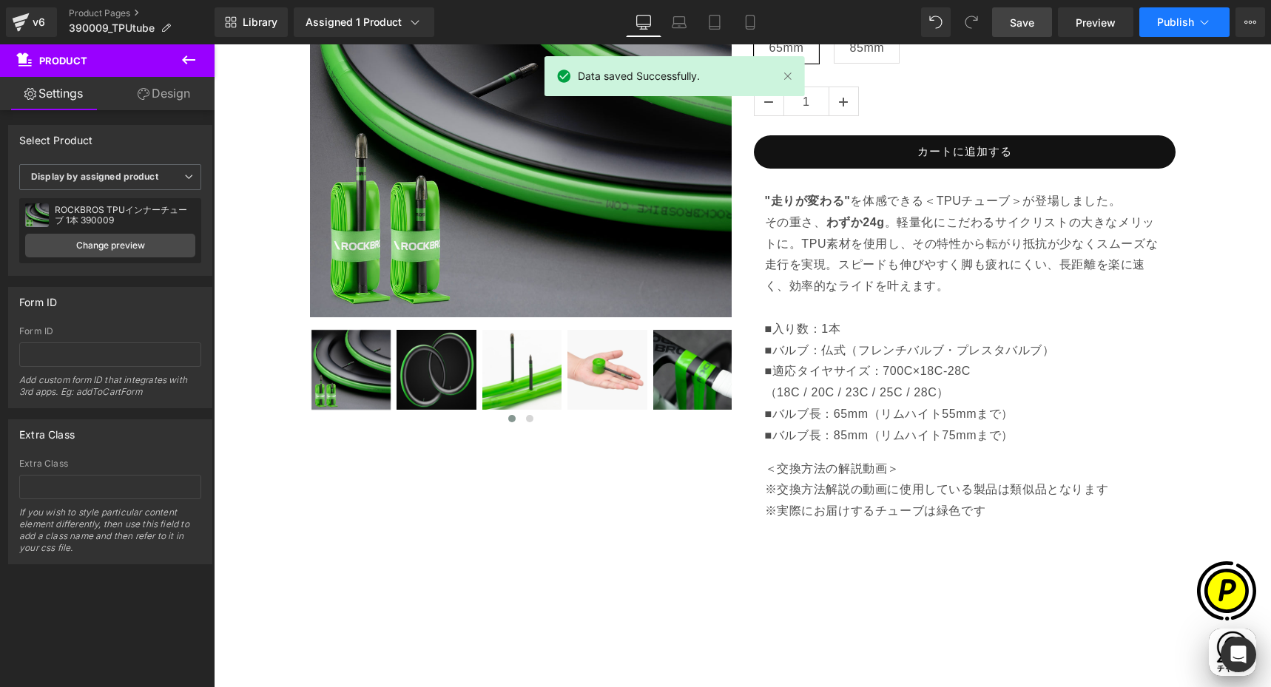
click at [1190, 17] on span "Publish" at bounding box center [1175, 22] width 37 height 12
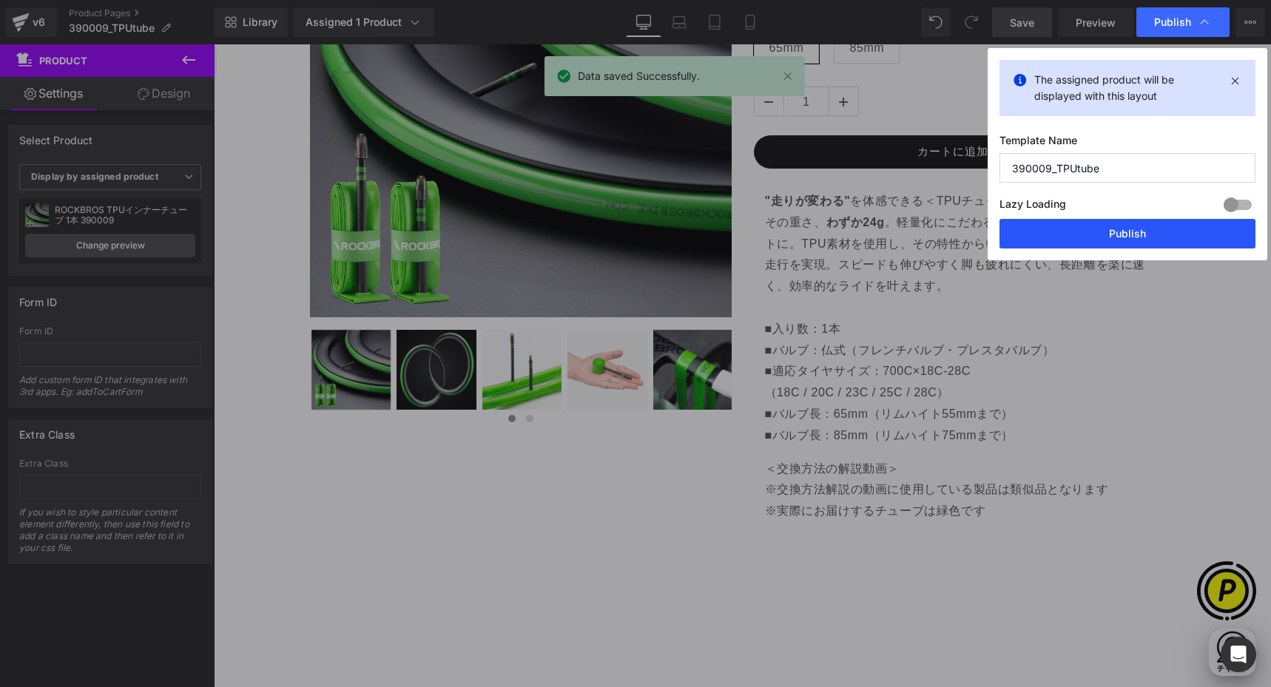
click at [1139, 229] on button "Publish" at bounding box center [1128, 234] width 256 height 30
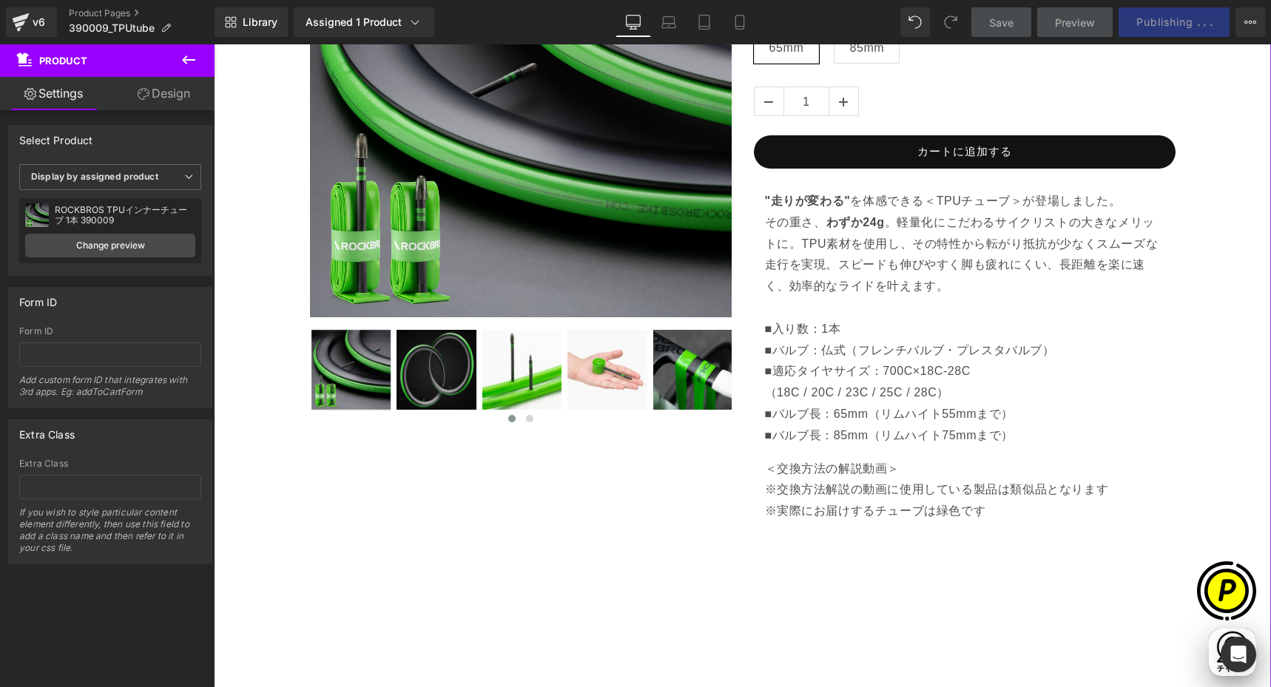
scroll to position [0, 289]
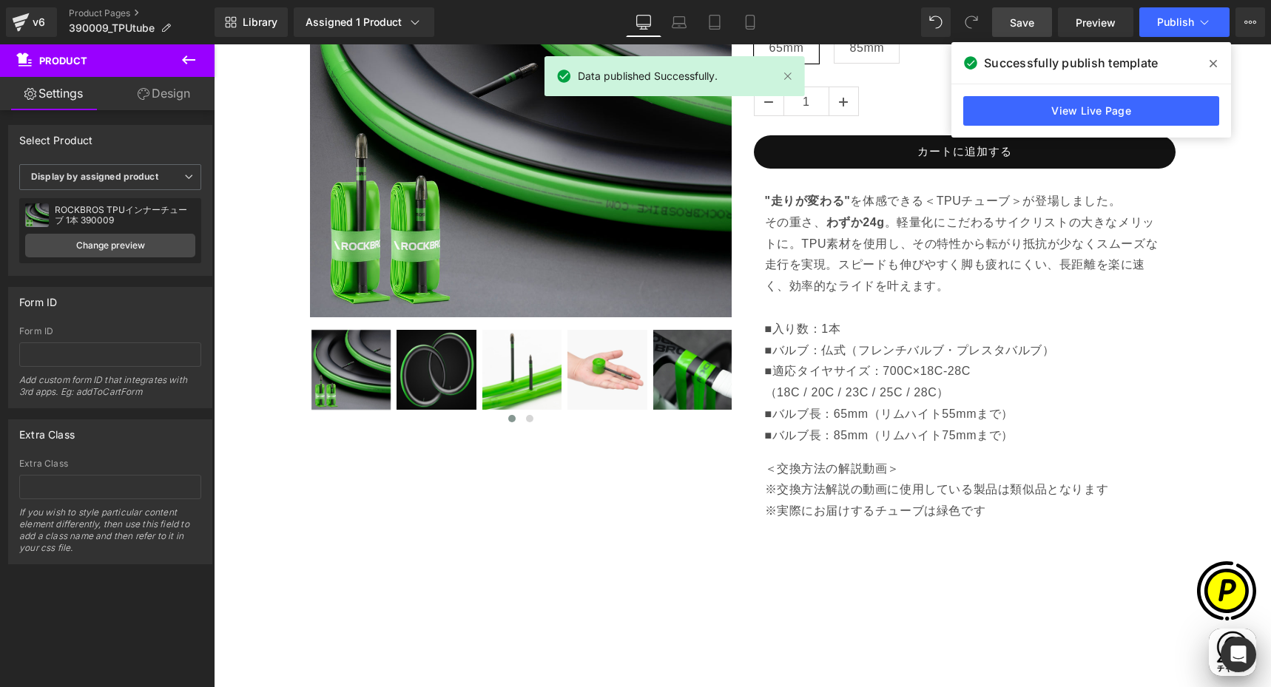
click at [1213, 65] on icon at bounding box center [1213, 64] width 7 height 12
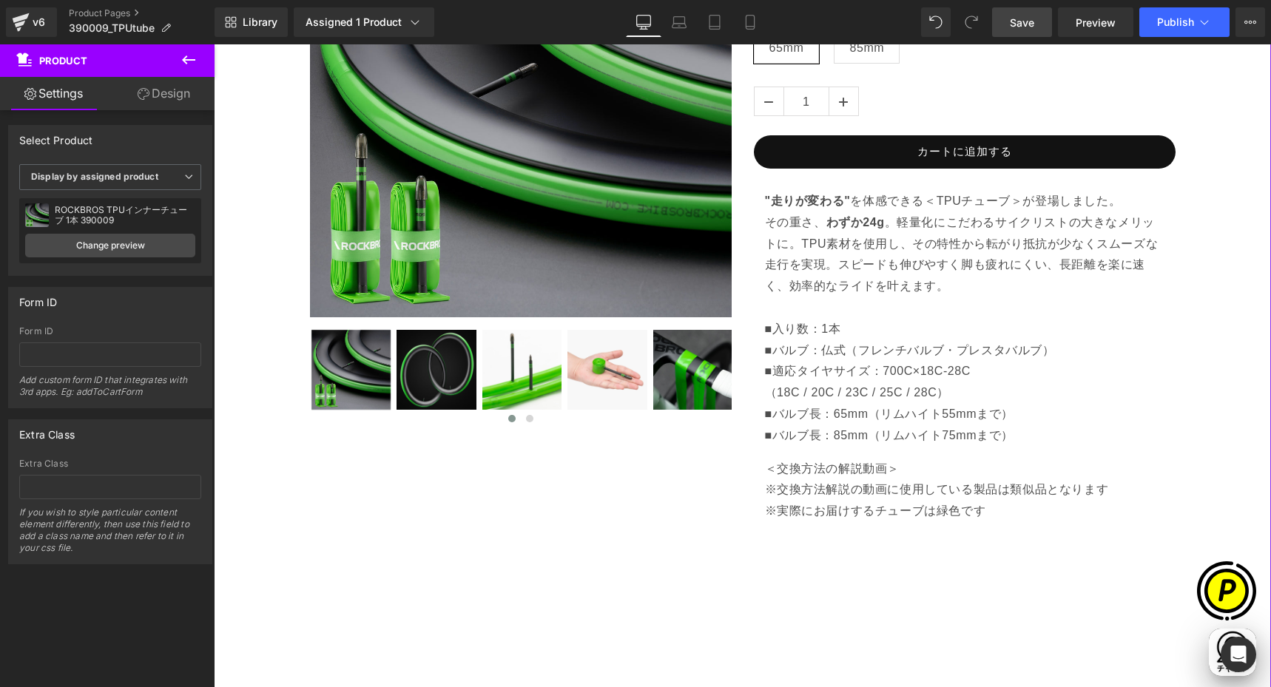
scroll to position [0, 577]
click at [94, 13] on link "Product Pages" at bounding box center [142, 13] width 146 height 12
